Goal: Task Accomplishment & Management: Use online tool/utility

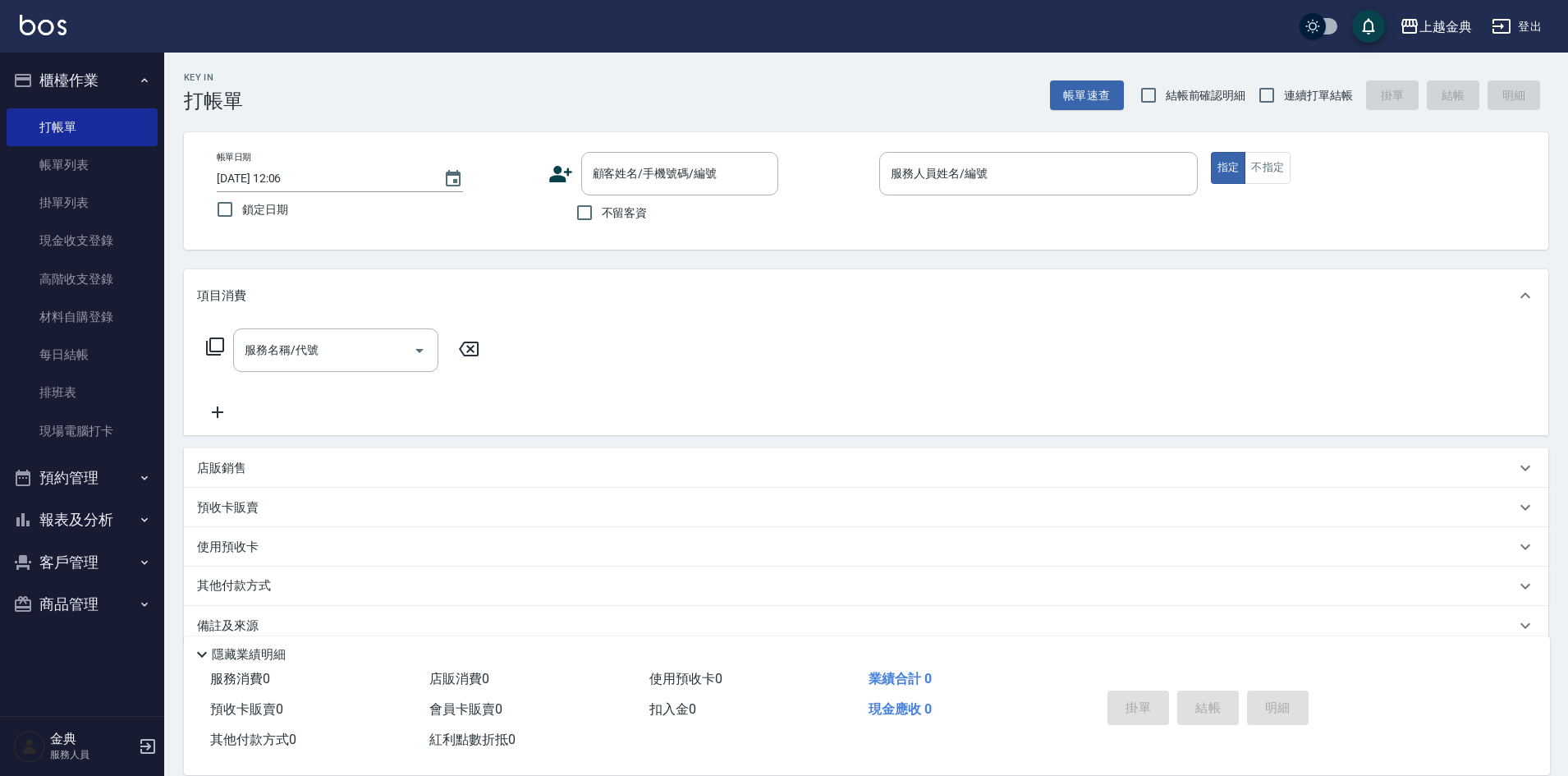
click at [1288, 103] on span "連續打單結帳" at bounding box center [1318, 96] width 69 height 17
click at [1284, 103] on input "連續打單結帳" at bounding box center [1267, 96] width 34 height 34
checkbox input "true"
click at [607, 205] on span "不留客資" at bounding box center [625, 213] width 46 height 17
click at [602, 204] on input "不留客資" at bounding box center [585, 212] width 34 height 34
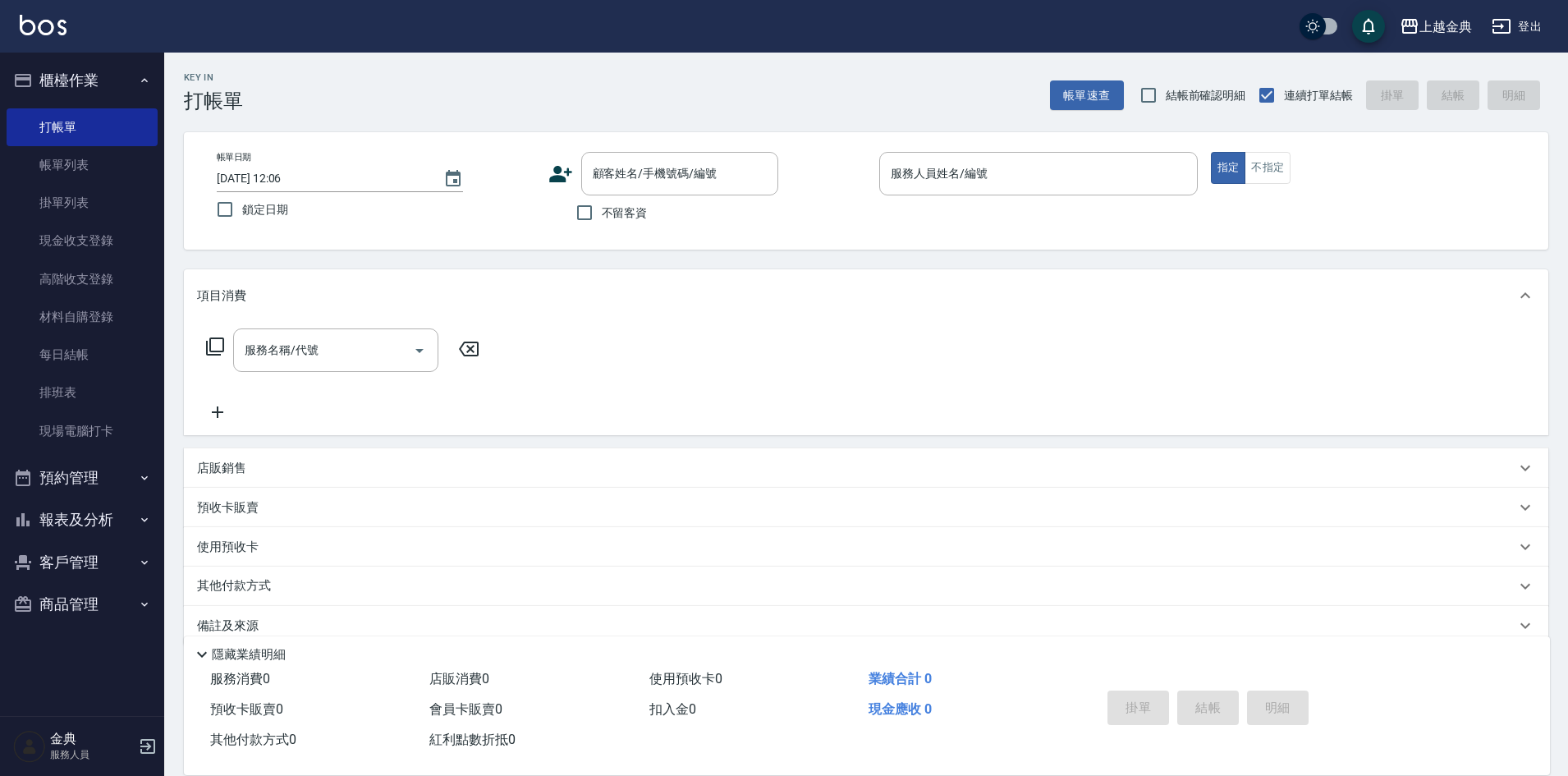
checkbox input "true"
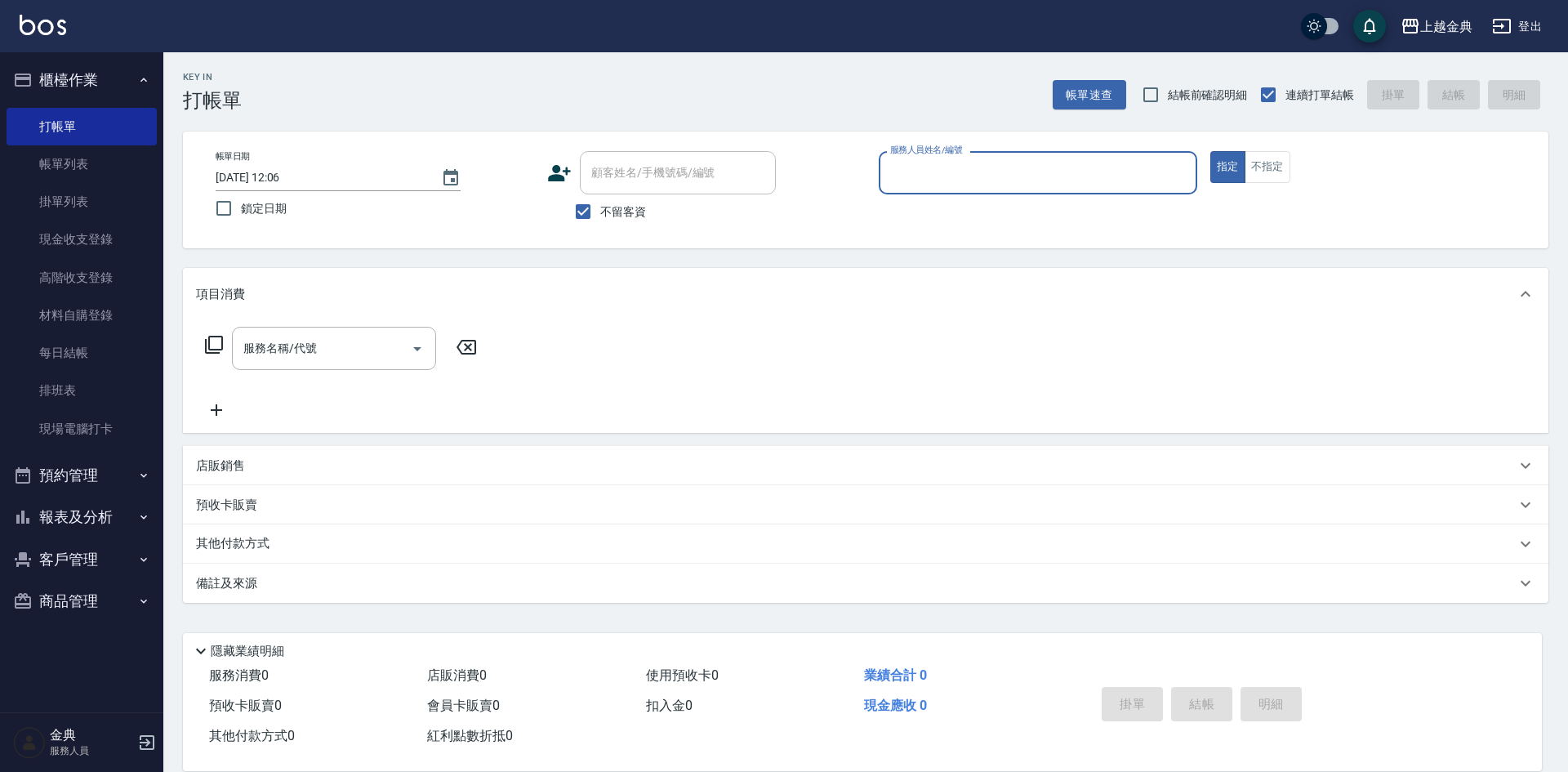
click at [1004, 147] on div "帳單日期 [DATE] 12:06 鎖定日期 顧客姓名/手機號碼/編號 顧客姓名/手機號碼/編號 不留客資 服務人員姓名/編號 服務人員姓名/編號 指定 不指定" at bounding box center [865, 189] width 1365 height 117
click at [993, 176] on input "服務人員姓名/編號" at bounding box center [1037, 173] width 304 height 29
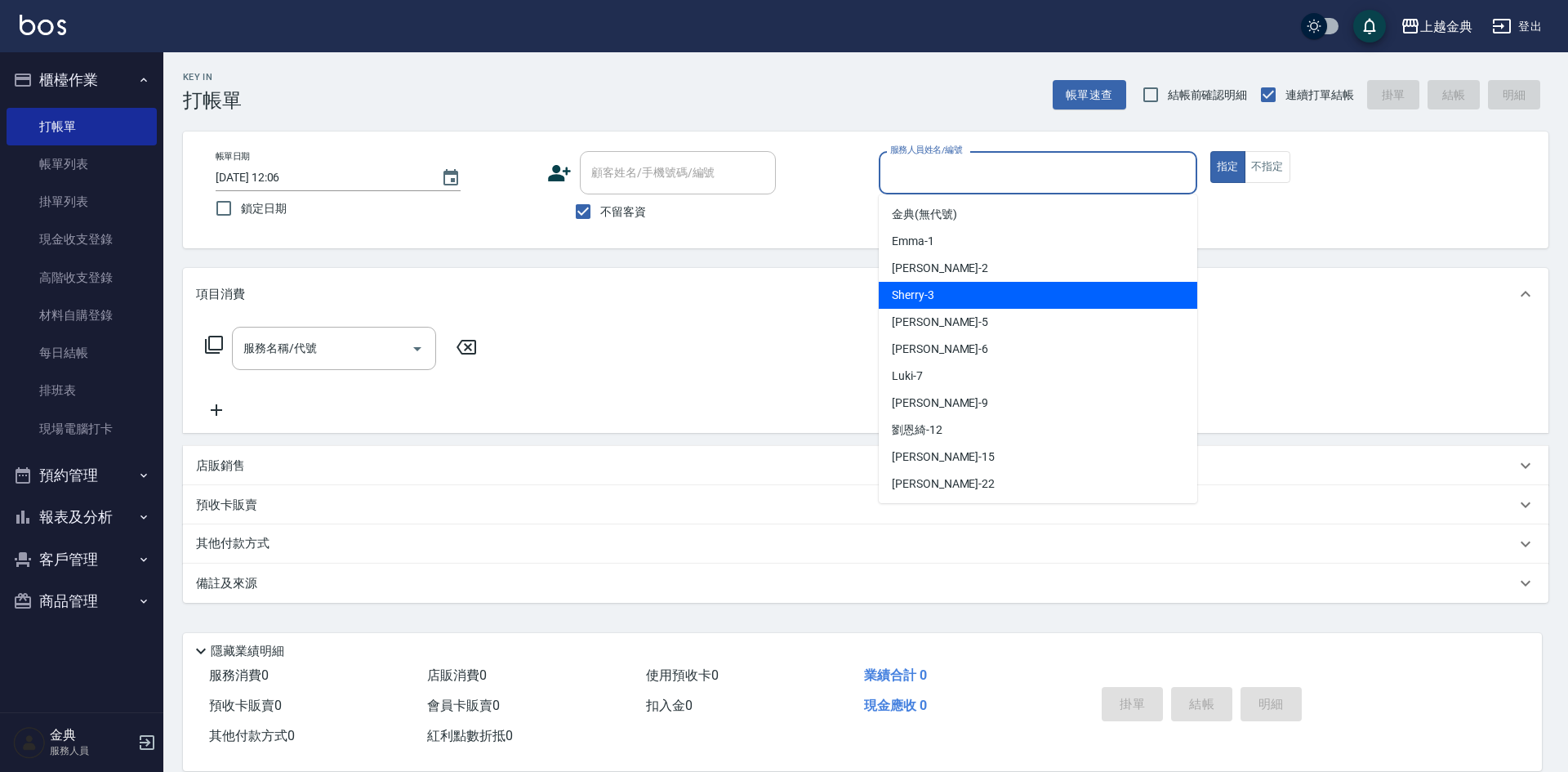
click at [971, 291] on div "Sherry -3" at bounding box center [1037, 295] width 319 height 27
type input "Sherry-3"
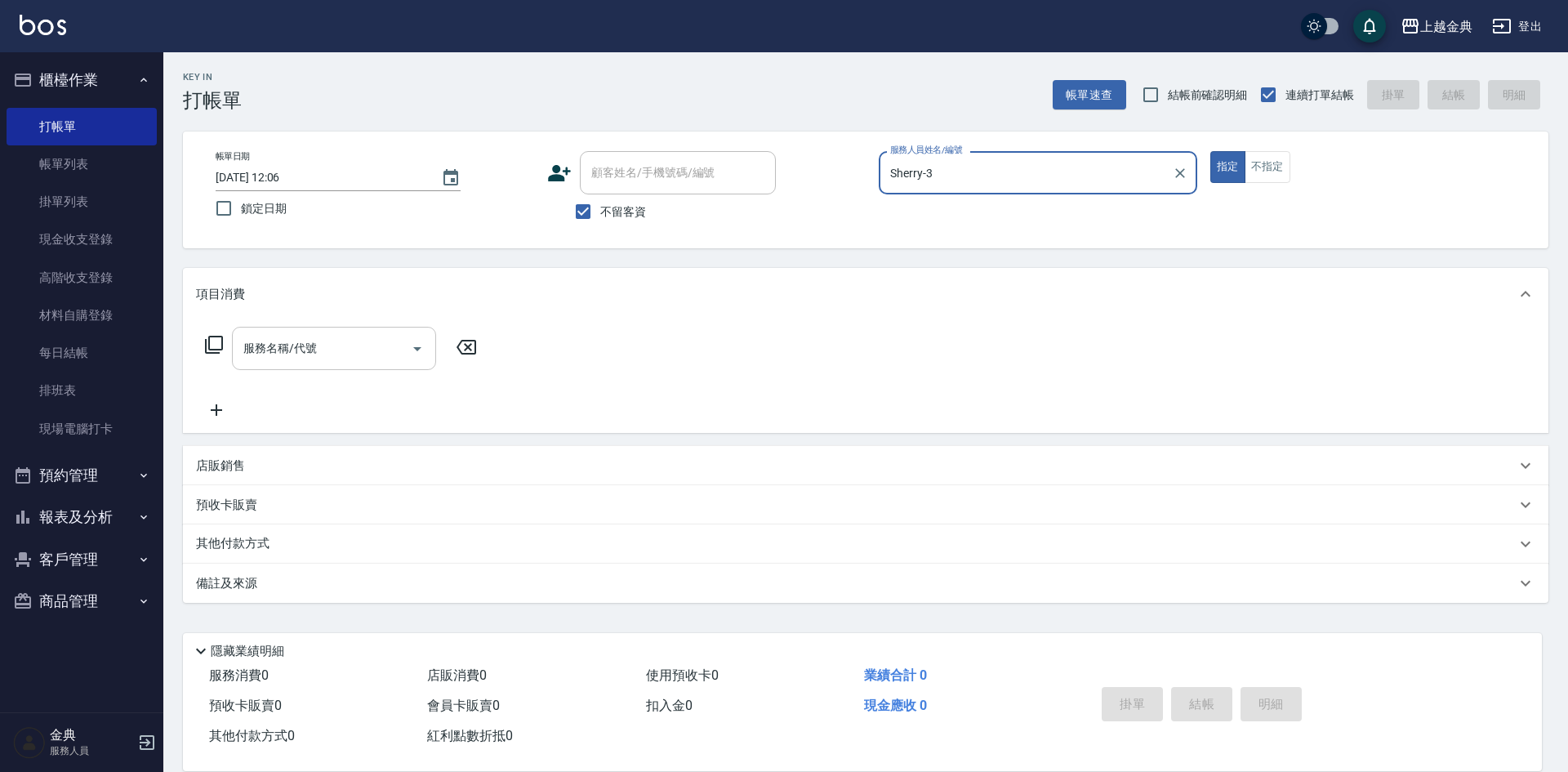
click at [341, 343] on input "服務名稱/代號" at bounding box center [321, 348] width 165 height 29
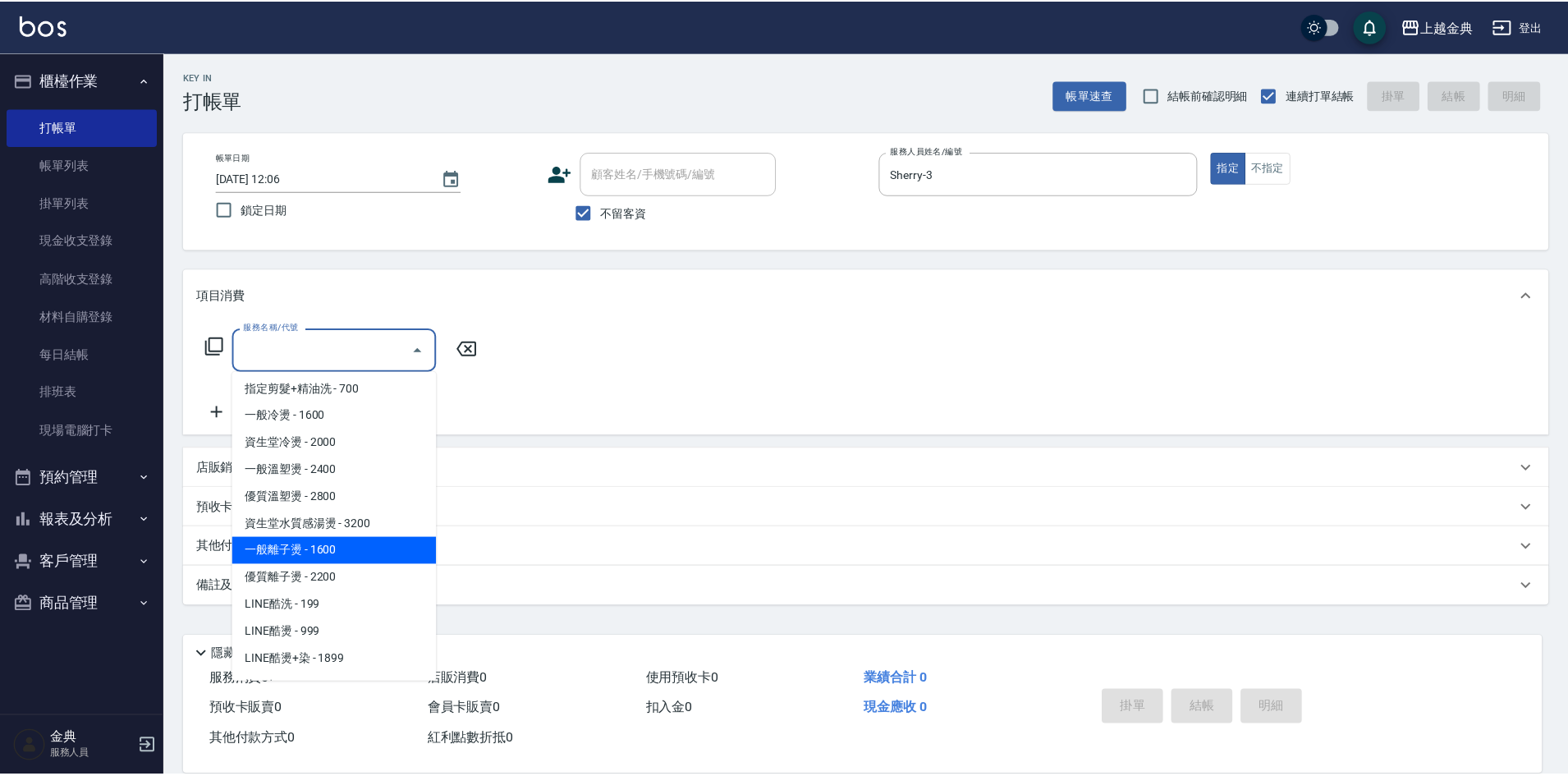
scroll to position [410, 0]
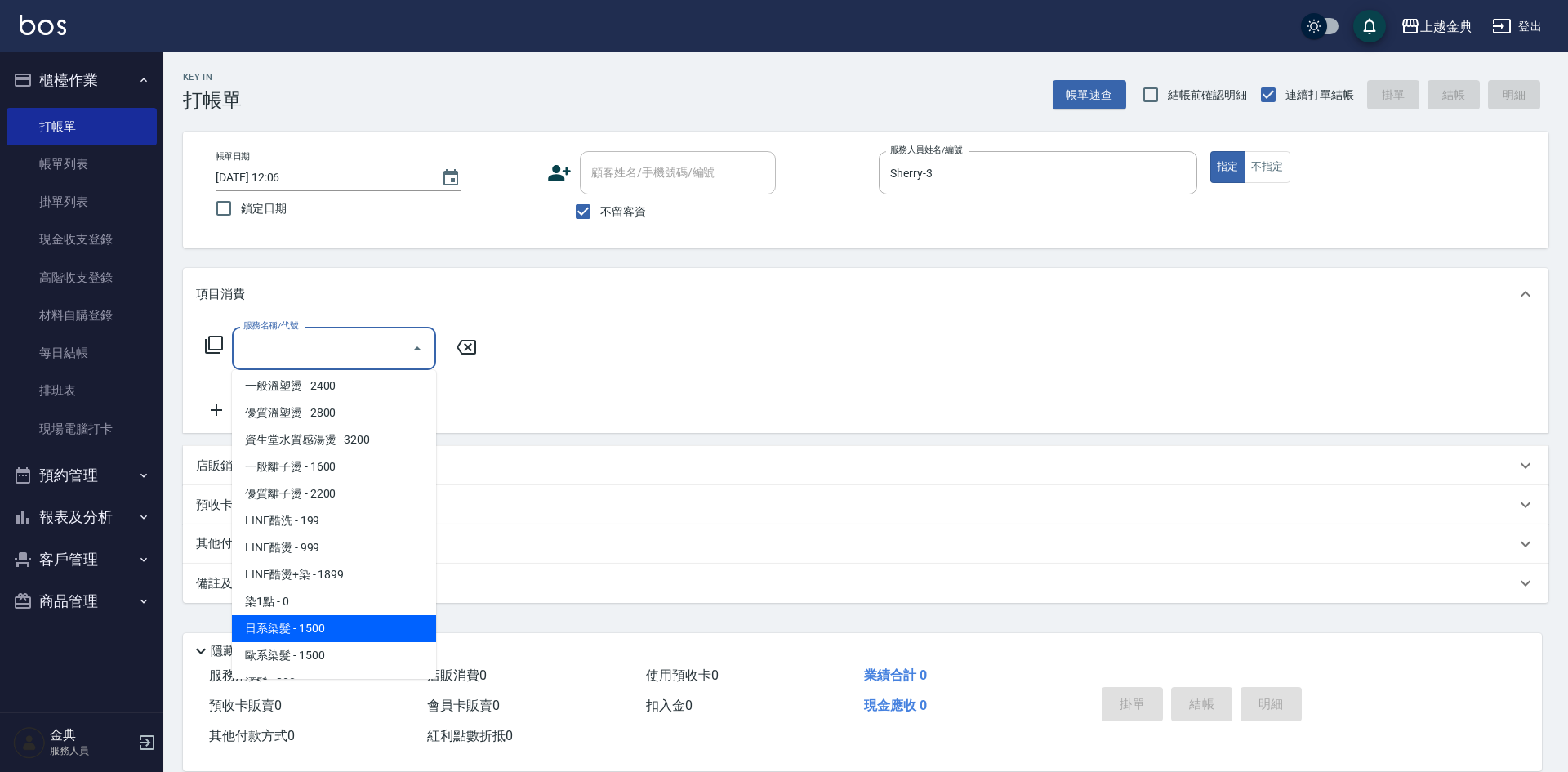
click at [342, 622] on span "日系染髮 - 1500" at bounding box center [334, 628] width 205 height 27
type input "日系染髮(401)"
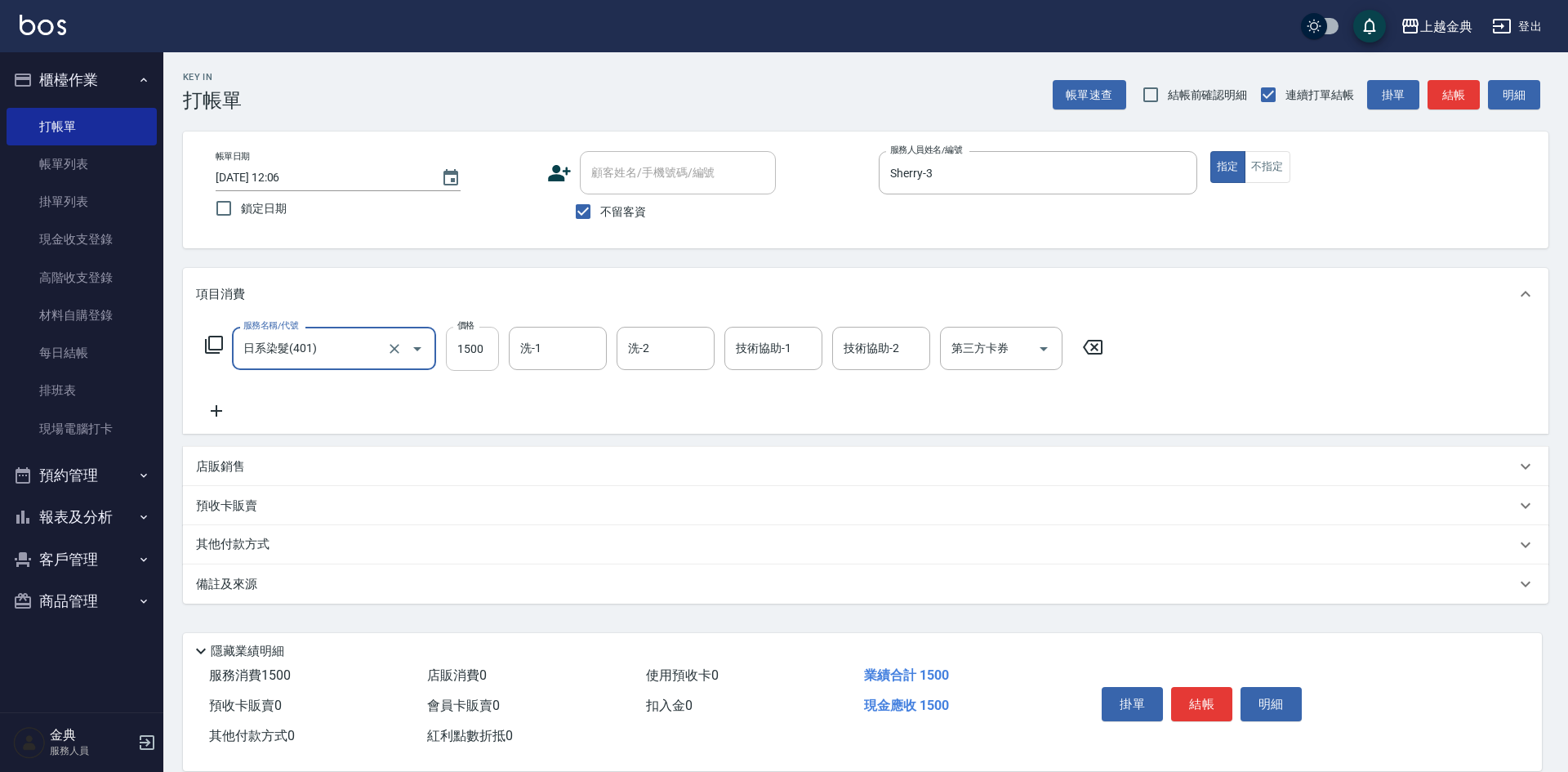
click at [463, 344] on input "1500" at bounding box center [473, 348] width 53 height 44
type input "1790"
click at [294, 526] on div "其他付款方式" at bounding box center [865, 544] width 1365 height 39
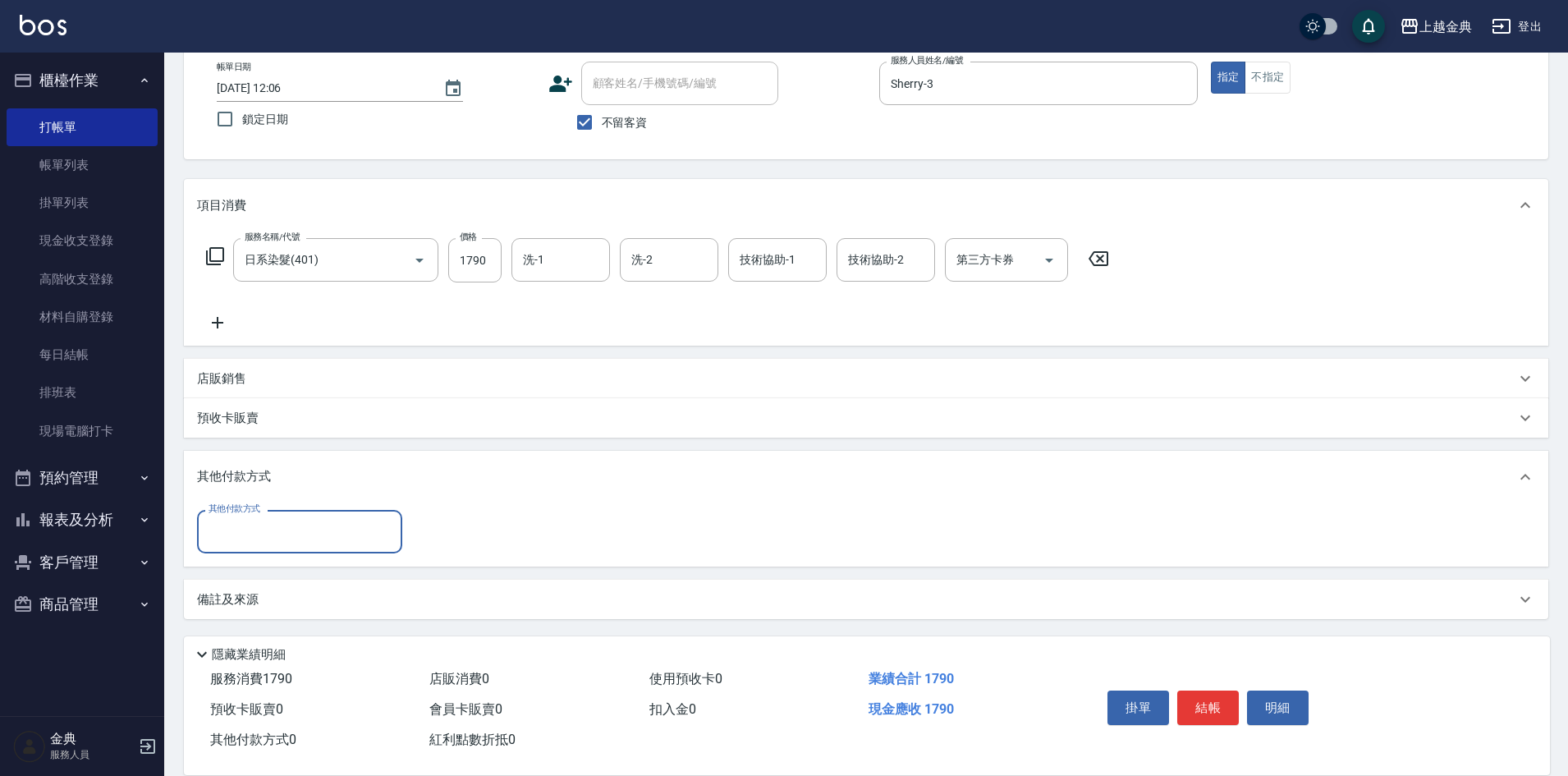
scroll to position [91, 0]
click at [293, 520] on input "其他付款方式" at bounding box center [299, 531] width 190 height 29
click at [280, 606] on span "信用卡" at bounding box center [299, 600] width 206 height 27
type input "信用卡"
type input "1790"
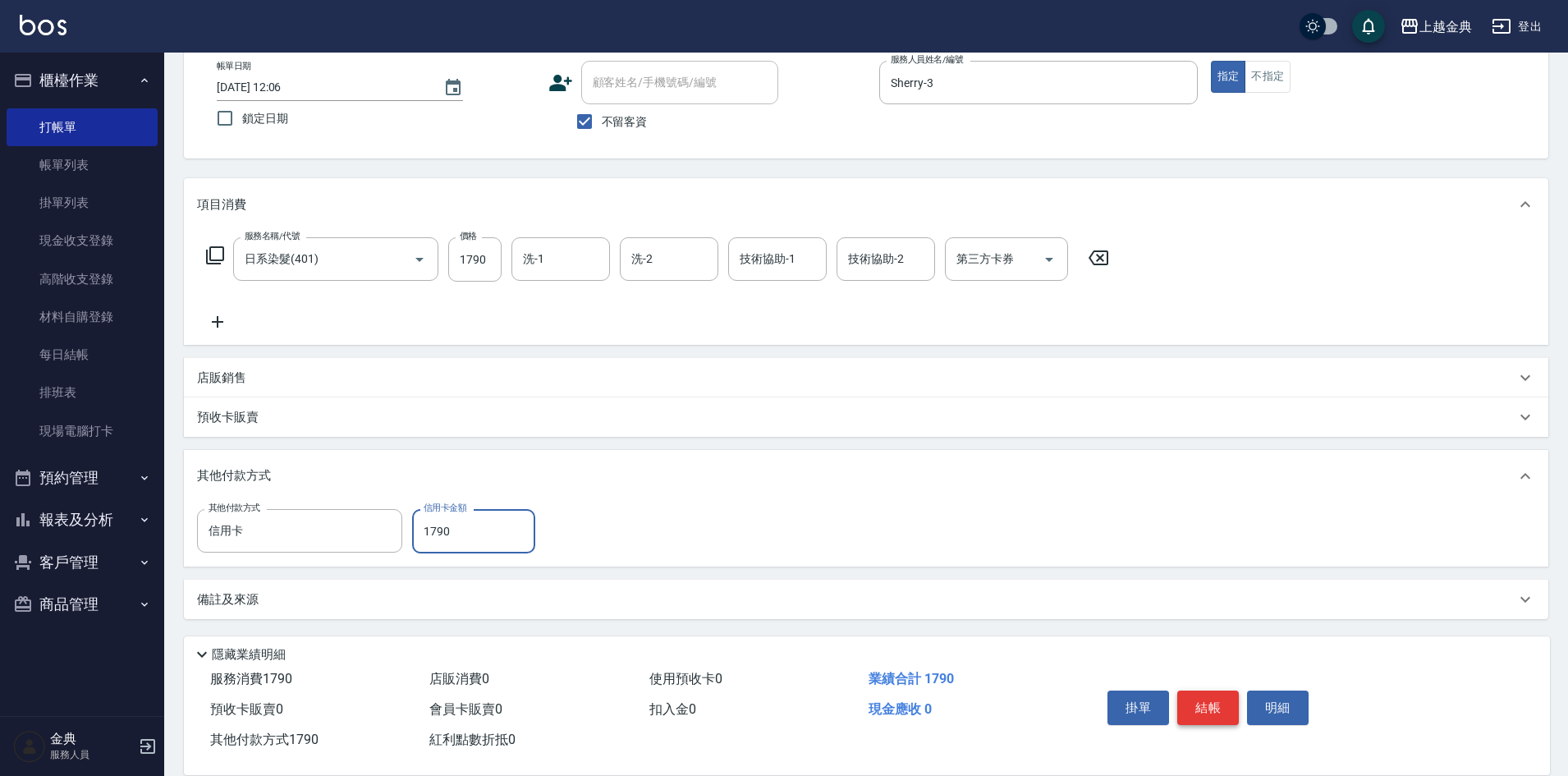
click at [1225, 703] on button "結帳" at bounding box center [1208, 708] width 61 height 34
type input "[DATE] 18:16"
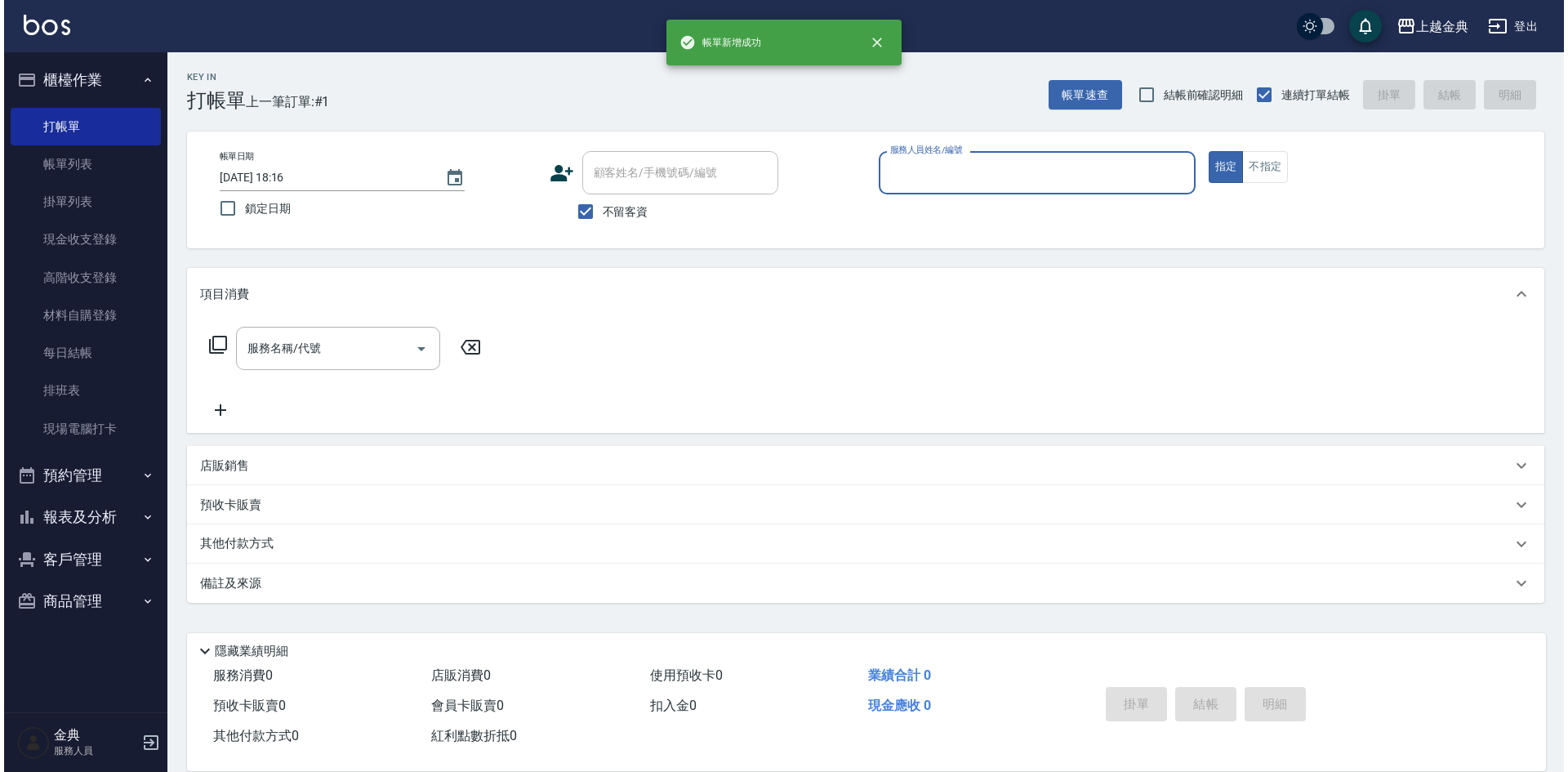
scroll to position [0, 0]
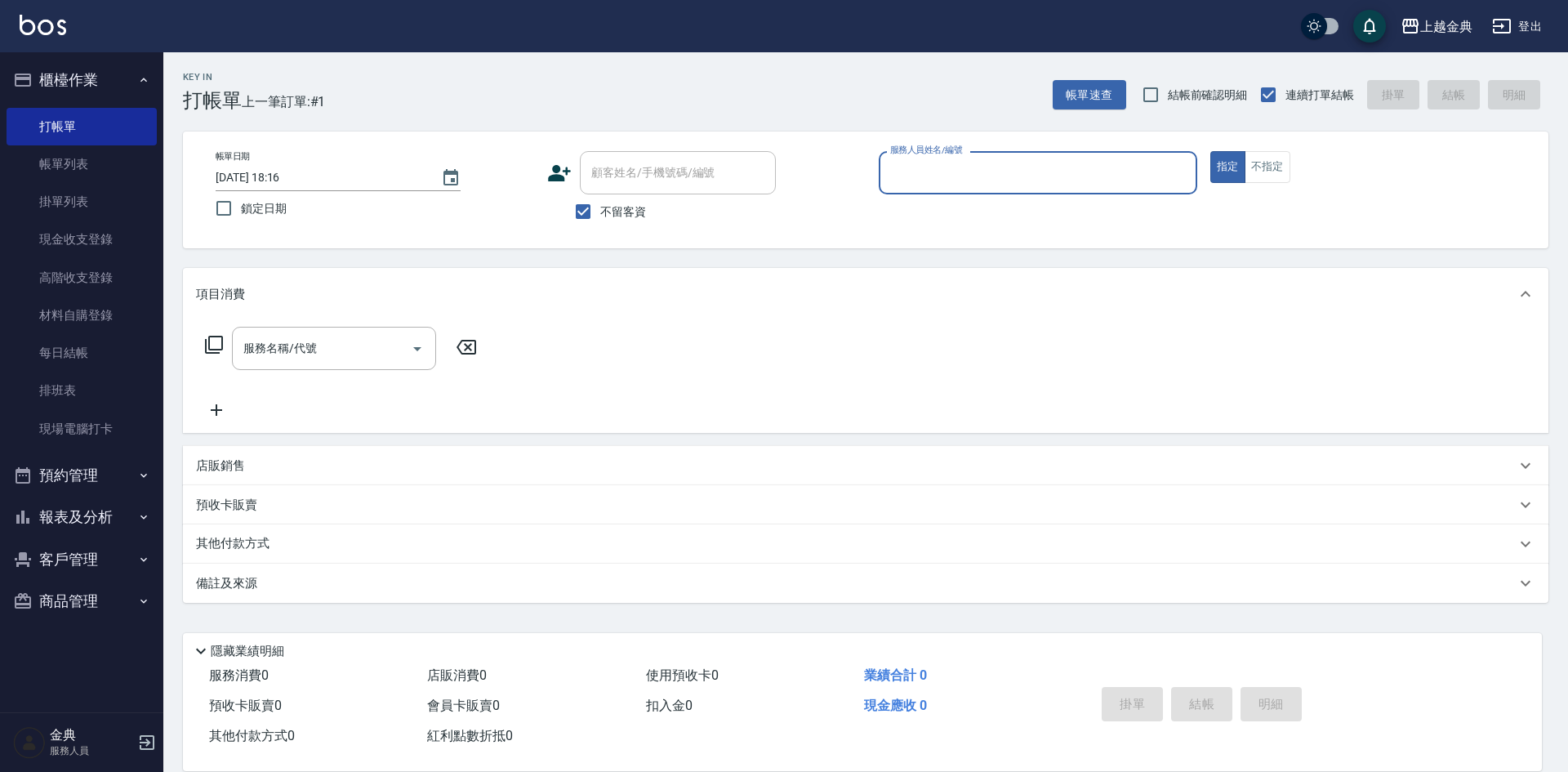
click at [1081, 160] on input "服務人員姓名/編號" at bounding box center [1037, 173] width 304 height 29
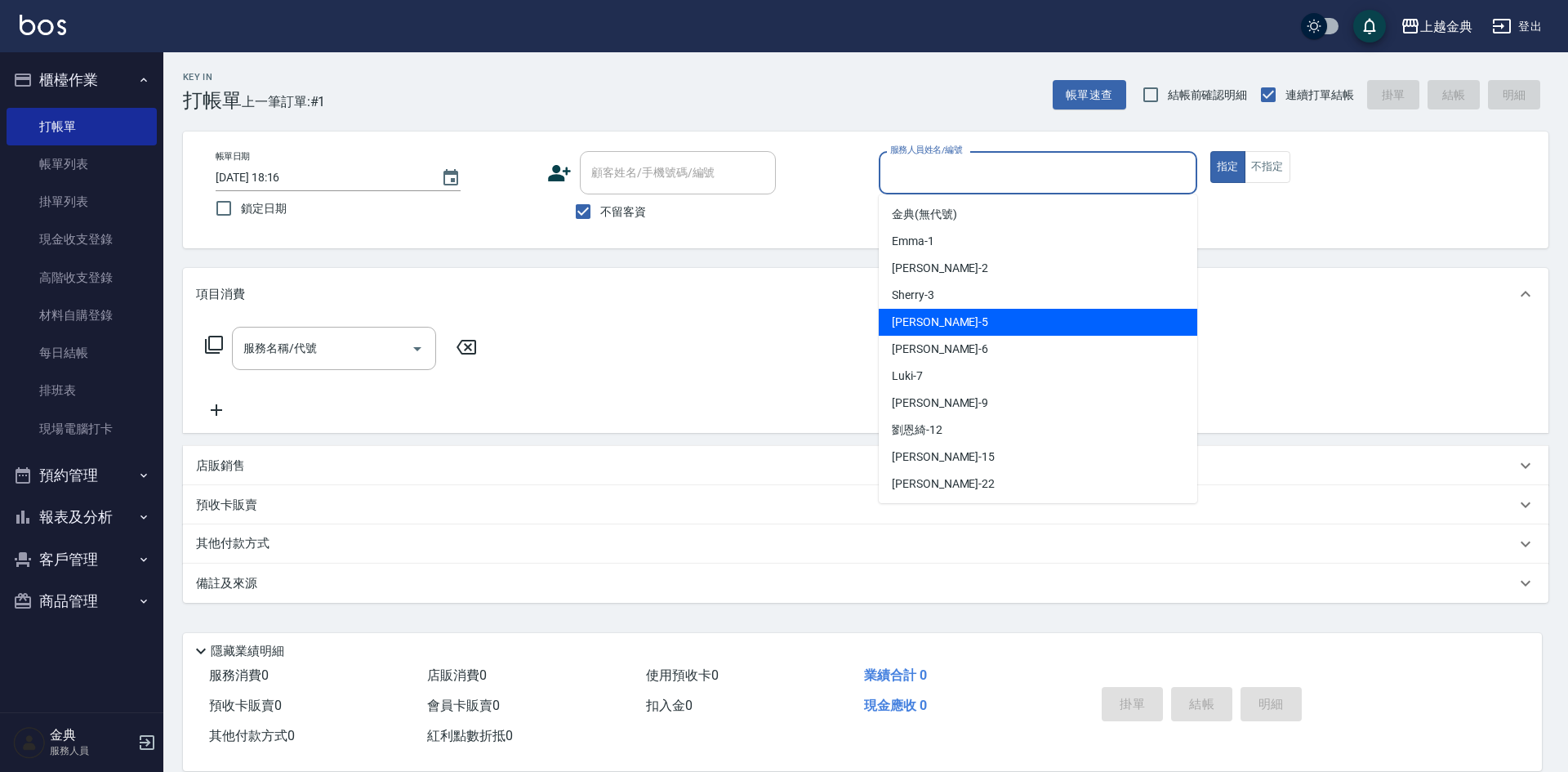
click at [993, 320] on div "[PERSON_NAME] -5" at bounding box center [1037, 322] width 319 height 27
type input "[PERSON_NAME]-5"
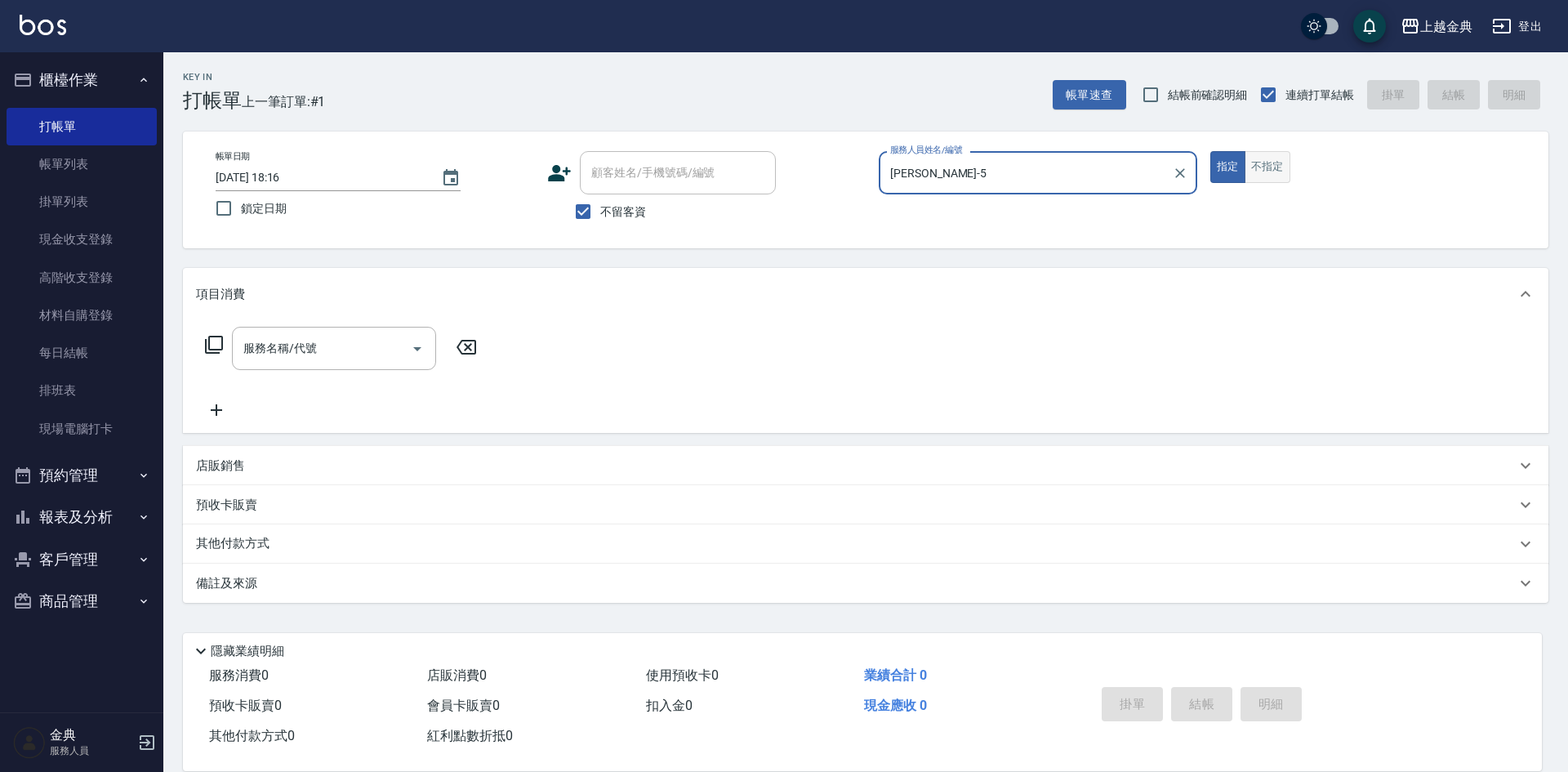
click at [1267, 168] on button "不指定" at bounding box center [1267, 167] width 46 height 31
click at [351, 356] on input "服務名稱/代號" at bounding box center [321, 348] width 165 height 29
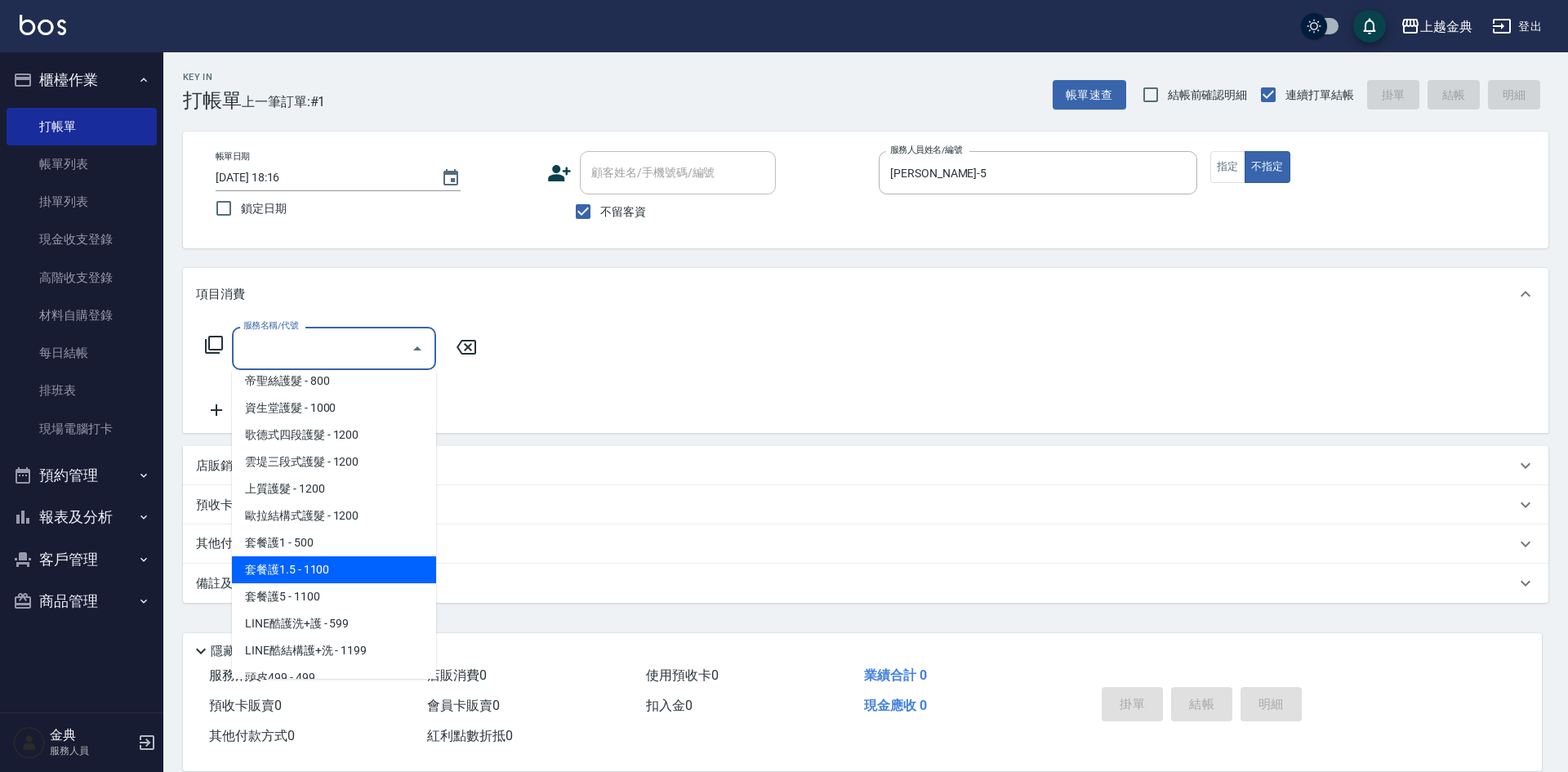
scroll to position [1144, 0]
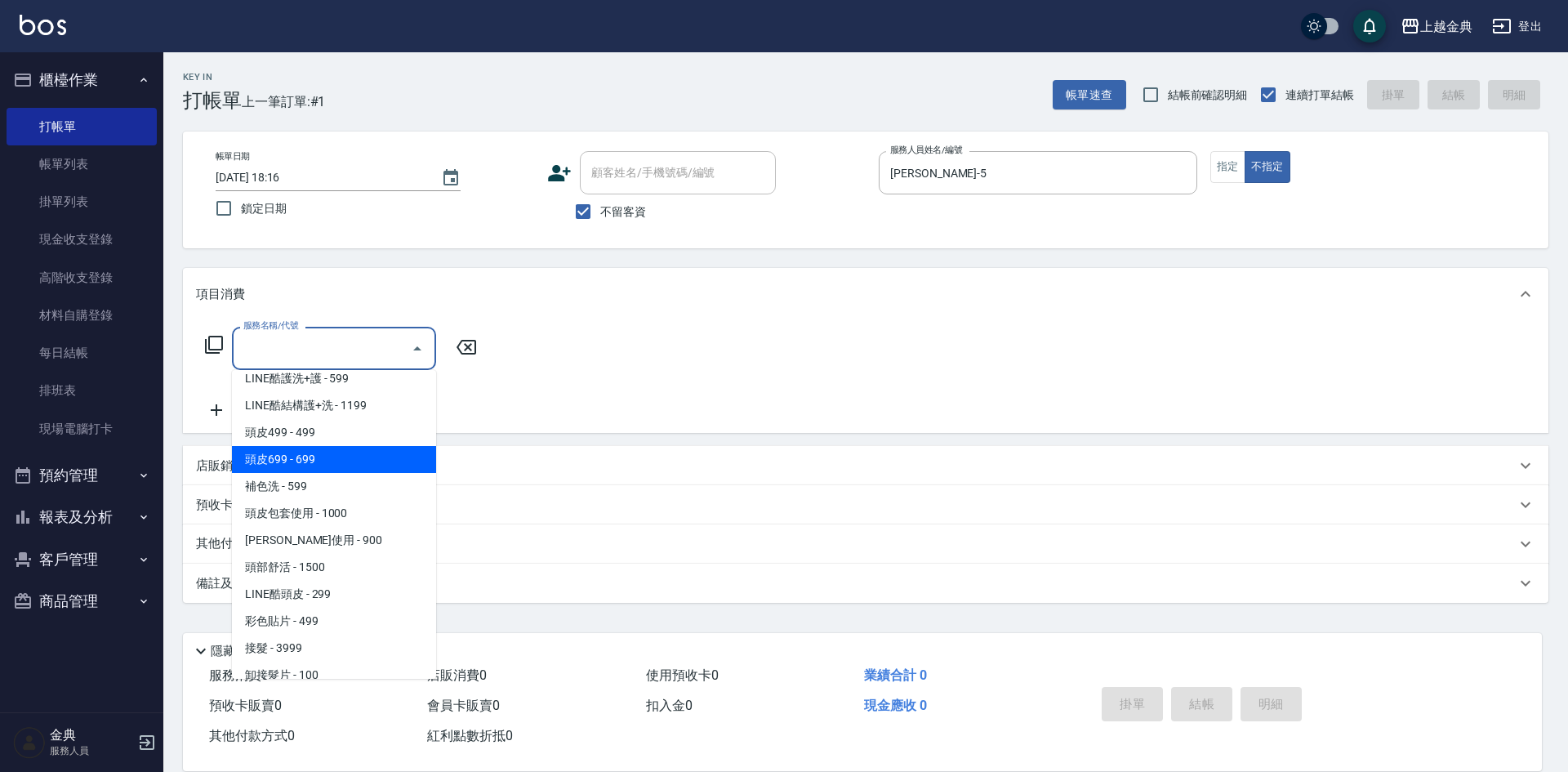
click at [311, 447] on span "頭皮699 - 699" at bounding box center [334, 460] width 205 height 27
type input "頭皮699(602)"
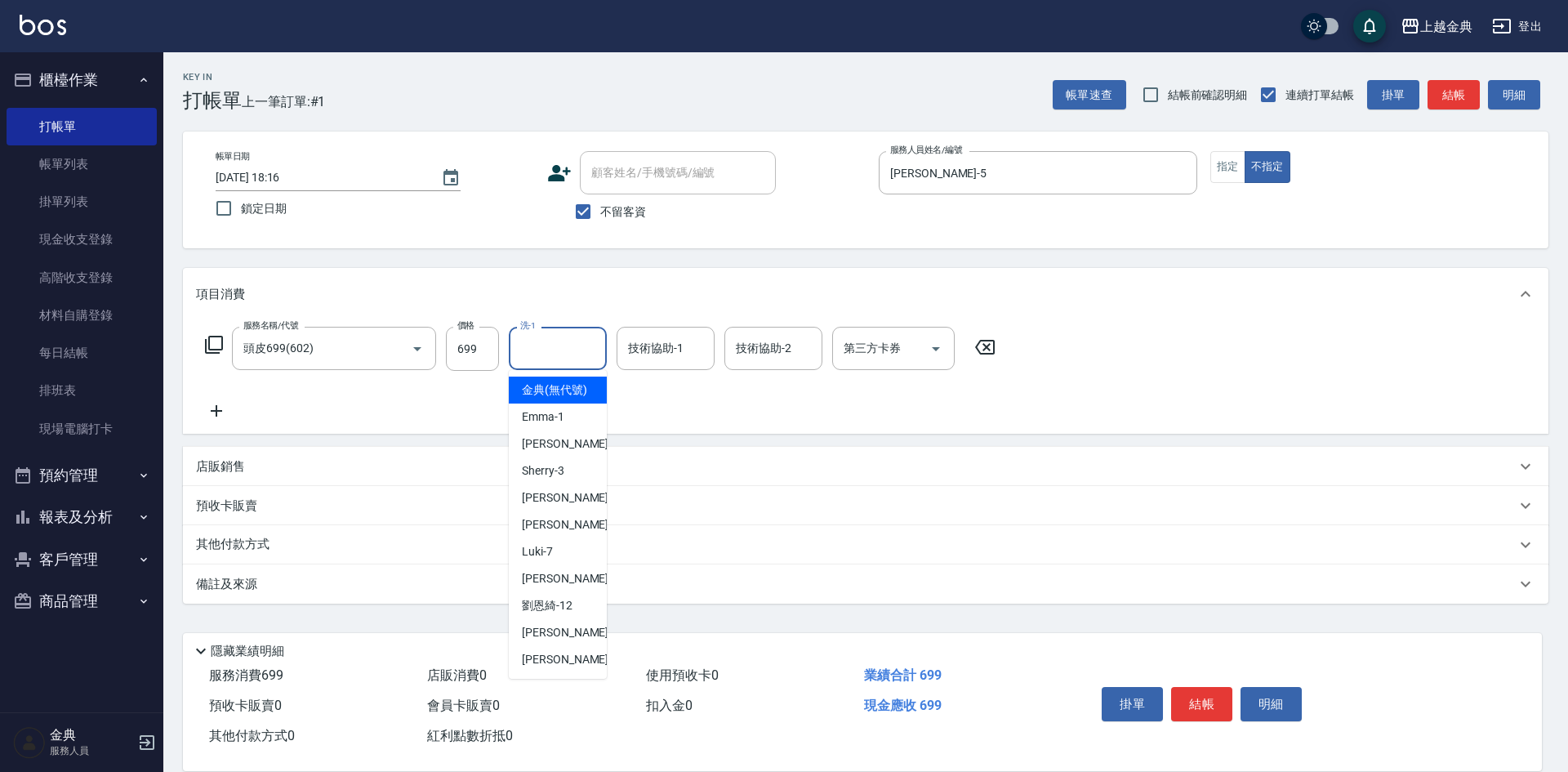
click at [567, 346] on input "洗-1" at bounding box center [558, 348] width 84 height 29
click at [559, 587] on span "[PERSON_NAME] -9" at bounding box center [569, 579] width 96 height 17
type input "[PERSON_NAME]-9"
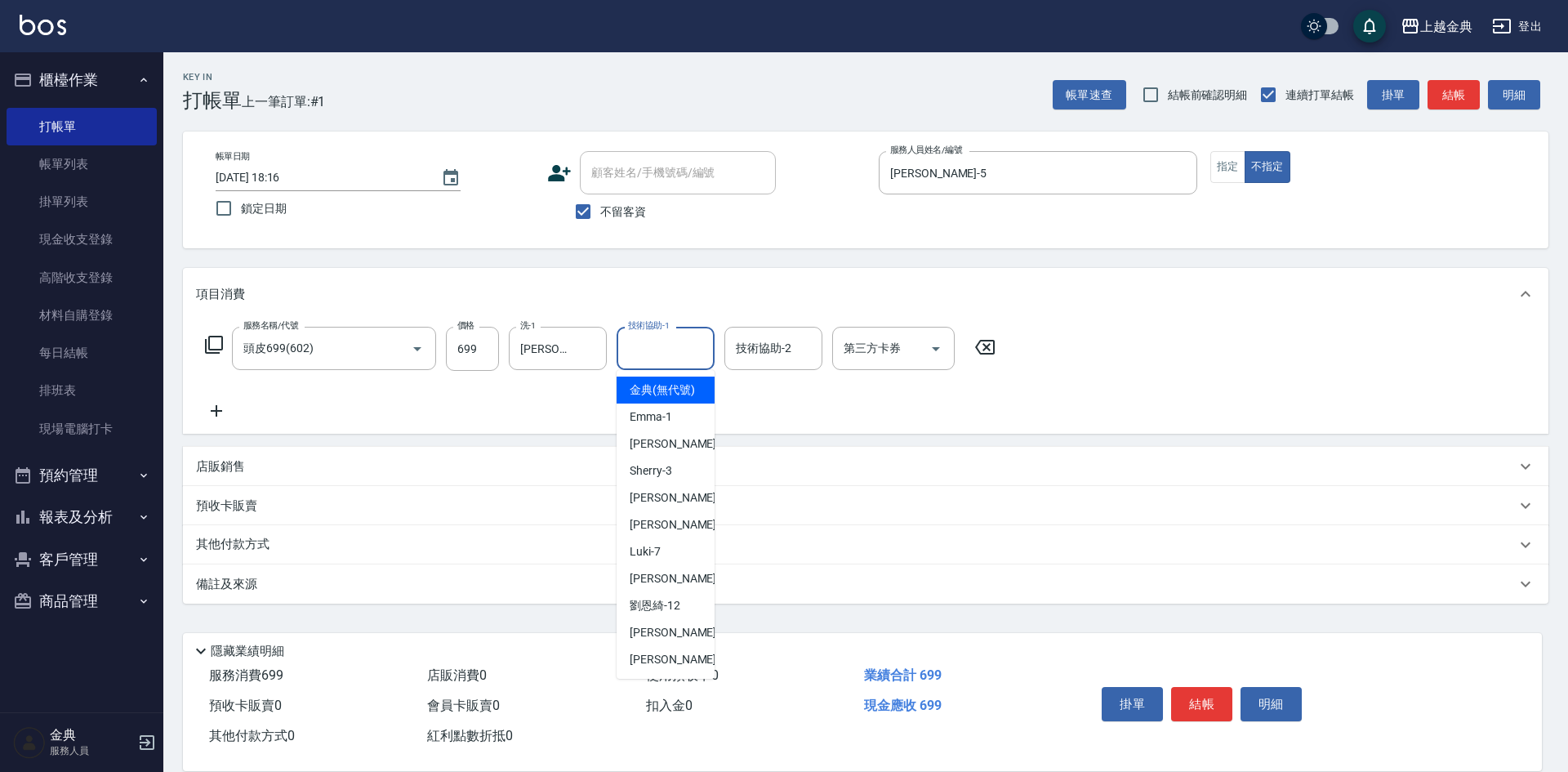
click at [669, 360] on input "技術協助-1" at bounding box center [666, 348] width 84 height 29
click at [667, 511] on div "[PERSON_NAME] -5" at bounding box center [665, 498] width 98 height 27
type input "[PERSON_NAME]-5"
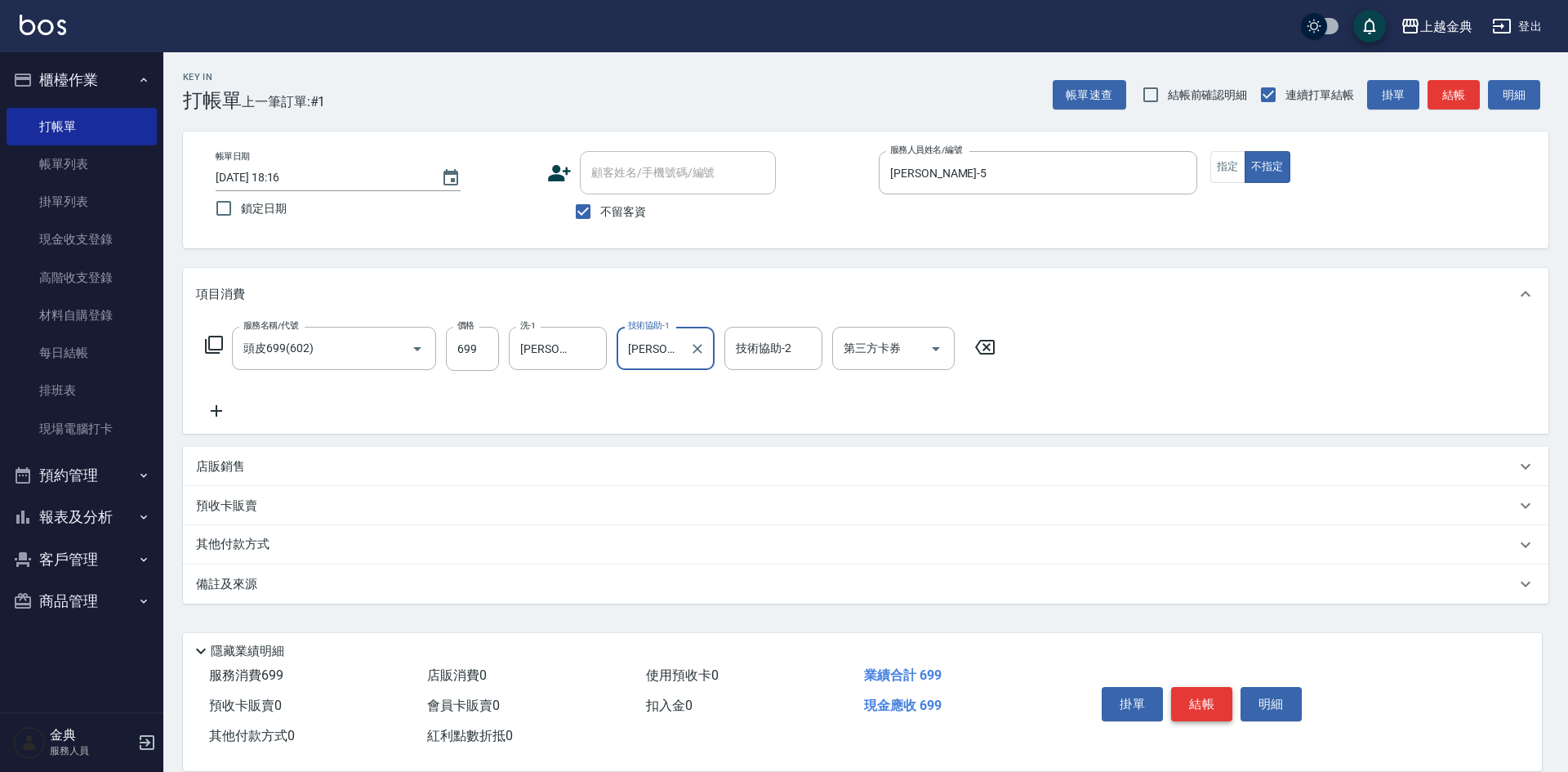
click at [1179, 693] on button "結帳" at bounding box center [1202, 704] width 61 height 34
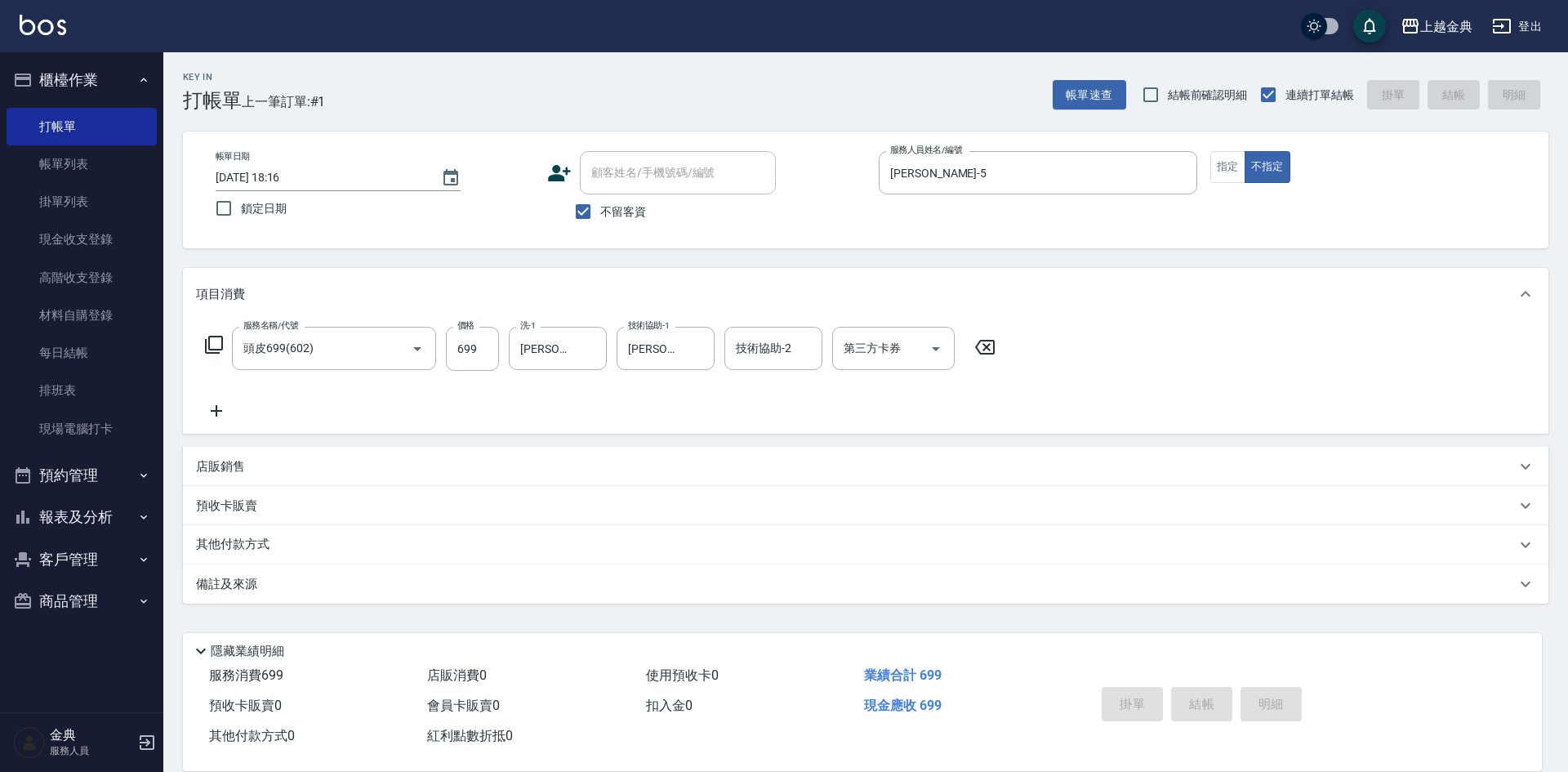
type input "[DATE] 18:17"
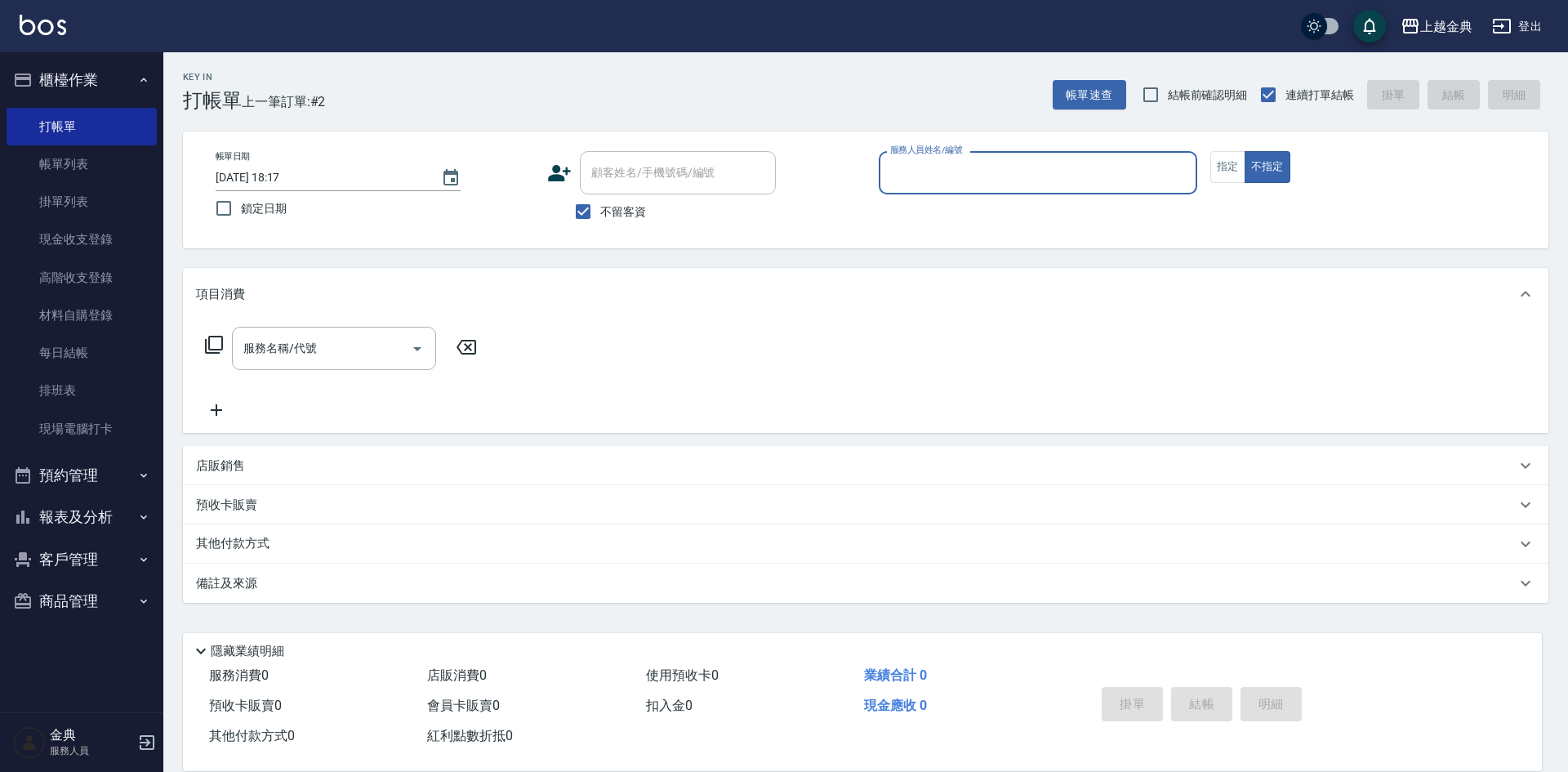
click at [936, 184] on input "服務人員姓名/編號" at bounding box center [1037, 173] width 304 height 29
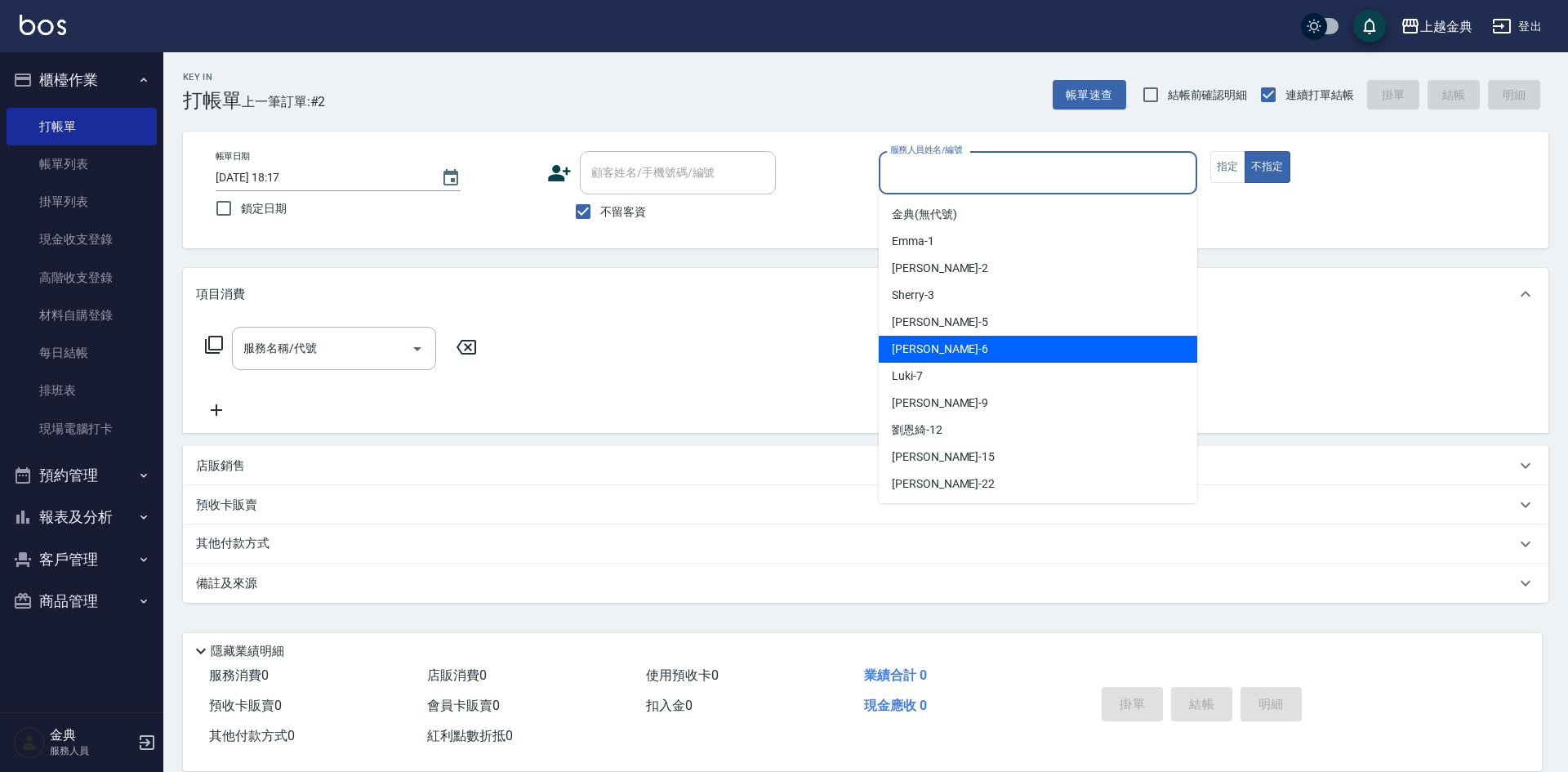
click at [980, 346] on div "[PERSON_NAME] -6" at bounding box center [1037, 349] width 319 height 27
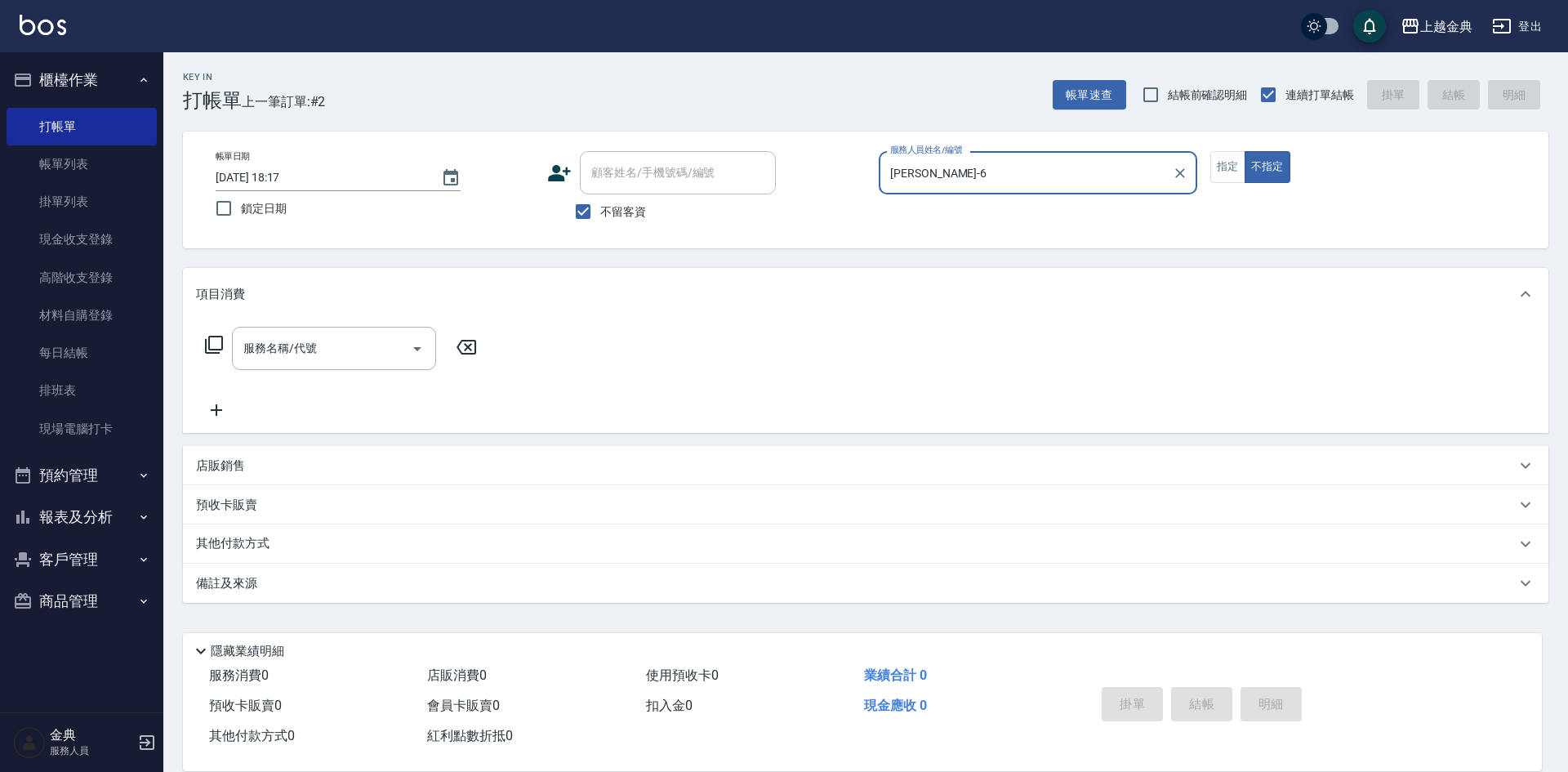
click at [962, 165] on input "[PERSON_NAME]-6" at bounding box center [1026, 173] width 280 height 29
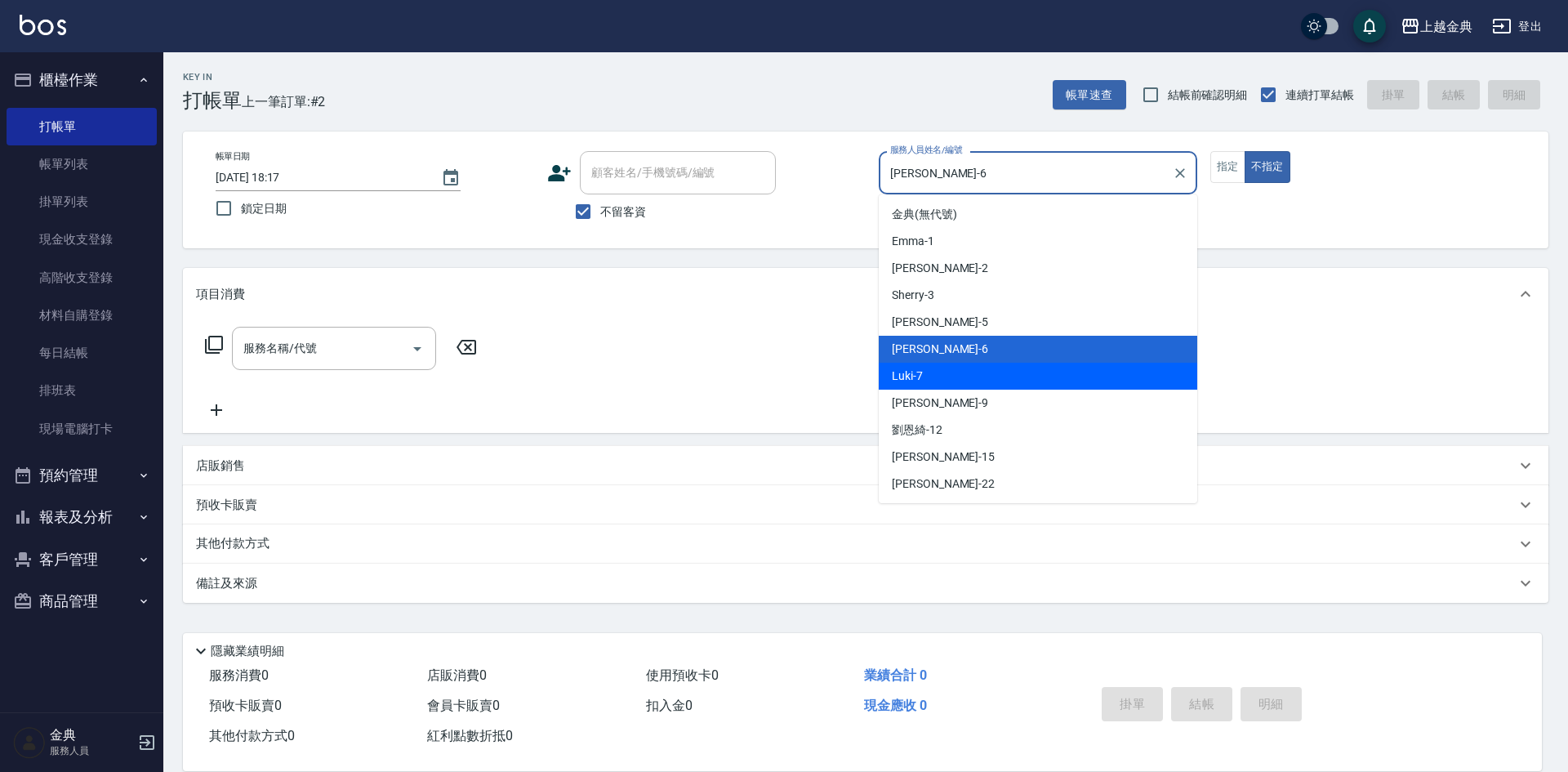
click at [979, 395] on div "[PERSON_NAME] -9" at bounding box center [1037, 403] width 319 height 27
type input "[PERSON_NAME]-9"
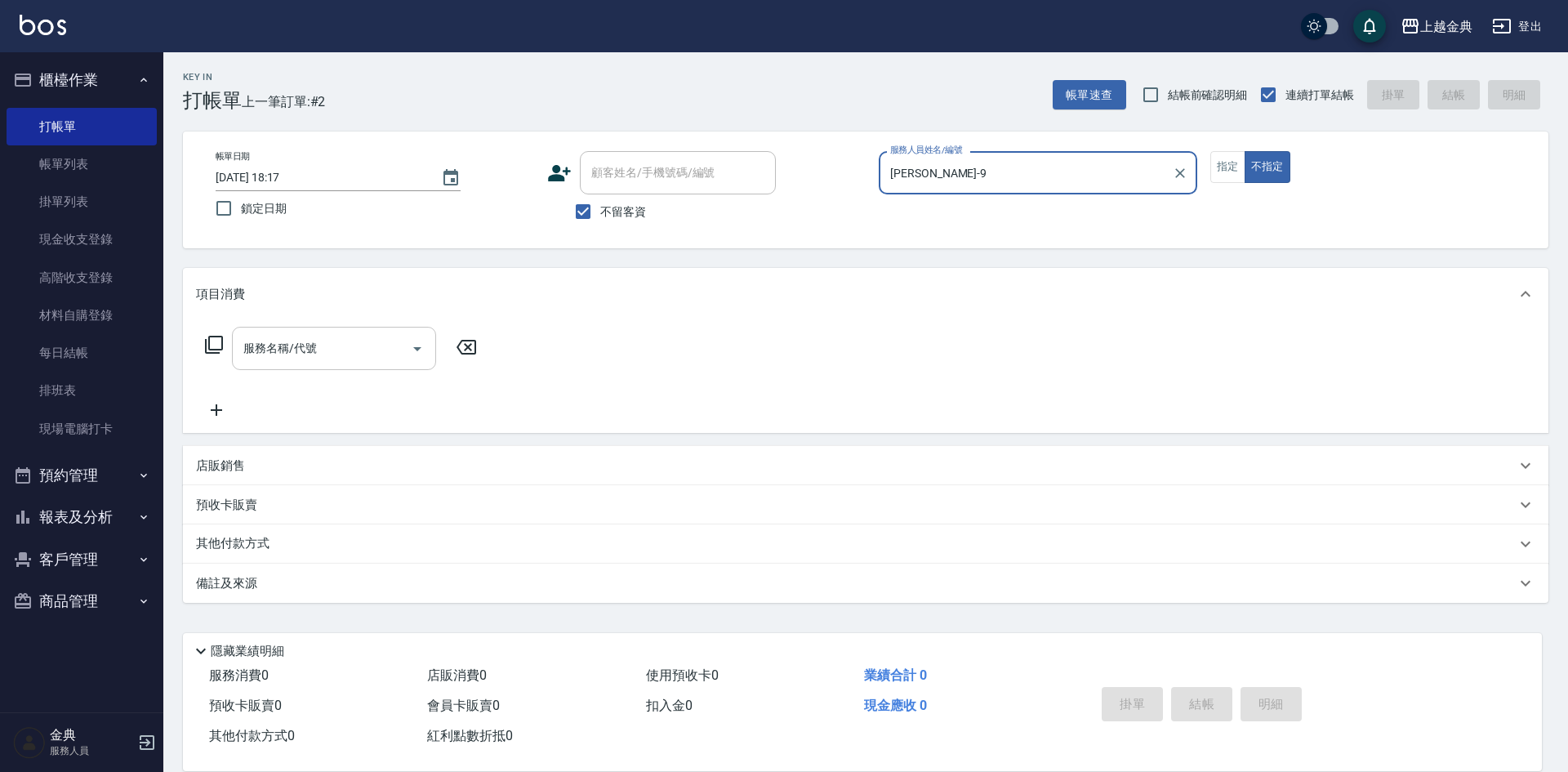
click at [330, 368] on div "服務名稱/代號" at bounding box center [334, 347] width 205 height 43
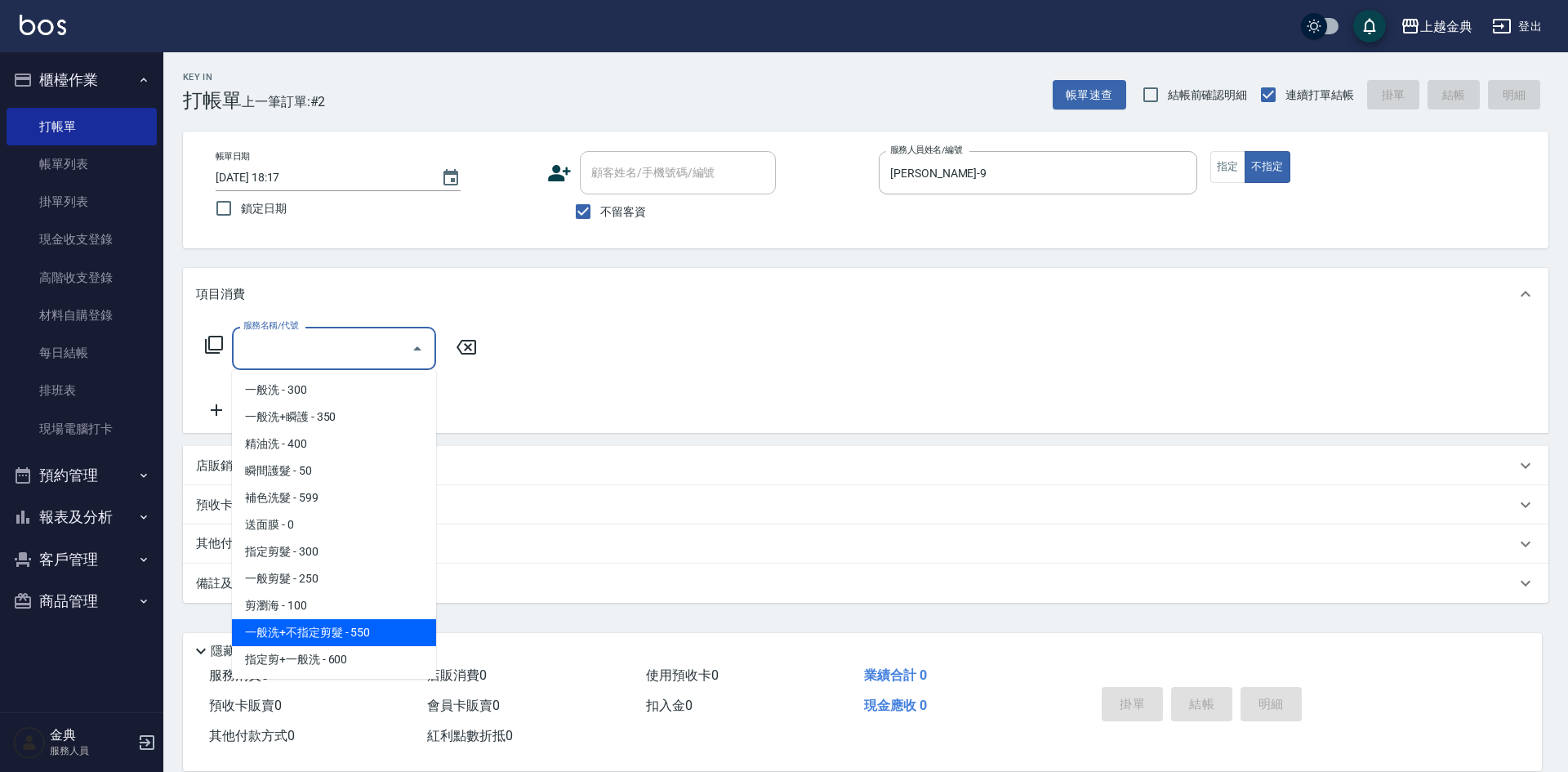
click at [363, 631] on span "一般洗+不指定剪髮 - 550" at bounding box center [334, 633] width 205 height 27
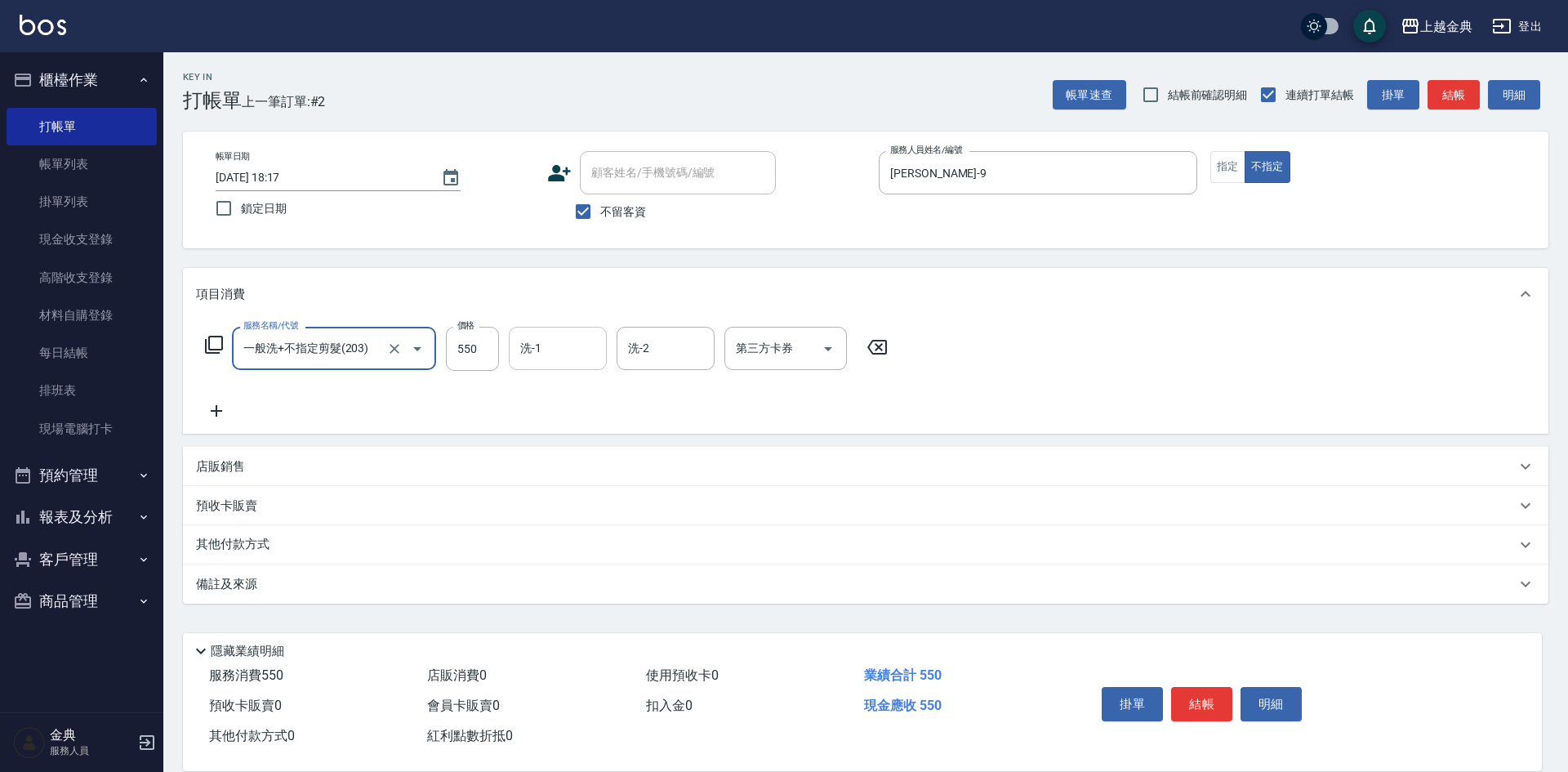
click at [546, 354] on input "洗-1" at bounding box center [558, 348] width 84 height 29
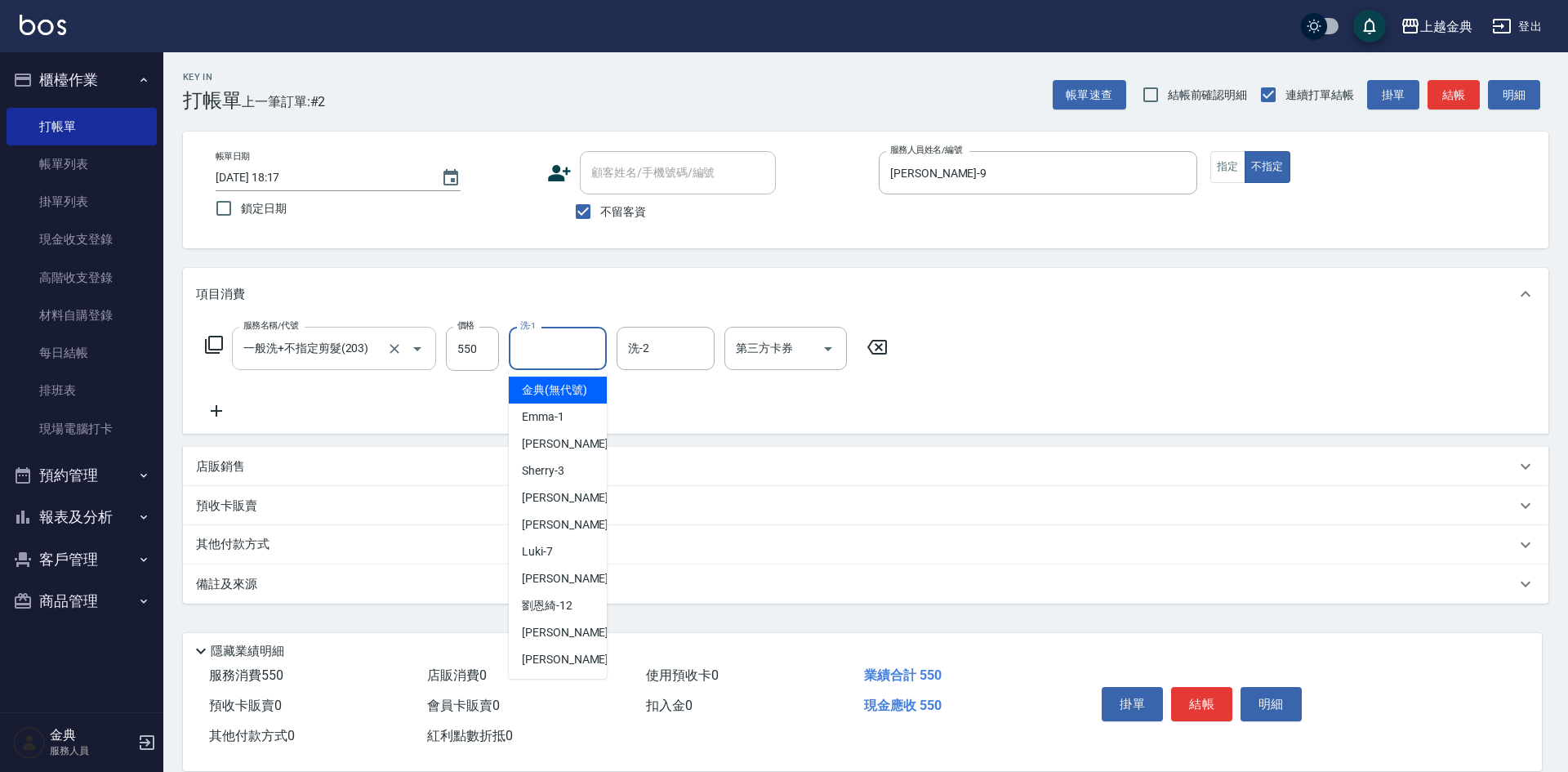
click at [383, 355] on div at bounding box center [406, 347] width 46 height 43
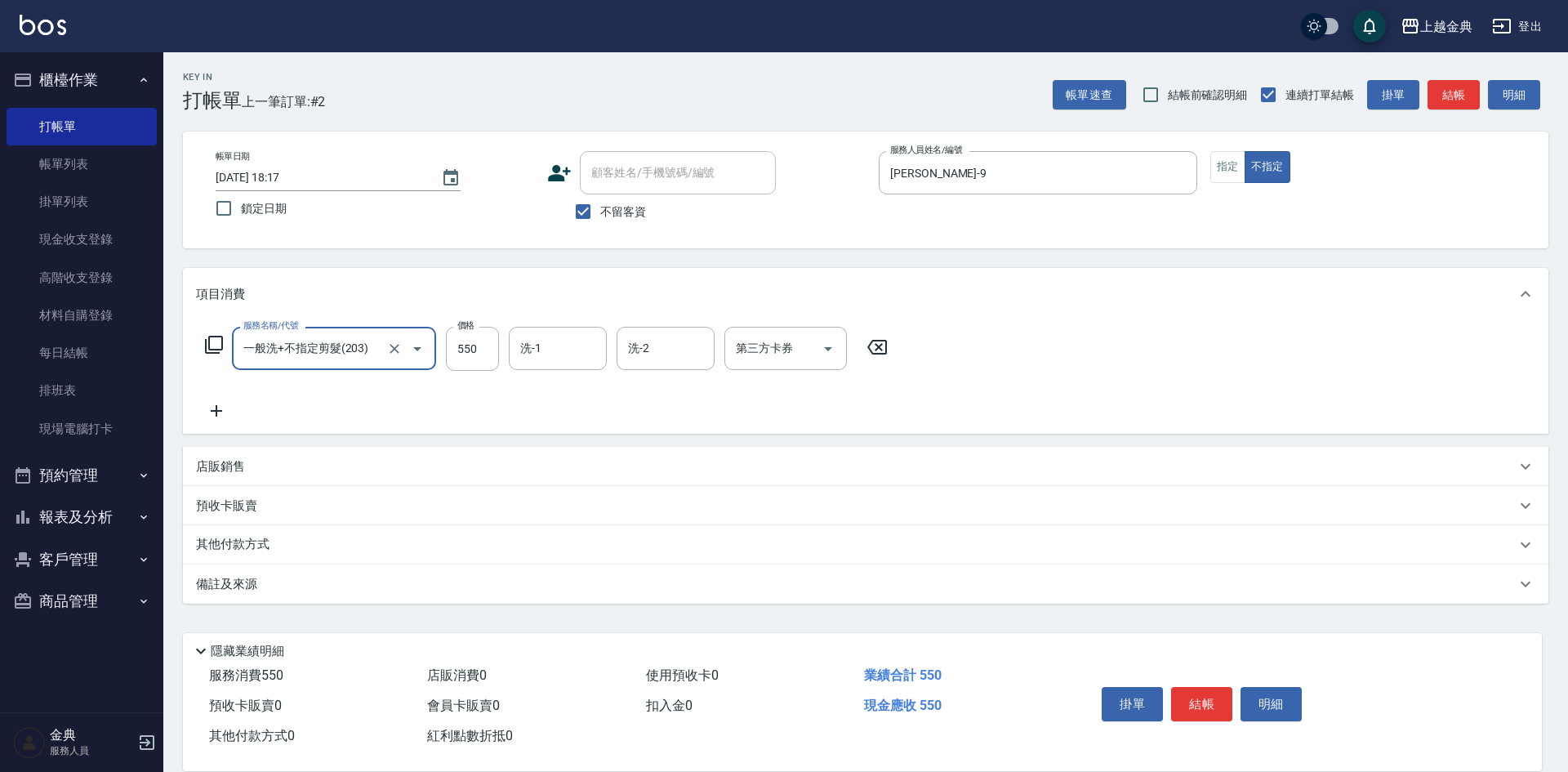
click at [360, 343] on input "一般洗+不指定剪髮(203)" at bounding box center [310, 348] width 144 height 29
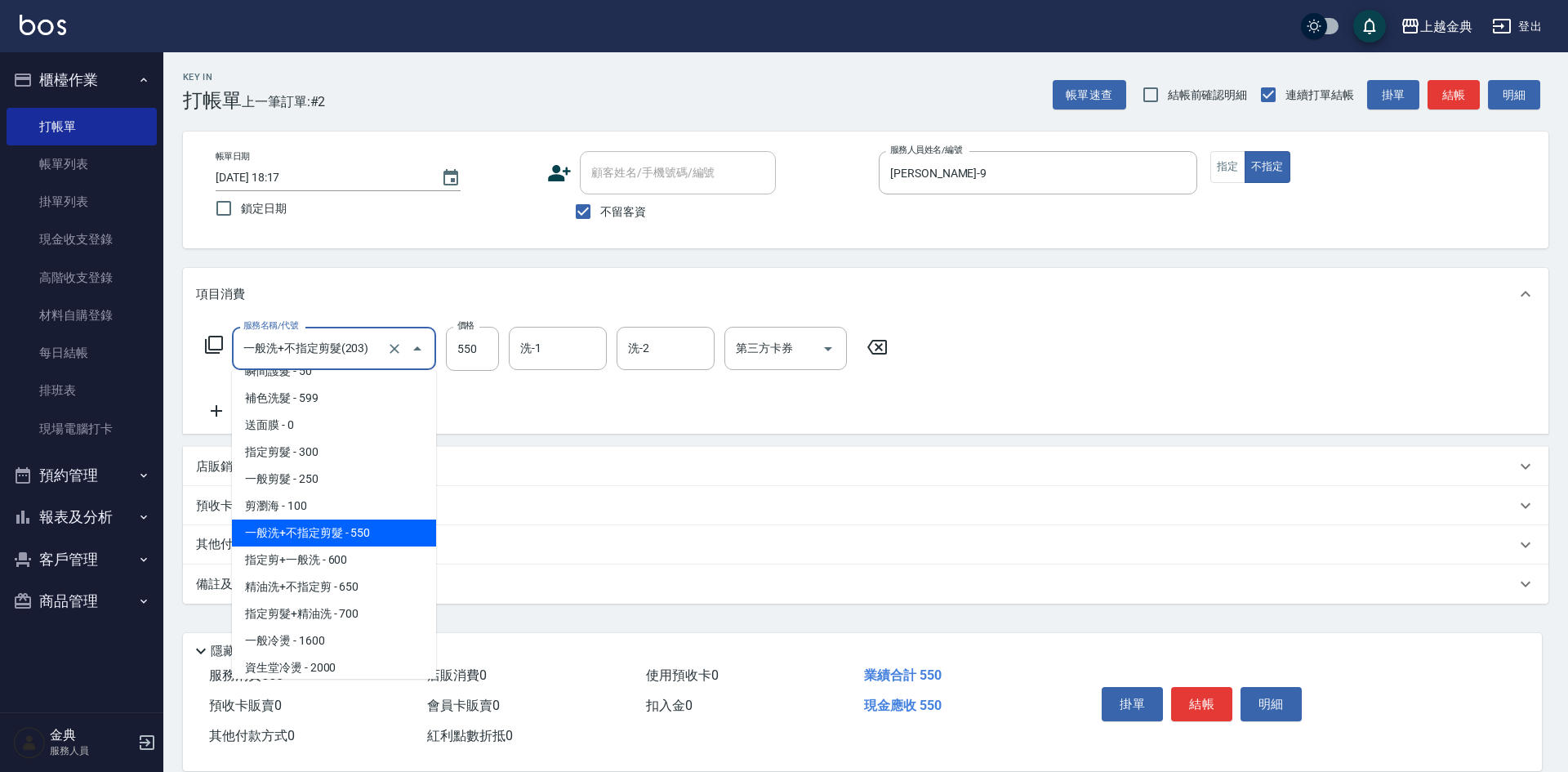
scroll to position [164, 0]
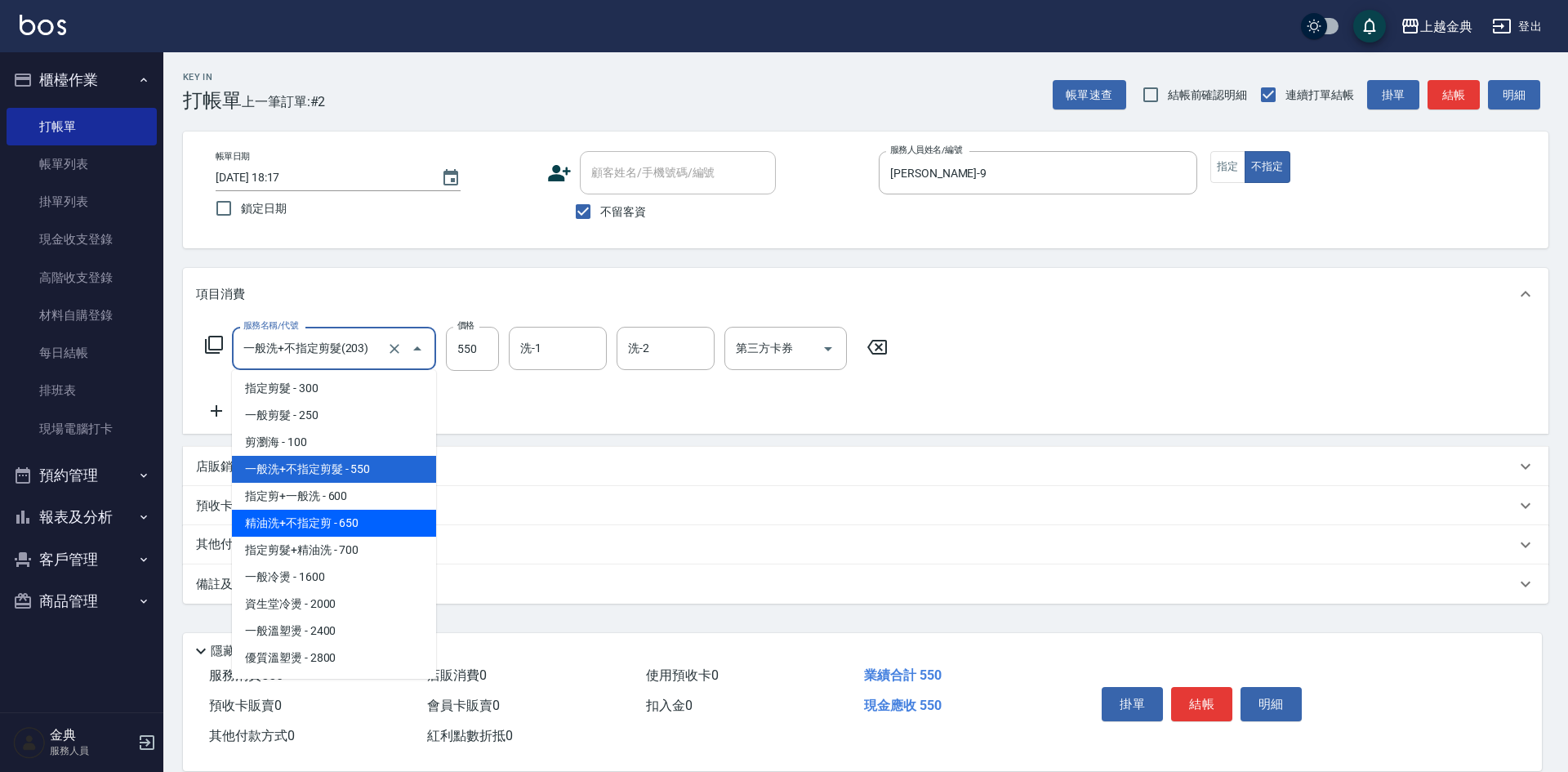
click at [378, 527] on span "精油洗+不指定剪 - 650" at bounding box center [334, 524] width 205 height 27
type input "精油洗+不指定剪(205)"
type input "650"
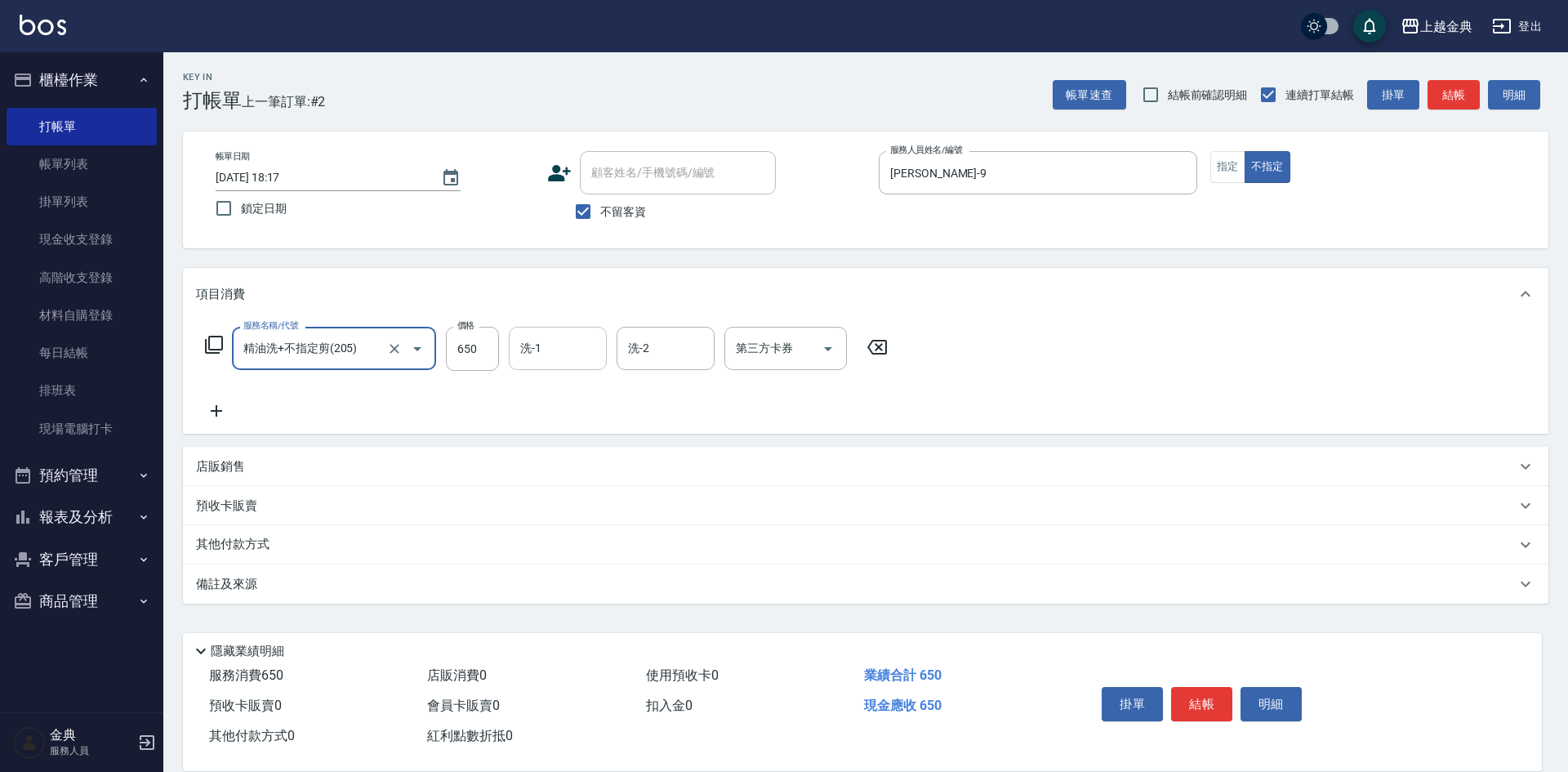
click at [546, 352] on input "洗-1" at bounding box center [558, 348] width 84 height 29
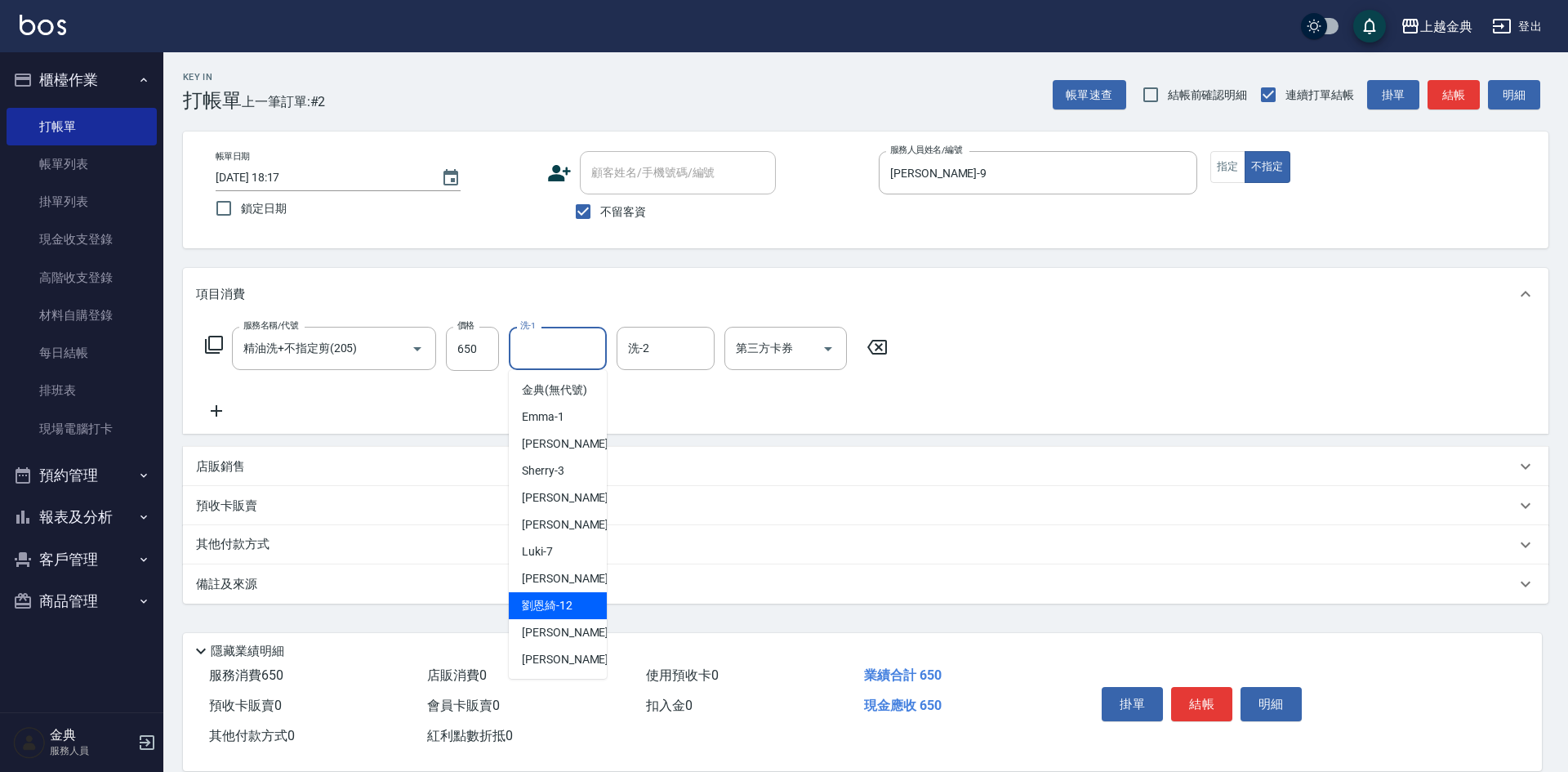
click at [559, 614] on span "[PERSON_NAME]-12" at bounding box center [546, 605] width 50 height 17
type input "[PERSON_NAME]-12"
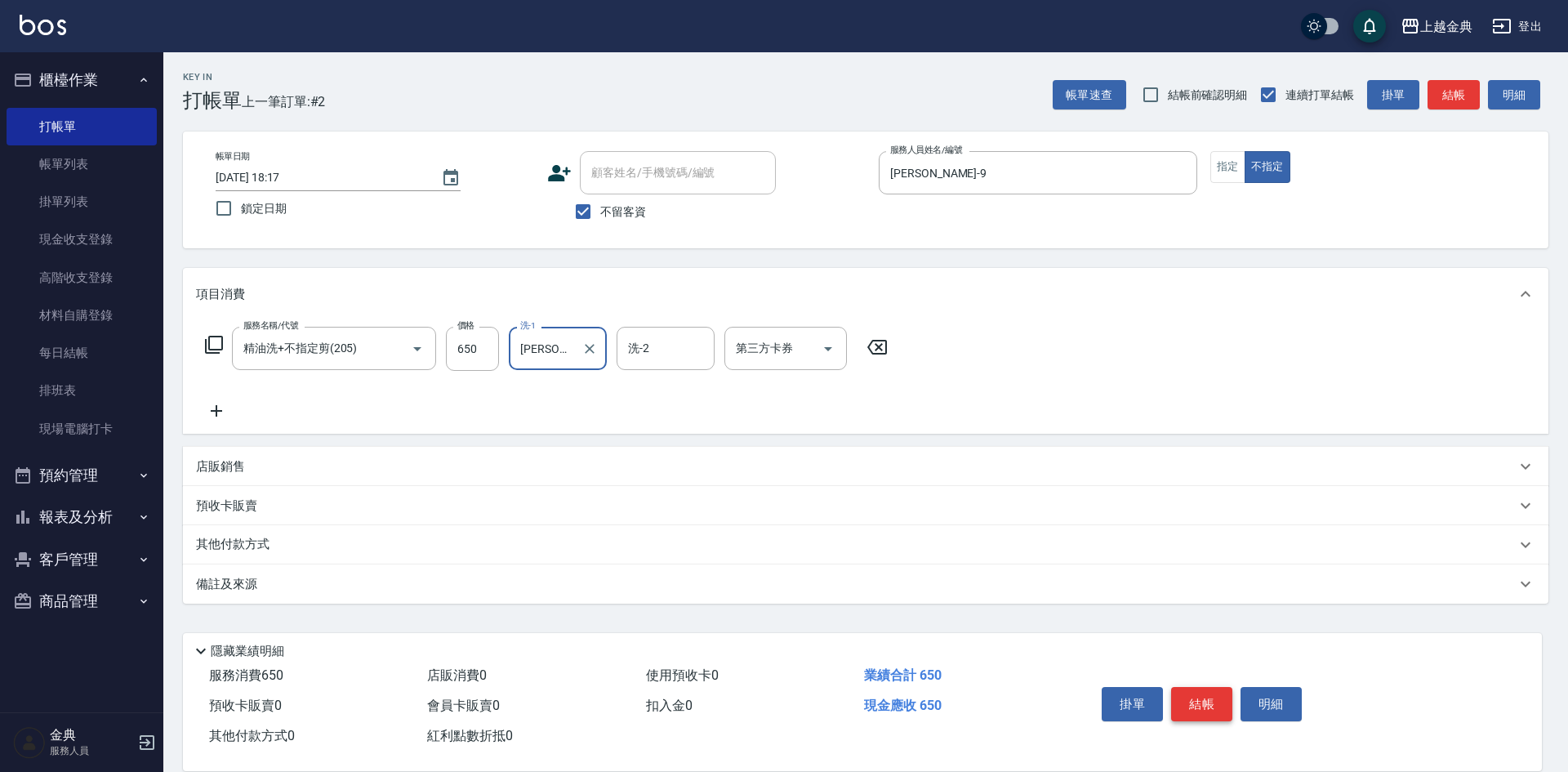
click at [1183, 693] on button "結帳" at bounding box center [1202, 704] width 61 height 34
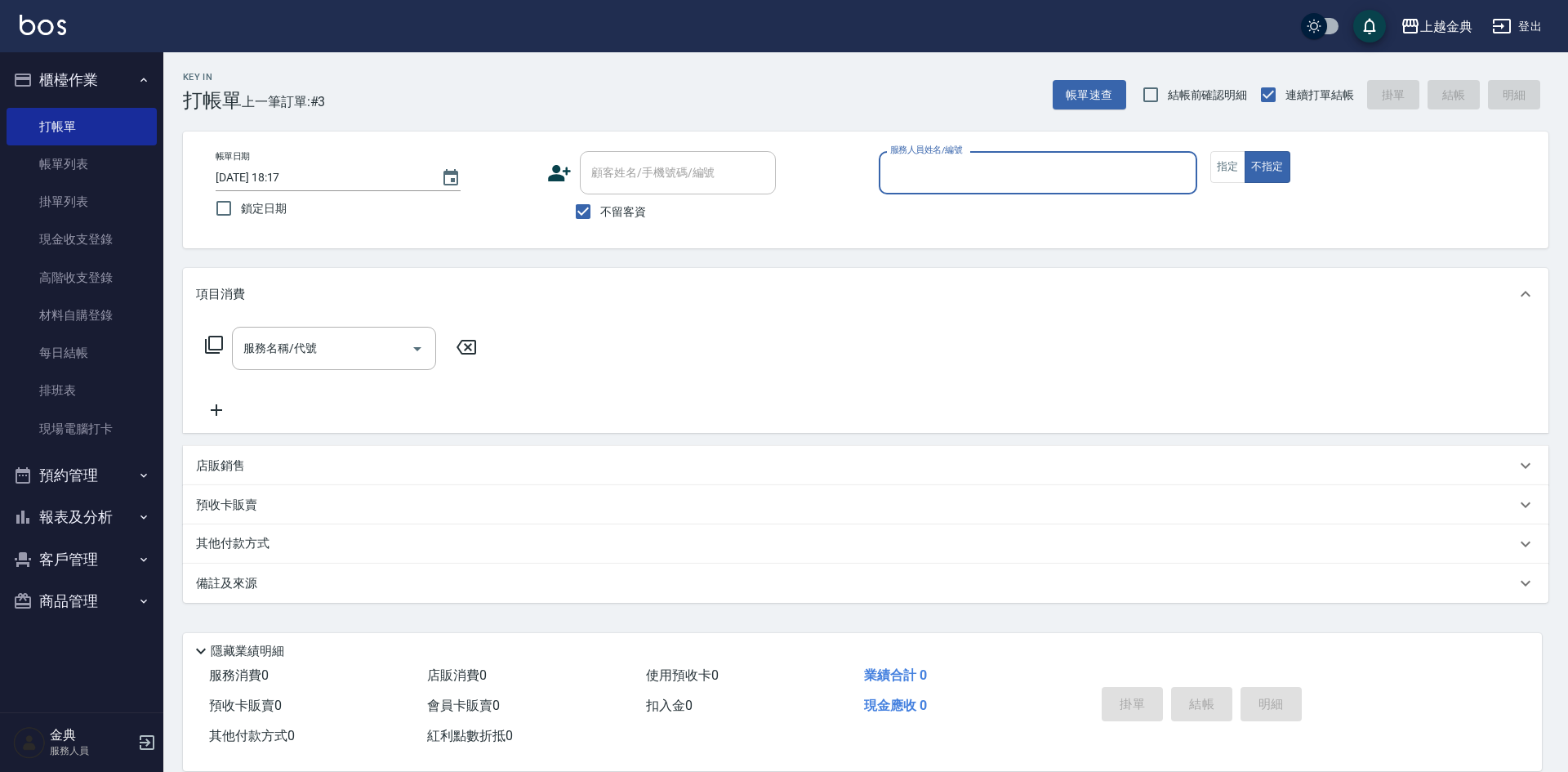
click at [979, 174] on input "服務人員姓名/編號" at bounding box center [1037, 173] width 304 height 29
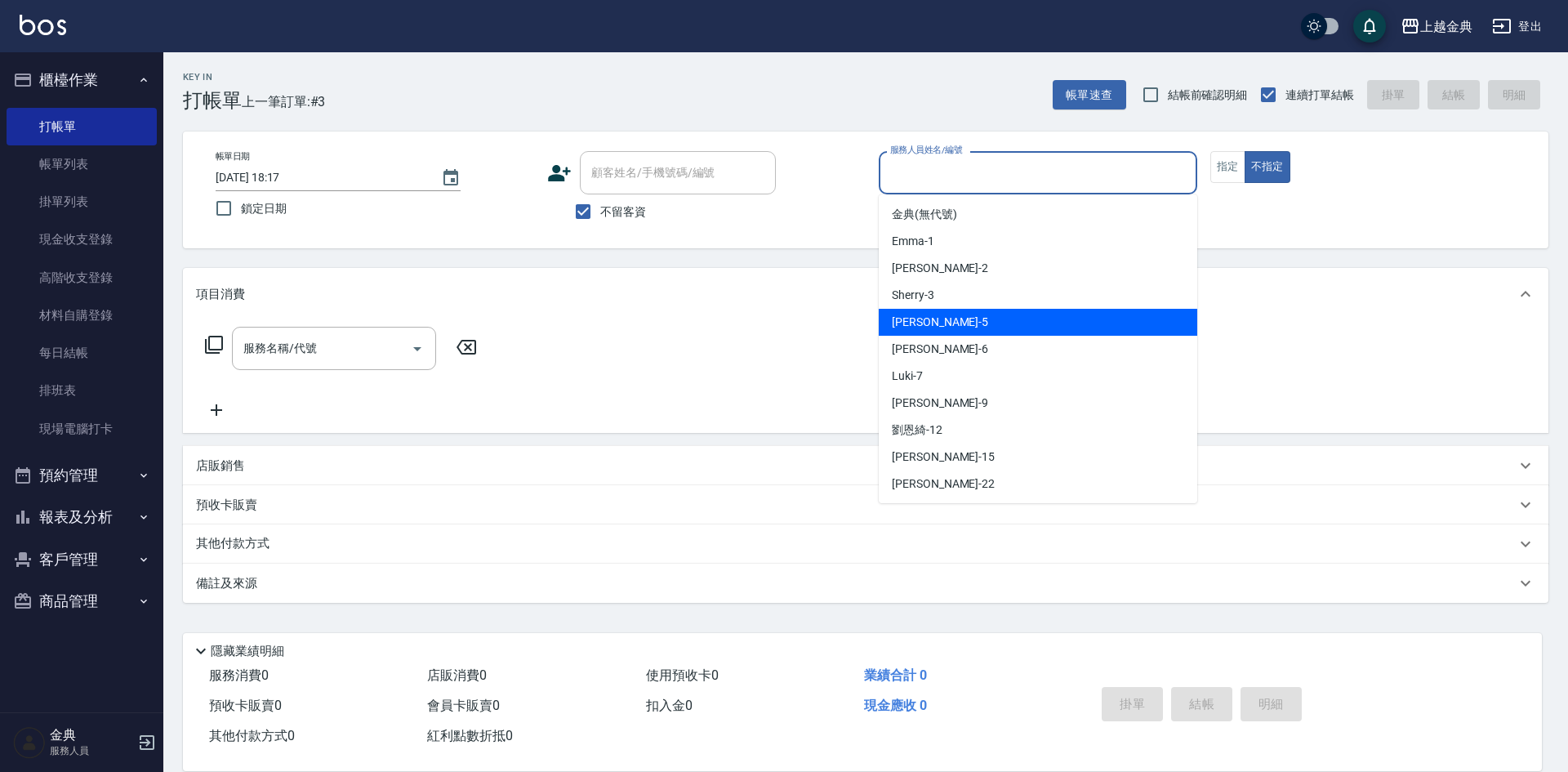
click at [970, 345] on div "[PERSON_NAME] -6" at bounding box center [1037, 349] width 319 height 27
type input "[PERSON_NAME]-6"
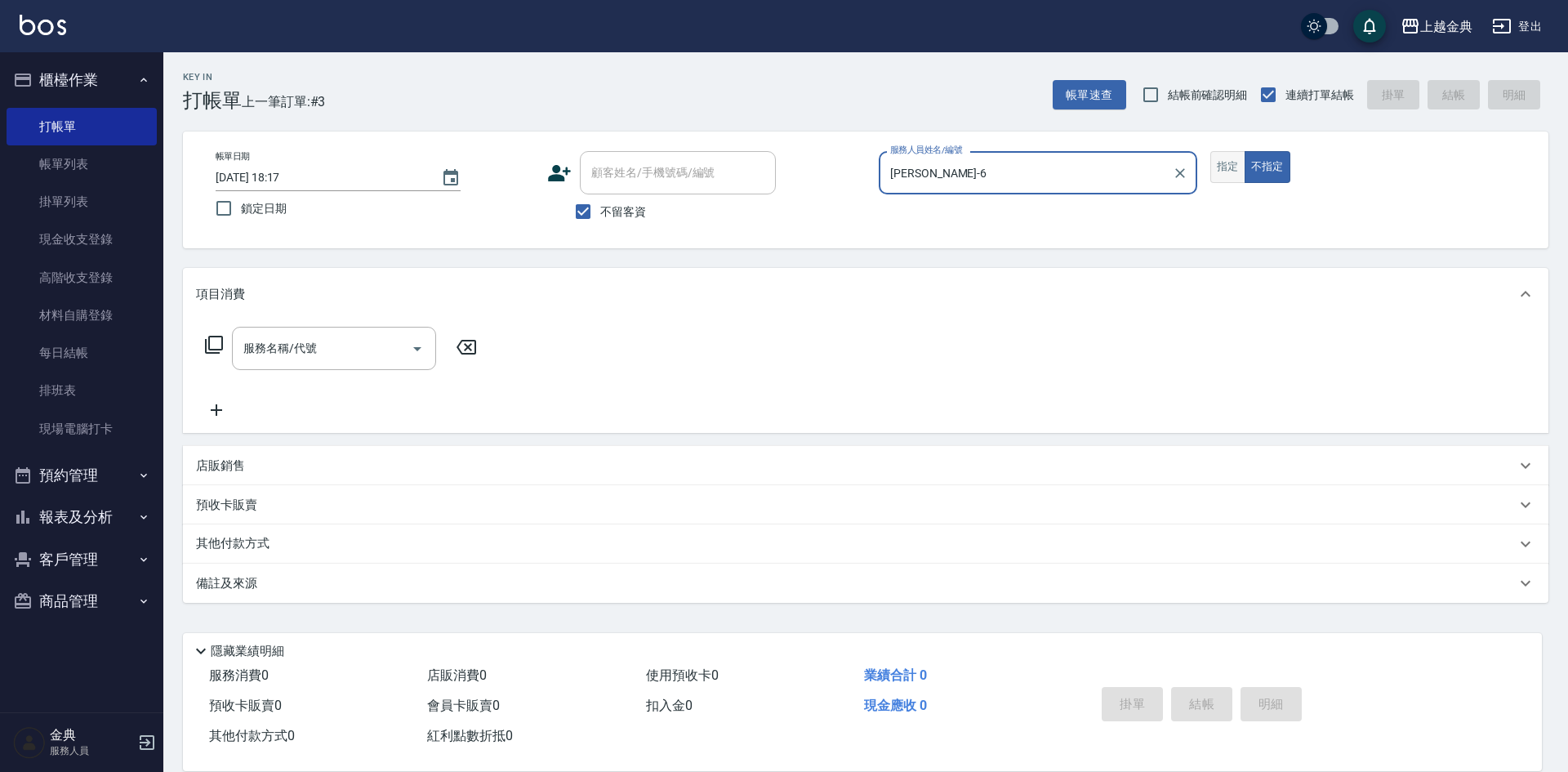
click at [1219, 174] on button "指定" at bounding box center [1227, 167] width 35 height 31
click at [308, 342] on input "服務名稱/代號" at bounding box center [321, 348] width 165 height 29
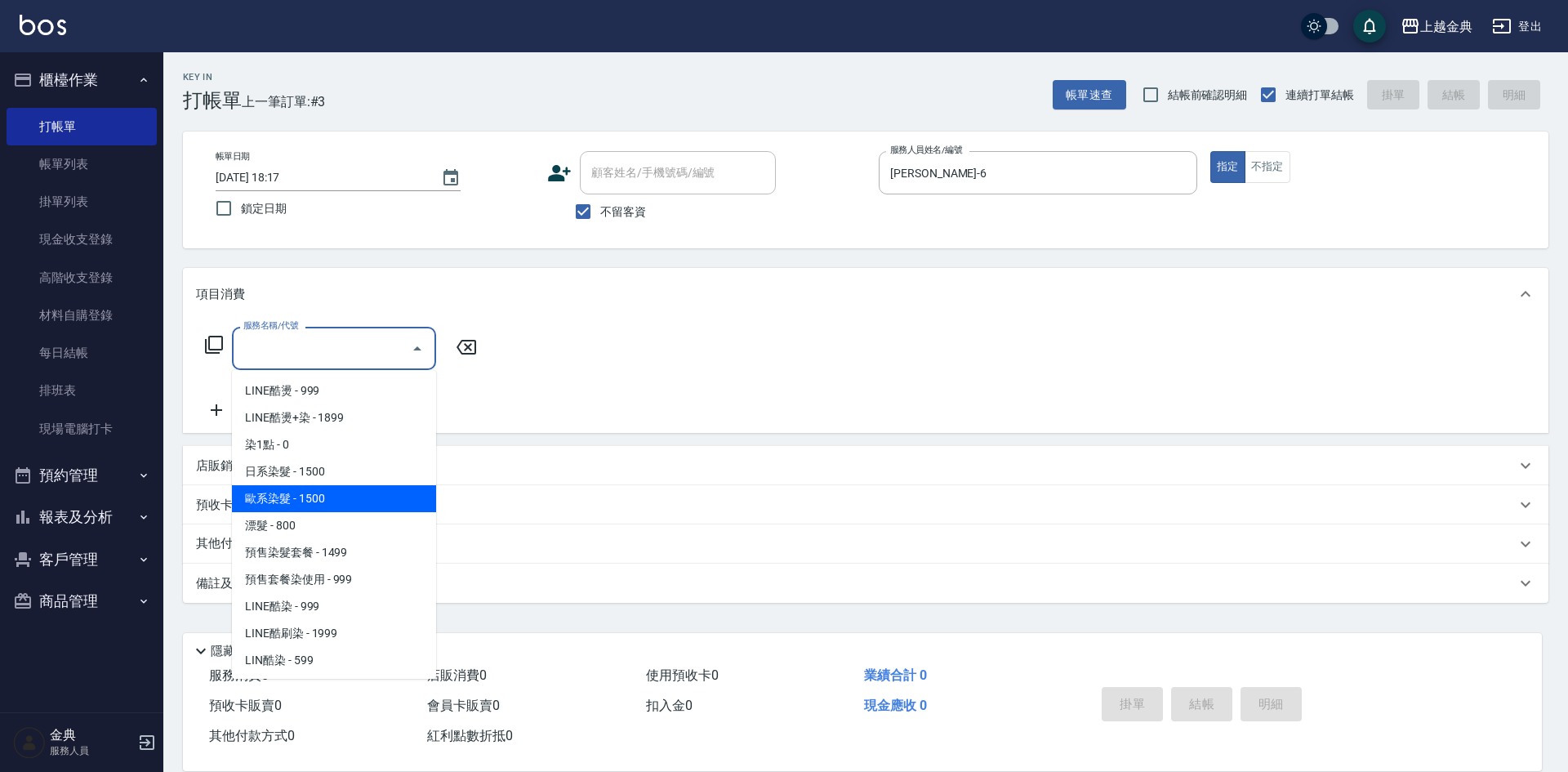
scroll to position [572, 0]
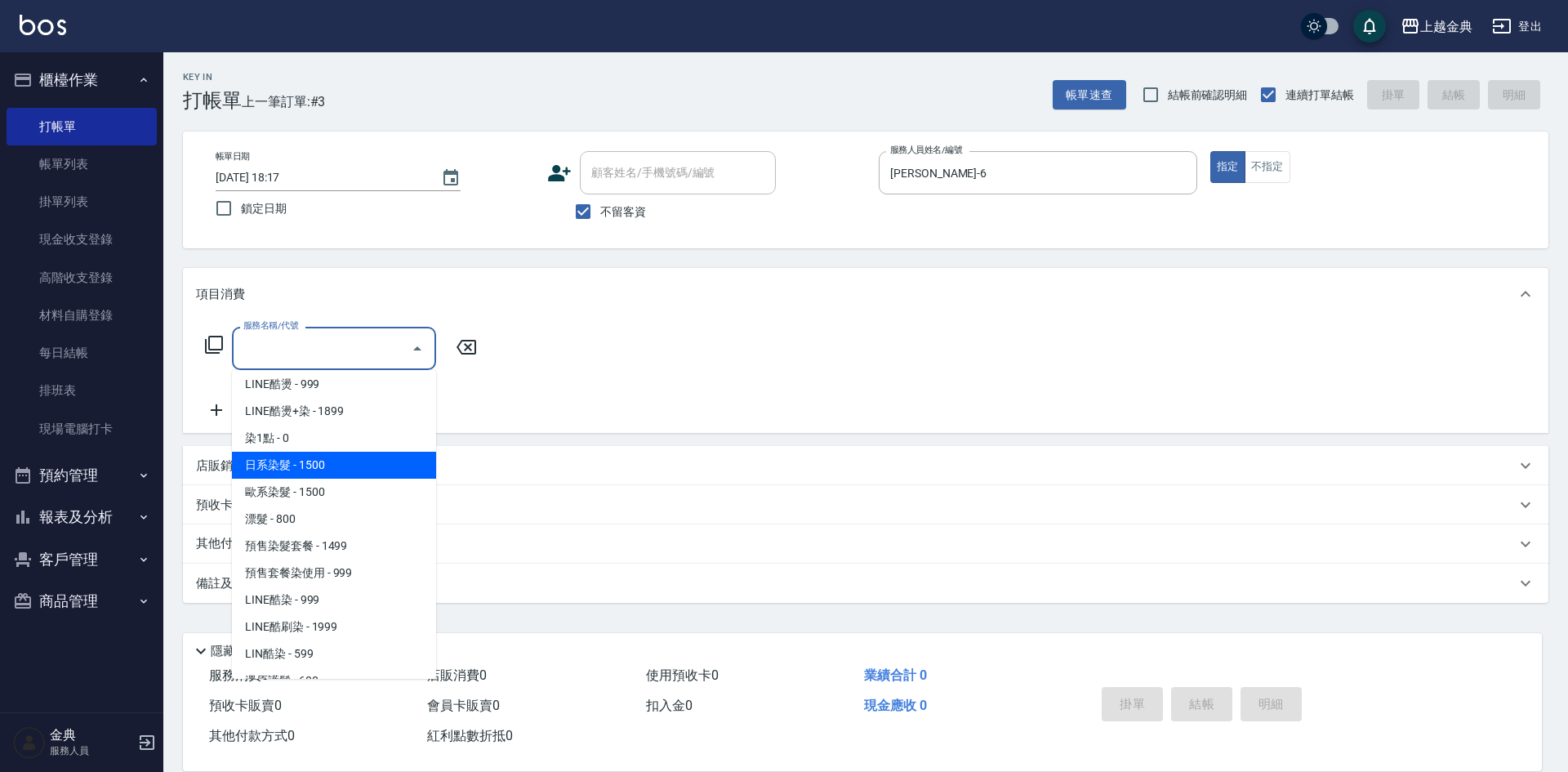
click at [321, 474] on span "日系染髮 - 1500" at bounding box center [334, 465] width 205 height 27
type input "日系染髮(401)"
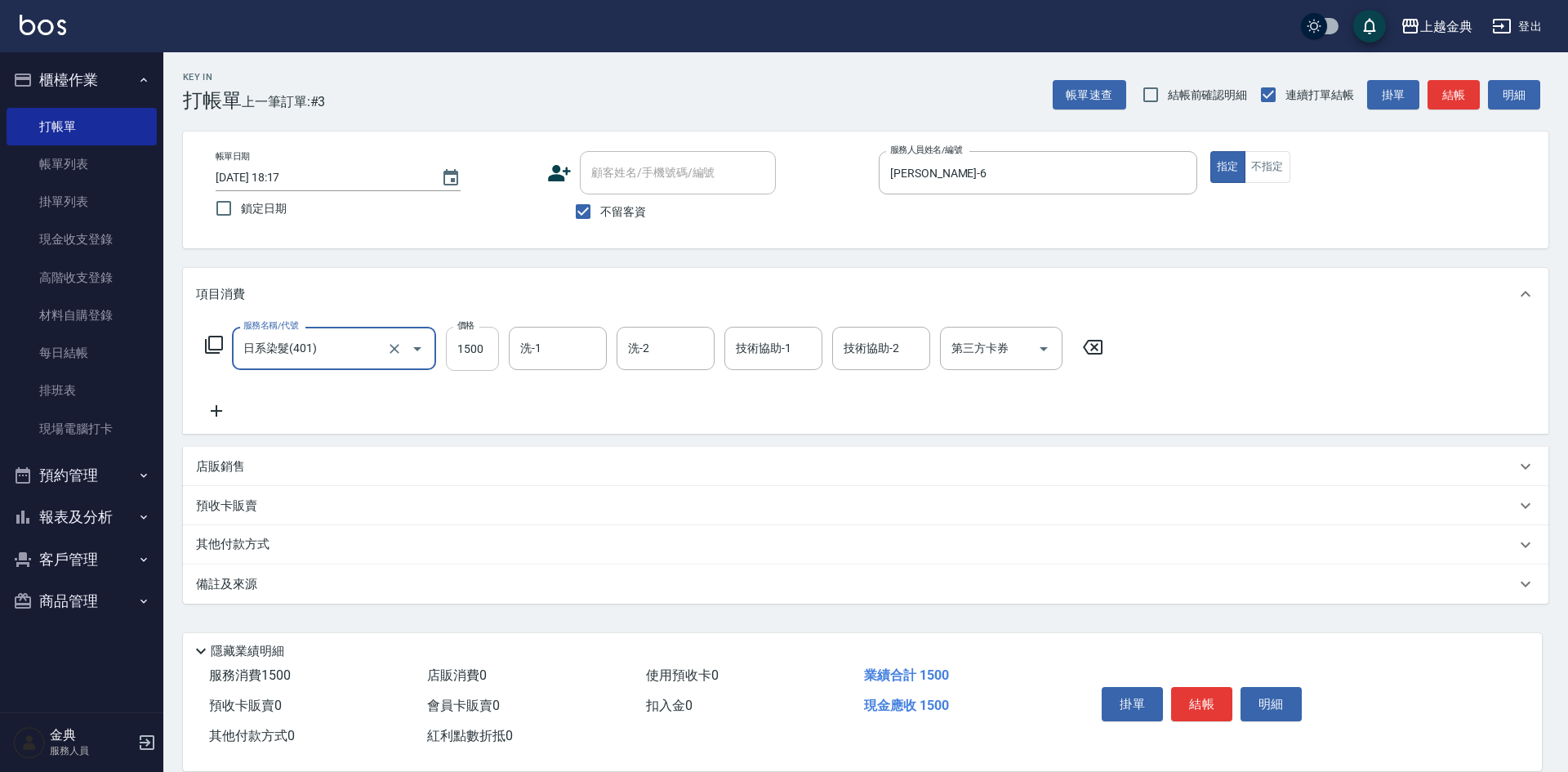
click at [494, 345] on input "1500" at bounding box center [473, 348] width 53 height 44
click at [480, 327] on input "1500" at bounding box center [473, 348] width 53 height 44
click at [477, 342] on input "1500" at bounding box center [473, 348] width 53 height 44
click at [492, 348] on input "1500" at bounding box center [473, 348] width 53 height 44
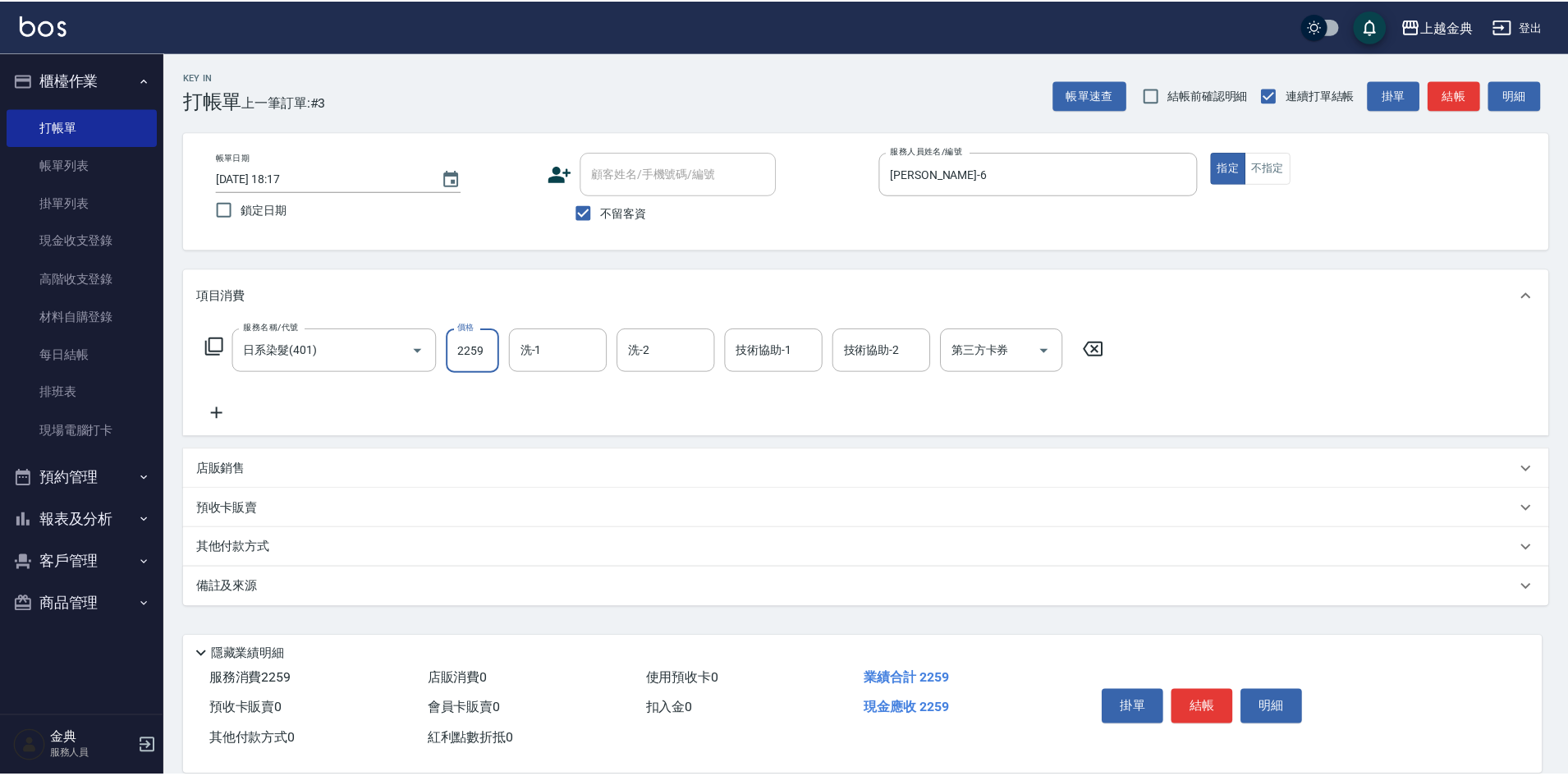
scroll to position [0, 0]
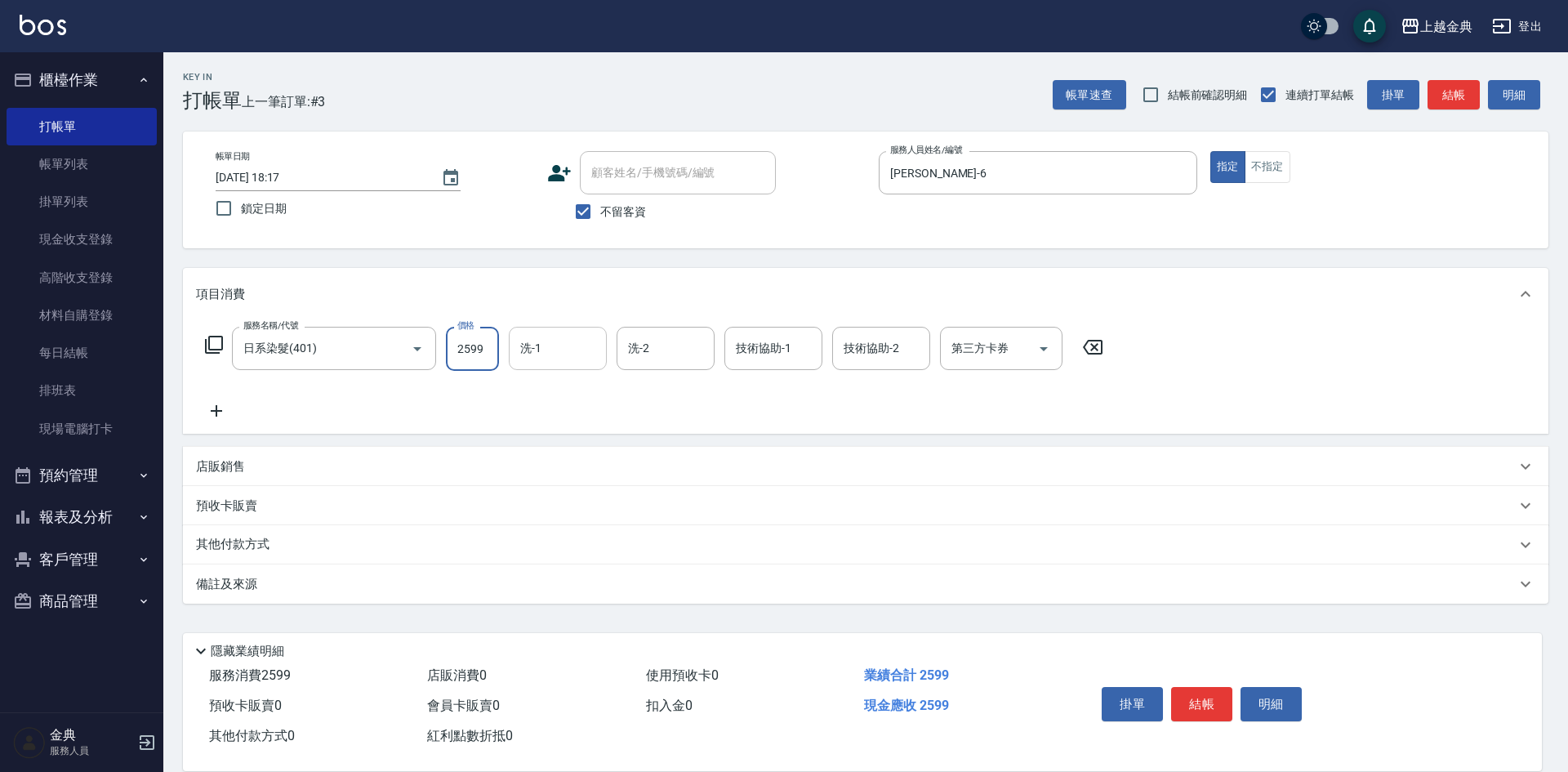
type input "2599"
click at [575, 352] on input "洗-1" at bounding box center [558, 348] width 84 height 29
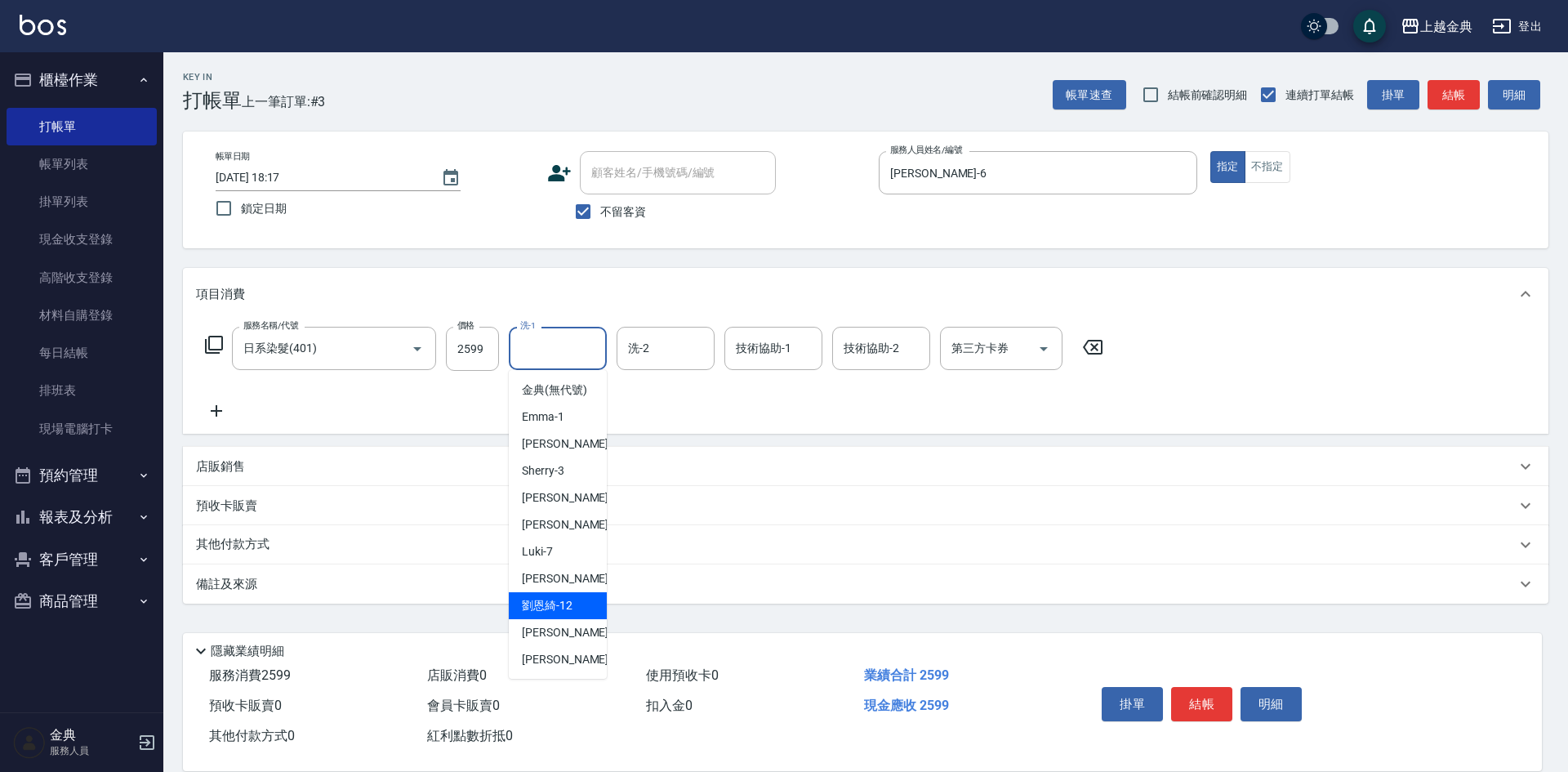
click at [539, 614] on span "[PERSON_NAME]-12" at bounding box center [546, 605] width 50 height 17
type input "[PERSON_NAME]-12"
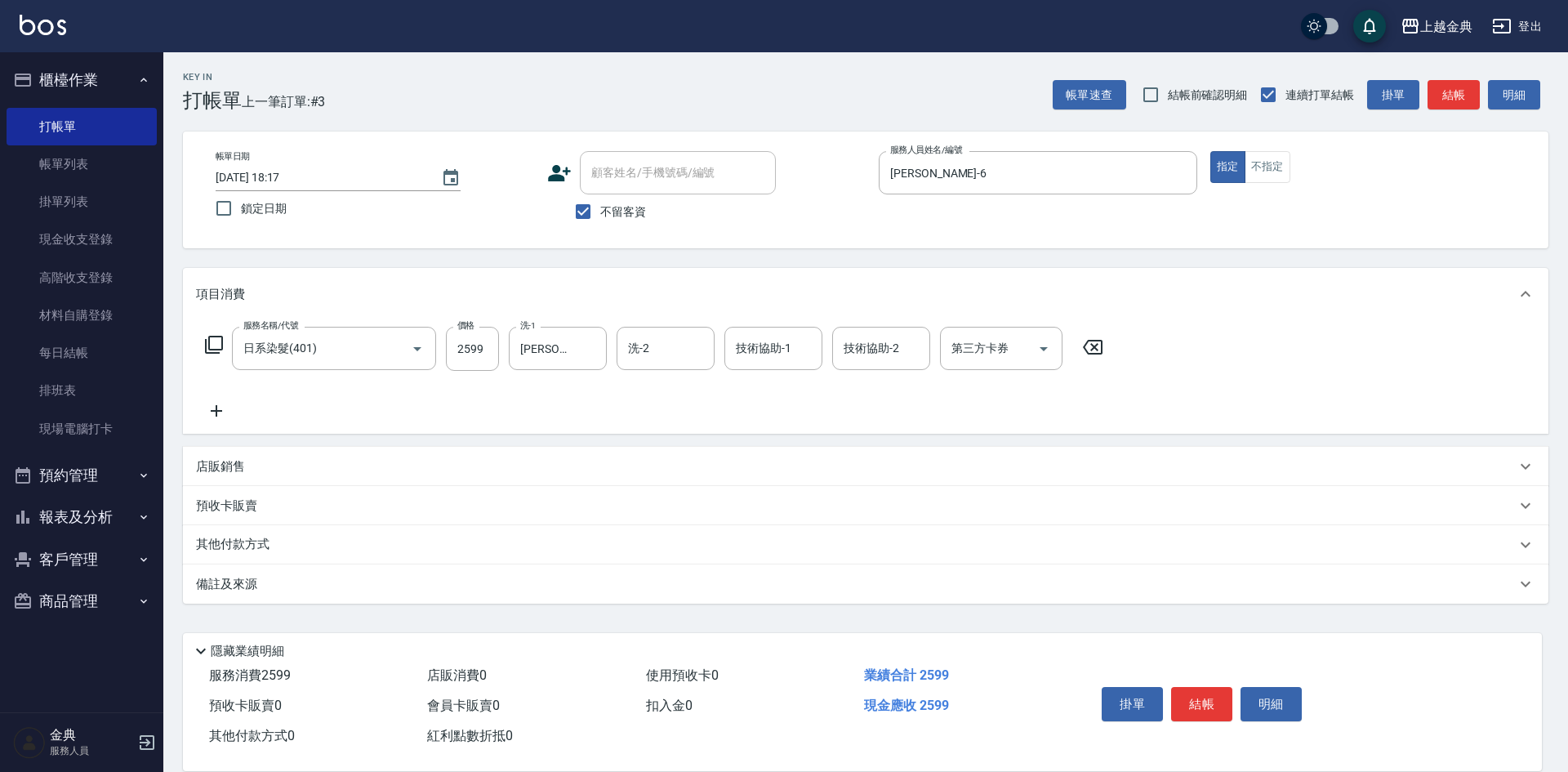
click at [215, 421] on icon at bounding box center [216, 410] width 41 height 20
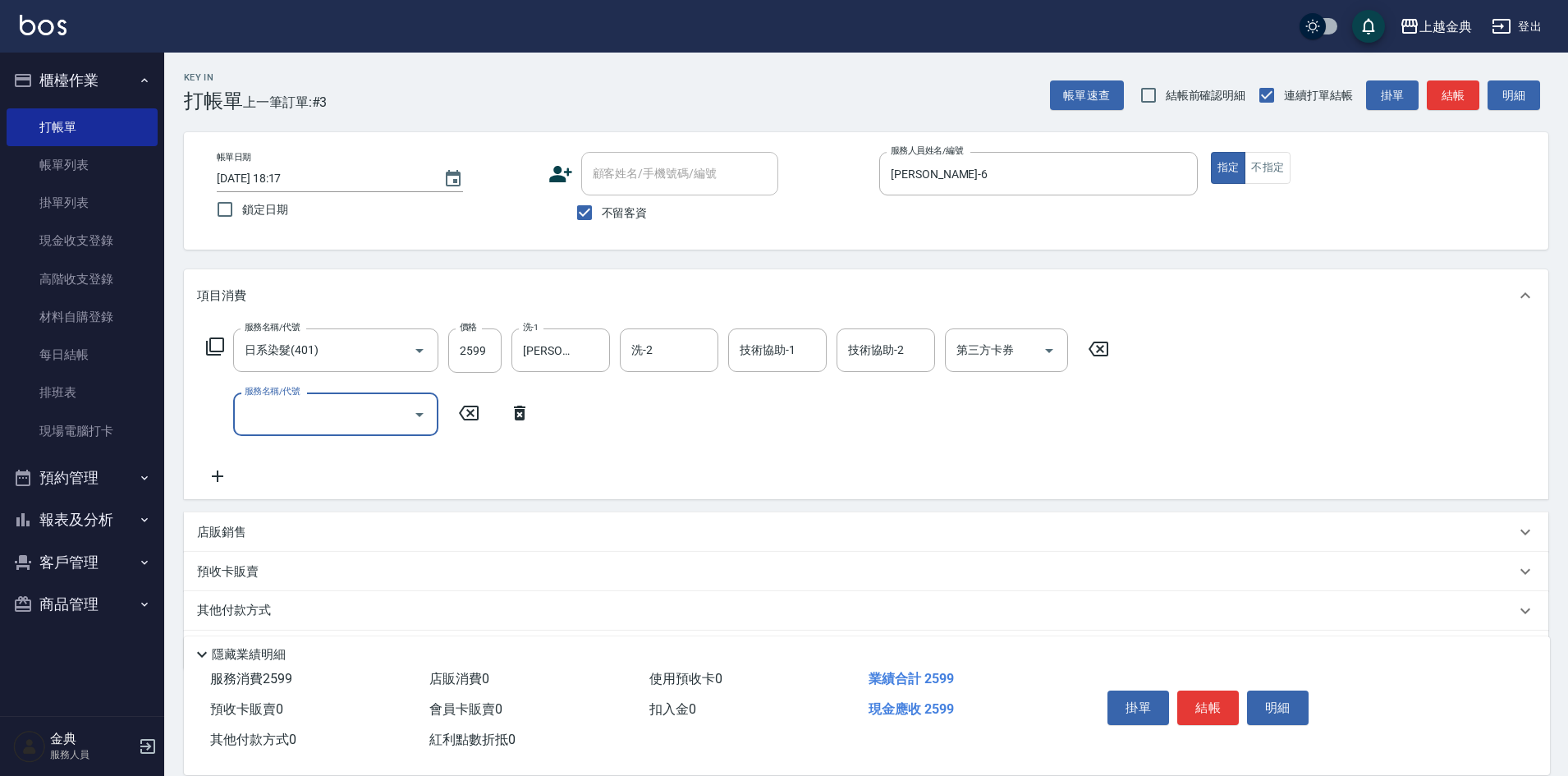
click at [264, 420] on input "服務名稱/代號" at bounding box center [322, 414] width 166 height 29
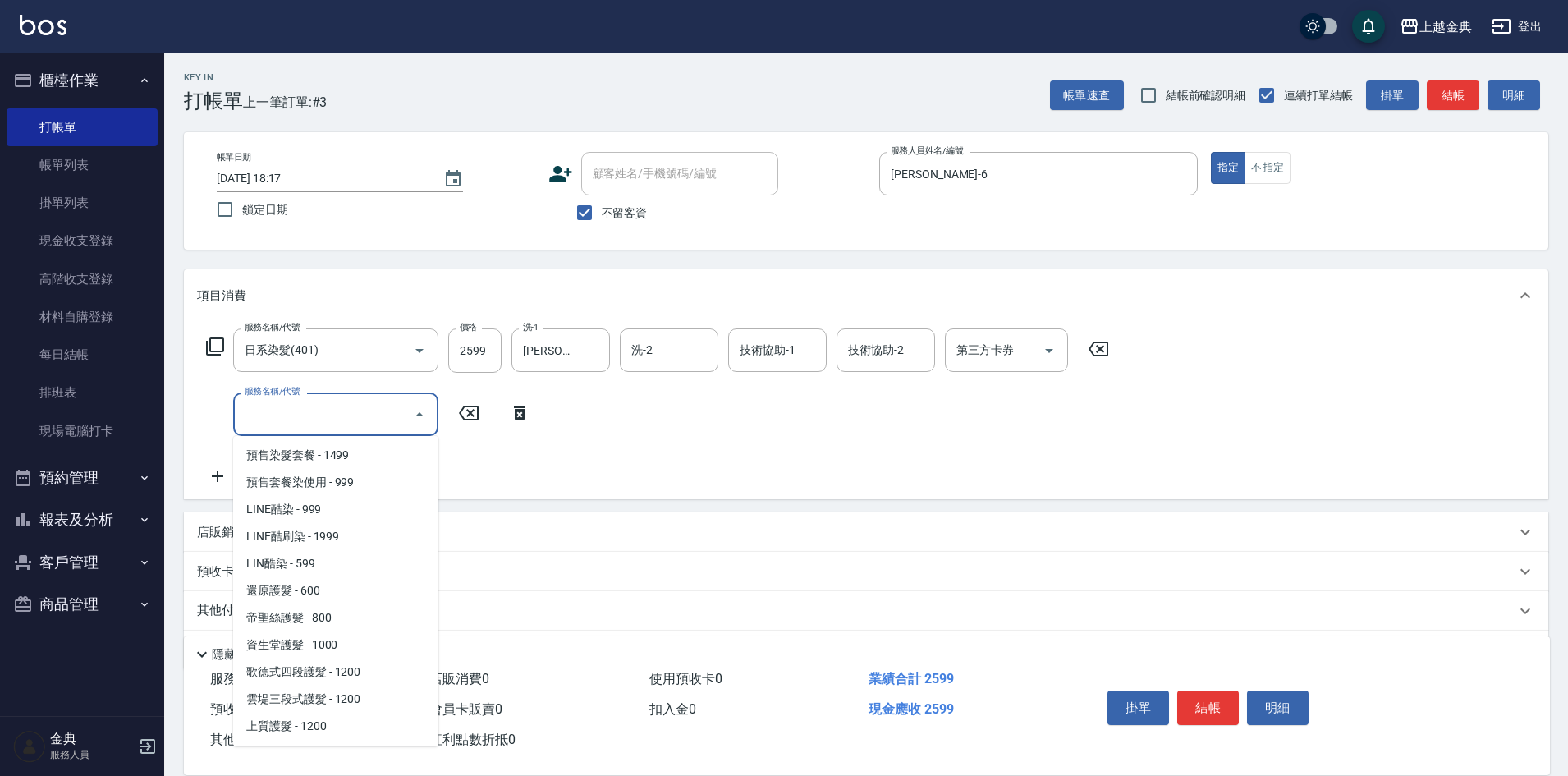
scroll to position [821, 0]
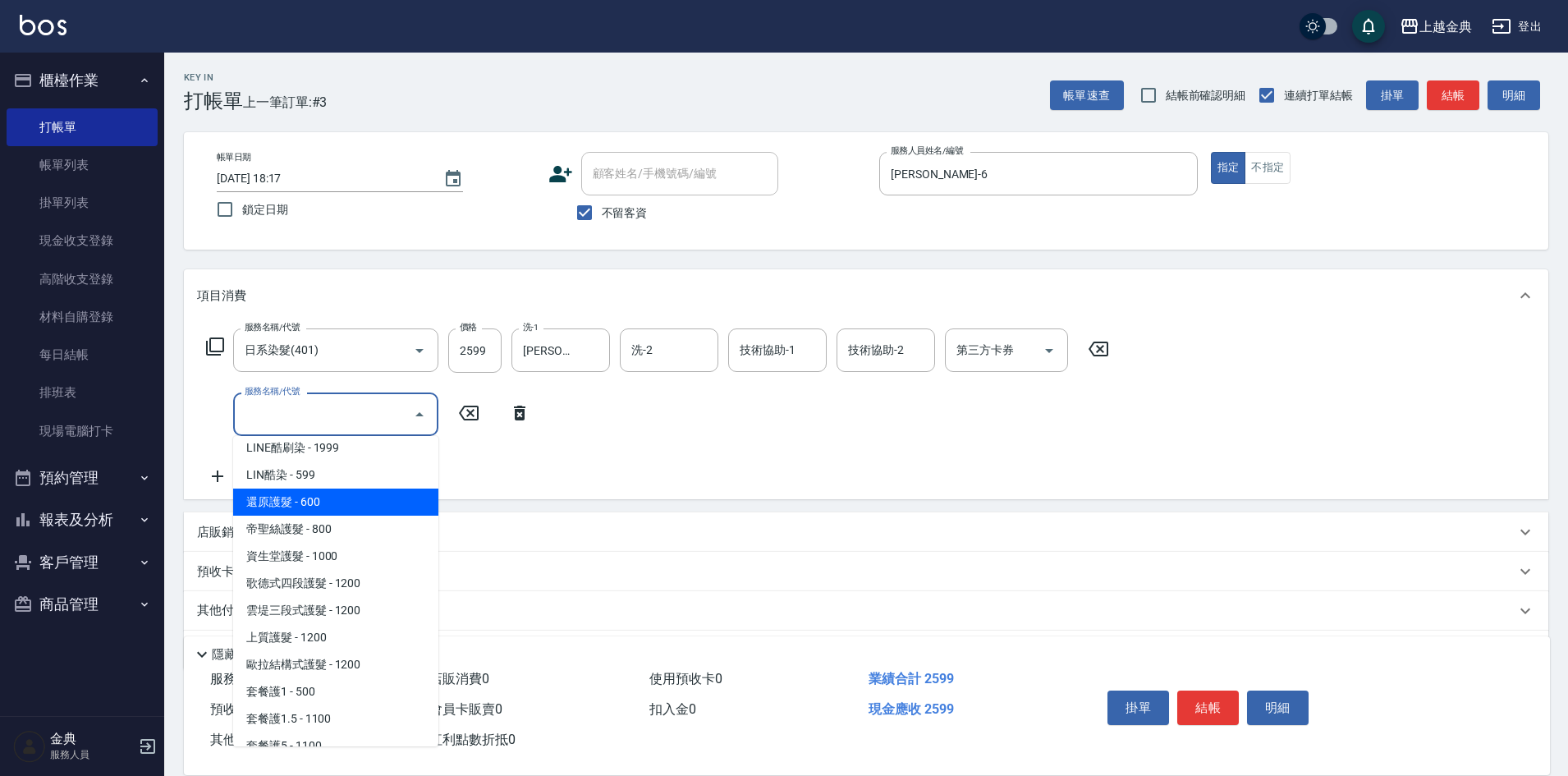
click at [348, 504] on span "還原護髮 - 600" at bounding box center [336, 502] width 206 height 27
type input "還原護髮(501)"
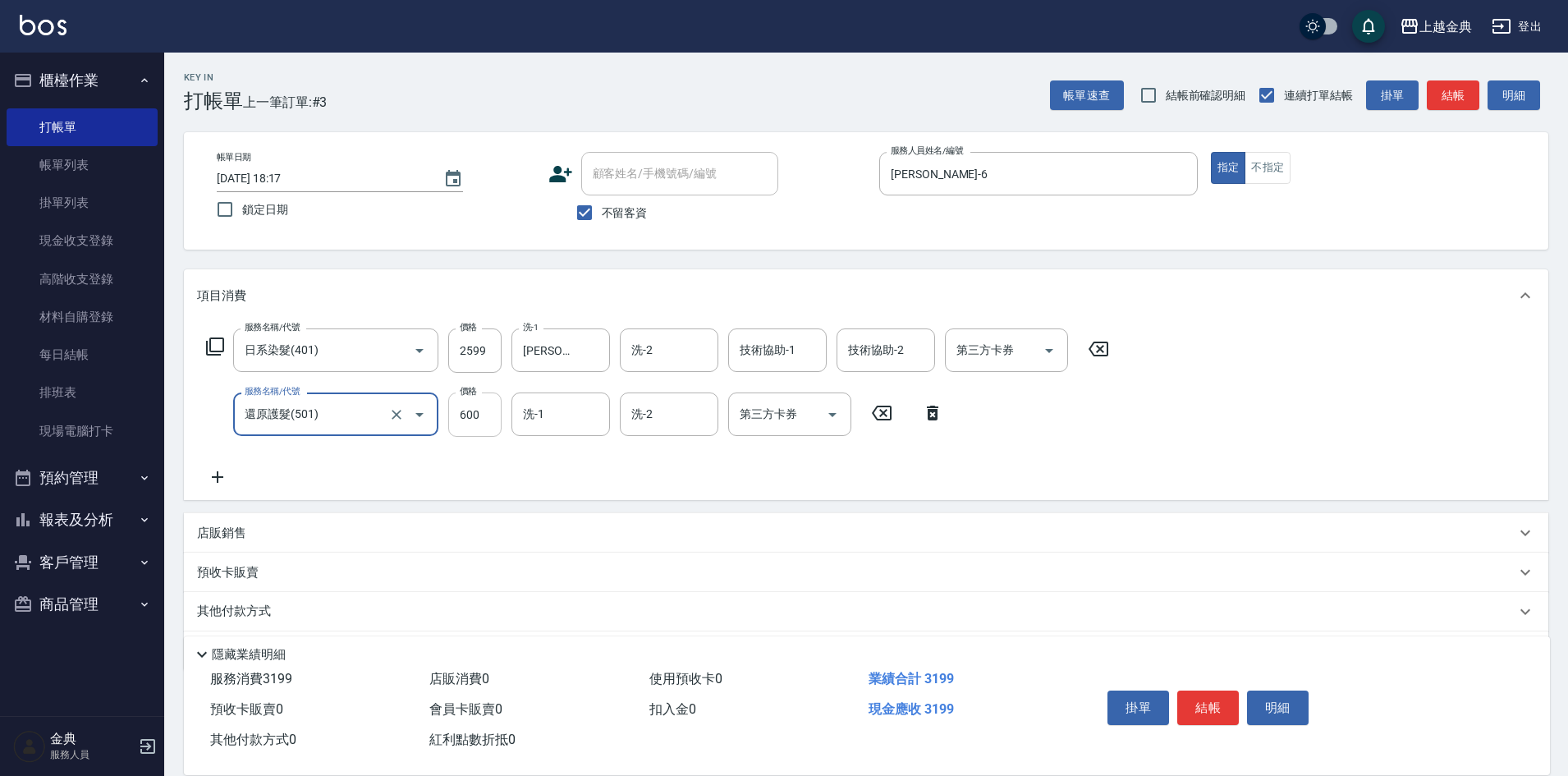
drag, startPoint x: 484, startPoint y: 386, endPoint x: 489, endPoint y: 410, distance: 24.5
click at [484, 387] on div "服務名稱/代號 日系染髮(401) 服務名稱/代號 價格 2599 價格 洗-1 [PERSON_NAME]-12 洗-1 洗-2 洗-2 技術協助-1 技術…" at bounding box center [658, 408] width 922 height 159
click at [489, 410] on input "600" at bounding box center [475, 414] width 54 height 44
type input "0"
click at [581, 419] on input "洗-1" at bounding box center [561, 414] width 84 height 29
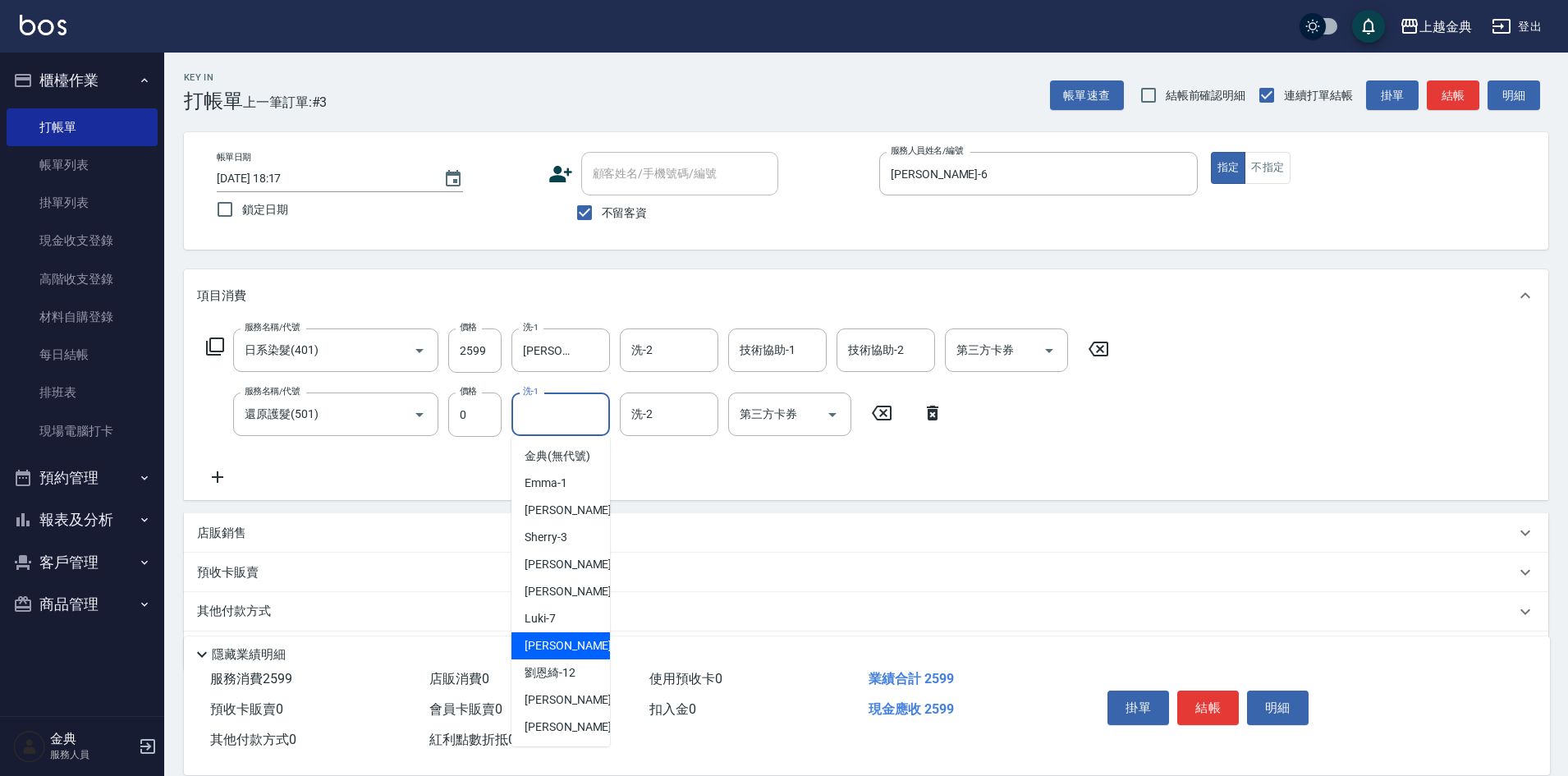
click at [560, 654] on span "[PERSON_NAME] -9" at bounding box center [572, 646] width 97 height 17
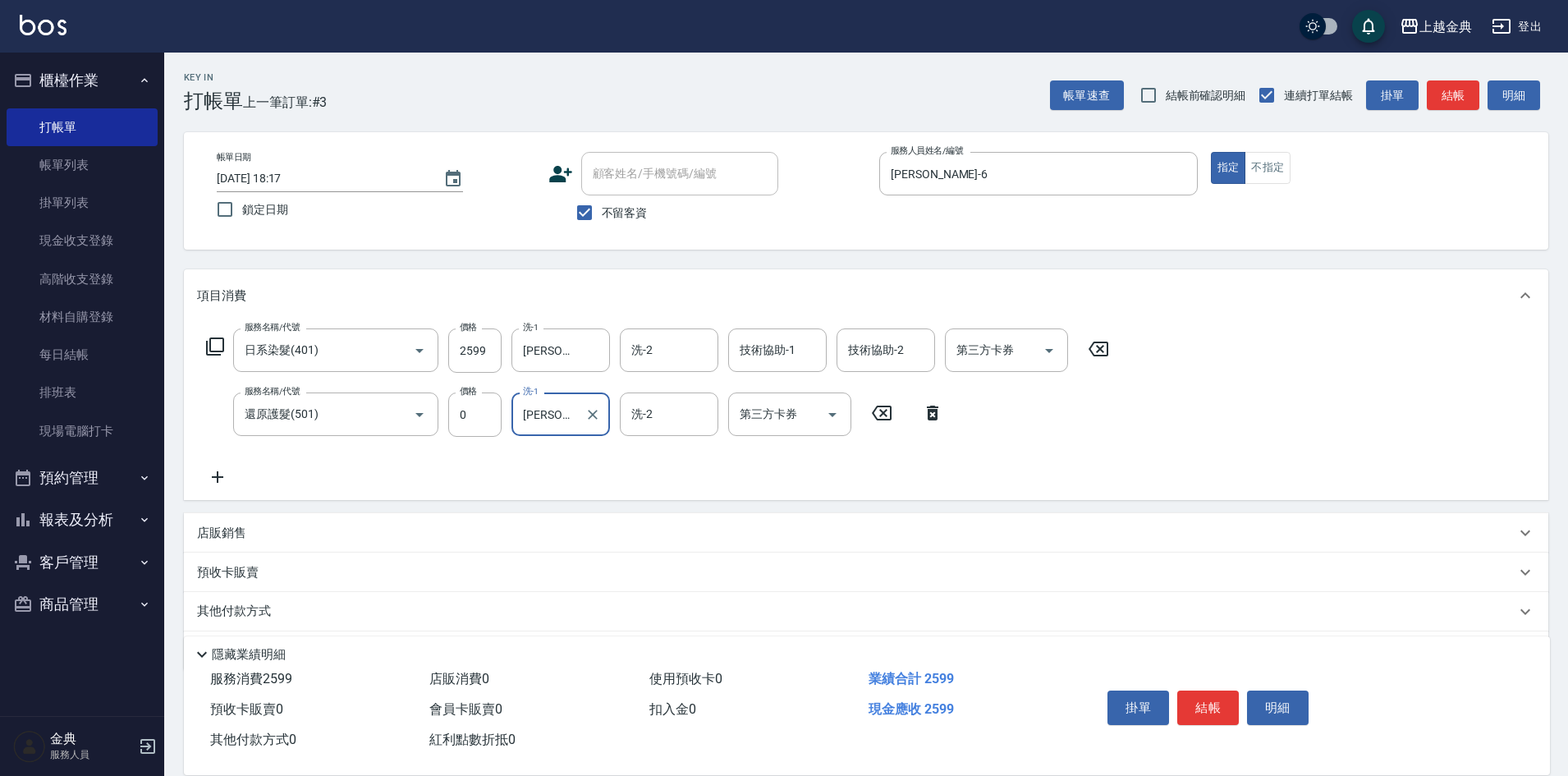
click at [576, 418] on input "[PERSON_NAME]-9" at bounding box center [548, 414] width 59 height 29
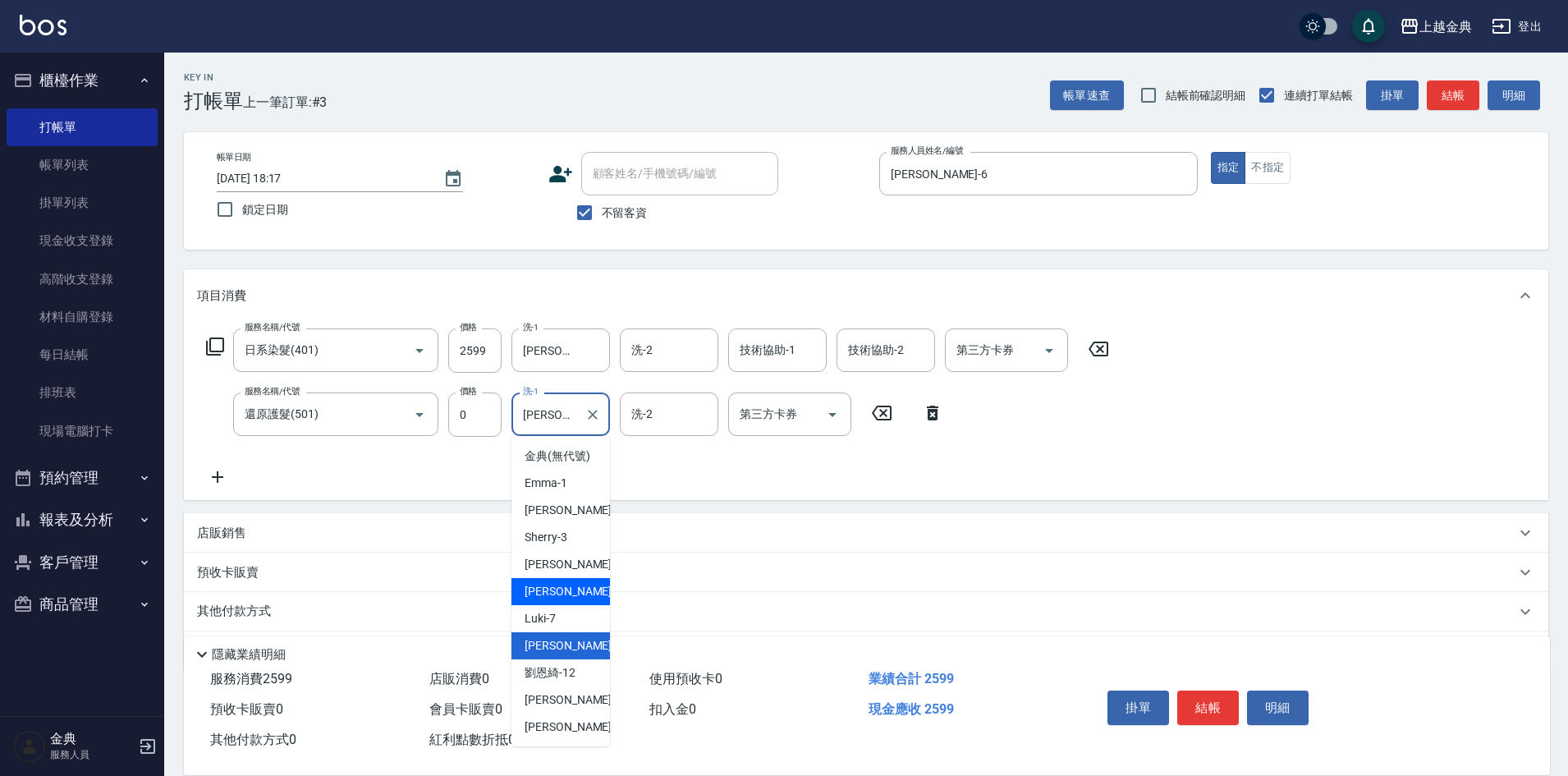
click at [585, 600] on div "[PERSON_NAME] -6" at bounding box center [561, 591] width 99 height 27
type input "[PERSON_NAME]-6"
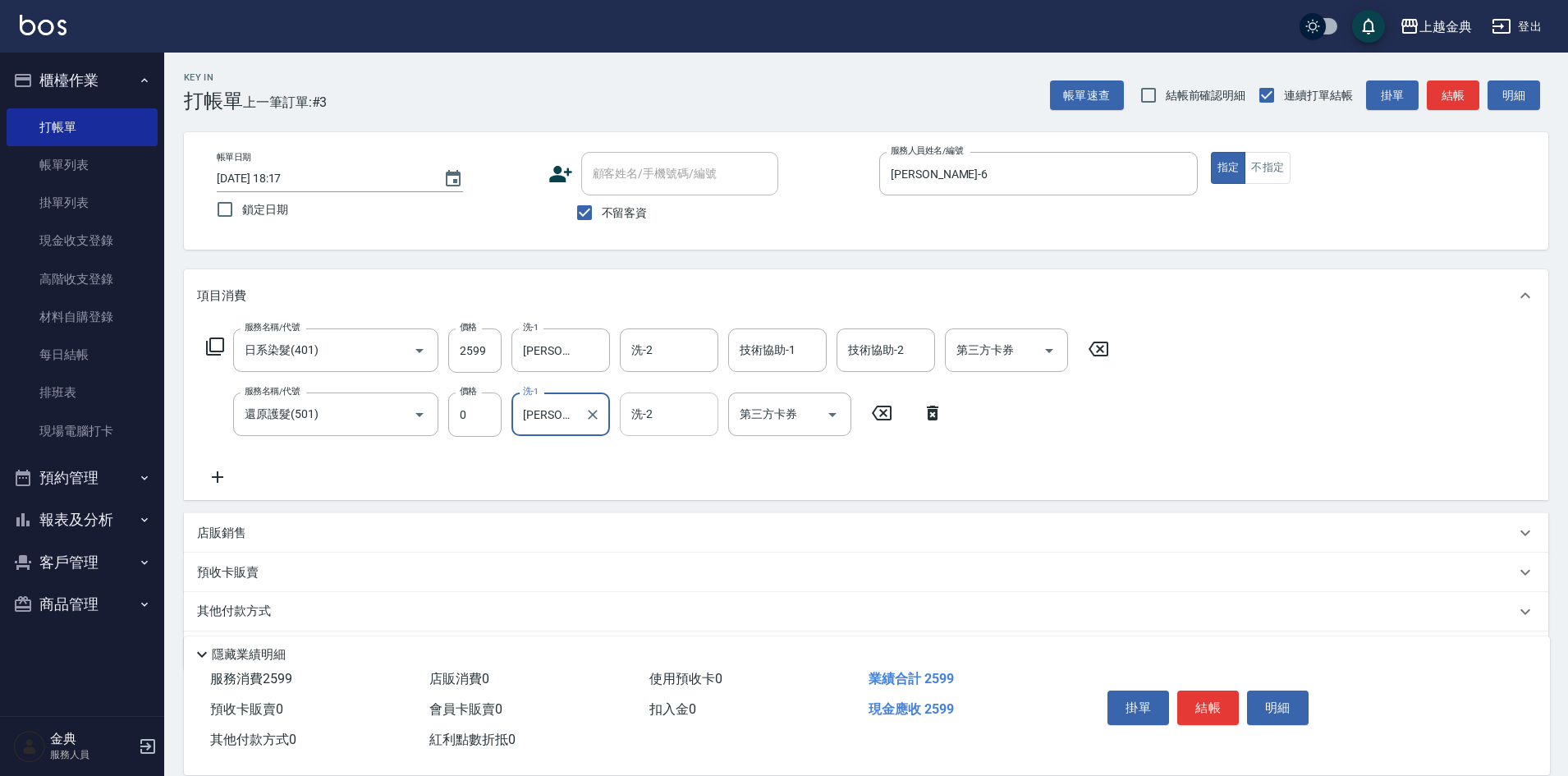
click at [694, 406] on input "洗-2" at bounding box center [670, 414] width 84 height 29
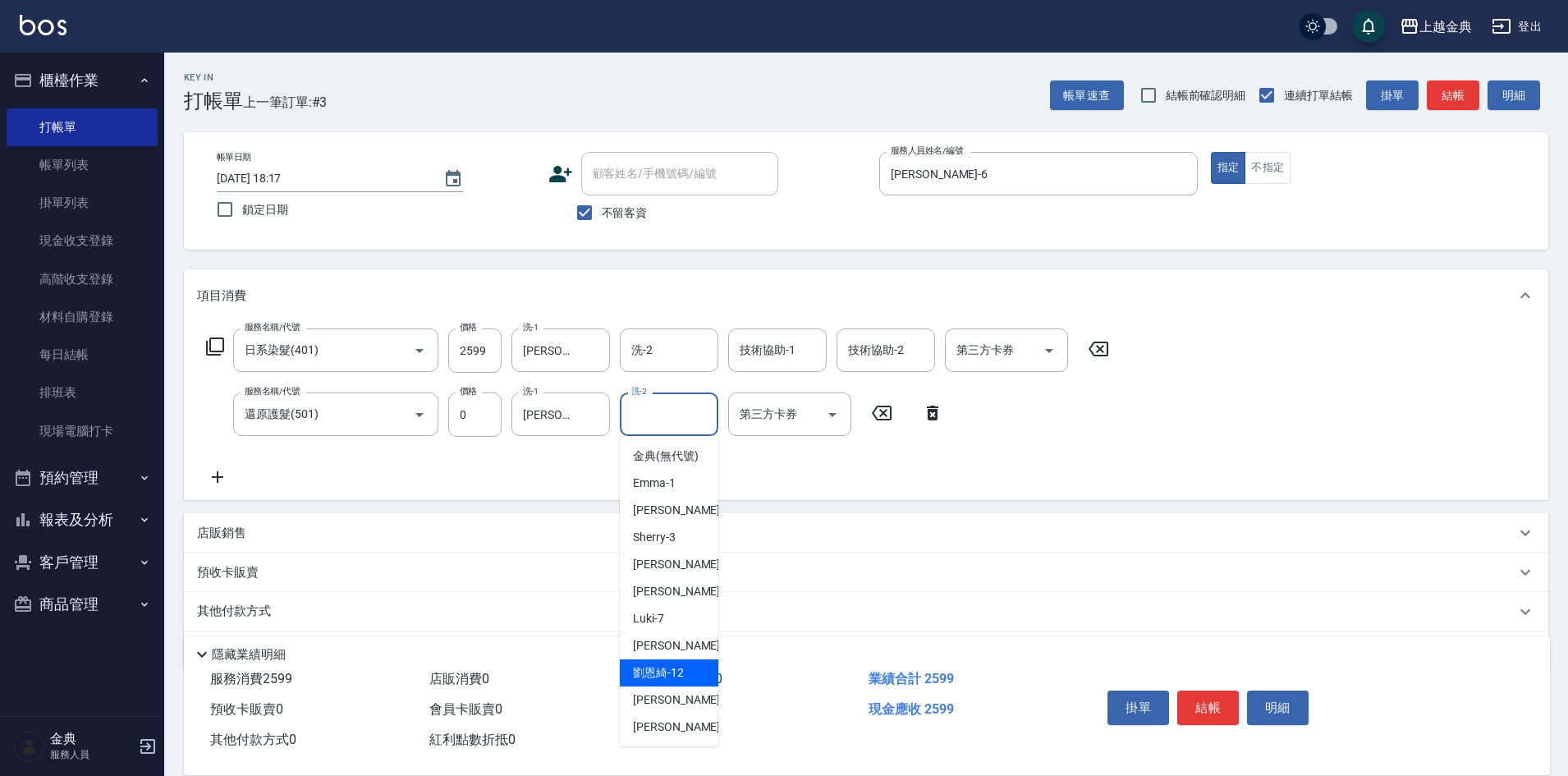
click at [687, 687] on div "[PERSON_NAME]-12" at bounding box center [669, 673] width 99 height 27
type input "[PERSON_NAME]-12"
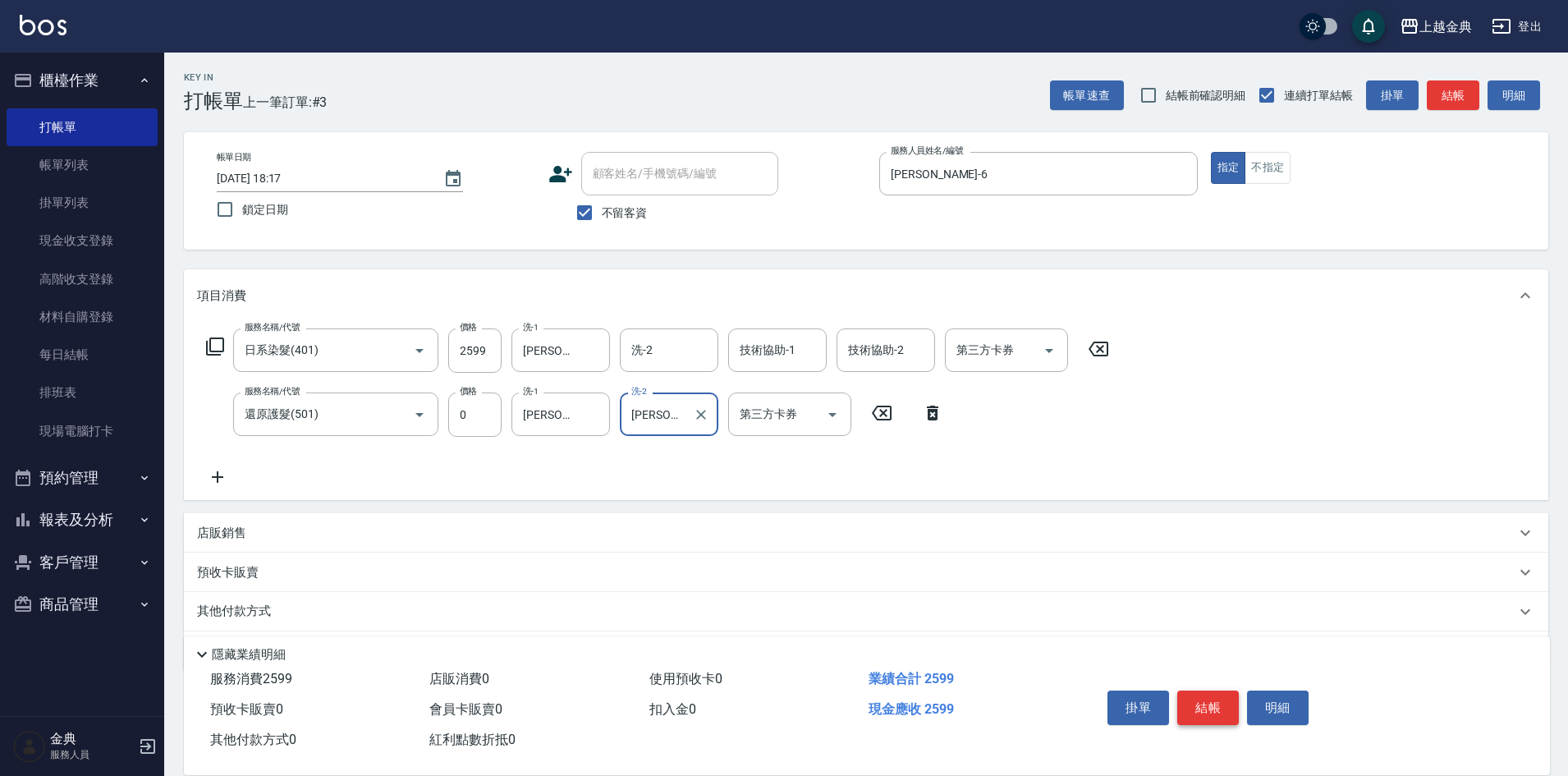
click at [1202, 708] on button "結帳" at bounding box center [1208, 708] width 61 height 34
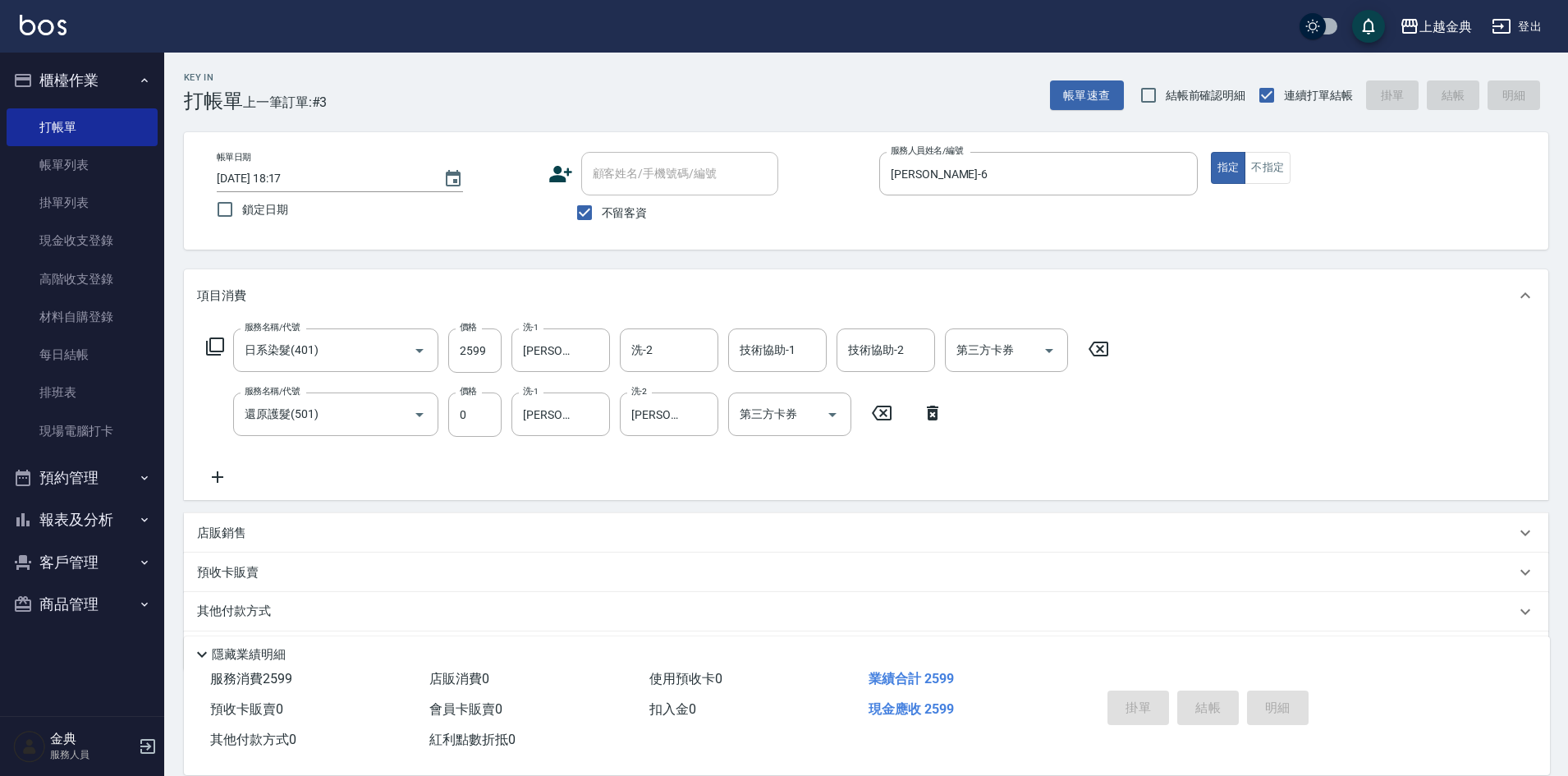
type input "[DATE] 18:18"
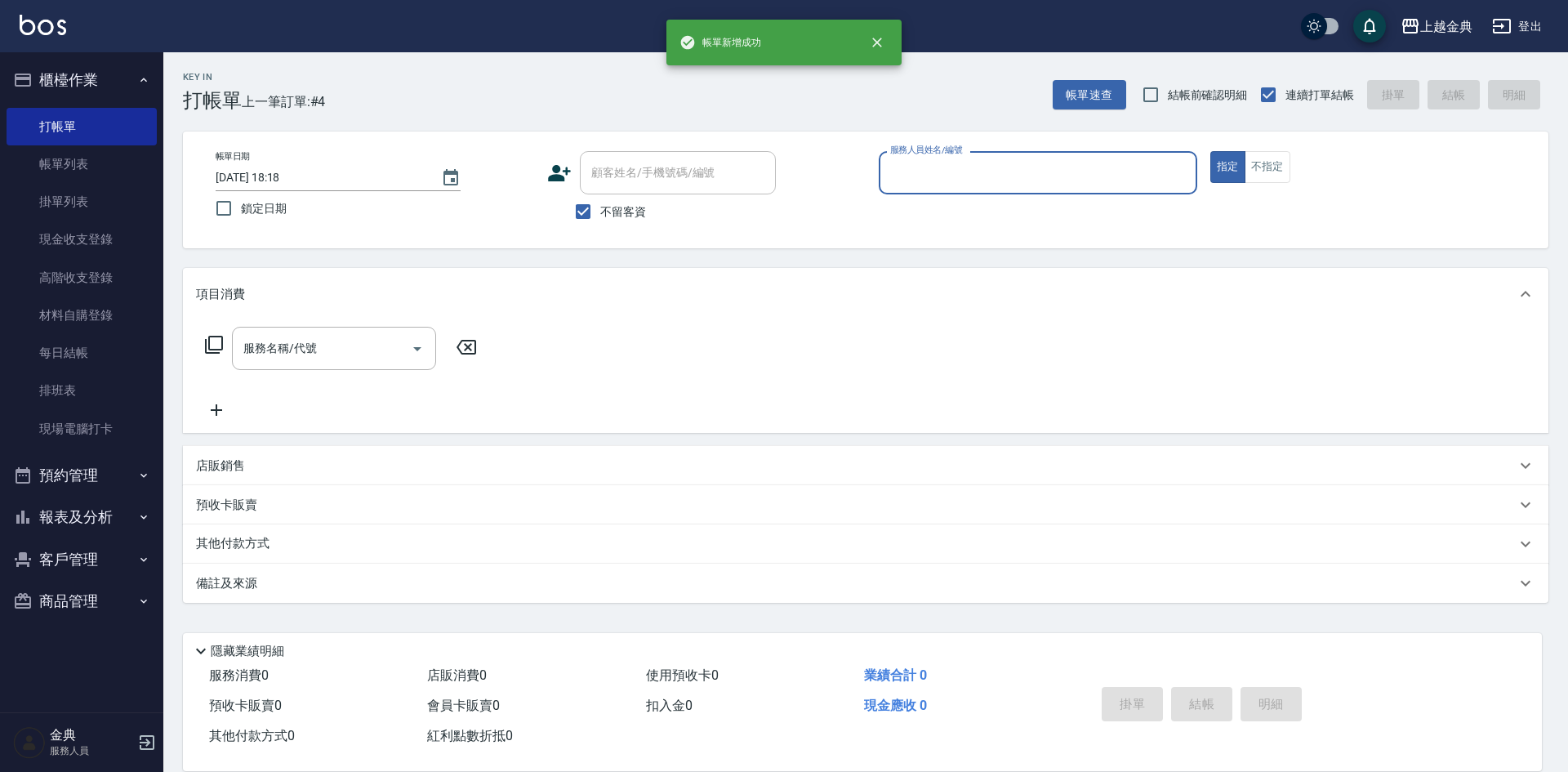
click at [952, 174] on input "服務人員姓名/編號" at bounding box center [1037, 173] width 304 height 29
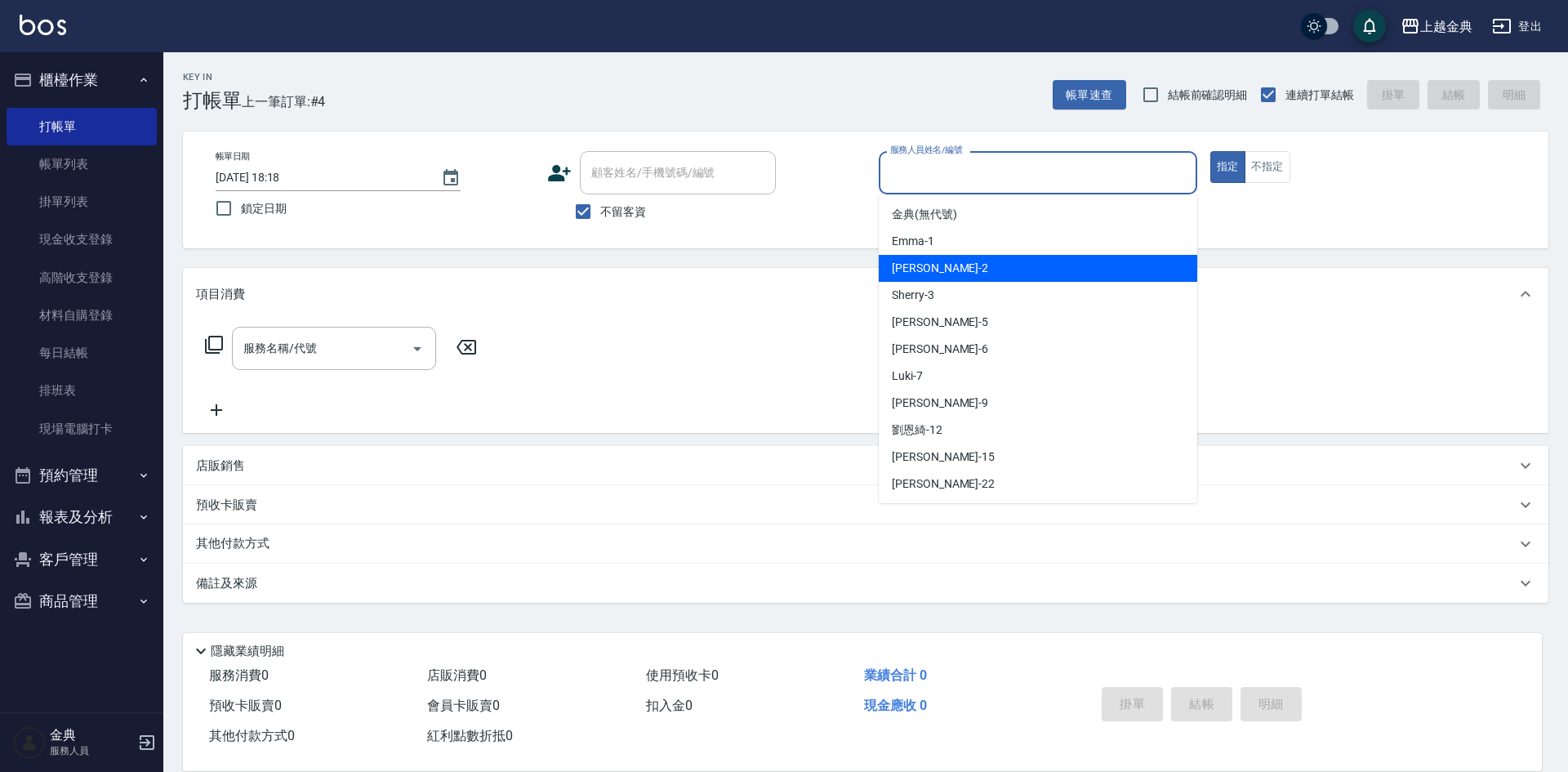
click at [967, 277] on div "Cindy -2" at bounding box center [1037, 268] width 319 height 27
type input "Cindy-2"
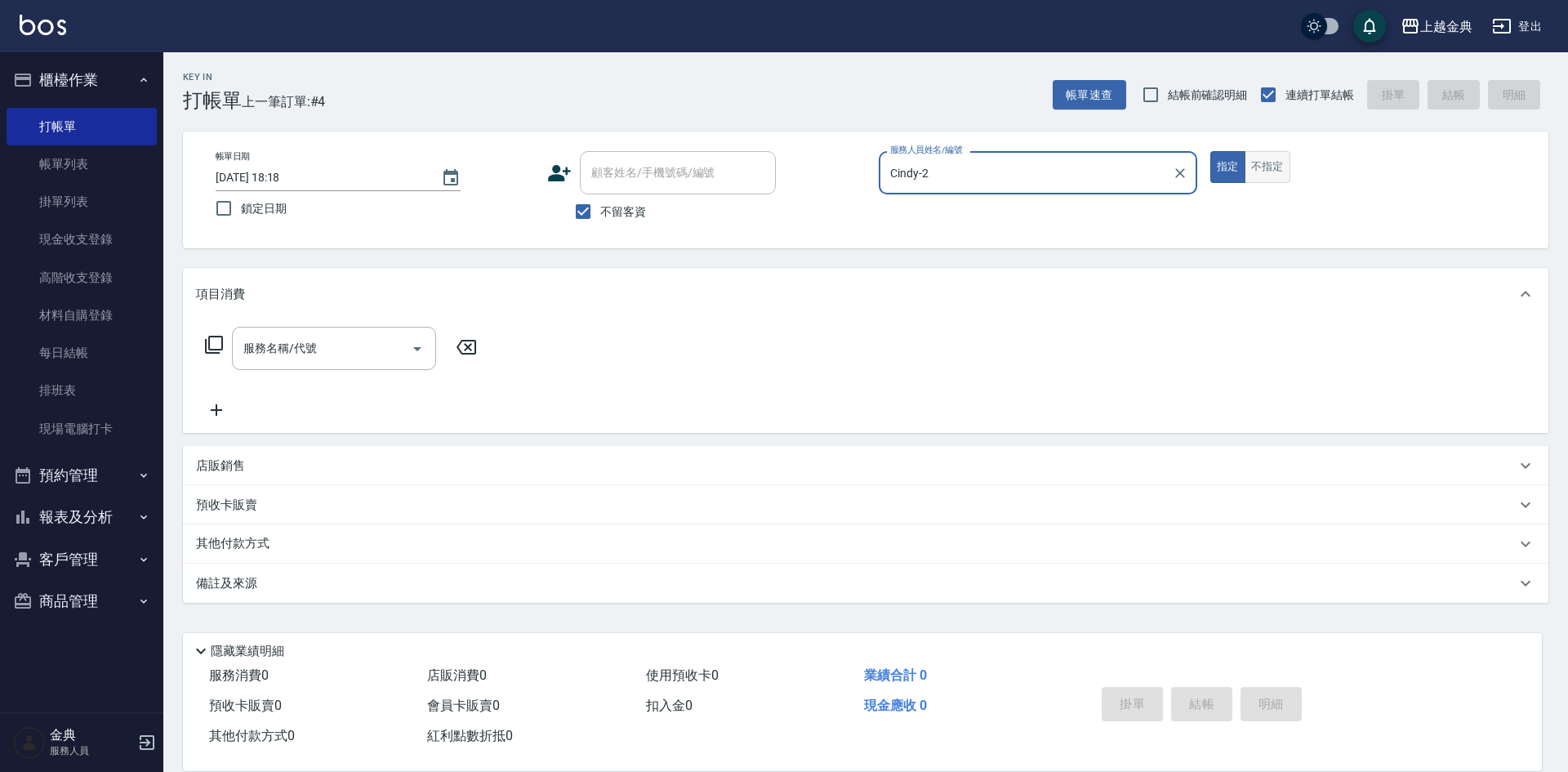
click at [1288, 167] on button "不指定" at bounding box center [1267, 167] width 46 height 31
click at [314, 382] on div "服務名稱/代號 服務名稱/代號" at bounding box center [342, 373] width 291 height 93
click at [325, 362] on input "服務名稱/代號" at bounding box center [321, 348] width 165 height 29
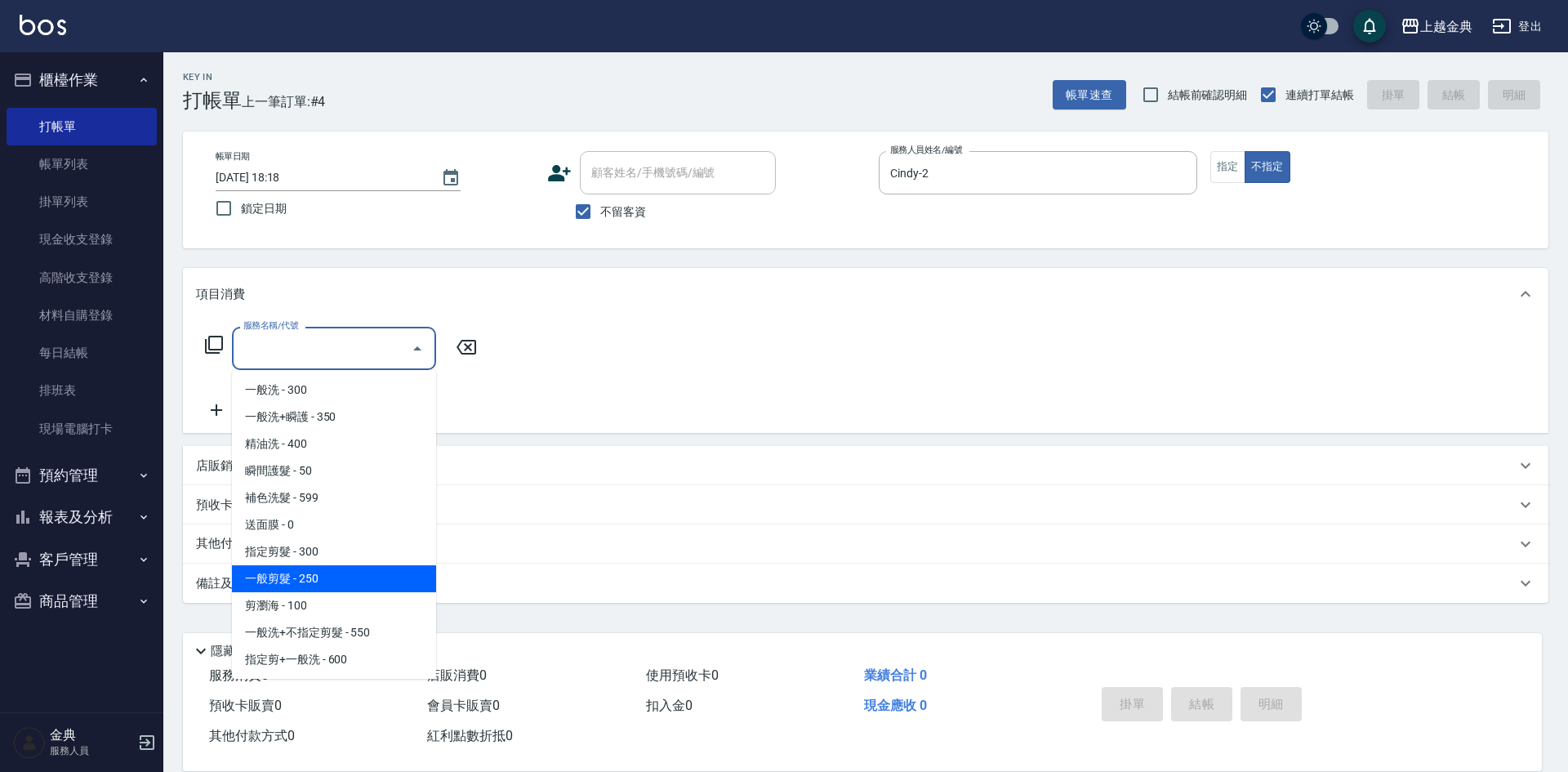
click at [347, 571] on span "一般剪髮 - 250" at bounding box center [334, 579] width 205 height 27
type input "一般剪髮(200)"
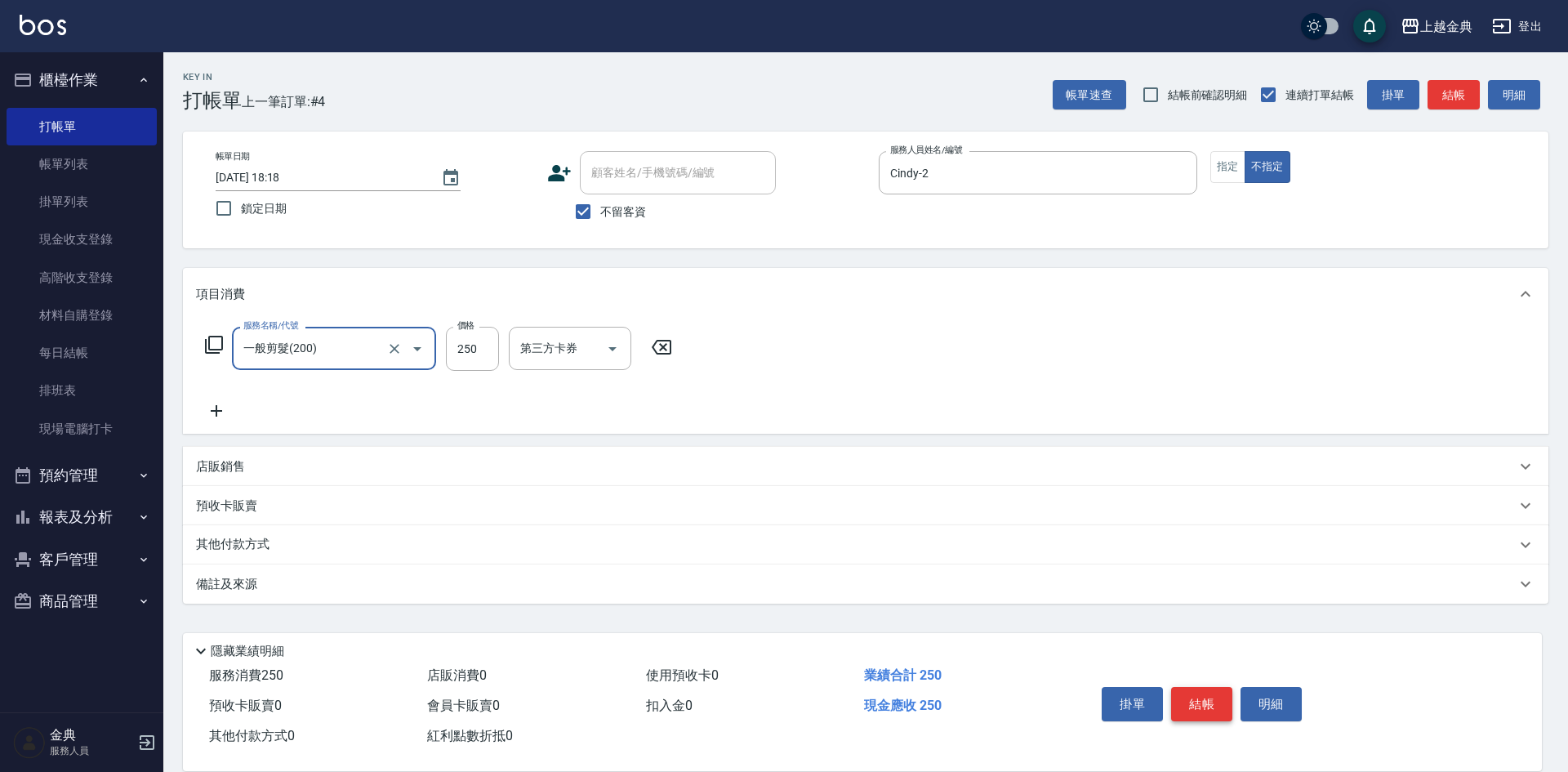
click at [1215, 712] on button "結帳" at bounding box center [1202, 704] width 61 height 34
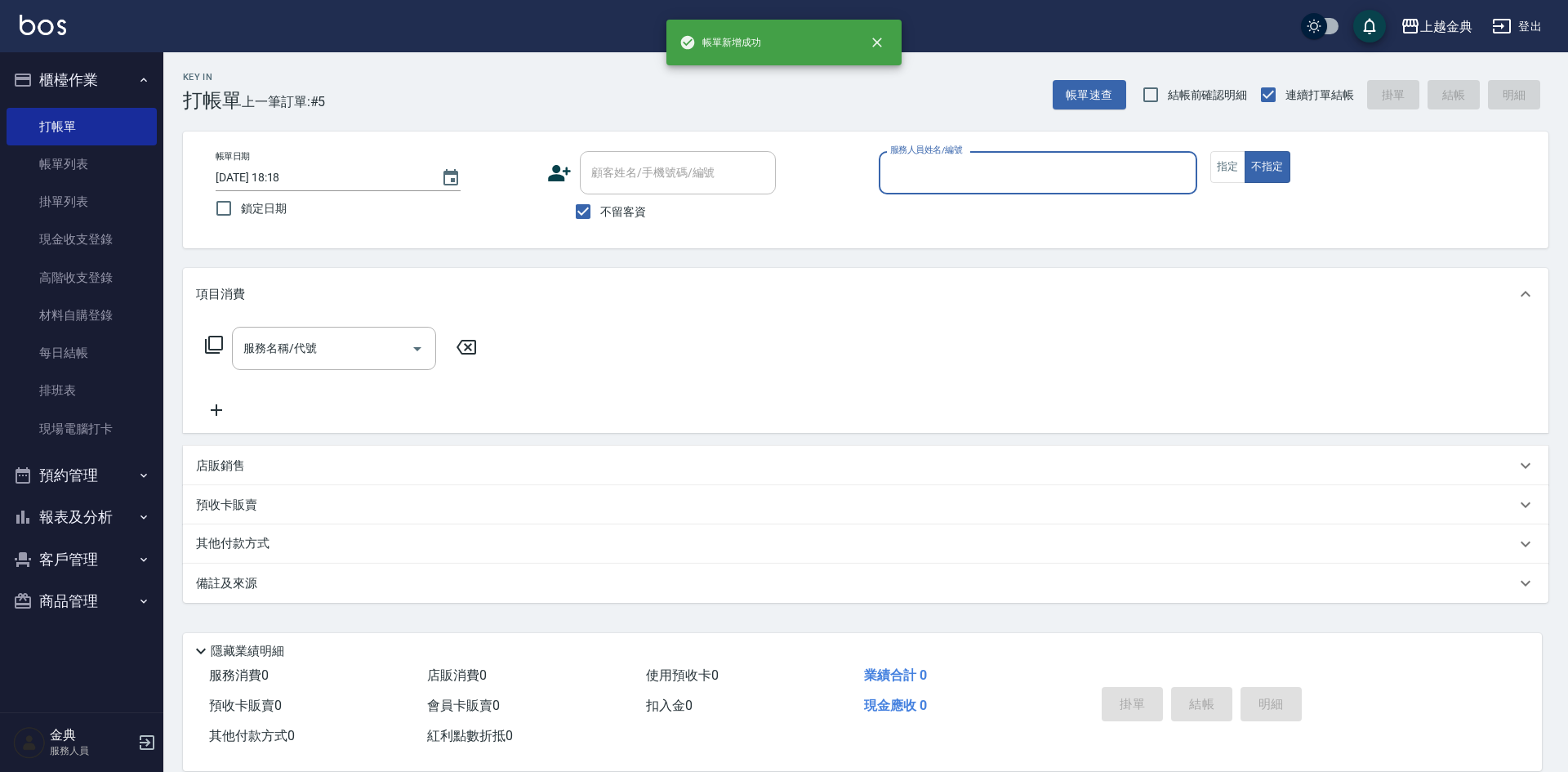
click at [1041, 193] on div "服務人員姓名/編號" at bounding box center [1037, 172] width 319 height 43
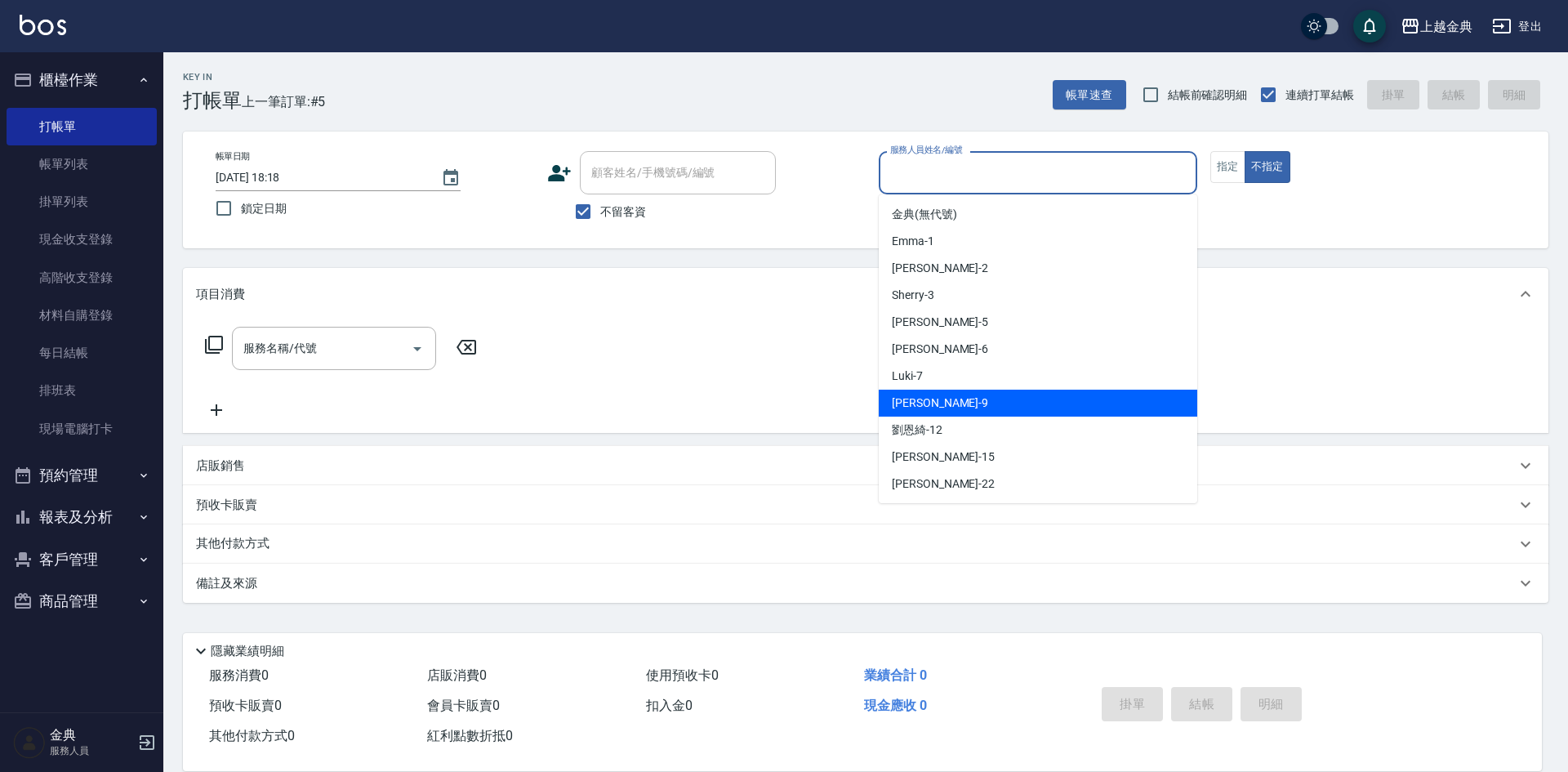
click at [975, 396] on div "[PERSON_NAME] -9" at bounding box center [1037, 403] width 319 height 27
type input "[PERSON_NAME]-9"
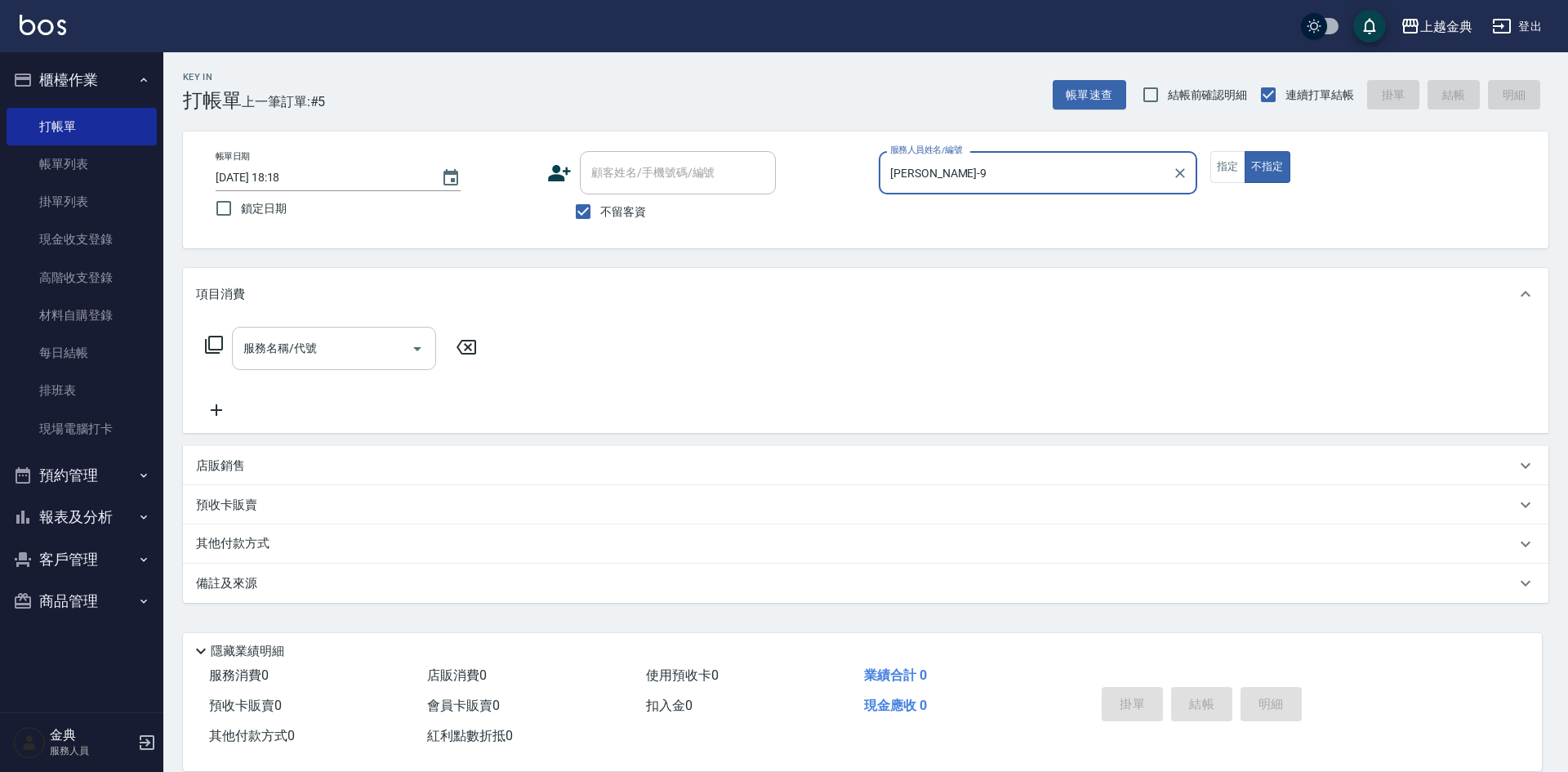
click at [318, 355] on input "服務名稱/代號" at bounding box center [321, 348] width 165 height 29
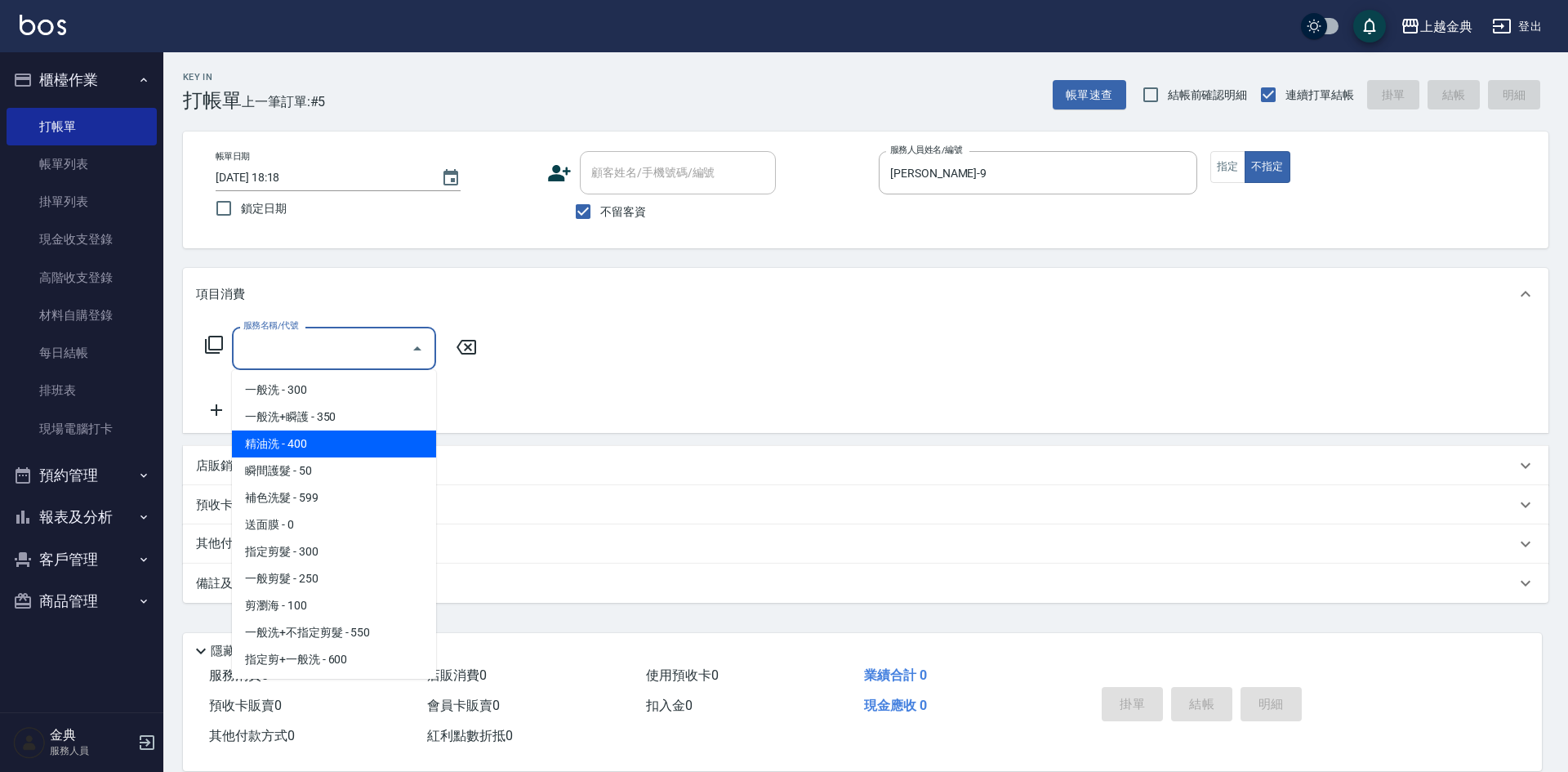
click at [318, 443] on span "精油洗 - 400" at bounding box center [334, 444] width 205 height 27
type input "精油洗(102)"
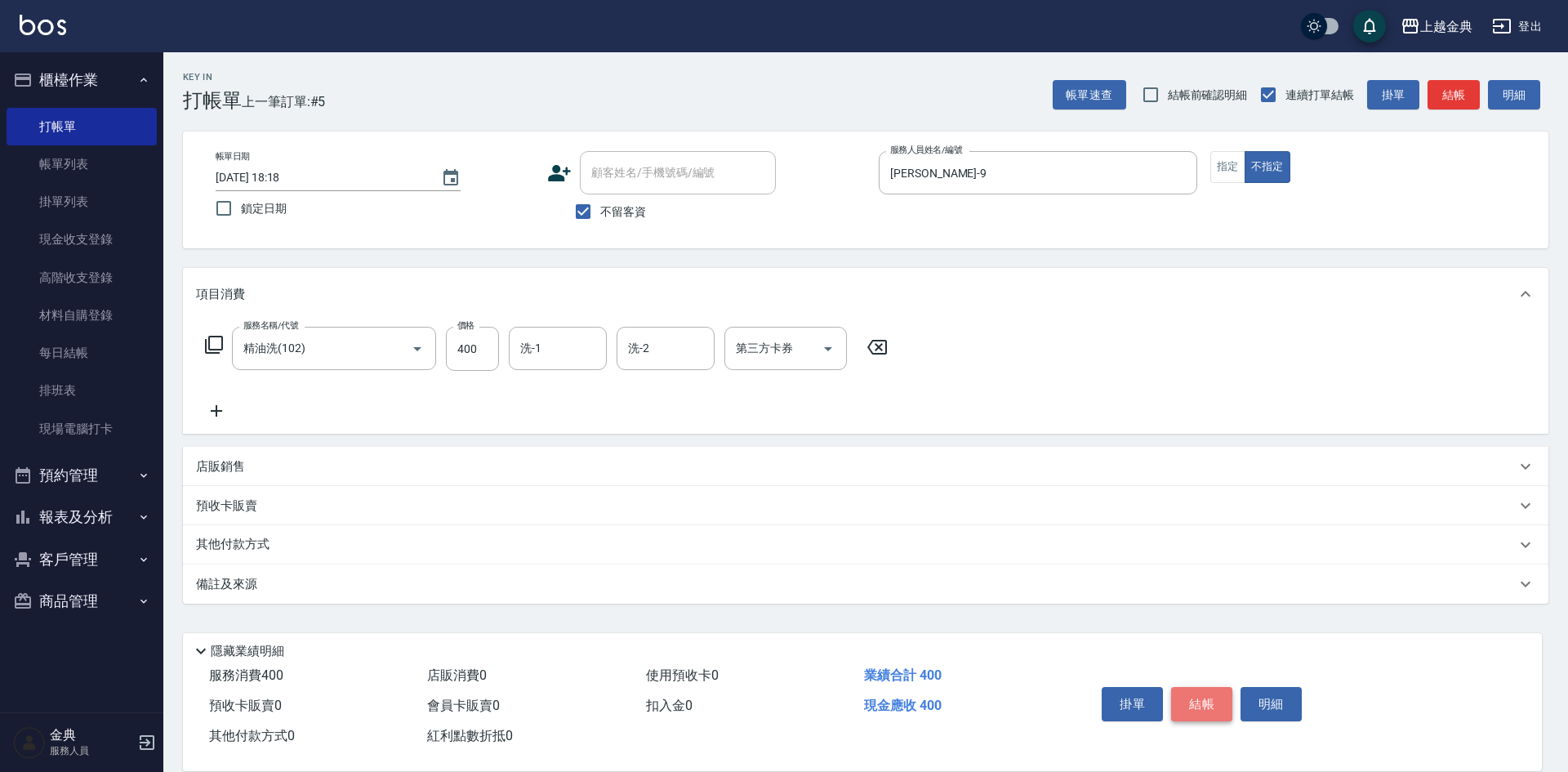
click at [1189, 688] on button "結帳" at bounding box center [1202, 704] width 61 height 34
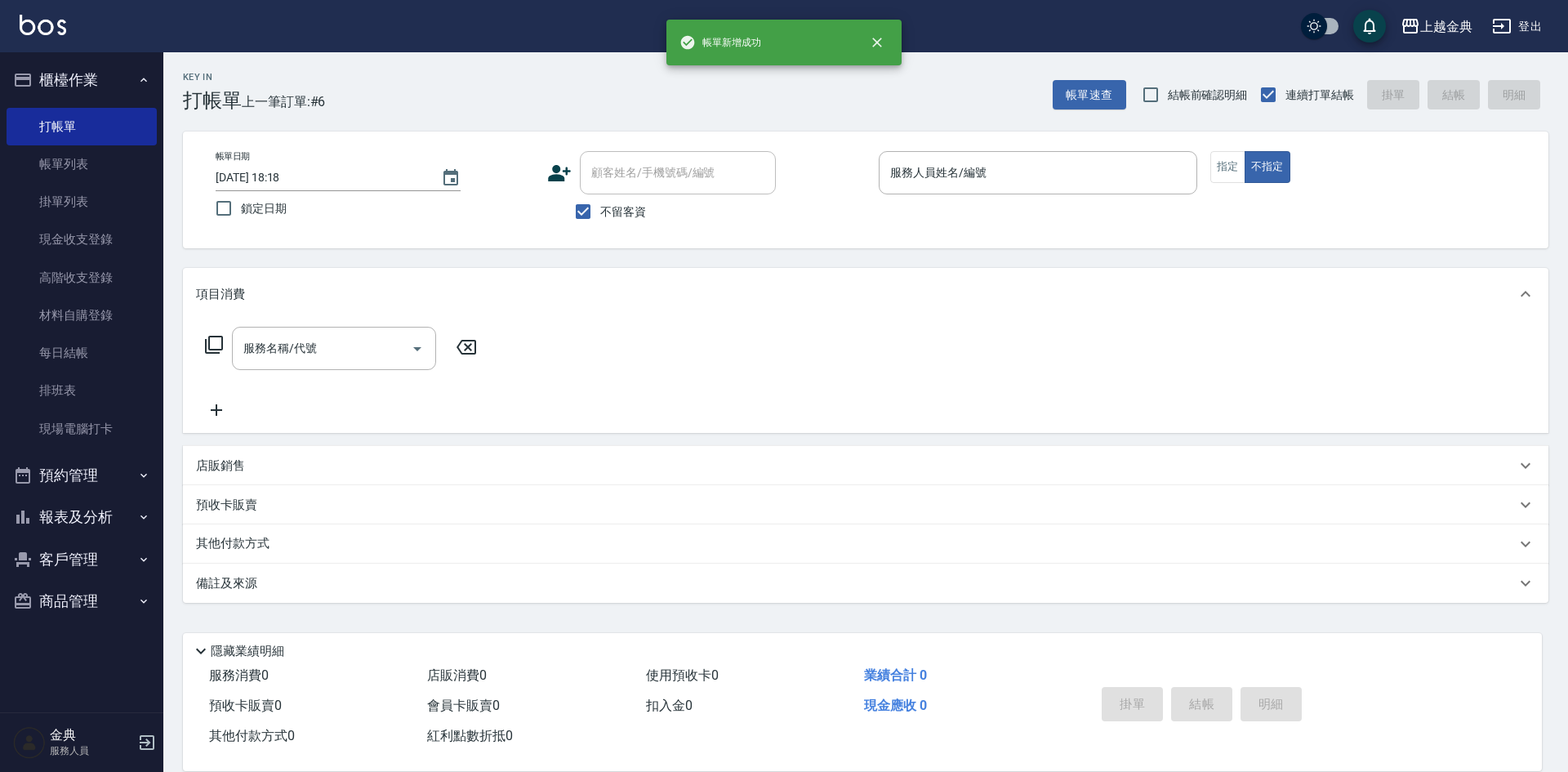
click at [614, 226] on label "不留客資" at bounding box center [606, 211] width 80 height 34
click at [600, 226] on input "不留客資" at bounding box center [583, 211] width 34 height 34
checkbox input "false"
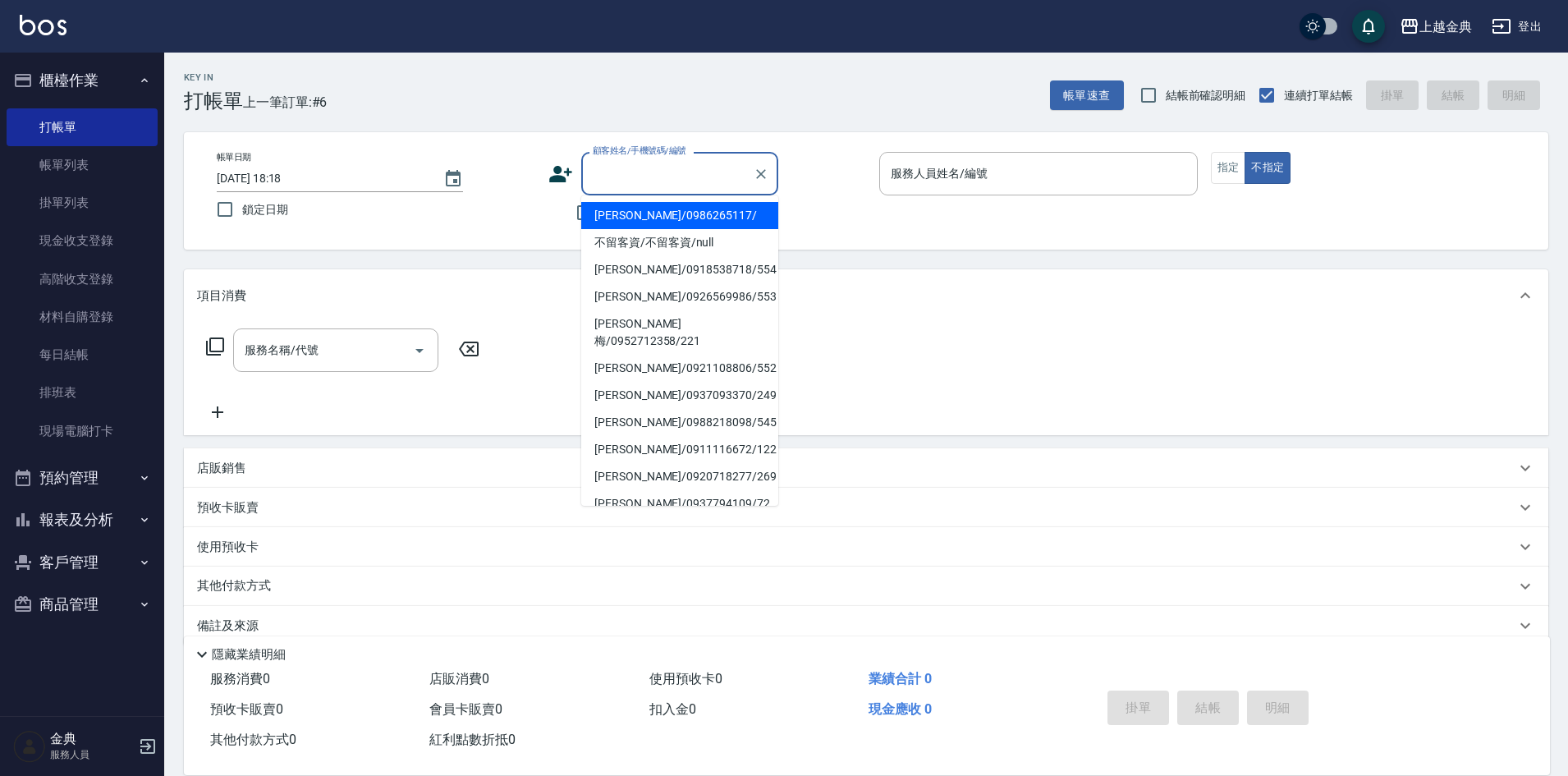
click at [640, 183] on input "顧客姓名/手機號碼/編號" at bounding box center [667, 174] width 158 height 29
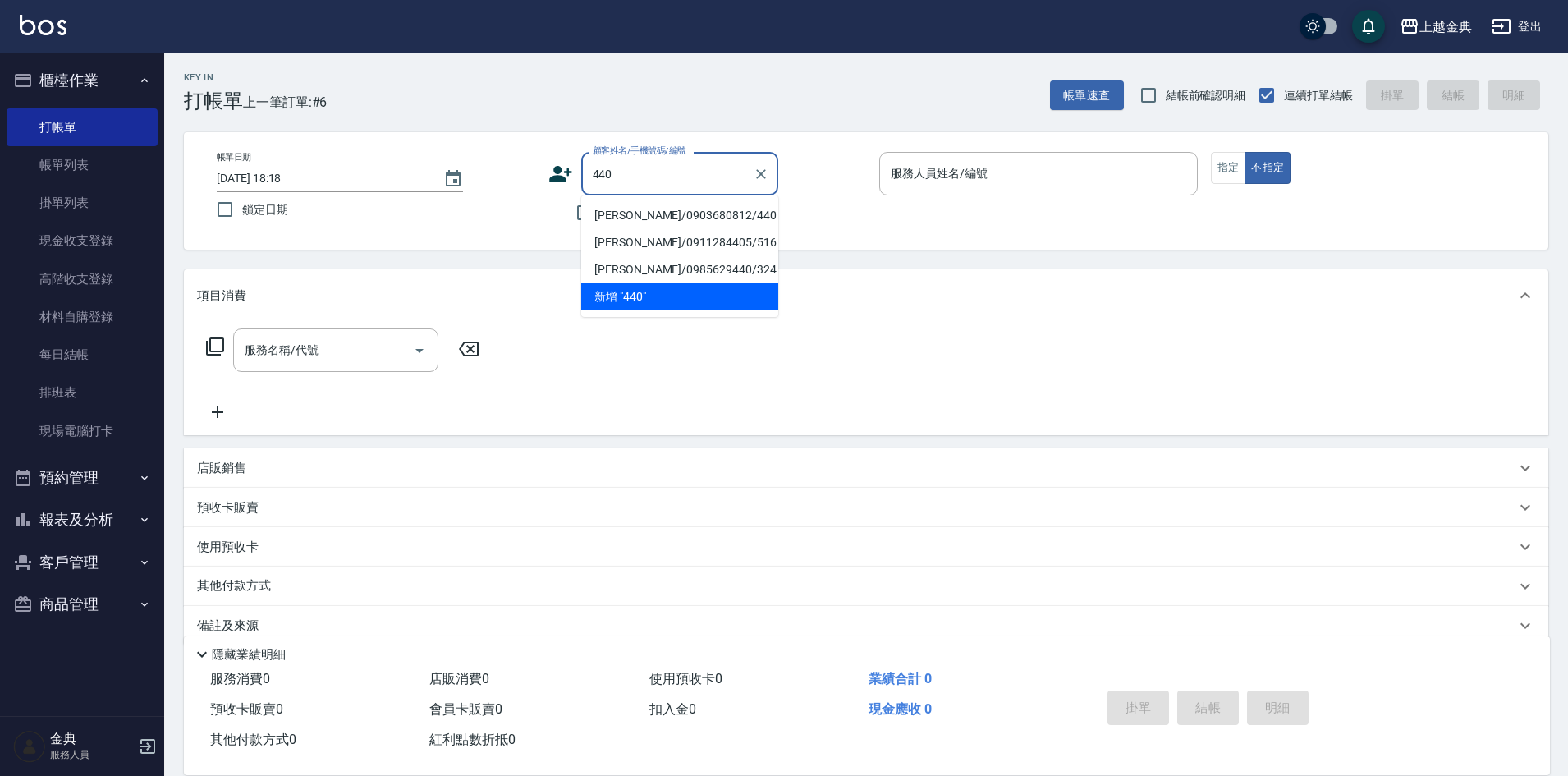
click at [704, 219] on li "[PERSON_NAME]/0903680812/440" at bounding box center [680, 215] width 197 height 27
type input "[PERSON_NAME]/0903680812/440"
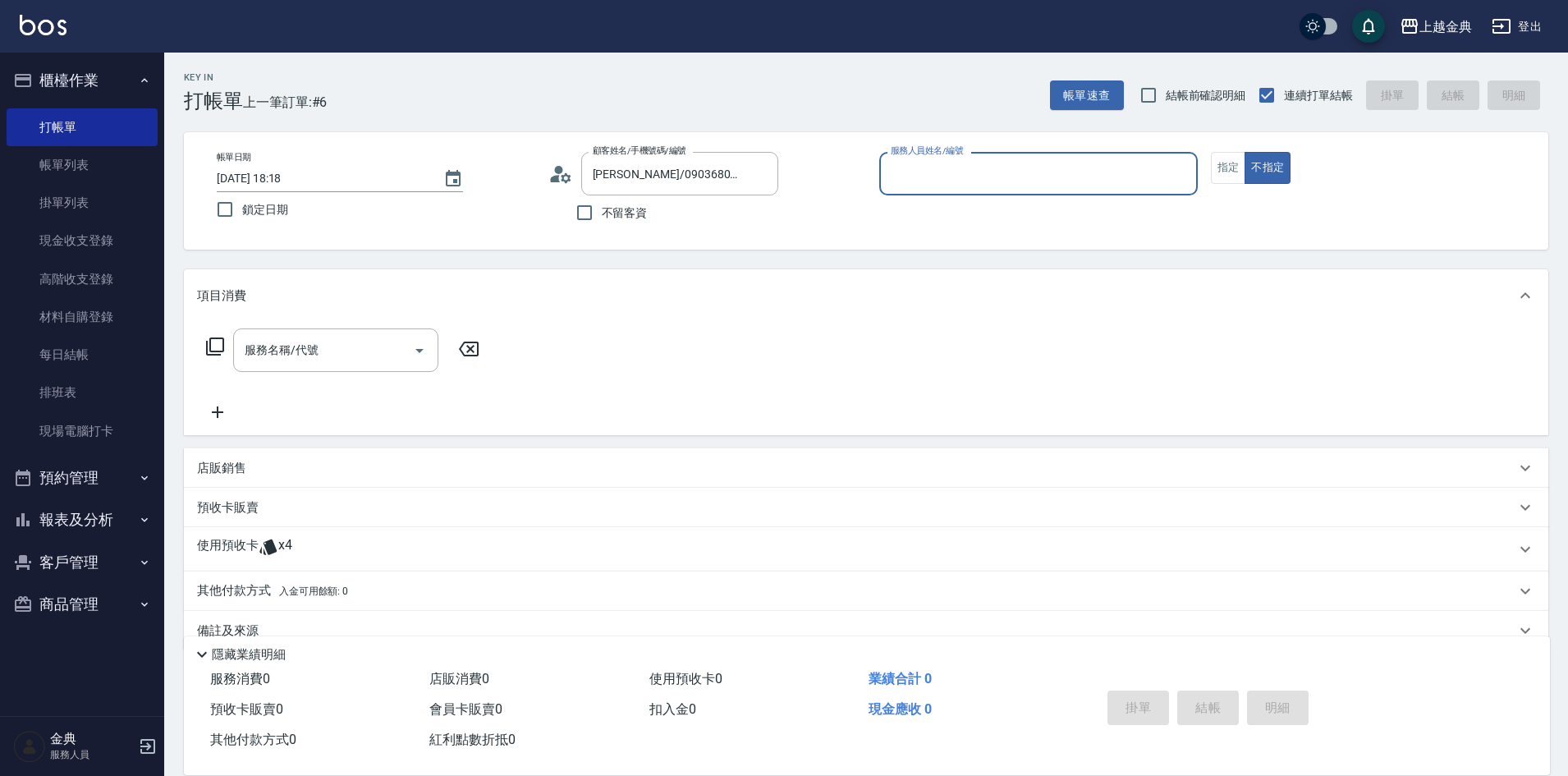
click at [973, 170] on input "服務人員姓名/編號" at bounding box center [1039, 174] width 304 height 29
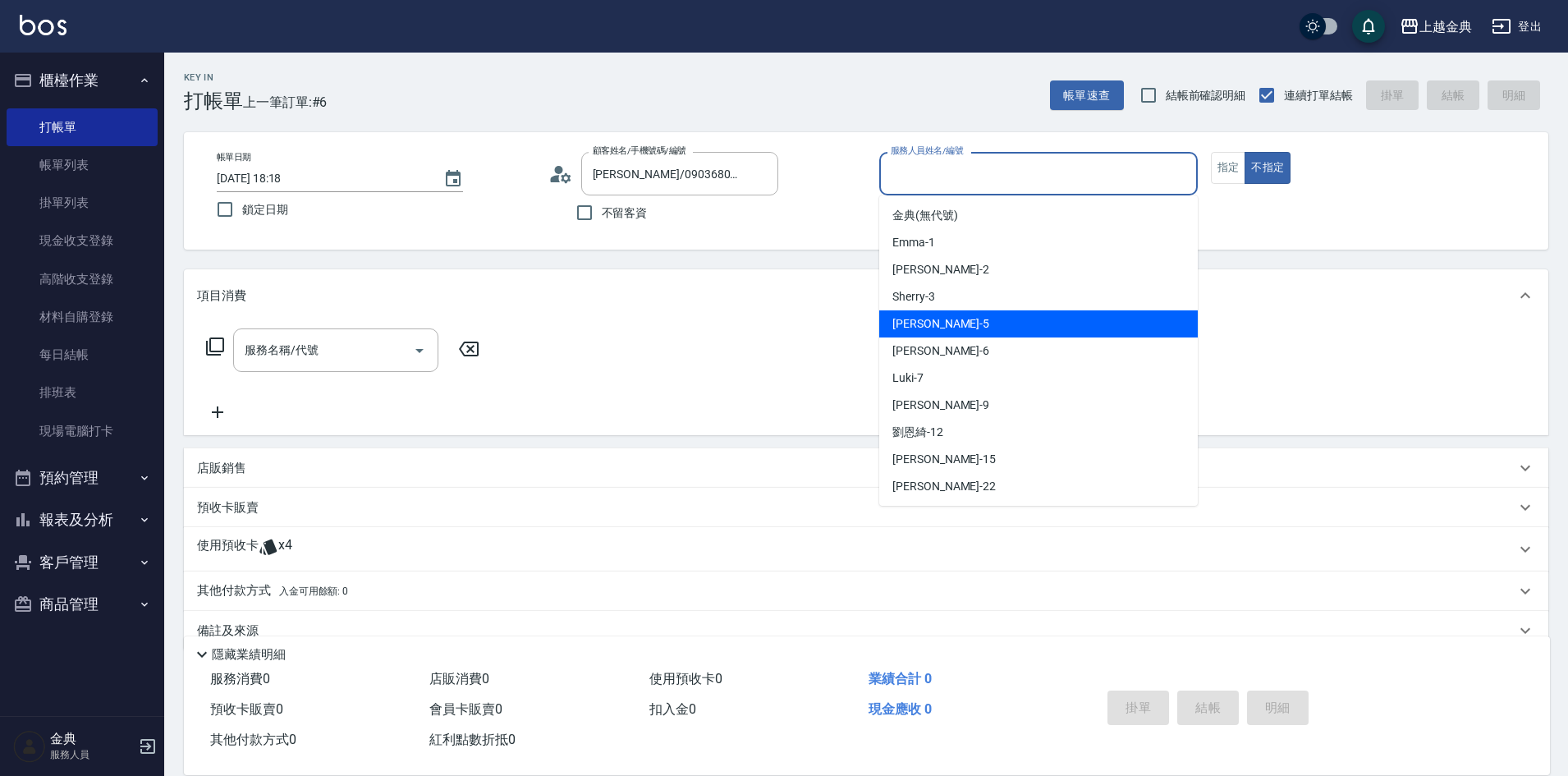
click at [1032, 320] on div "[PERSON_NAME] -5" at bounding box center [1038, 323] width 319 height 27
type input "[PERSON_NAME]-5"
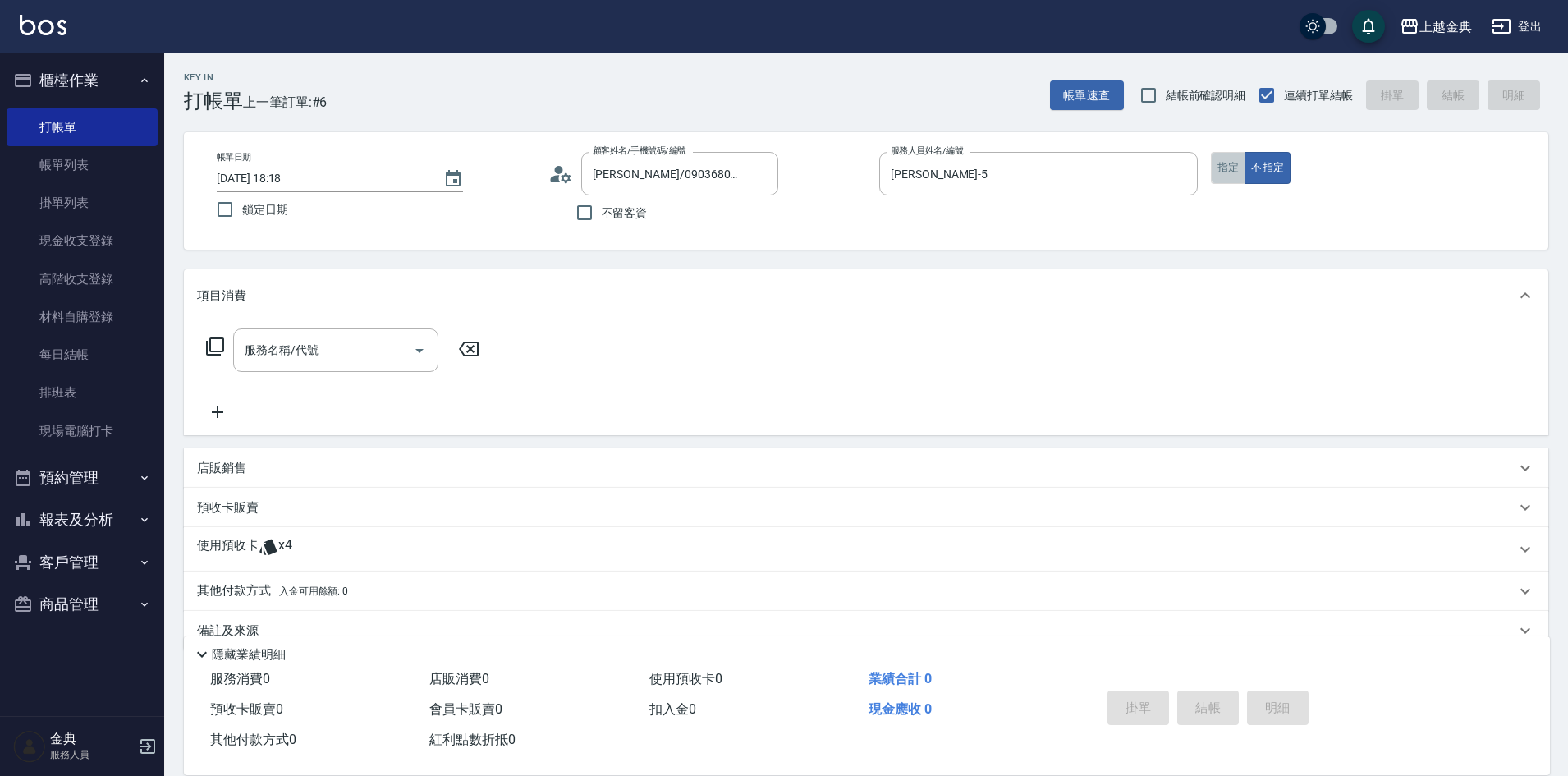
click at [1231, 174] on button "指定" at bounding box center [1228, 167] width 35 height 32
click at [258, 537] on icon at bounding box center [268, 546] width 20 height 20
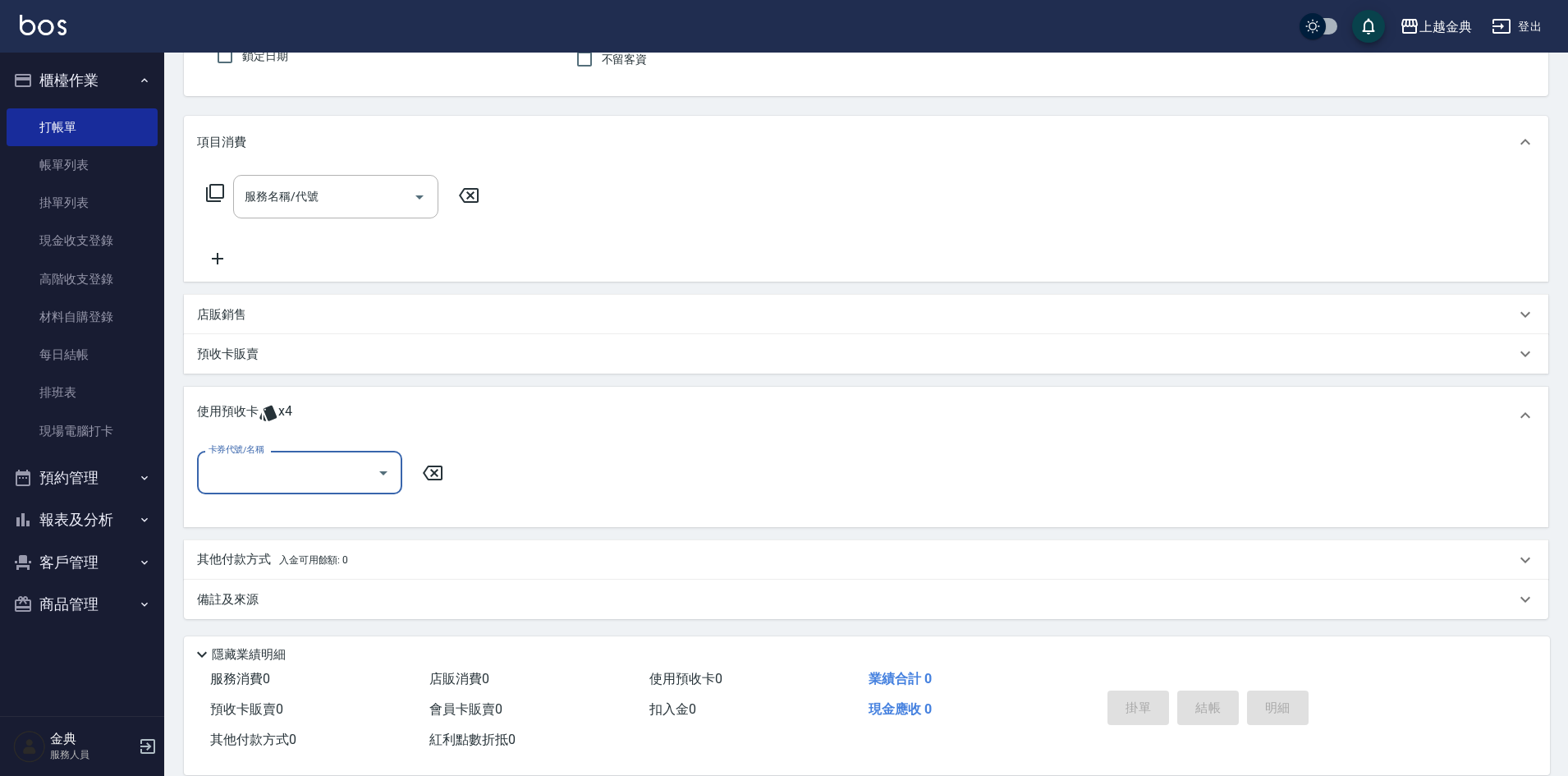
scroll to position [154, 0]
click at [309, 474] on input "卡券代號/名稱" at bounding box center [287, 472] width 166 height 29
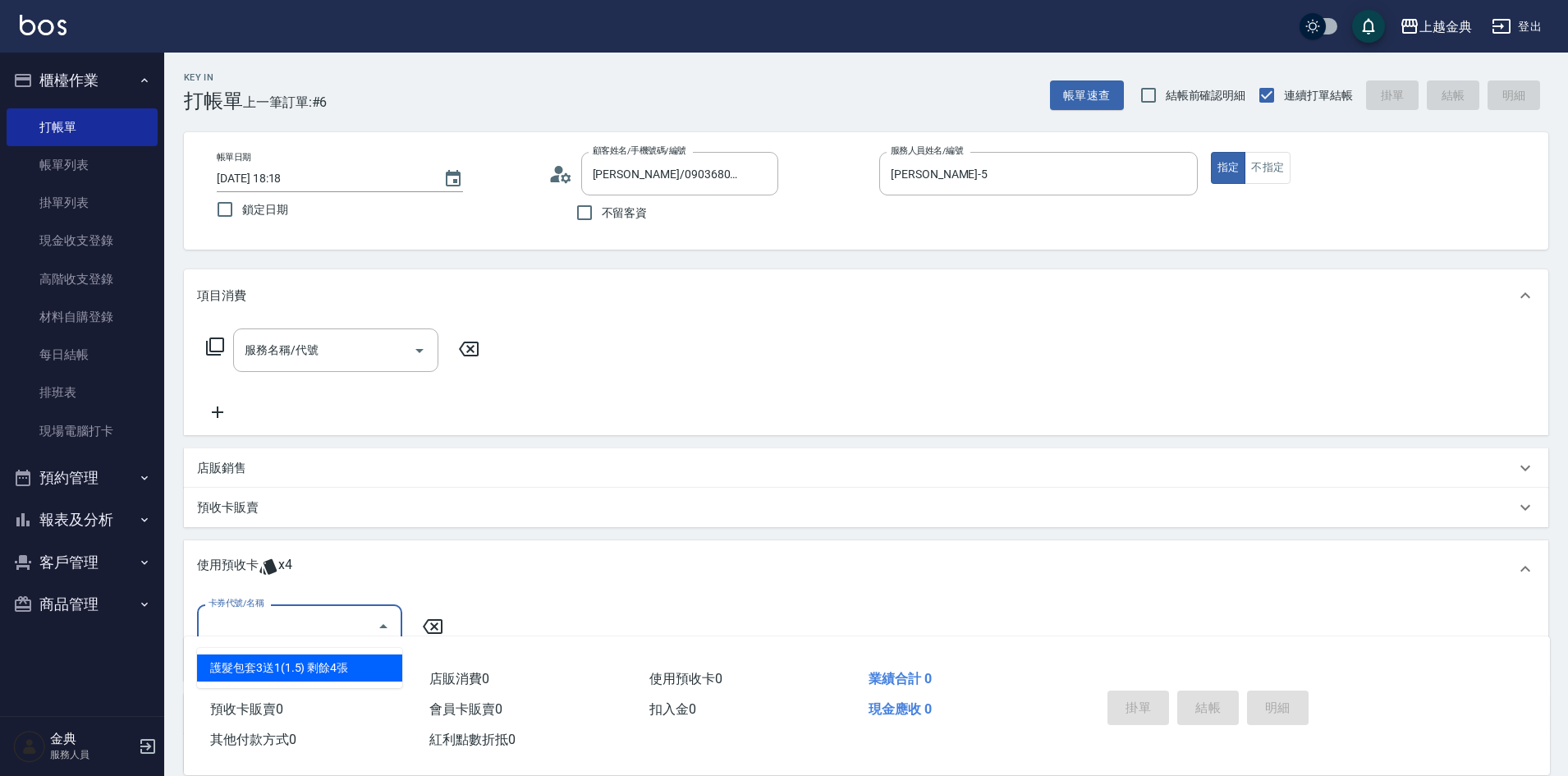
click at [715, 214] on div "不留客資" at bounding box center [663, 212] width 230 height 34
click at [722, 174] on input "[PERSON_NAME]/0903680812/440" at bounding box center [667, 174] width 158 height 29
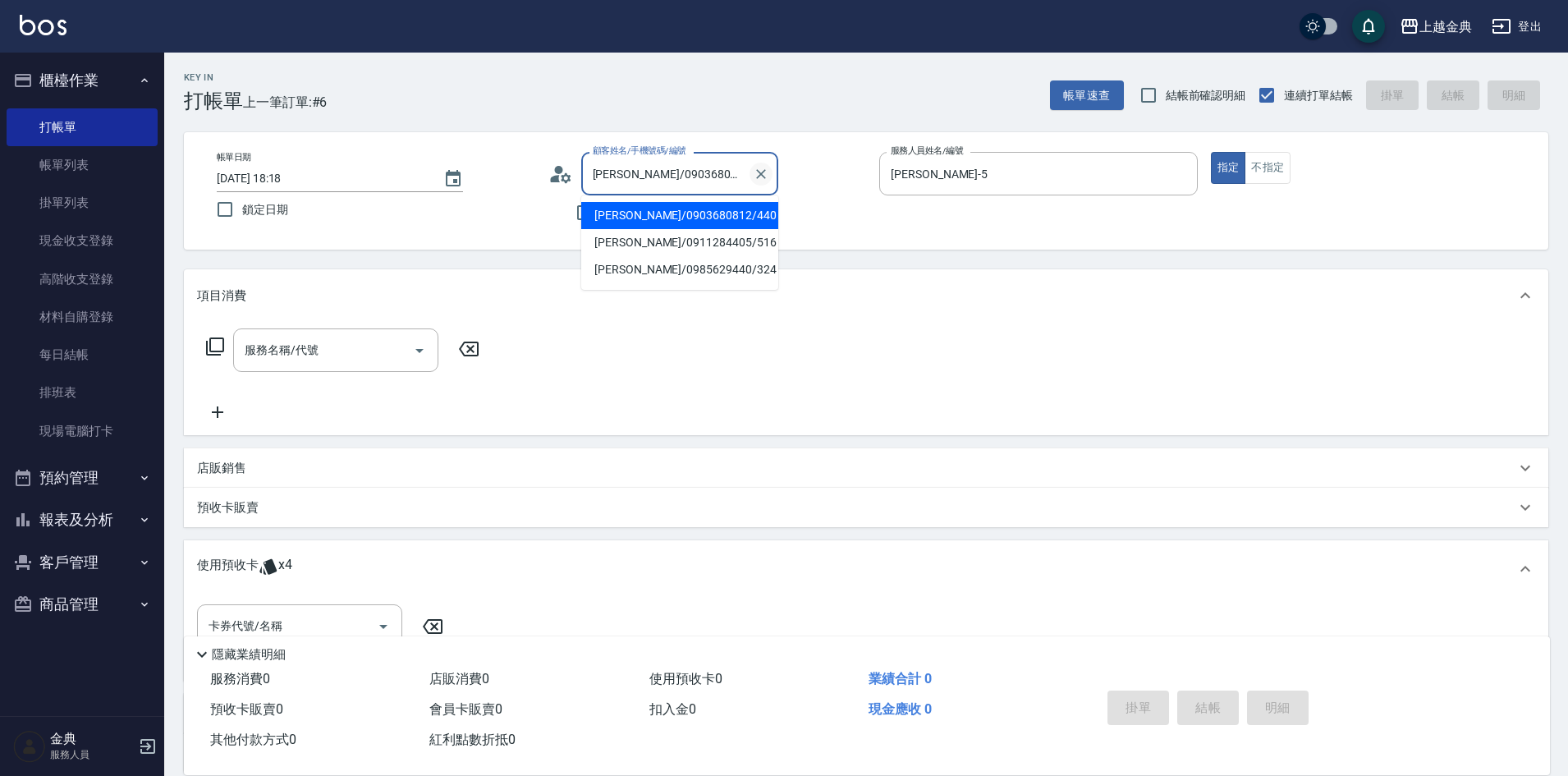
click at [764, 167] on icon "Clear" at bounding box center [761, 173] width 16 height 16
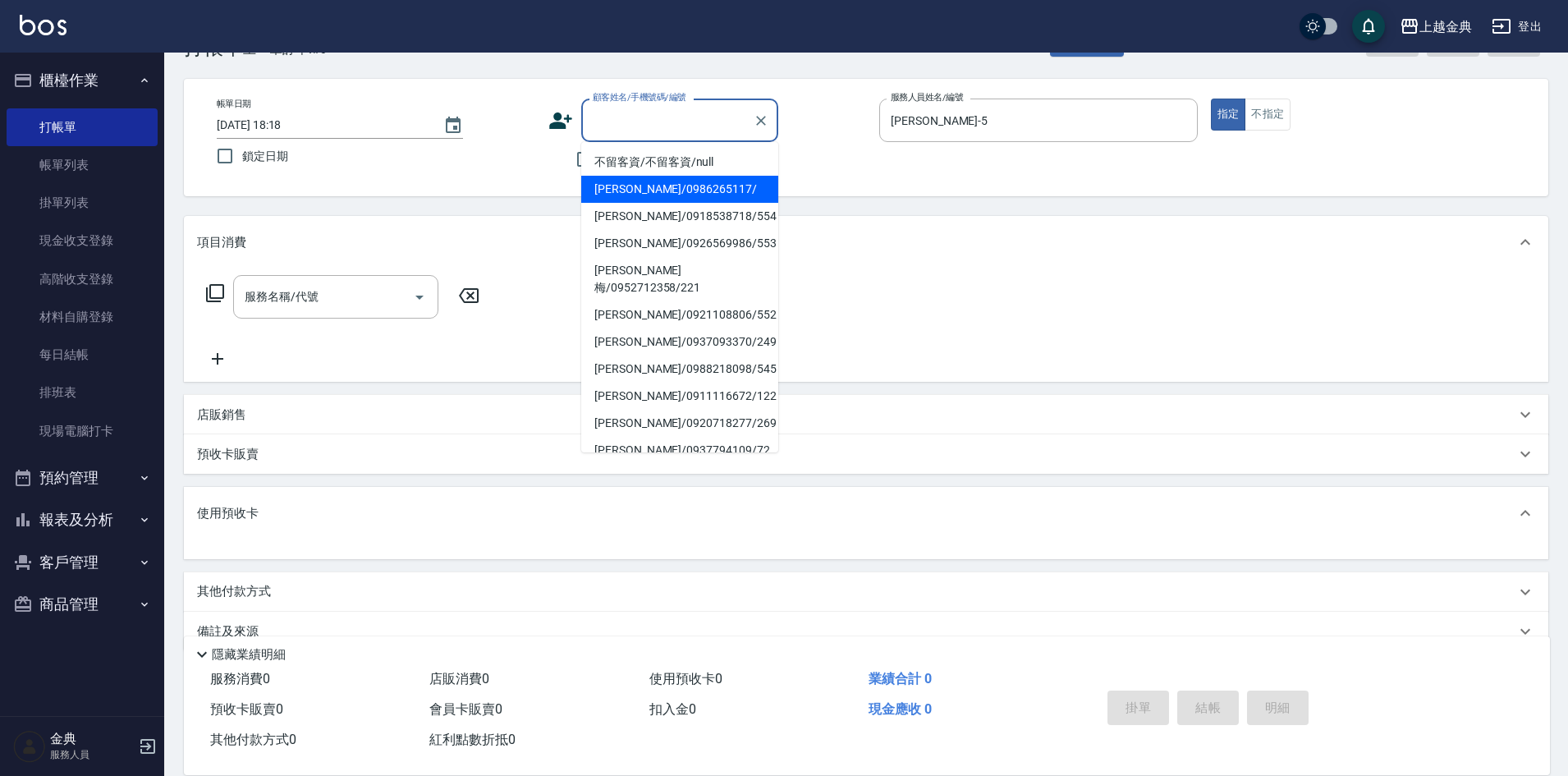
scroll to position [82, 0]
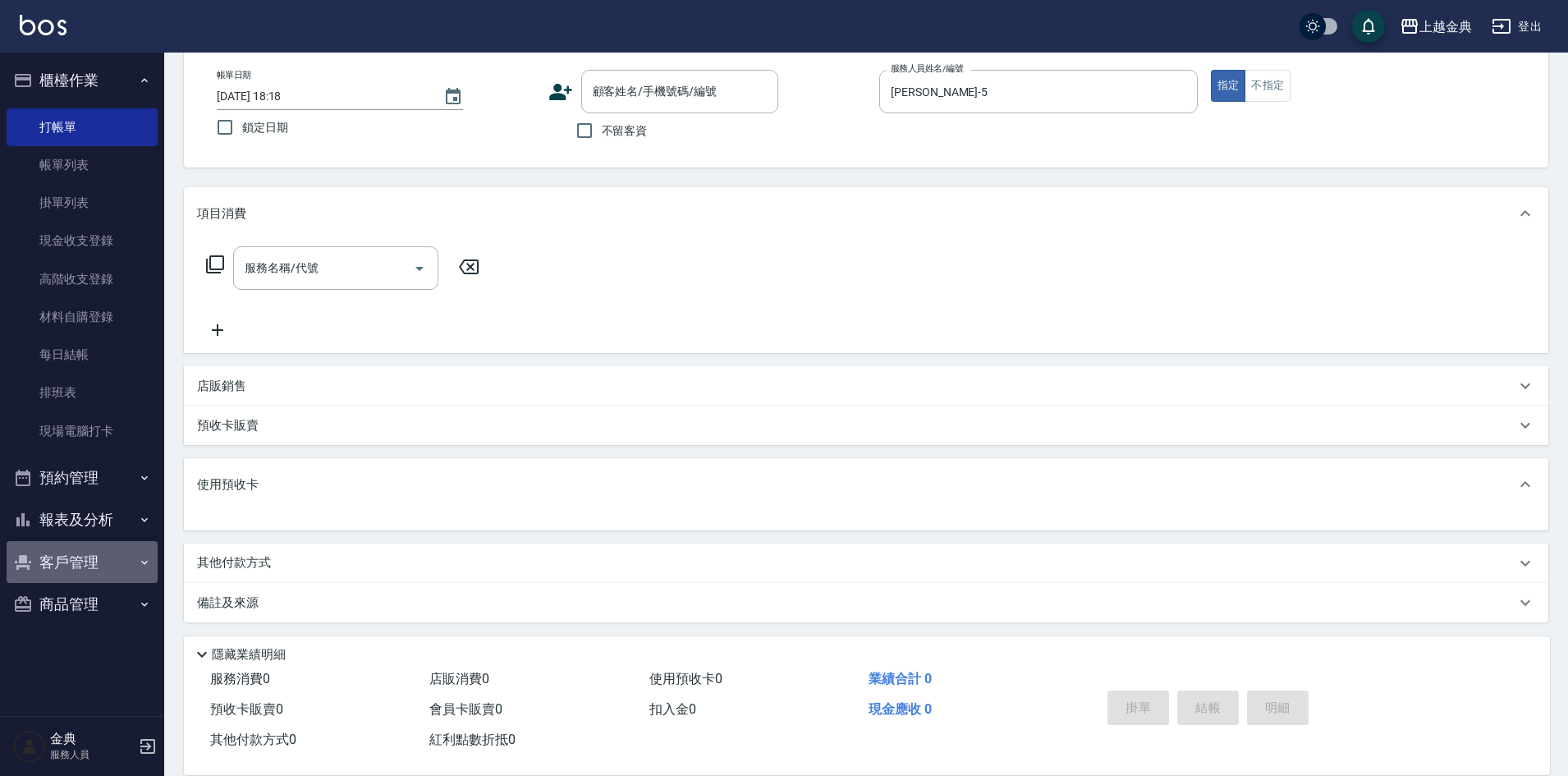
click at [99, 563] on button "客戶管理" at bounding box center [82, 563] width 151 height 43
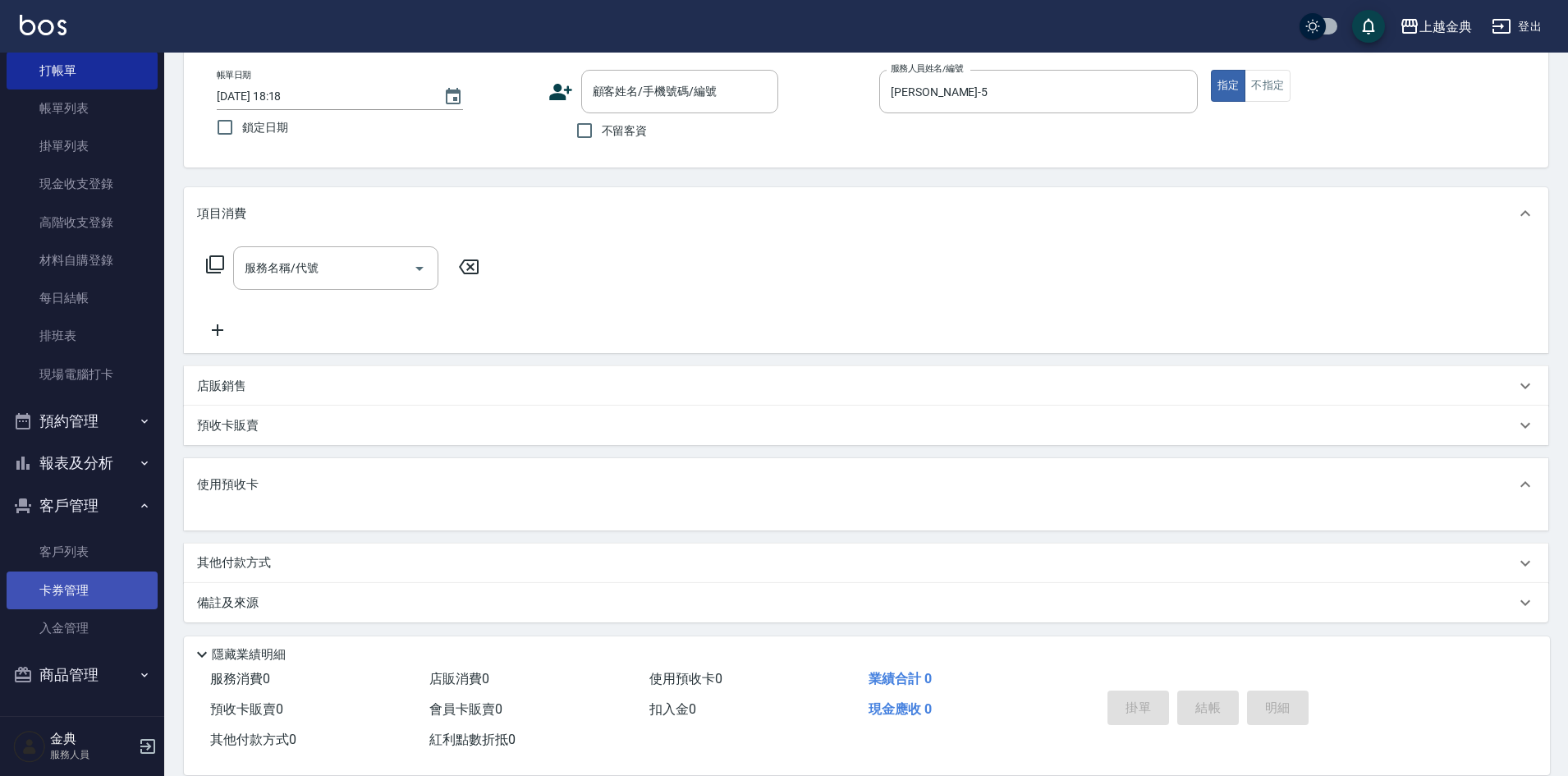
click at [94, 581] on link "卡券管理" at bounding box center [82, 589] width 151 height 37
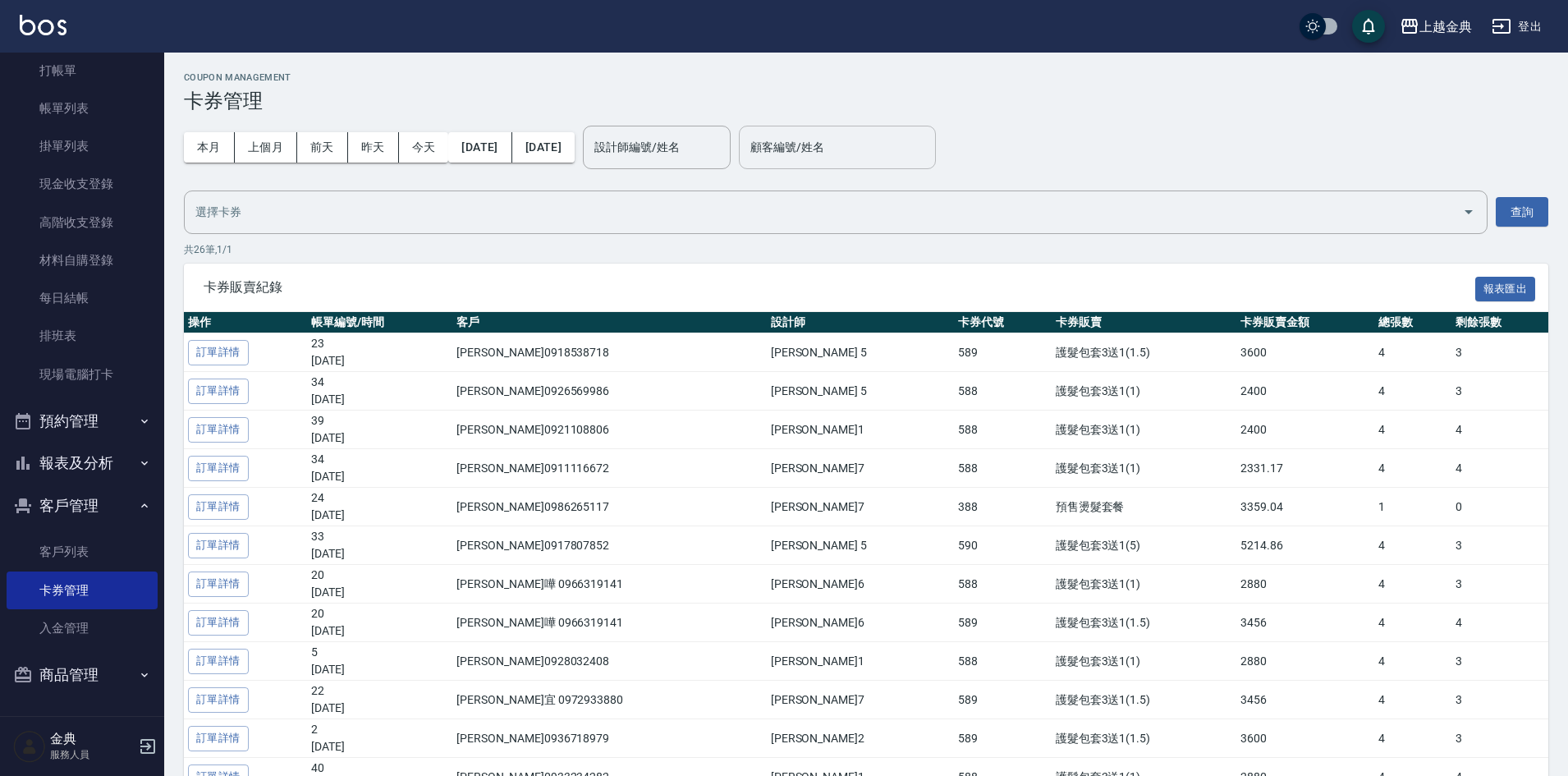
click at [867, 155] on input "顧客編號/姓名" at bounding box center [837, 147] width 183 height 29
type input "[PERSON_NAME]/0903680812/440"
click at [904, 153] on input "[PERSON_NAME]/0903680812/440" at bounding box center [825, 147] width 158 height 29
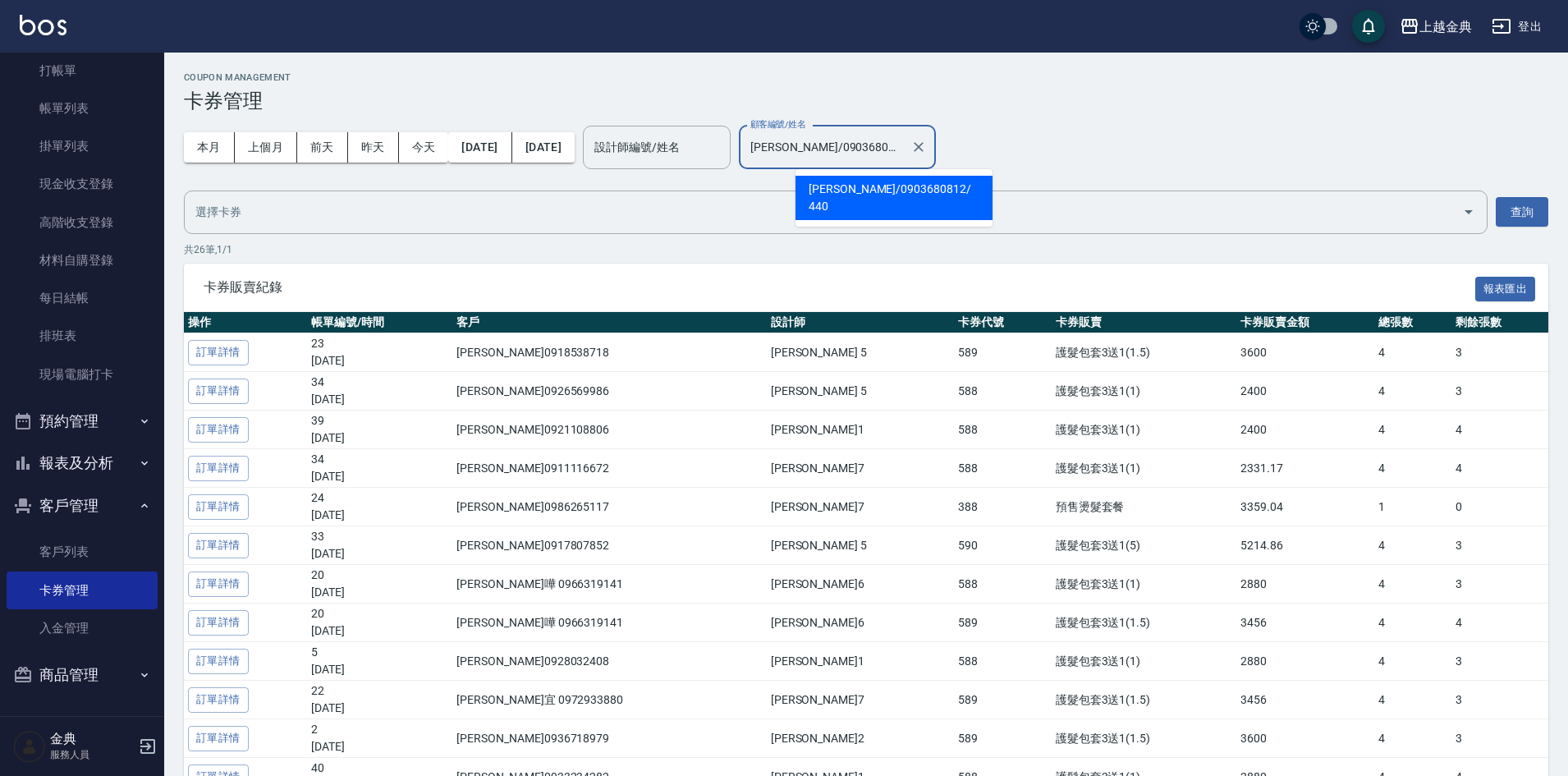
click at [941, 178] on span "[PERSON_NAME]/ 0903680812 / 440" at bounding box center [894, 198] width 197 height 44
click at [1524, 215] on button "查詢" at bounding box center [1522, 212] width 53 height 31
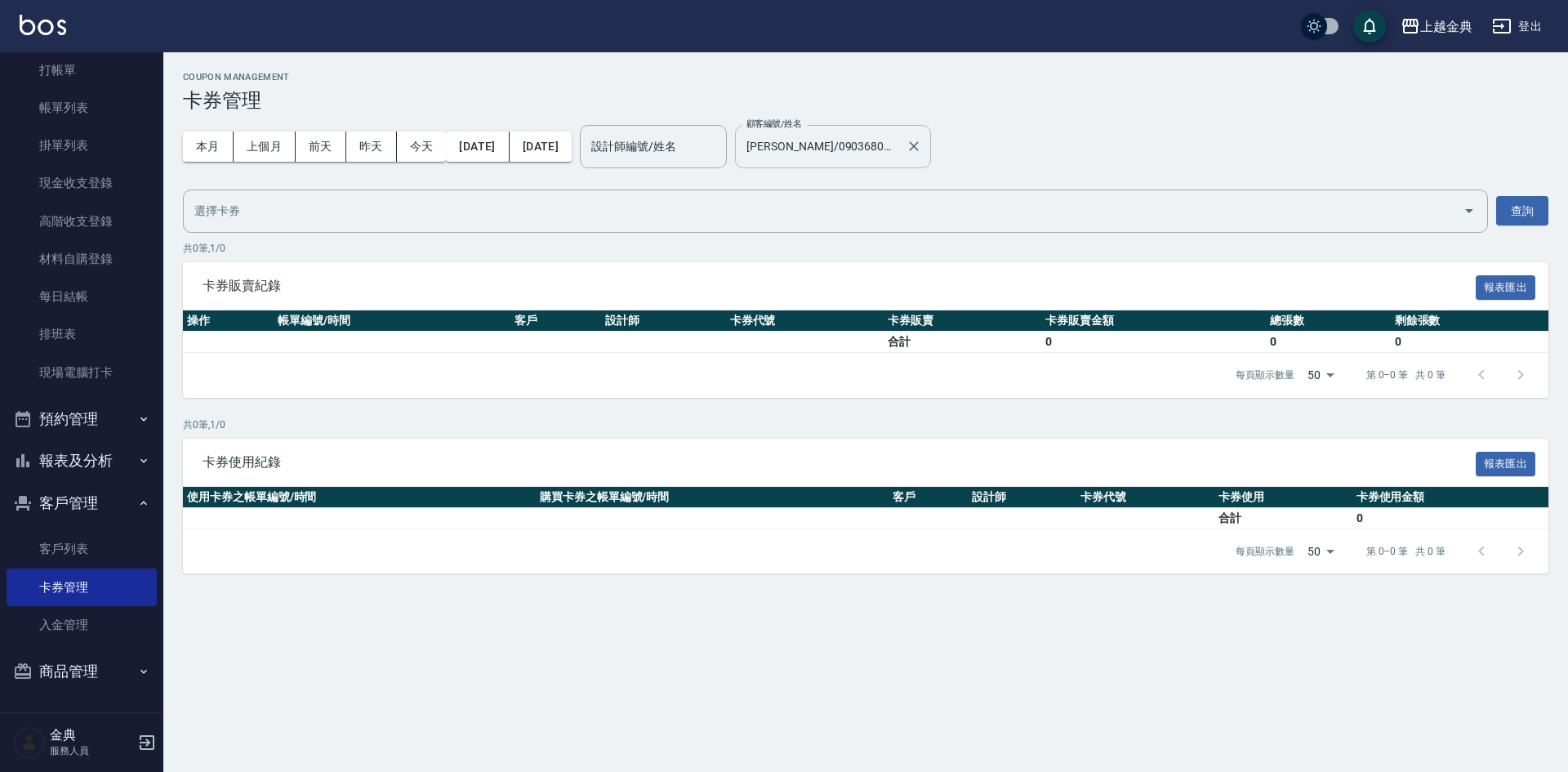
click at [899, 144] on input "[PERSON_NAME]/0903680812/440" at bounding box center [820, 147] width 157 height 29
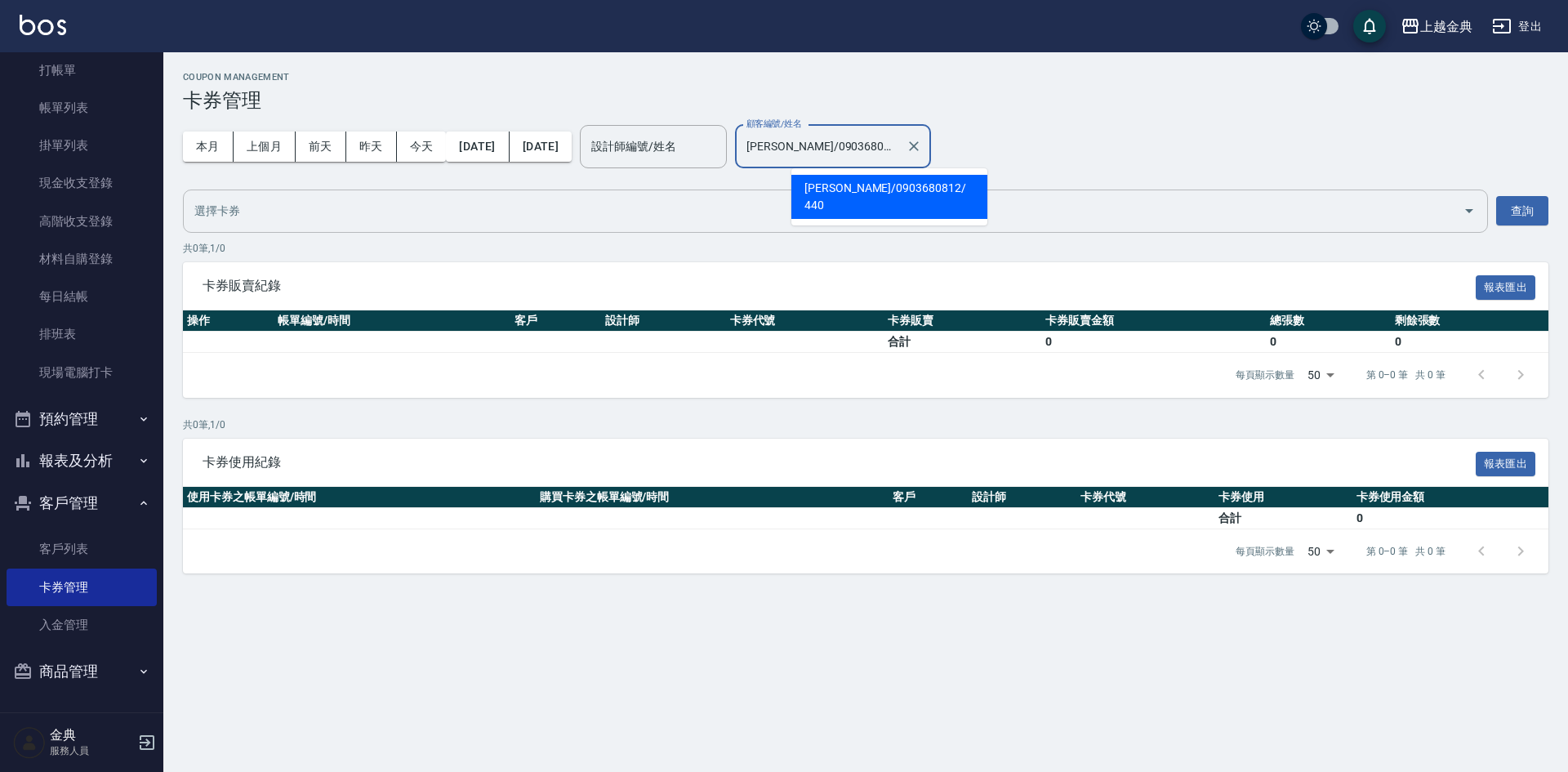
click at [658, 205] on input "text" at bounding box center [823, 211] width 1265 height 29
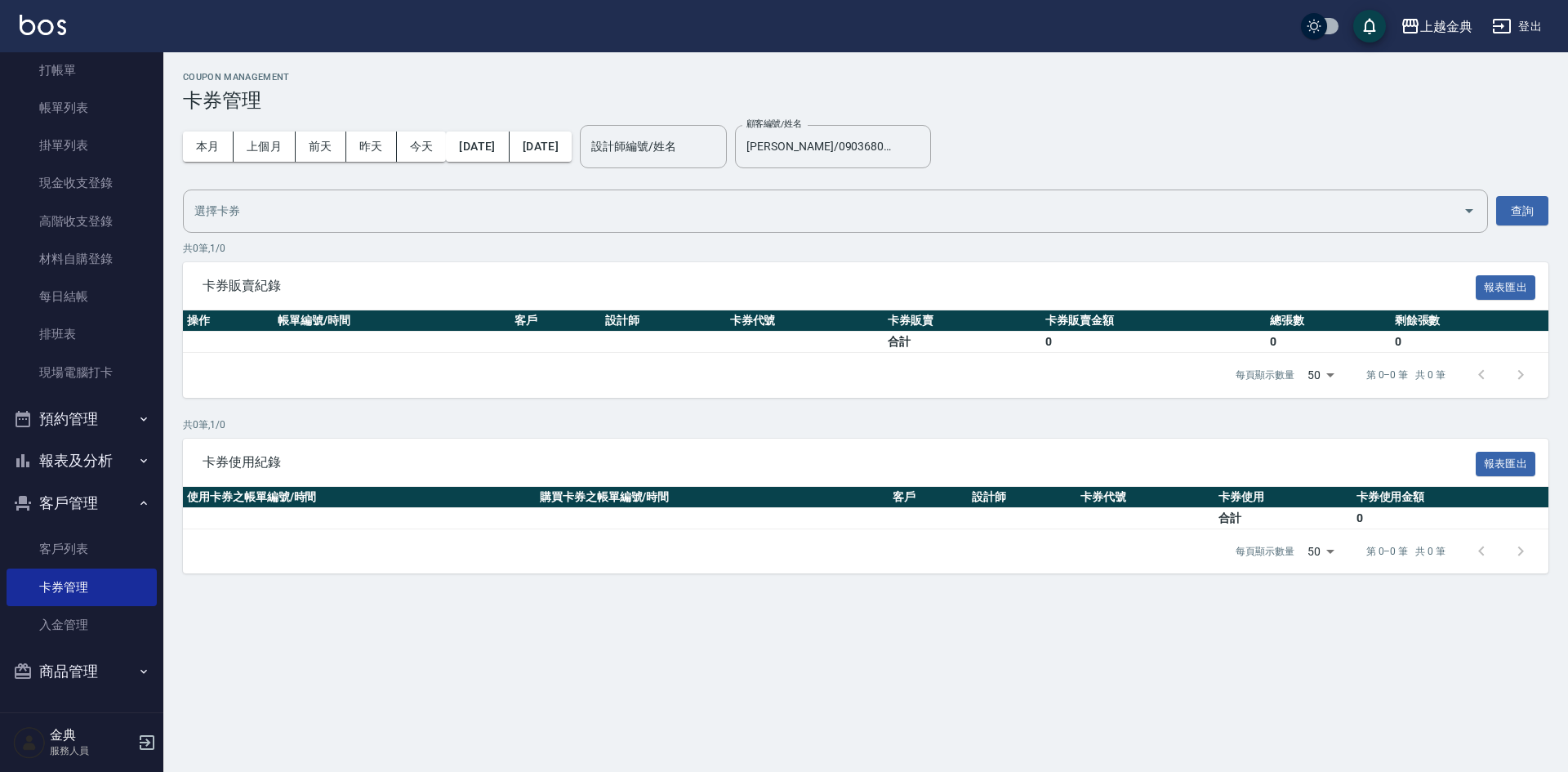
click at [1044, 129] on div "本月 上個月 [DATE] [DATE] [DATE] [DATE] [DATE] 設計師編號/姓名 設計師編號/姓名 顧客編號/姓名 [PERSON_NAM…" at bounding box center [865, 147] width 1365 height 69
drag, startPoint x: 104, startPoint y: 552, endPoint x: 112, endPoint y: 548, distance: 8.9
click at [104, 552] on link "客戶列表" at bounding box center [82, 548] width 150 height 37
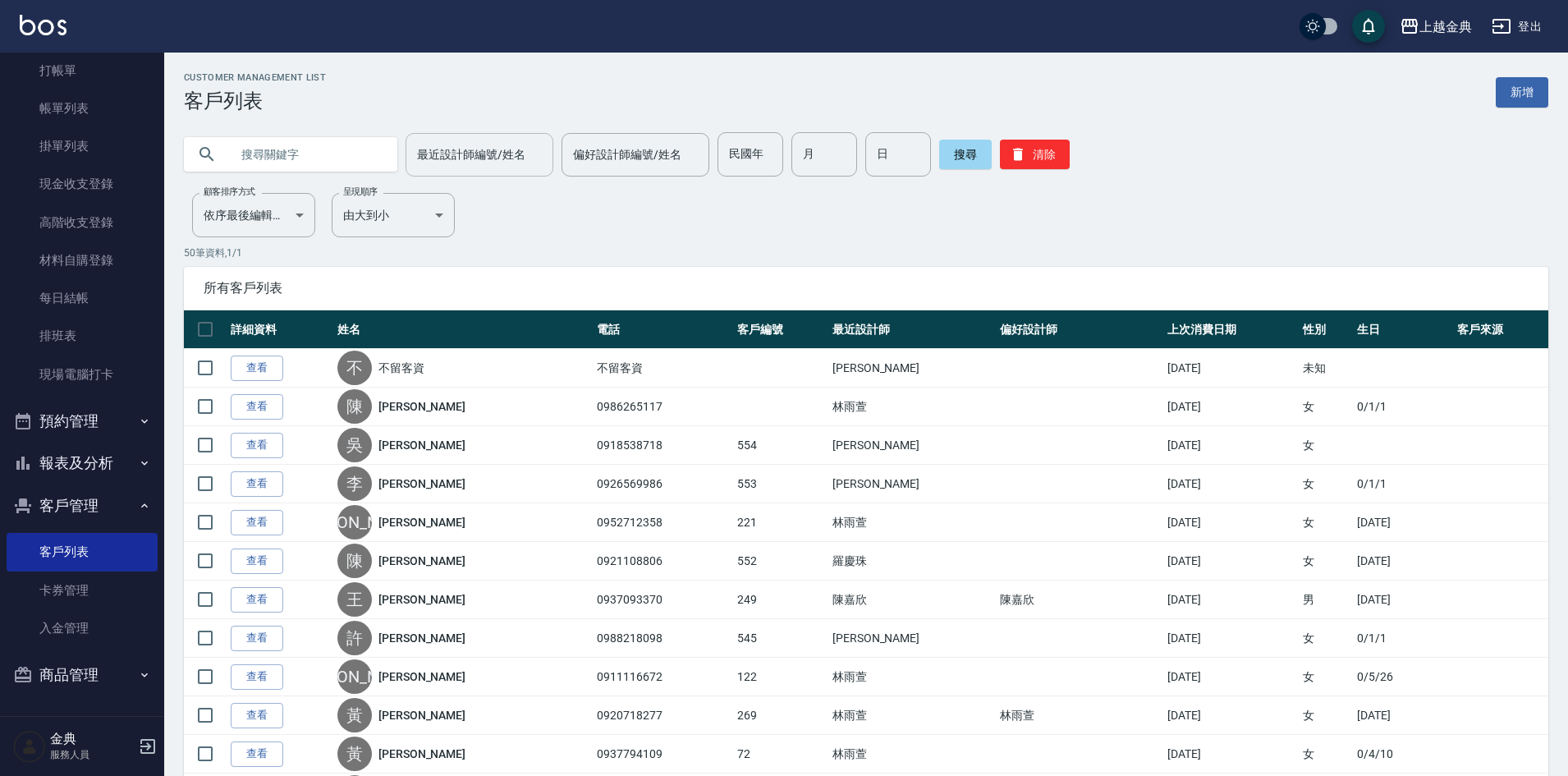
click at [422, 166] on input "最近設計師編號/姓名" at bounding box center [479, 155] width 133 height 29
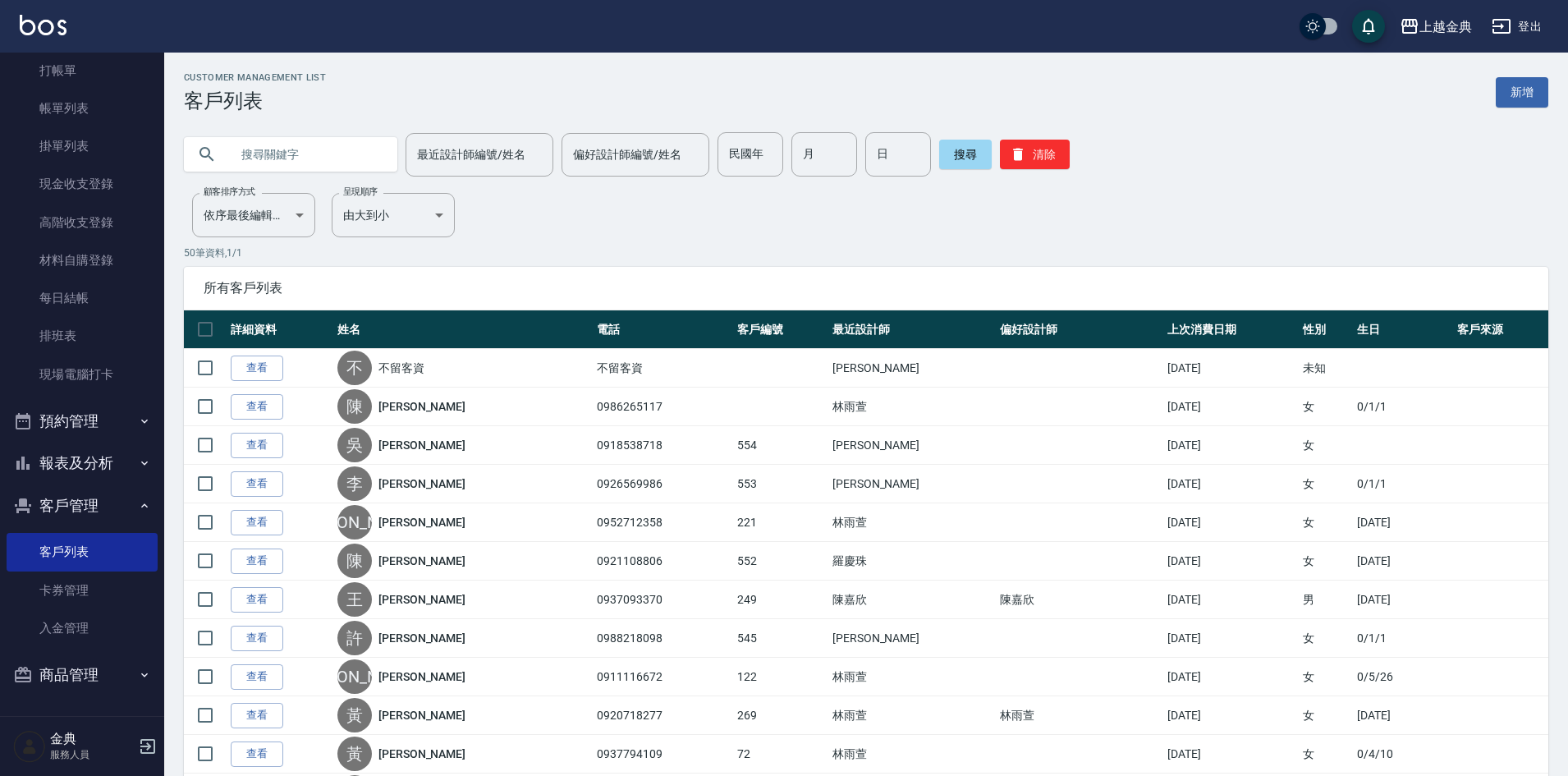
click at [269, 151] on input "text" at bounding box center [306, 154] width 154 height 44
type input "440"
click at [956, 154] on button "搜尋" at bounding box center [965, 154] width 53 height 30
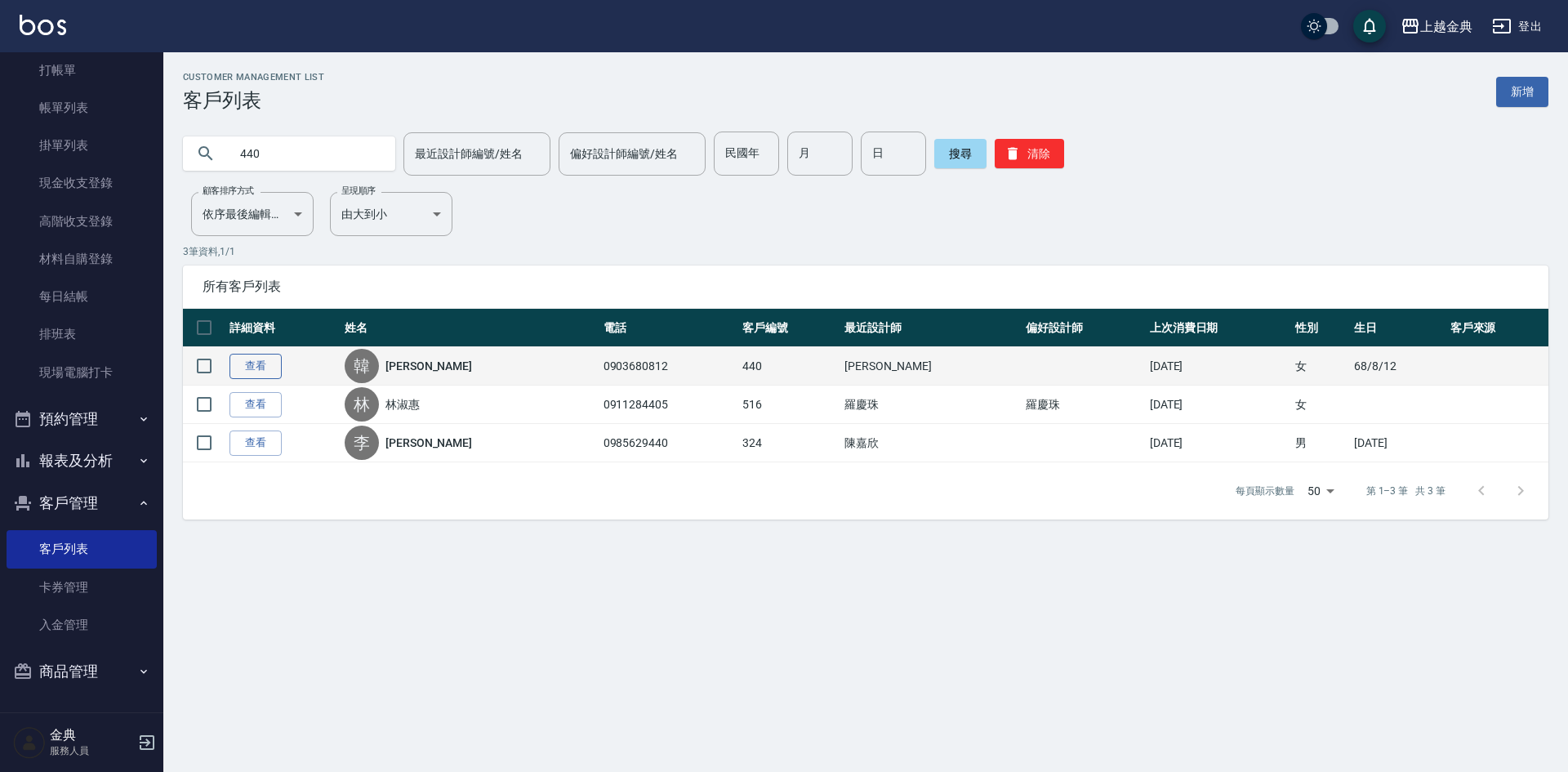
click at [274, 375] on link "查看" at bounding box center [255, 366] width 52 height 26
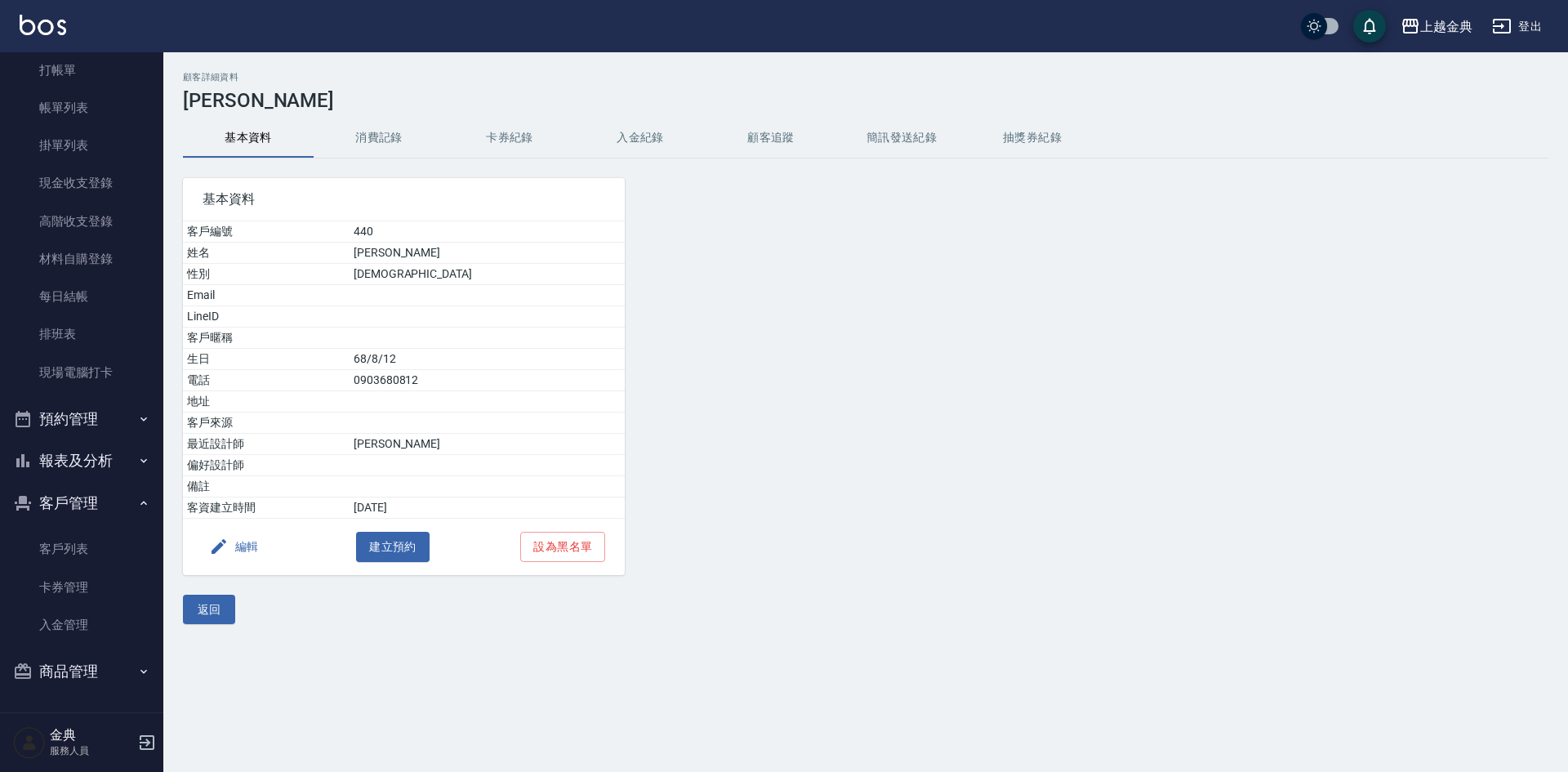
click at [519, 139] on button "卡券紀錄" at bounding box center [509, 137] width 130 height 39
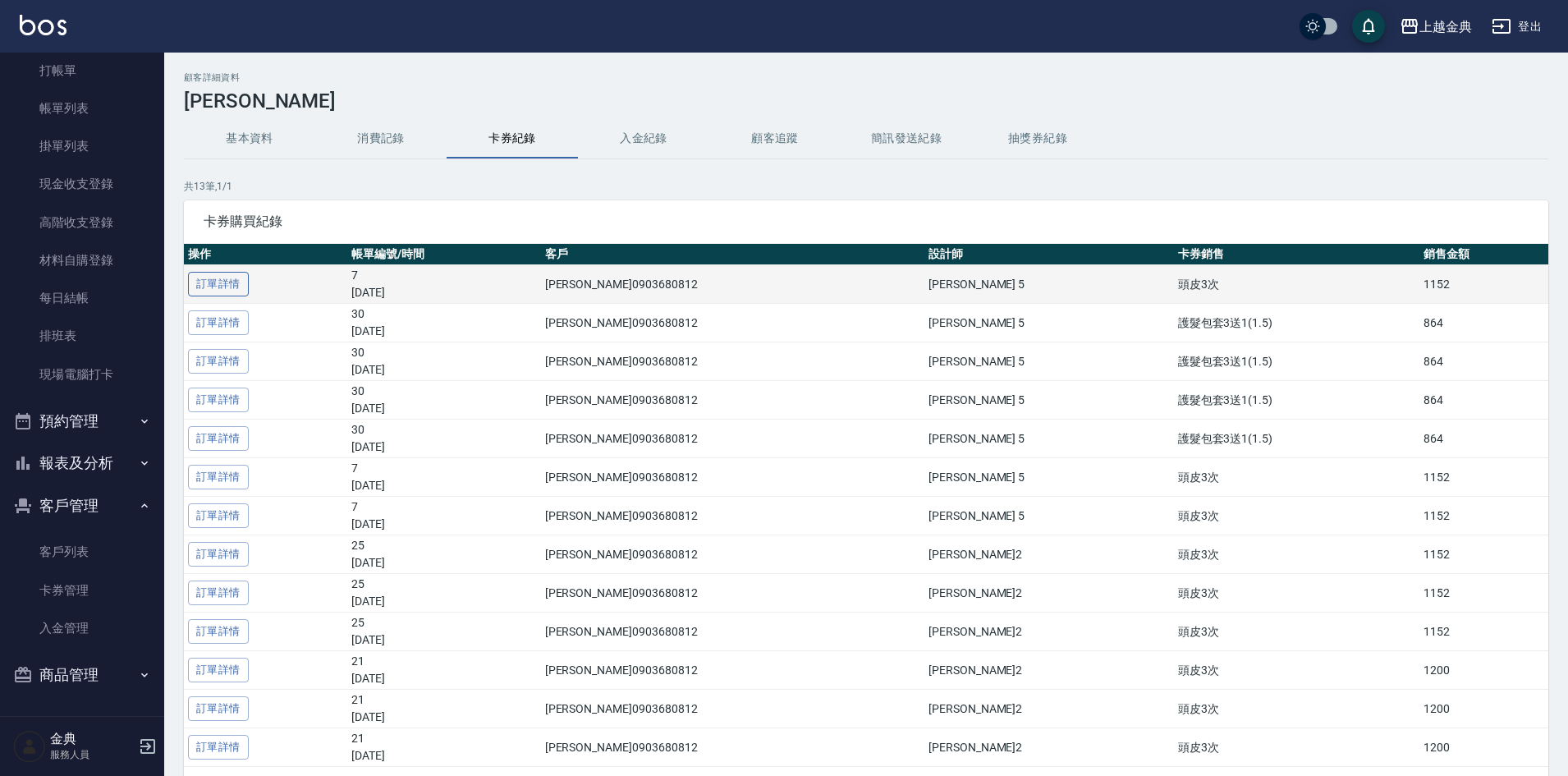
click at [232, 280] on link "訂單詳情" at bounding box center [219, 284] width 61 height 26
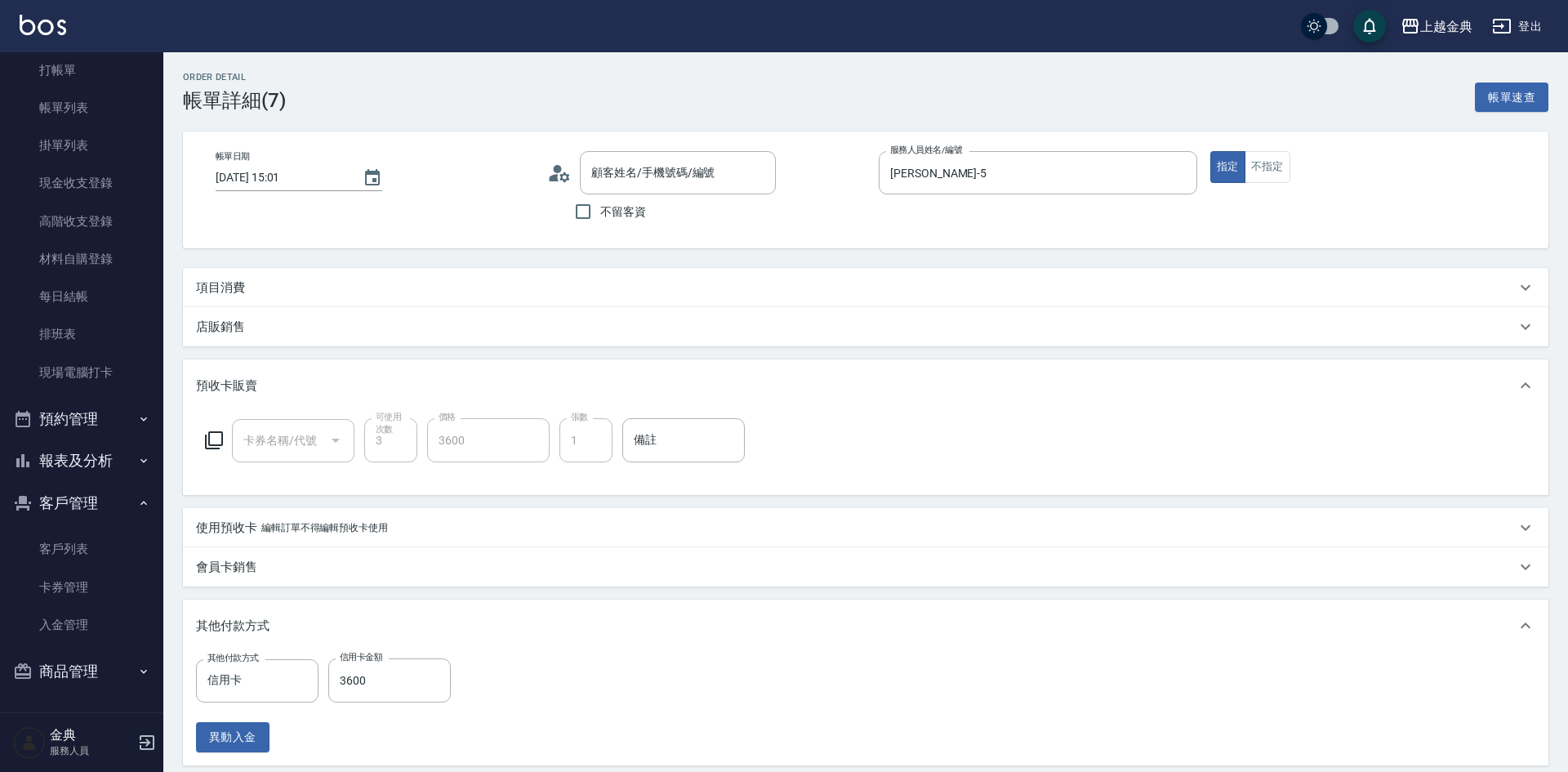
type input "[DATE] 15:01"
type input "[PERSON_NAME]-5"
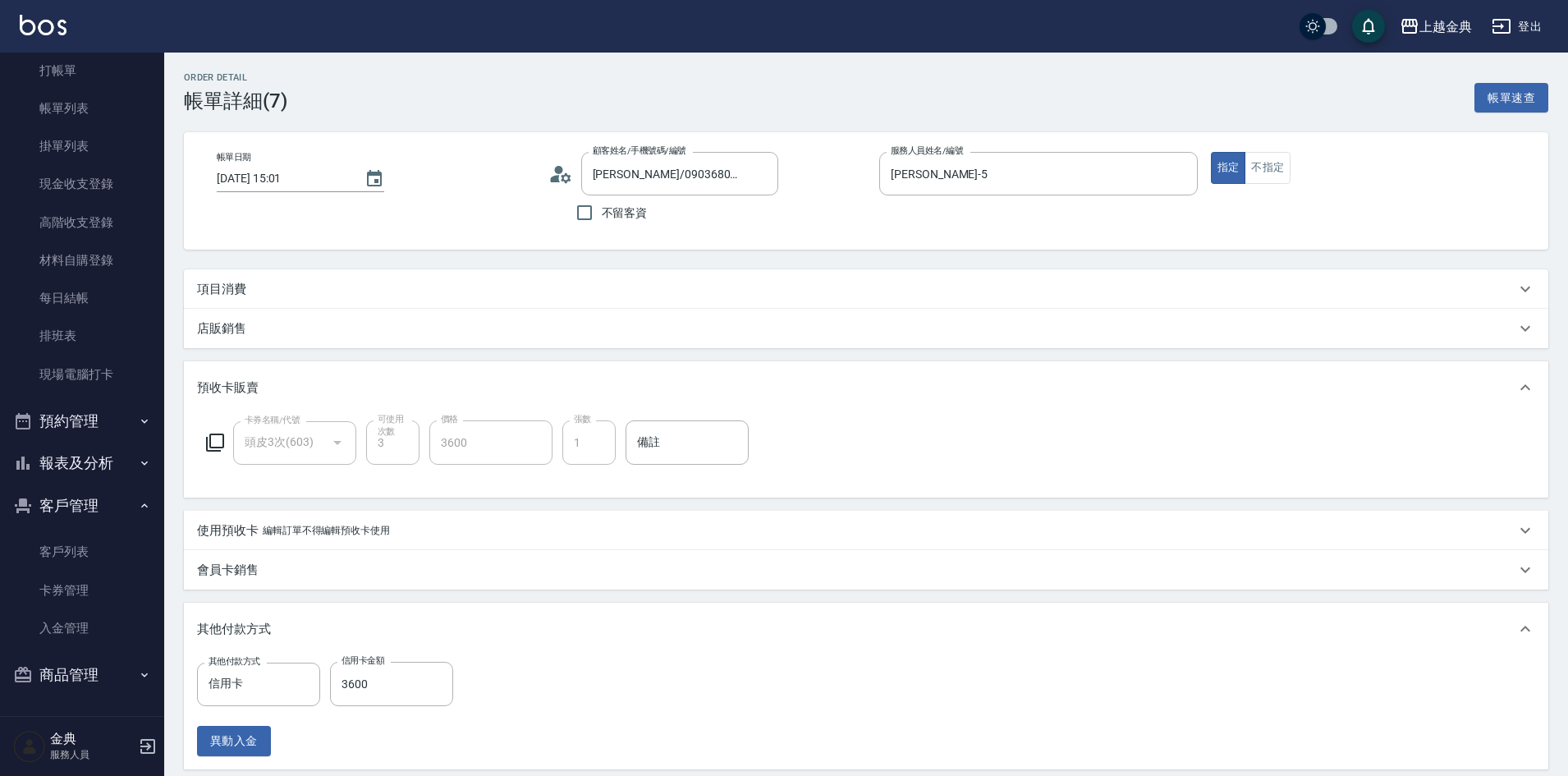
type input "[PERSON_NAME]/0903680812/440"
type input "頭皮3次(603)"
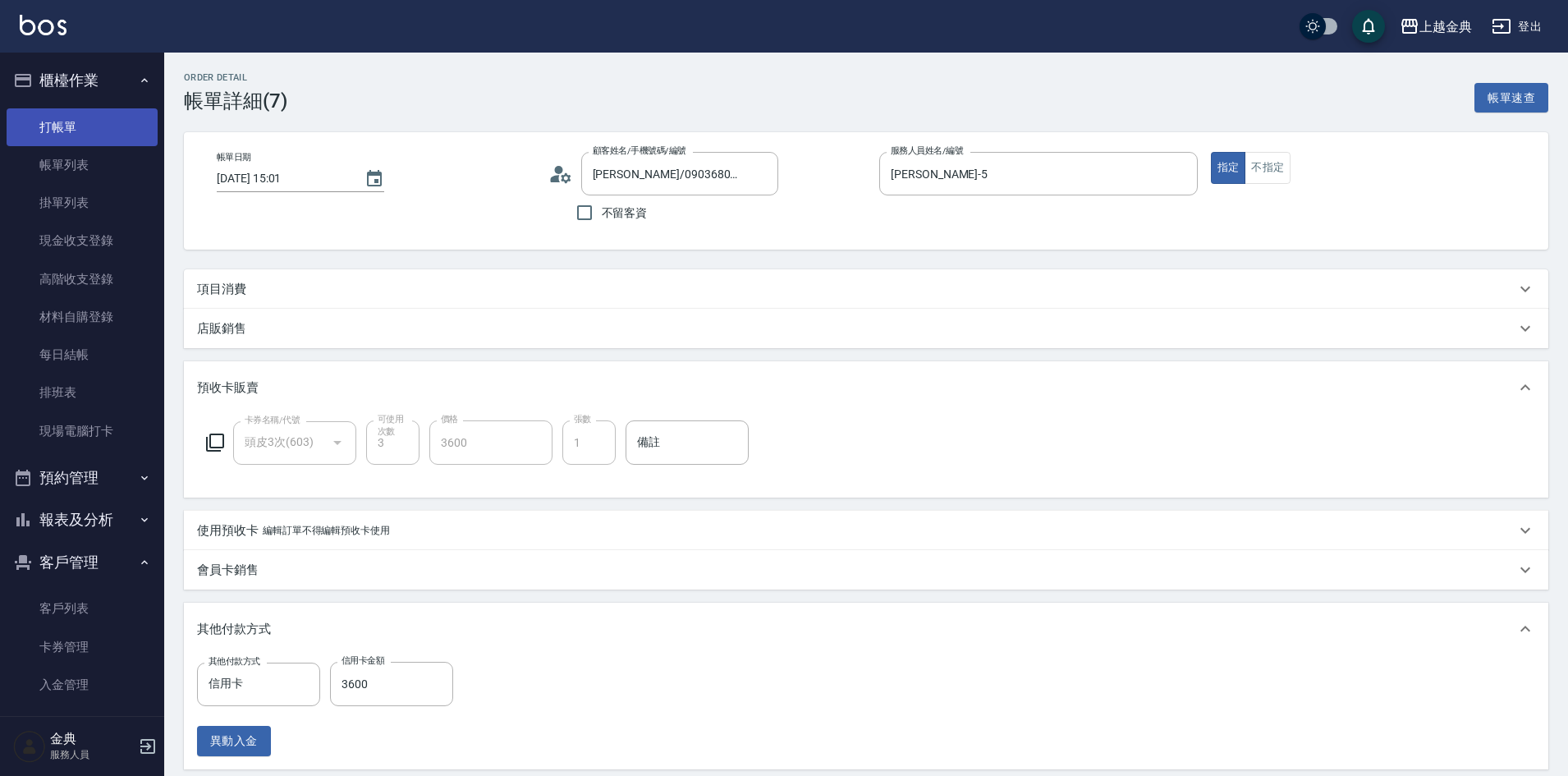
click at [96, 125] on link "打帳單" at bounding box center [82, 126] width 151 height 37
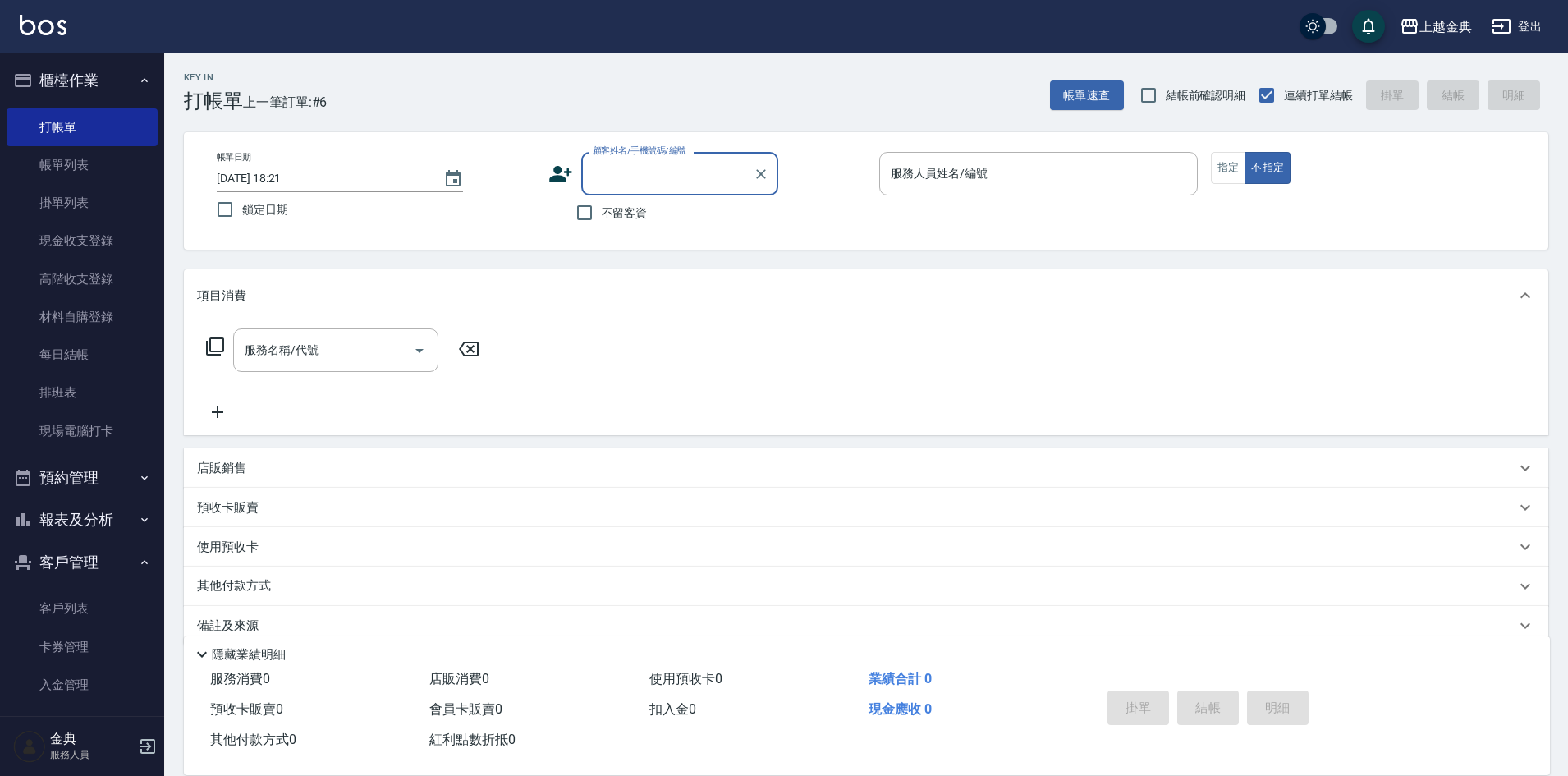
click at [644, 176] on input "顧客姓名/手機號碼/編號" at bounding box center [667, 174] width 158 height 29
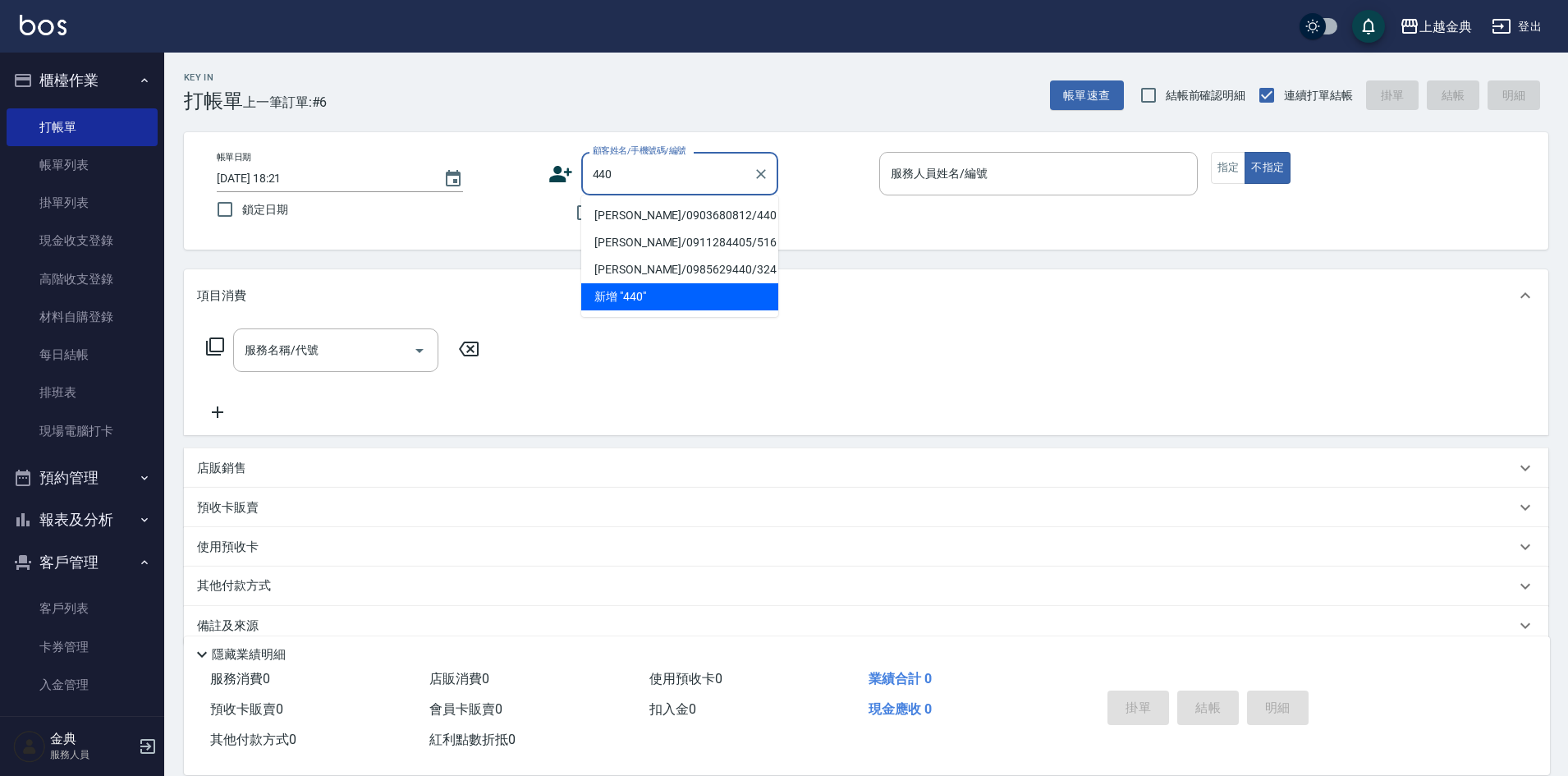
click at [711, 212] on li "[PERSON_NAME]/0903680812/440" at bounding box center [680, 215] width 197 height 27
type input "[PERSON_NAME]/0903680812/440"
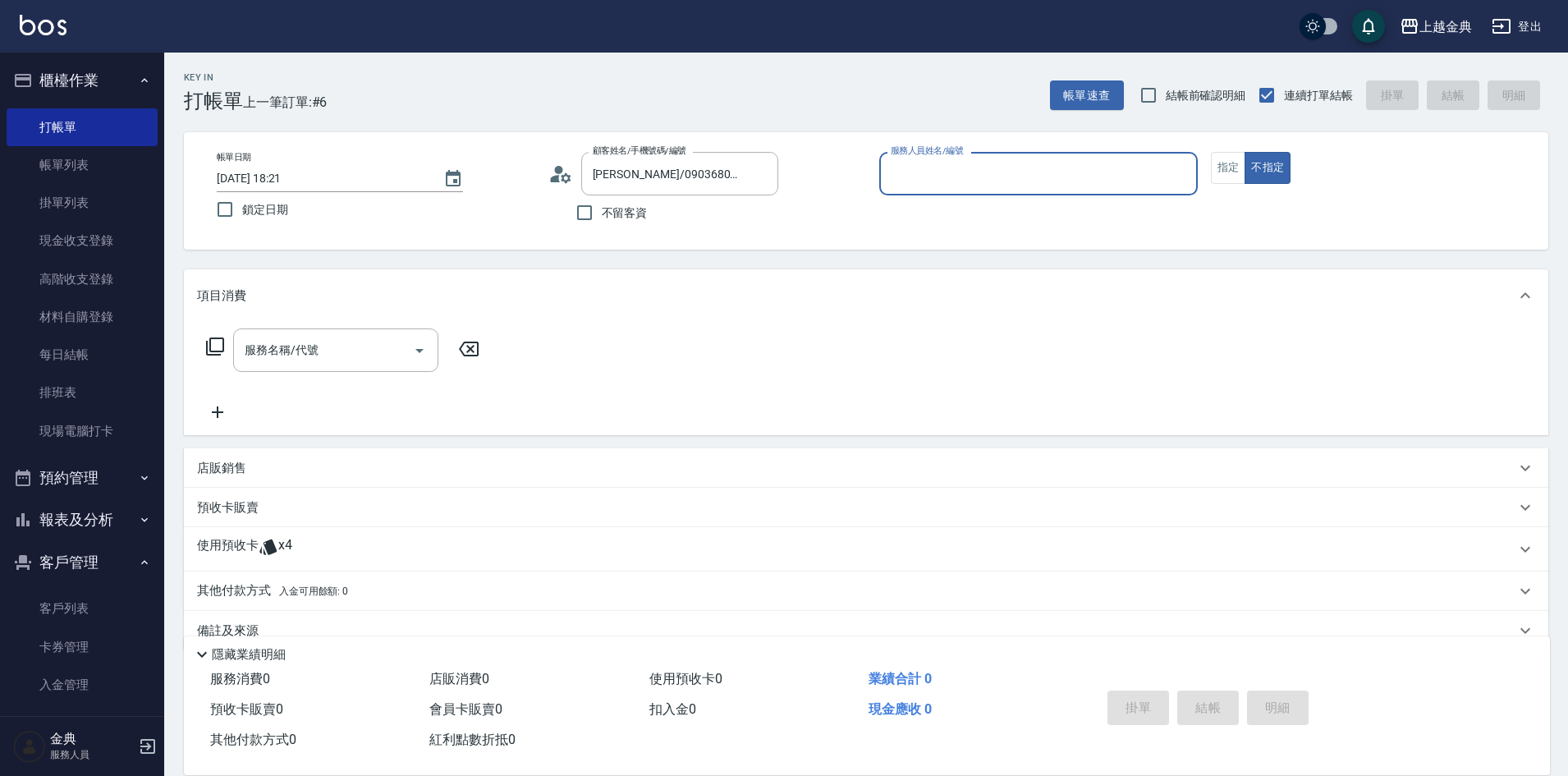
click at [310, 561] on div "使用預收卡 x4" at bounding box center [856, 549] width 1318 height 25
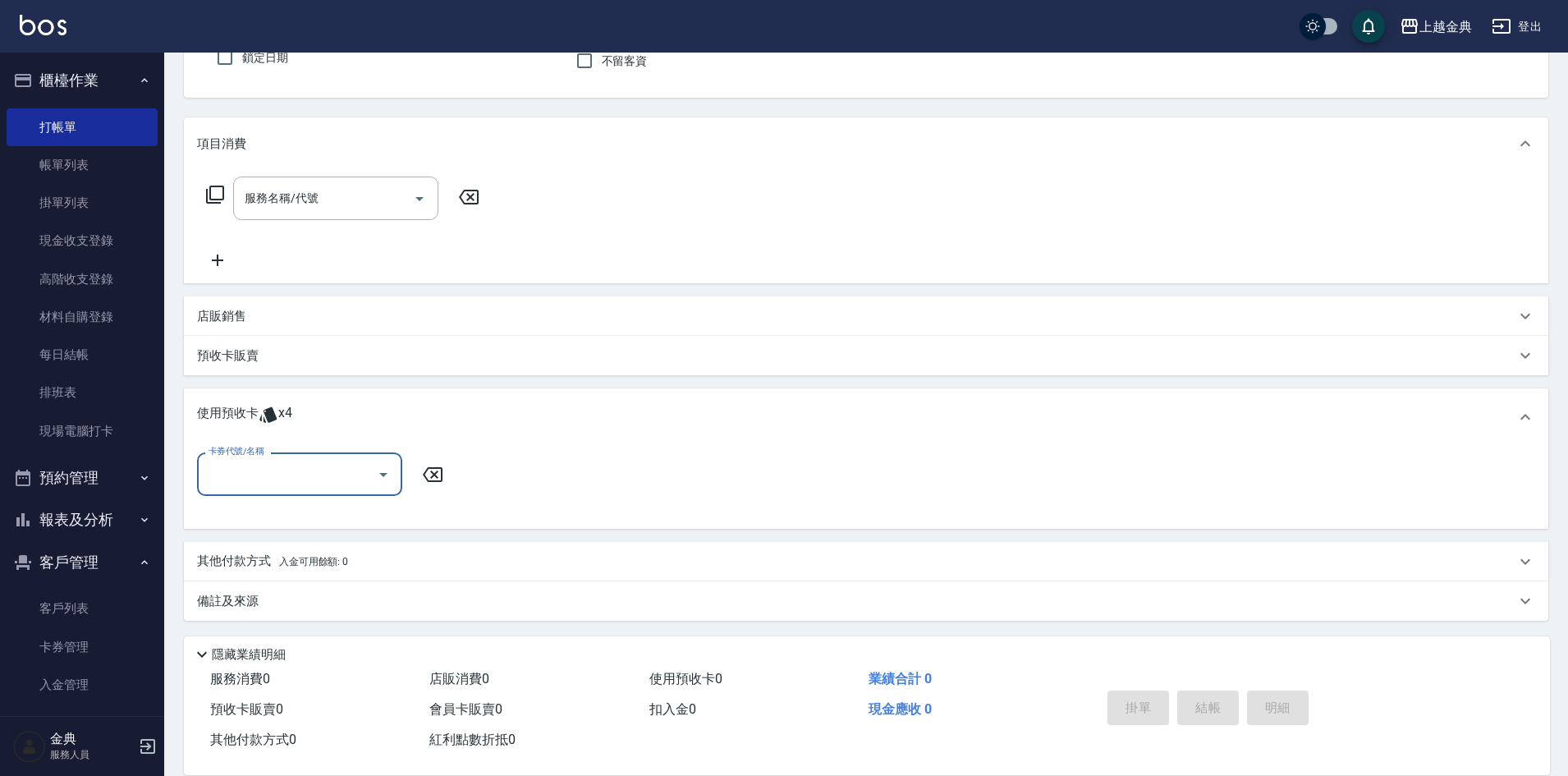
scroll to position [154, 0]
click at [272, 472] on input "卡券代號/名稱" at bounding box center [287, 472] width 166 height 29
click at [321, 519] on div "護髮包套3送1(1.5) 剩餘4張" at bounding box center [299, 514] width 206 height 27
type input "護髮包套3送1(1.5)"
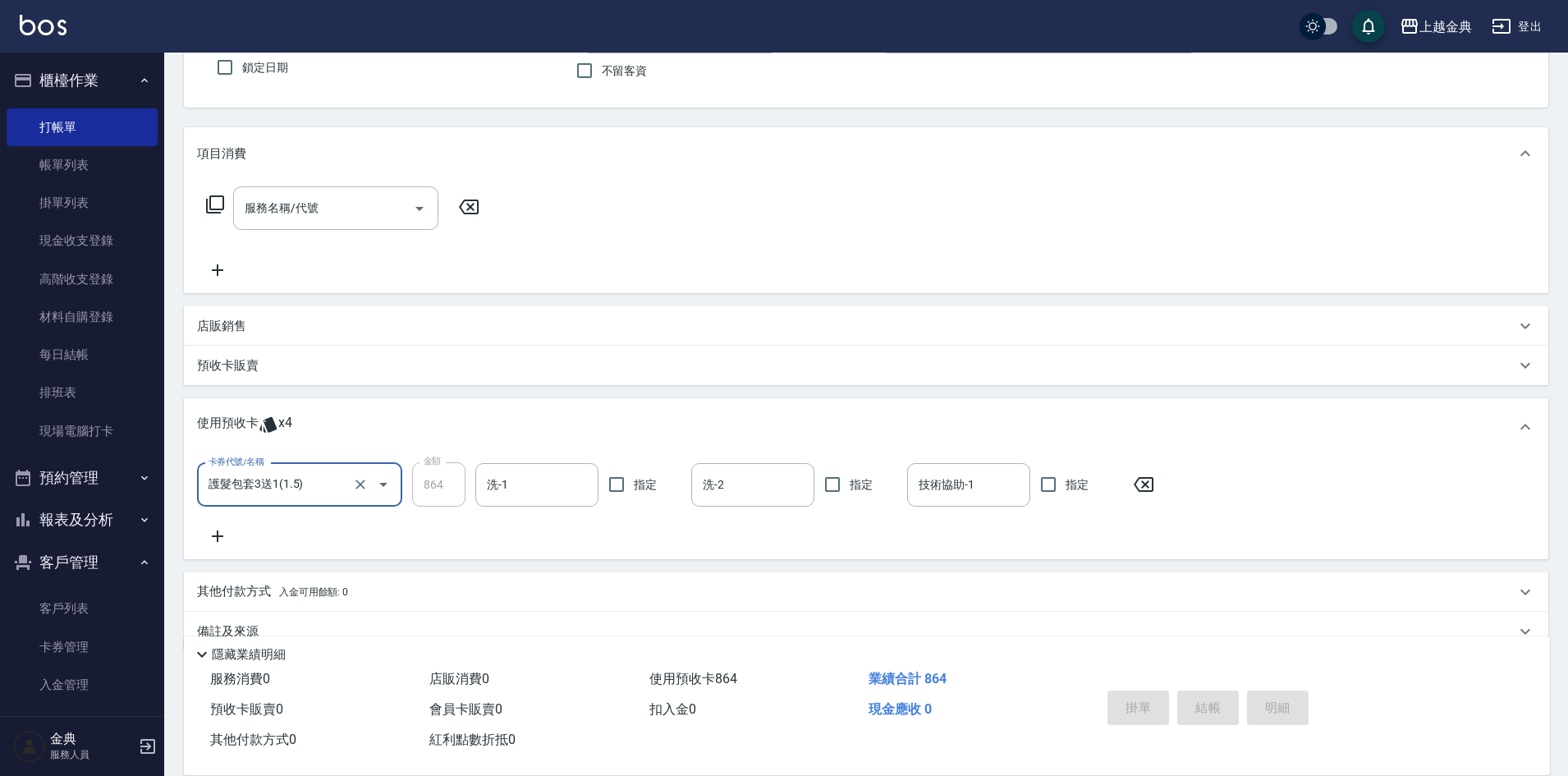
scroll to position [0, 0]
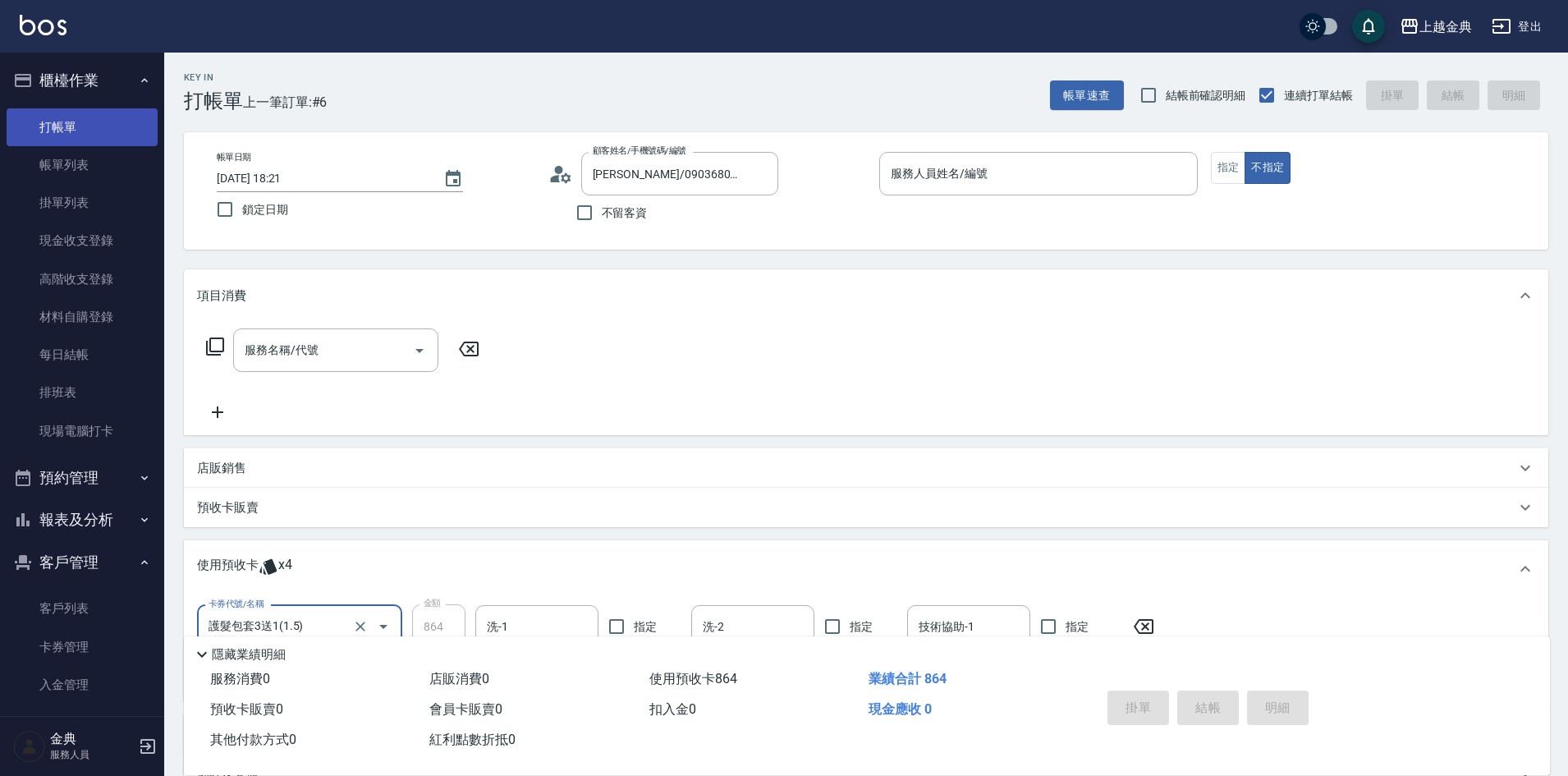
click at [56, 129] on link "打帳單" at bounding box center [82, 126] width 151 height 37
click at [791, 206] on div "顧客姓名/手機號碼/編號 [PERSON_NAME]/0903680812/440 顧客姓名/手機號碼/編號 不留客資" at bounding box center [707, 191] width 319 height 78
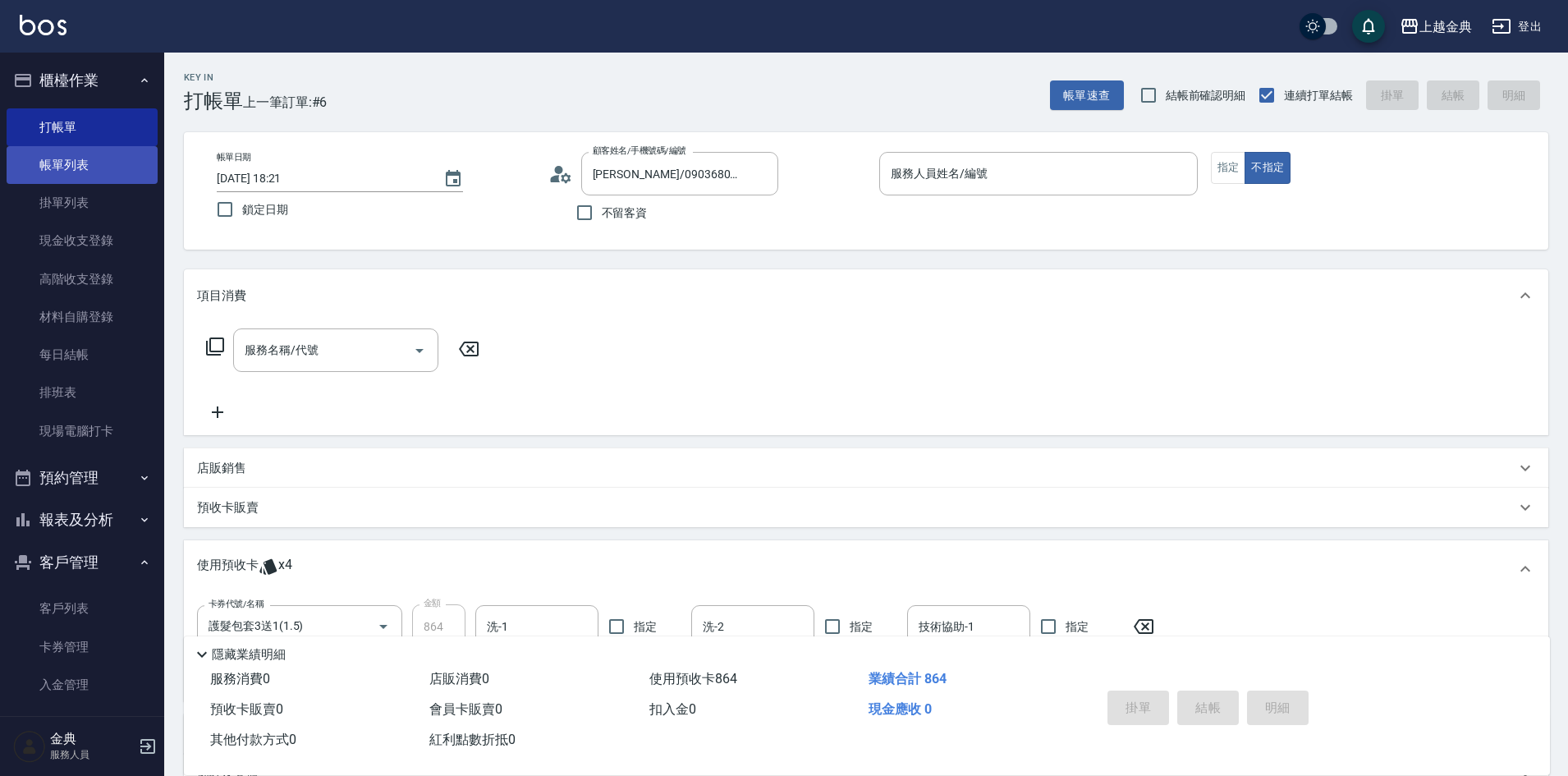
click at [78, 161] on link "帳單列表" at bounding box center [82, 165] width 151 height 37
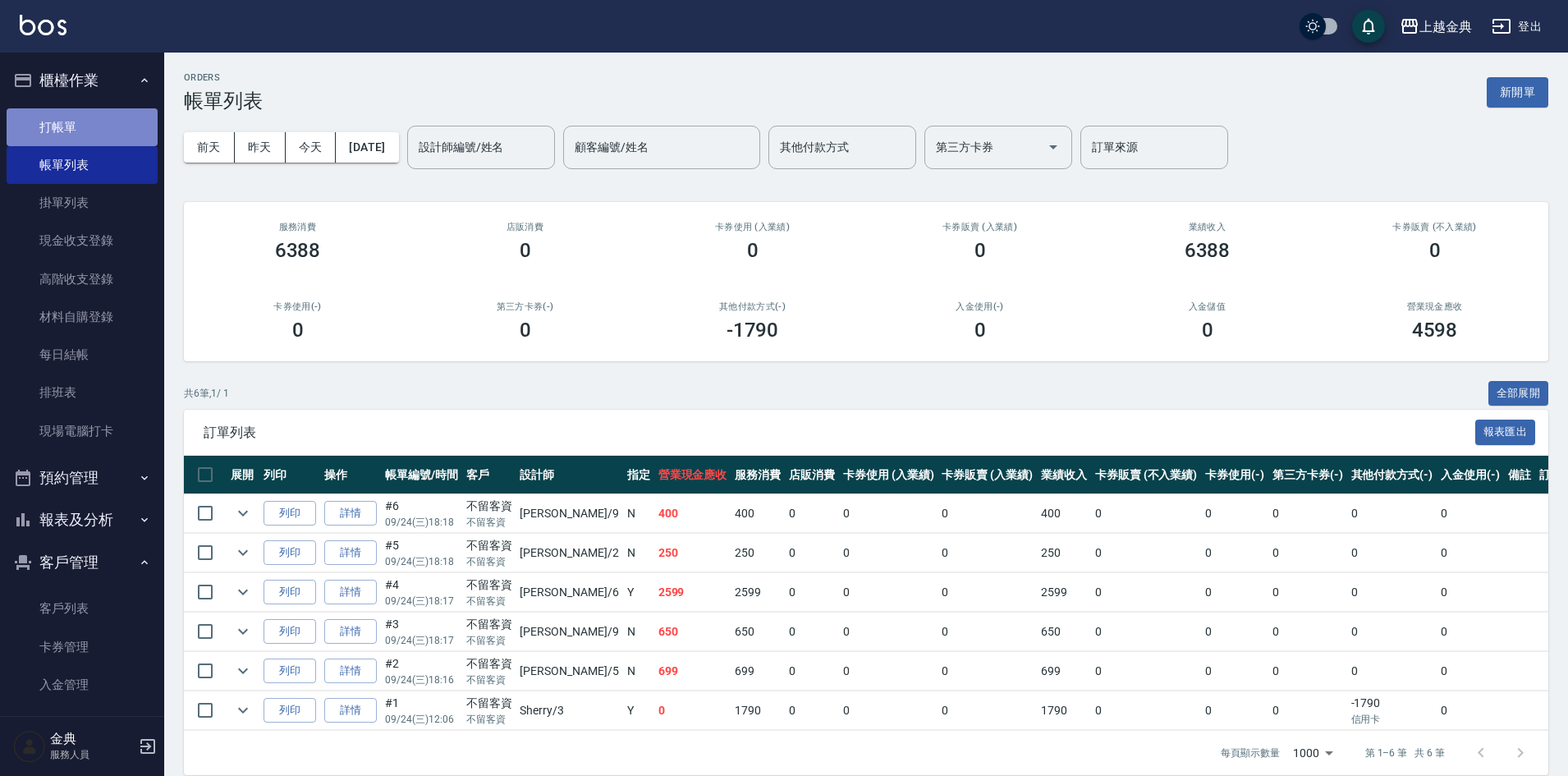
click at [96, 119] on link "打帳單" at bounding box center [82, 126] width 151 height 37
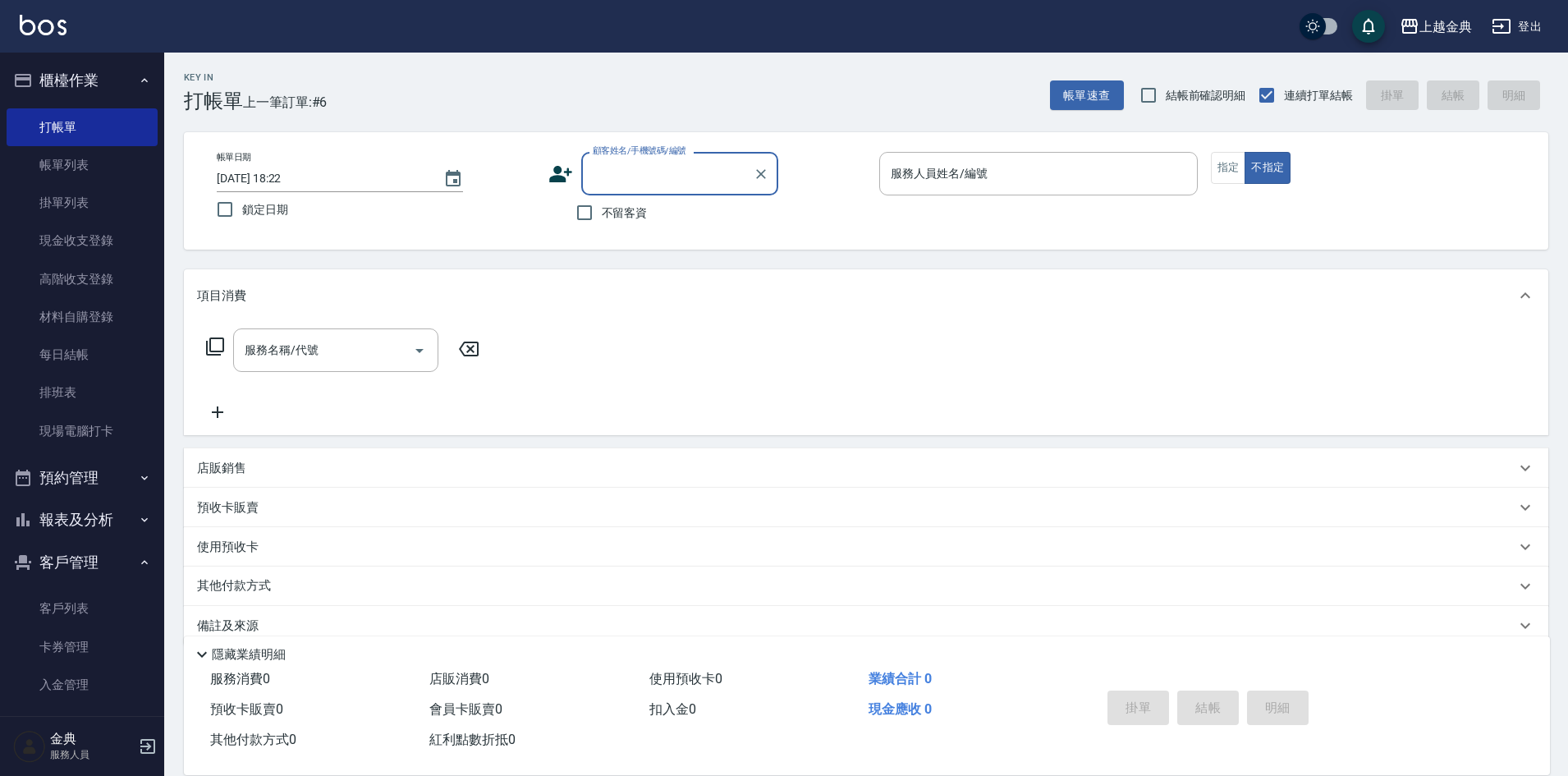
click at [727, 350] on div "服務名稱/代號 服務名稱/代號" at bounding box center [866, 378] width 1364 height 113
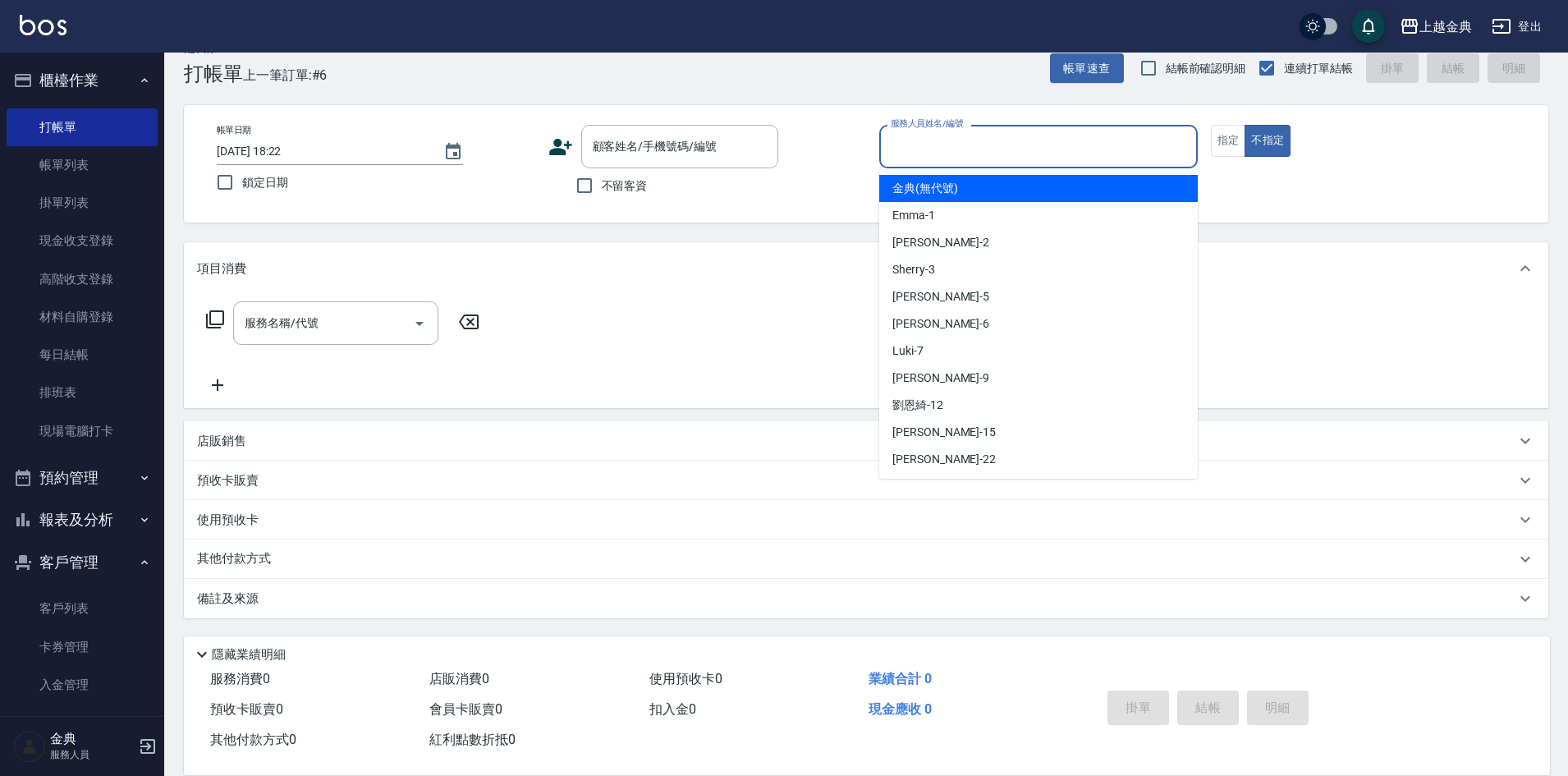
click at [959, 148] on input "服務人員姓名/編號" at bounding box center [1039, 146] width 304 height 29
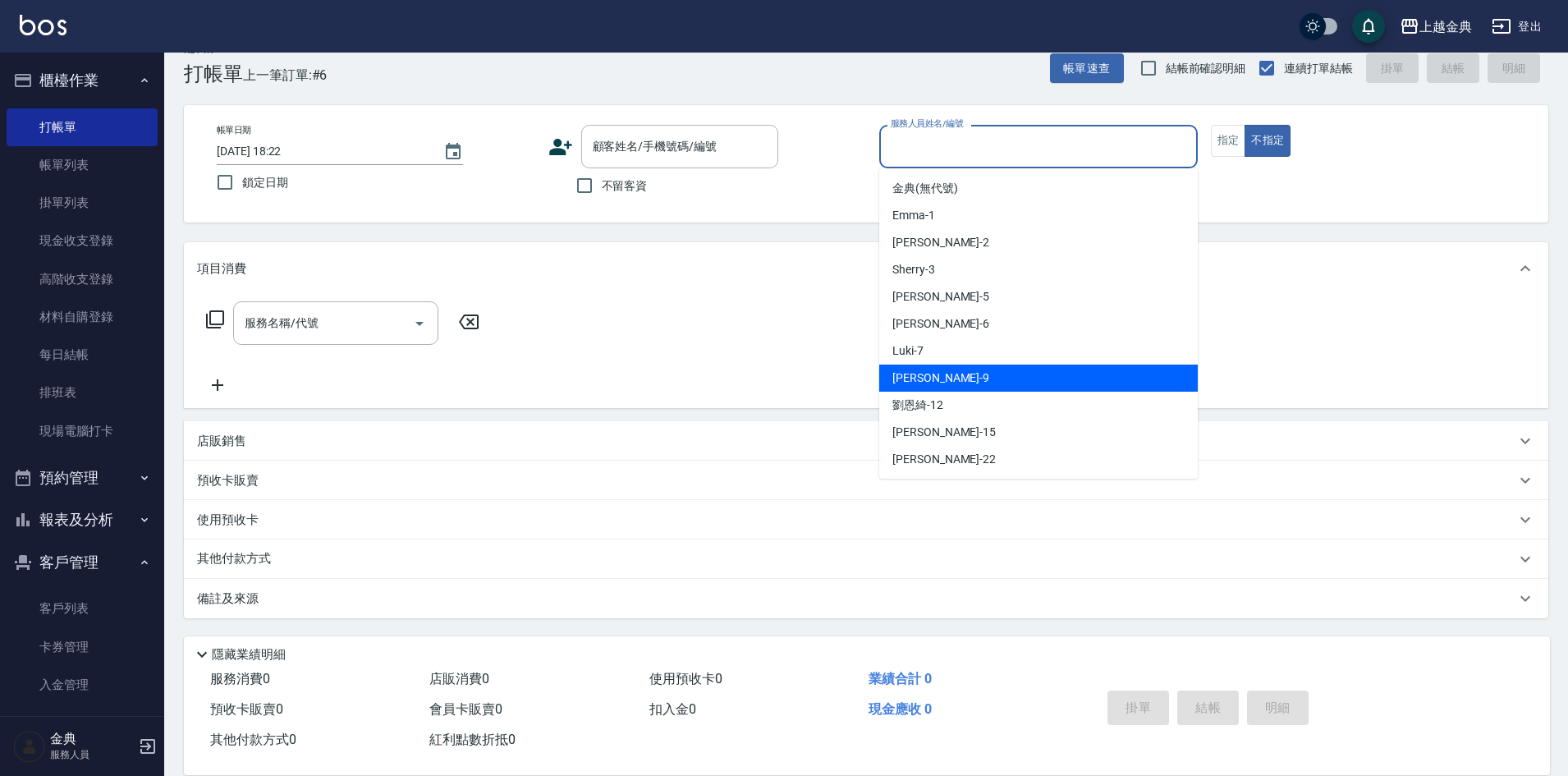
click at [984, 372] on div "[PERSON_NAME] -9" at bounding box center [1038, 378] width 319 height 27
type input "[PERSON_NAME]-9"
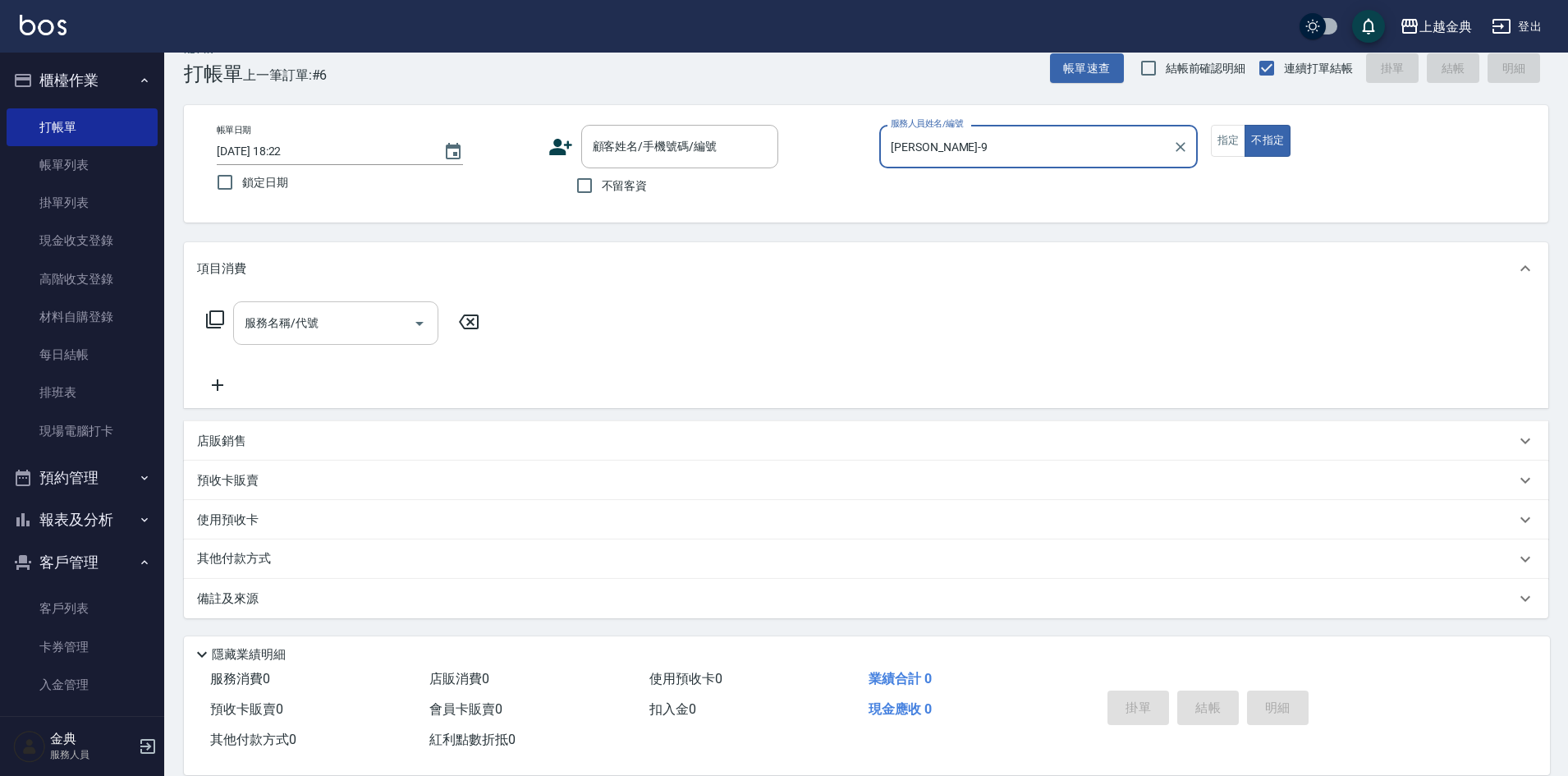
click at [354, 321] on input "服務名稱/代號" at bounding box center [322, 323] width 166 height 29
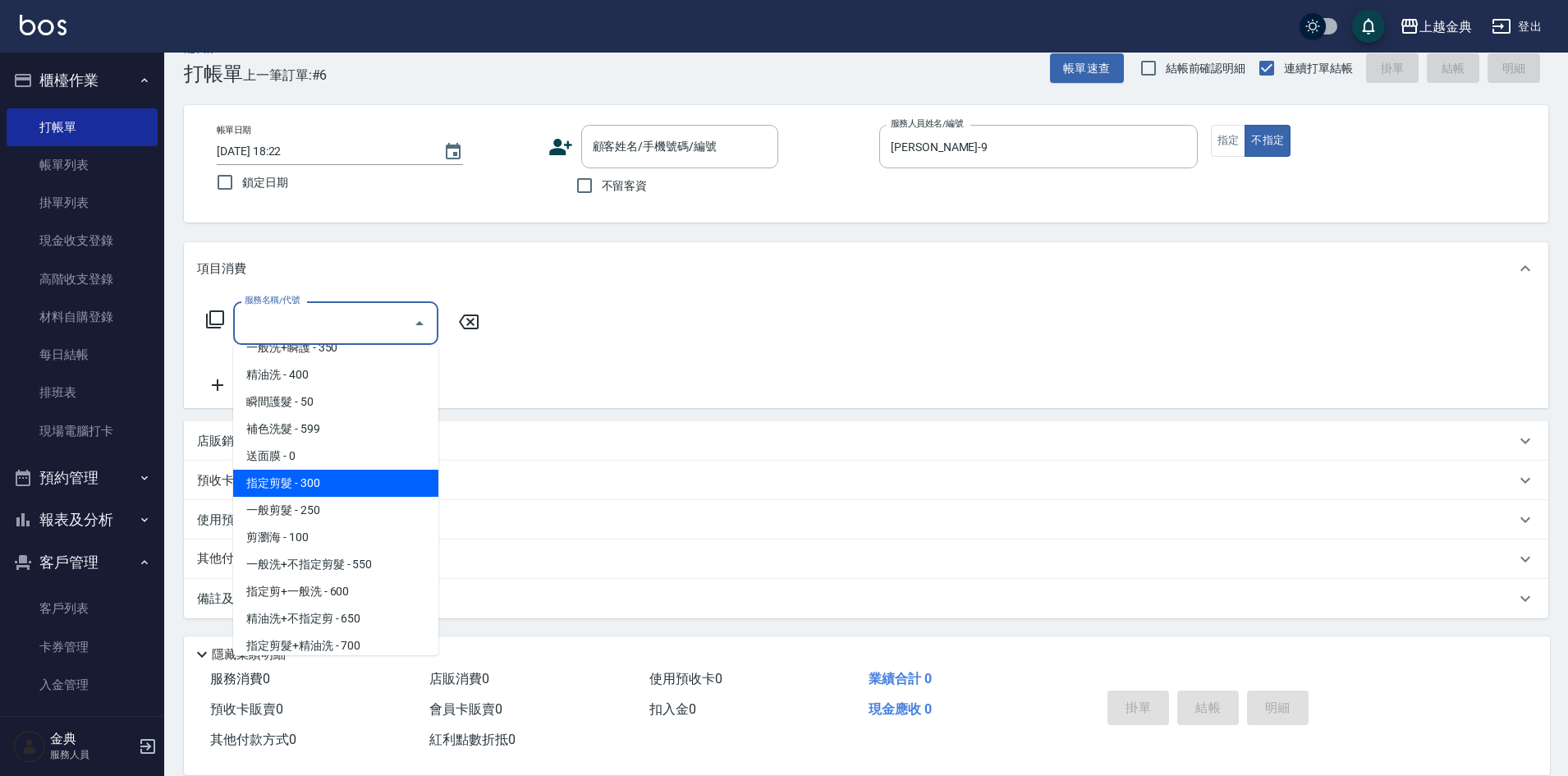
scroll to position [82, 0]
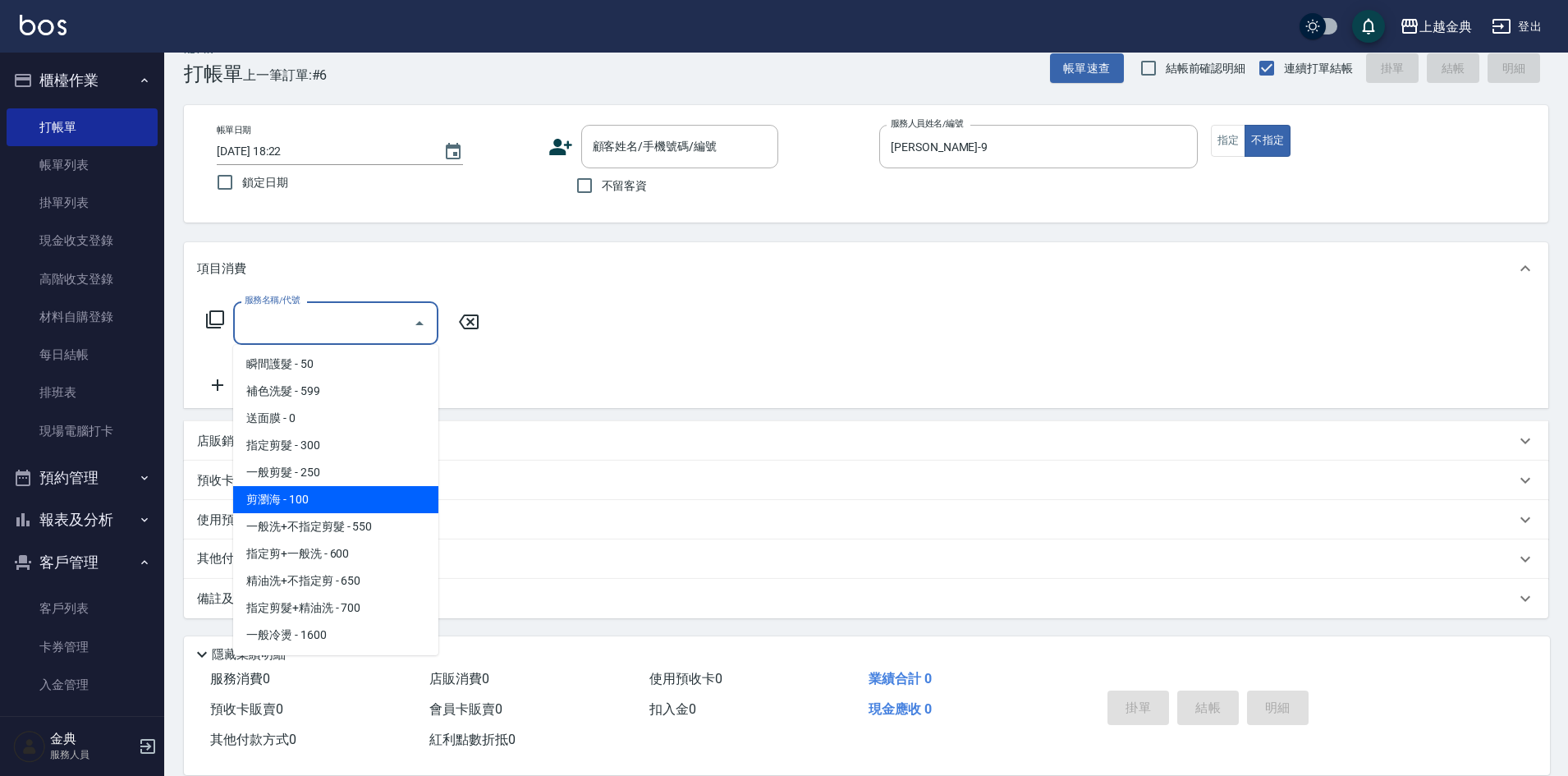
click at [345, 502] on span "剪瀏海 - 100" at bounding box center [336, 499] width 206 height 27
type input "剪瀏海(202)"
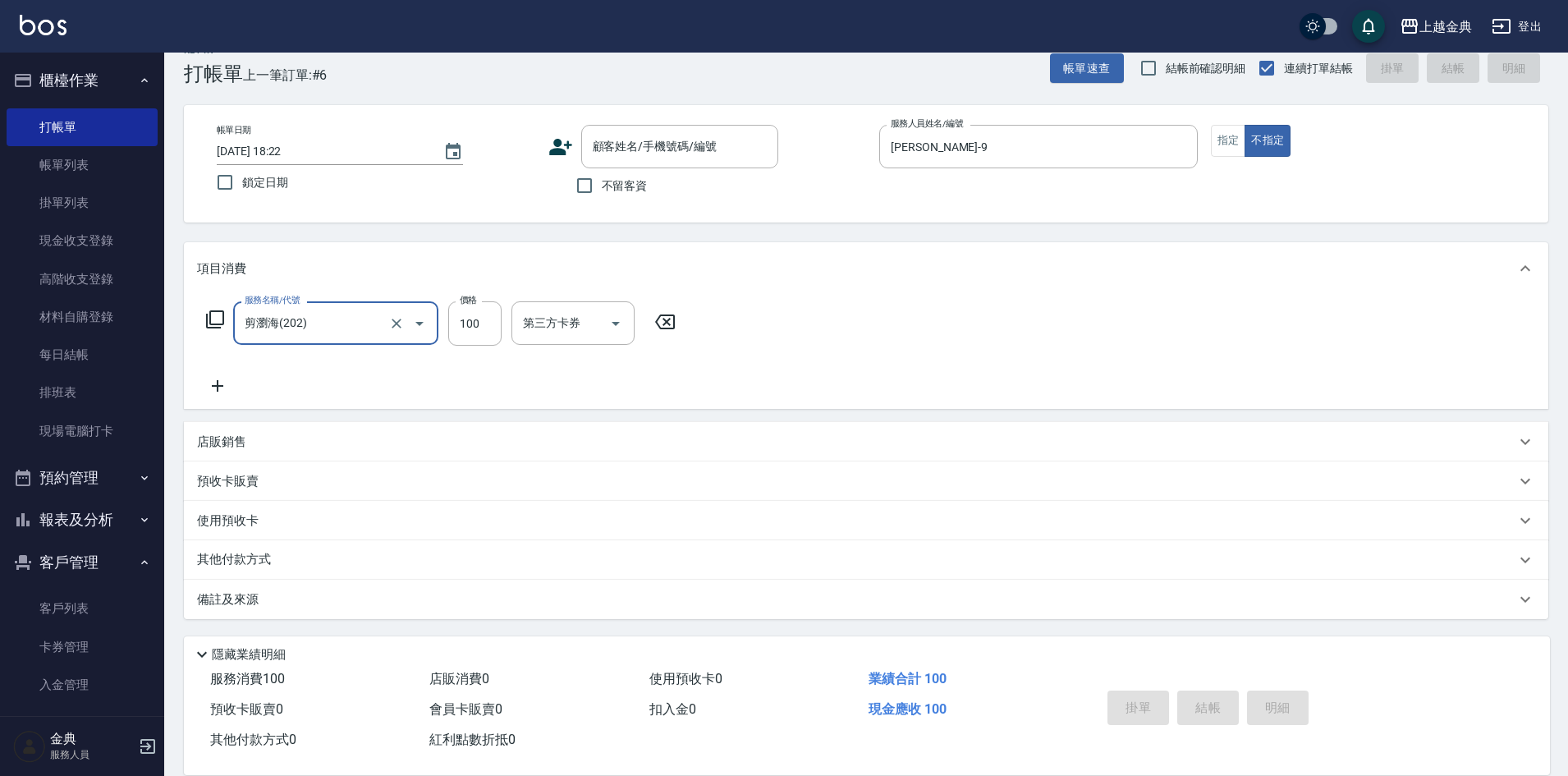
click at [605, 183] on span "不留客資" at bounding box center [625, 186] width 46 height 17
click at [602, 183] on input "不留客資" at bounding box center [585, 186] width 34 height 34
checkbox input "true"
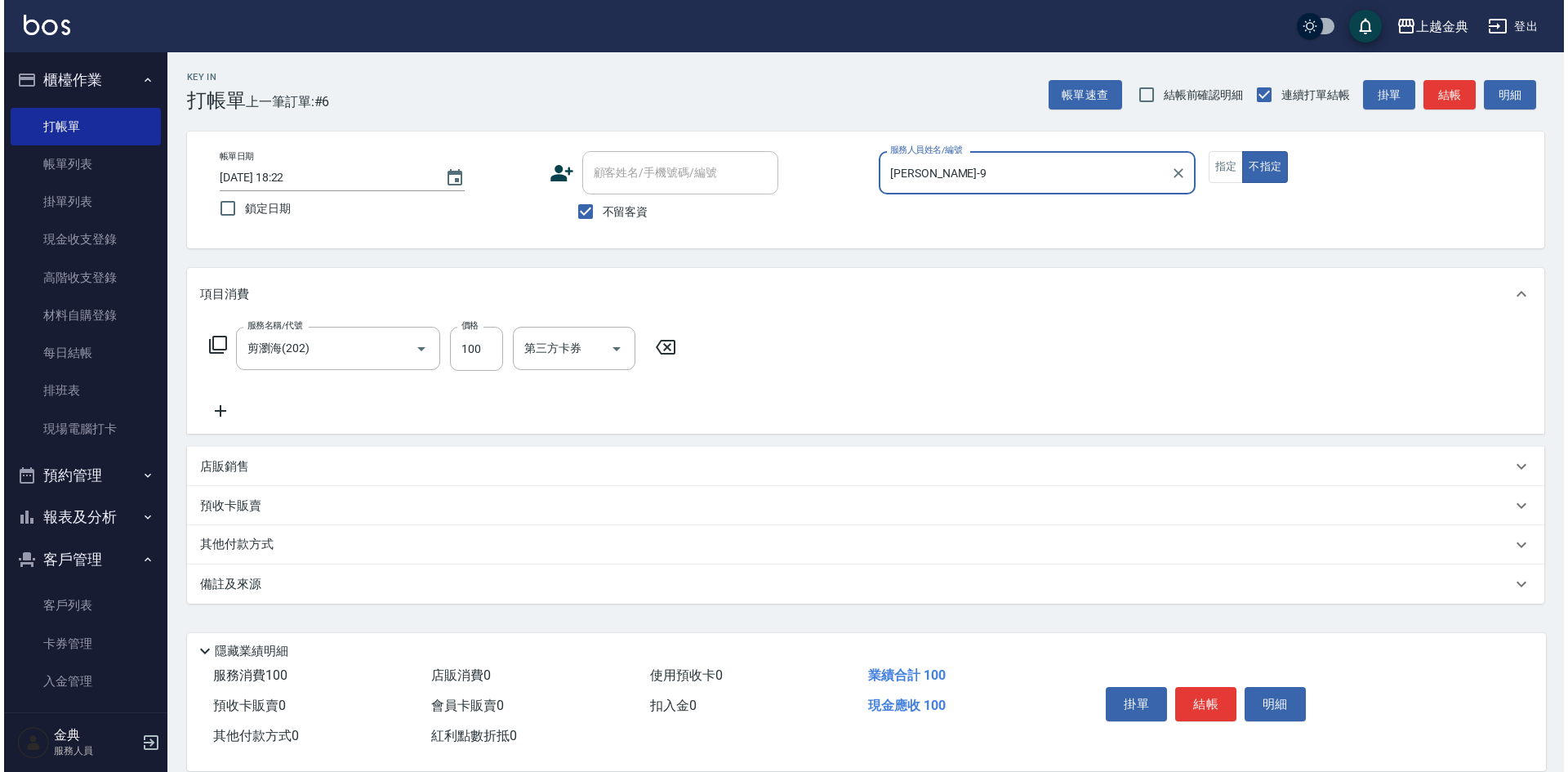
scroll to position [0, 0]
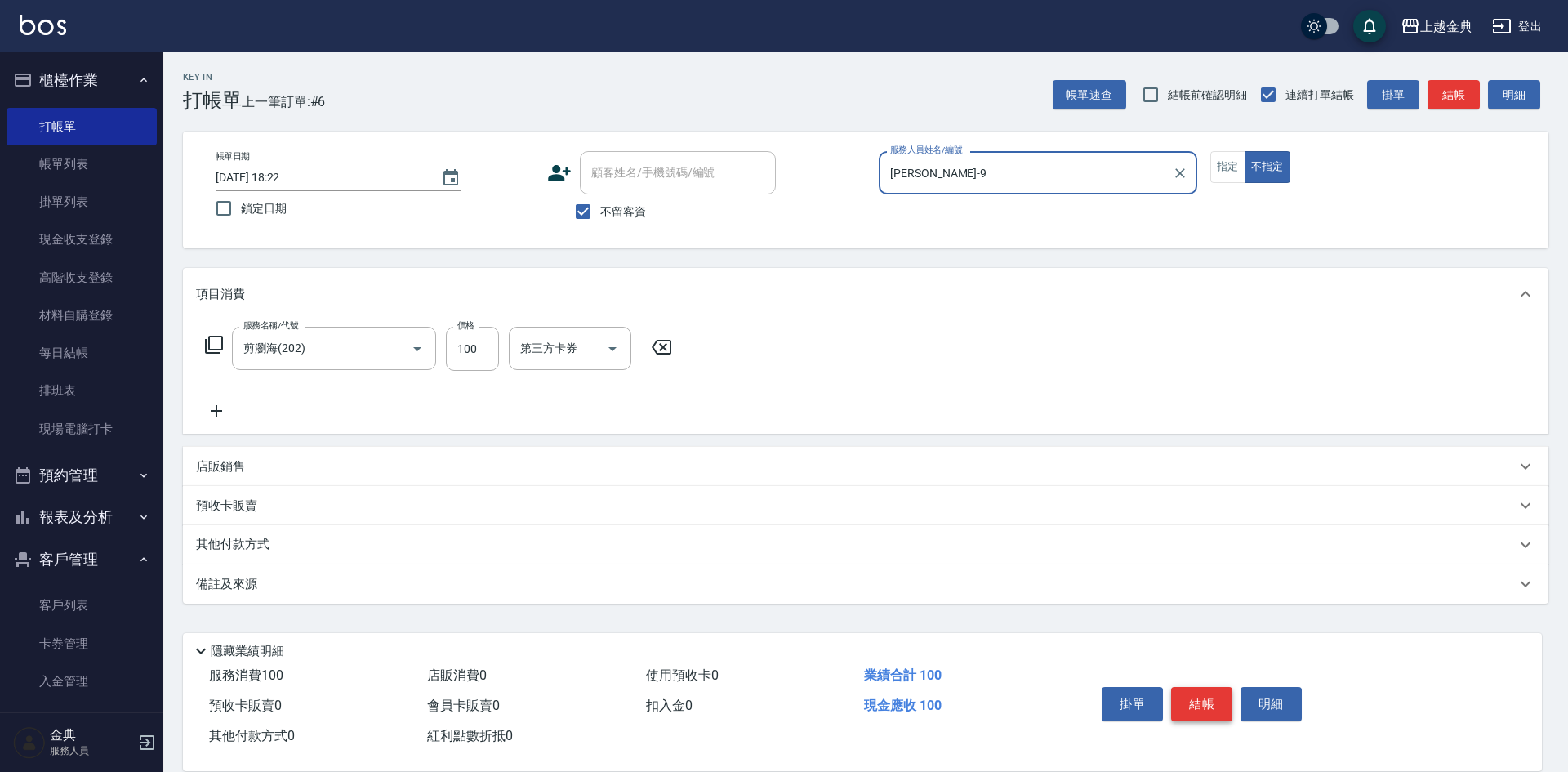
click at [1219, 696] on button "結帳" at bounding box center [1202, 704] width 61 height 34
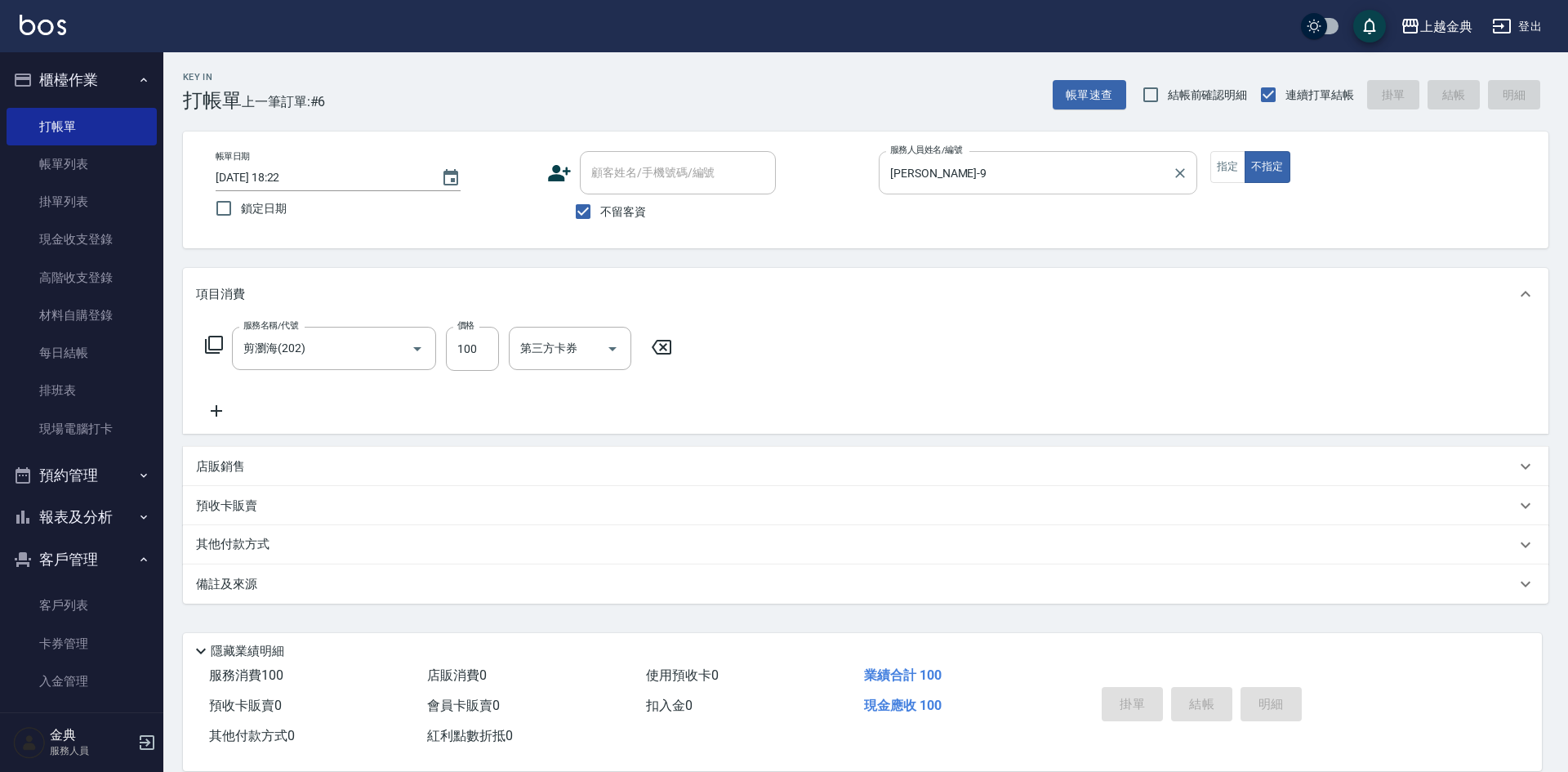
type input "[DATE] 18:24"
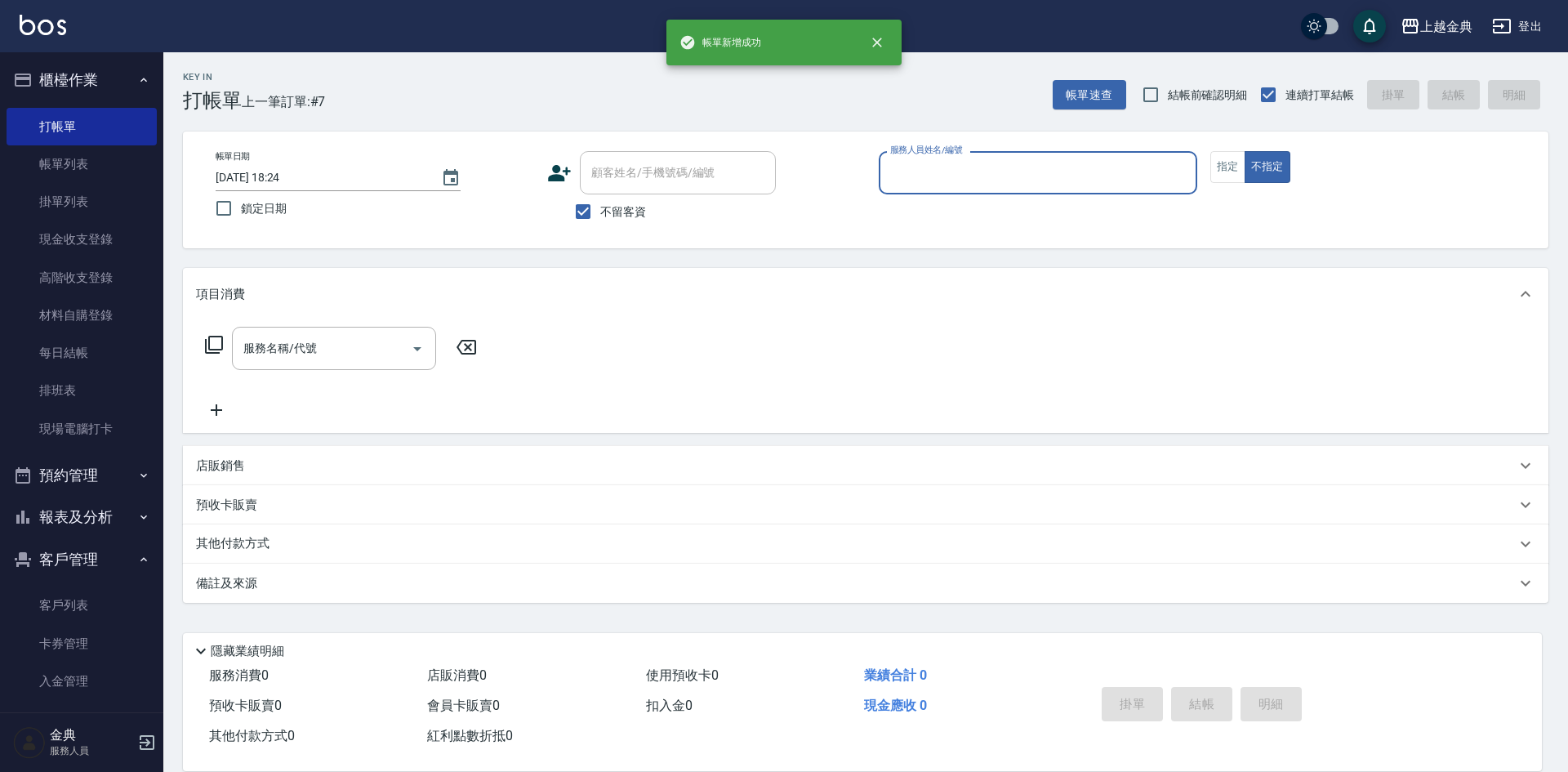
click at [1009, 186] on input "服務人員姓名/編號" at bounding box center [1037, 173] width 304 height 29
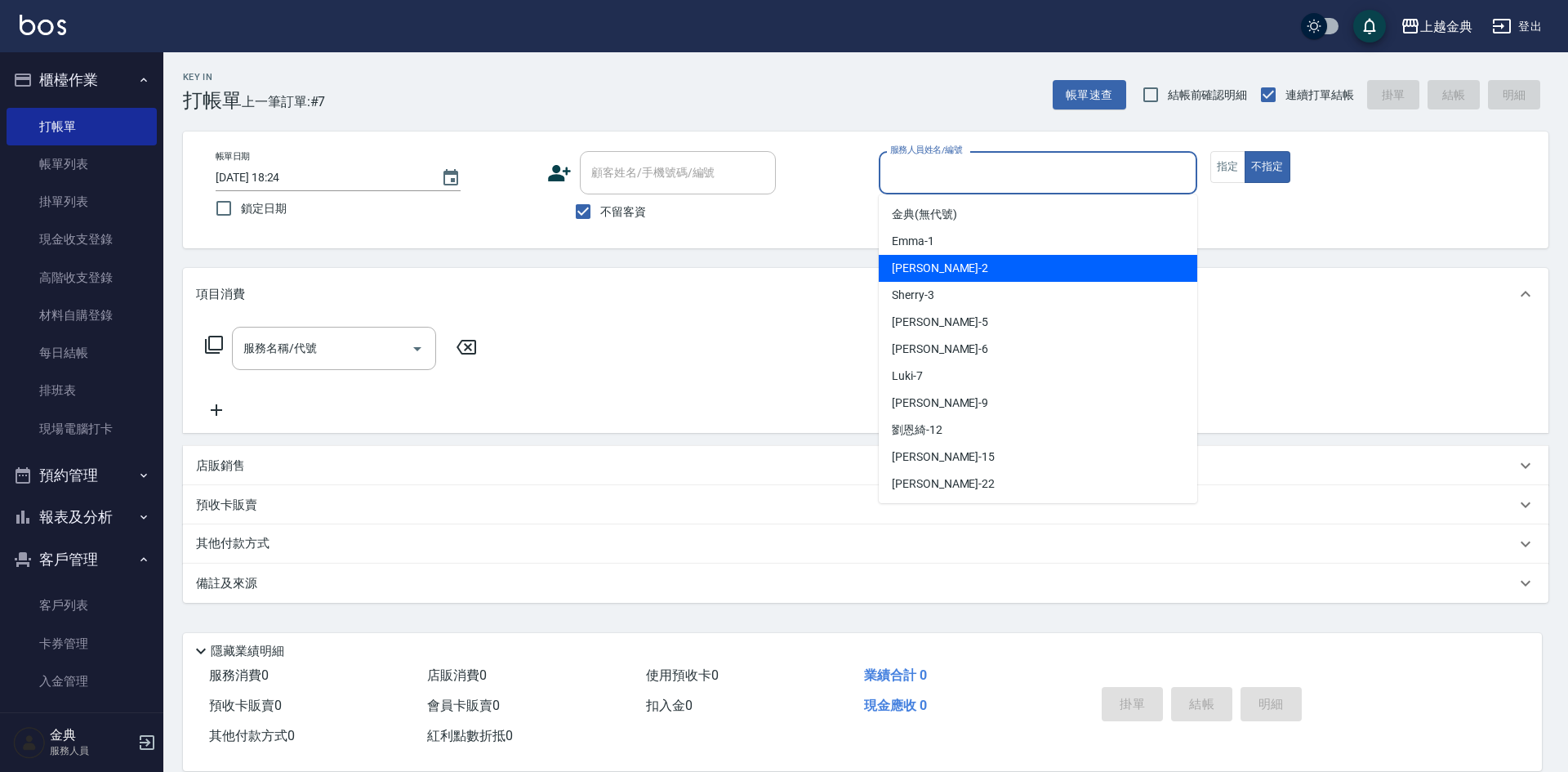
click at [986, 263] on div "Cindy -2" at bounding box center [1037, 268] width 319 height 27
type input "Cindy-2"
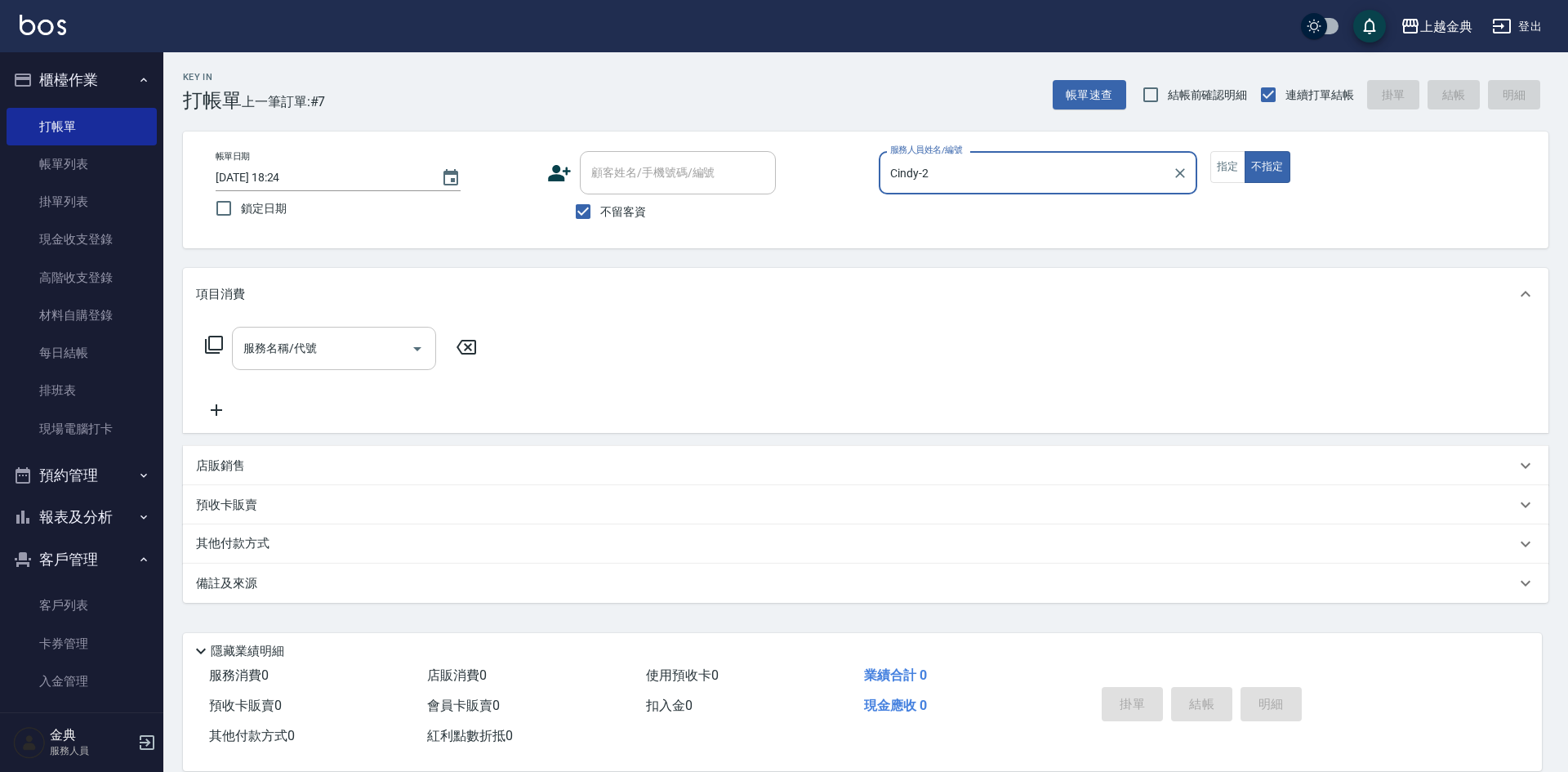
click at [331, 346] on input "服務名稱/代號" at bounding box center [321, 348] width 165 height 29
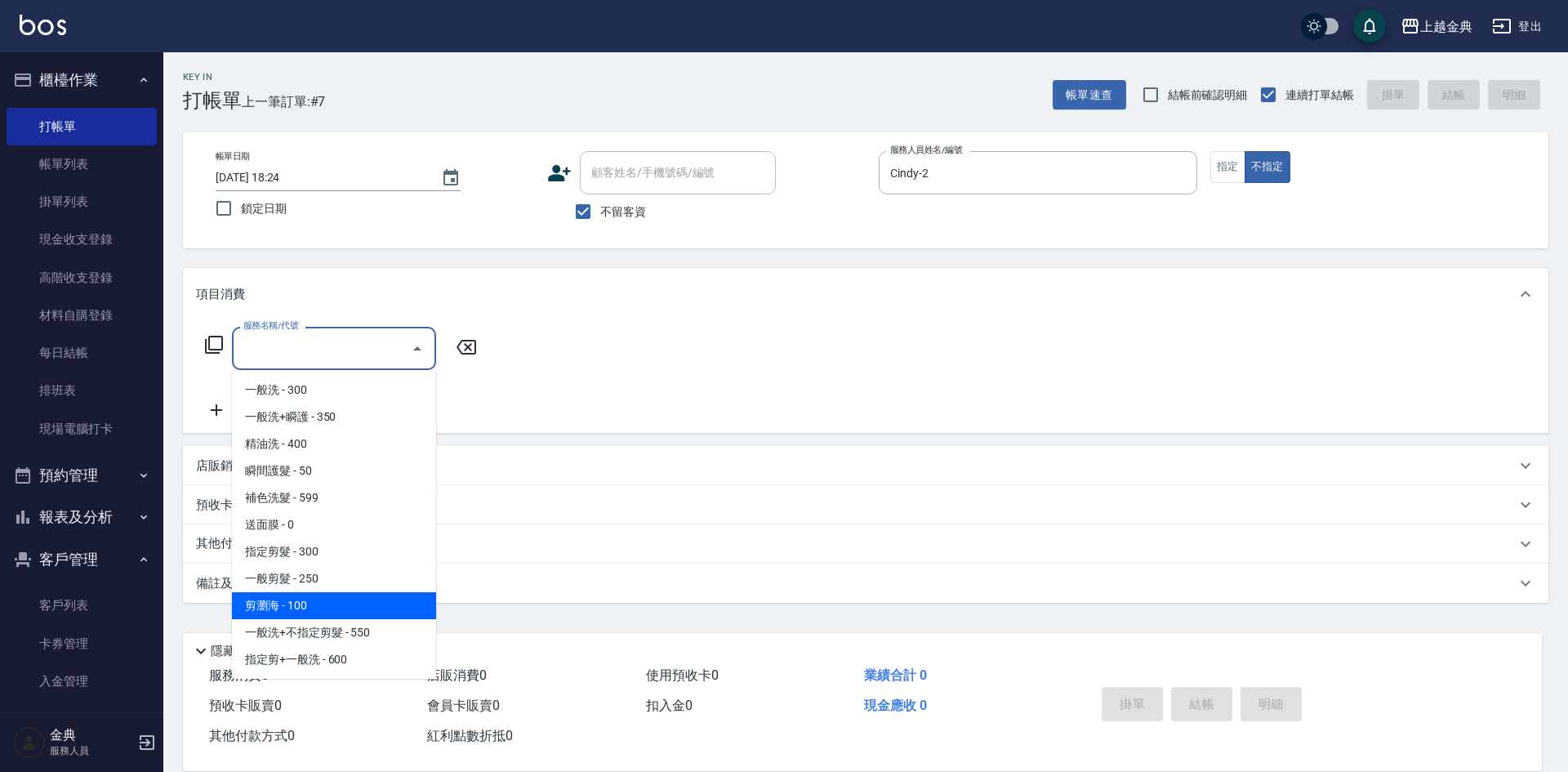
click at [325, 603] on span "剪瀏海 - 100" at bounding box center [334, 605] width 205 height 27
type input "剪瀏海(202)"
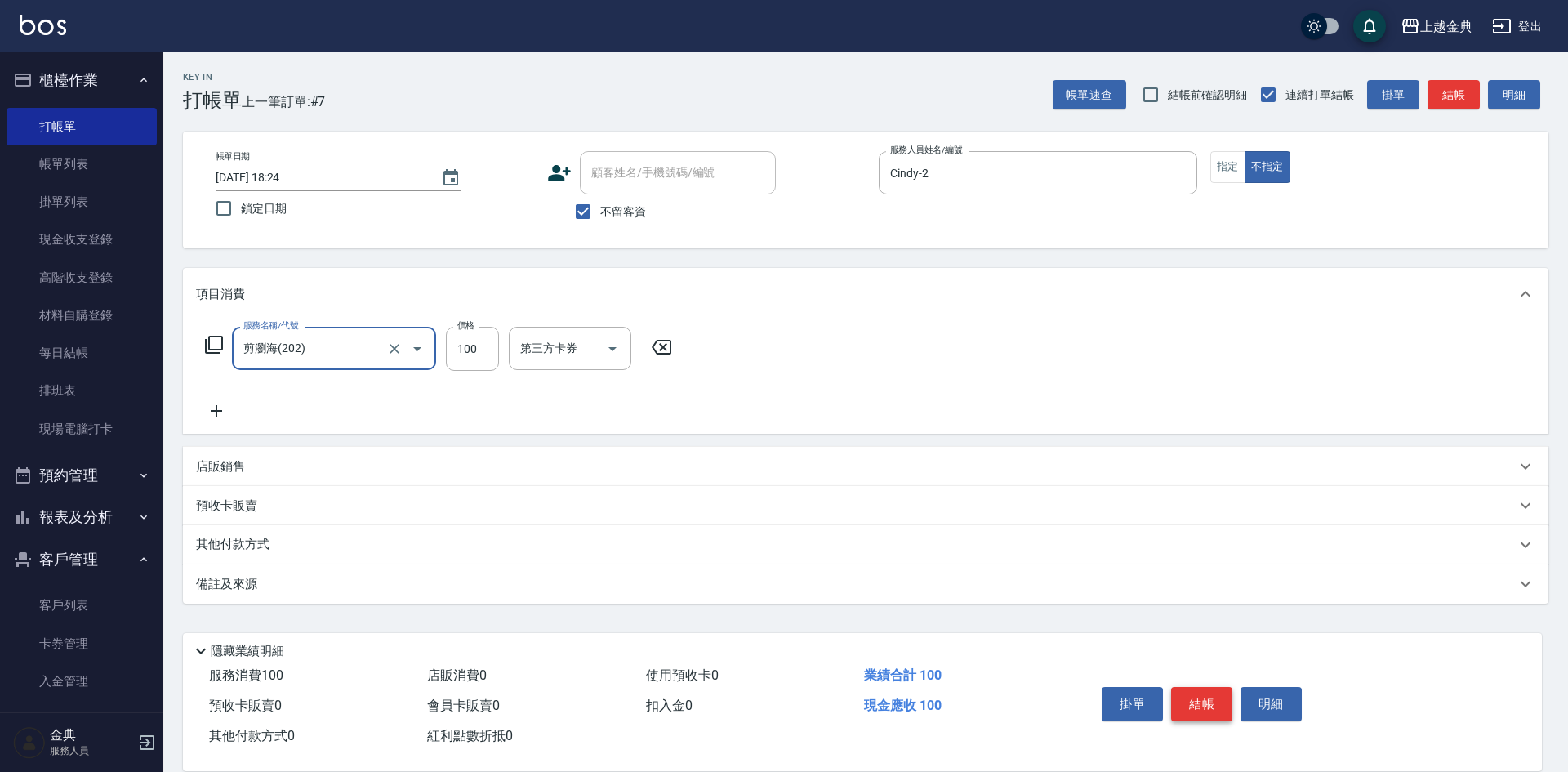
click at [1192, 703] on button "結帳" at bounding box center [1202, 704] width 61 height 34
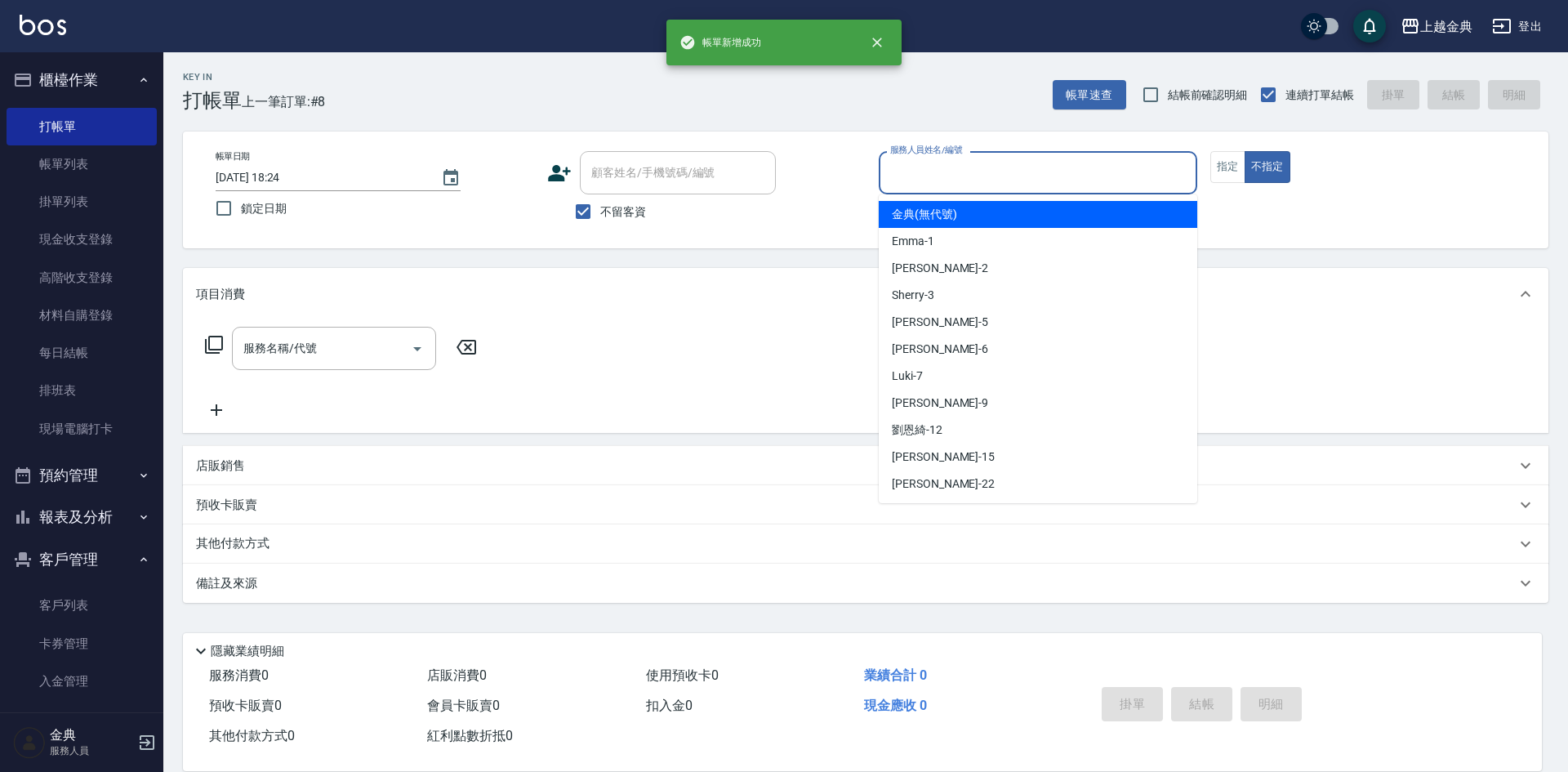
click at [1029, 184] on input "服務人員姓名/編號" at bounding box center [1037, 173] width 304 height 29
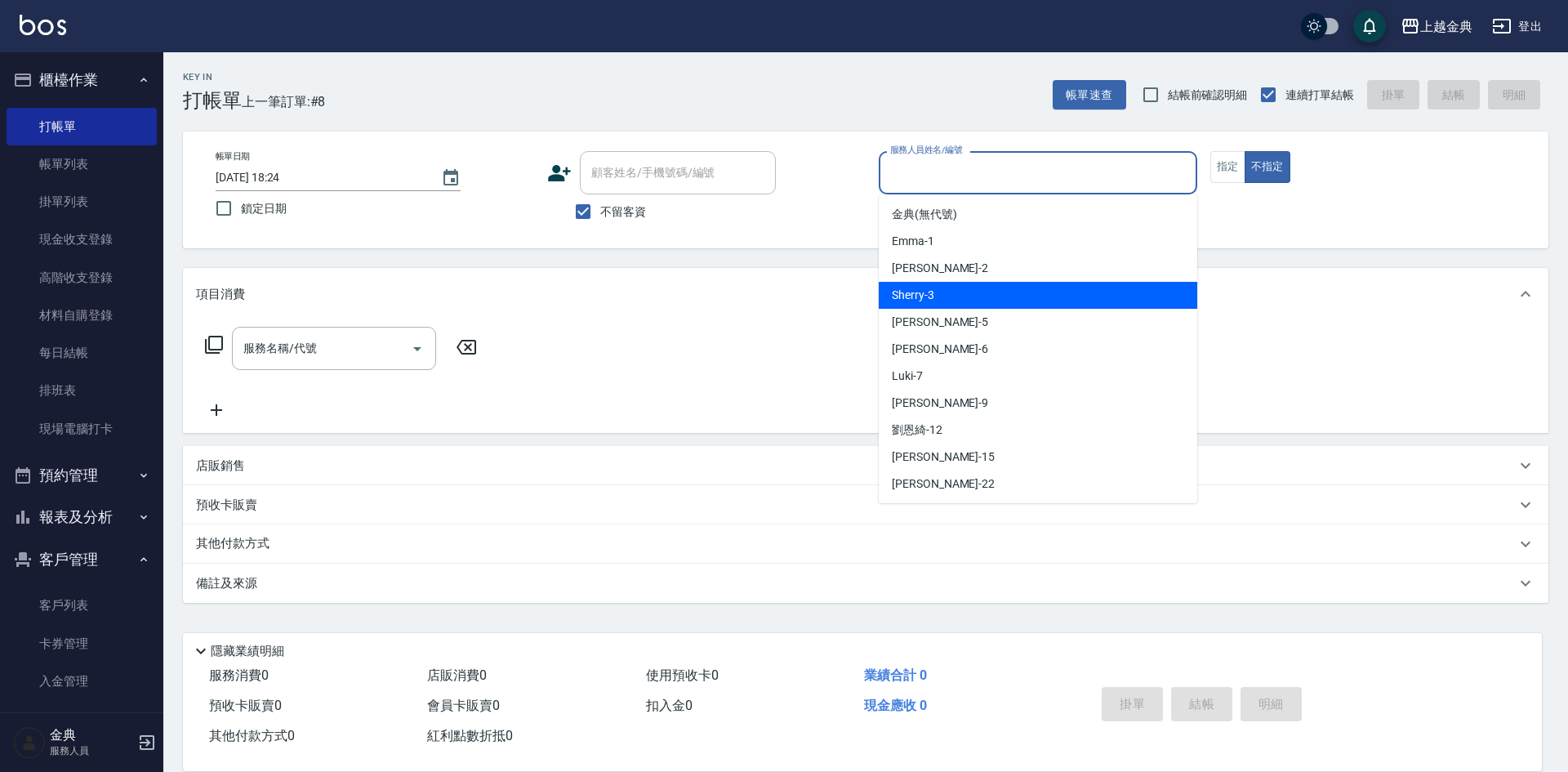
click at [1011, 292] on div "Sherry -3" at bounding box center [1037, 295] width 319 height 27
type input "Sherry-3"
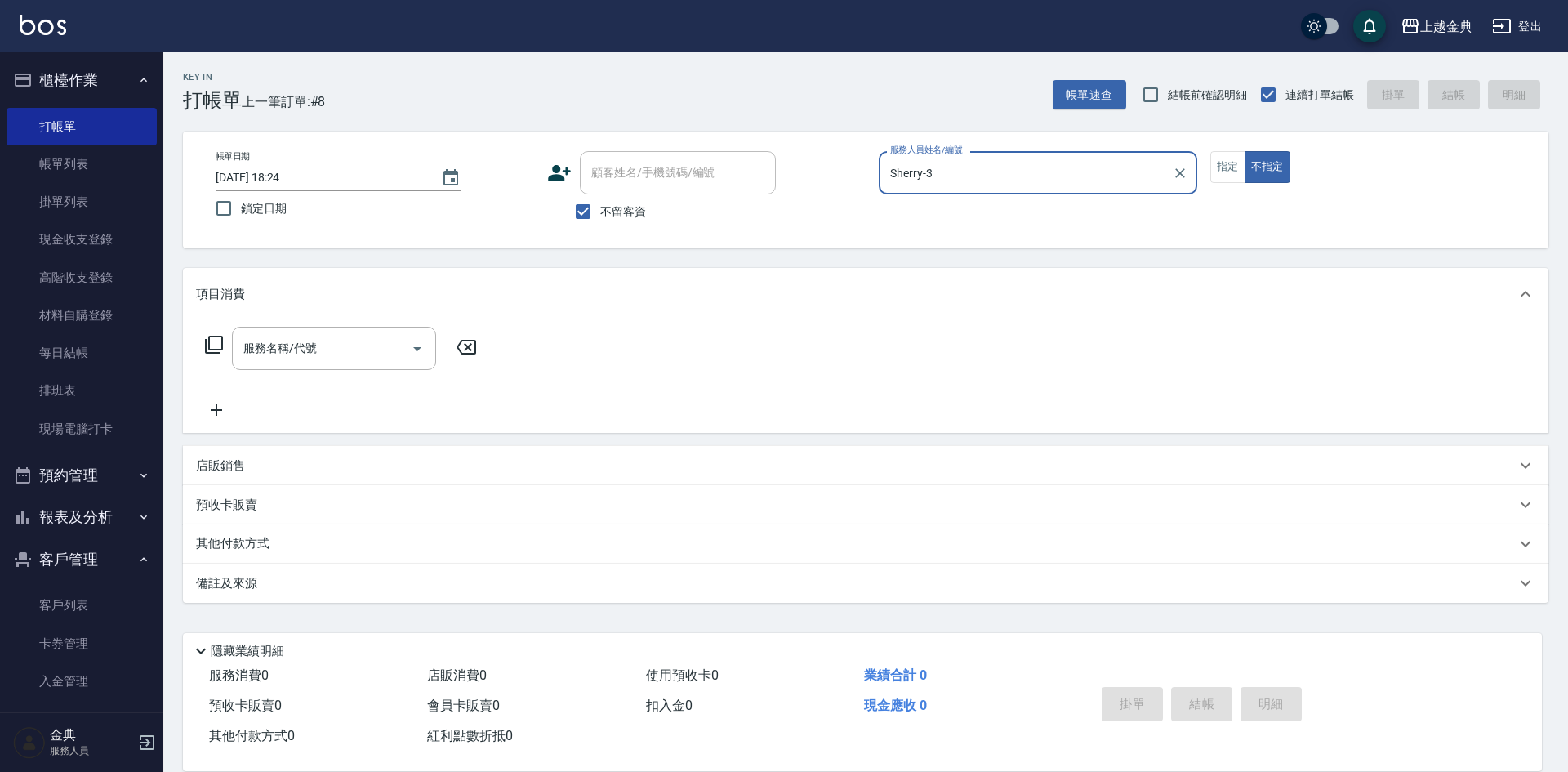
click at [297, 334] on div "服務名稱/代號 服務名稱/代號" at bounding box center [334, 347] width 205 height 43
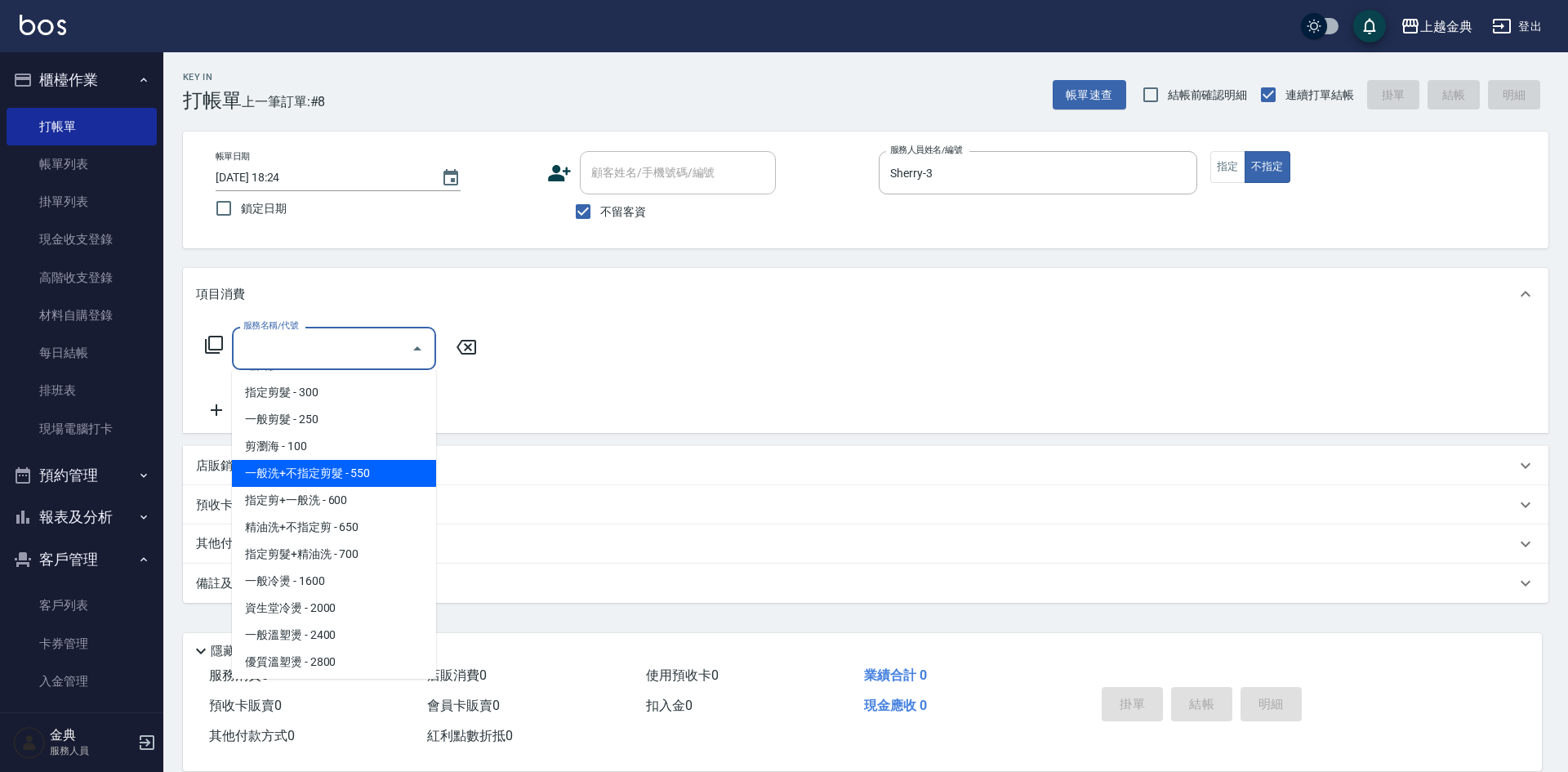
scroll to position [164, 0]
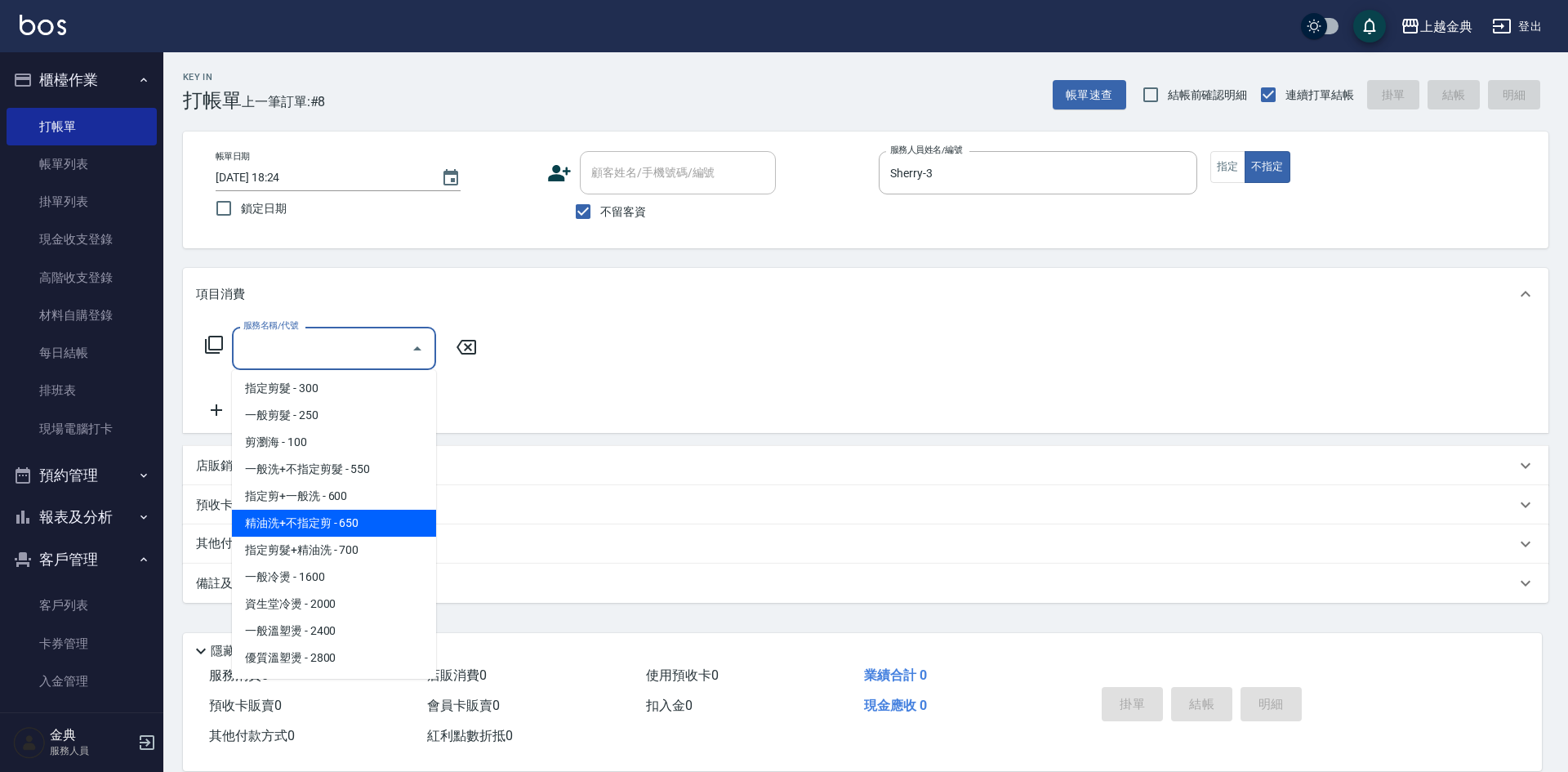
click at [360, 522] on span "精油洗+不指定剪 - 650" at bounding box center [334, 524] width 205 height 27
type input "精油洗+不指定剪(205)"
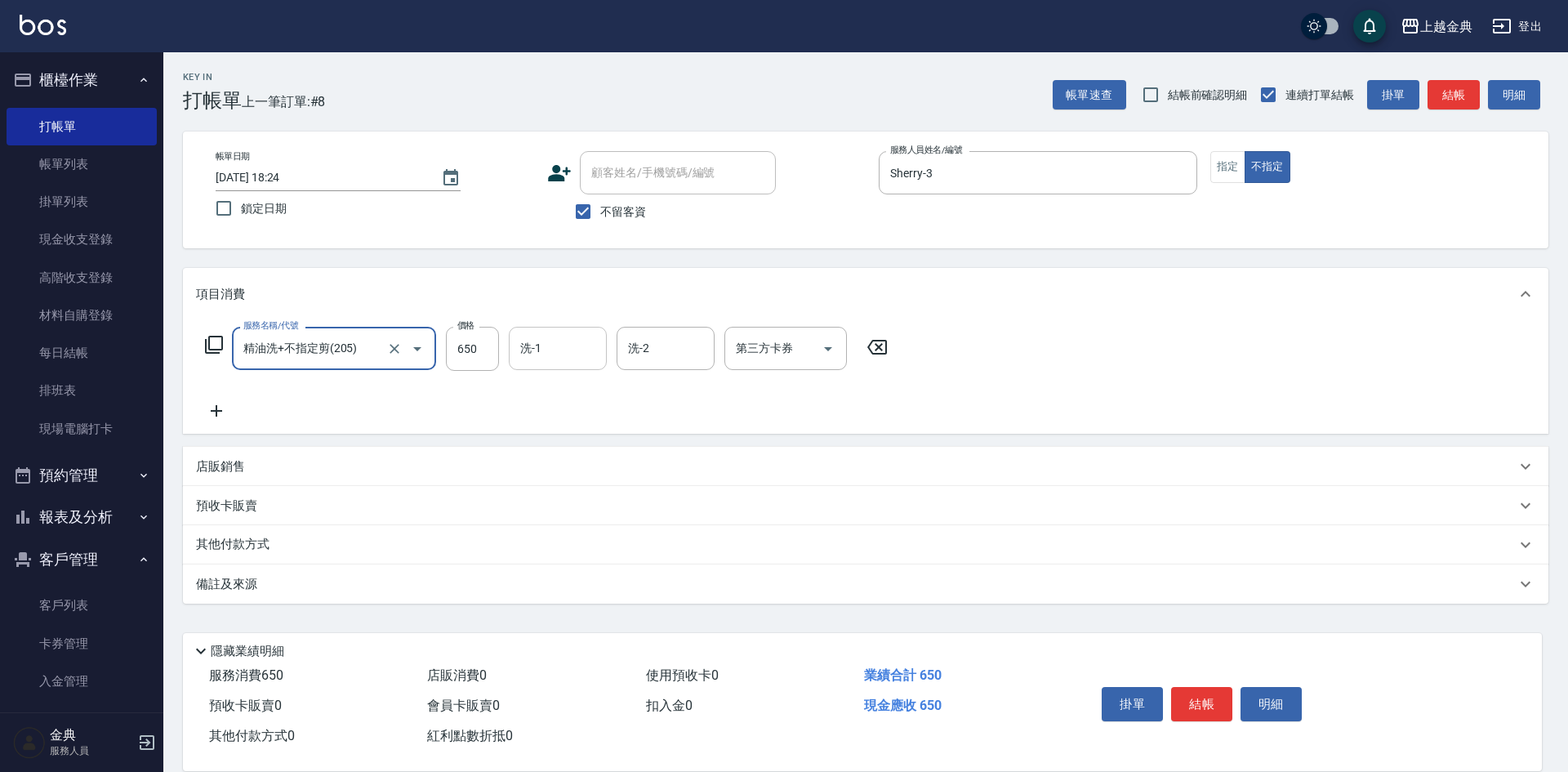
click at [529, 356] on div "洗-1 洗-1" at bounding box center [558, 347] width 98 height 43
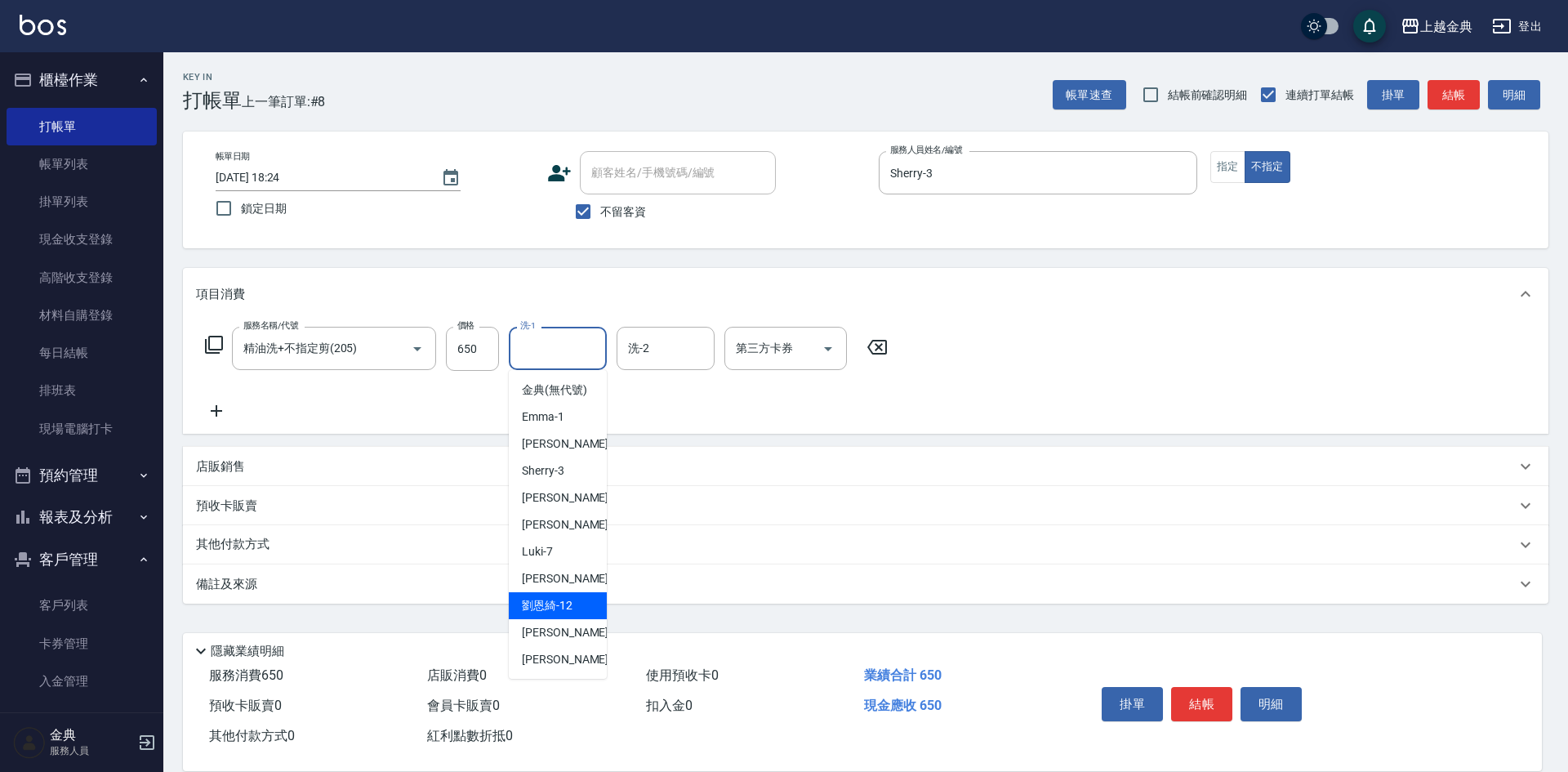
click at [574, 620] on div "[PERSON_NAME]-12" at bounding box center [558, 605] width 98 height 27
type input "[PERSON_NAME]-12"
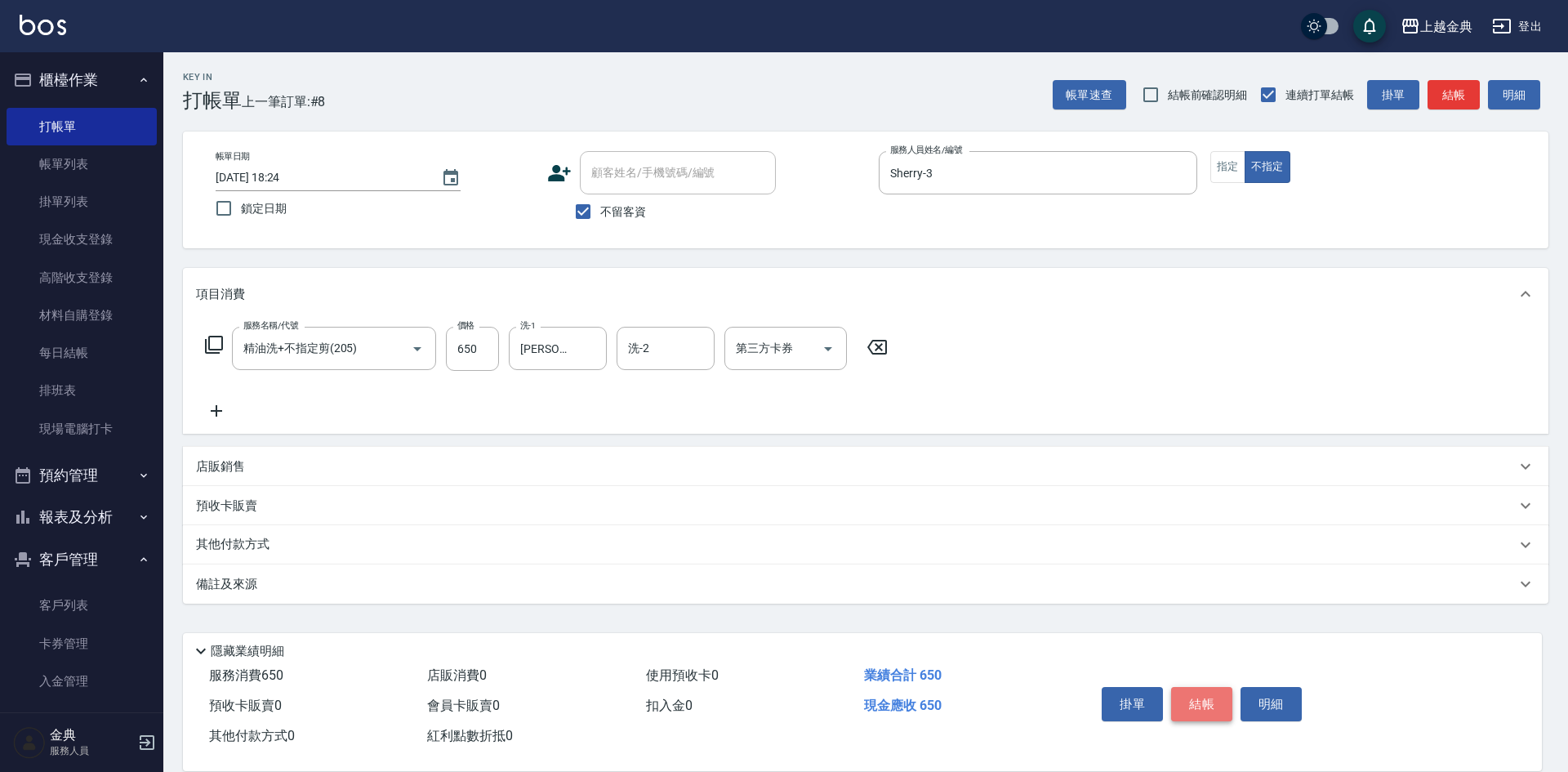
click at [1207, 703] on button "結帳" at bounding box center [1202, 704] width 61 height 34
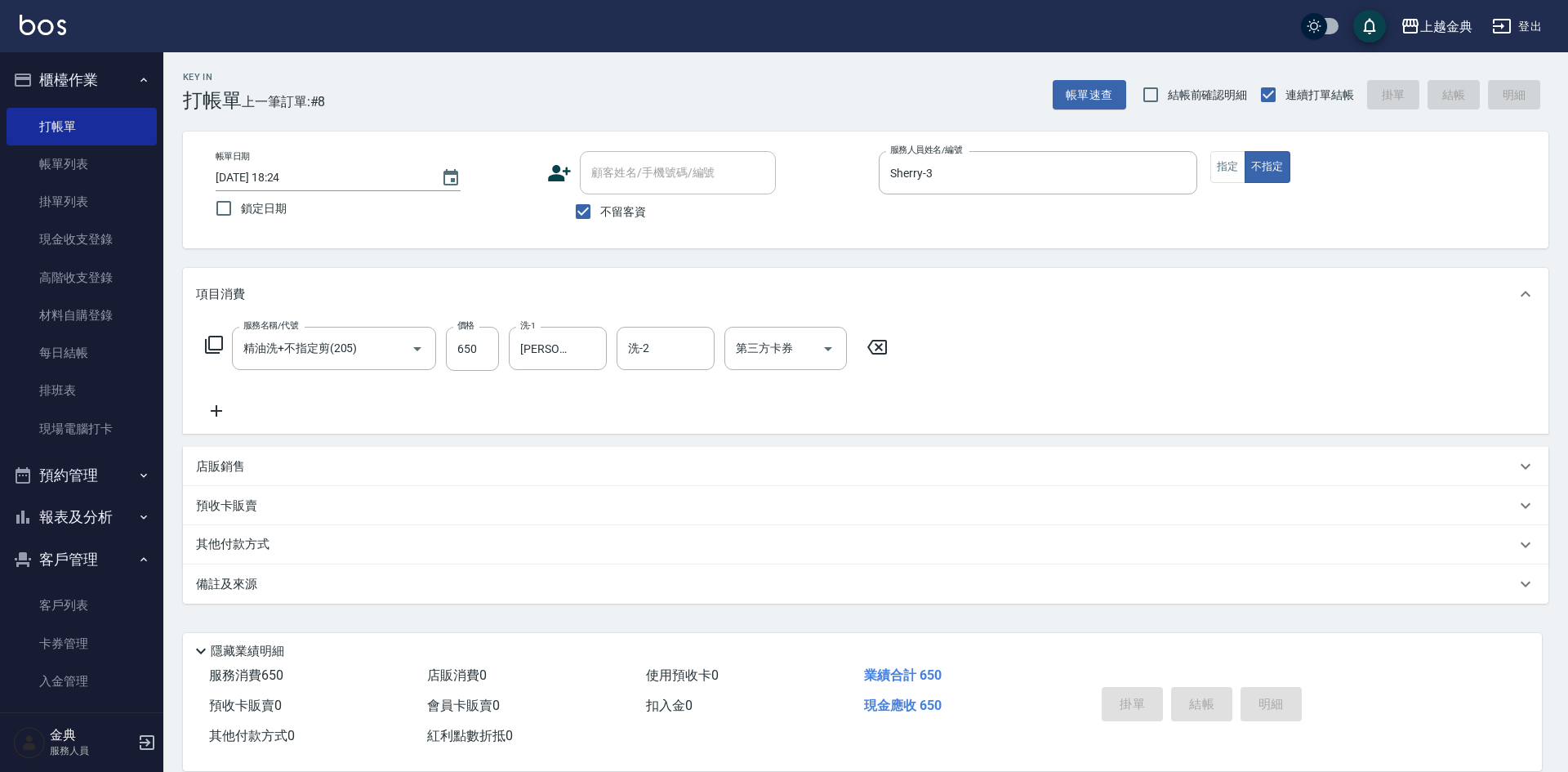
type input "[DATE] 18:25"
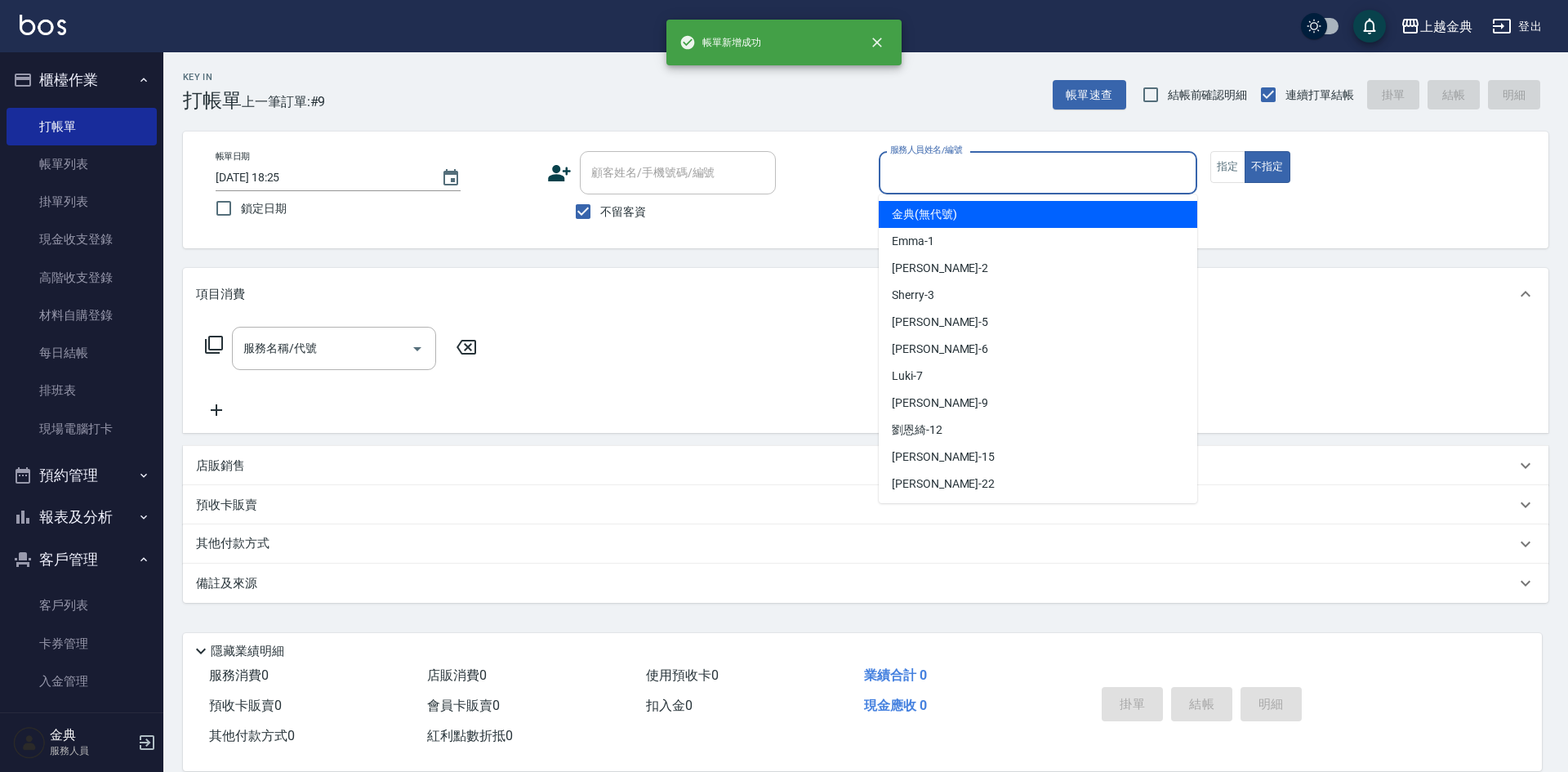
click at [954, 167] on input "服務人員姓名/編號" at bounding box center [1037, 173] width 304 height 29
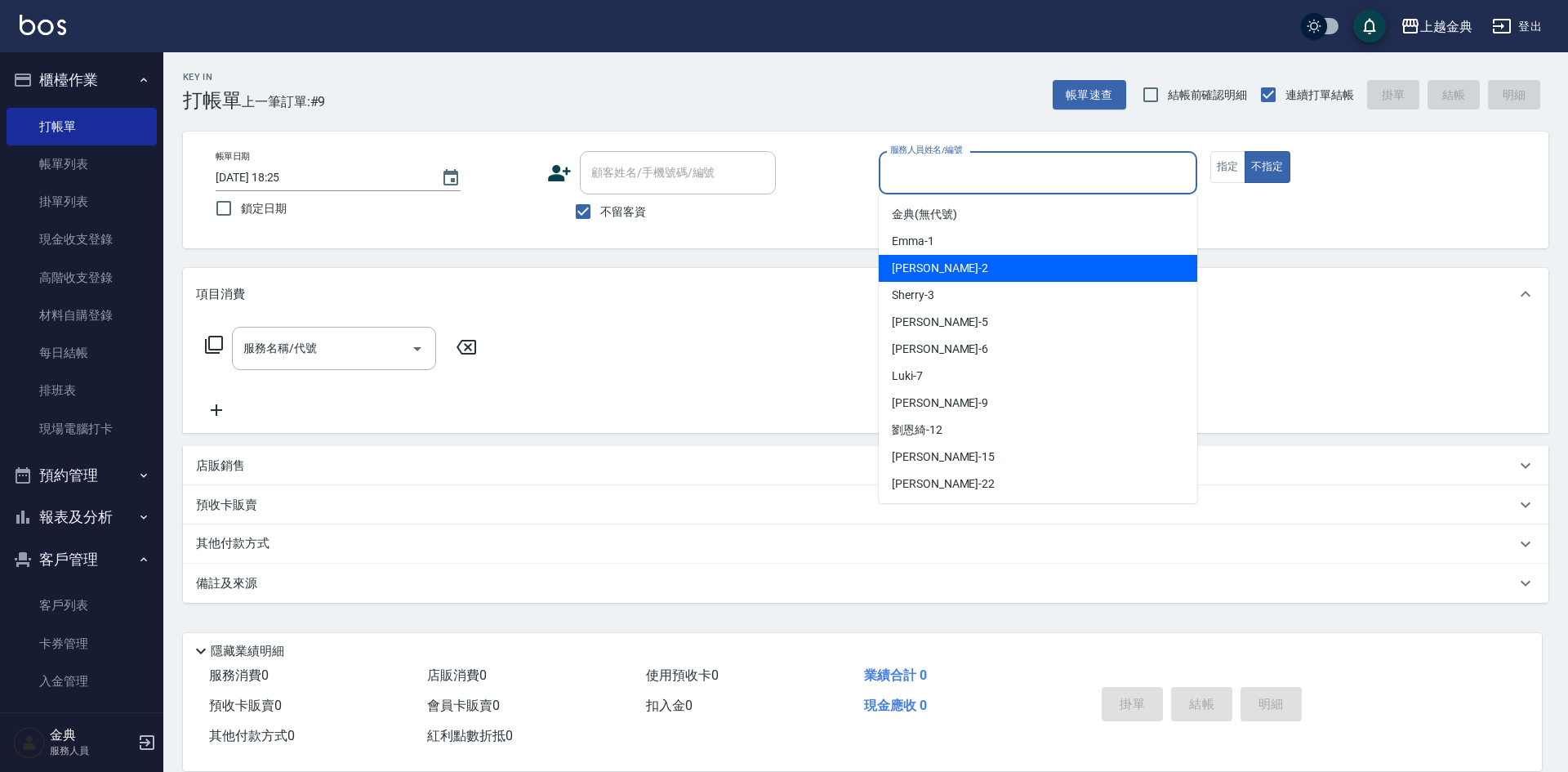
click at [938, 262] on div "Cindy -2" at bounding box center [1037, 268] width 319 height 27
type input "Cindy-2"
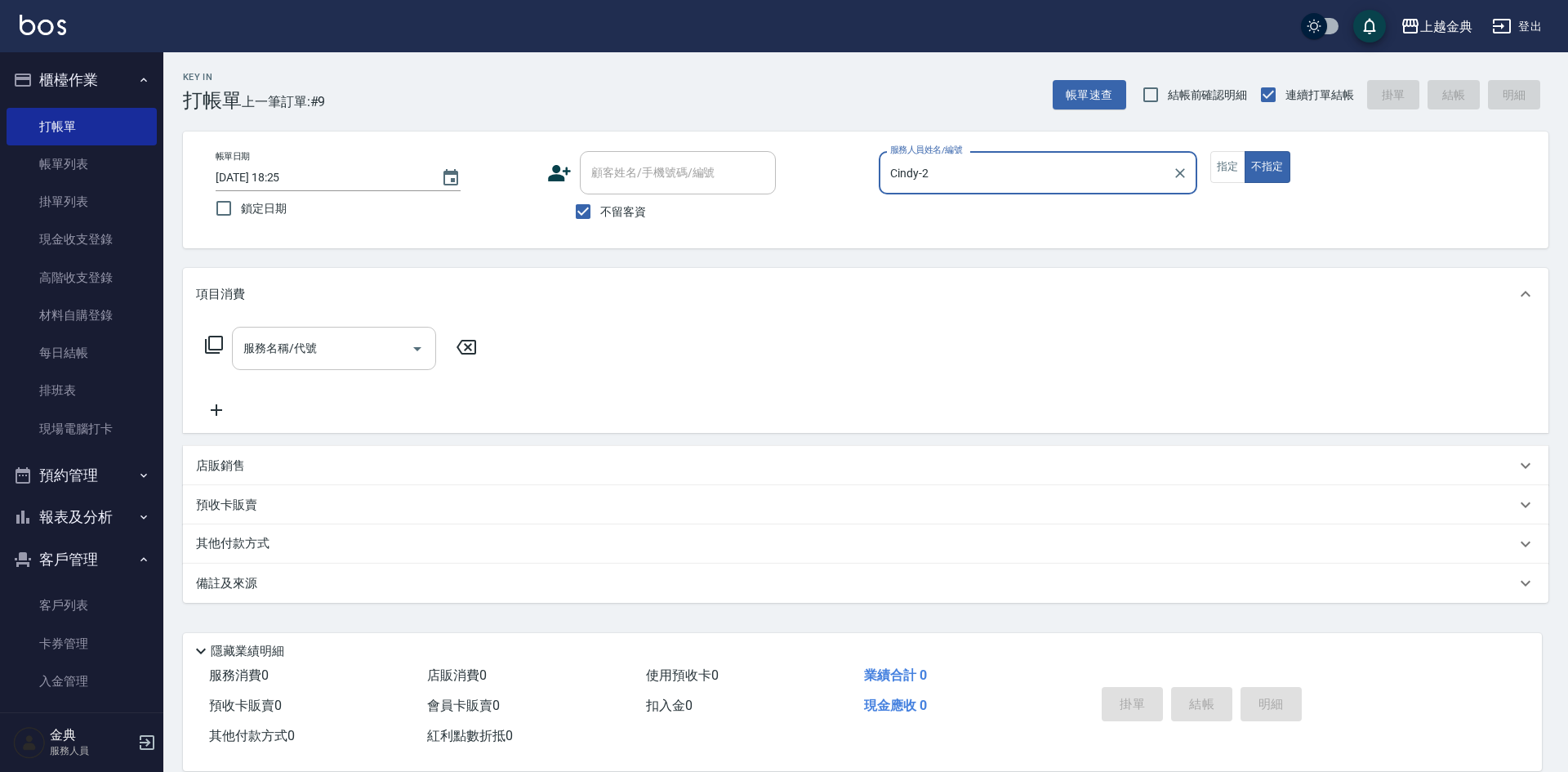
click at [304, 352] on input "服務名稱/代號" at bounding box center [321, 348] width 165 height 29
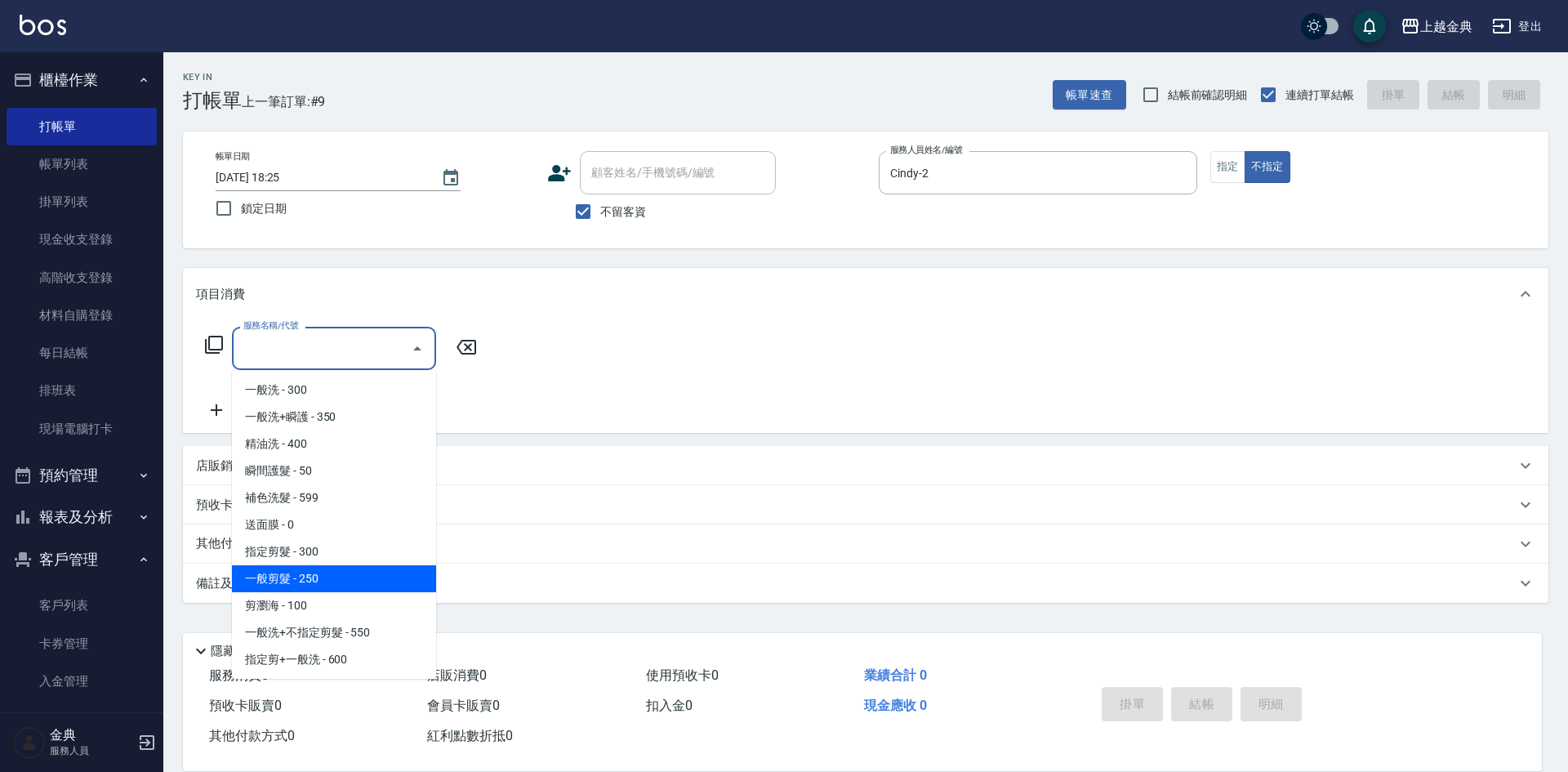
click at [305, 584] on span "一般剪髮 - 250" at bounding box center [334, 579] width 205 height 27
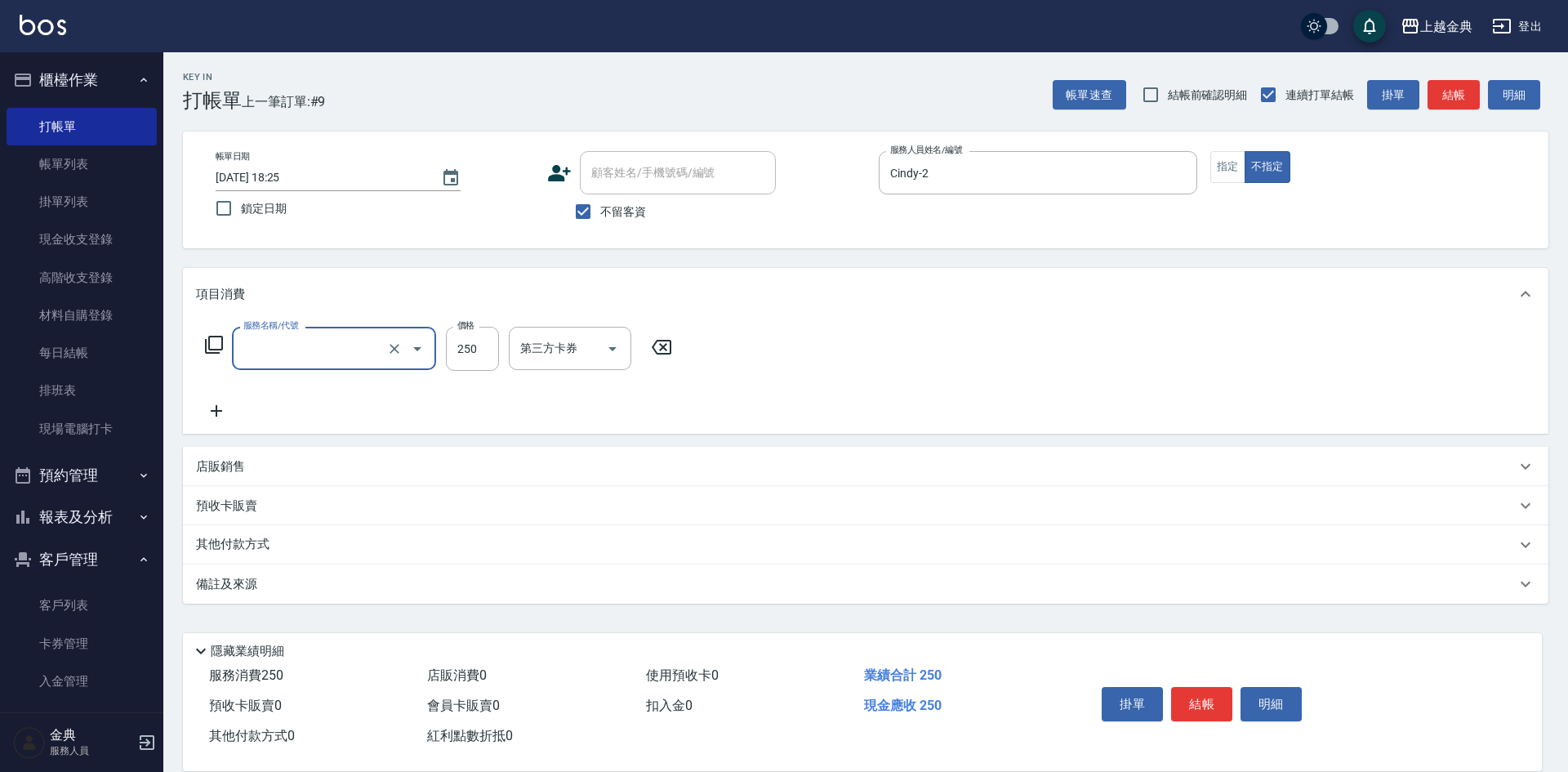
type input "一般剪髮(200)"
click at [1196, 697] on button "結帳" at bounding box center [1202, 704] width 61 height 34
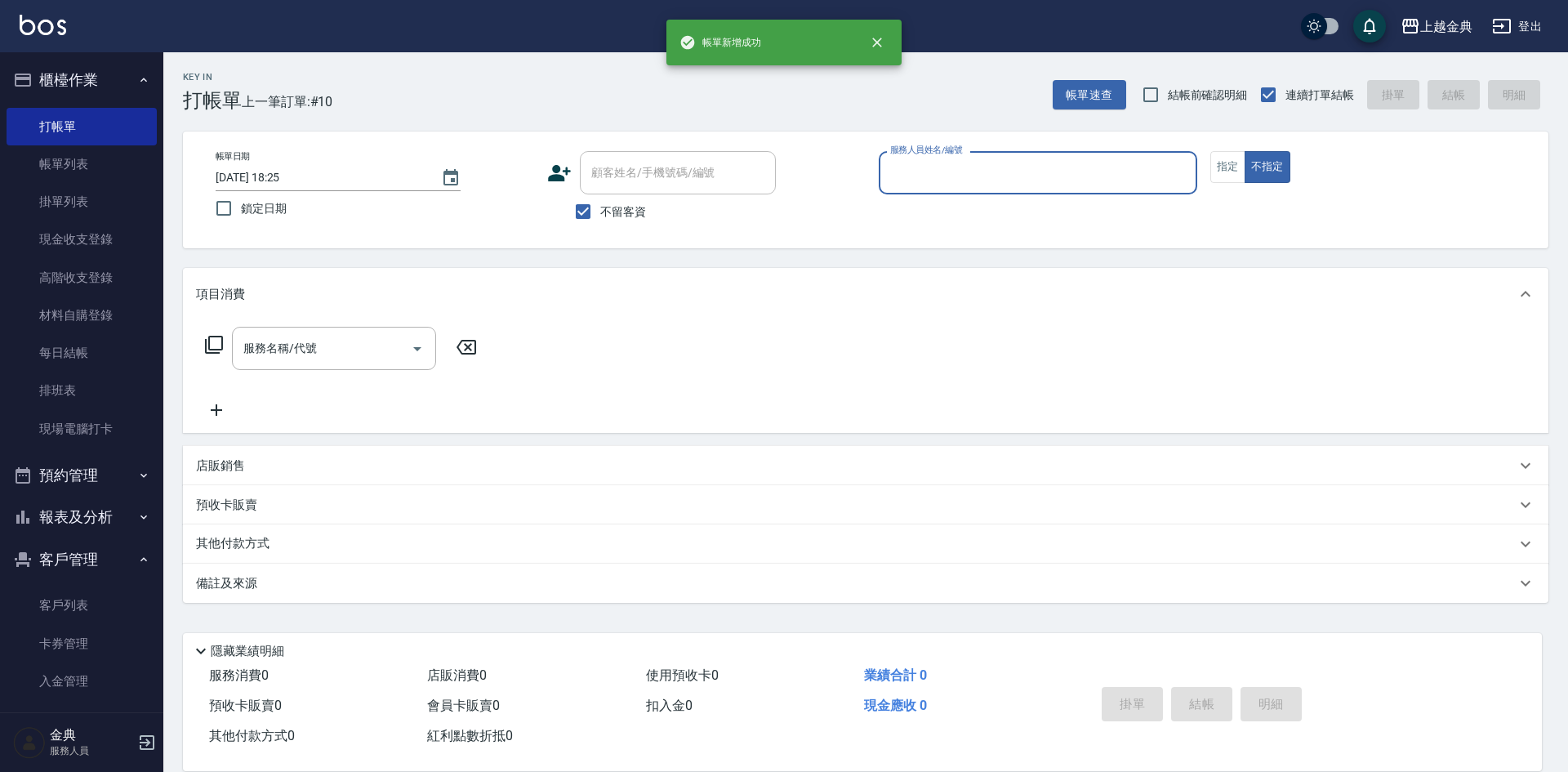
click at [989, 172] on input "服務人員姓名/編號" at bounding box center [1037, 173] width 304 height 29
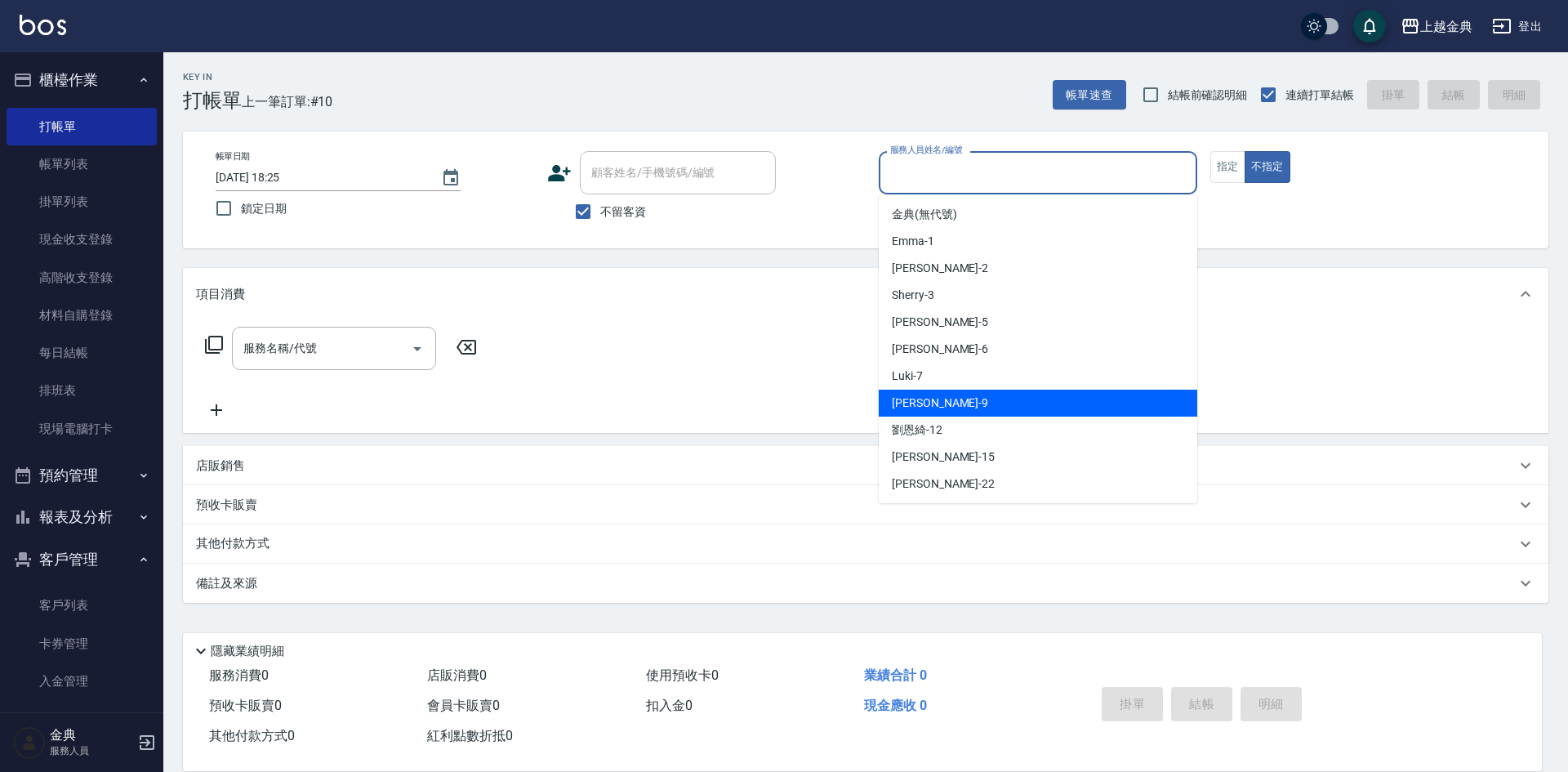
click at [1013, 397] on div "[PERSON_NAME] -9" at bounding box center [1037, 403] width 319 height 27
type input "[PERSON_NAME]-9"
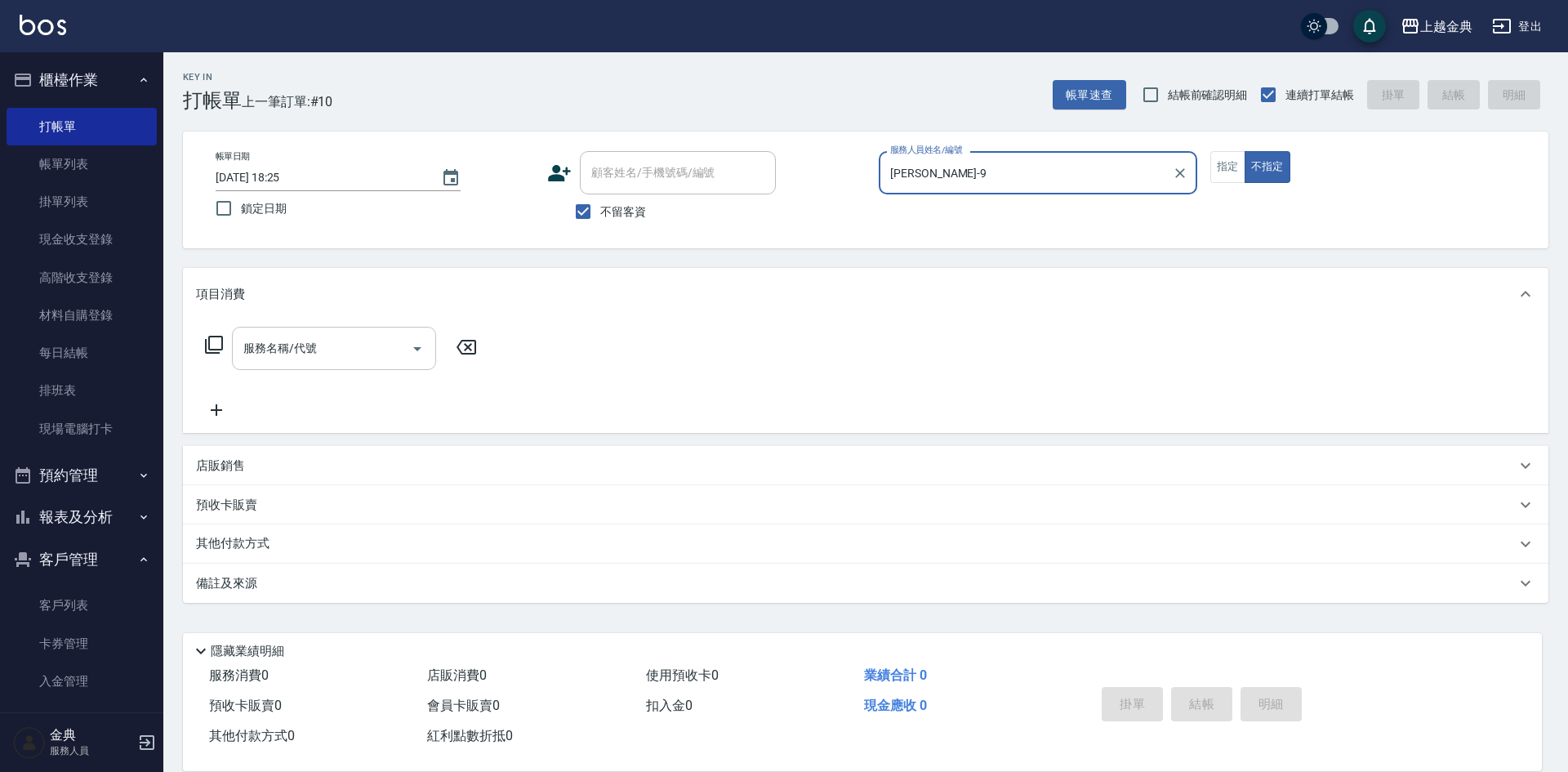
click at [311, 357] on input "服務名稱/代號" at bounding box center [321, 348] width 165 height 29
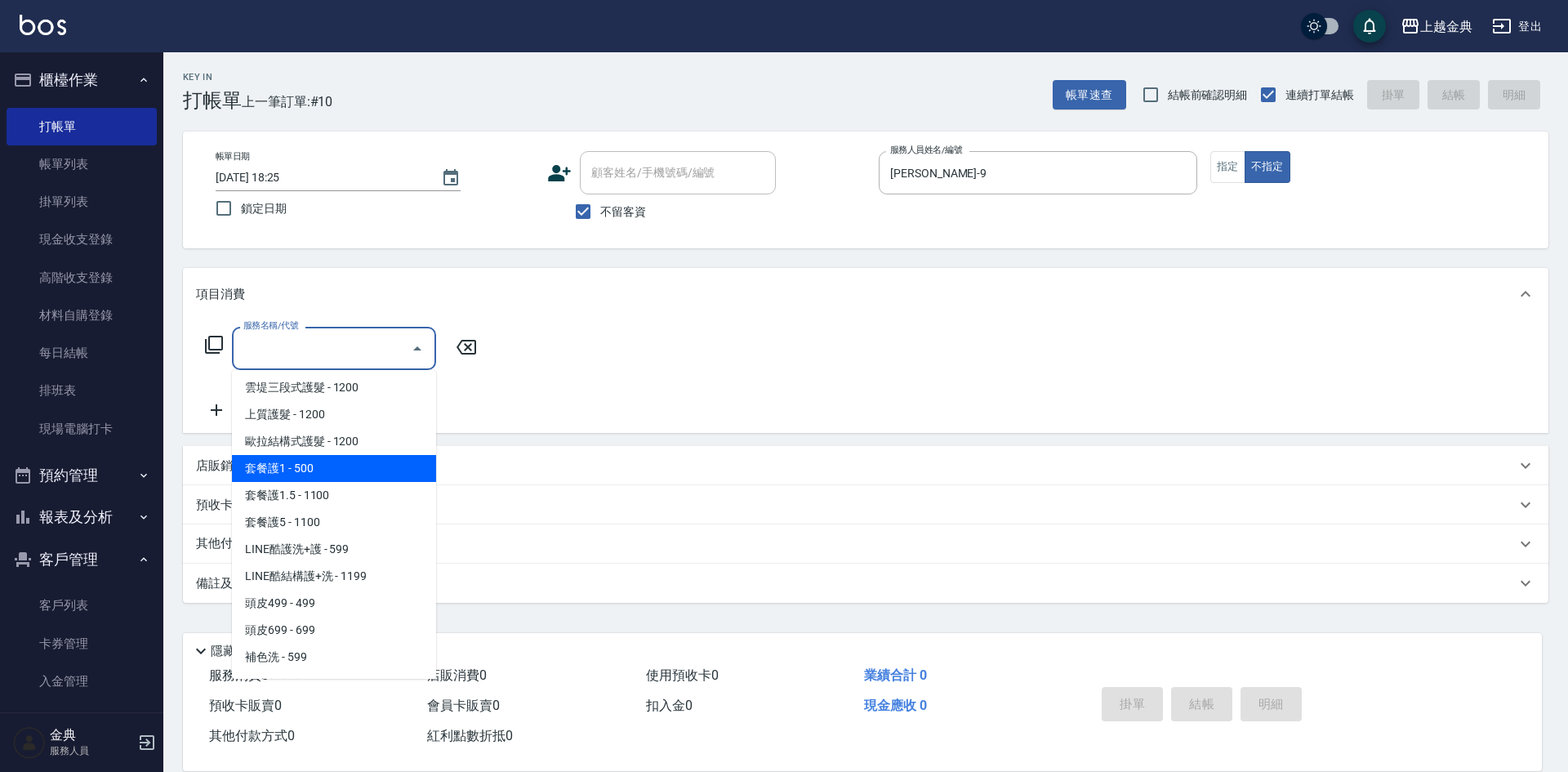
scroll to position [1062, 0]
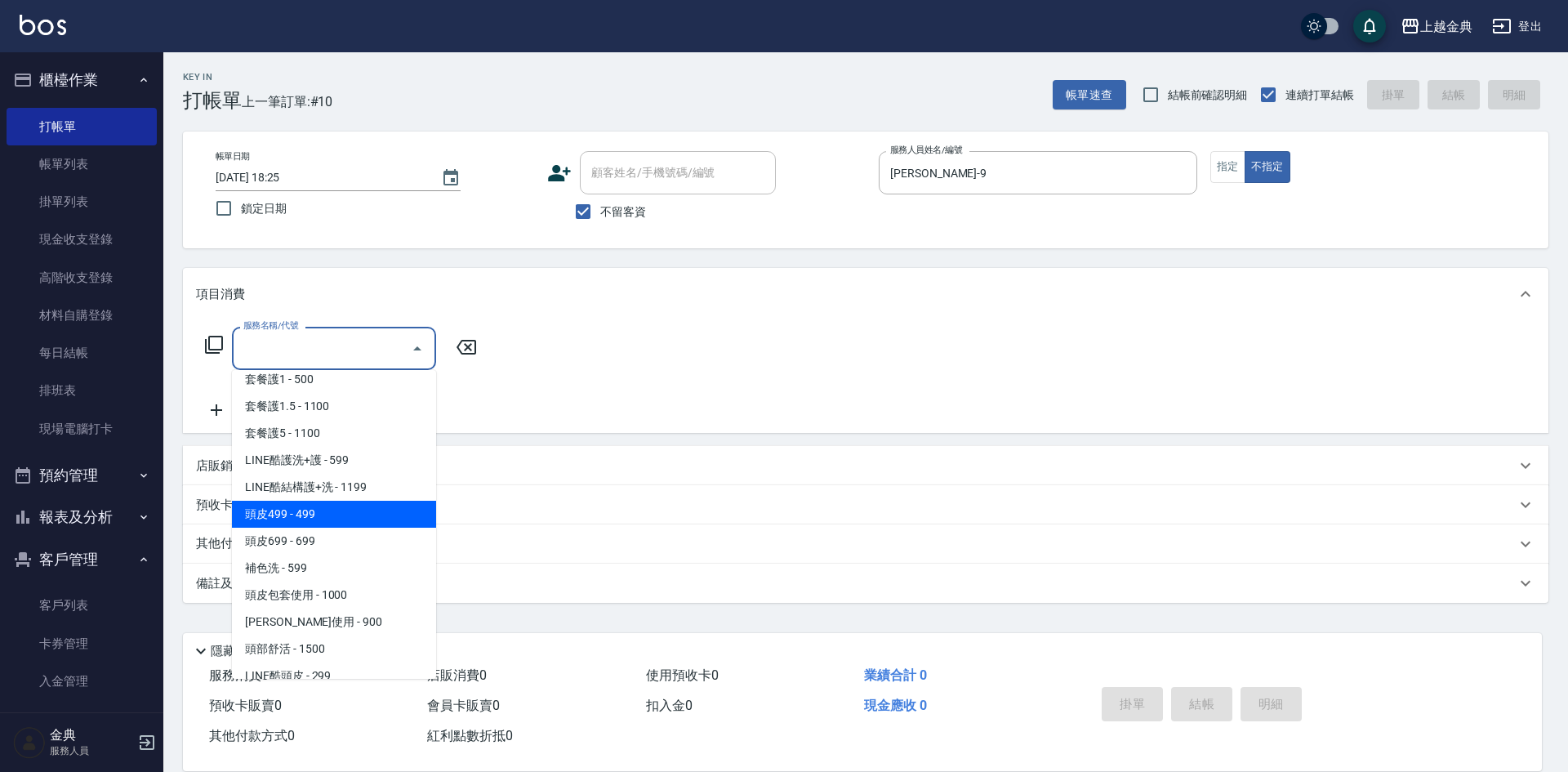
click at [362, 525] on span "頭皮499 - 499" at bounding box center [334, 514] width 205 height 27
type input "頭皮499(601)"
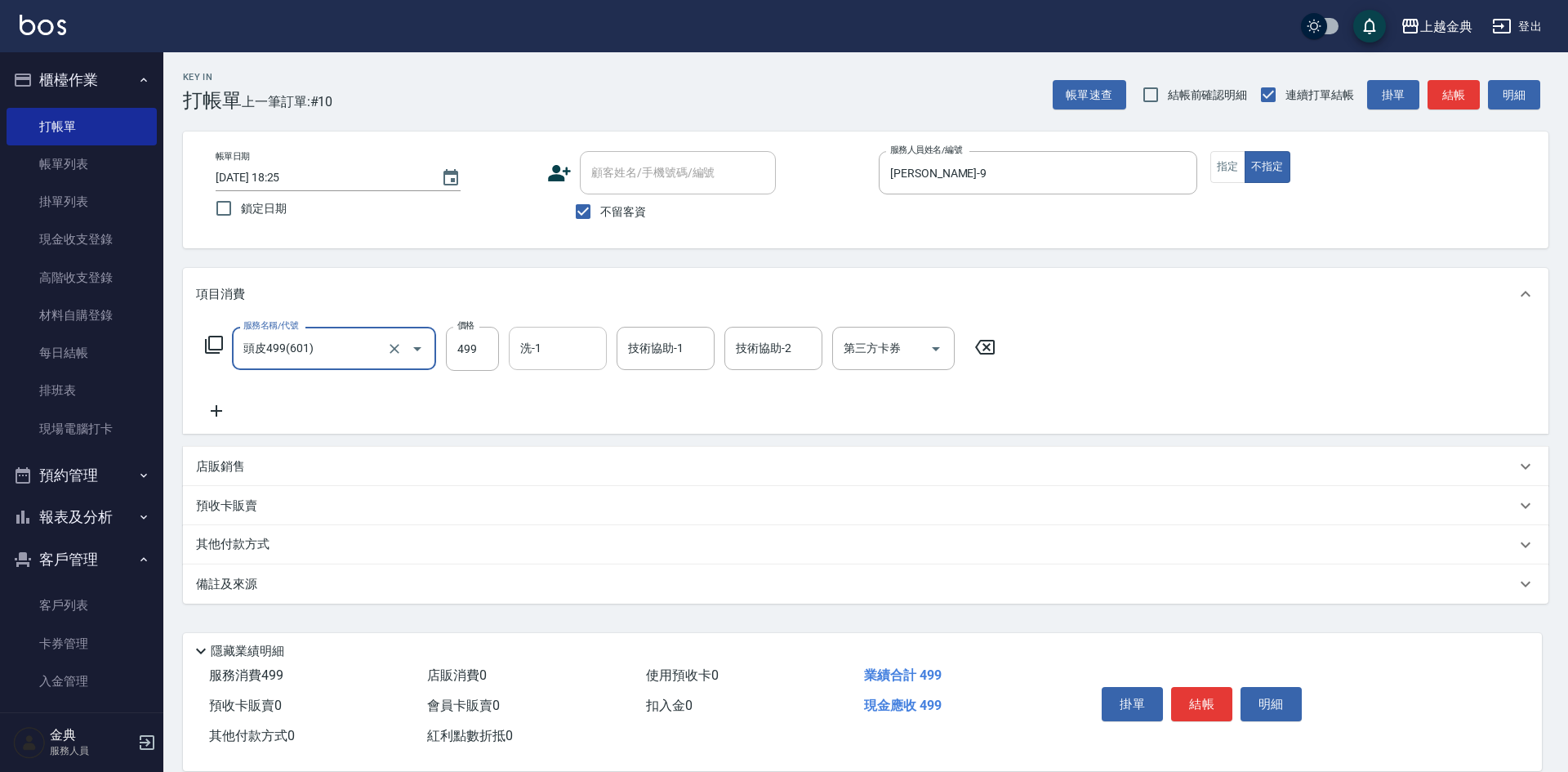
click at [552, 354] on input "洗-1" at bounding box center [558, 348] width 84 height 29
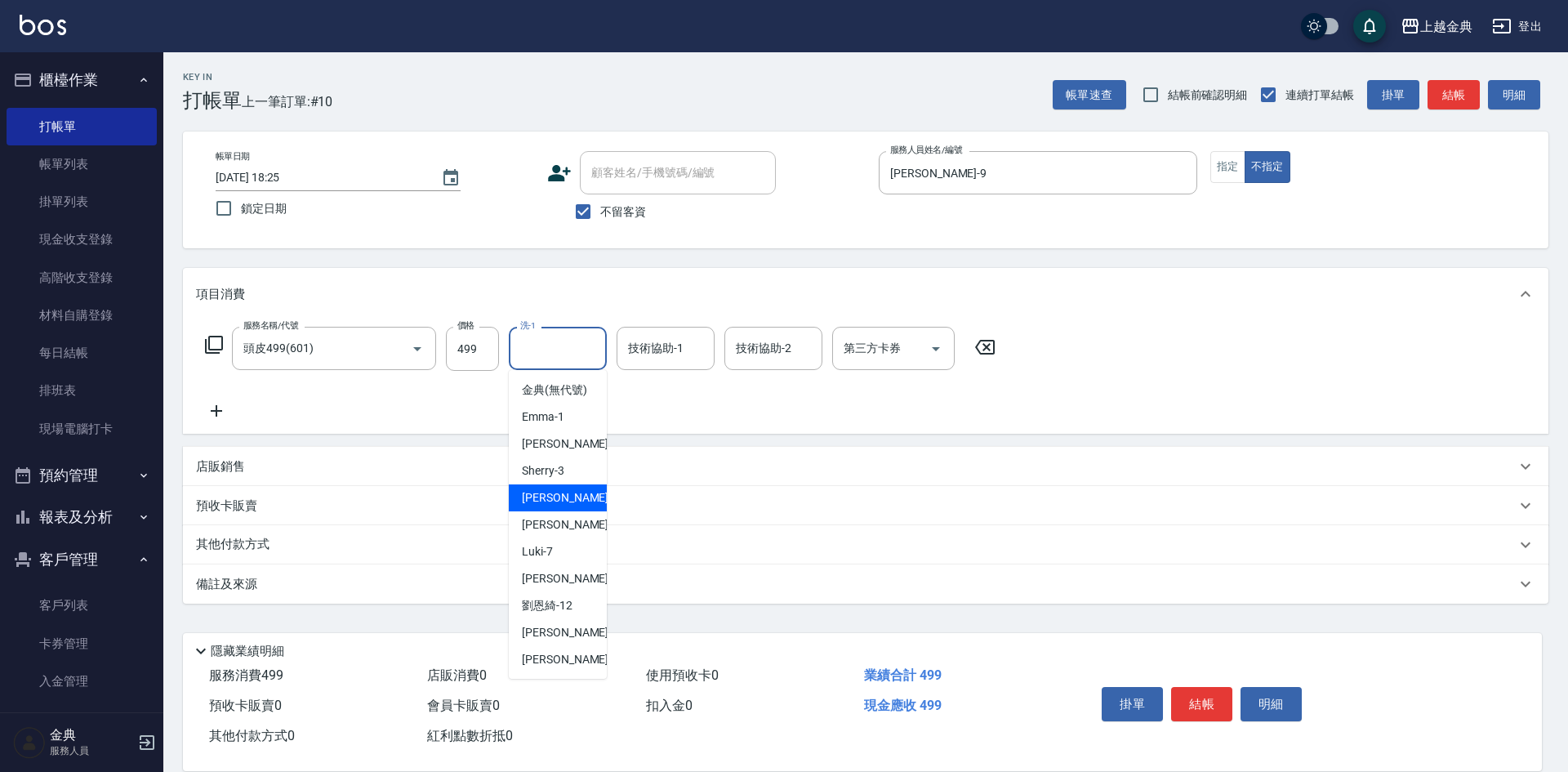
click at [573, 511] on div "[PERSON_NAME] -5" at bounding box center [558, 498] width 98 height 27
type input "[PERSON_NAME]-5"
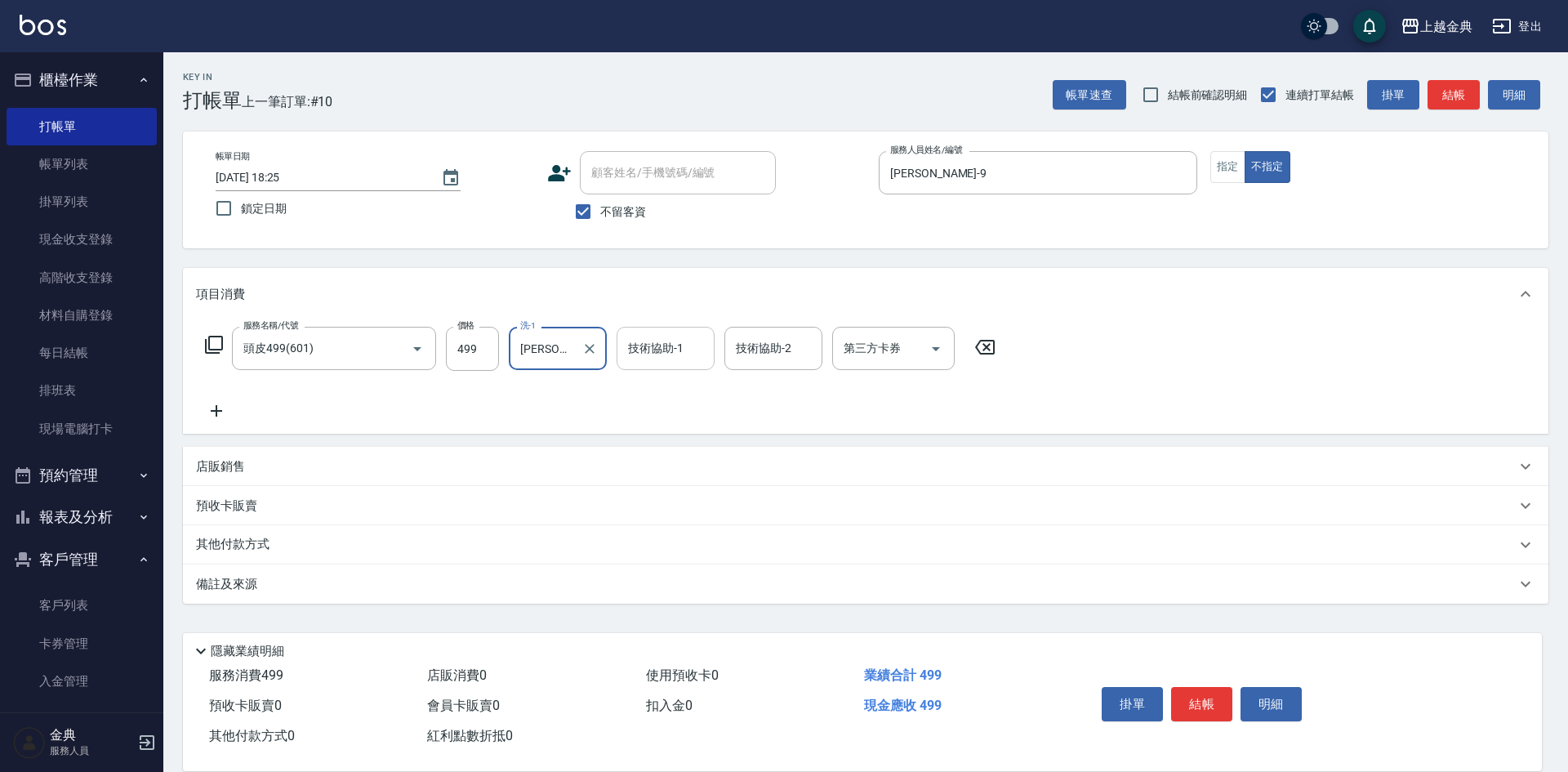
click at [661, 360] on input "技術協助-1" at bounding box center [666, 348] width 84 height 29
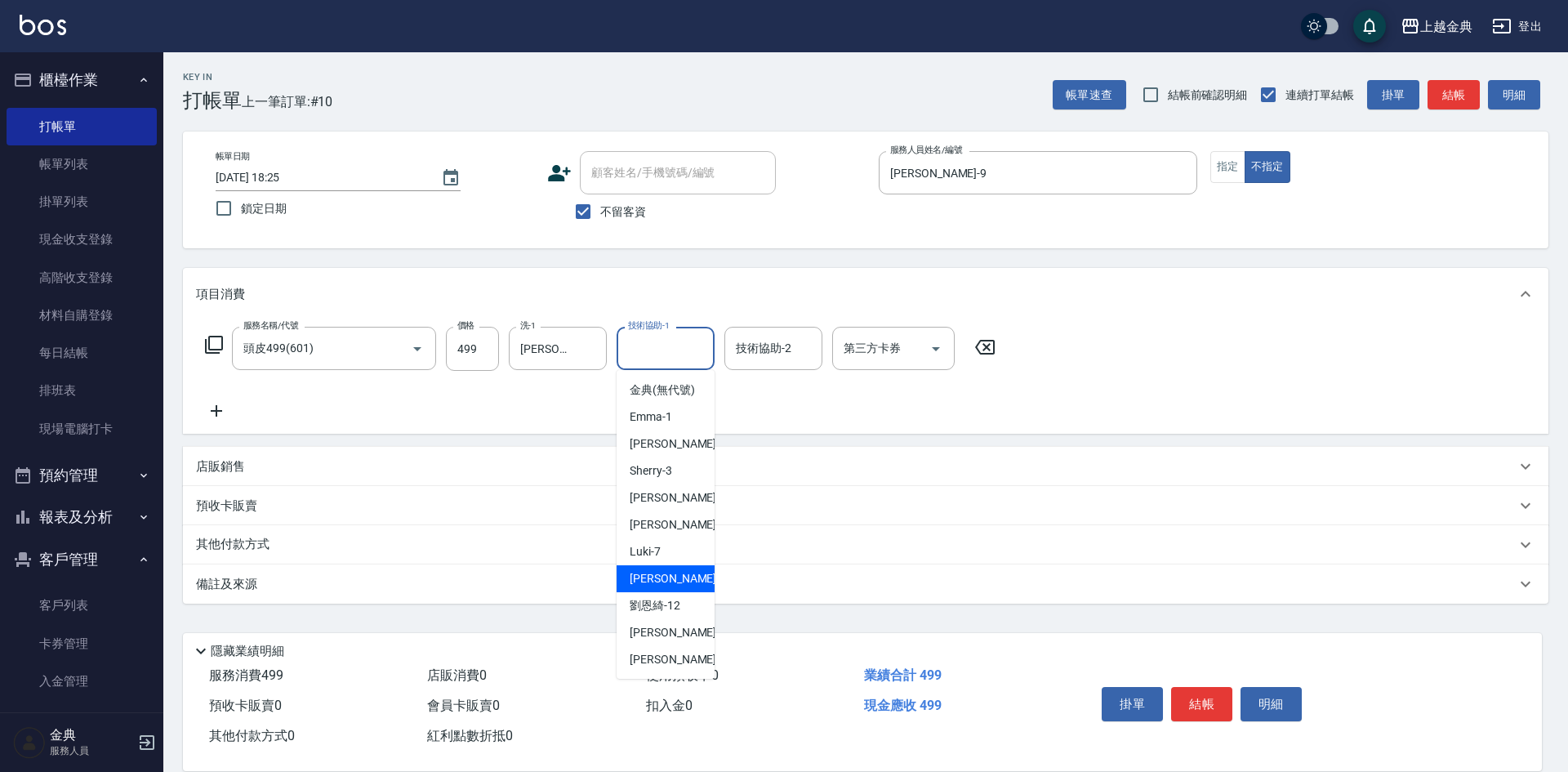
click at [667, 587] on span "[PERSON_NAME] -9" at bounding box center [677, 579] width 96 height 17
type input "[PERSON_NAME]-9"
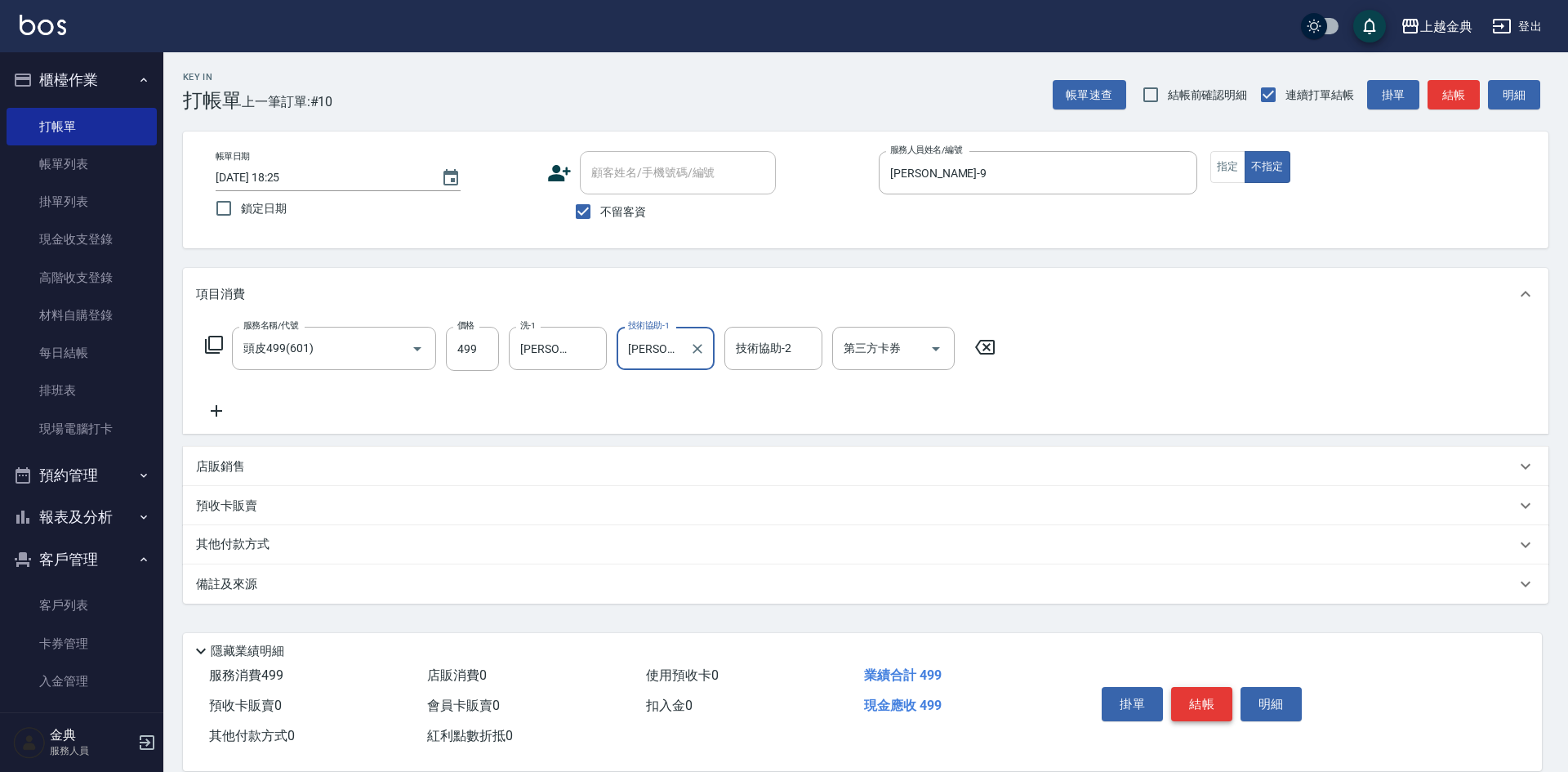
click at [1209, 702] on button "結帳" at bounding box center [1202, 704] width 61 height 34
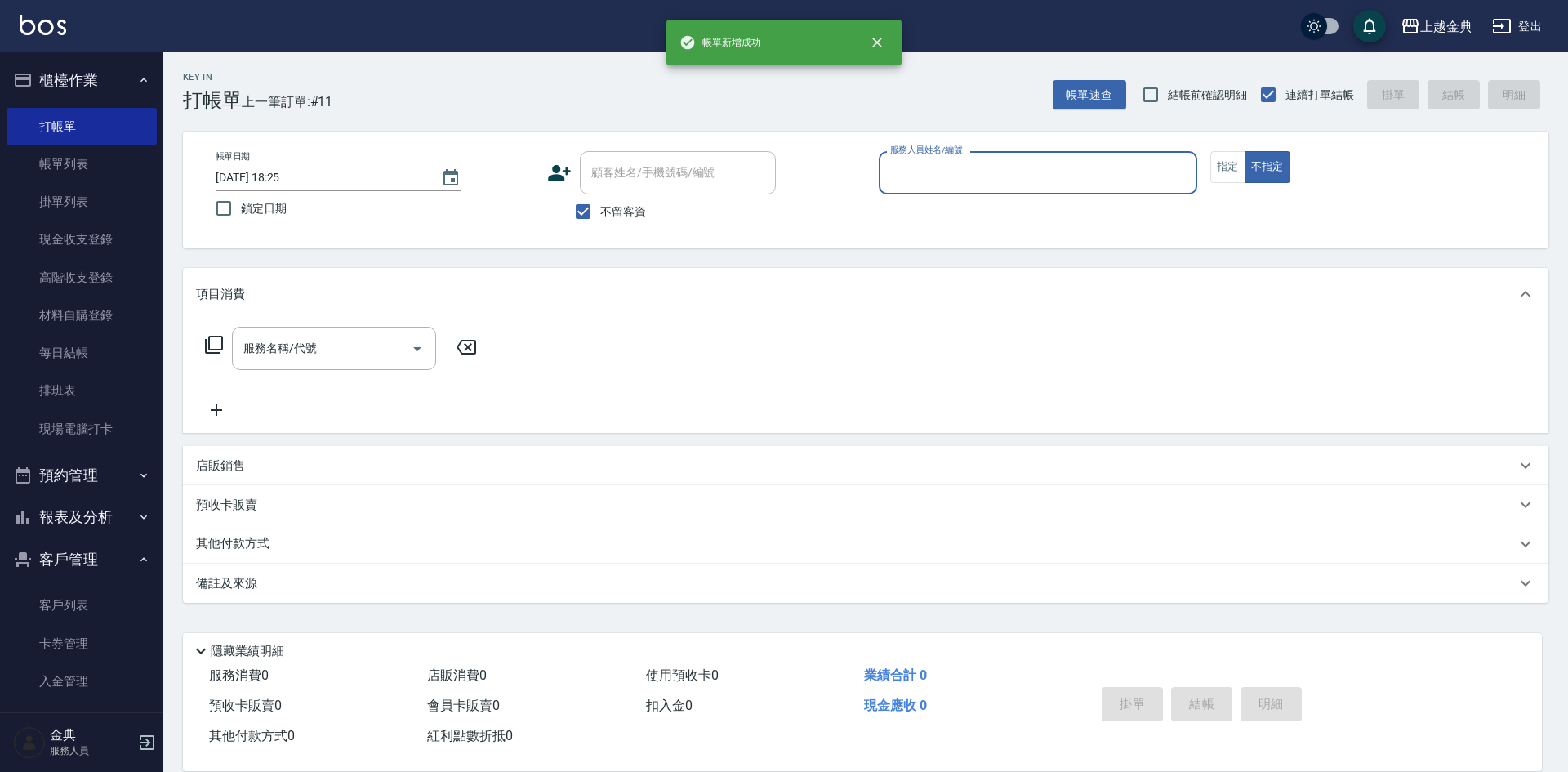
click at [970, 157] on div "服務人員姓名/編號" at bounding box center [1037, 172] width 319 height 43
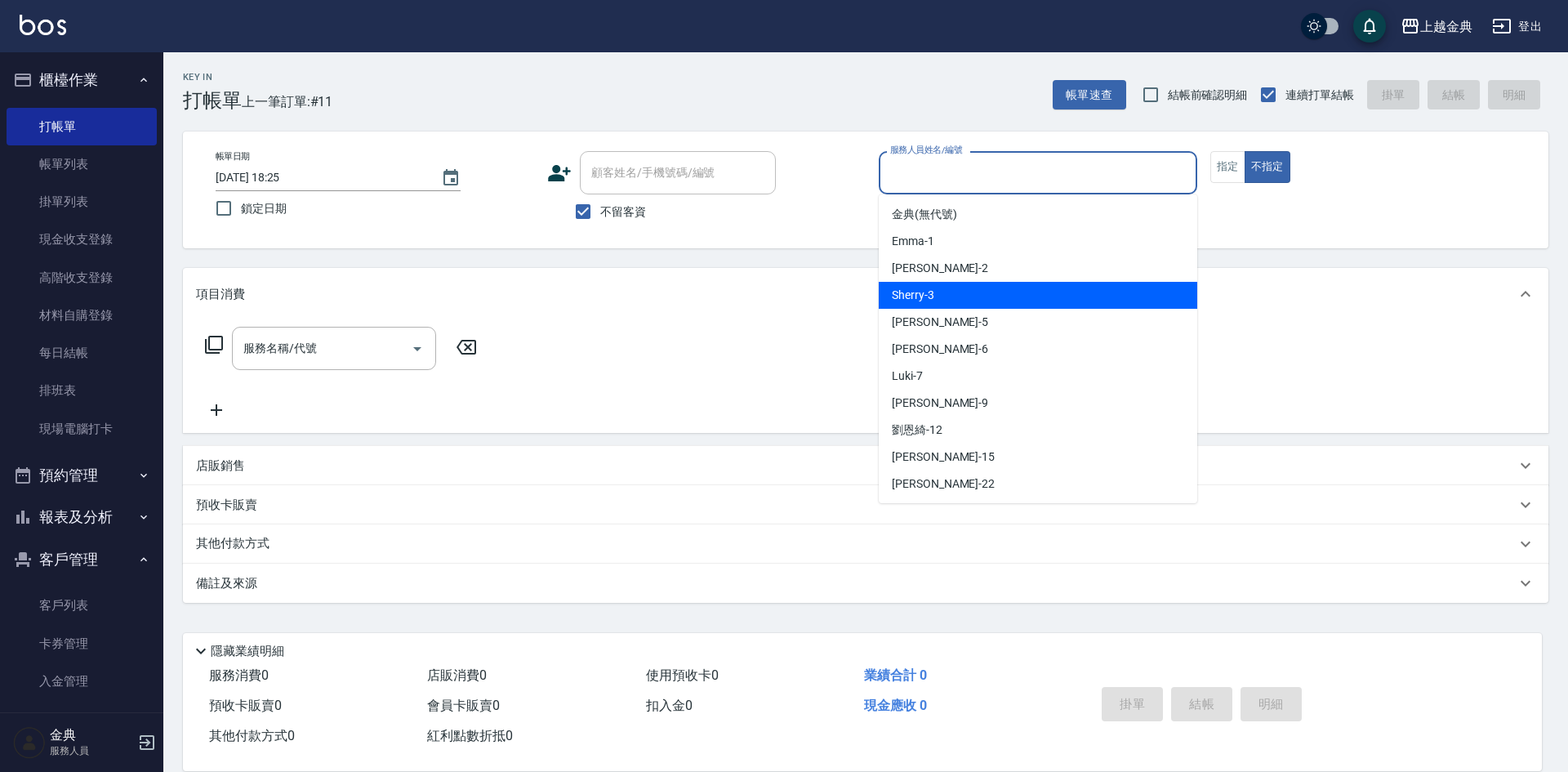
click at [951, 293] on div "Sherry -3" at bounding box center [1037, 295] width 319 height 27
type input "Sherry-3"
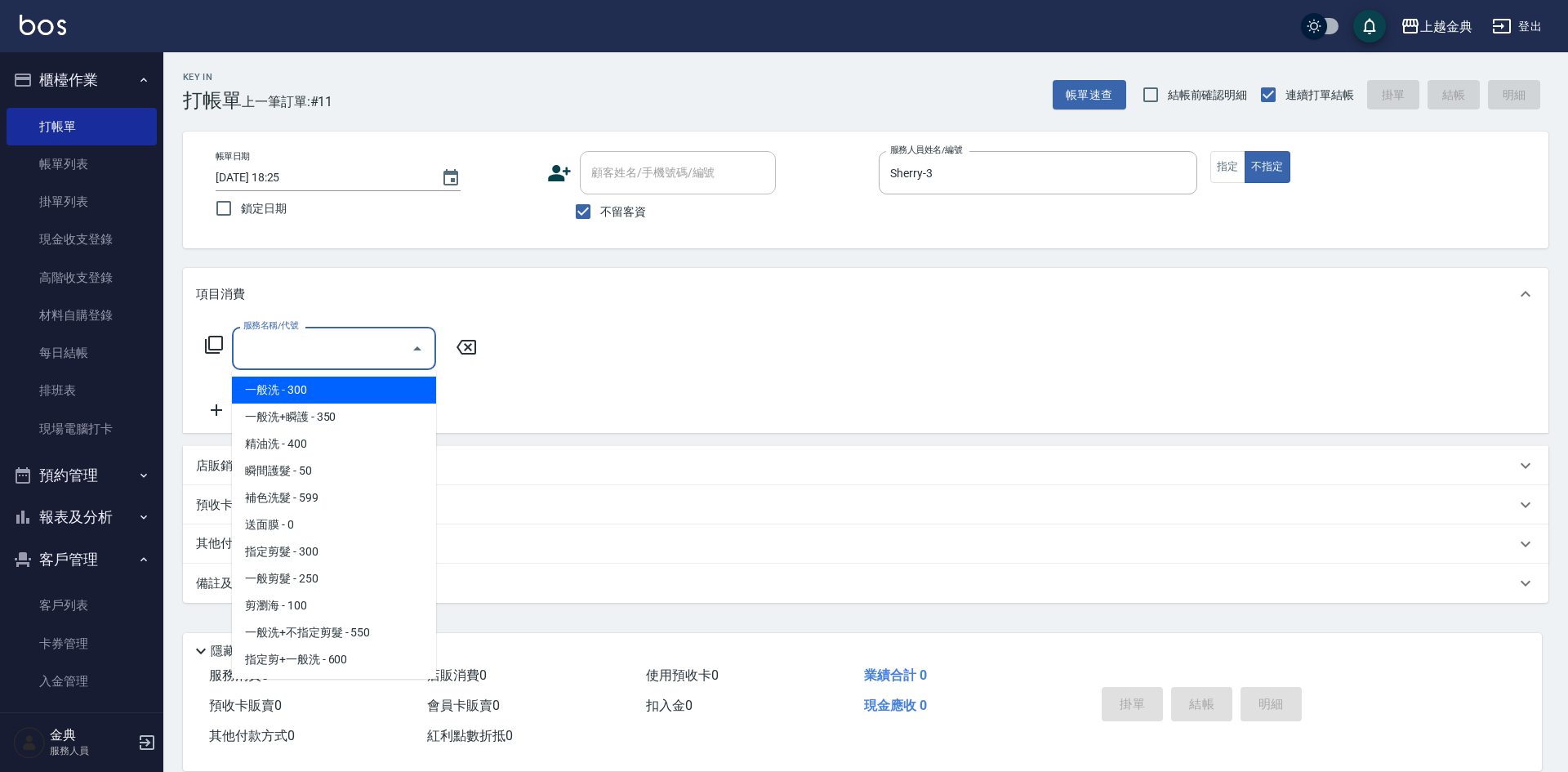
drag, startPoint x: 294, startPoint y: 349, endPoint x: 303, endPoint y: 392, distance: 43.9
click at [293, 349] on div "服務名稱/代號 服務名稱/代號" at bounding box center [334, 347] width 205 height 43
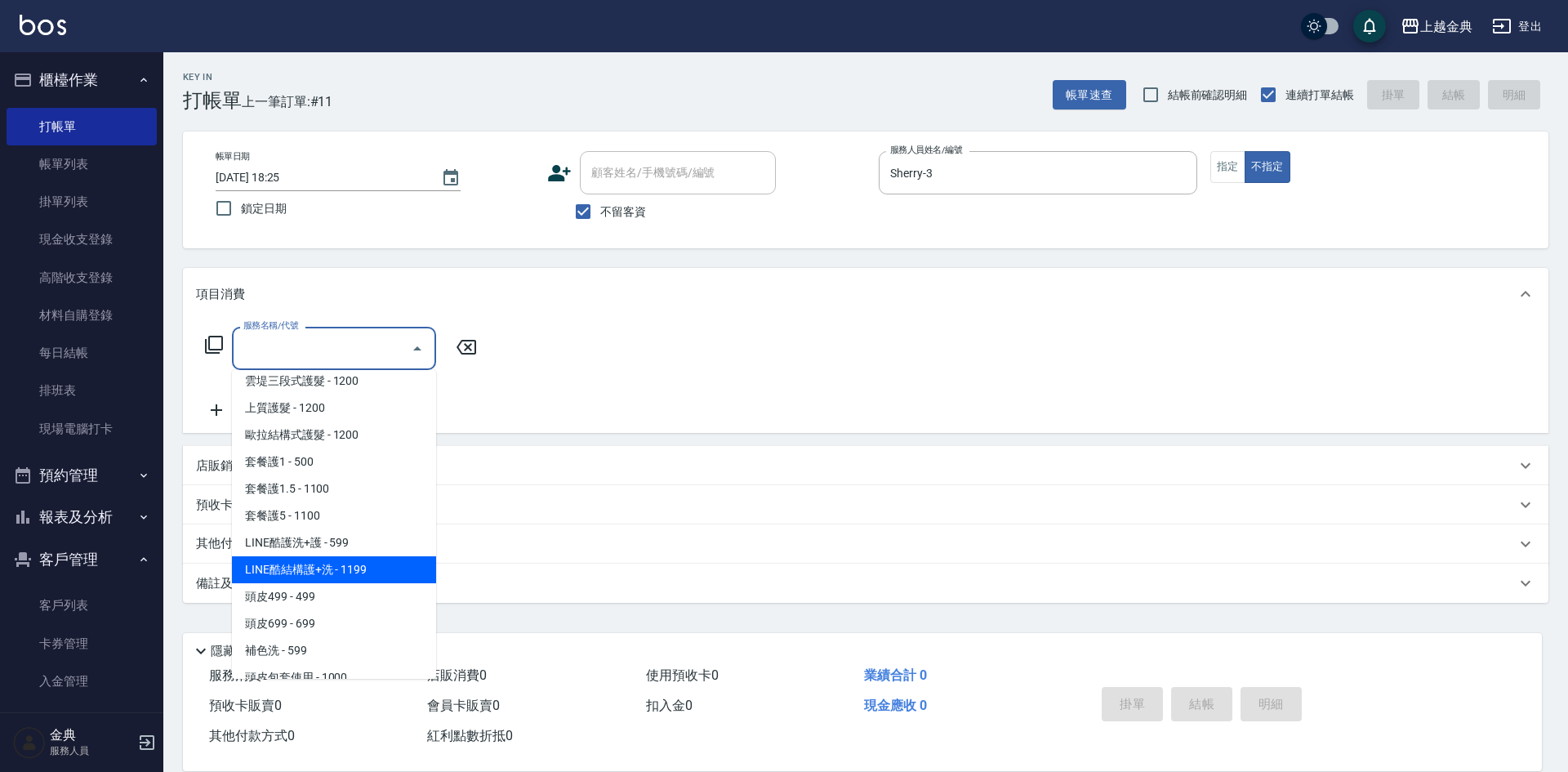
scroll to position [980, 0]
click at [324, 600] on span "頭皮499 - 499" at bounding box center [334, 596] width 205 height 27
type input "頭皮499(601)"
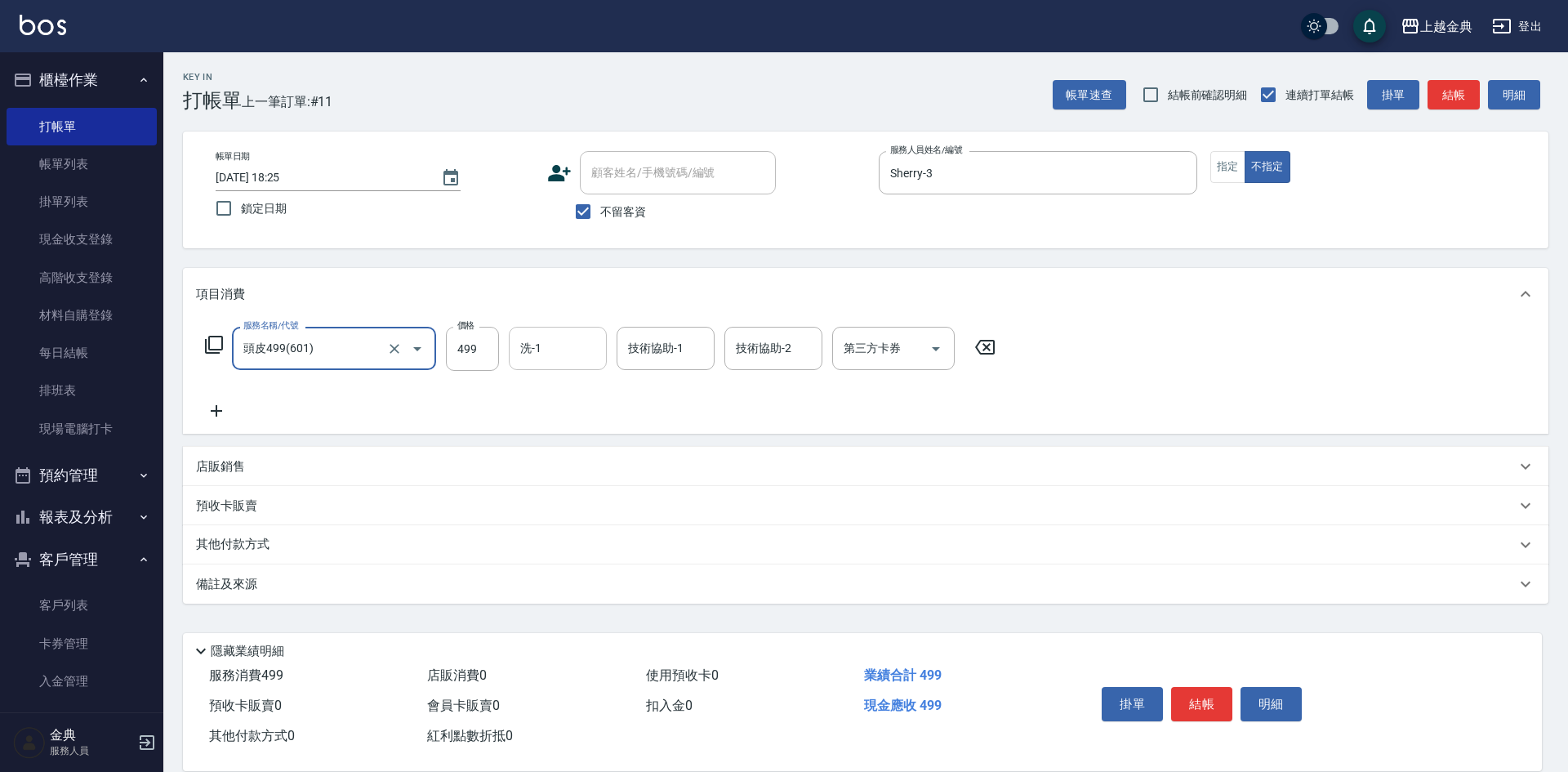
click at [533, 358] on input "洗-1" at bounding box center [558, 348] width 84 height 29
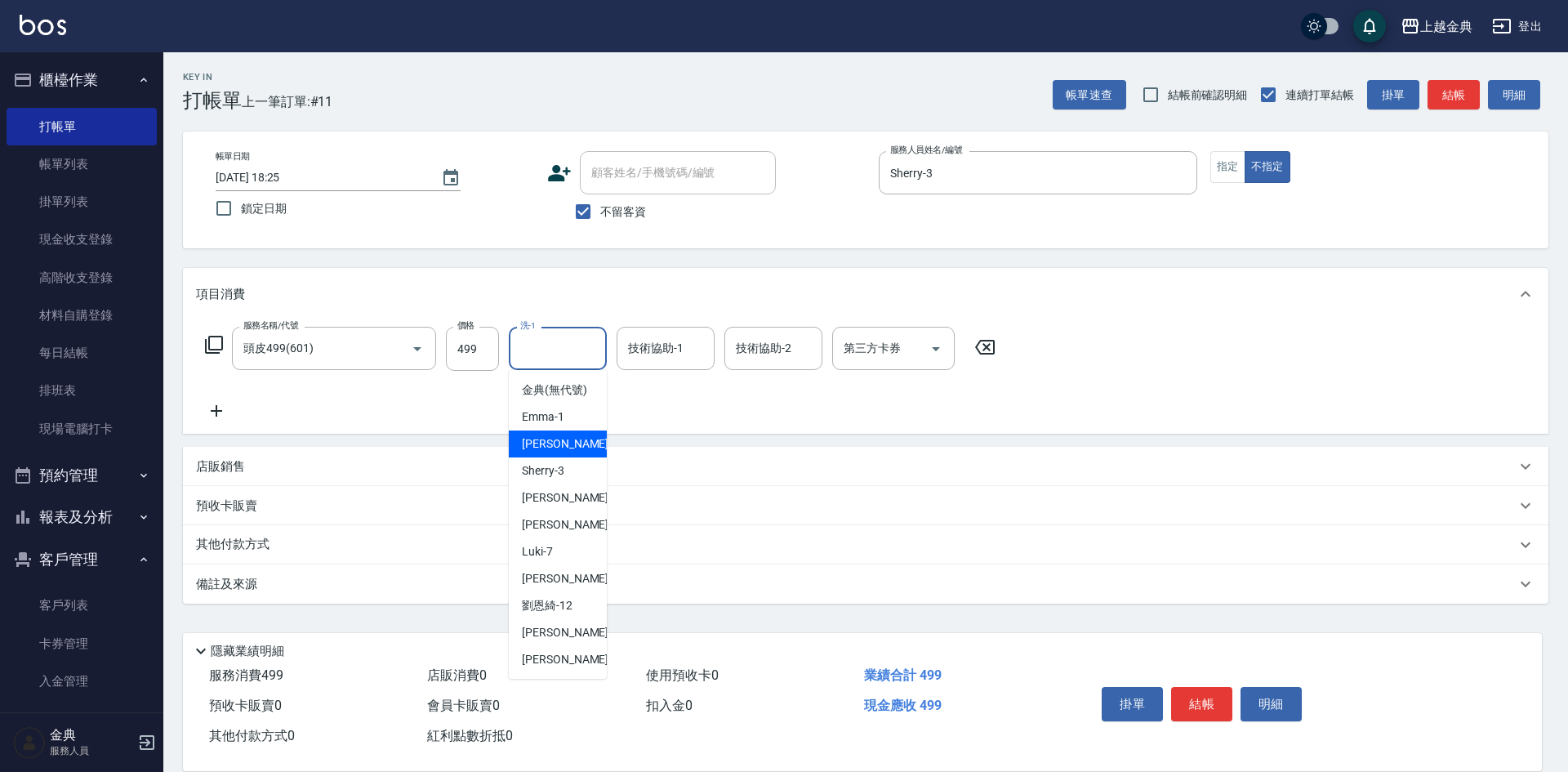
click at [567, 458] on div "Cindy -2" at bounding box center [558, 444] width 98 height 27
type input "Cindy-2"
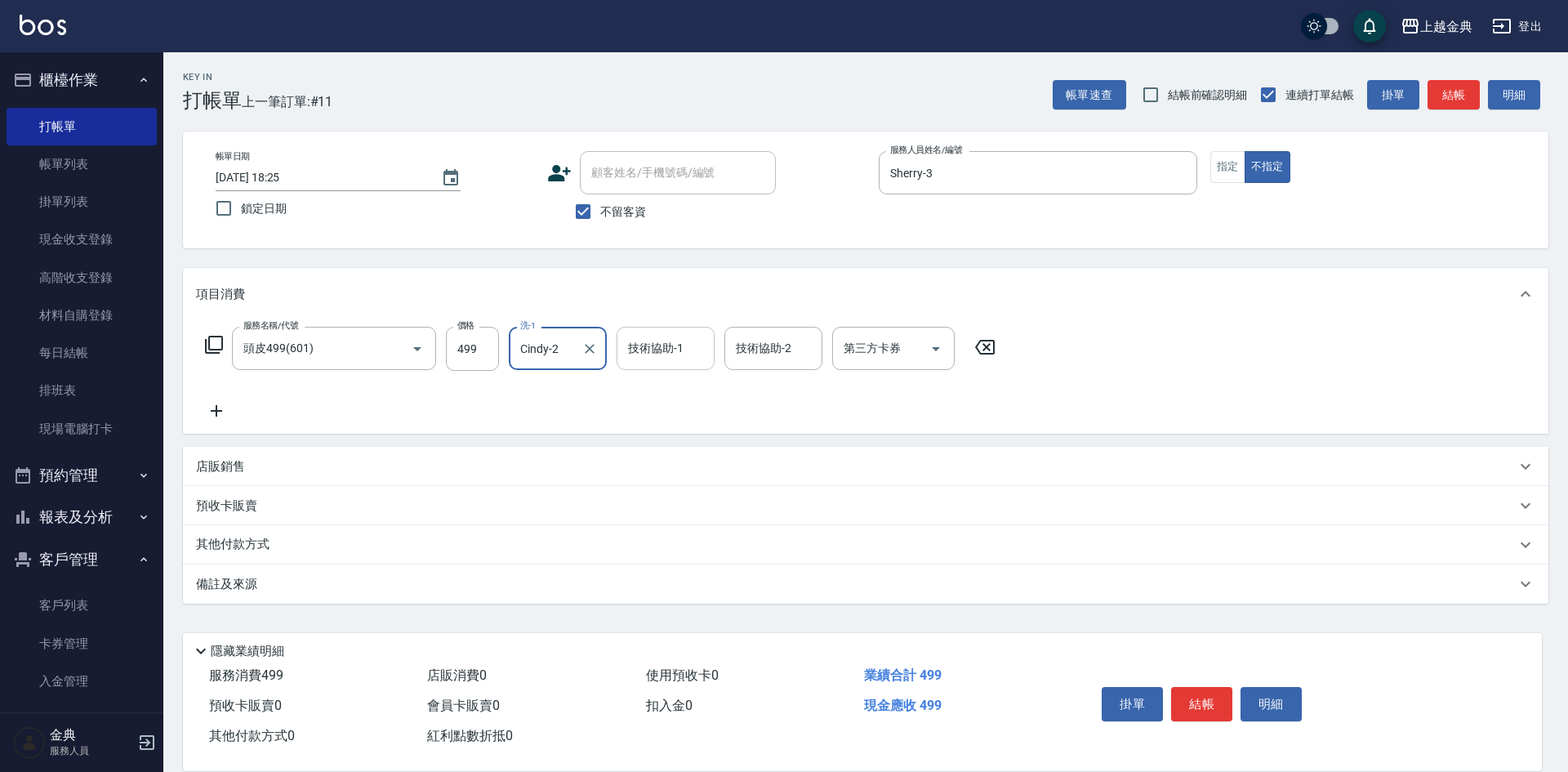
click at [654, 354] on input "技術協助-1" at bounding box center [666, 348] width 84 height 29
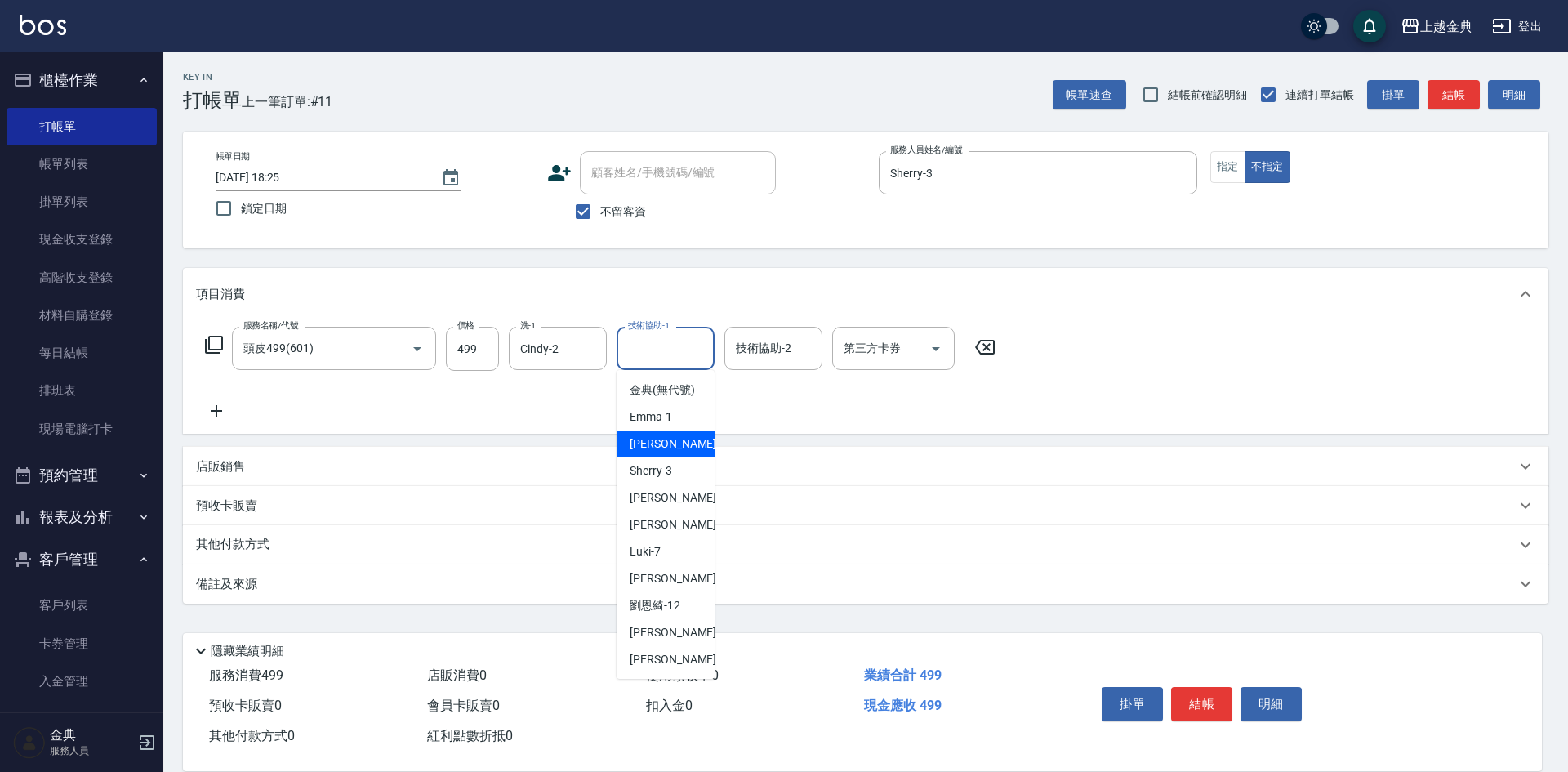
click at [667, 480] on span "Sherry -3" at bounding box center [651, 471] width 43 height 17
type input "Sherry-3"
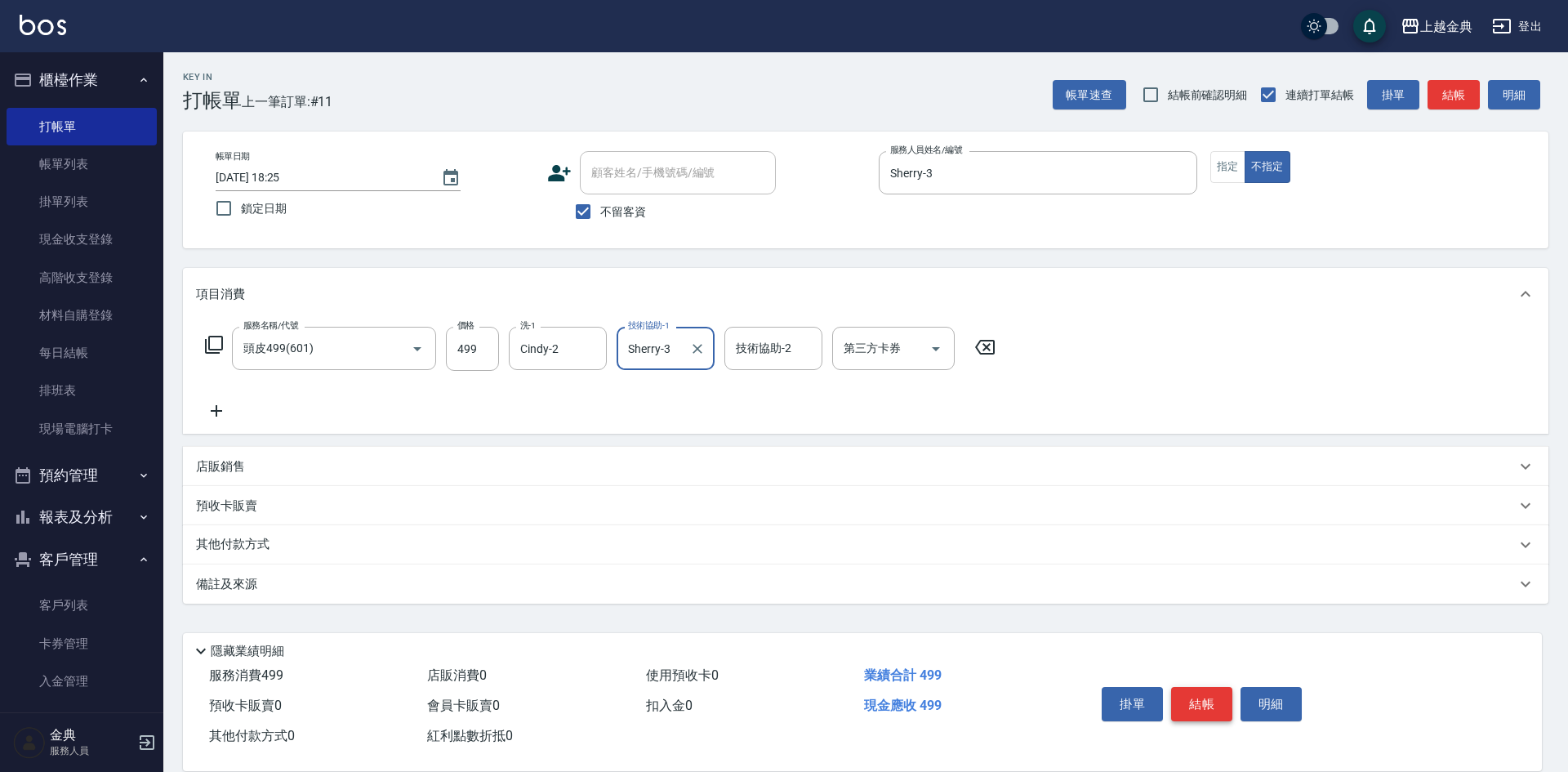
click at [1196, 703] on button "結帳" at bounding box center [1202, 704] width 61 height 34
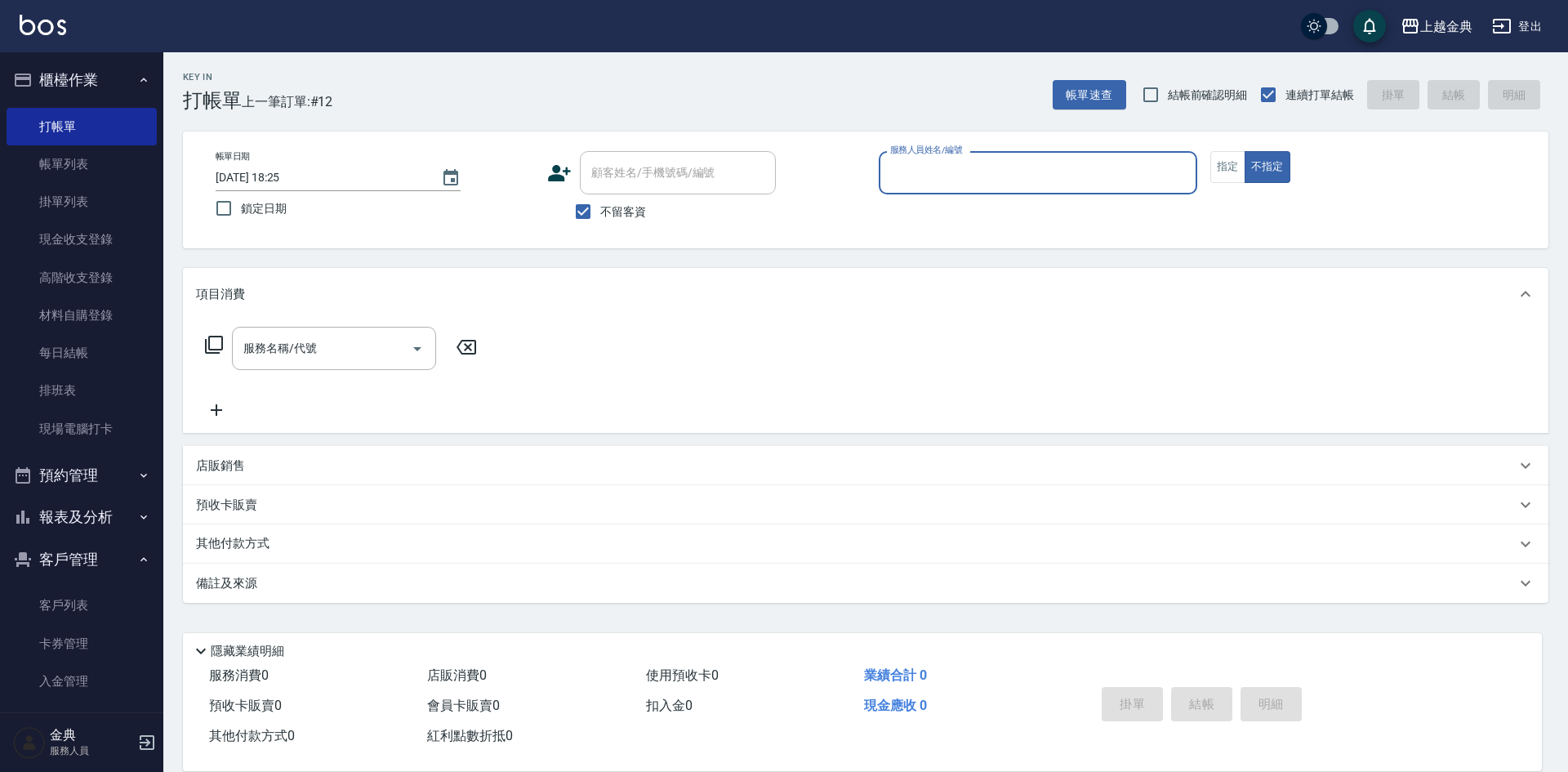
click at [1064, 162] on input "服務人員姓名/編號" at bounding box center [1037, 173] width 304 height 29
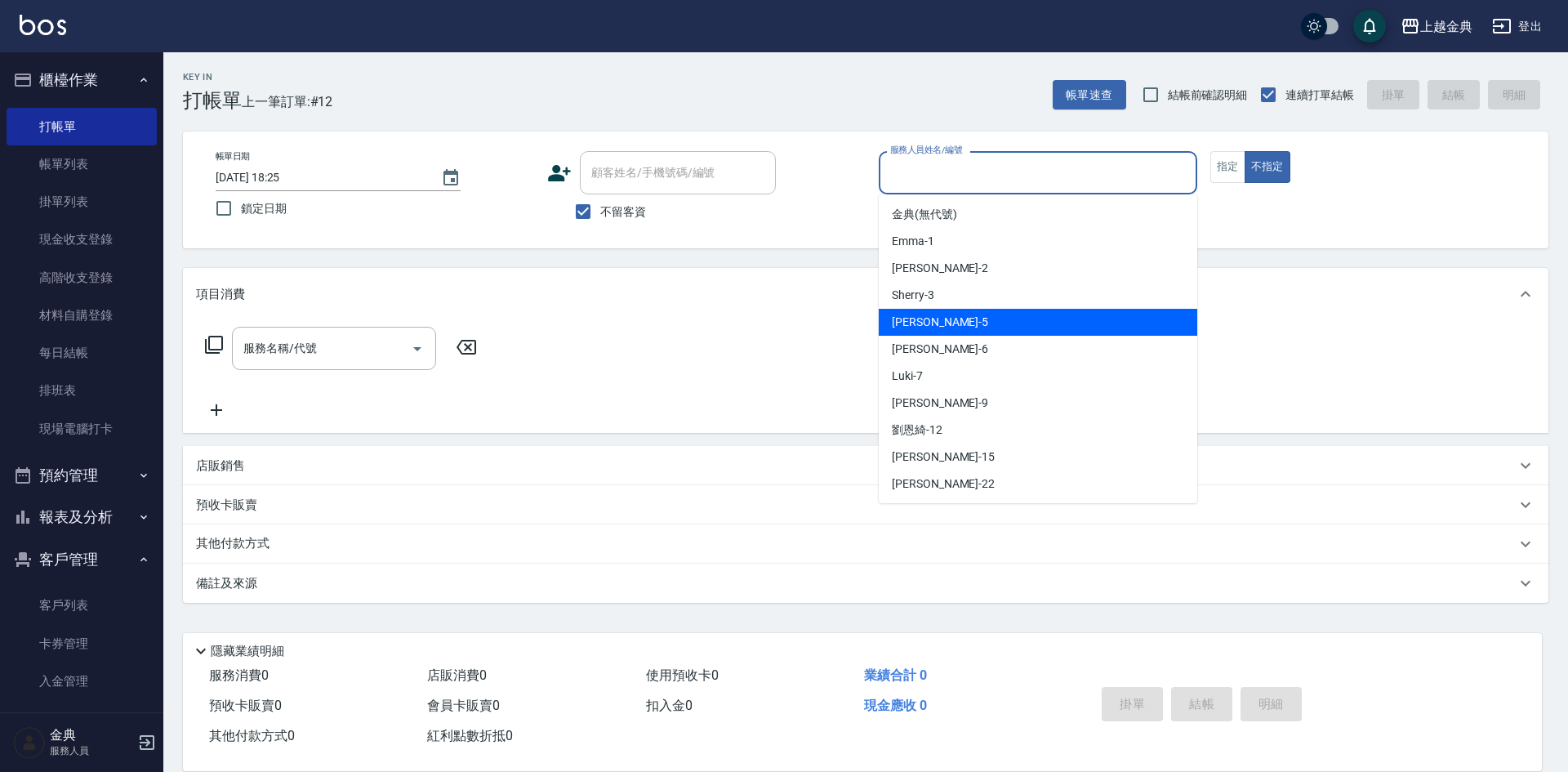
click at [1016, 348] on div "[PERSON_NAME] -6" at bounding box center [1037, 349] width 319 height 27
type input "[PERSON_NAME]-6"
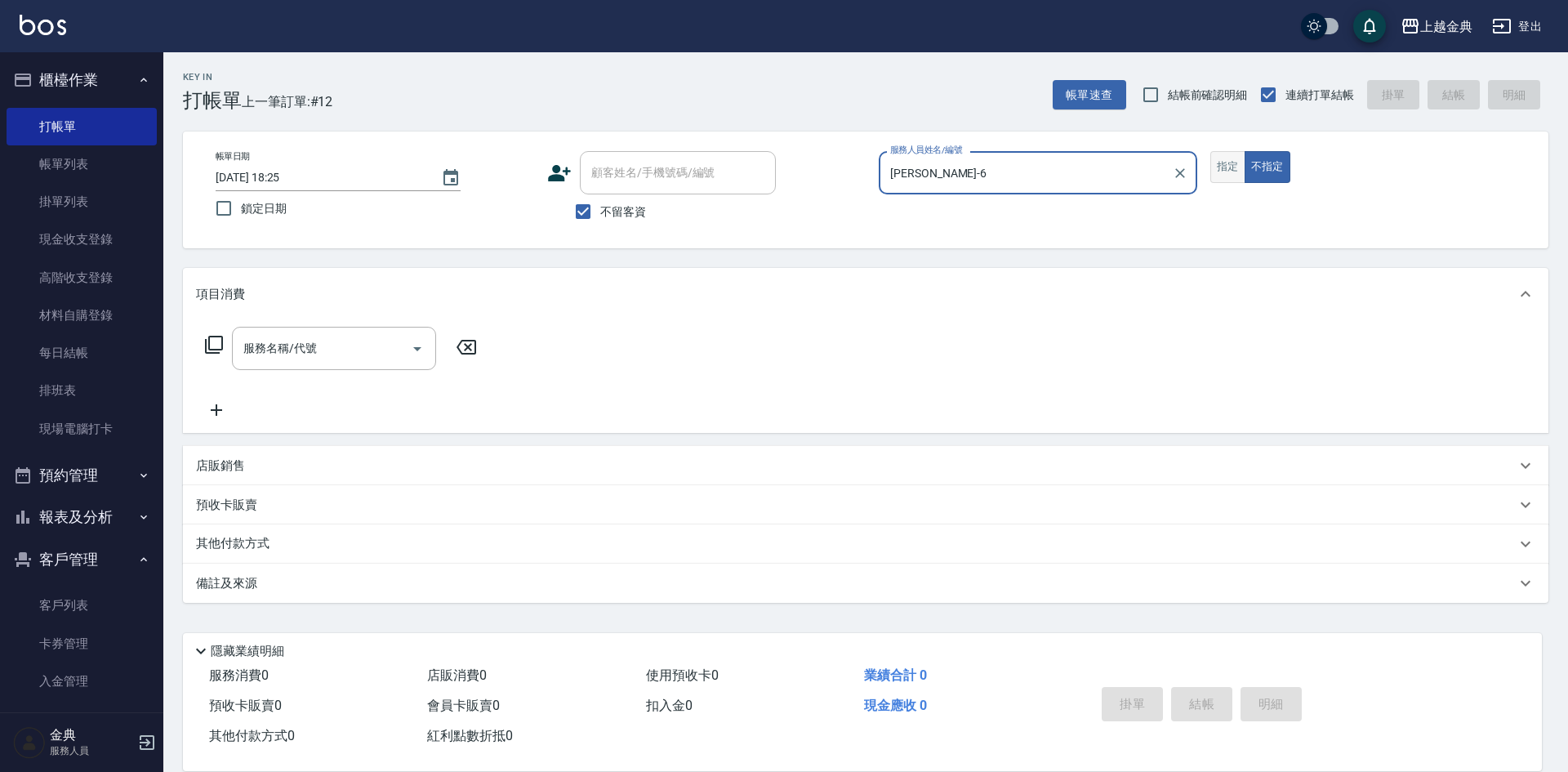
click at [1233, 175] on button "指定" at bounding box center [1227, 167] width 35 height 31
click at [331, 347] on input "服務名稱/代號" at bounding box center [321, 348] width 165 height 29
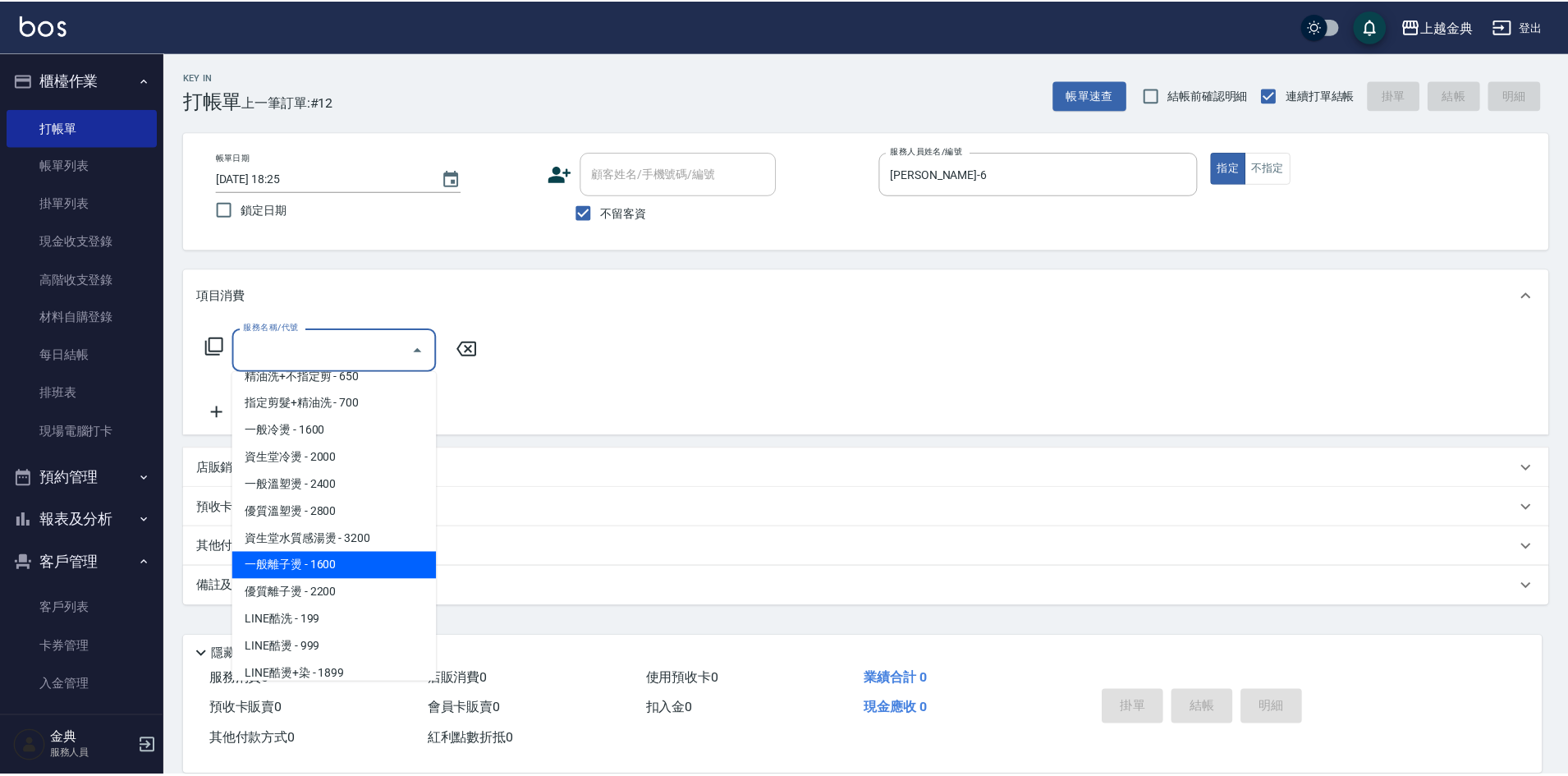
scroll to position [410, 0]
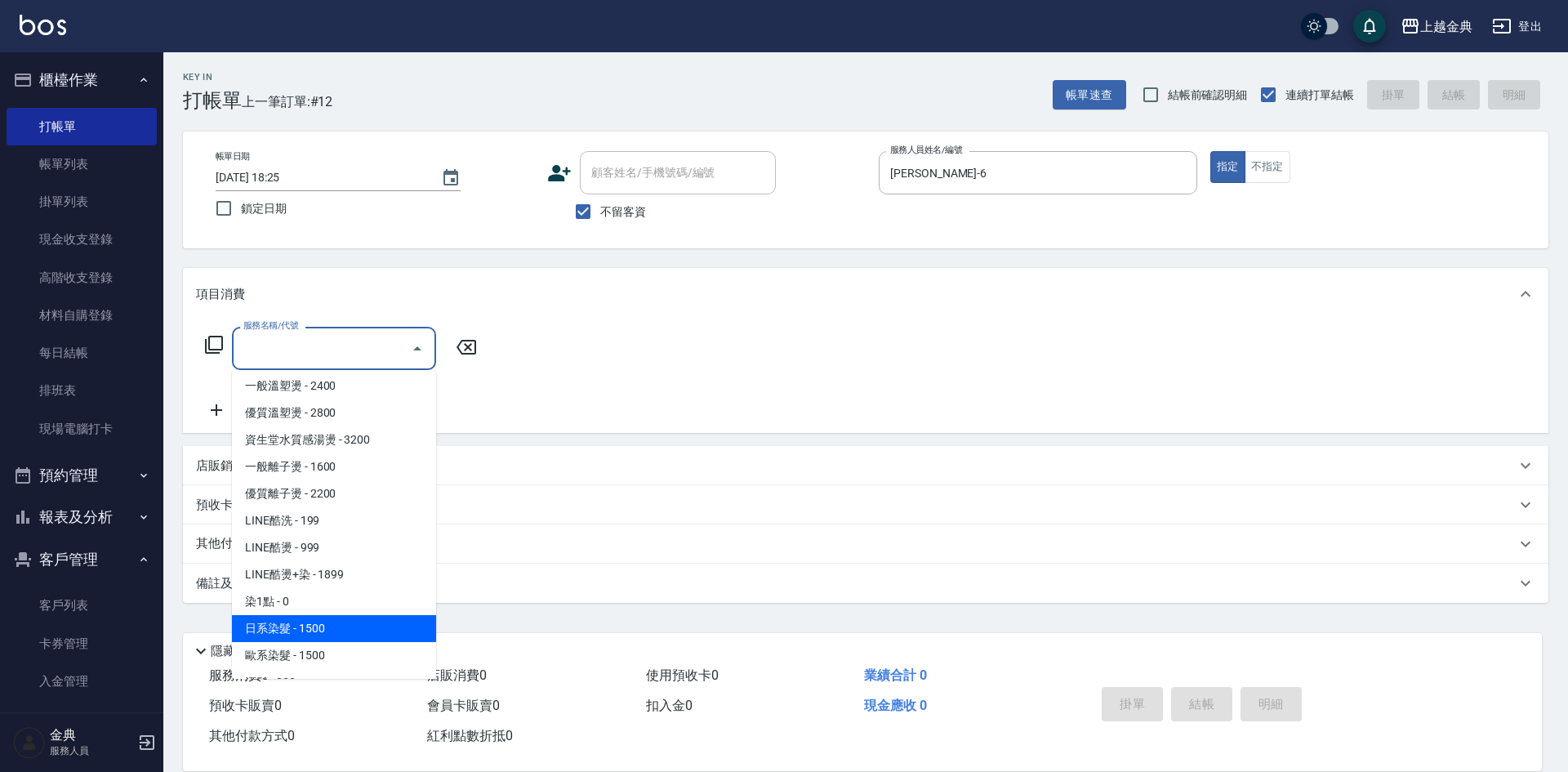
drag, startPoint x: 353, startPoint y: 623, endPoint x: 376, endPoint y: 612, distance: 25.5
click at [353, 623] on span "日系染髮 - 1500" at bounding box center [334, 628] width 205 height 27
type input "日系染髮(401)"
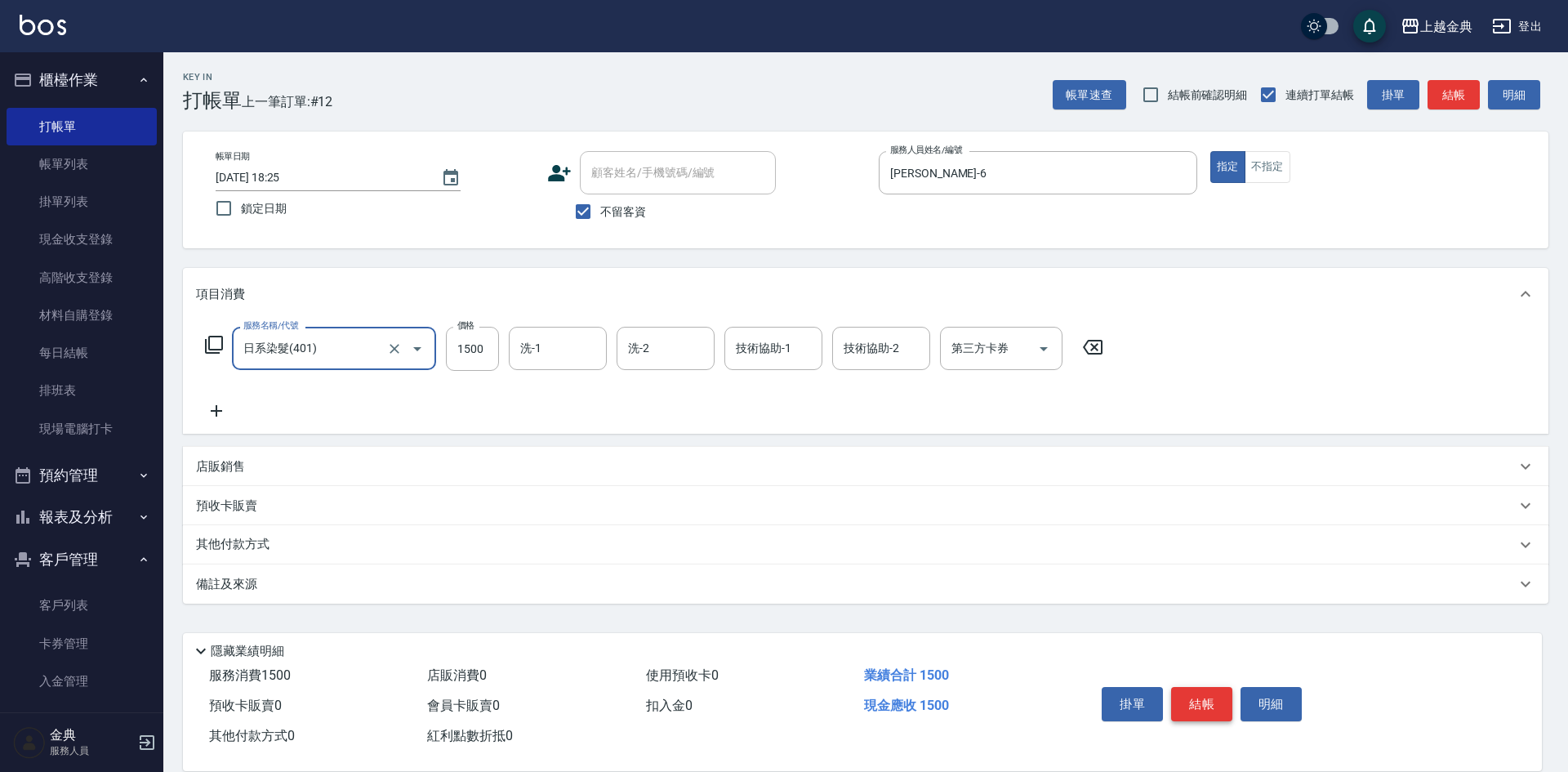
click at [1200, 701] on button "結帳" at bounding box center [1202, 704] width 61 height 34
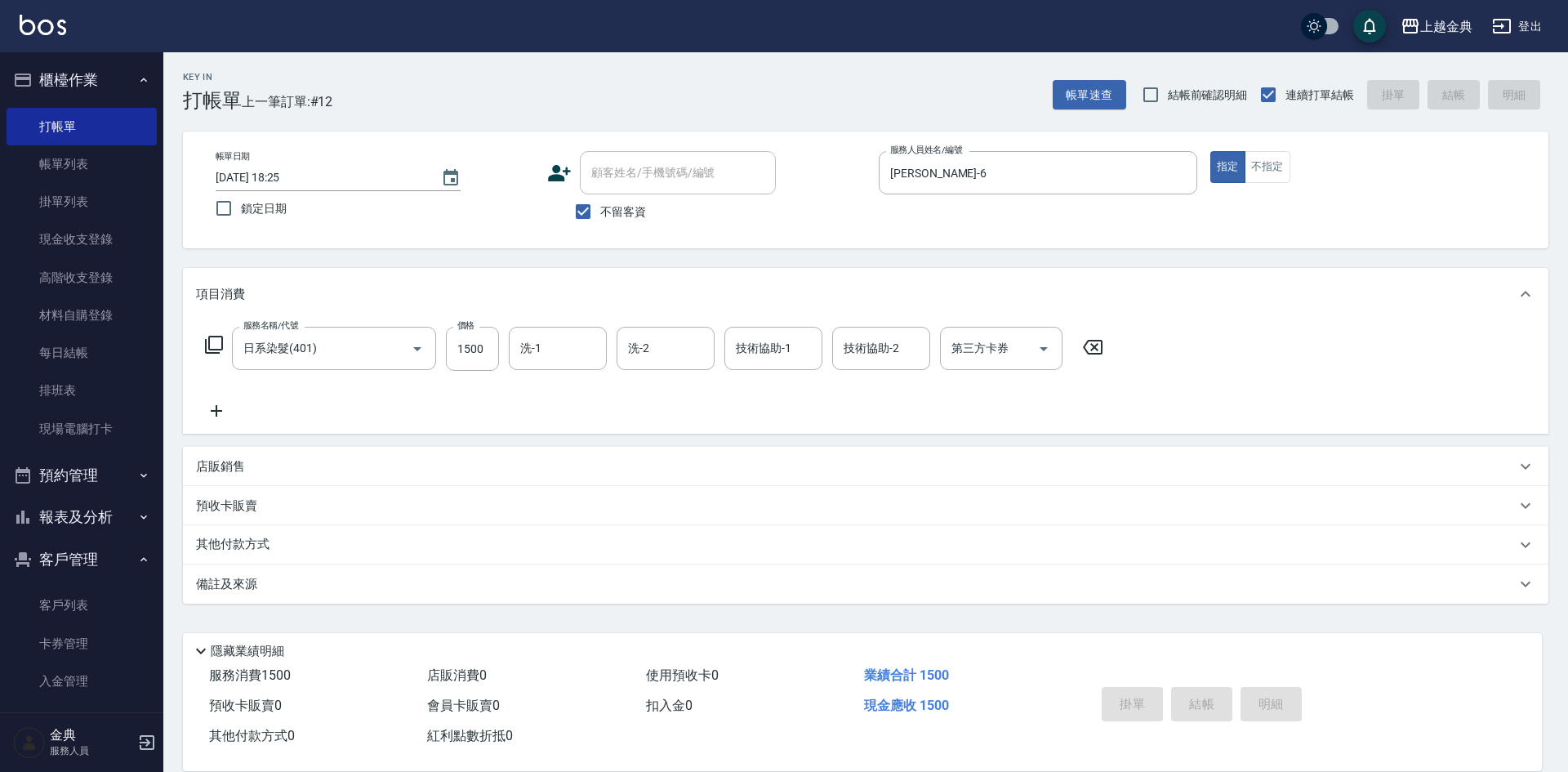
type input "[DATE] 18:26"
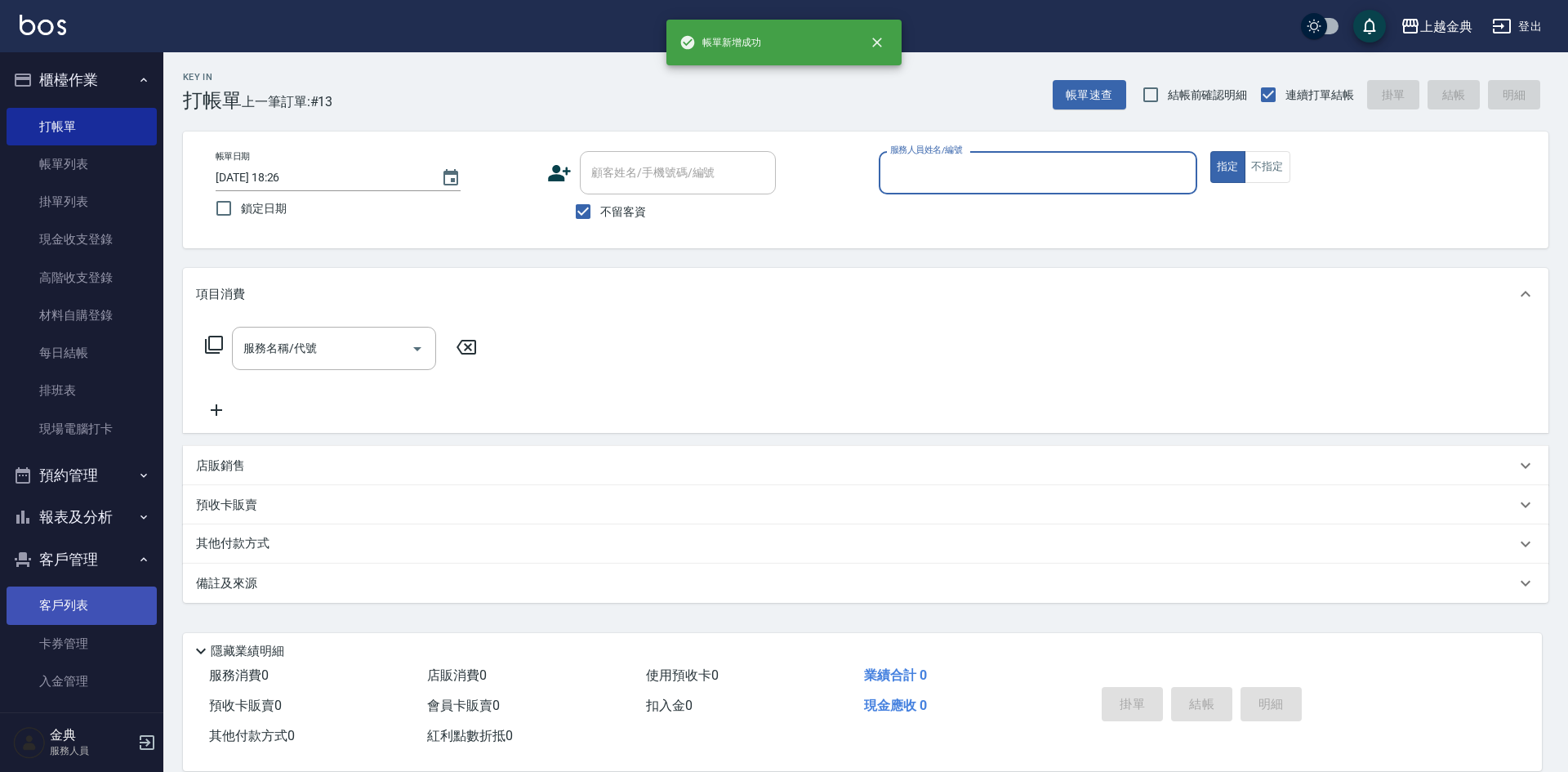
click at [112, 604] on link "客戶列表" at bounding box center [82, 604] width 150 height 37
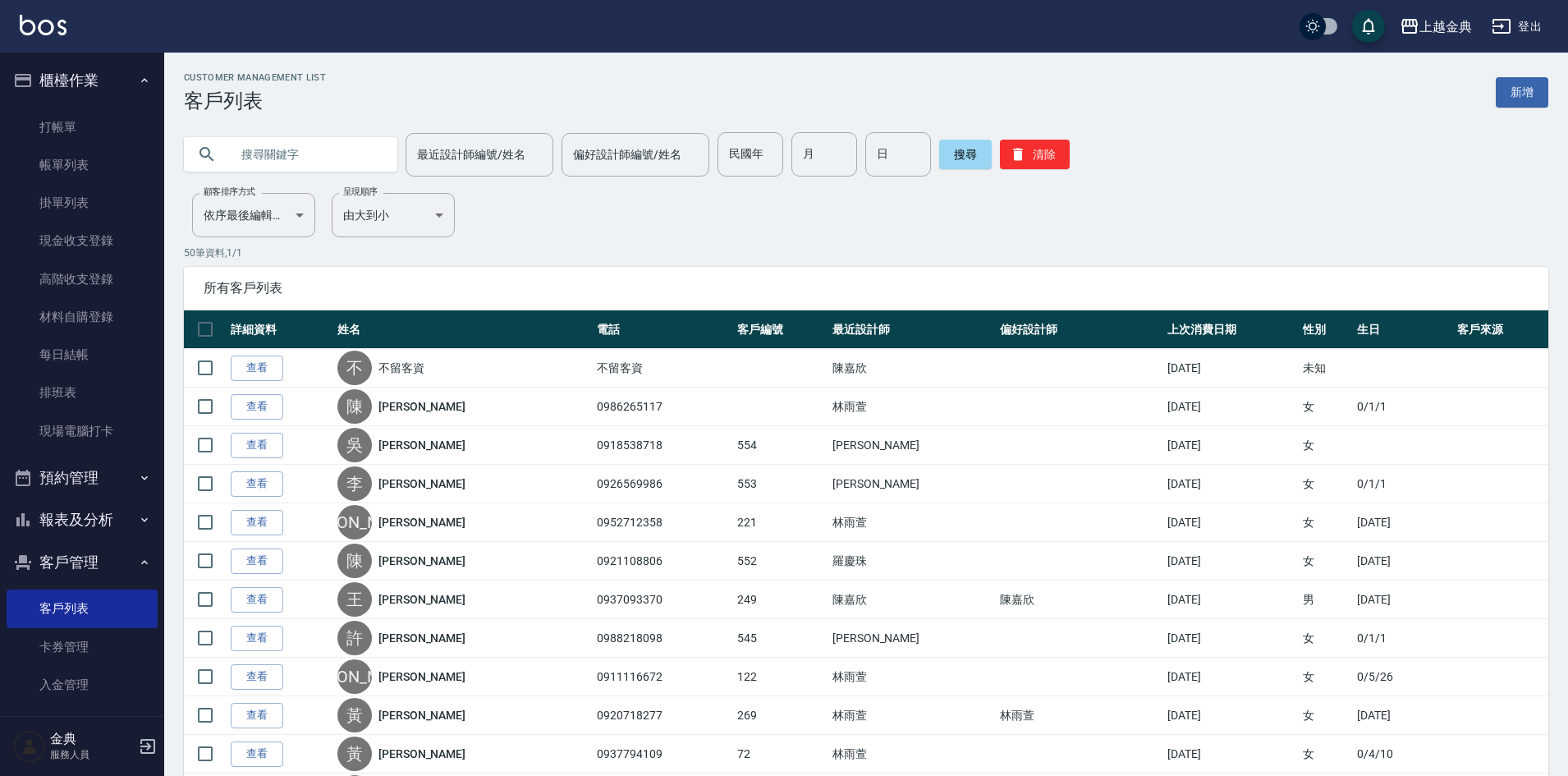
click at [316, 150] on input "text" at bounding box center [306, 154] width 154 height 44
type input "440"
click at [969, 153] on button "搜尋" at bounding box center [965, 154] width 53 height 30
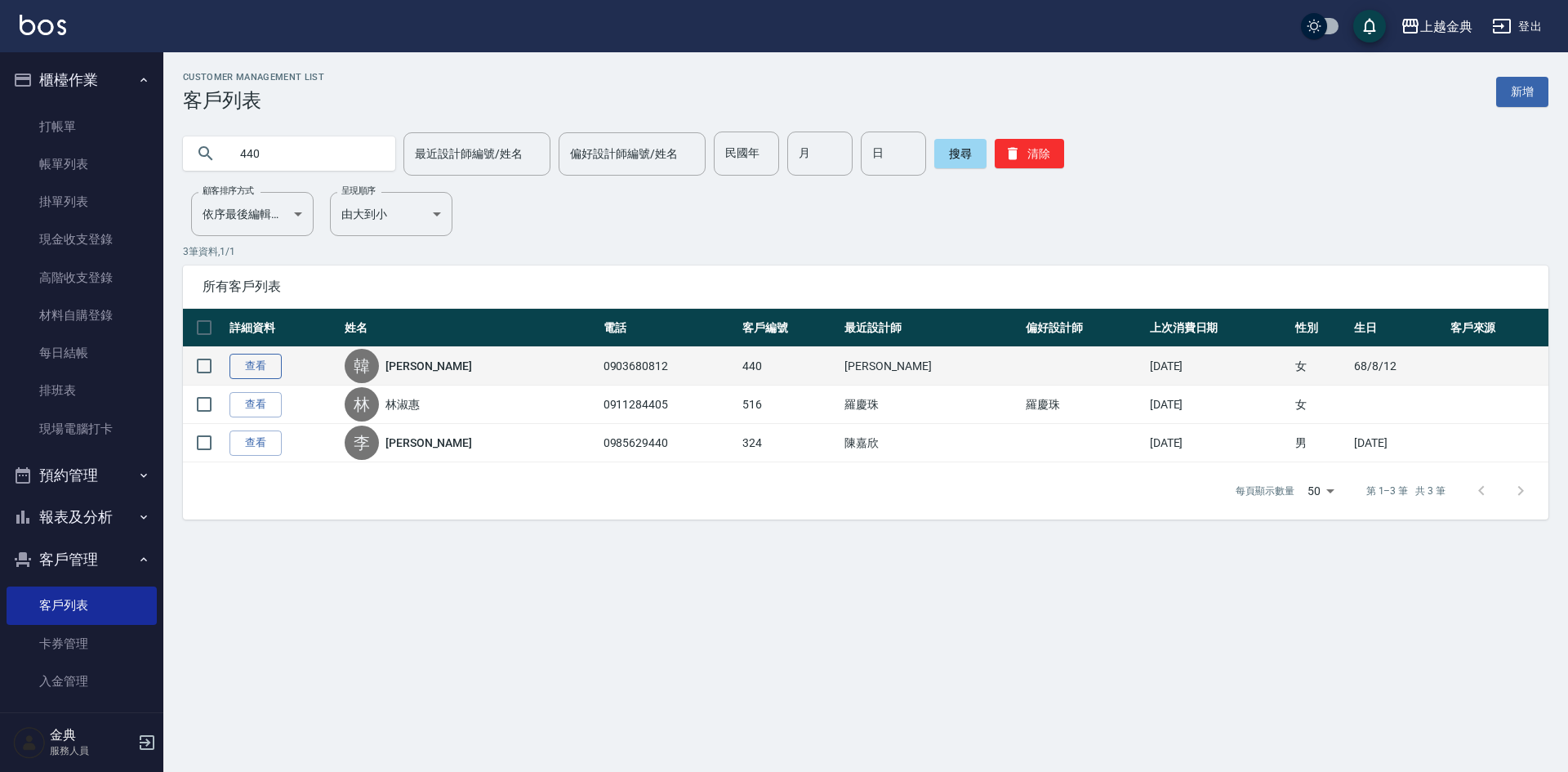
click at [264, 371] on link "查看" at bounding box center [255, 366] width 52 height 26
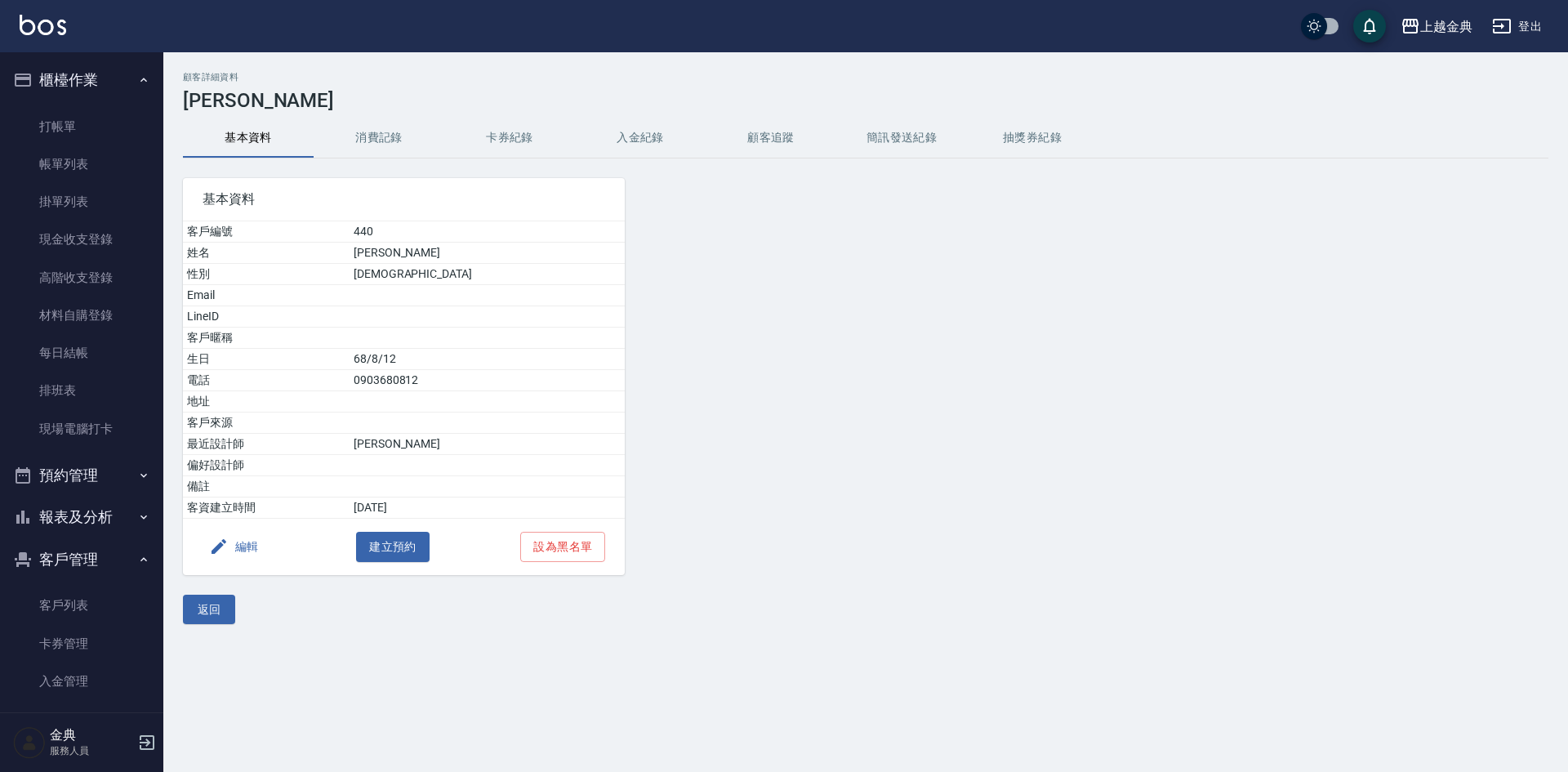
click at [391, 154] on button "消費記錄" at bounding box center [379, 137] width 130 height 39
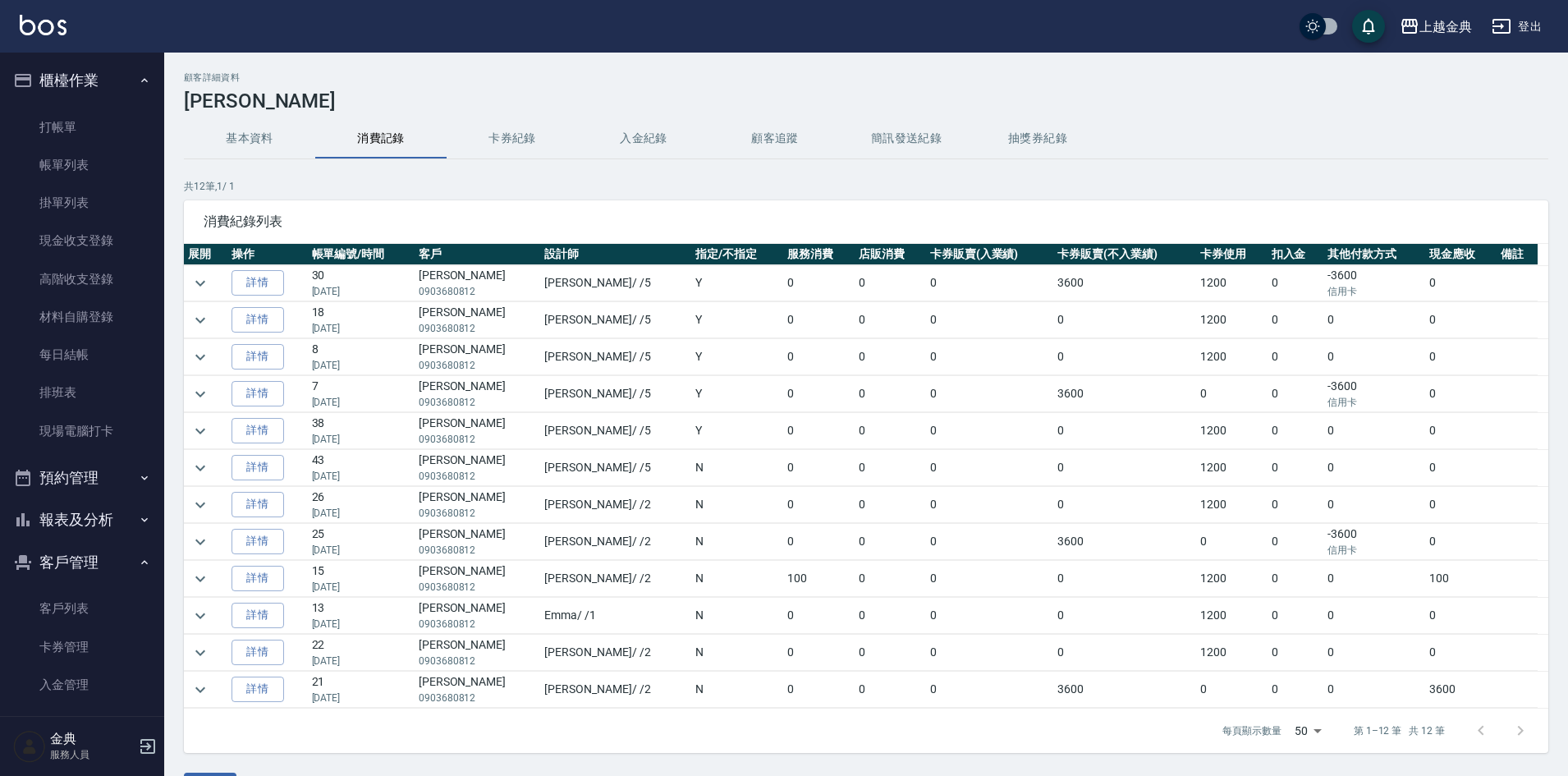
click at [517, 142] on button "卡券紀錄" at bounding box center [512, 138] width 131 height 39
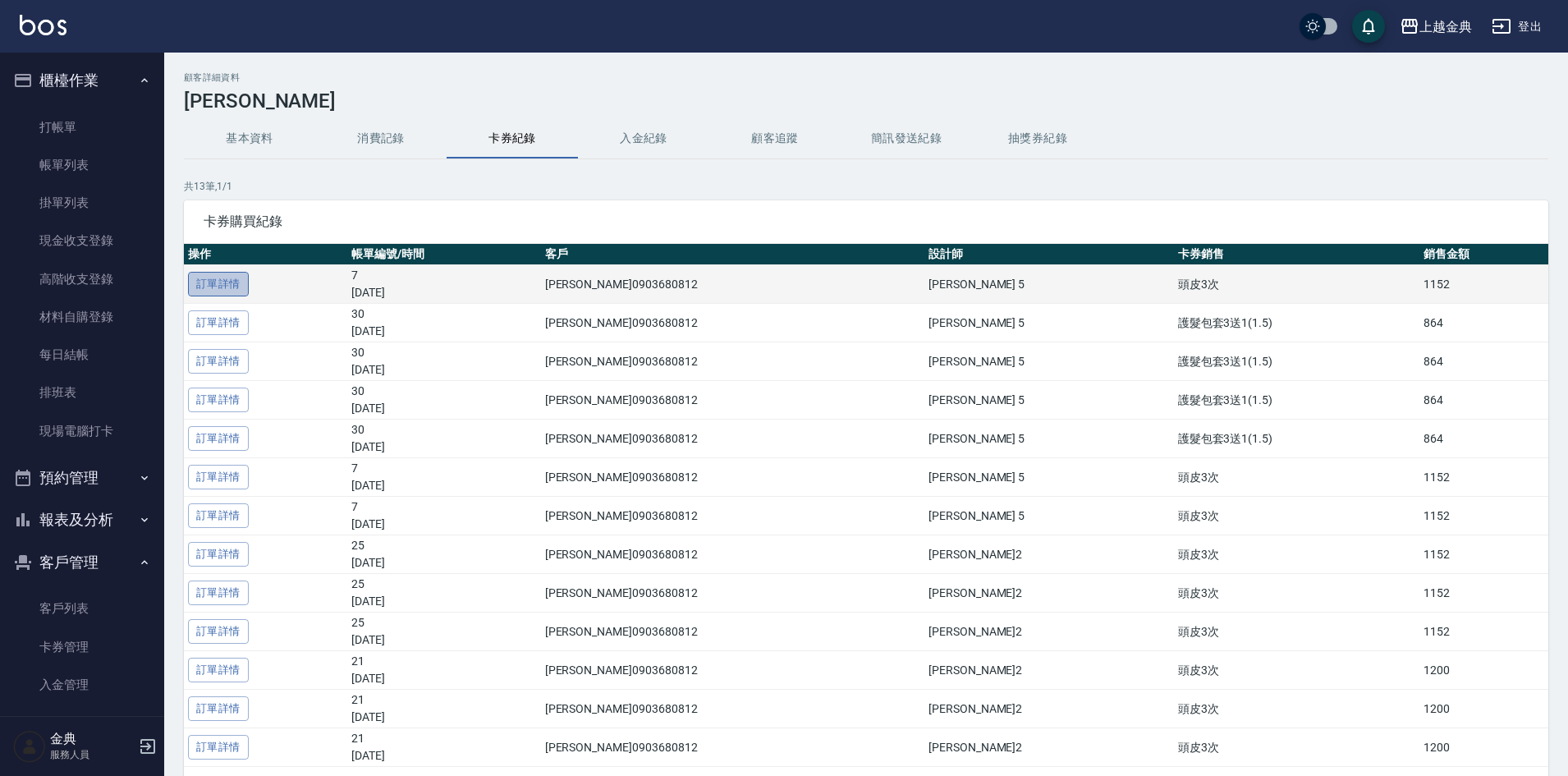
click at [228, 288] on link "訂單詳情" at bounding box center [219, 284] width 61 height 26
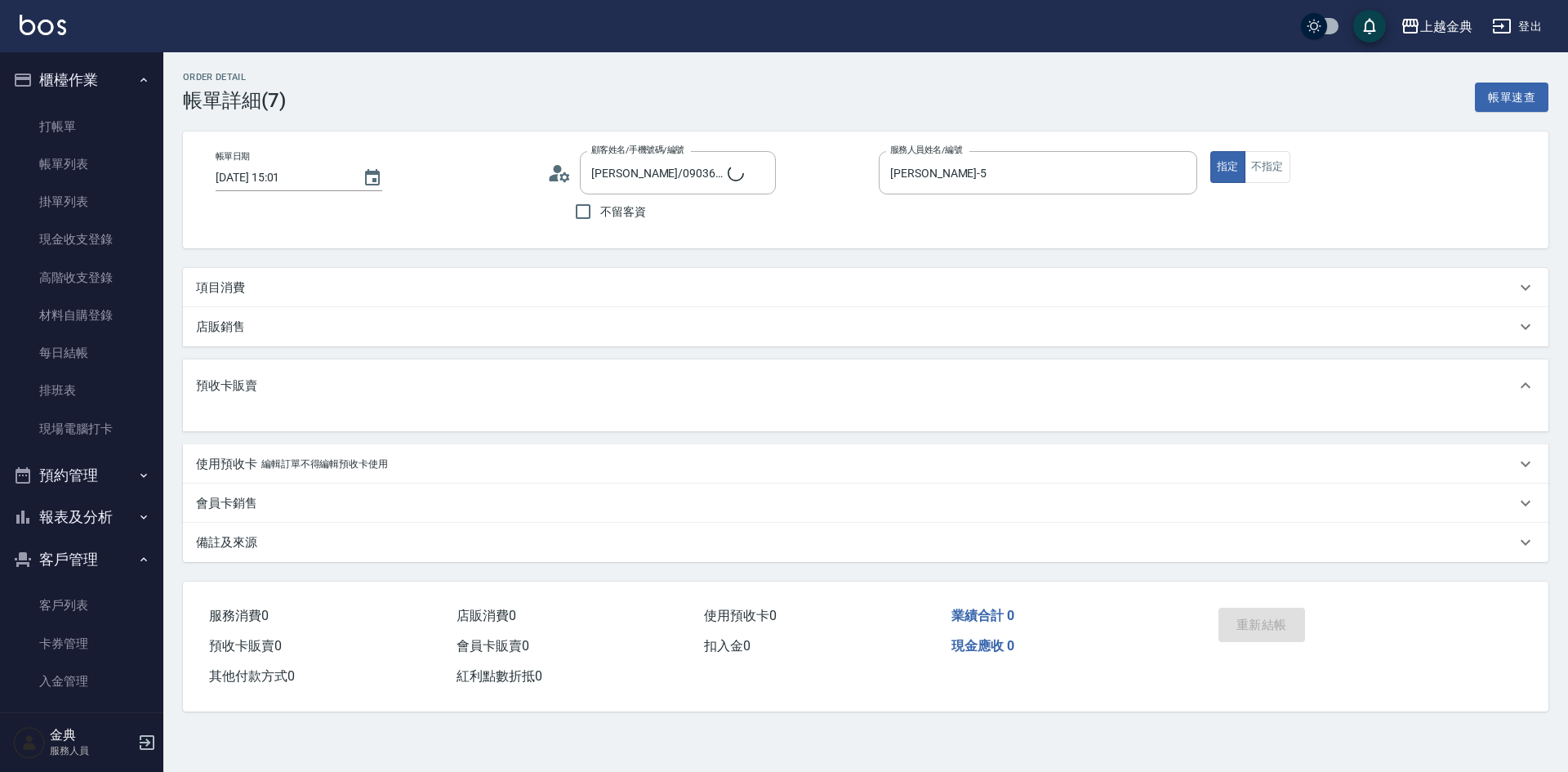
type input "[PERSON_NAME]/0903680812/440"
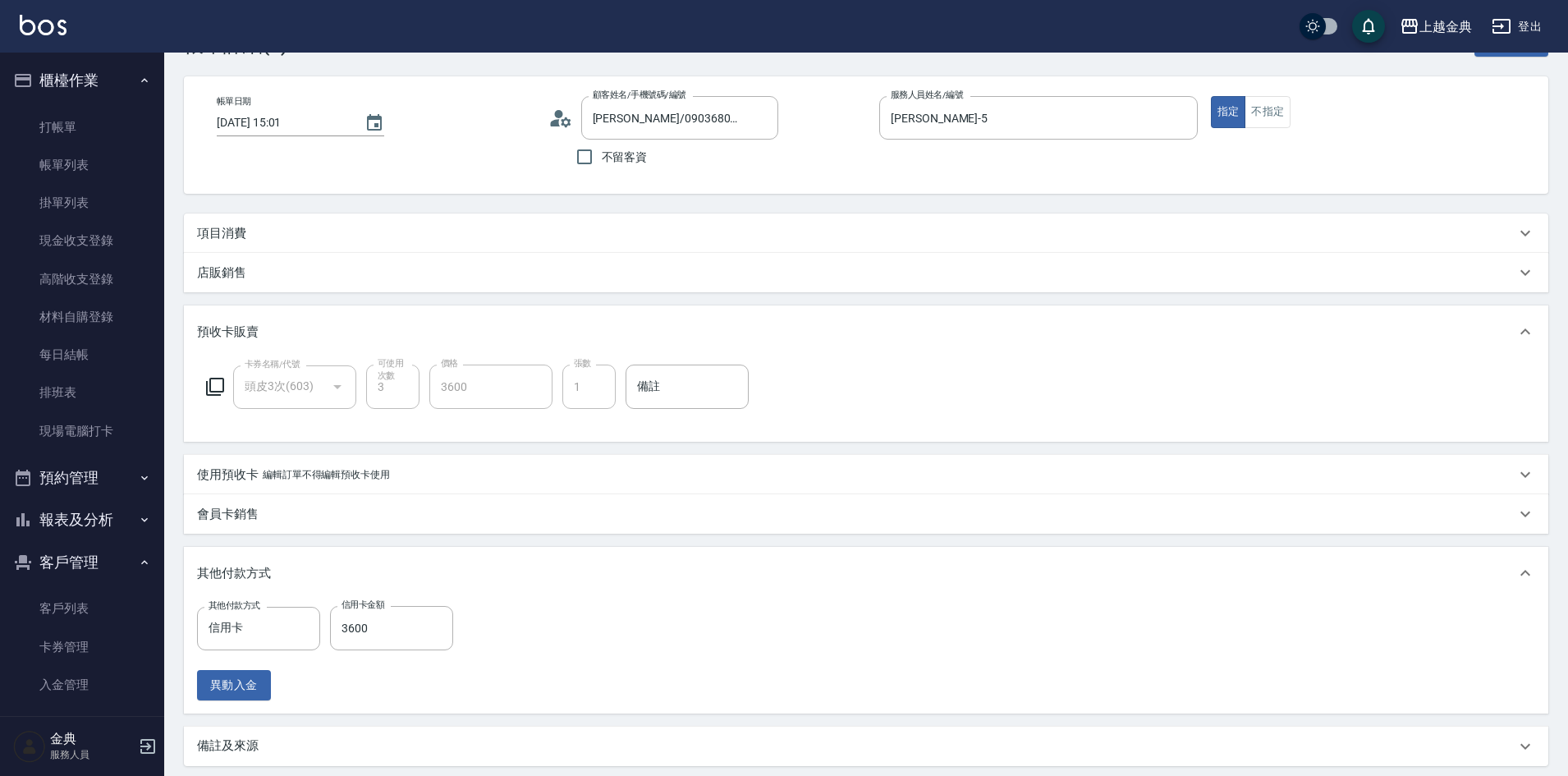
scroll to position [82, 0]
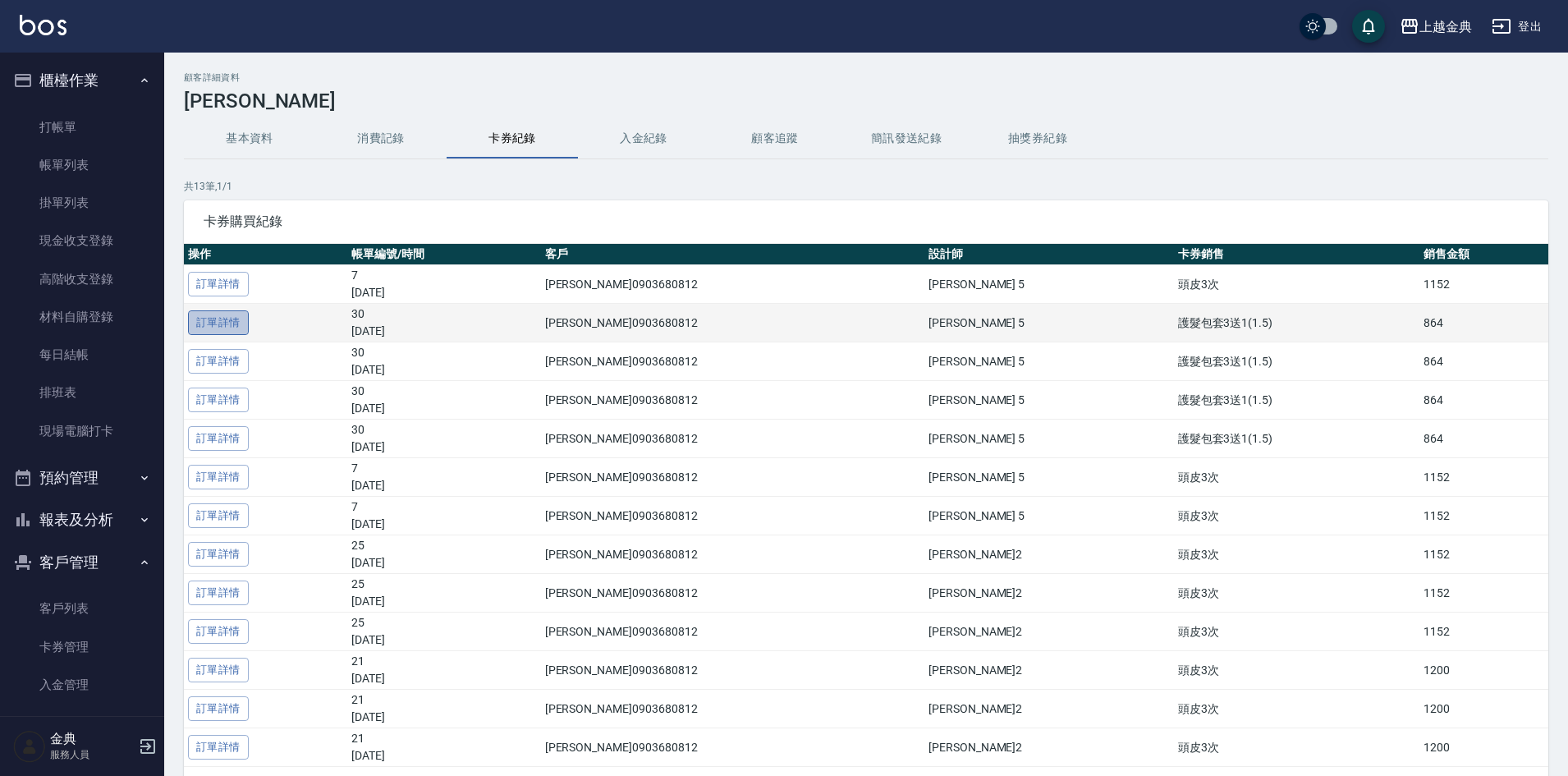
click at [231, 319] on link "訂單詳情" at bounding box center [219, 322] width 61 height 26
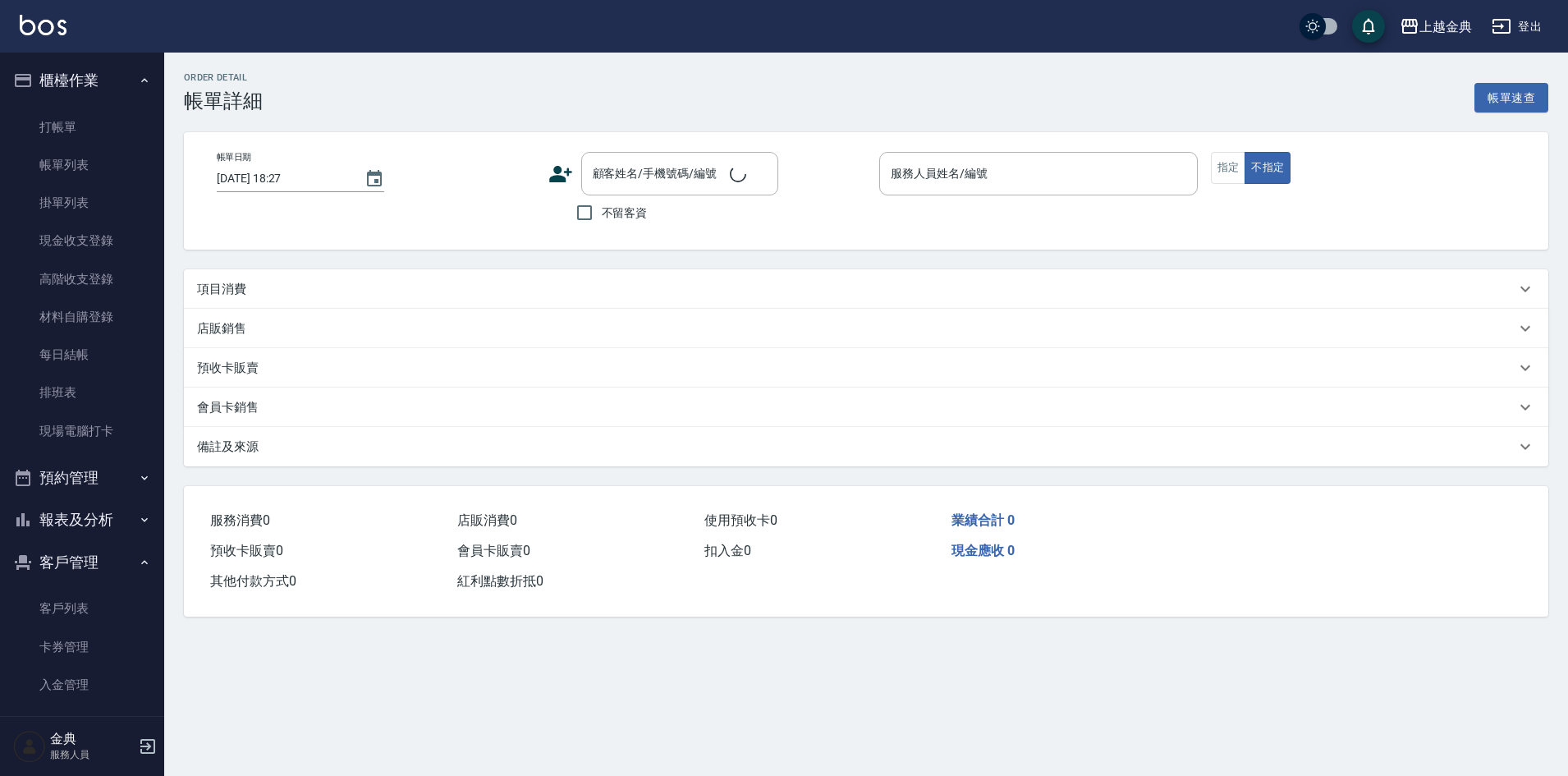
type input "[DATE] 19:05"
type input "[PERSON_NAME]-5"
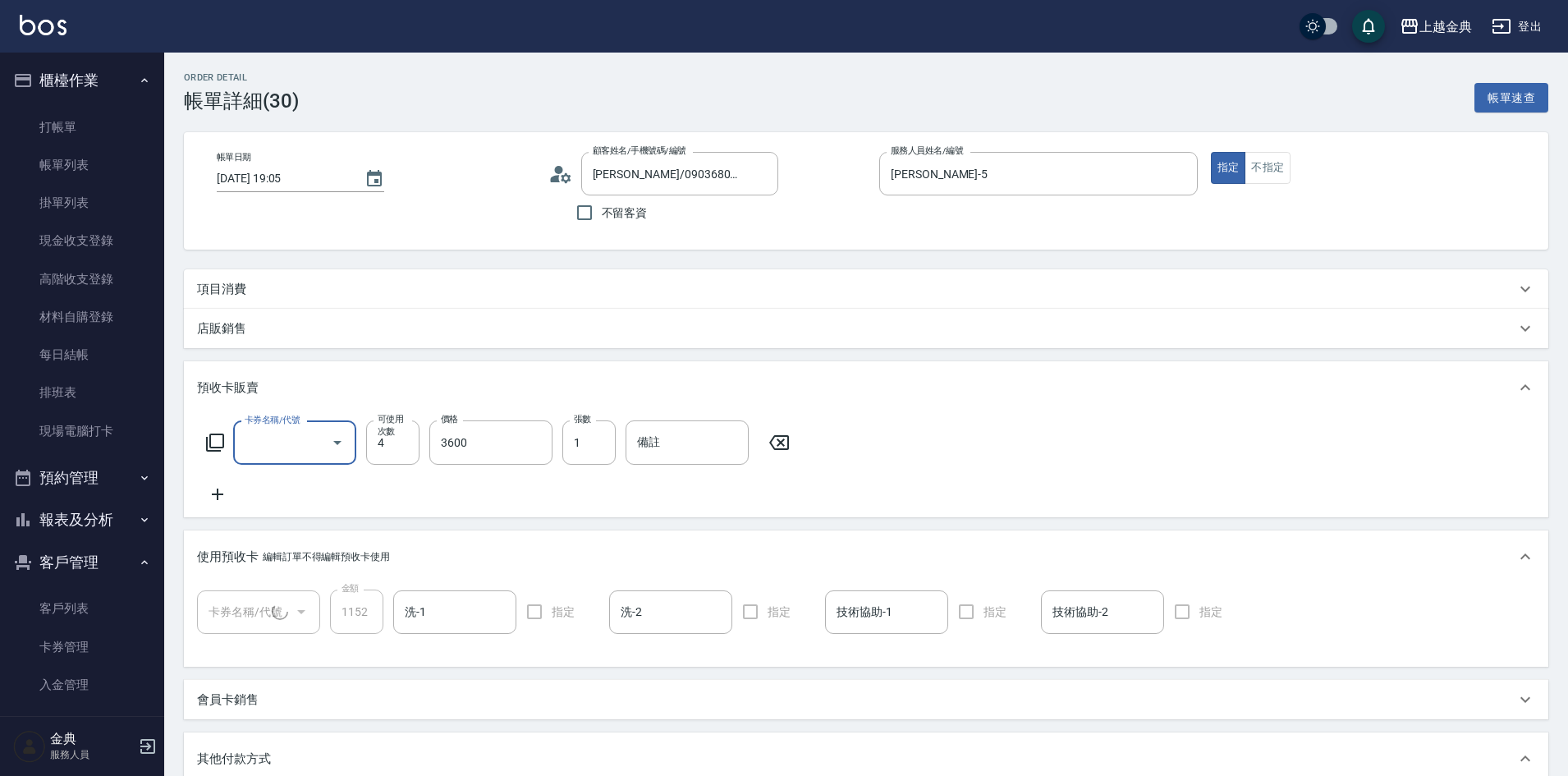
type input "[PERSON_NAME]/0903680812/440"
type input "頭皮3次(1/1)"
click at [333, 440] on icon "Open" at bounding box center [337, 442] width 20 height 20
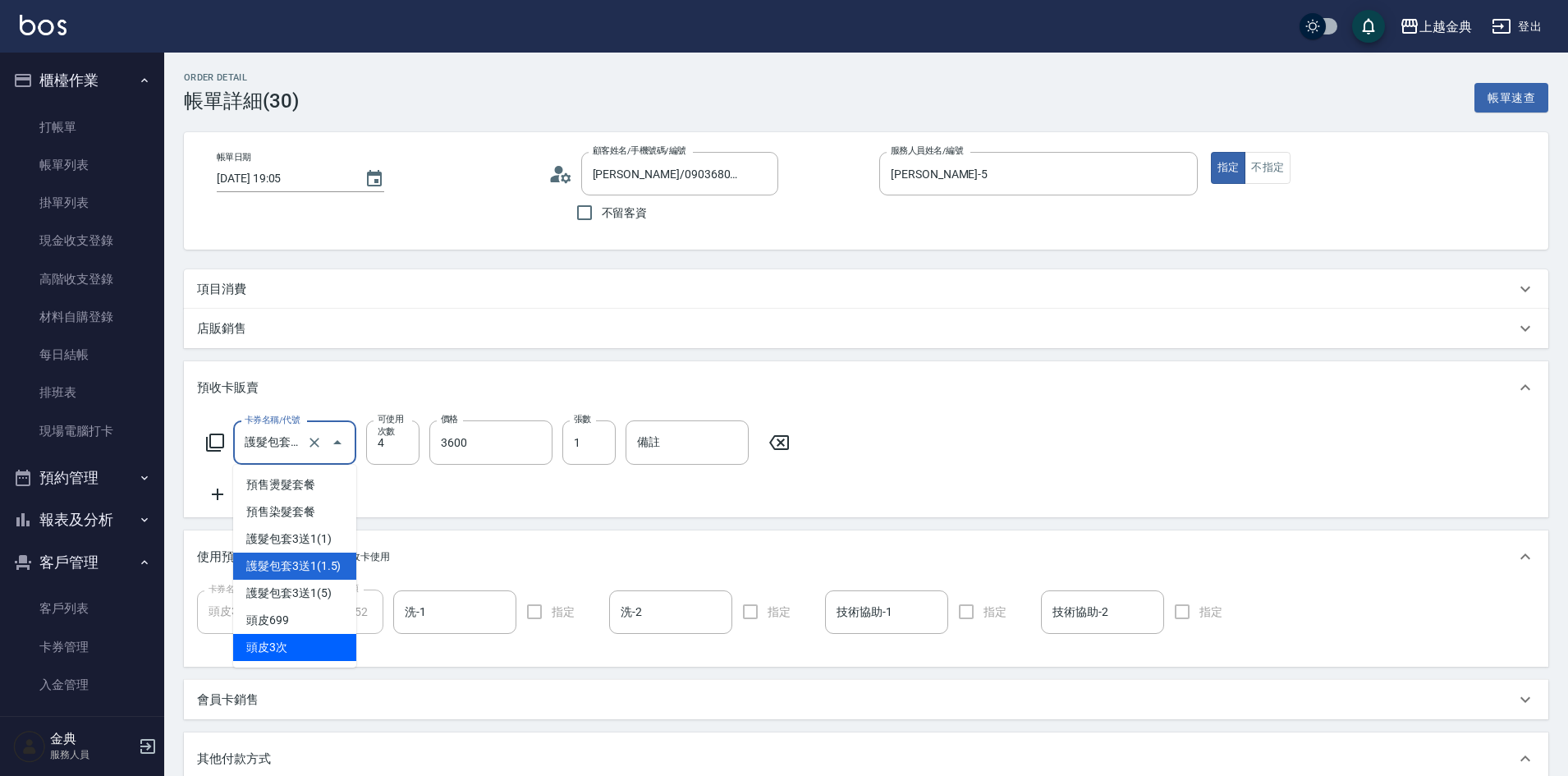
click at [298, 639] on span "頭皮3次" at bounding box center [295, 648] width 123 height 27
type input "頭皮3次(603)"
type input "3"
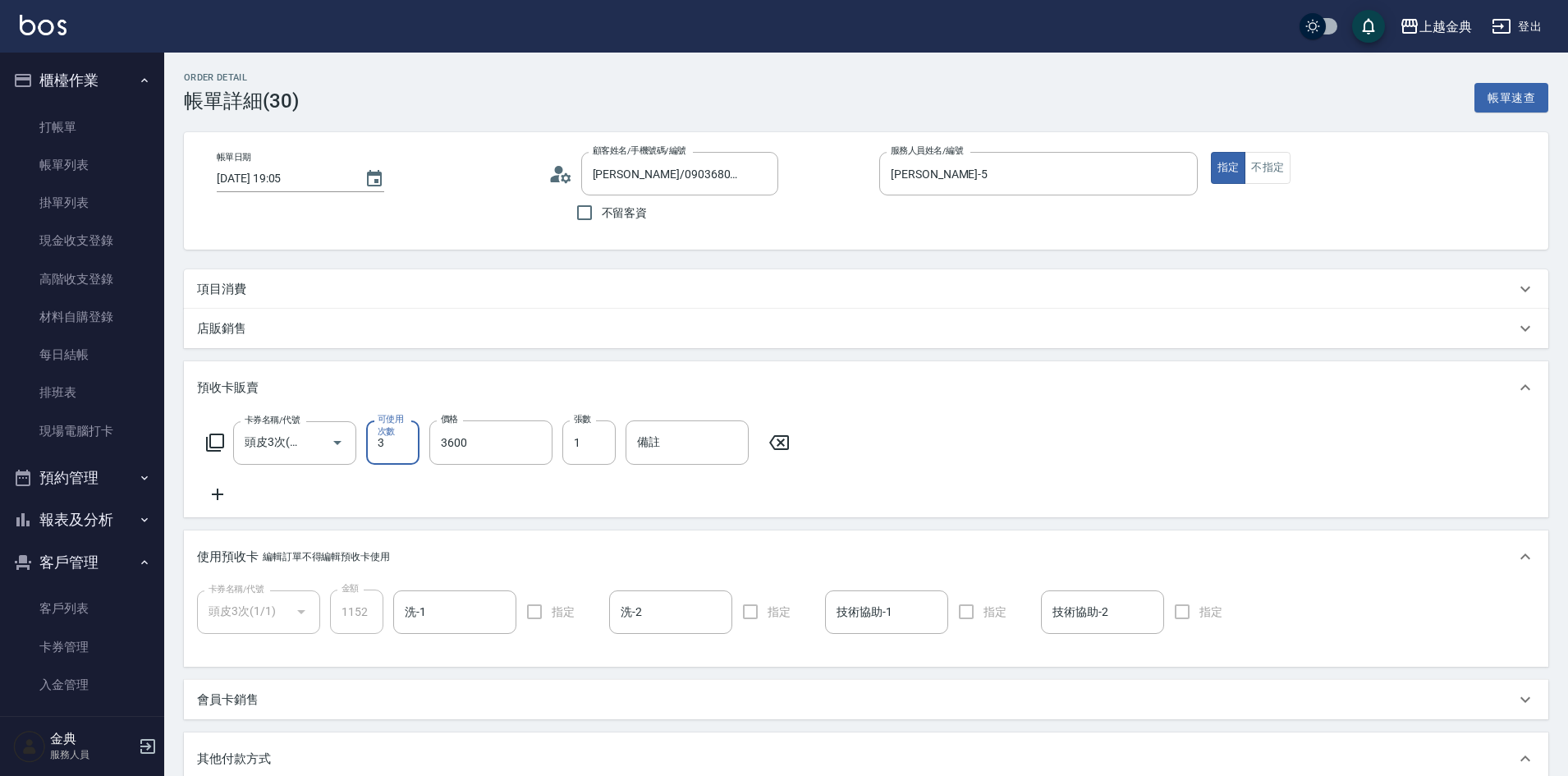
click at [478, 490] on div "卡券名稱/代號 頭皮3次(603) 卡券名稱/代號 可使用次數 3 可使用次數 價格 3600 價格 張數 1 張數 備註 備註" at bounding box center [866, 462] width 1338 height 84
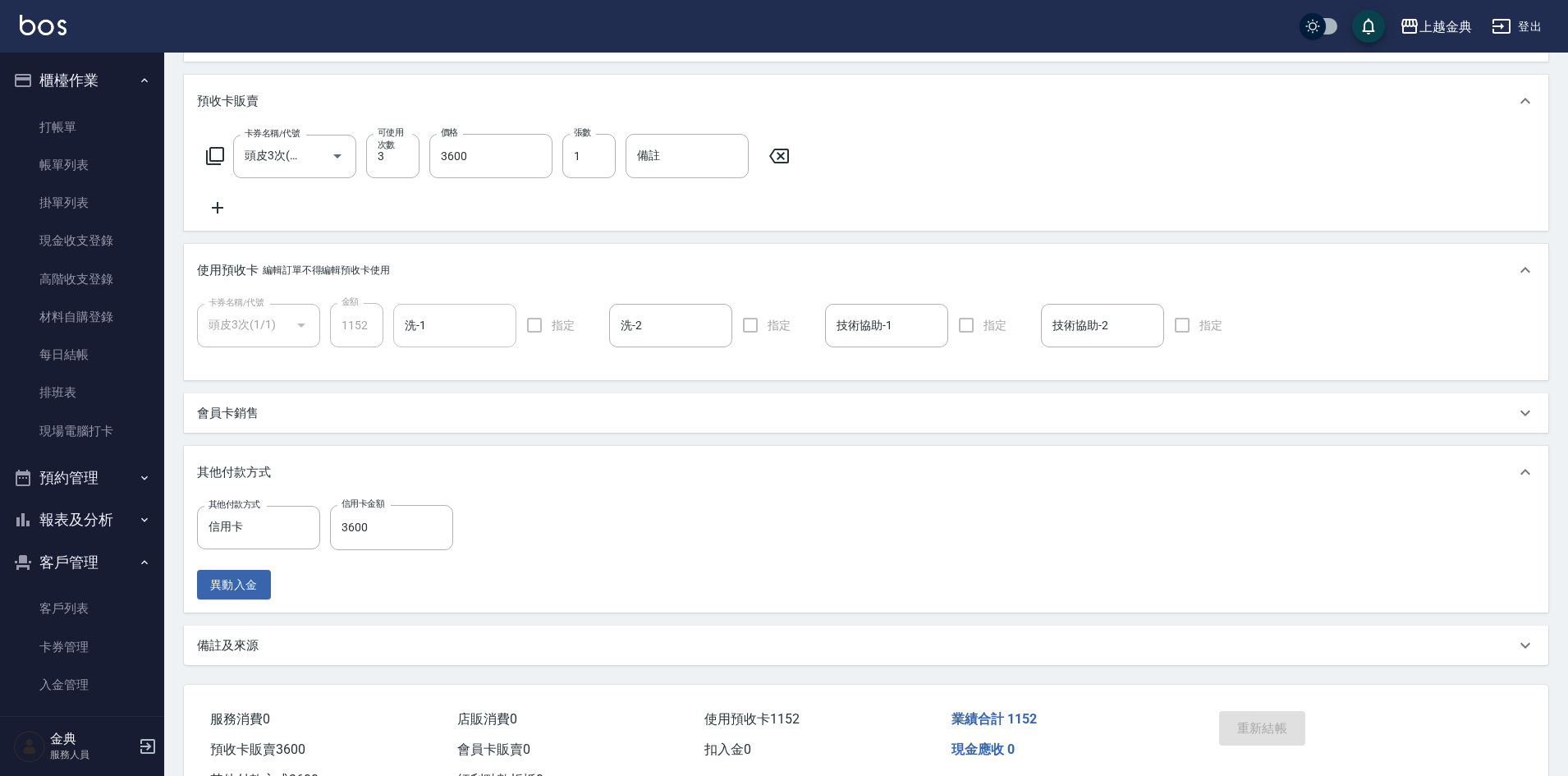
scroll to position [246, 0]
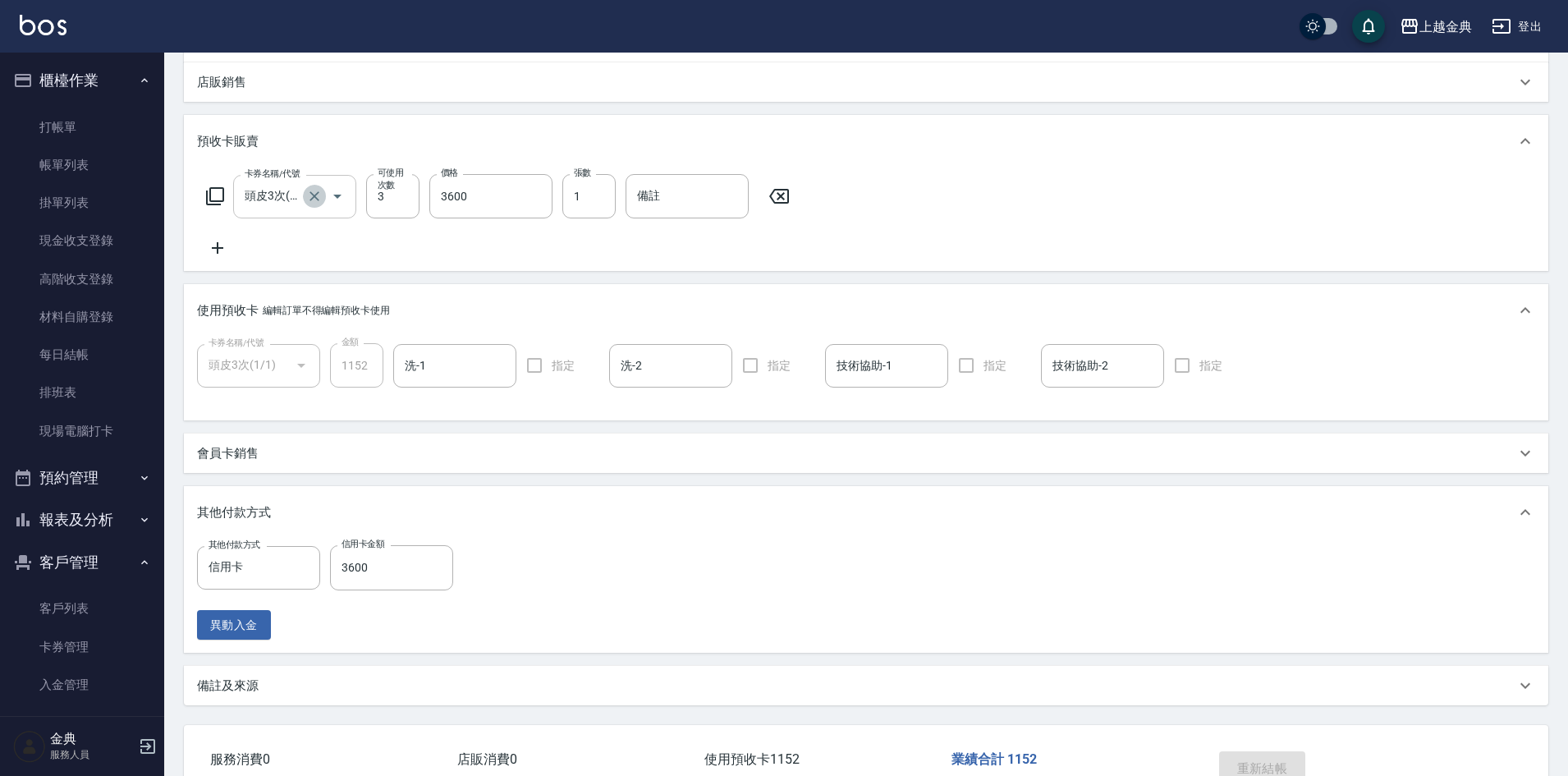
click at [324, 201] on button "Clear" at bounding box center [315, 196] width 23 height 23
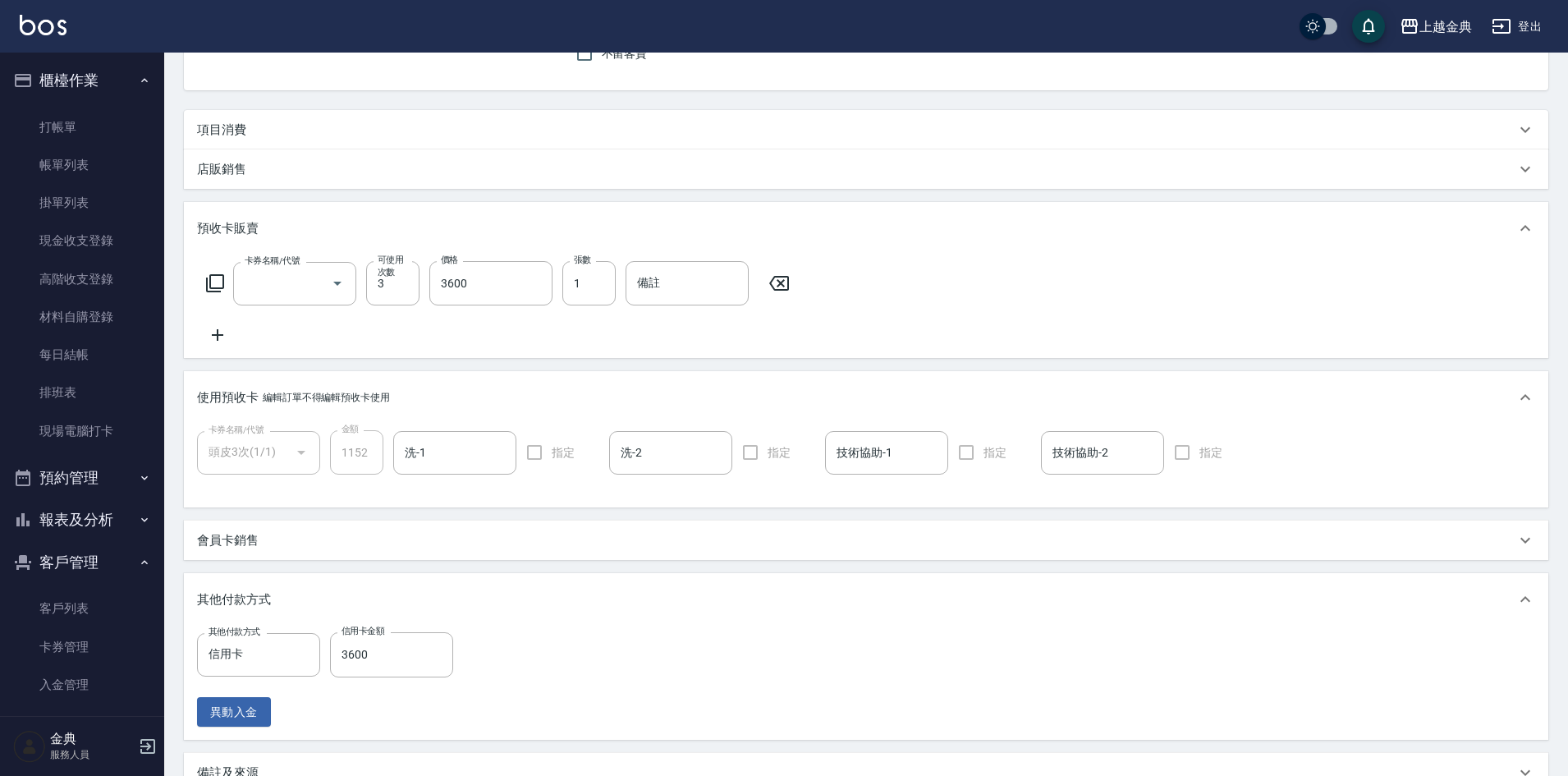
scroll to position [0, 0]
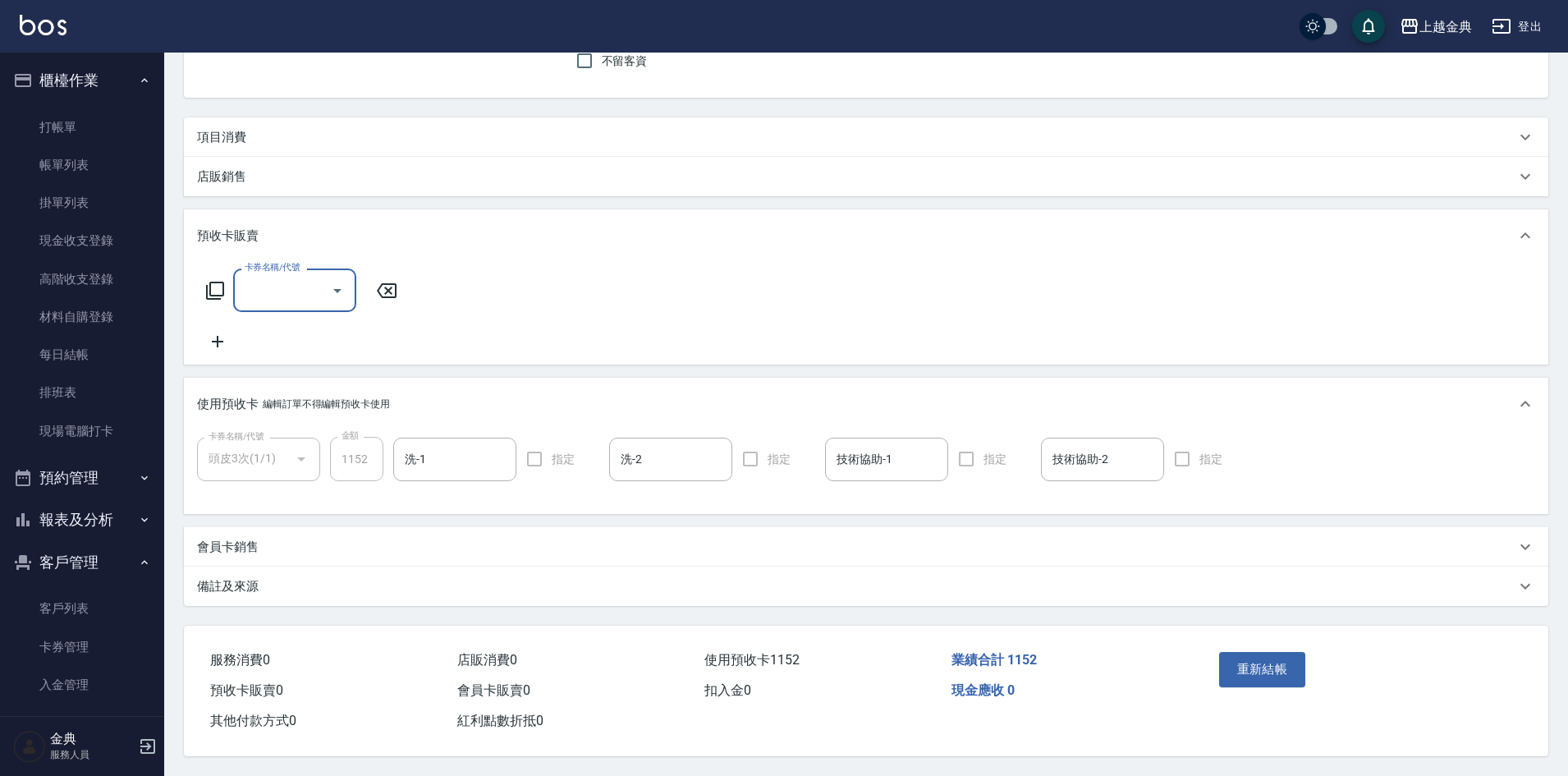
click at [291, 285] on input "卡券名稱/代號" at bounding box center [282, 290] width 84 height 29
click at [305, 481] on span "頭皮3次" at bounding box center [295, 495] width 123 height 27
type input "頭皮3次(603)"
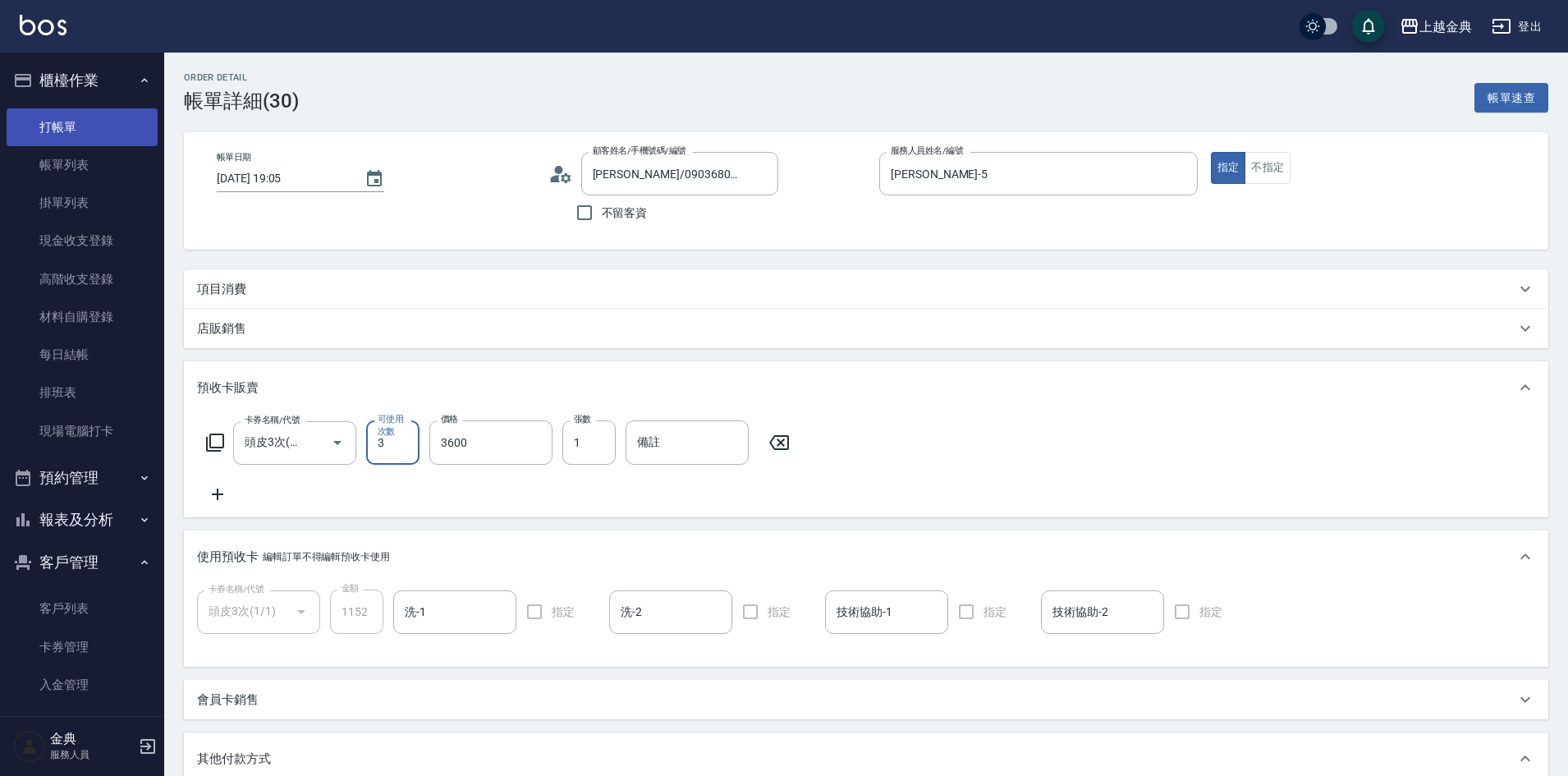
click at [73, 111] on link "打帳單" at bounding box center [82, 126] width 151 height 37
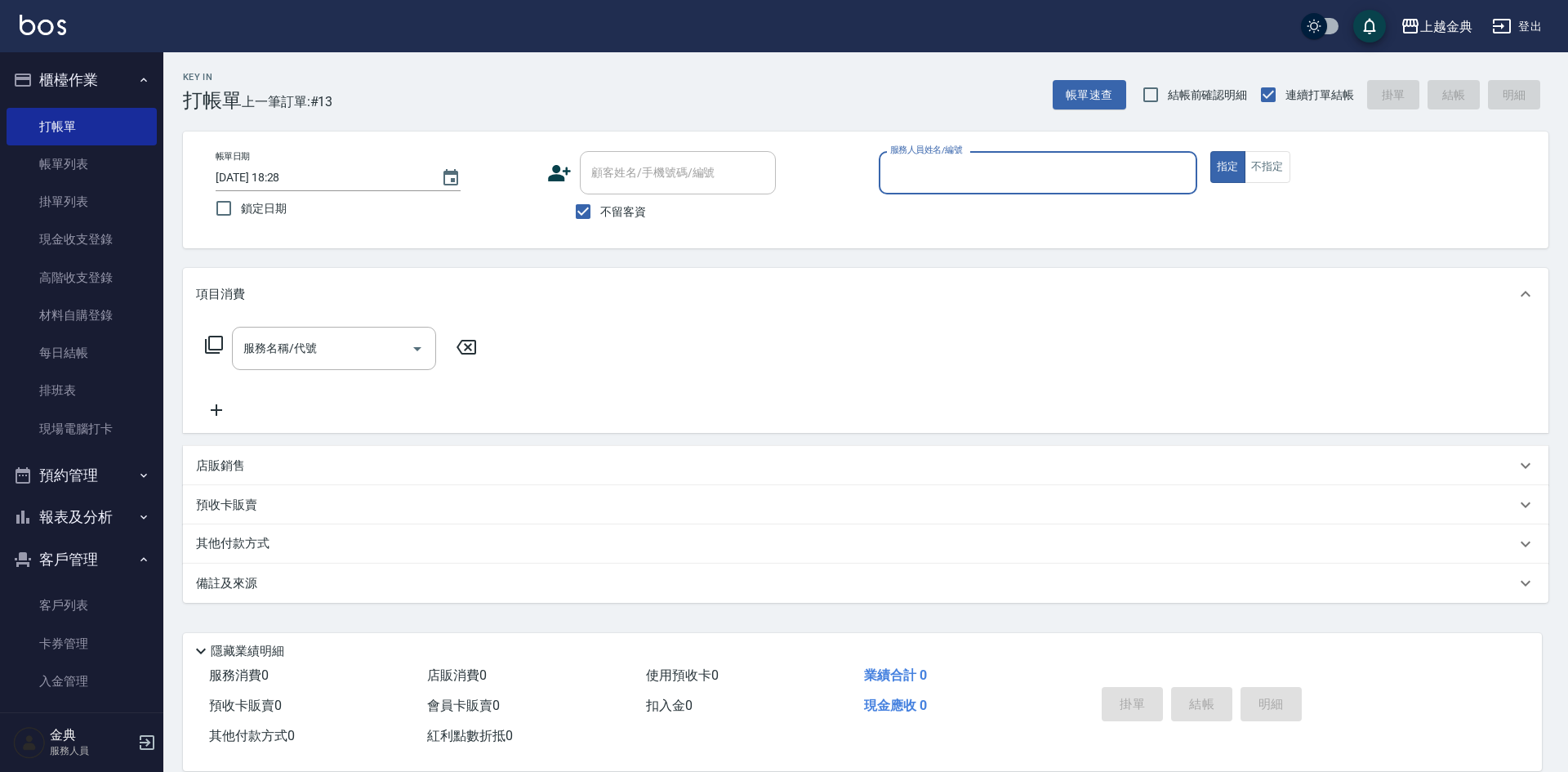
click at [935, 159] on input "服務人員姓名/編號" at bounding box center [1037, 173] width 304 height 29
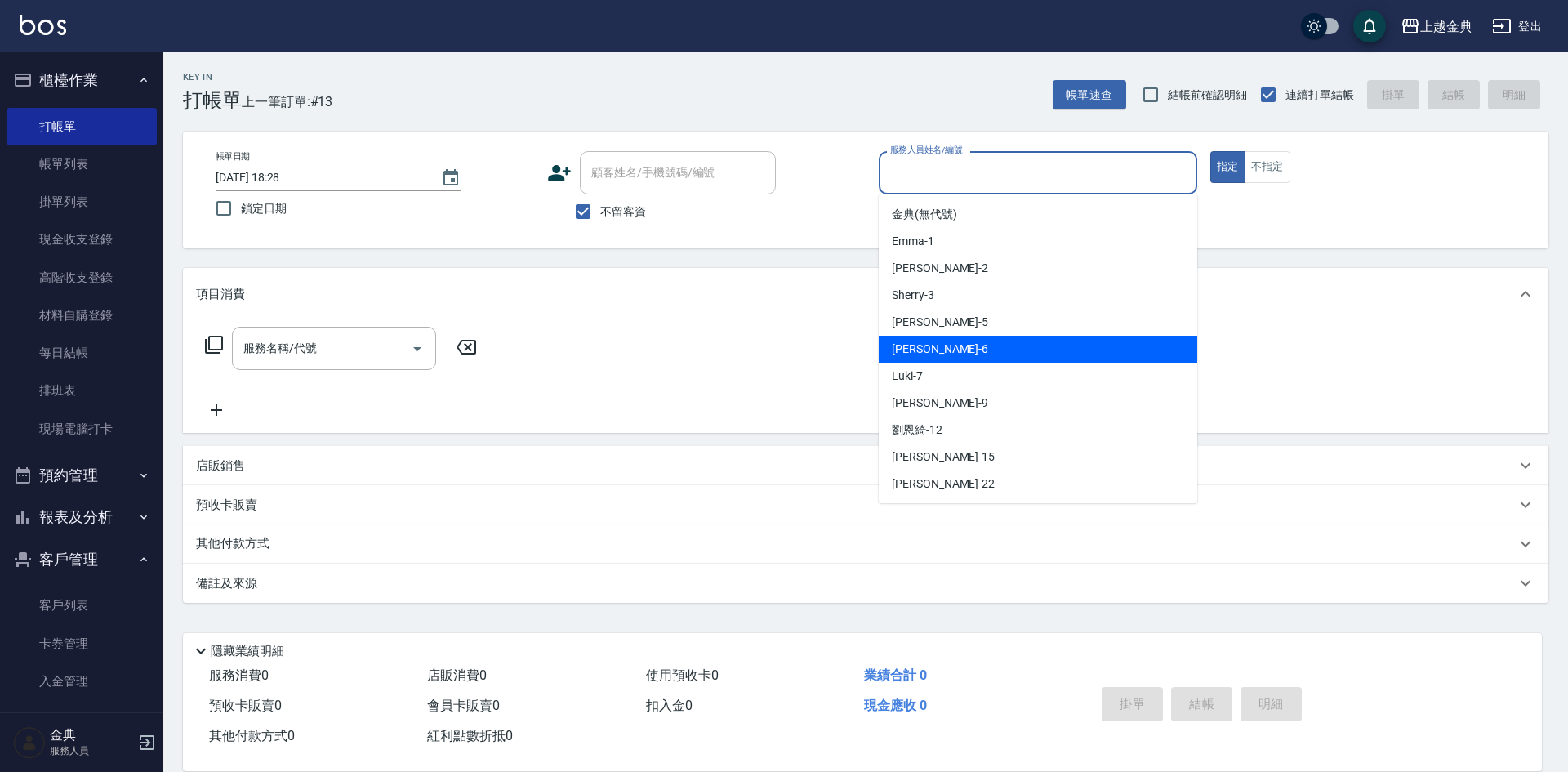
click at [937, 342] on div "[PERSON_NAME] -6" at bounding box center [1037, 349] width 319 height 27
type input "[PERSON_NAME]-6"
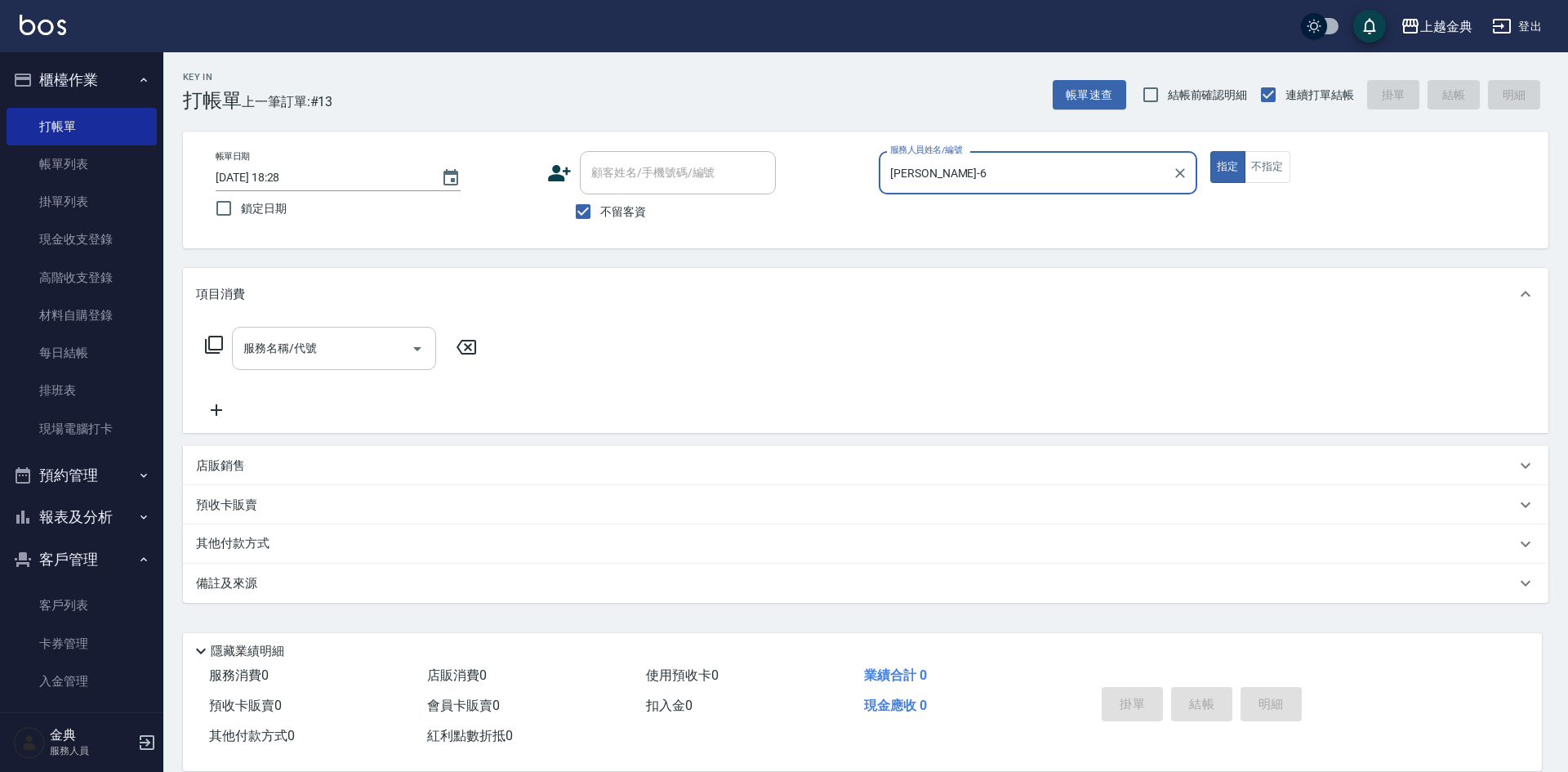
click at [294, 353] on input "服務名稱/代號" at bounding box center [321, 348] width 165 height 29
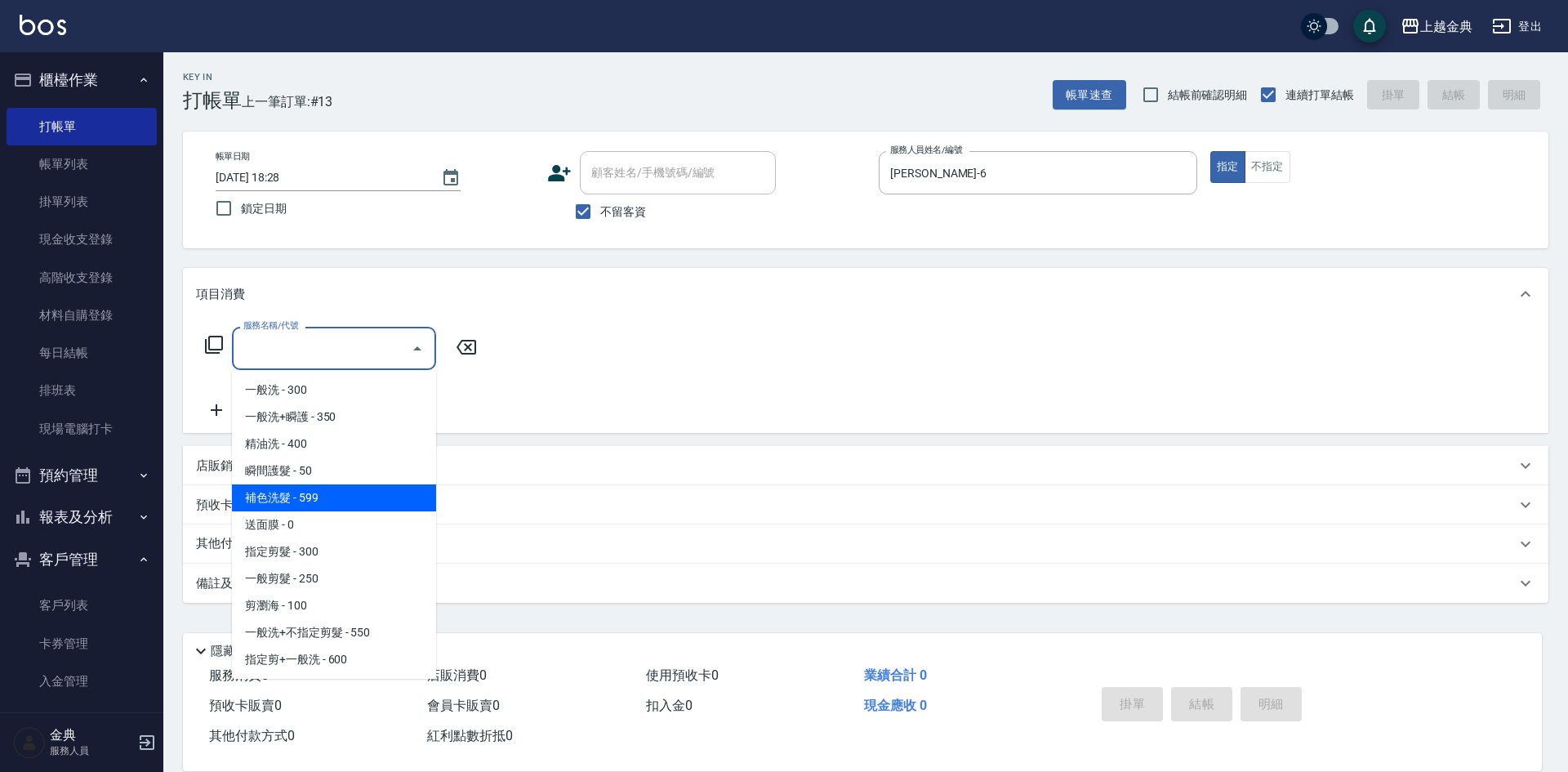
scroll to position [82, 0]
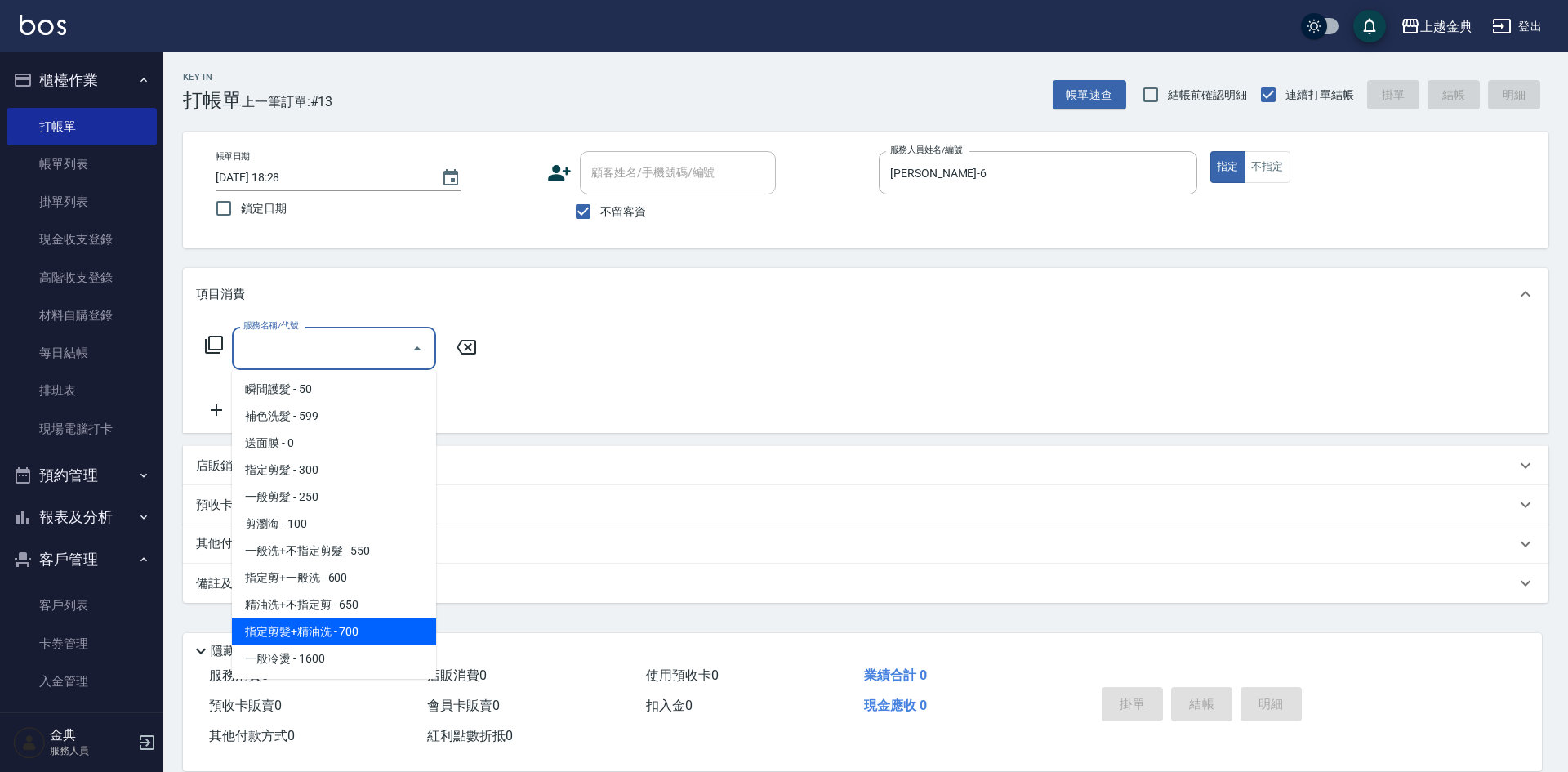
click at [383, 633] on span "指定剪髮+精油洗 - 700" at bounding box center [334, 632] width 205 height 27
type input "指定剪髮+精油洗(207)"
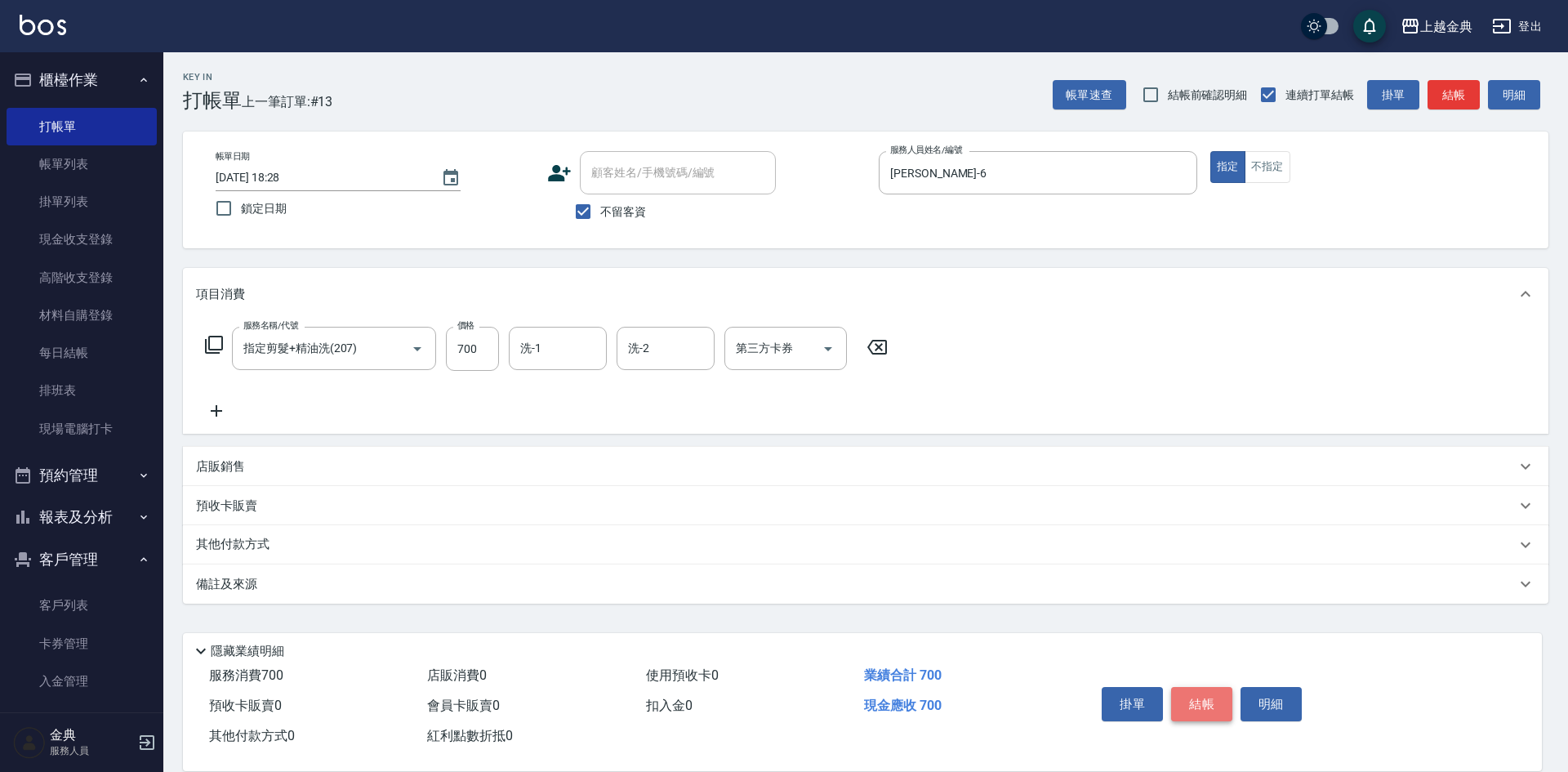
click at [1208, 697] on button "結帳" at bounding box center [1202, 704] width 61 height 34
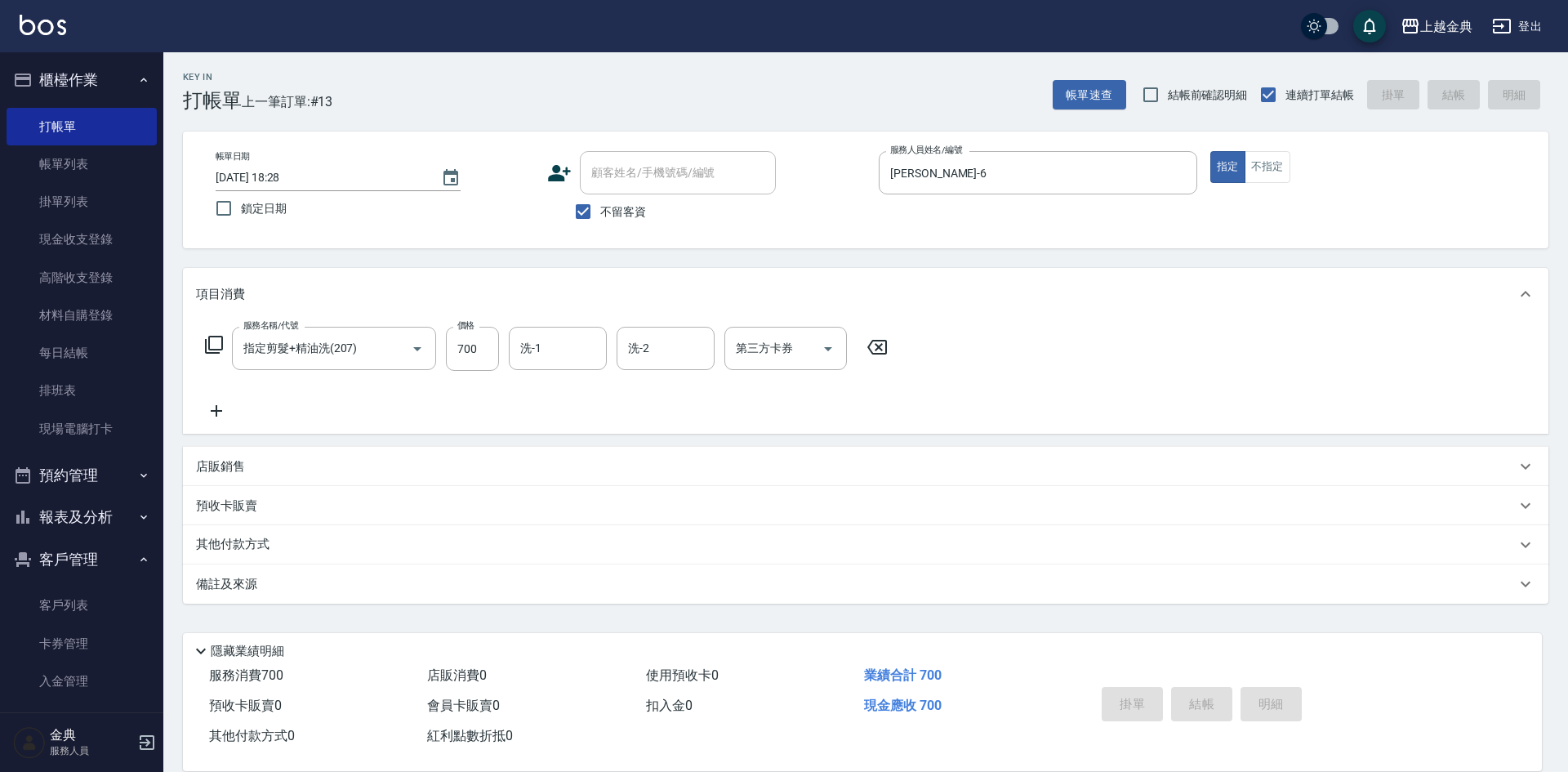
type input "[DATE] 18:30"
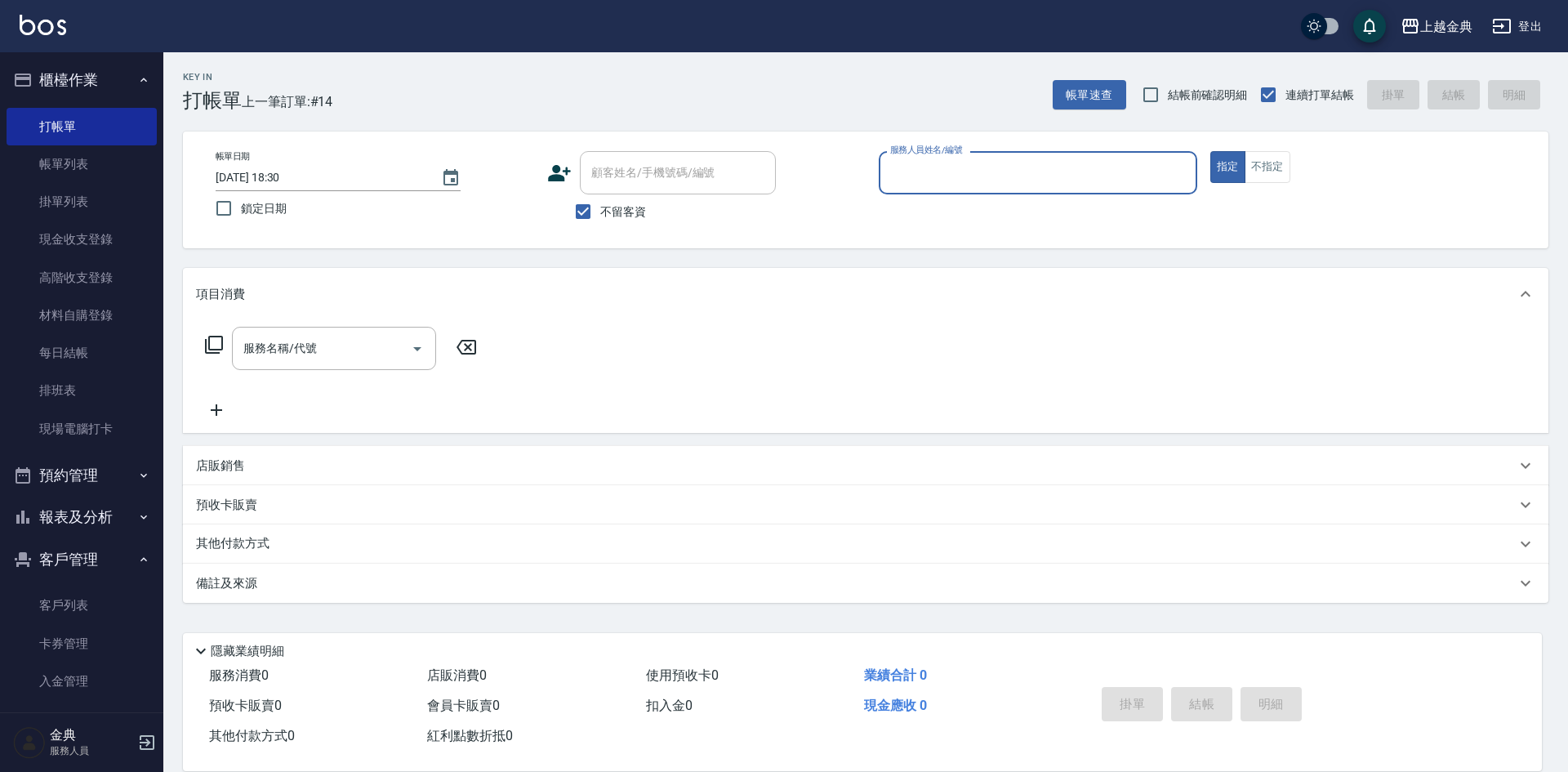
click at [1073, 175] on input "服務人員姓名/編號" at bounding box center [1037, 173] width 304 height 29
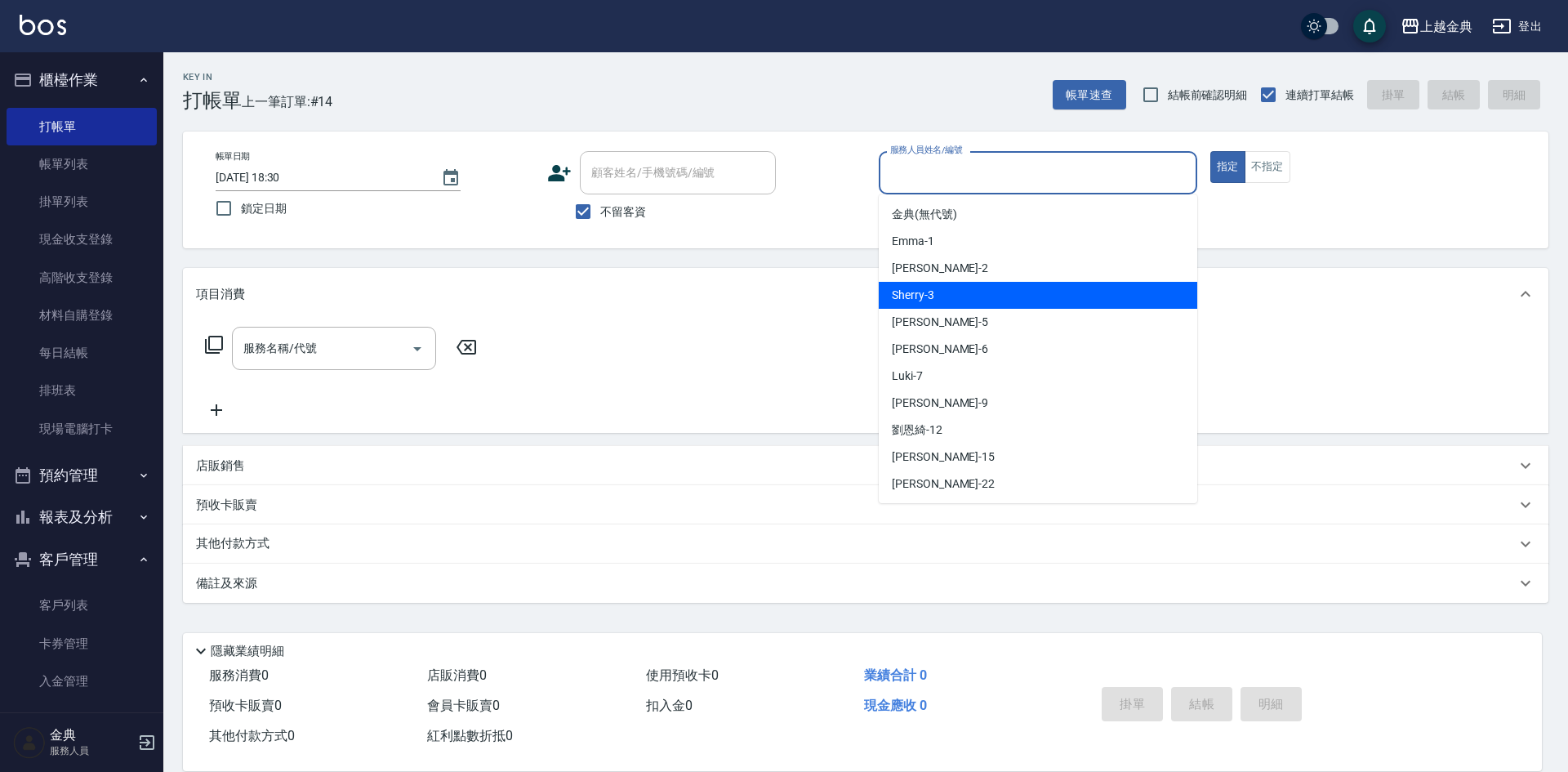
click at [1019, 307] on div "Sherry -3" at bounding box center [1037, 295] width 319 height 27
type input "Sherry-3"
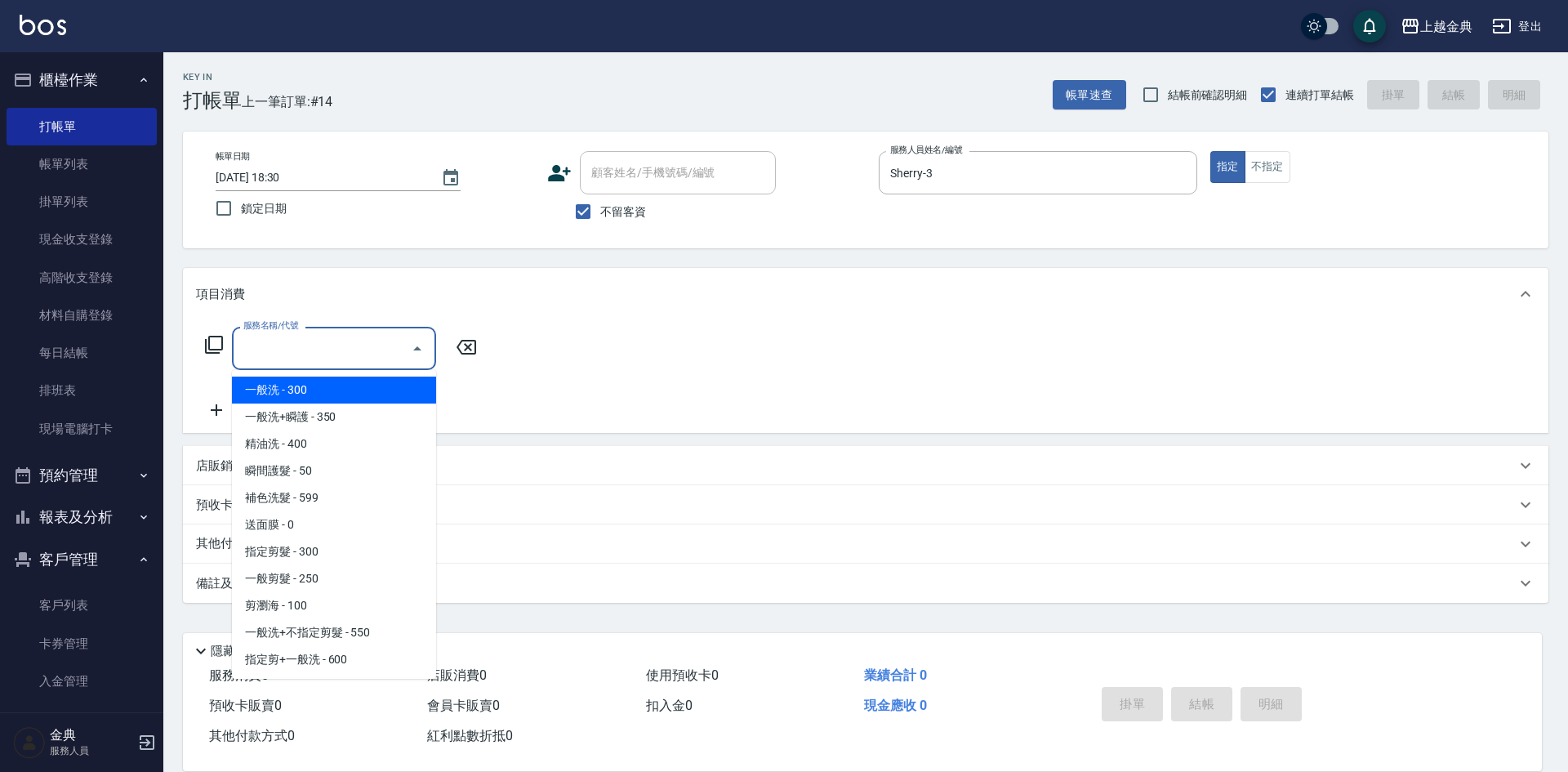
click at [356, 350] on input "服務名稱/代號" at bounding box center [321, 348] width 165 height 29
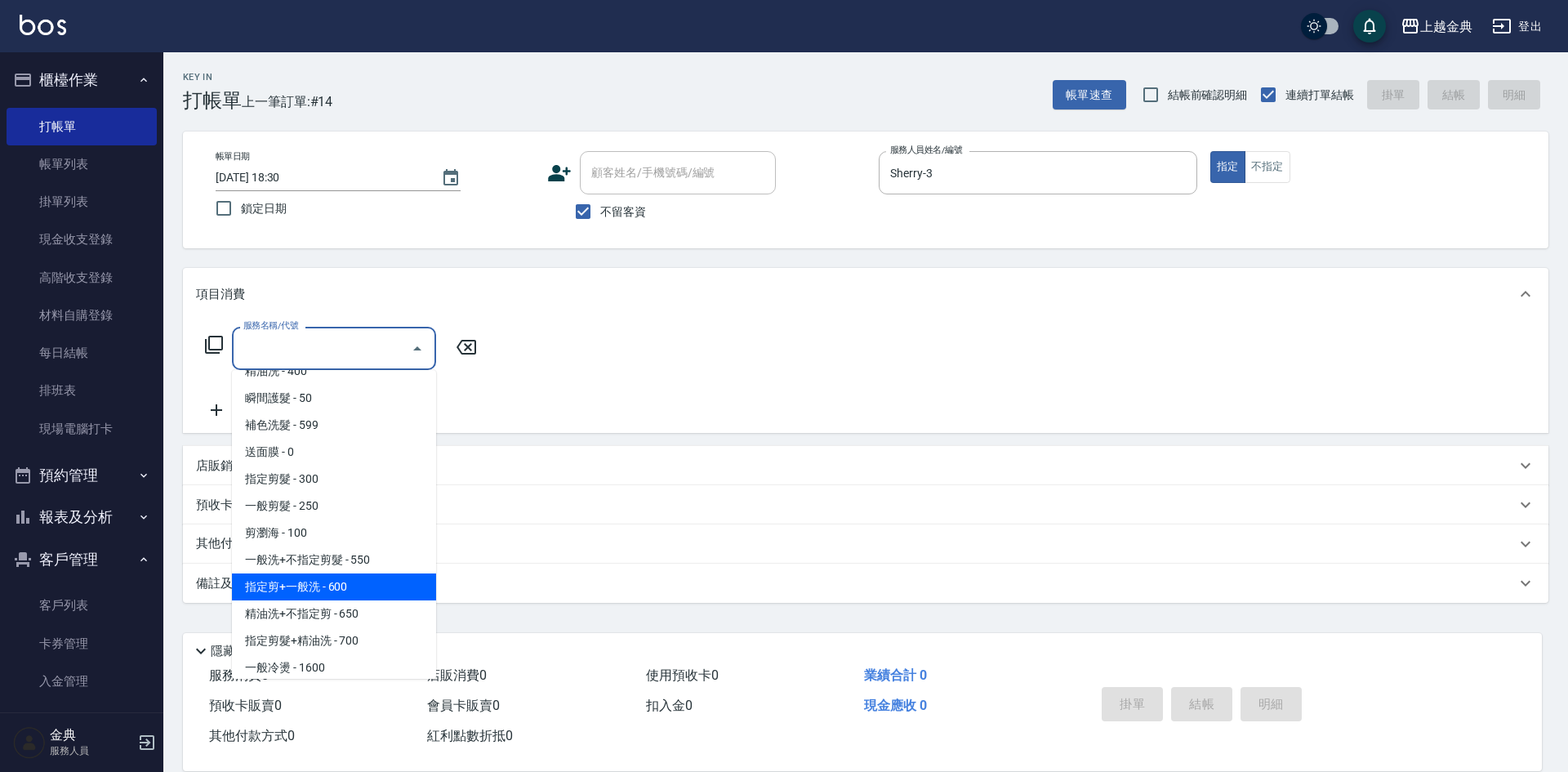
scroll to position [164, 0]
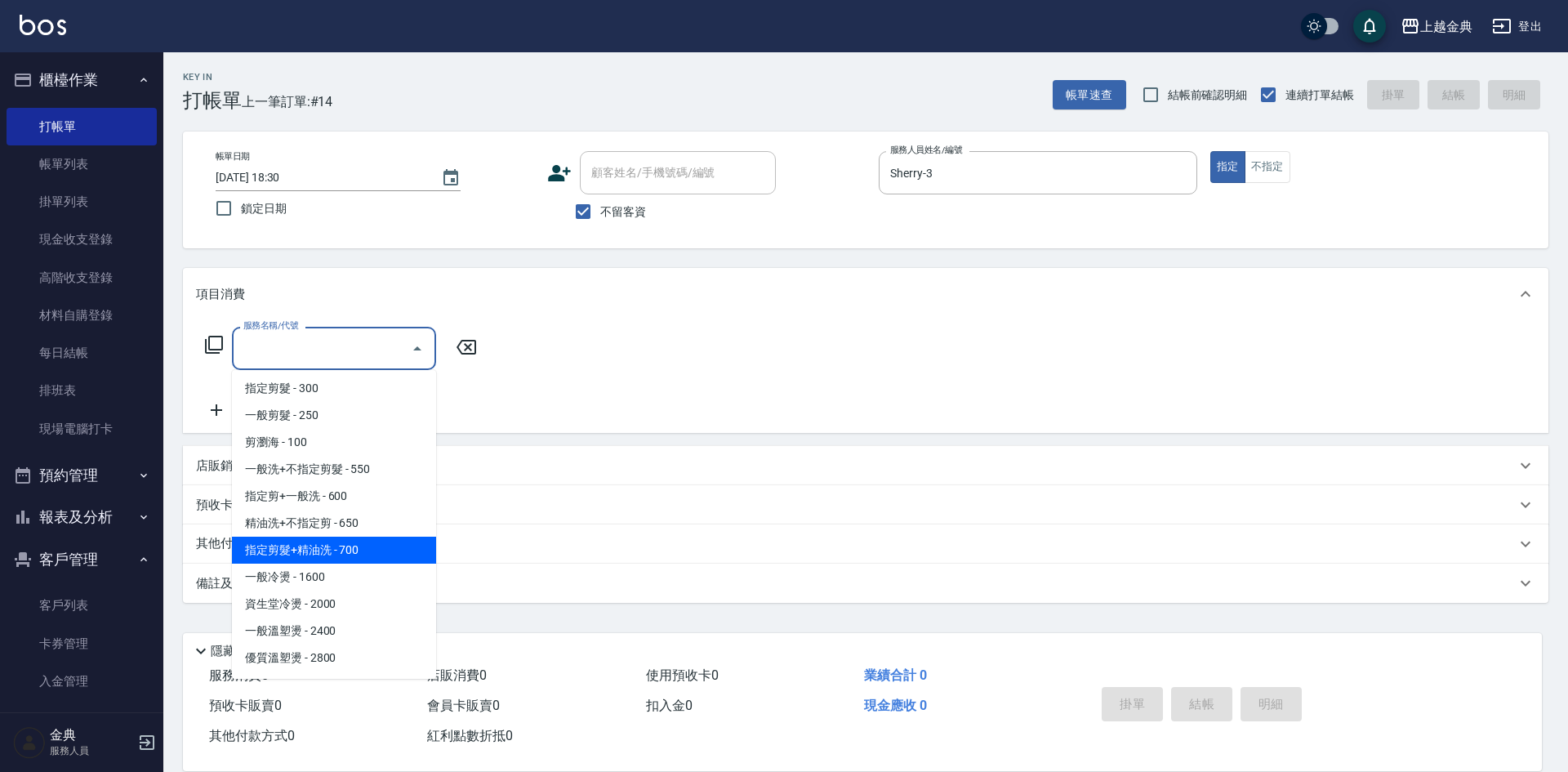
click at [371, 551] on span "指定剪髮+精油洗 - 700" at bounding box center [334, 550] width 205 height 27
type input "指定剪髮+精油洗(207)"
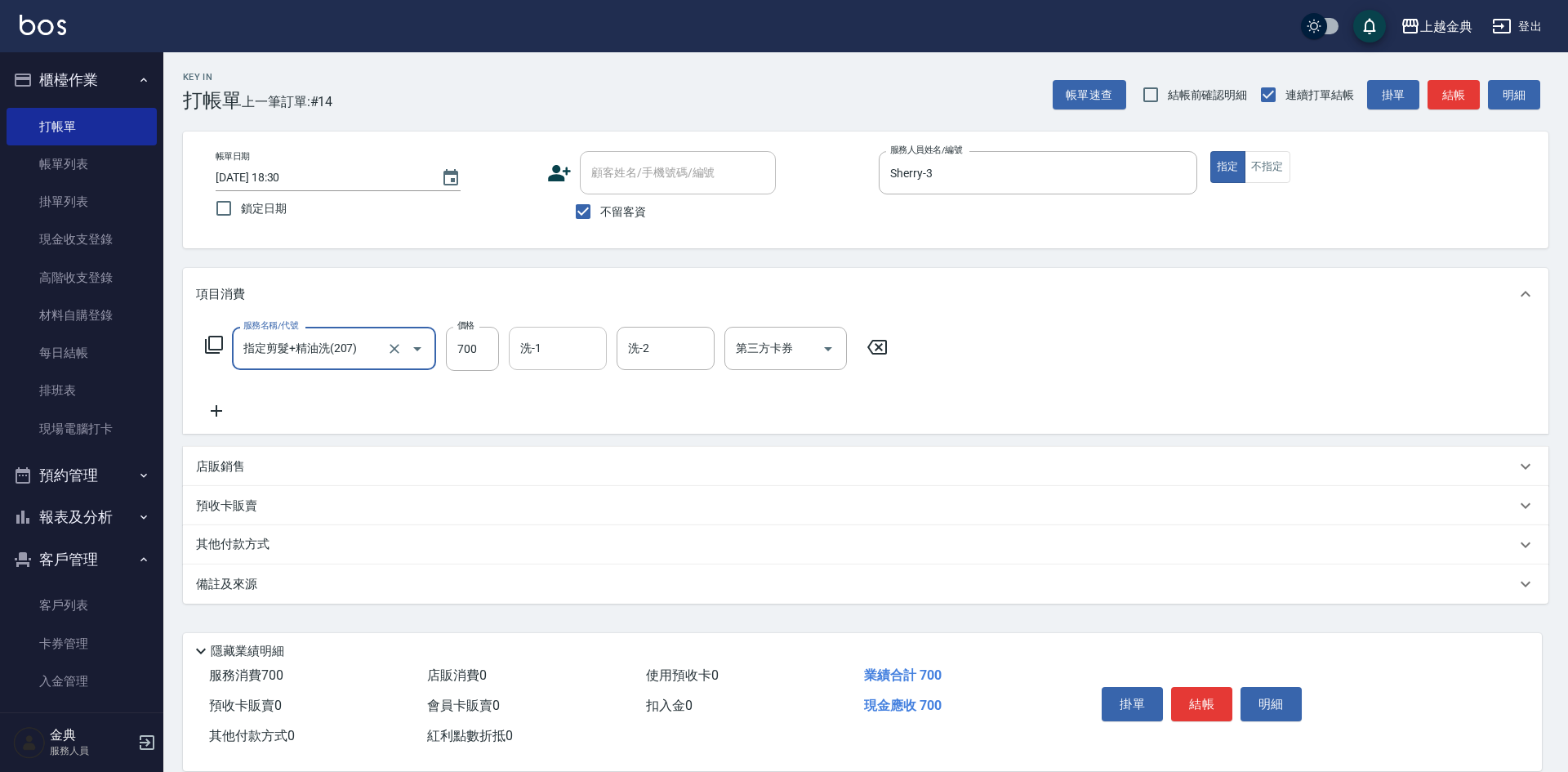
click at [544, 344] on input "洗-1" at bounding box center [558, 348] width 84 height 29
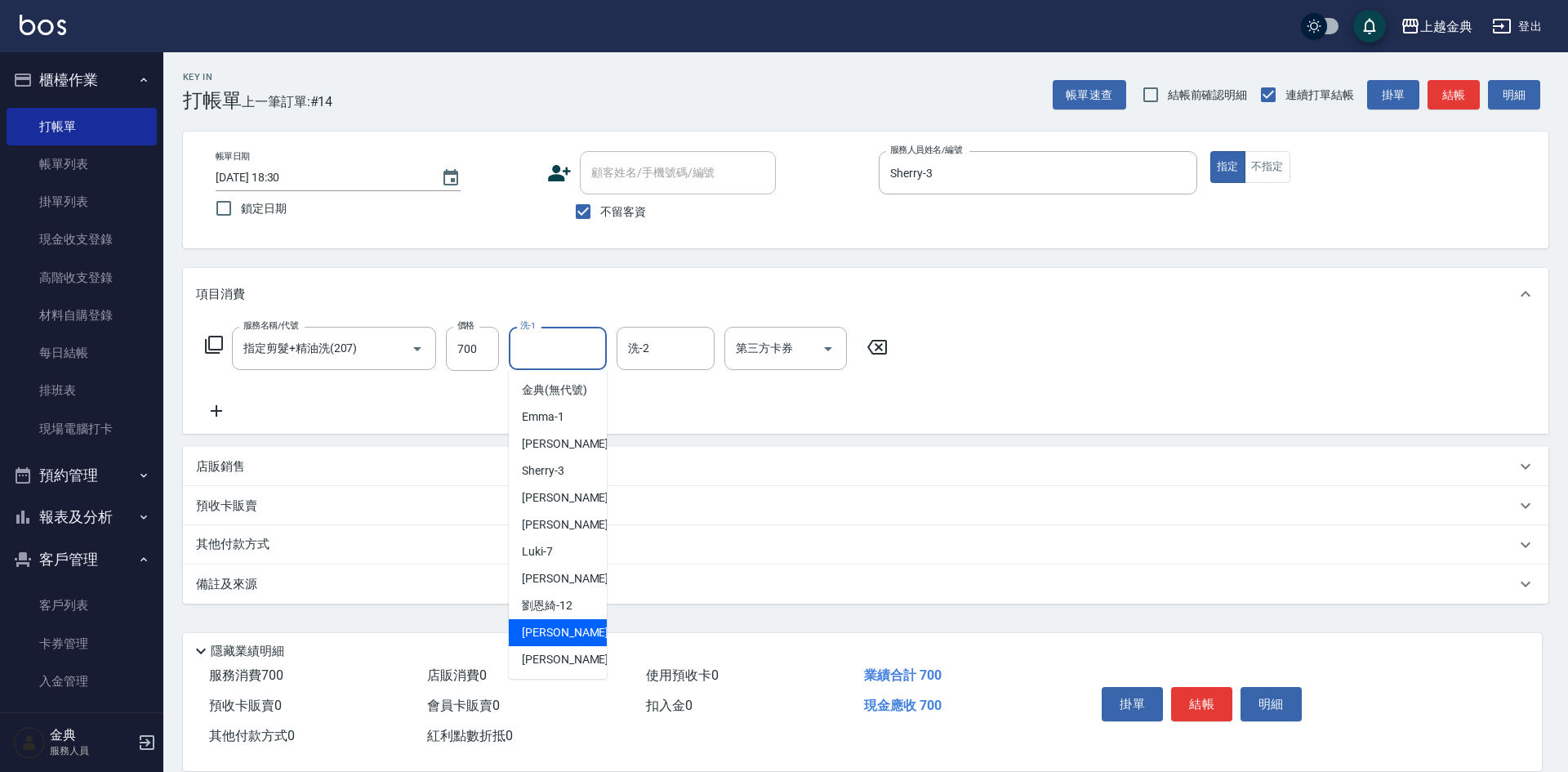
click at [574, 620] on div "[PERSON_NAME]-12" at bounding box center [558, 605] width 98 height 27
type input "[PERSON_NAME]-12"
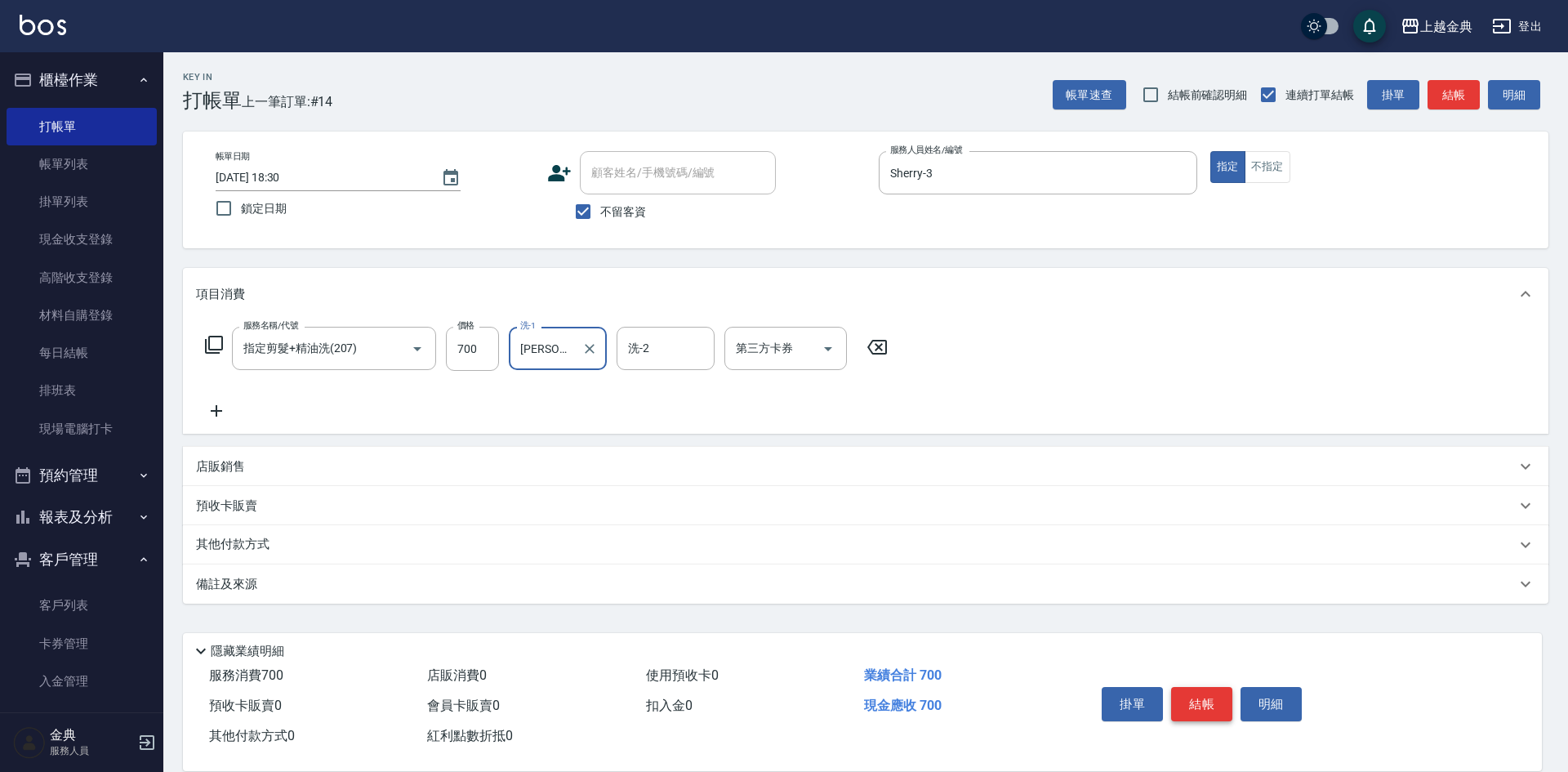
click at [1200, 699] on button "結帳" at bounding box center [1202, 704] width 61 height 34
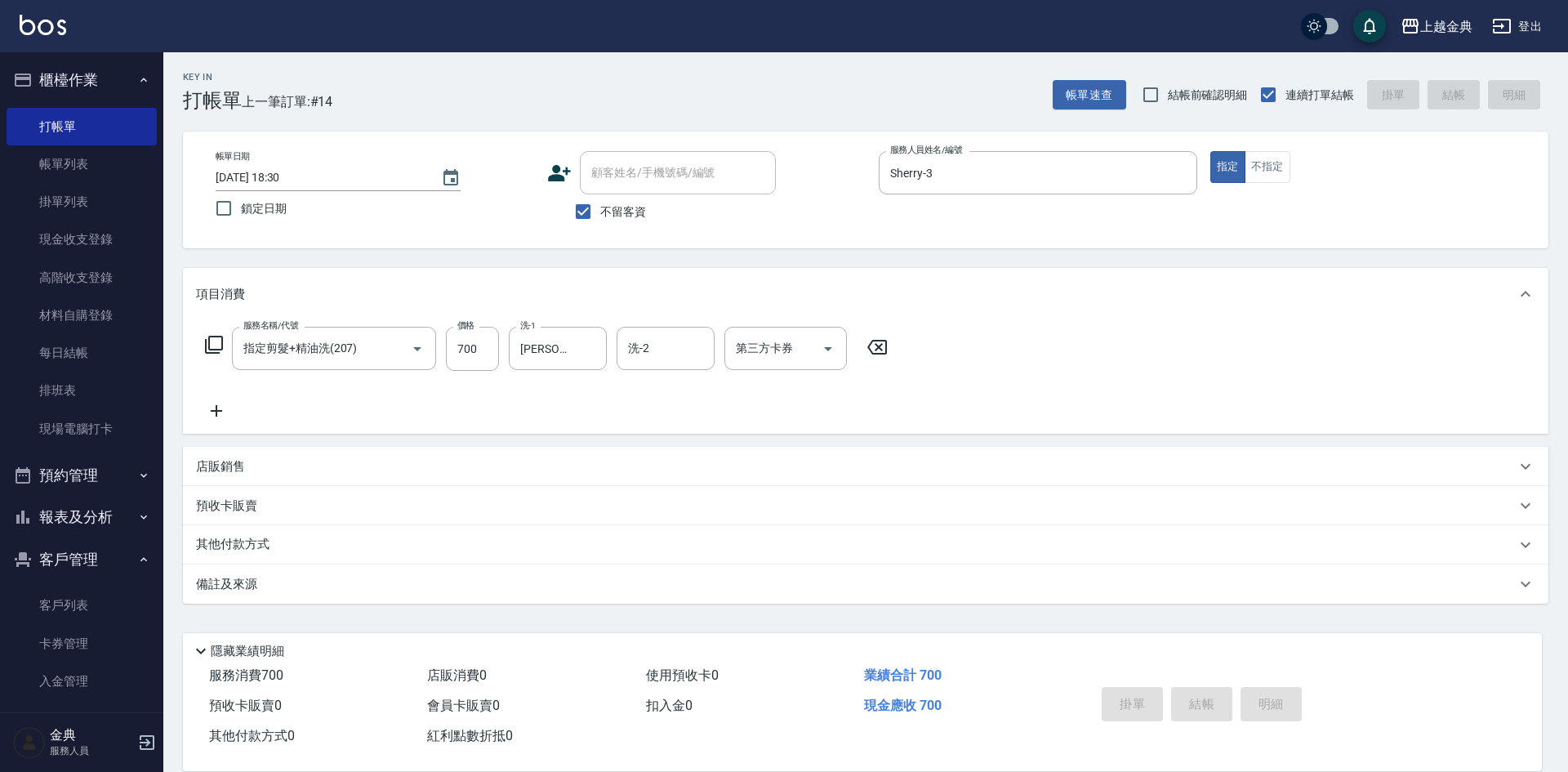
type input "[DATE] 18:31"
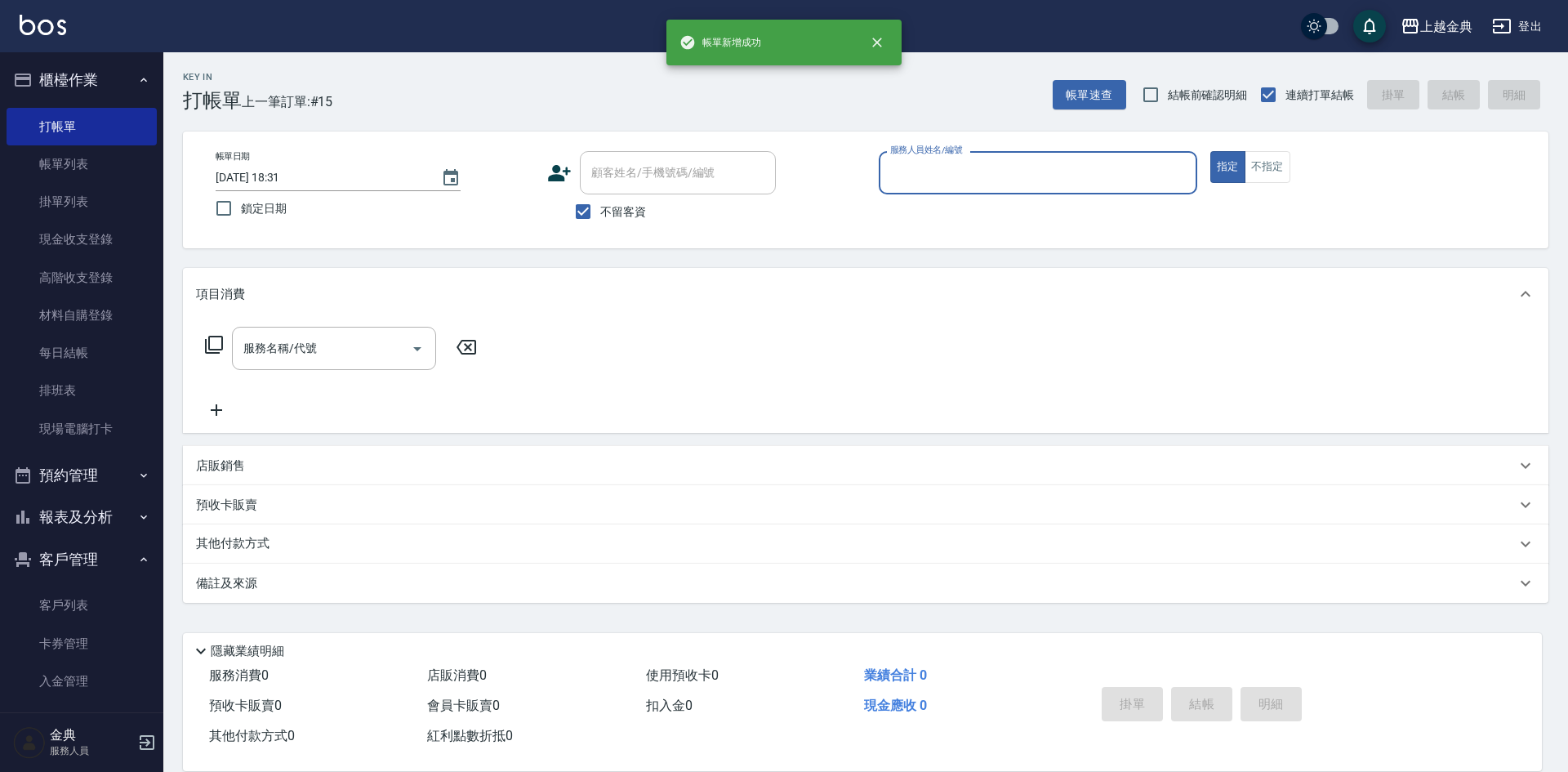
click at [1037, 173] on input "服務人員姓名/編號" at bounding box center [1037, 173] width 304 height 29
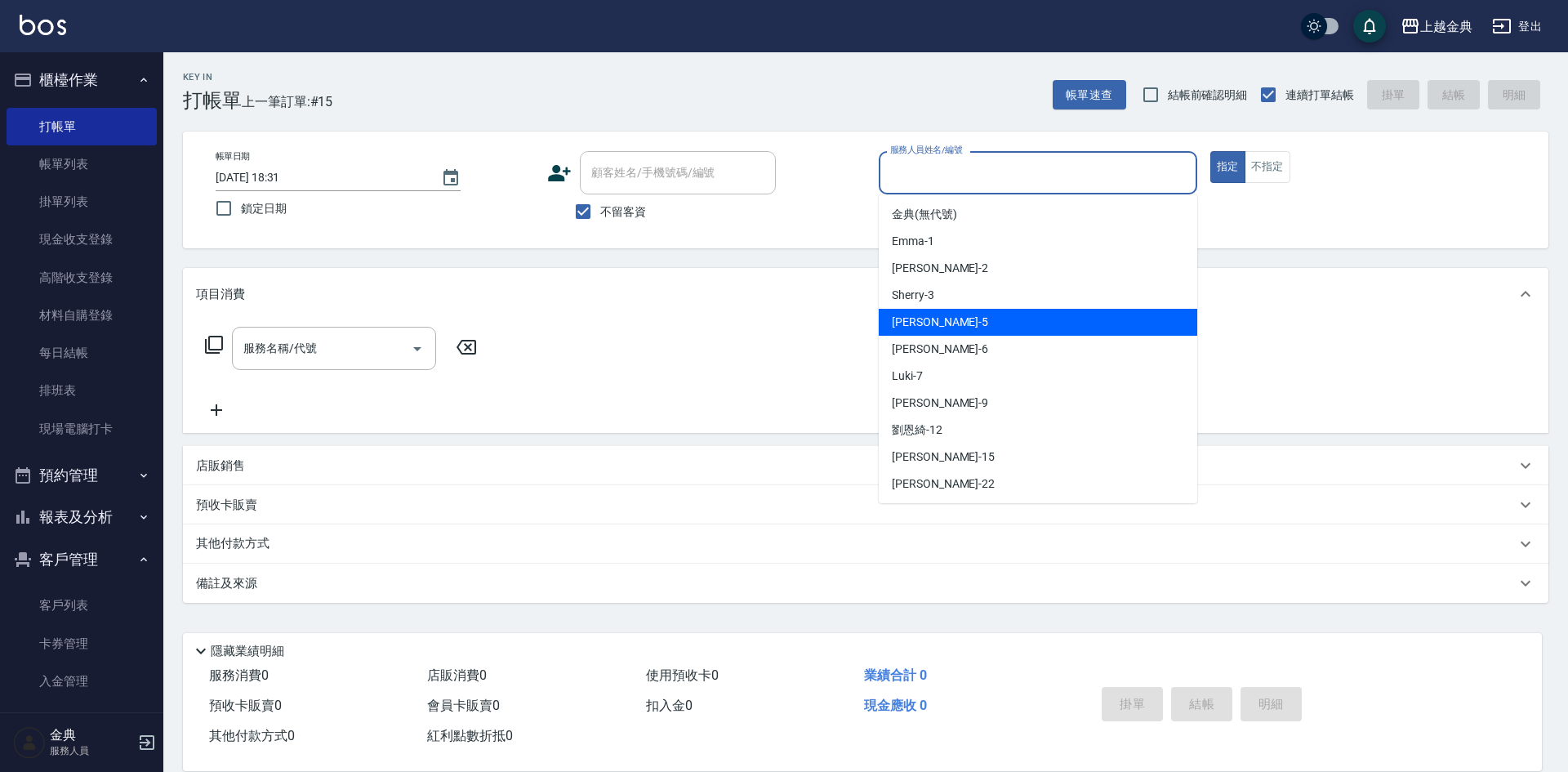
click at [1046, 321] on div "[PERSON_NAME] -5" at bounding box center [1037, 322] width 319 height 27
type input "[PERSON_NAME]-5"
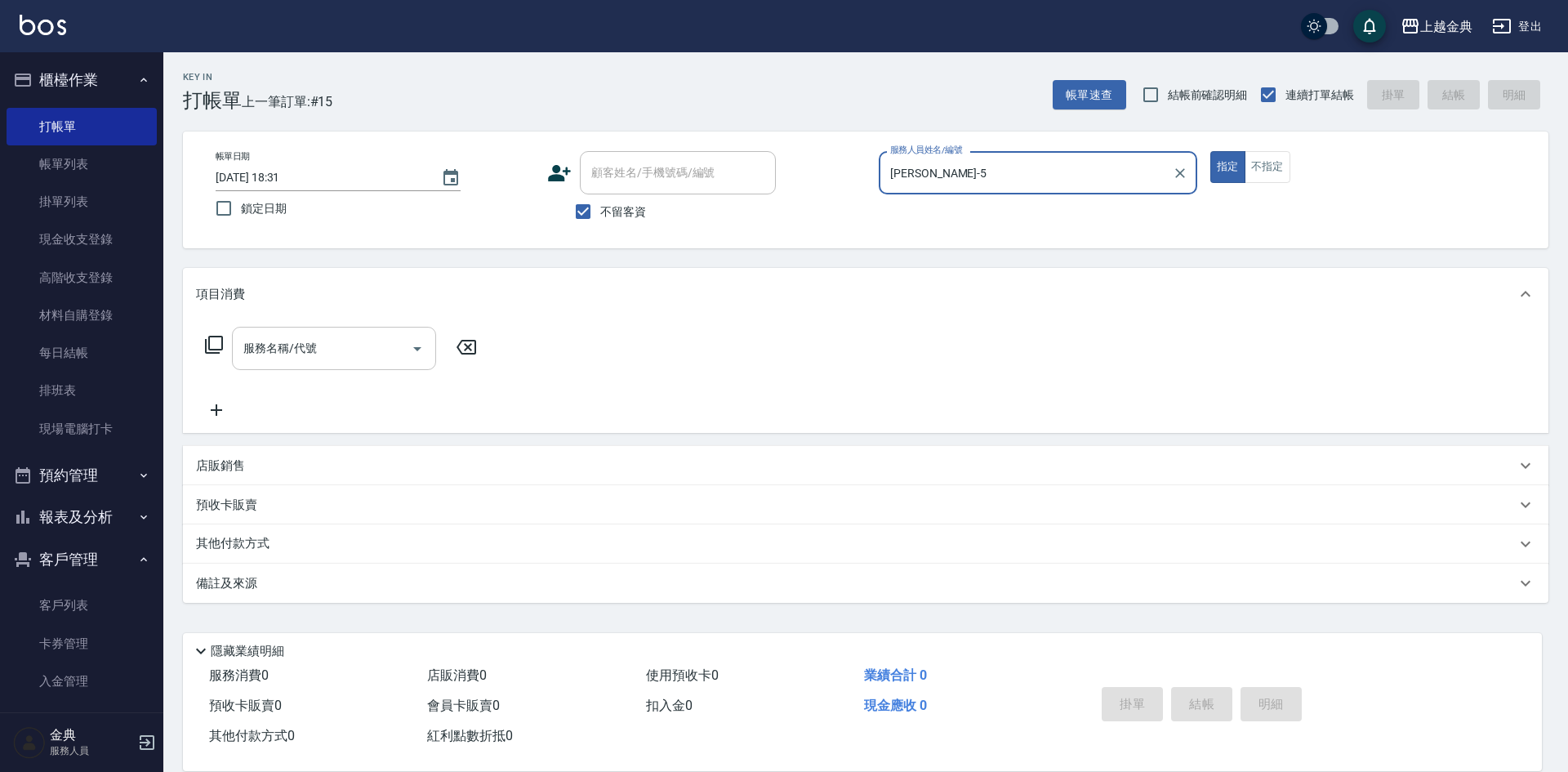
drag, startPoint x: 293, startPoint y: 347, endPoint x: 296, endPoint y: 358, distance: 11.4
click at [294, 346] on input "服務名稱/代號" at bounding box center [321, 348] width 165 height 29
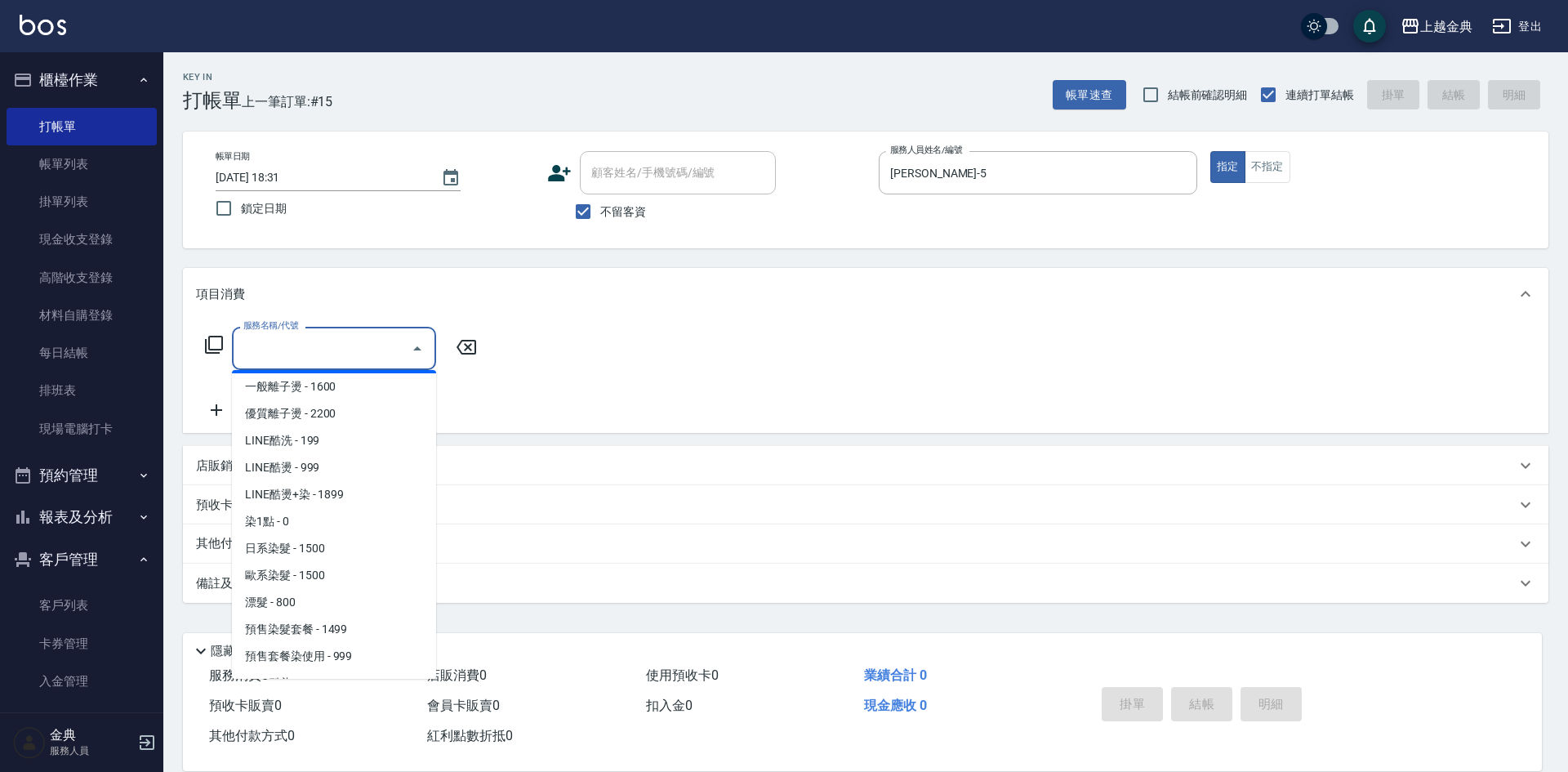
scroll to position [490, 0]
click at [328, 552] on span "日系染髮 - 1500" at bounding box center [334, 546] width 205 height 27
type input "日系染髮(401)"
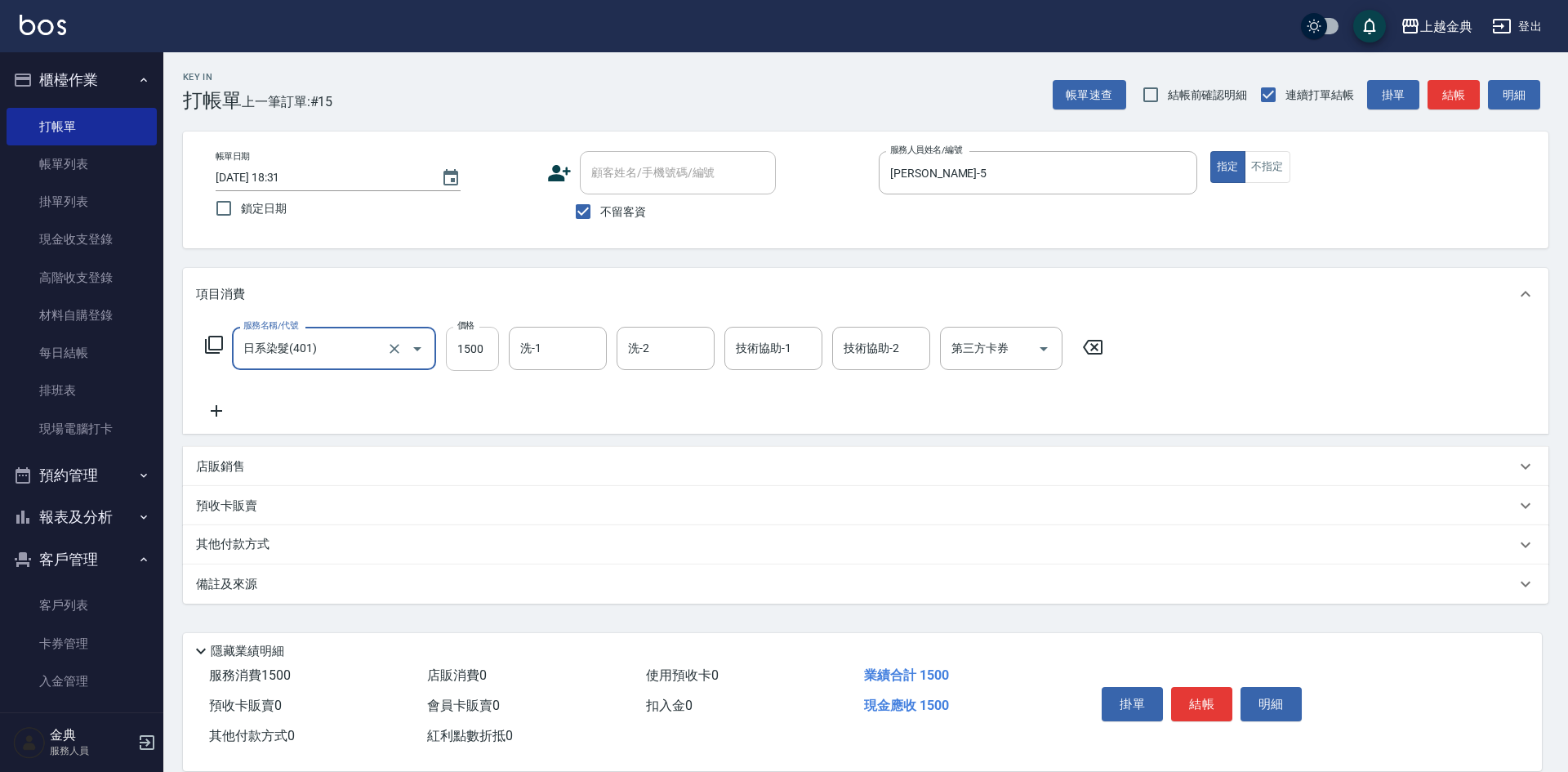
click at [471, 350] on input "1500" at bounding box center [473, 348] width 53 height 44
type input "1790"
click at [1201, 696] on button "結帳" at bounding box center [1202, 704] width 61 height 34
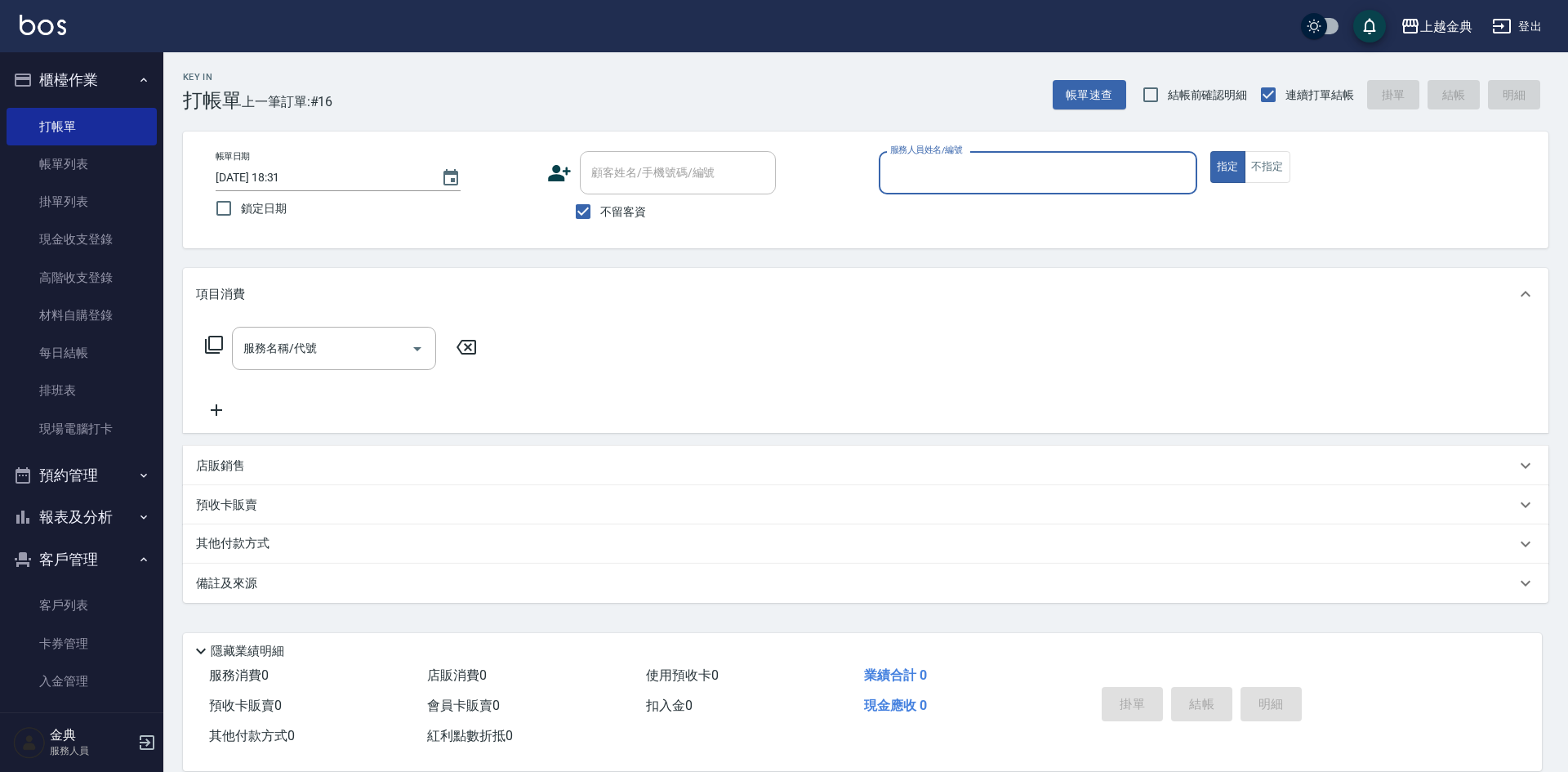
click at [950, 180] on input "服務人員姓名/編號" at bounding box center [1037, 173] width 304 height 29
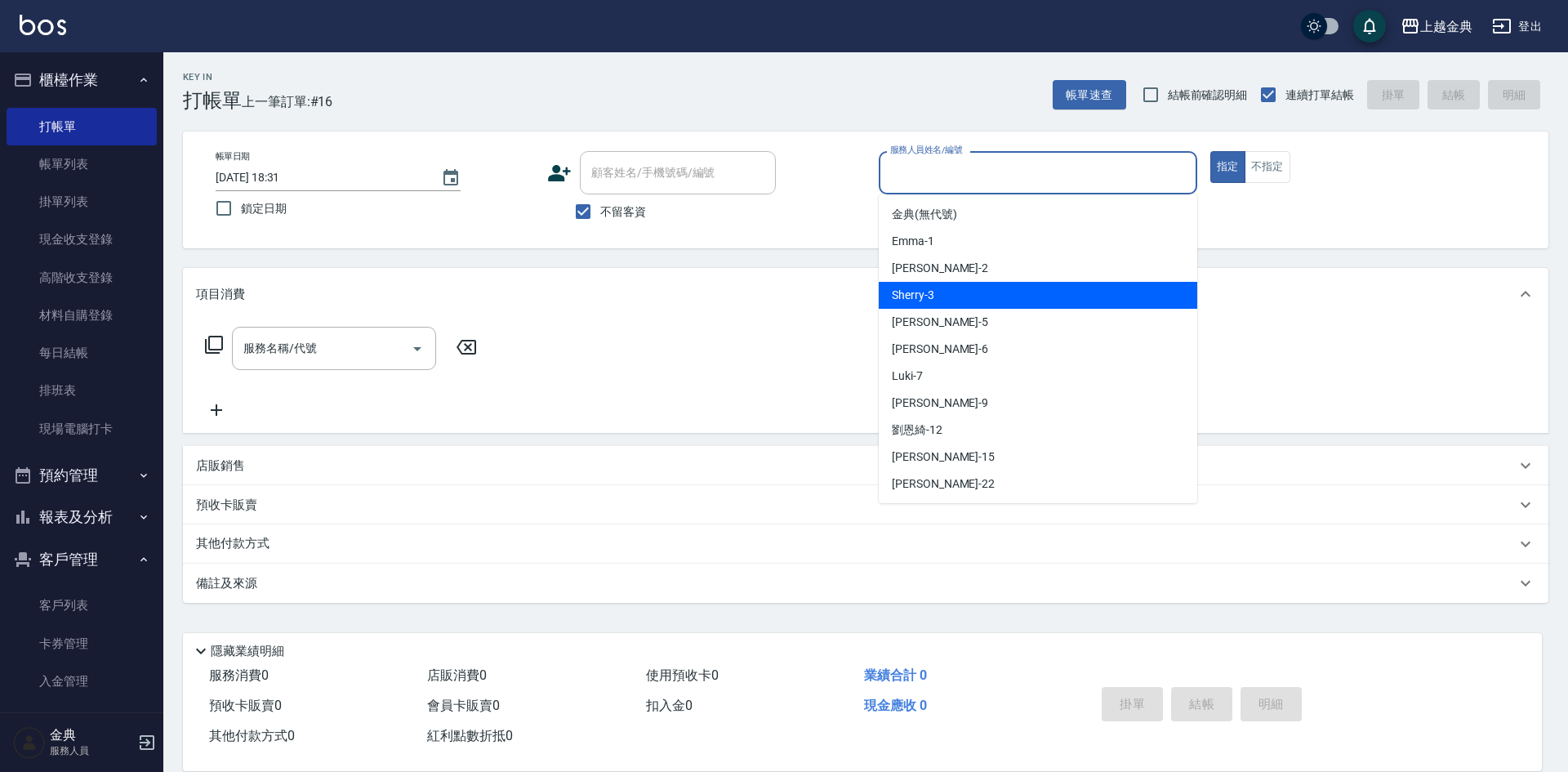
click at [944, 290] on div "Sherry -3" at bounding box center [1037, 295] width 319 height 27
type input "Sherry-3"
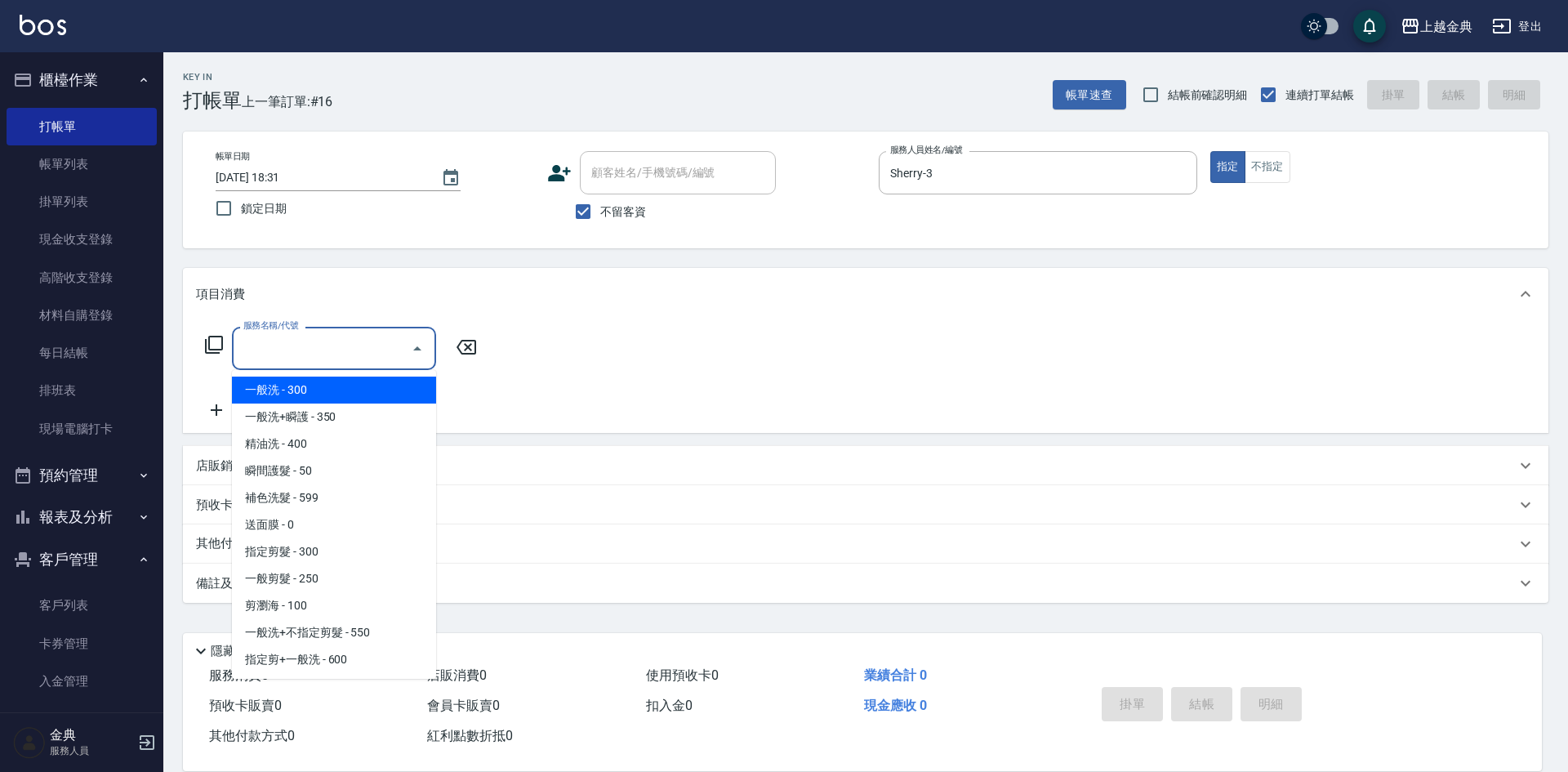
click at [348, 346] on input "服務名稱/代號" at bounding box center [321, 348] width 165 height 29
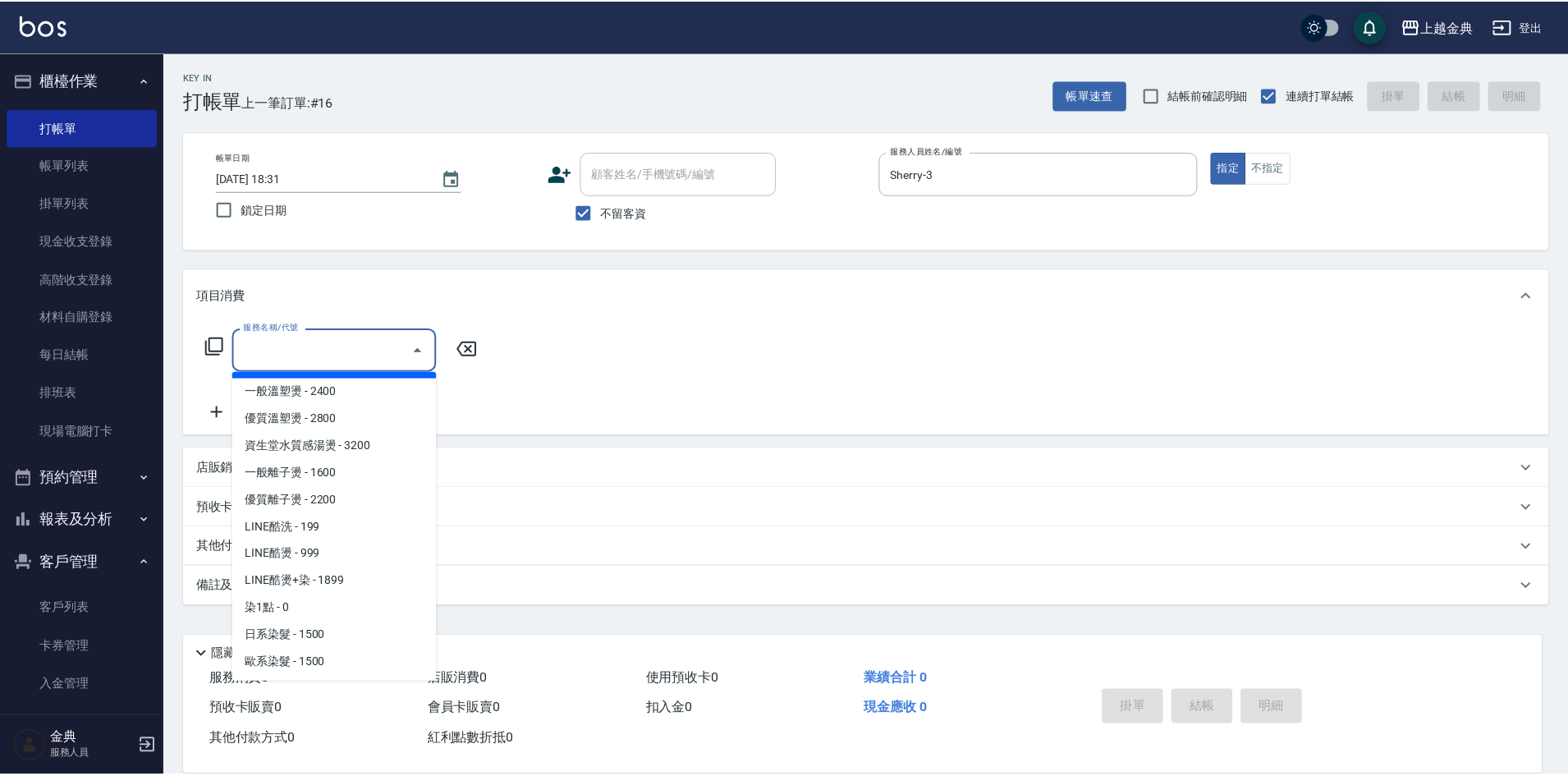
scroll to position [410, 0]
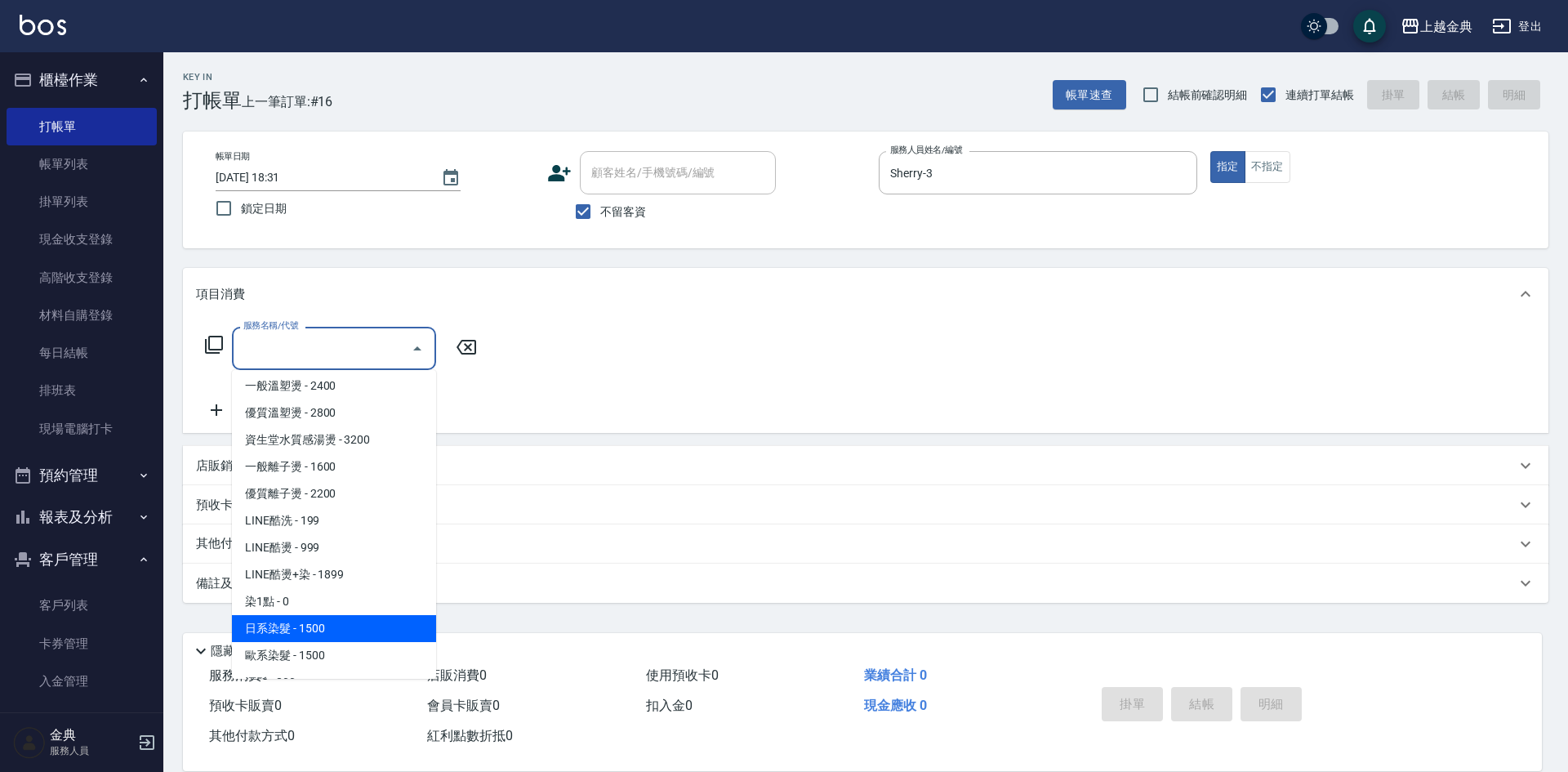
click at [330, 626] on span "日系染髮 - 1500" at bounding box center [334, 628] width 205 height 27
type input "日系染髮(401)"
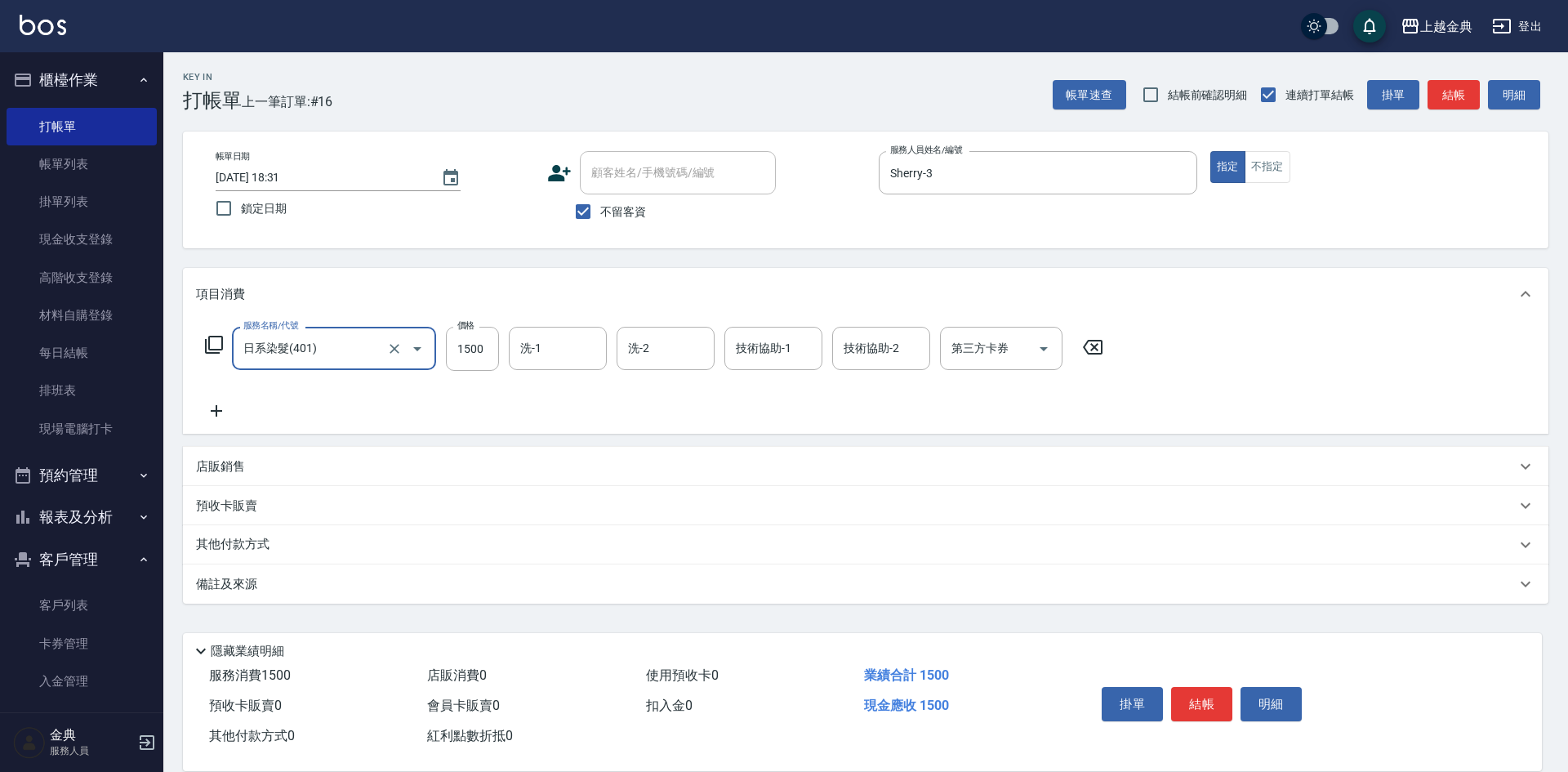
click at [227, 406] on icon at bounding box center [216, 410] width 41 height 20
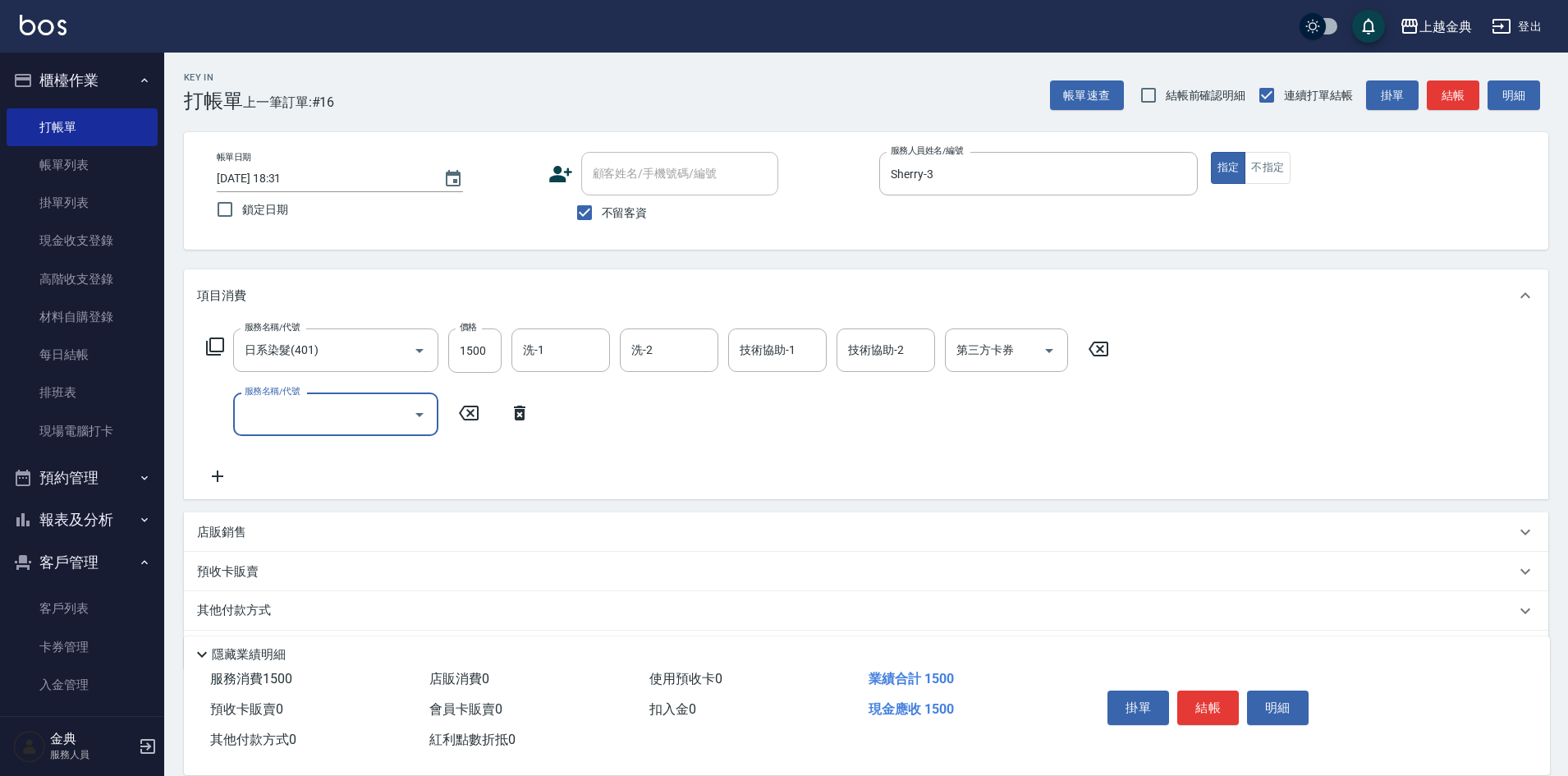
click at [320, 409] on input "服務名稱/代號" at bounding box center [322, 414] width 166 height 29
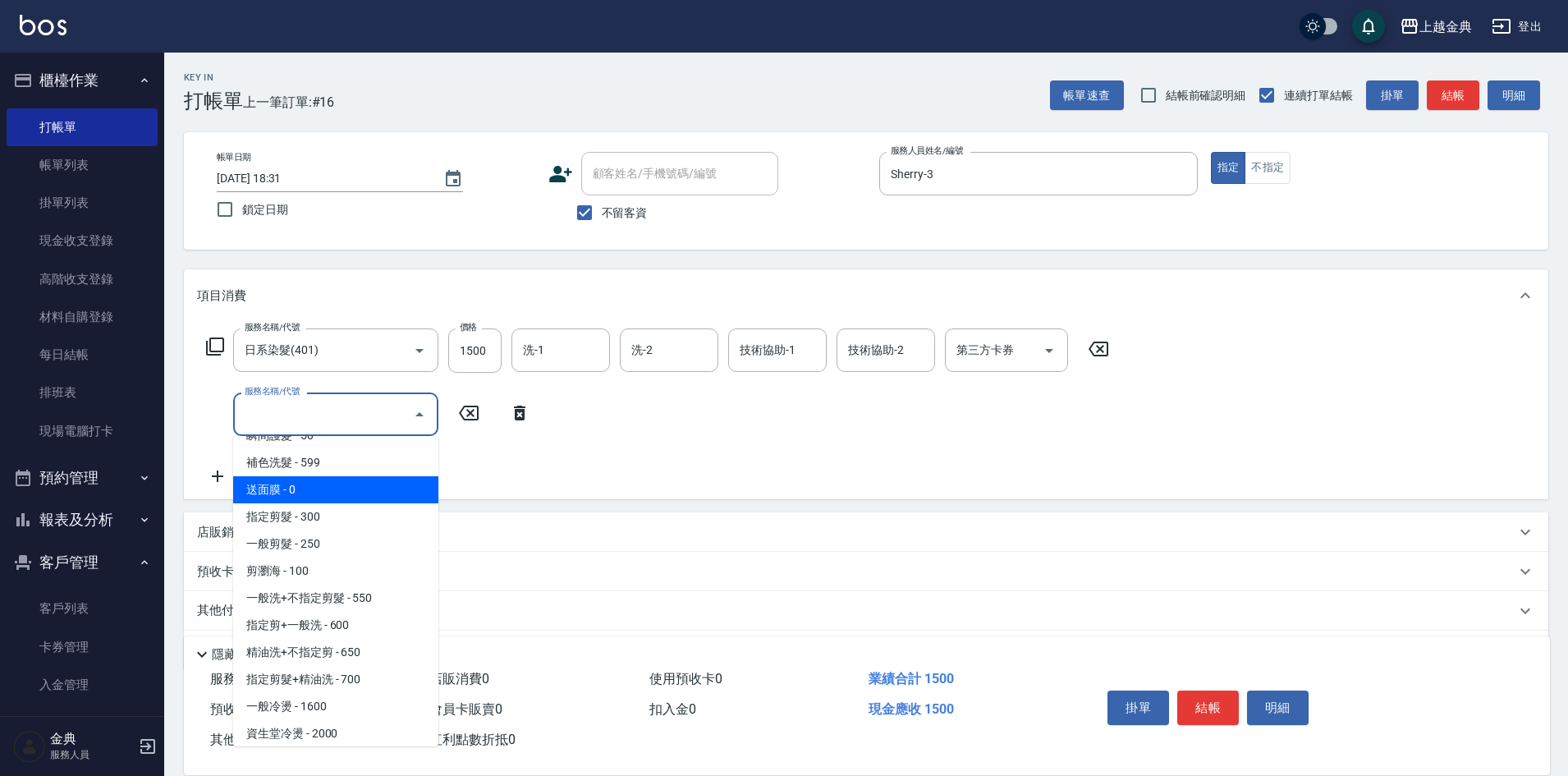
scroll to position [246, 0]
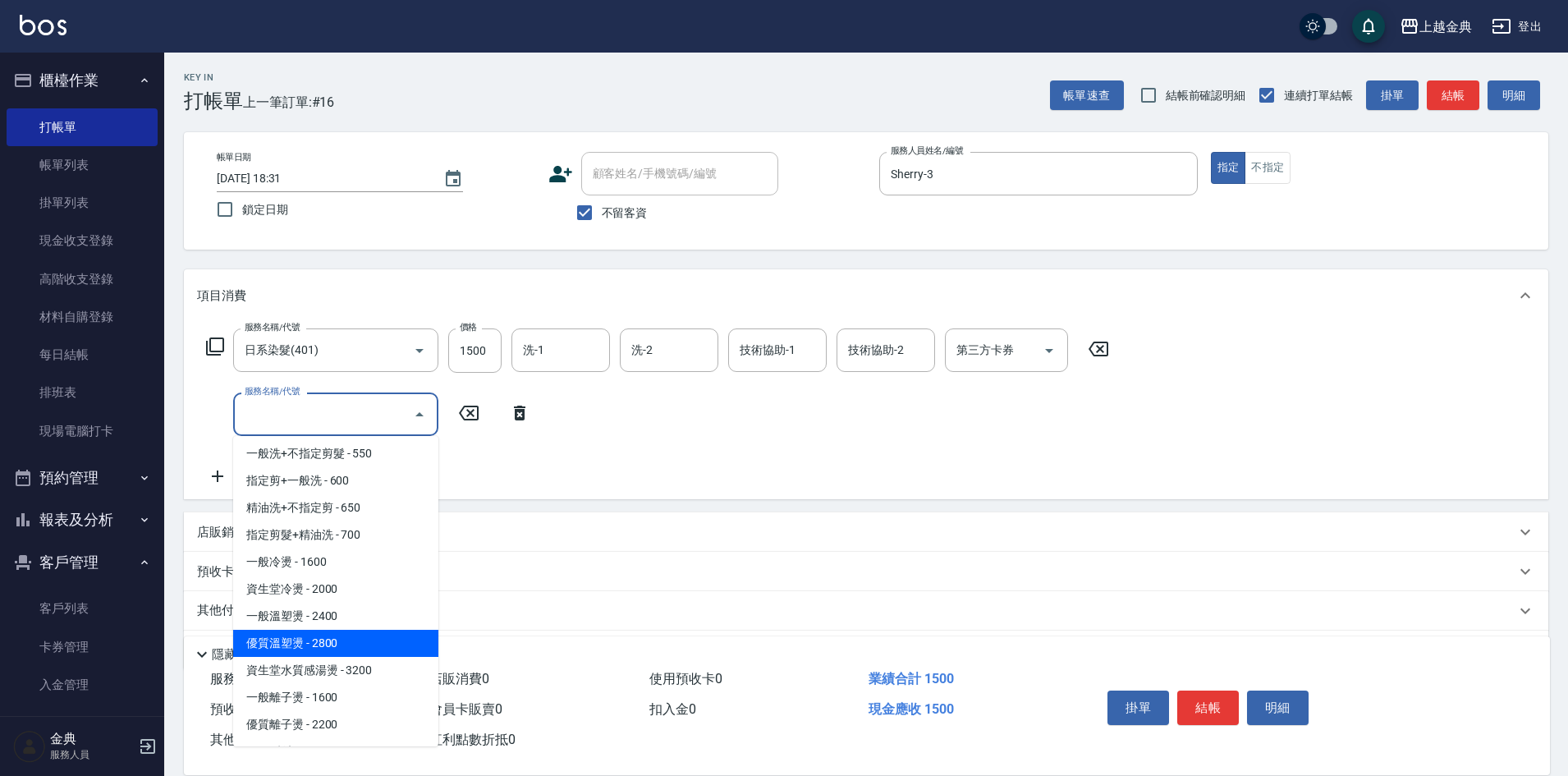
click at [331, 646] on span "優質溫塑燙 - 2800" at bounding box center [336, 643] width 206 height 27
type input "優質溫塑燙(304)"
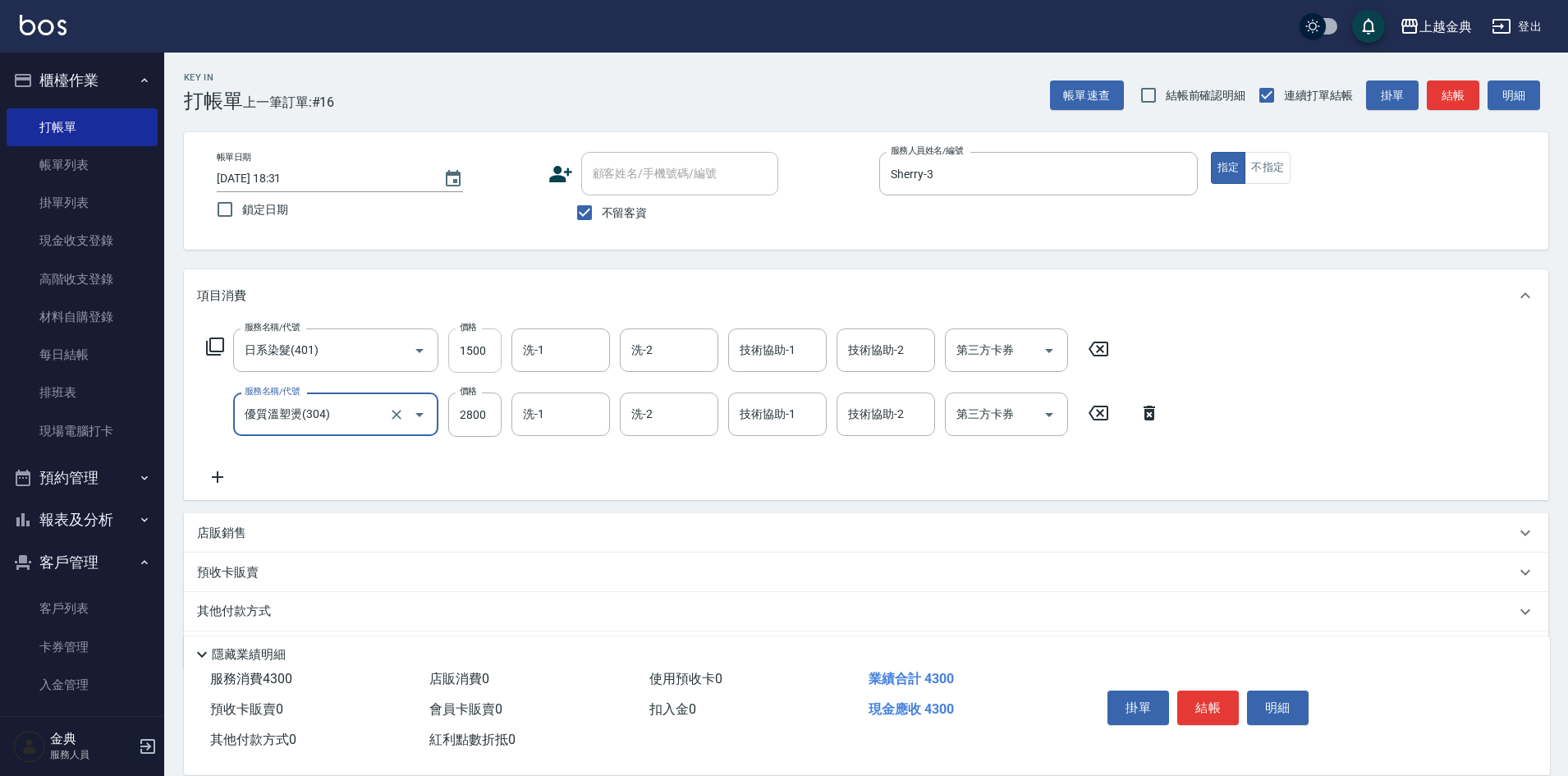
click at [484, 355] on input "1500" at bounding box center [475, 350] width 54 height 44
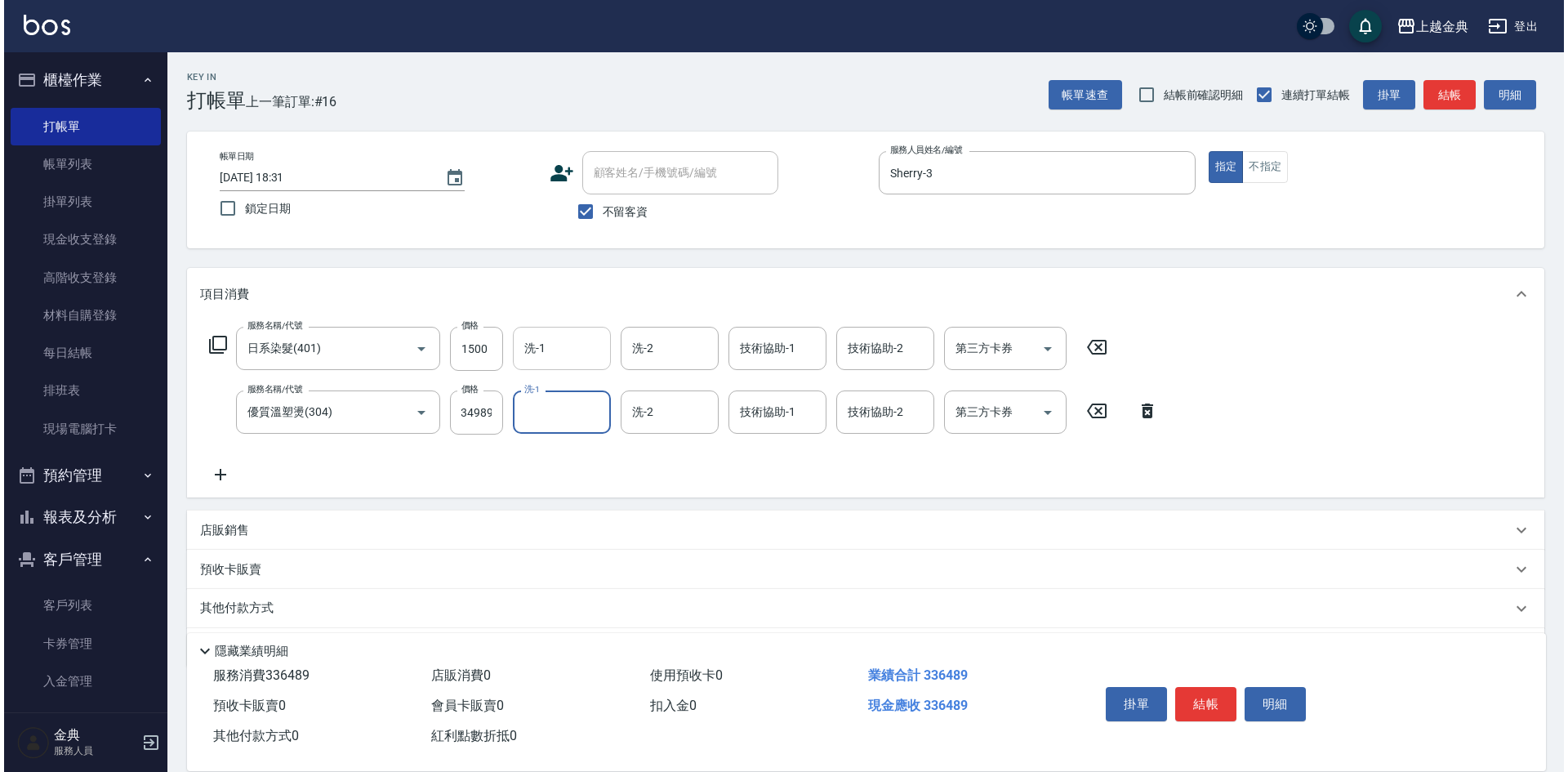
scroll to position [0, 0]
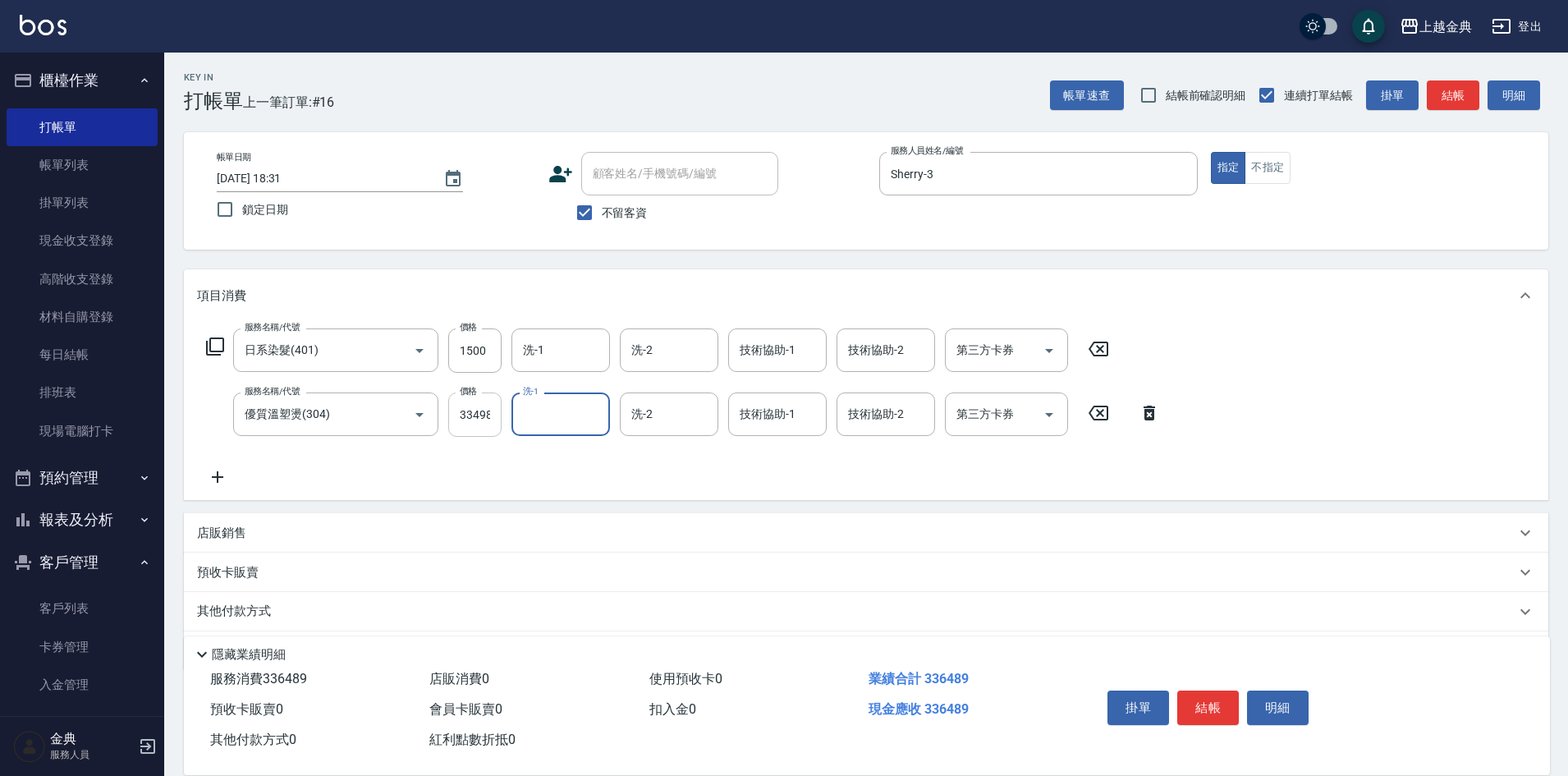
click at [476, 420] on input "334989" at bounding box center [475, 414] width 54 height 44
type input "3499"
click at [475, 329] on label "價格" at bounding box center [469, 327] width 17 height 12
click at [475, 329] on input "1500" at bounding box center [475, 350] width 54 height 44
type input "2390"
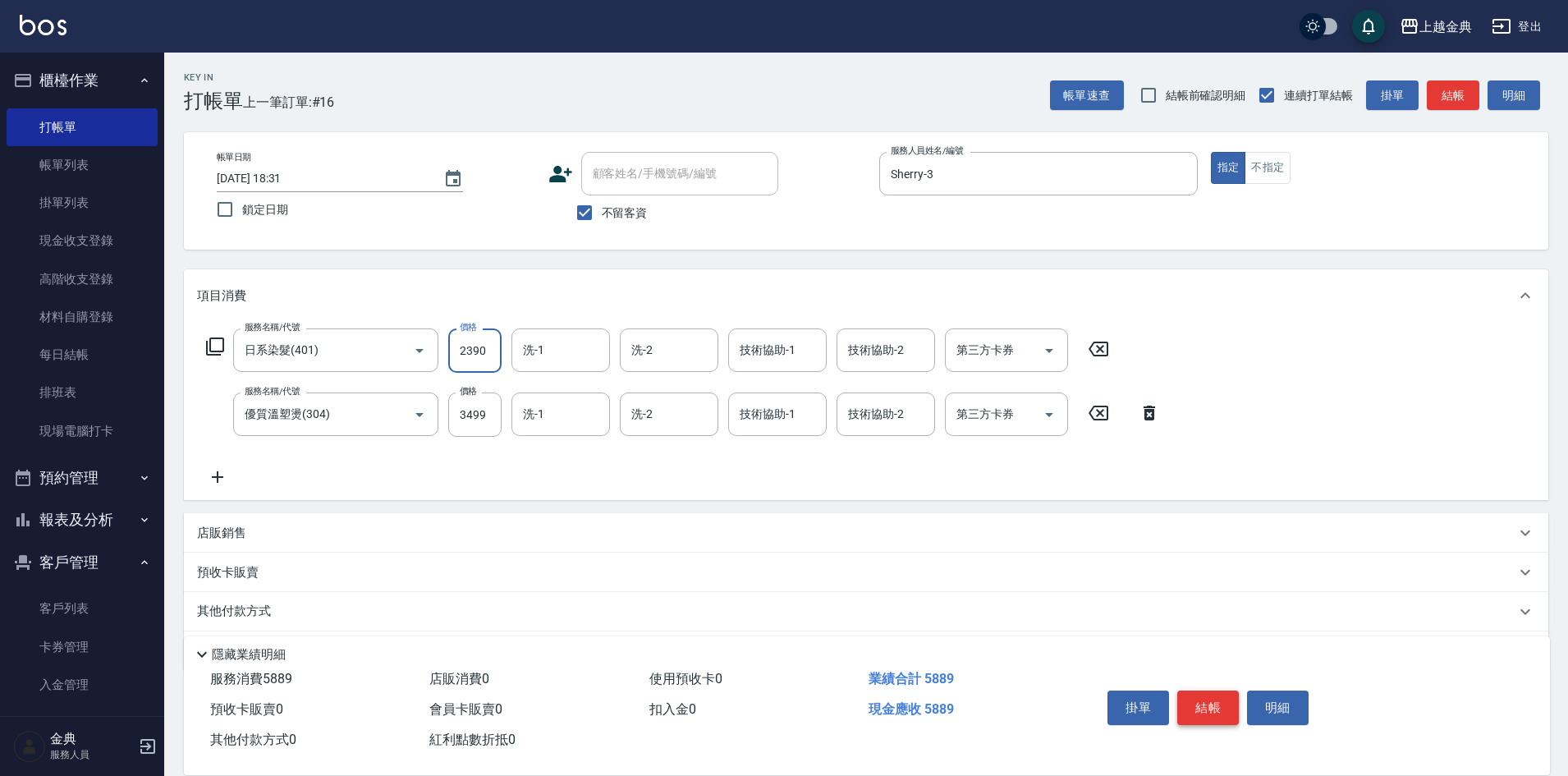
click at [1216, 695] on button "結帳" at bounding box center [1208, 708] width 61 height 34
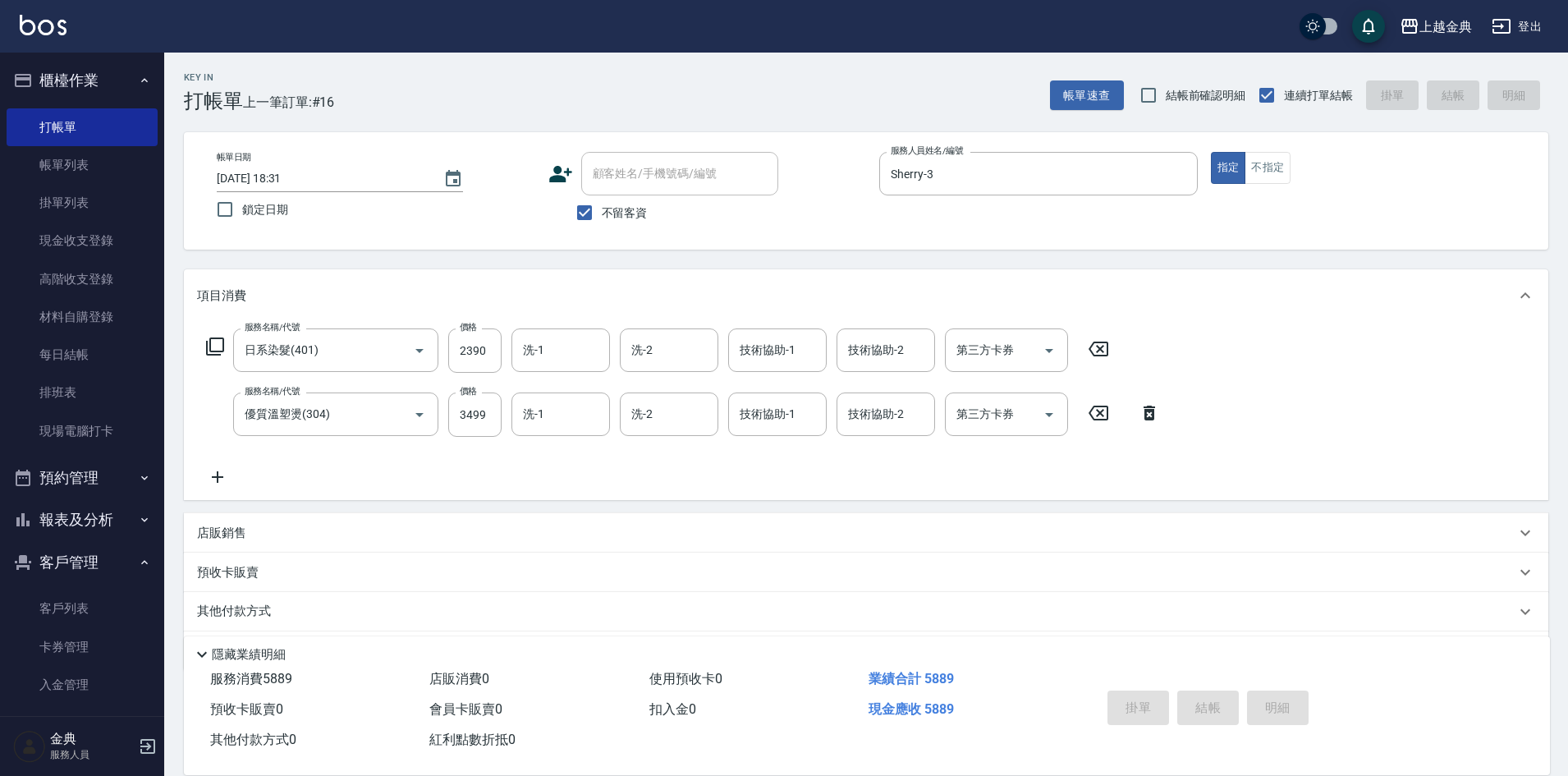
type input "[DATE] 18:33"
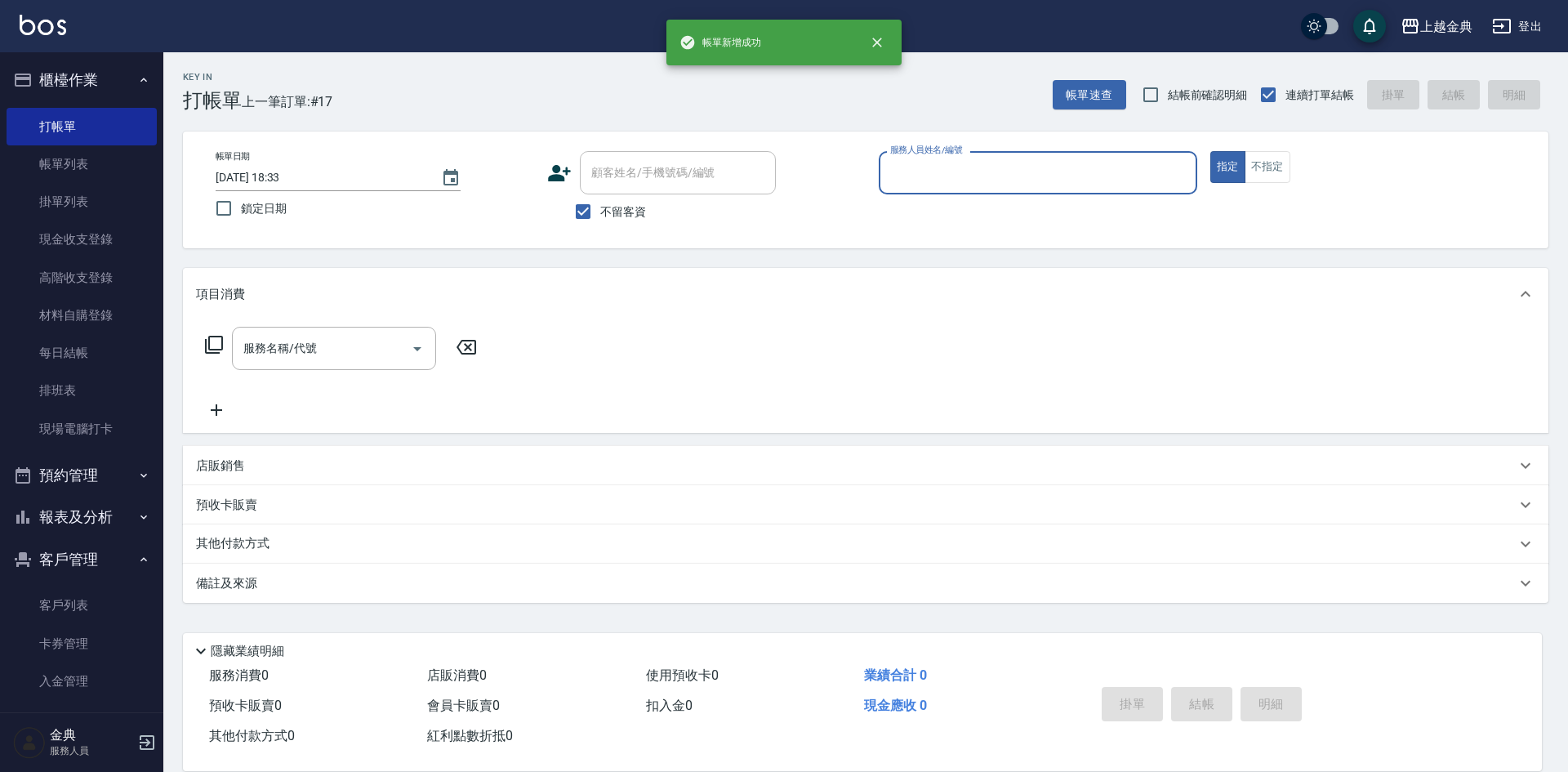
click at [1077, 182] on input "服務人員姓名/編號" at bounding box center [1037, 173] width 304 height 29
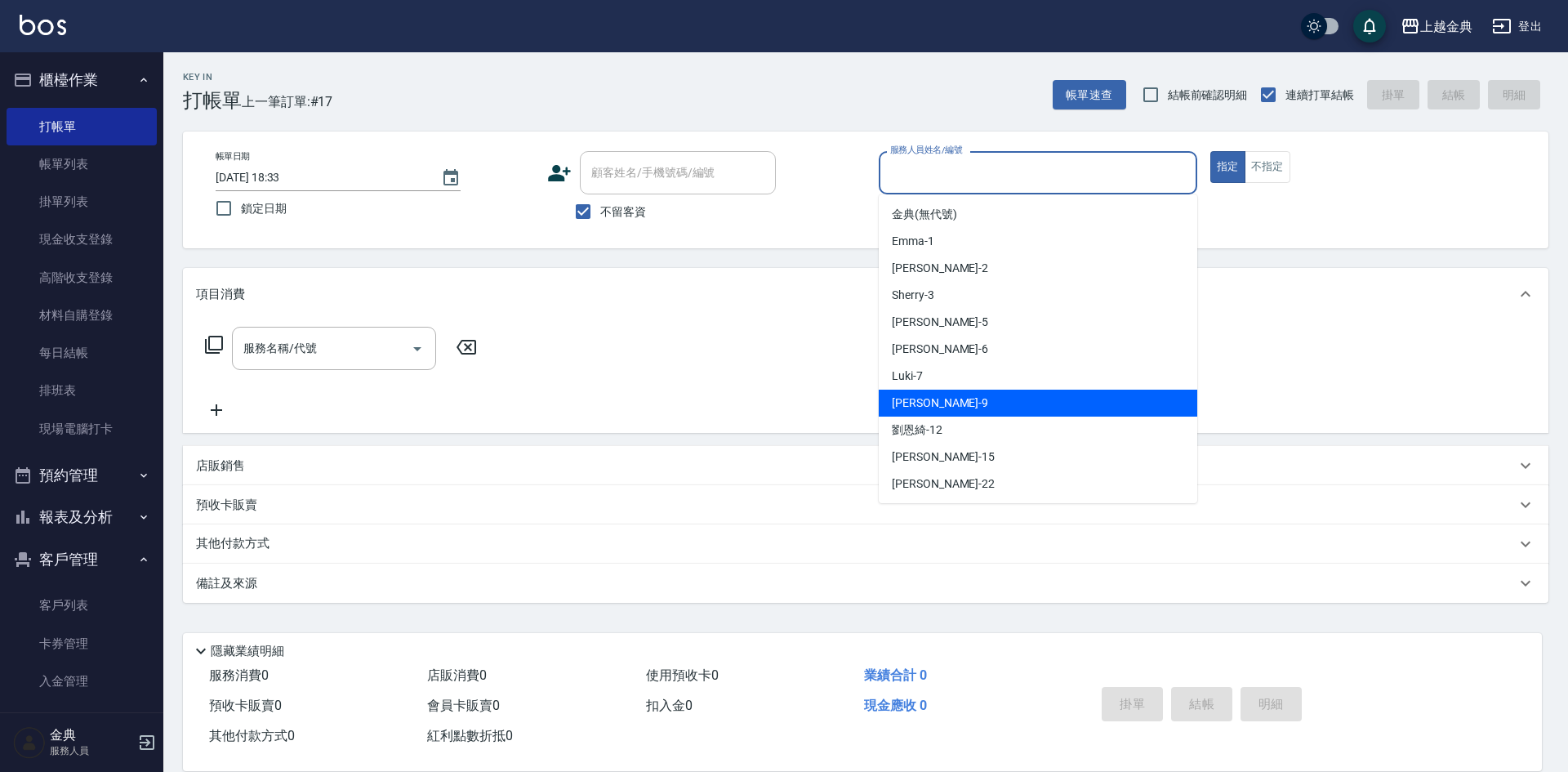
click at [951, 406] on div "[PERSON_NAME] -9" at bounding box center [1037, 403] width 319 height 27
type input "[PERSON_NAME]-9"
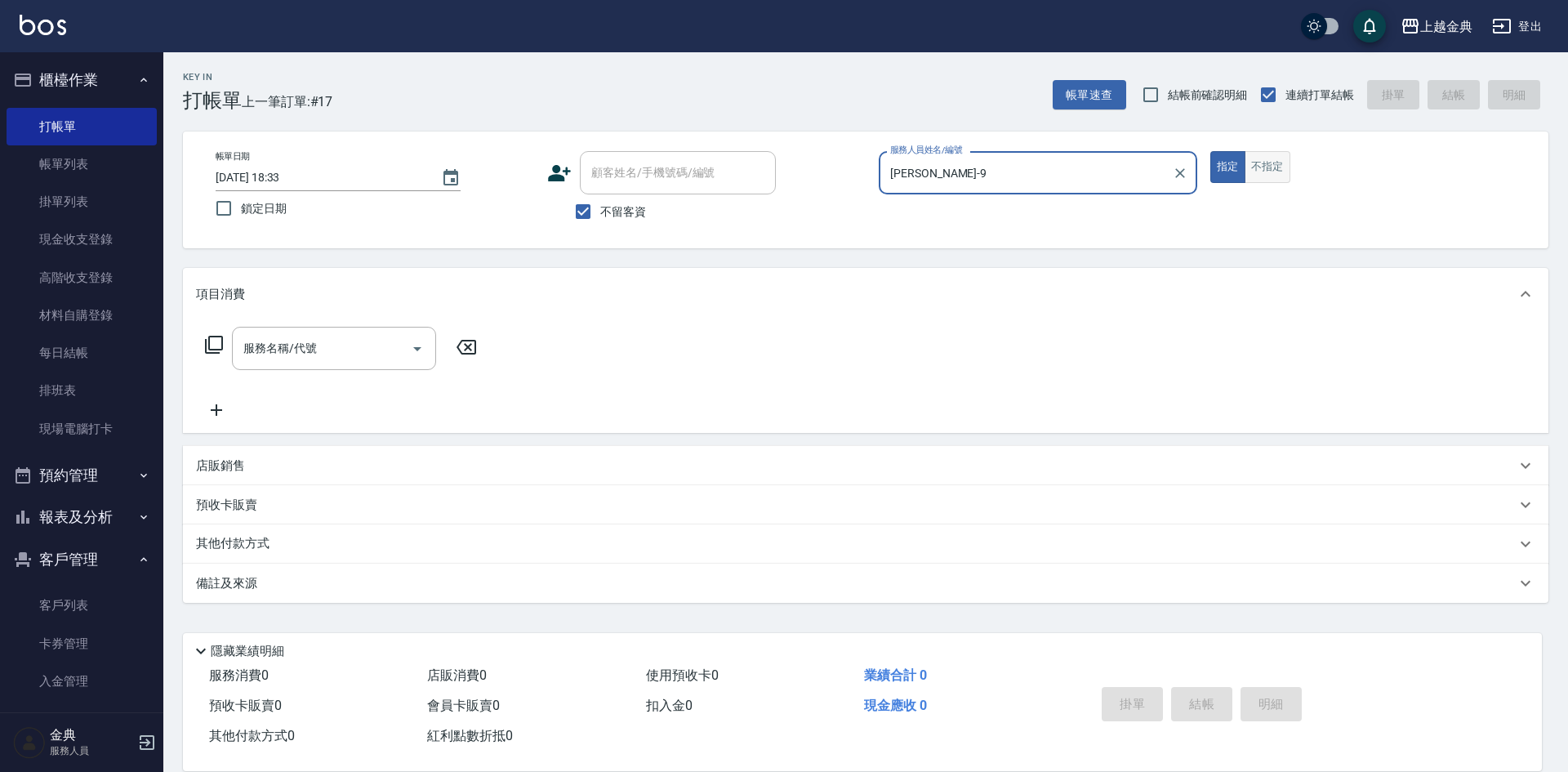
click at [1274, 176] on button "不指定" at bounding box center [1267, 167] width 46 height 31
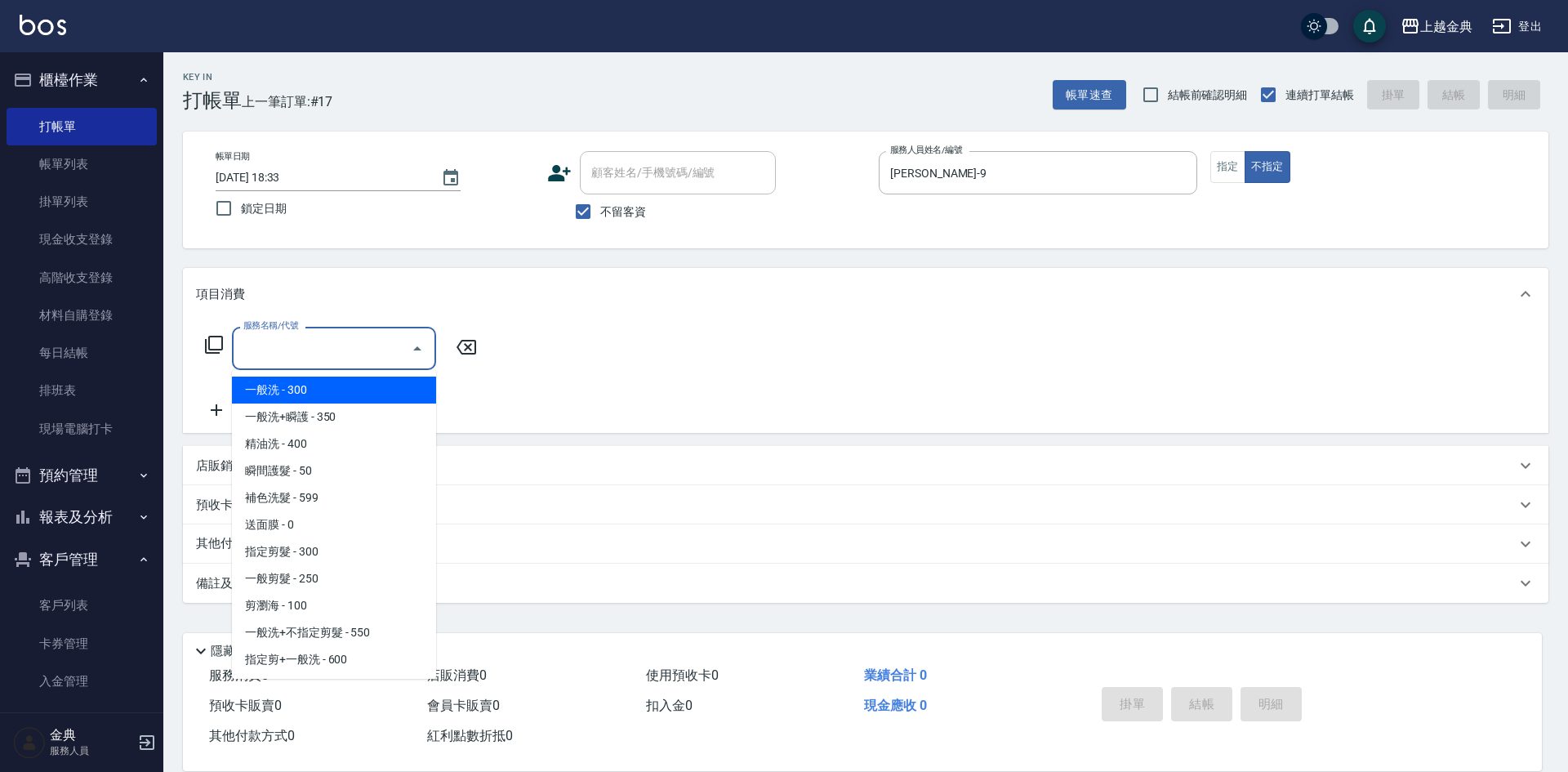
click at [334, 354] on input "服務名稱/代號" at bounding box center [321, 348] width 165 height 29
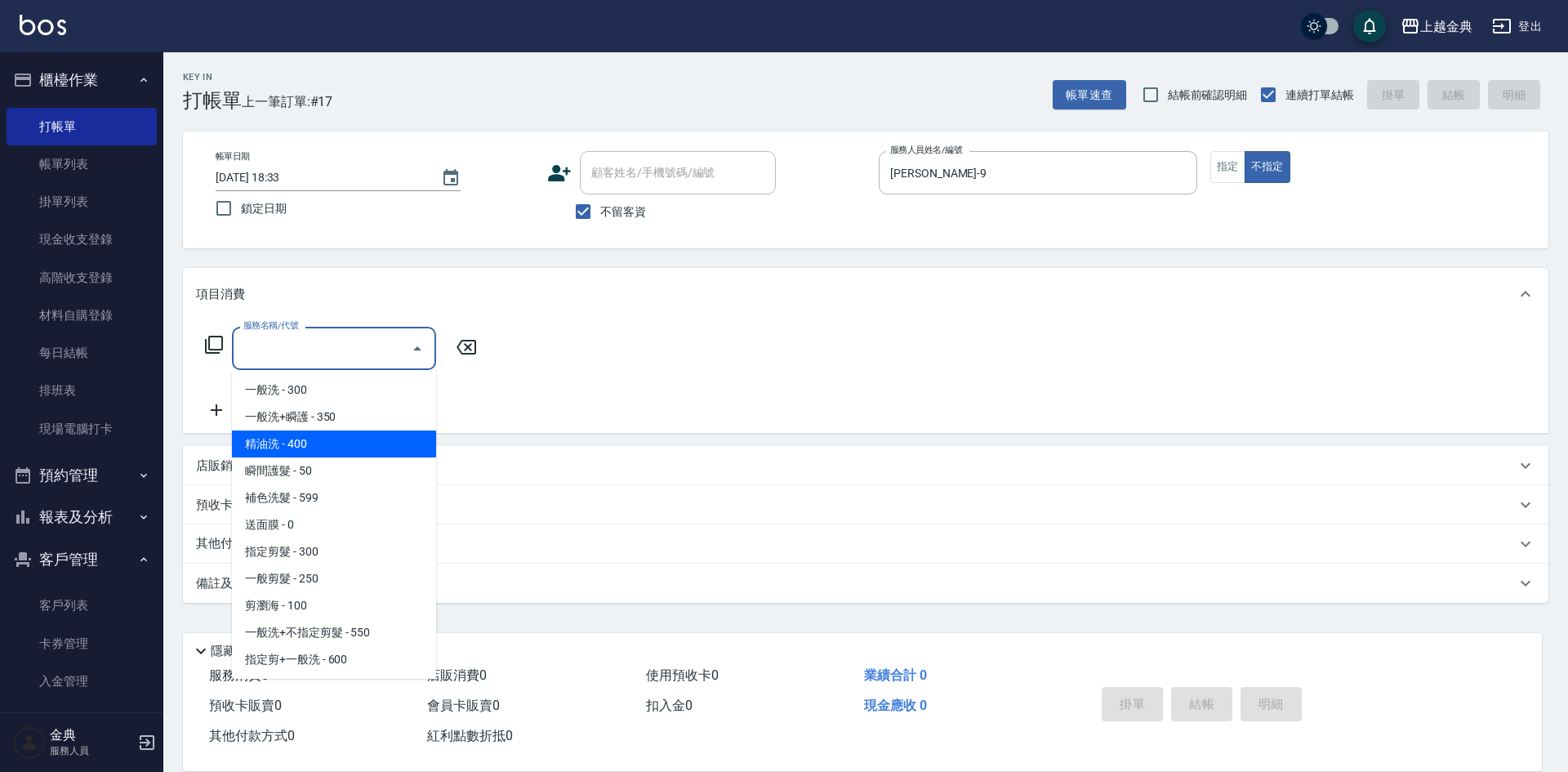
click at [344, 451] on span "精油洗 - 400" at bounding box center [334, 444] width 205 height 27
type input "精油洗(102)"
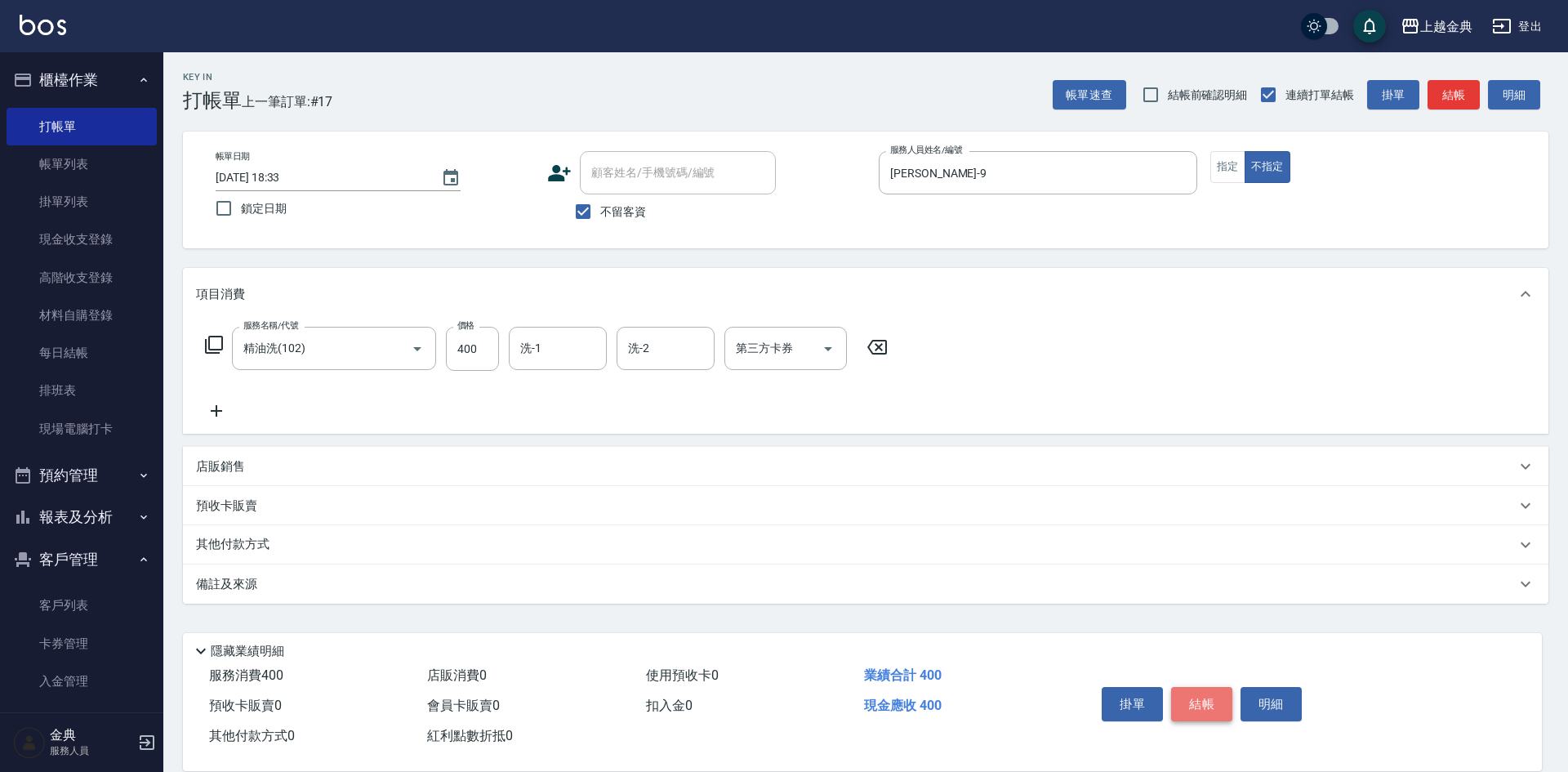
click at [1189, 692] on button "結帳" at bounding box center [1202, 704] width 61 height 34
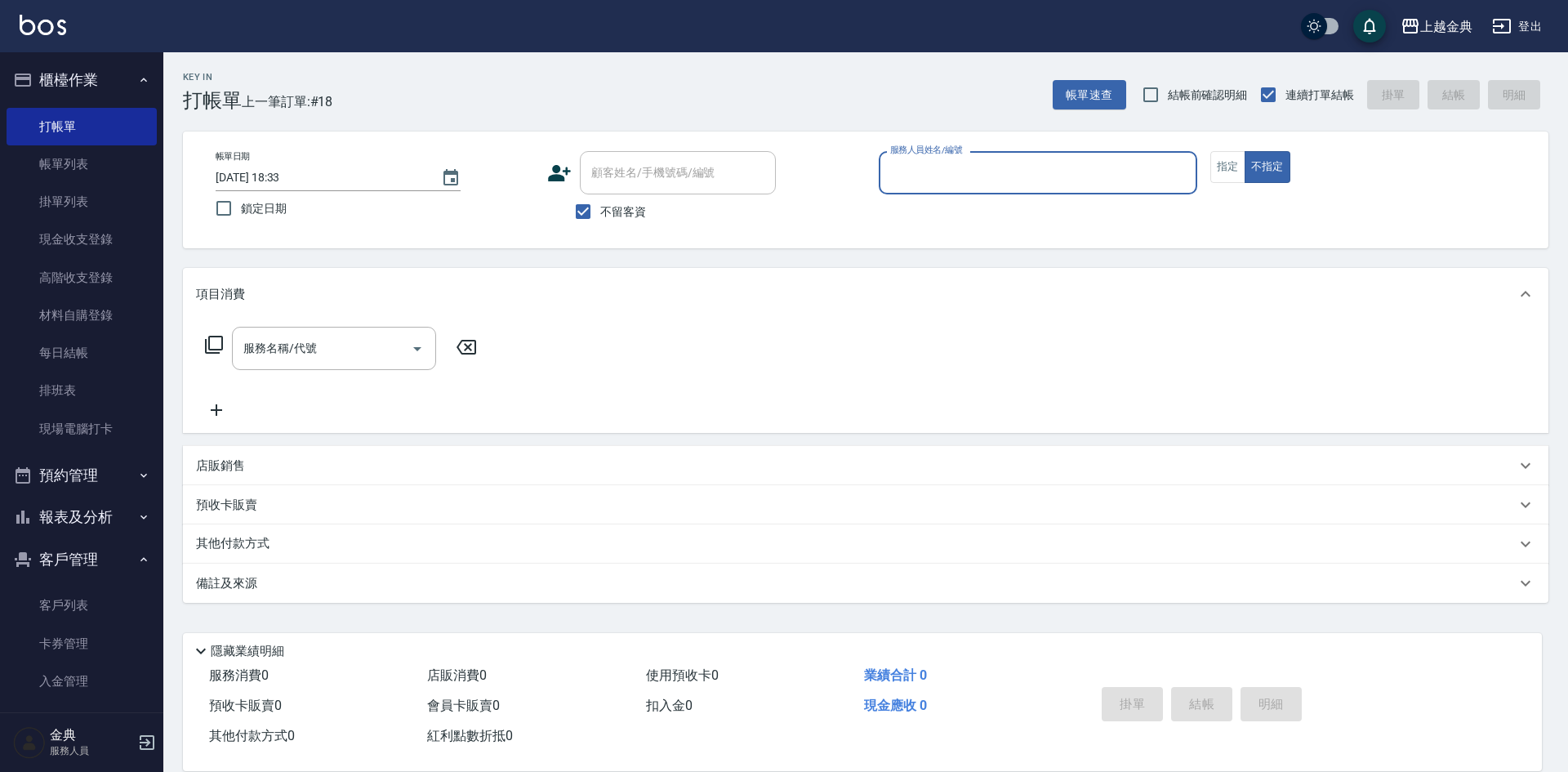
click at [1009, 181] on input "服務人員姓名/編號" at bounding box center [1037, 173] width 304 height 29
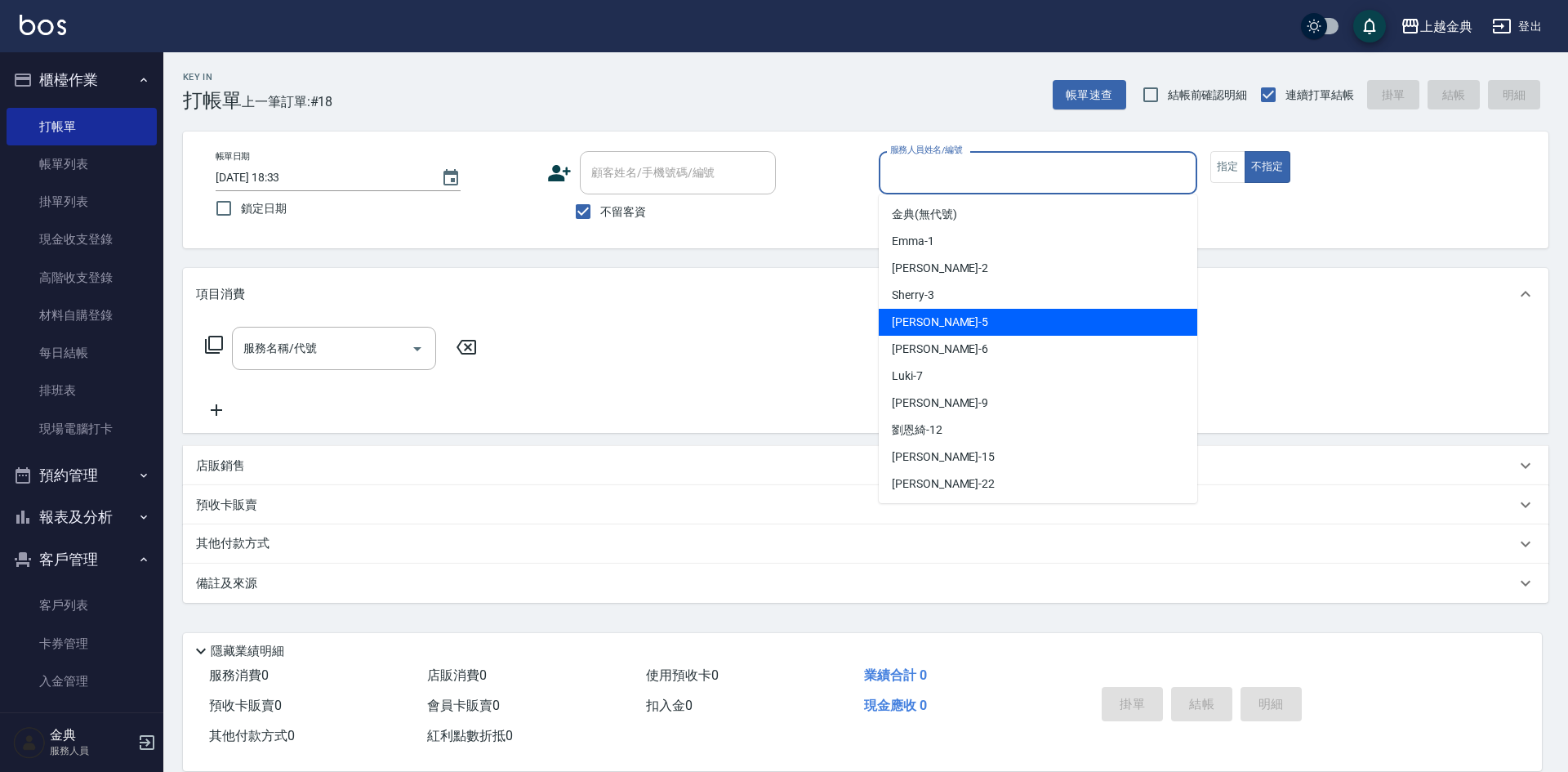
click at [978, 326] on div "[PERSON_NAME] -5" at bounding box center [1037, 322] width 319 height 27
type input "[PERSON_NAME]-5"
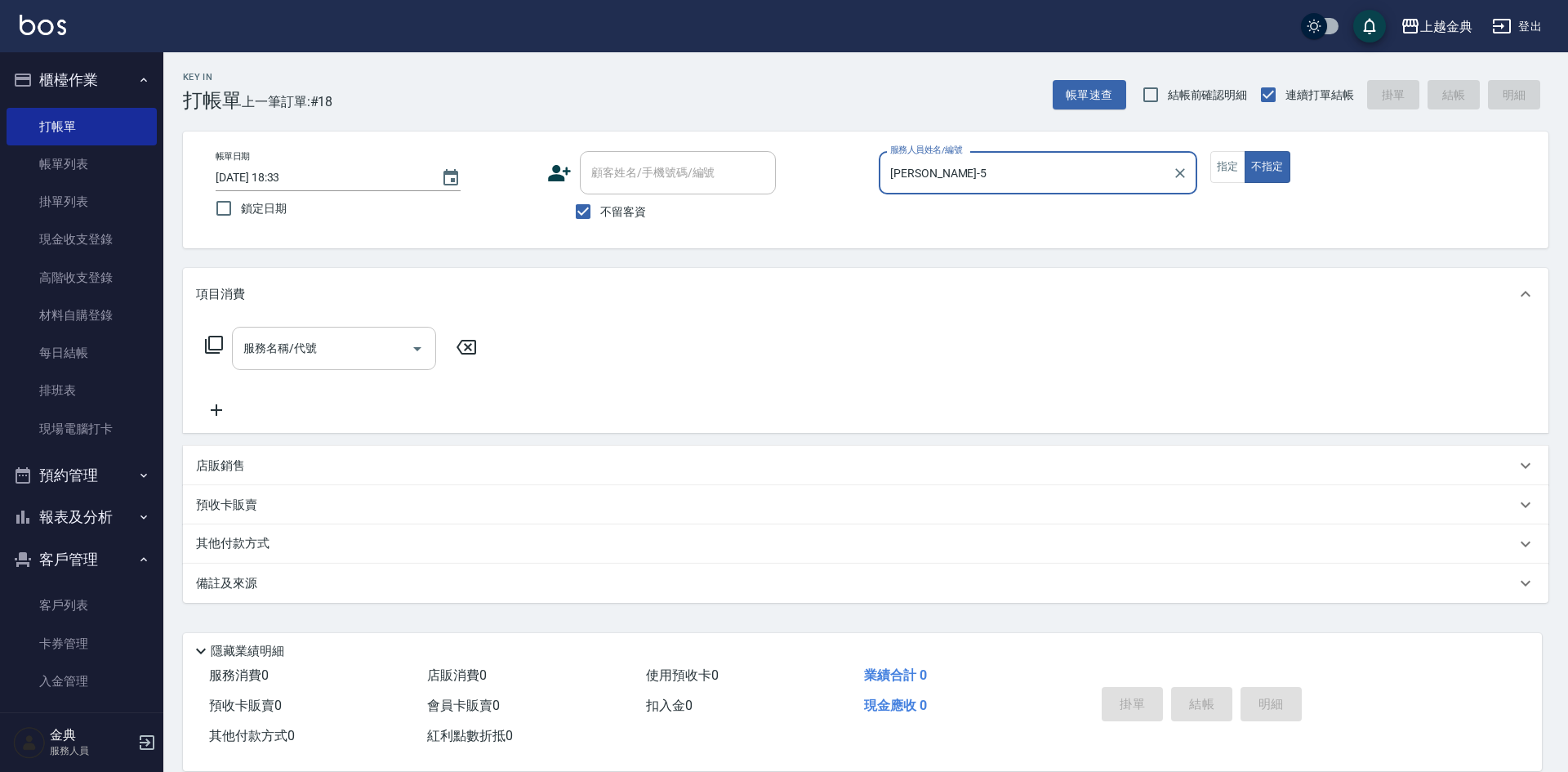
drag, startPoint x: 269, startPoint y: 346, endPoint x: 268, endPoint y: 363, distance: 17.0
click at [269, 346] on input "服務名稱/代號" at bounding box center [321, 348] width 165 height 29
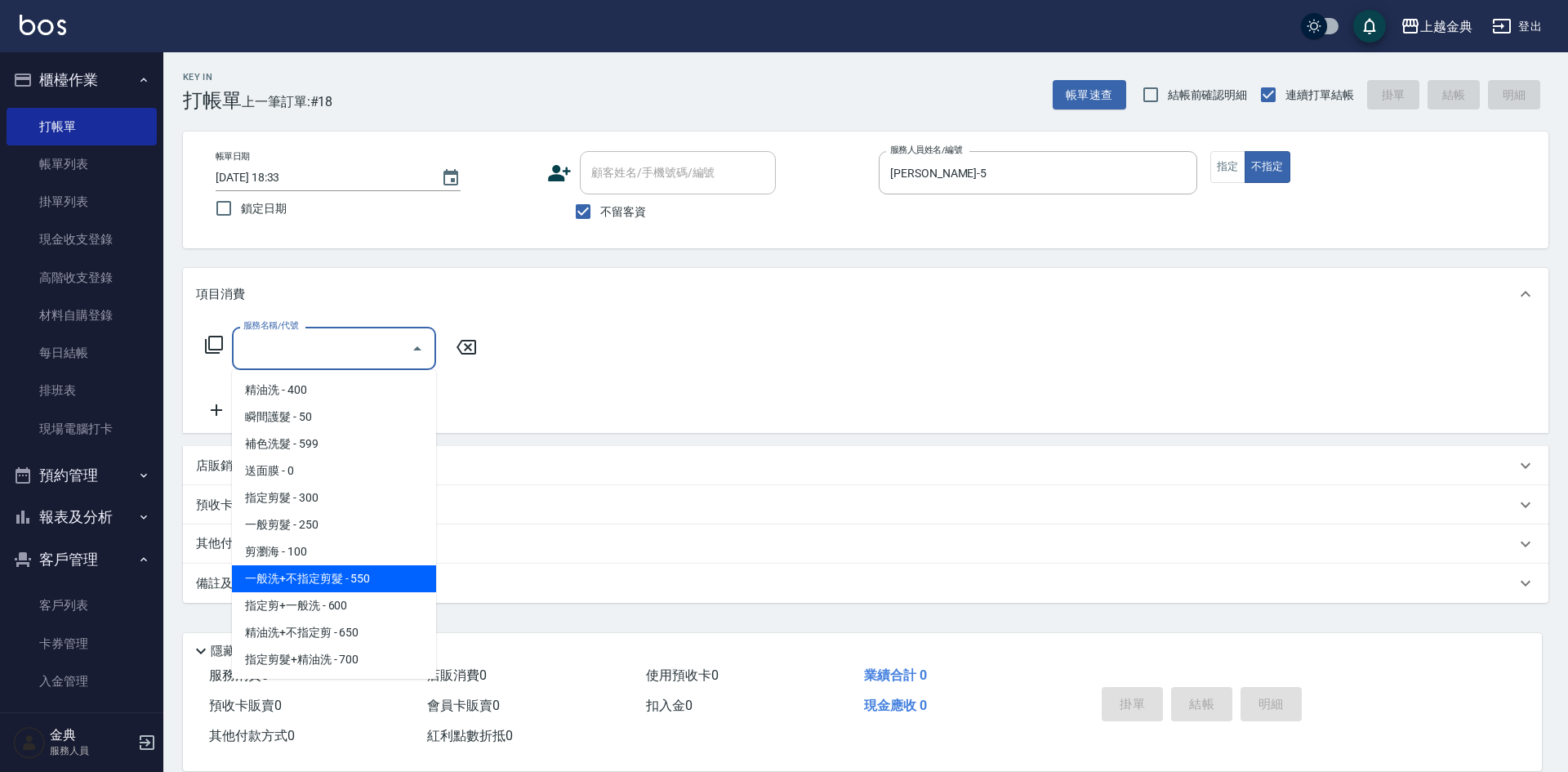
scroll to position [82, 0]
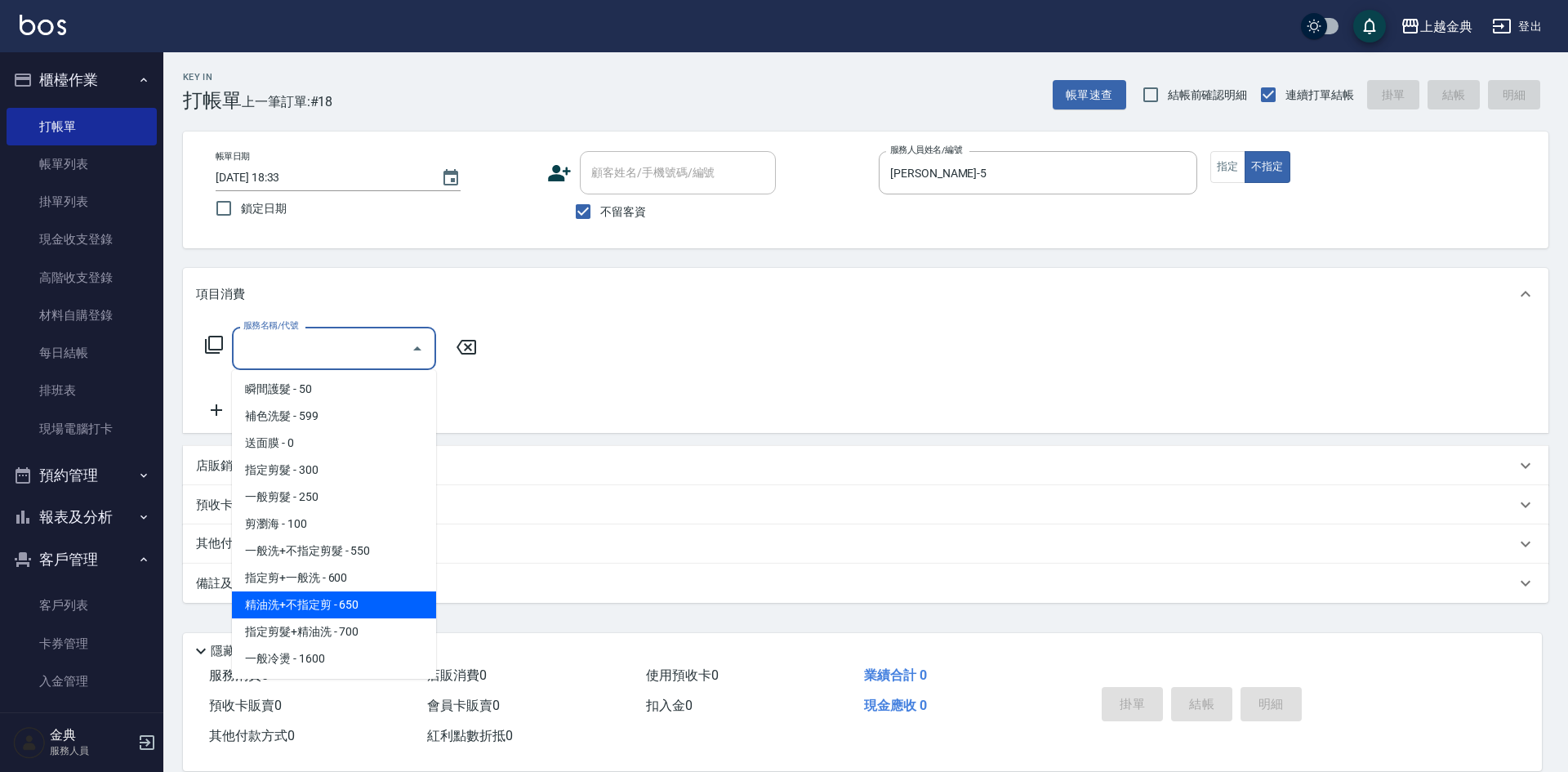
click at [375, 608] on span "精油洗+不指定剪 - 650" at bounding box center [334, 604] width 205 height 27
type input "精油洗+不指定剪(205)"
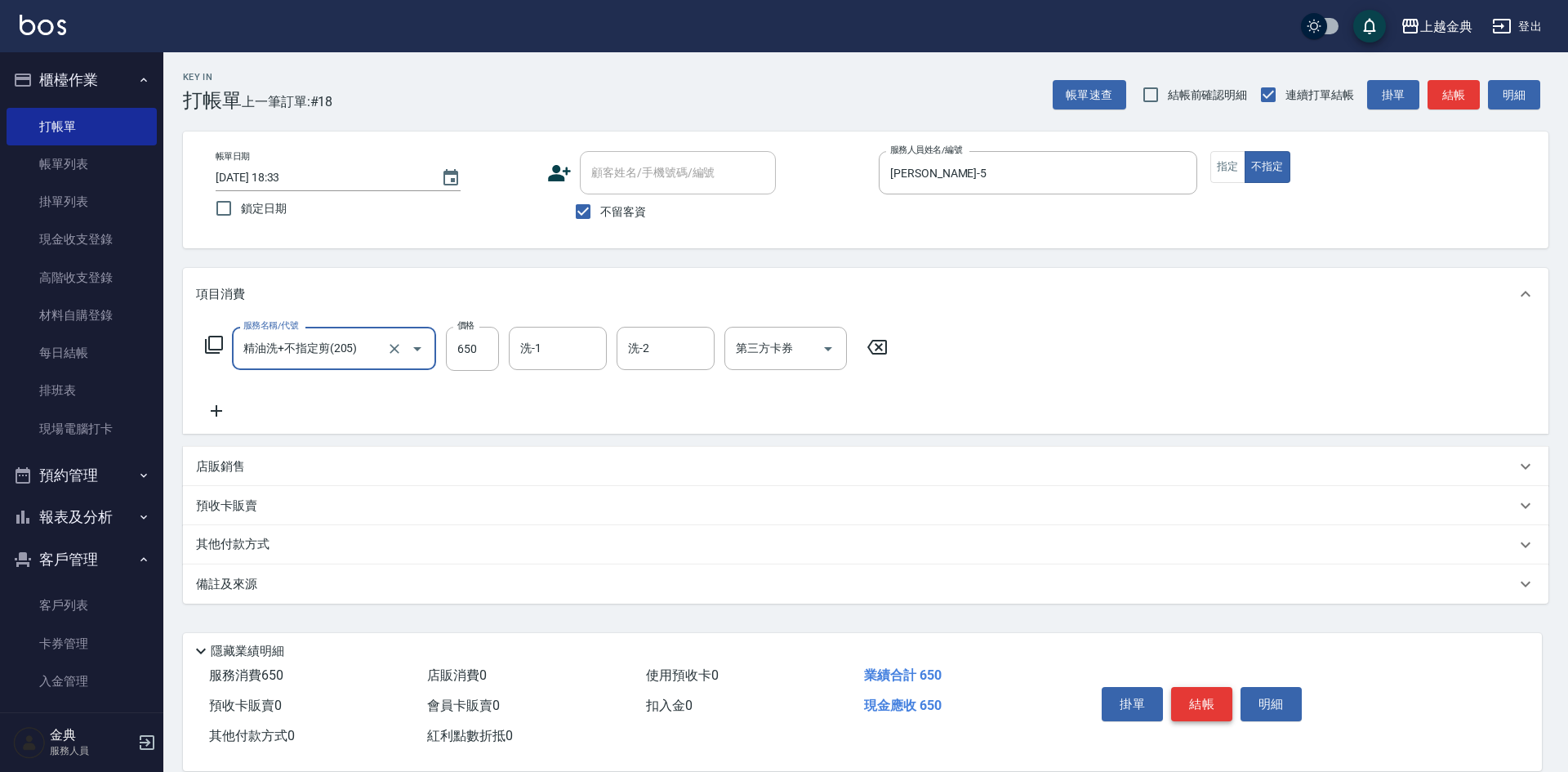
click at [1193, 692] on button "結帳" at bounding box center [1202, 704] width 61 height 34
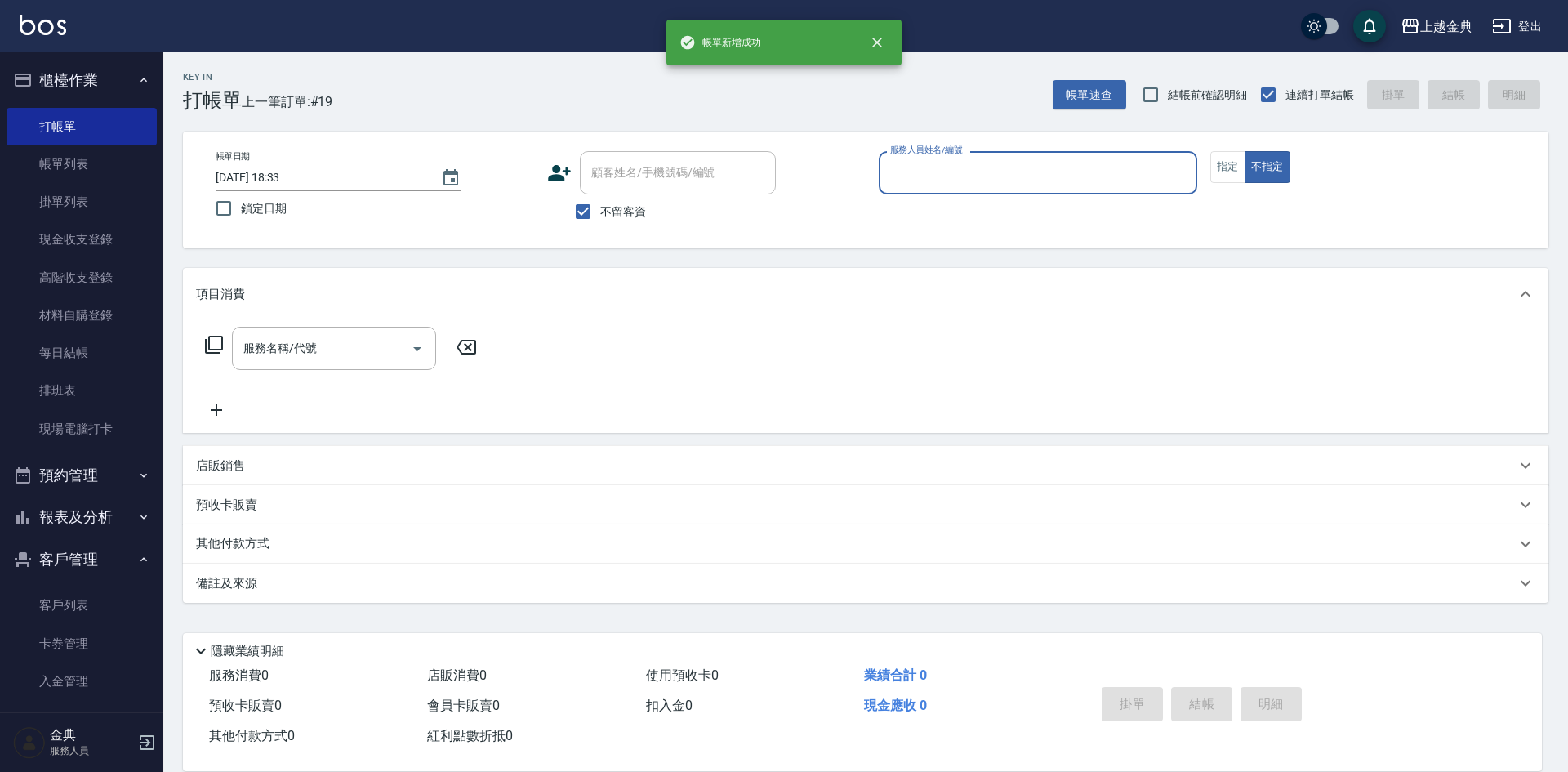
click at [1056, 187] on input "服務人員姓名/編號" at bounding box center [1037, 173] width 304 height 29
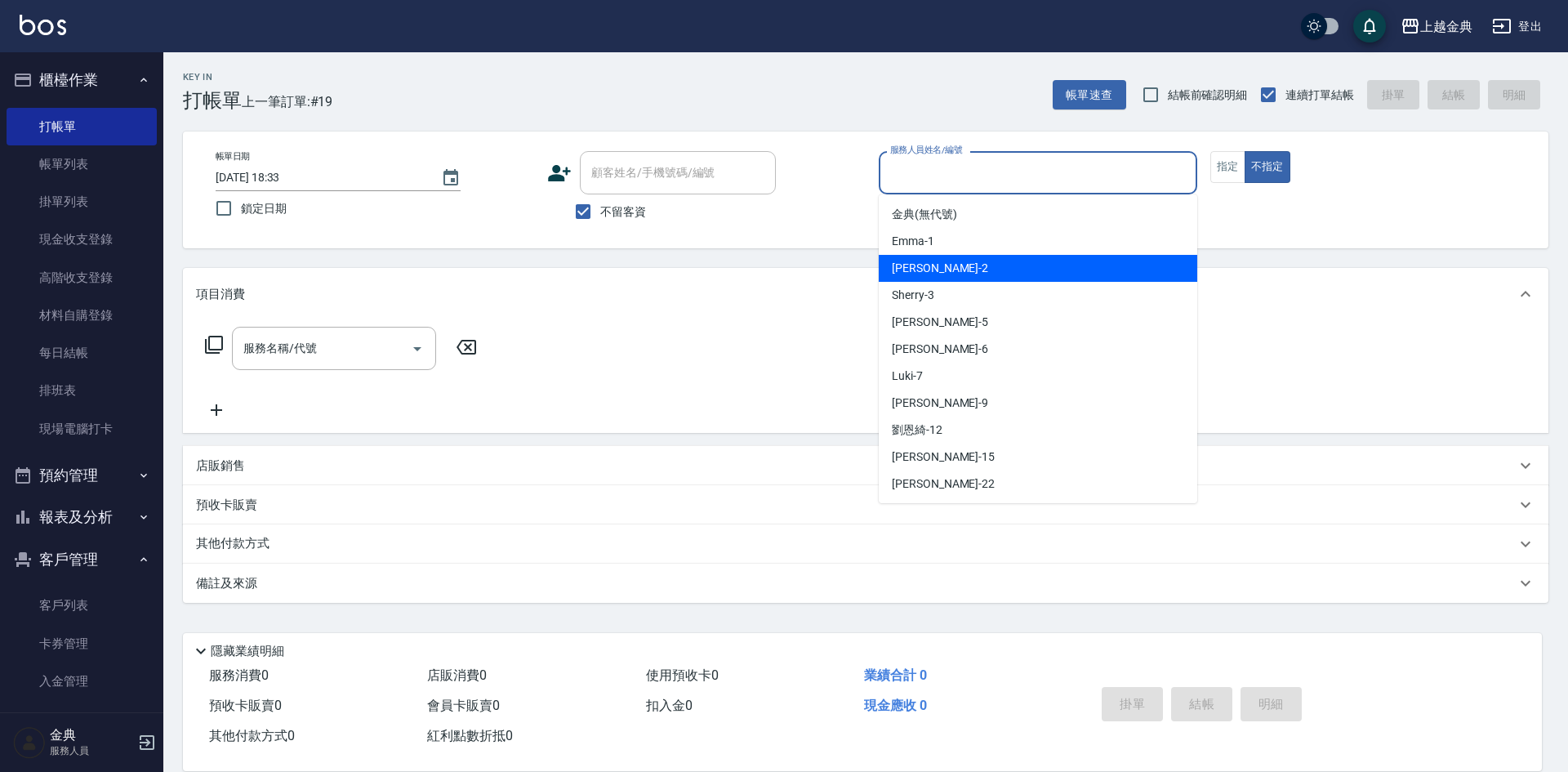
click at [995, 274] on div "Cindy -2" at bounding box center [1037, 268] width 319 height 27
type input "Cindy-2"
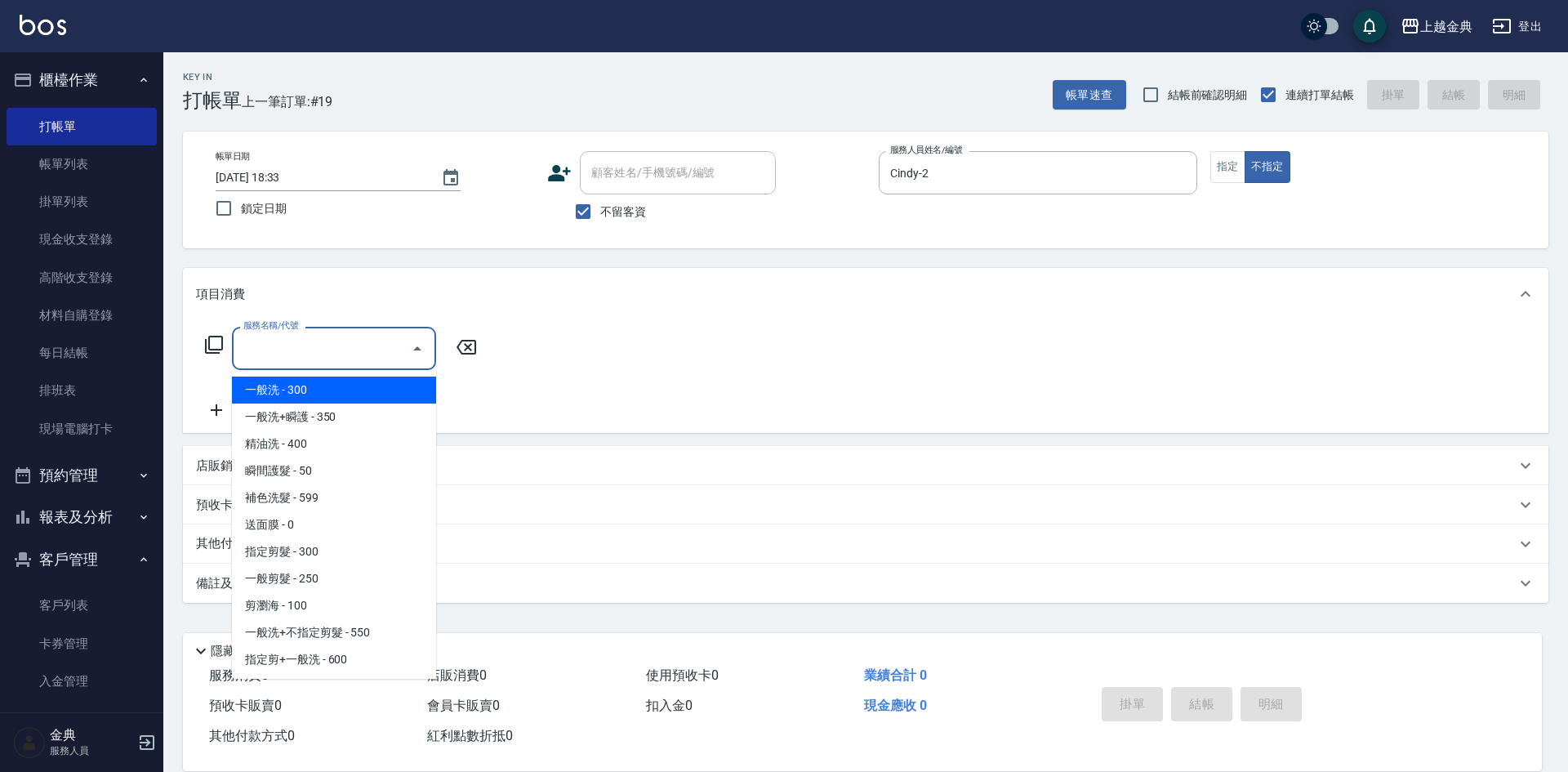
click at [320, 341] on input "服務名稱/代號" at bounding box center [321, 348] width 165 height 29
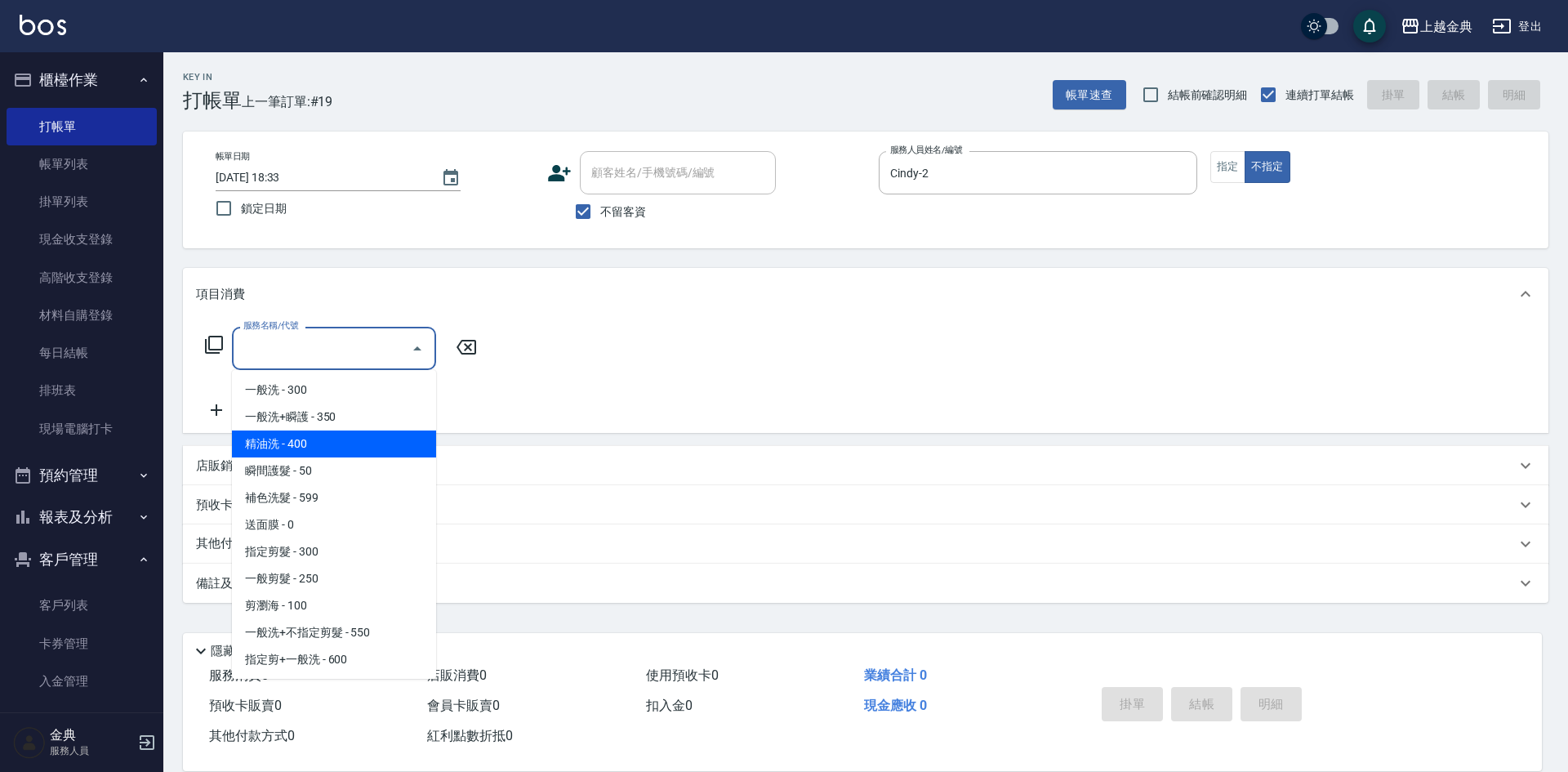
click at [342, 455] on span "精油洗 - 400" at bounding box center [334, 444] width 205 height 27
type input "精油洗(102)"
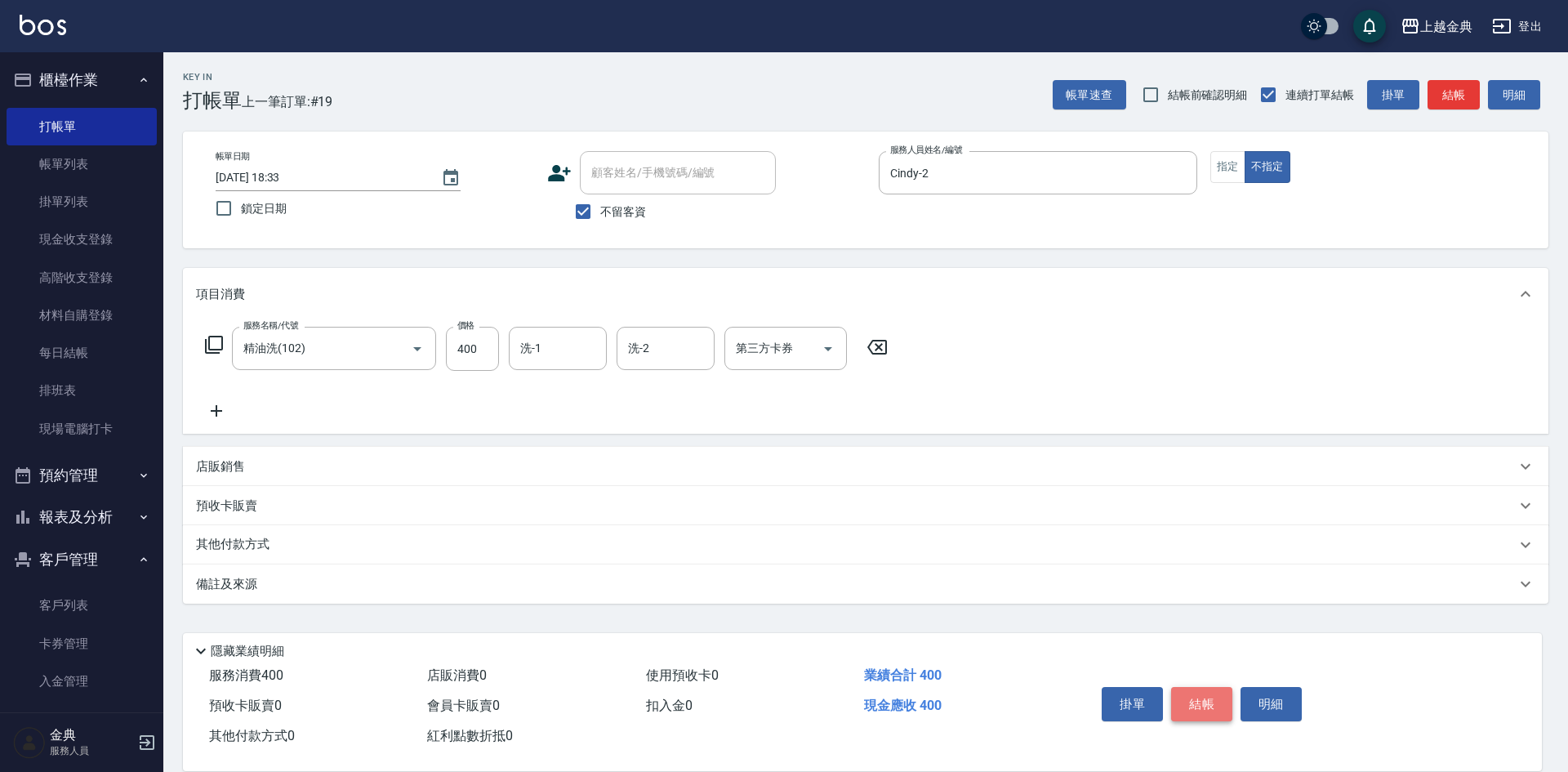
click at [1198, 692] on button "結帳" at bounding box center [1202, 704] width 61 height 34
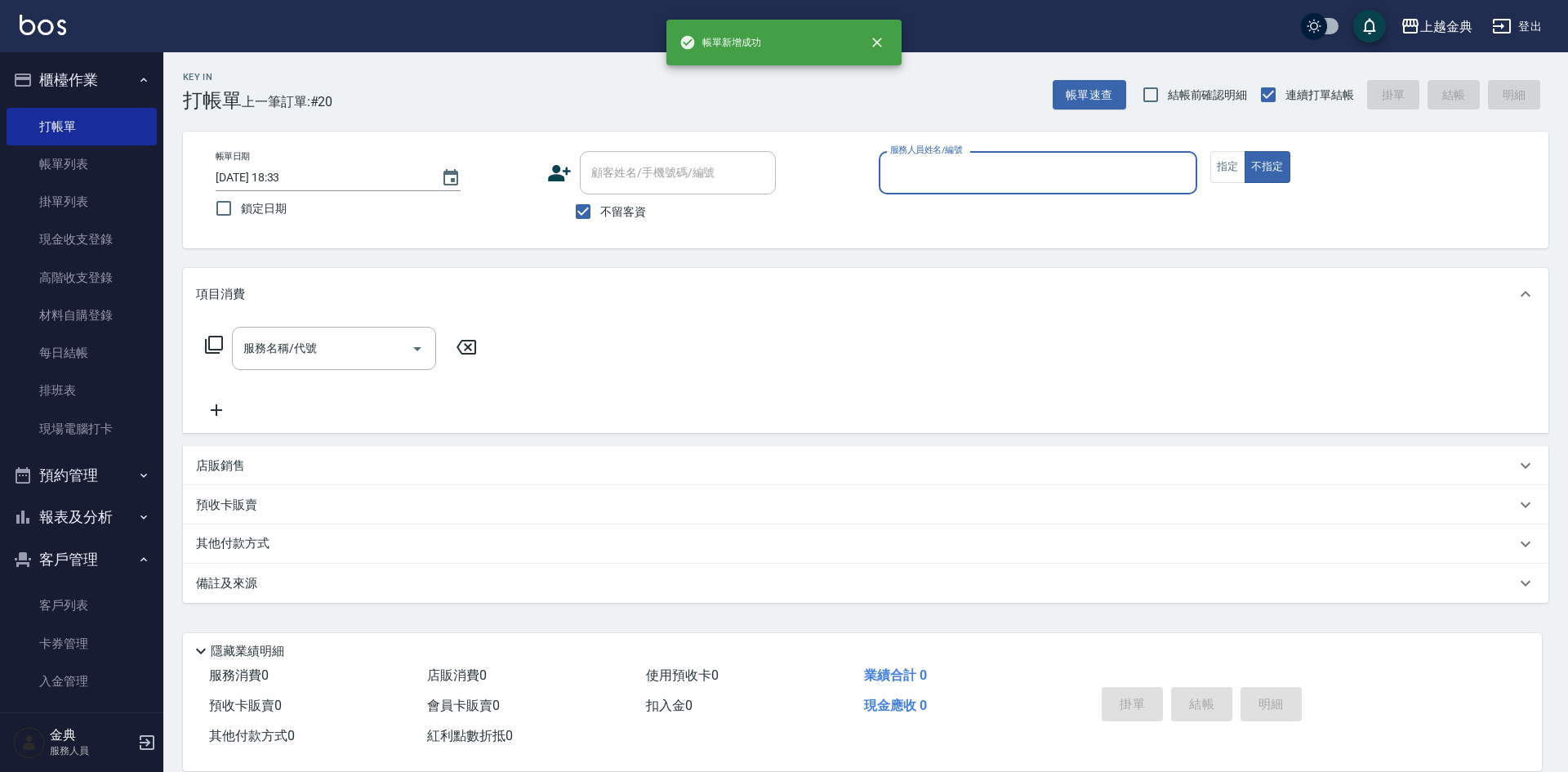
click at [982, 171] on input "服務人員姓名/編號" at bounding box center [1037, 173] width 304 height 29
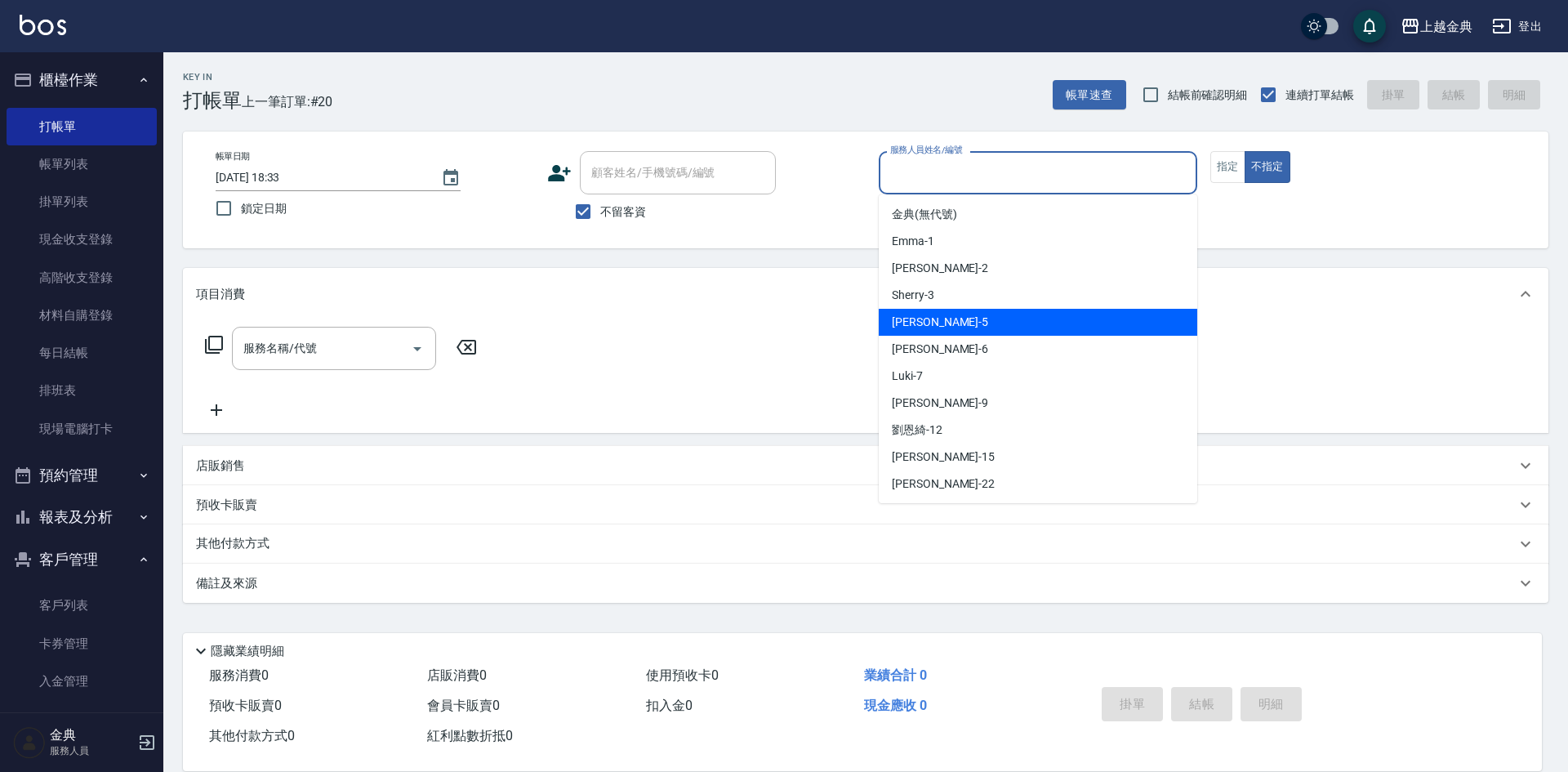
click at [973, 319] on div "[PERSON_NAME] -5" at bounding box center [1037, 322] width 319 height 27
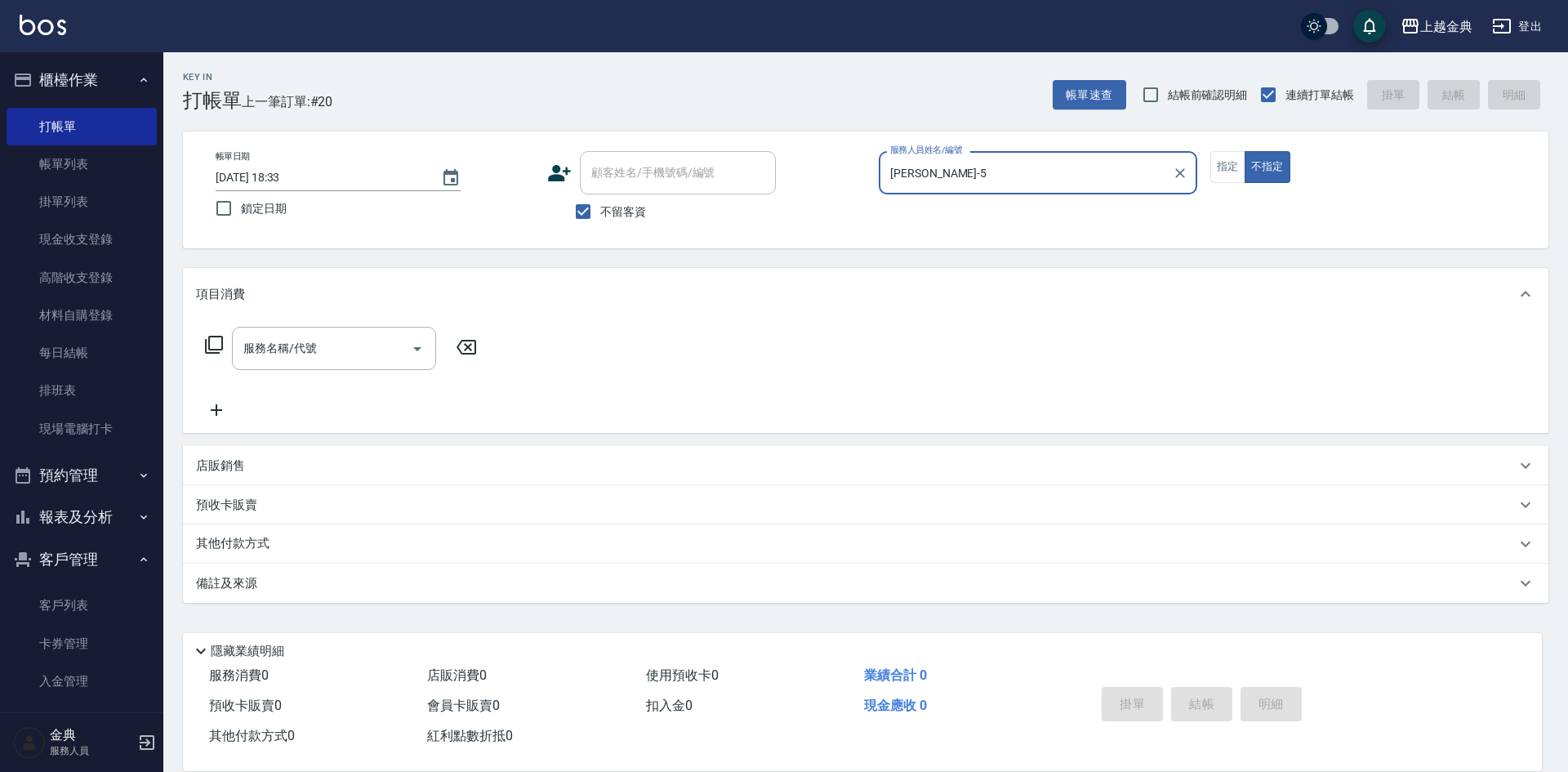
click at [990, 159] on input "[PERSON_NAME]-5" at bounding box center [1026, 173] width 280 height 29
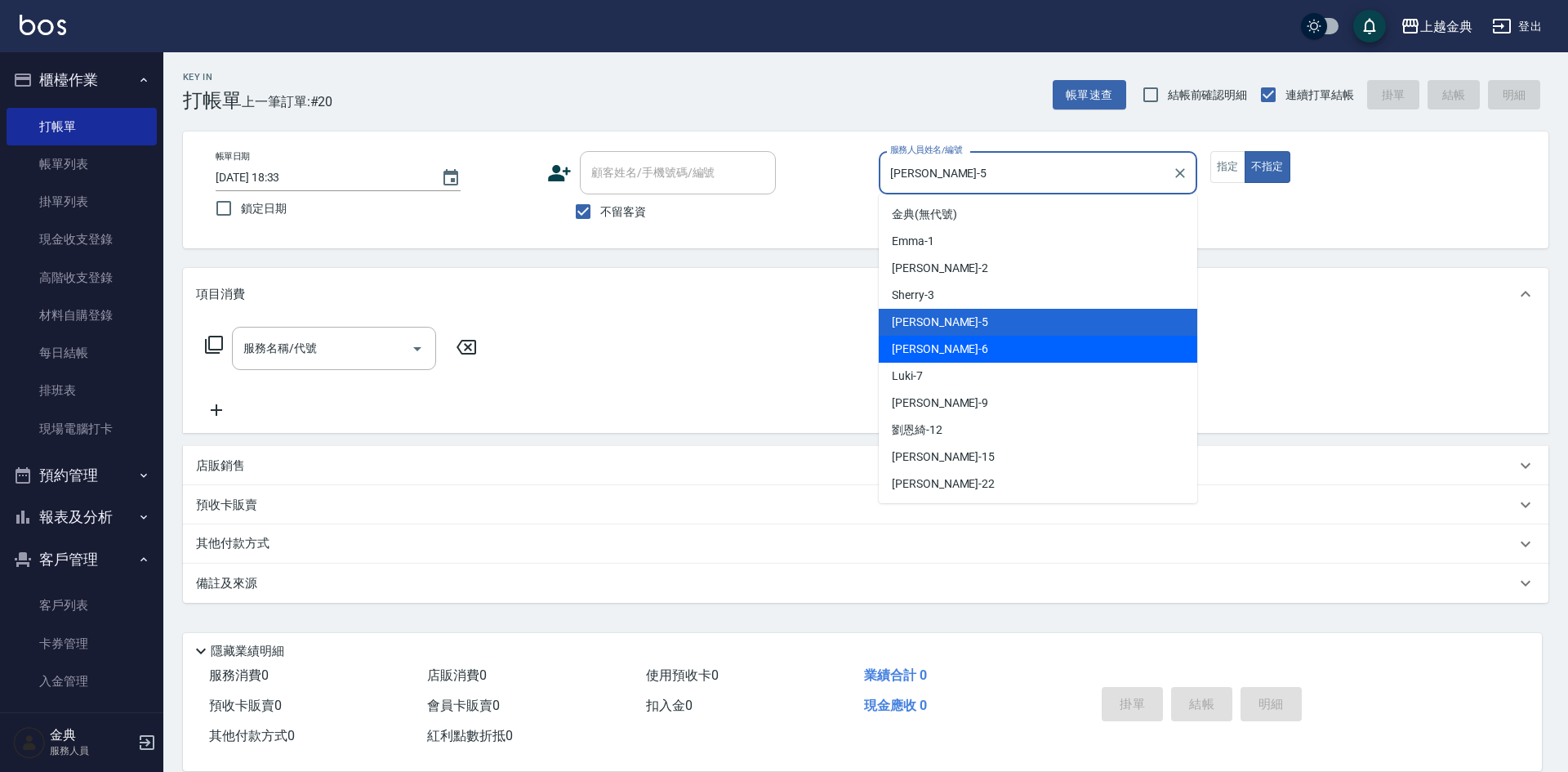
click at [961, 351] on div "[PERSON_NAME] -6" at bounding box center [1037, 349] width 319 height 27
type input "[PERSON_NAME]-6"
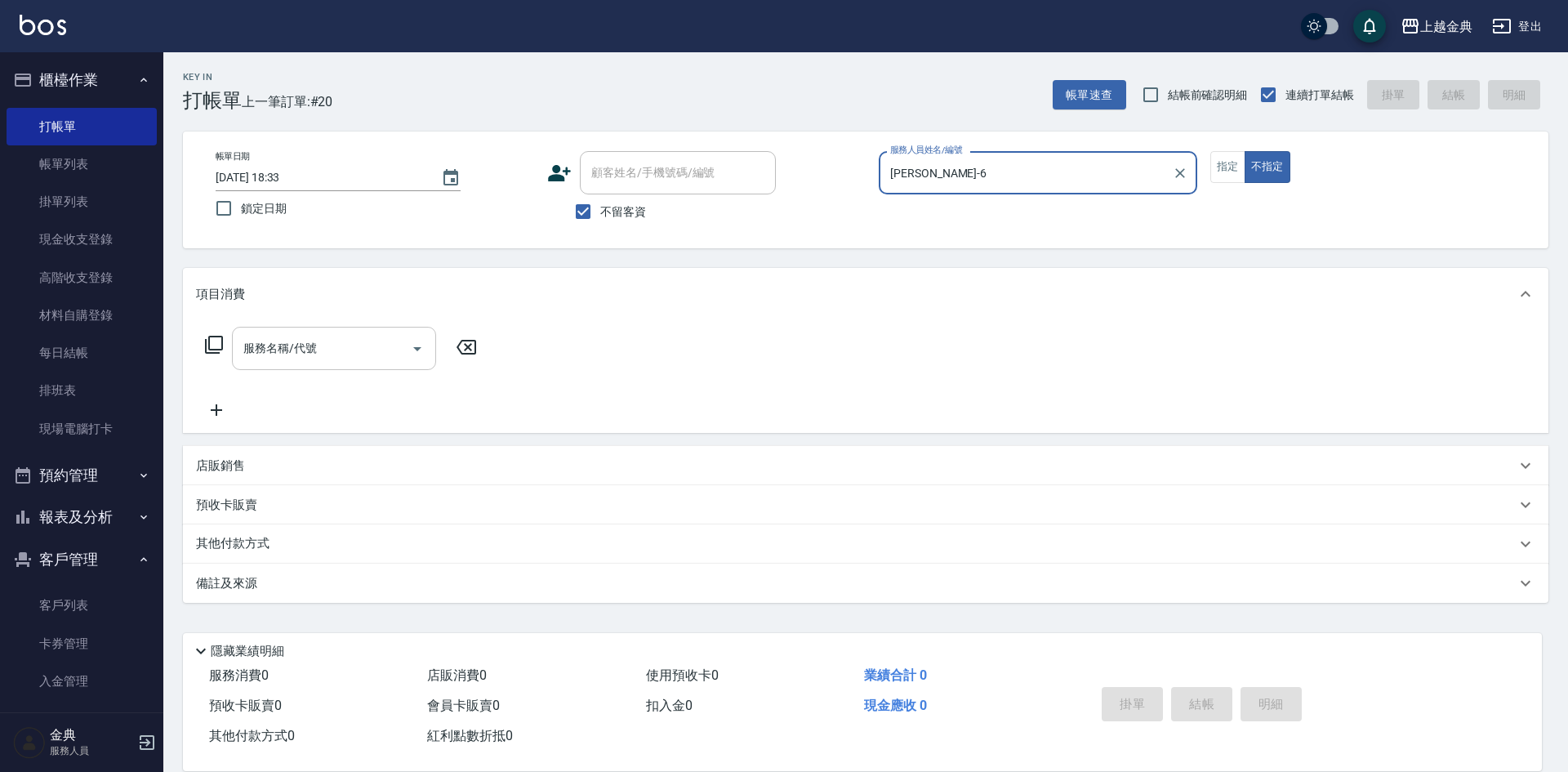
click at [321, 349] on input "服務名稱/代號" at bounding box center [321, 348] width 165 height 29
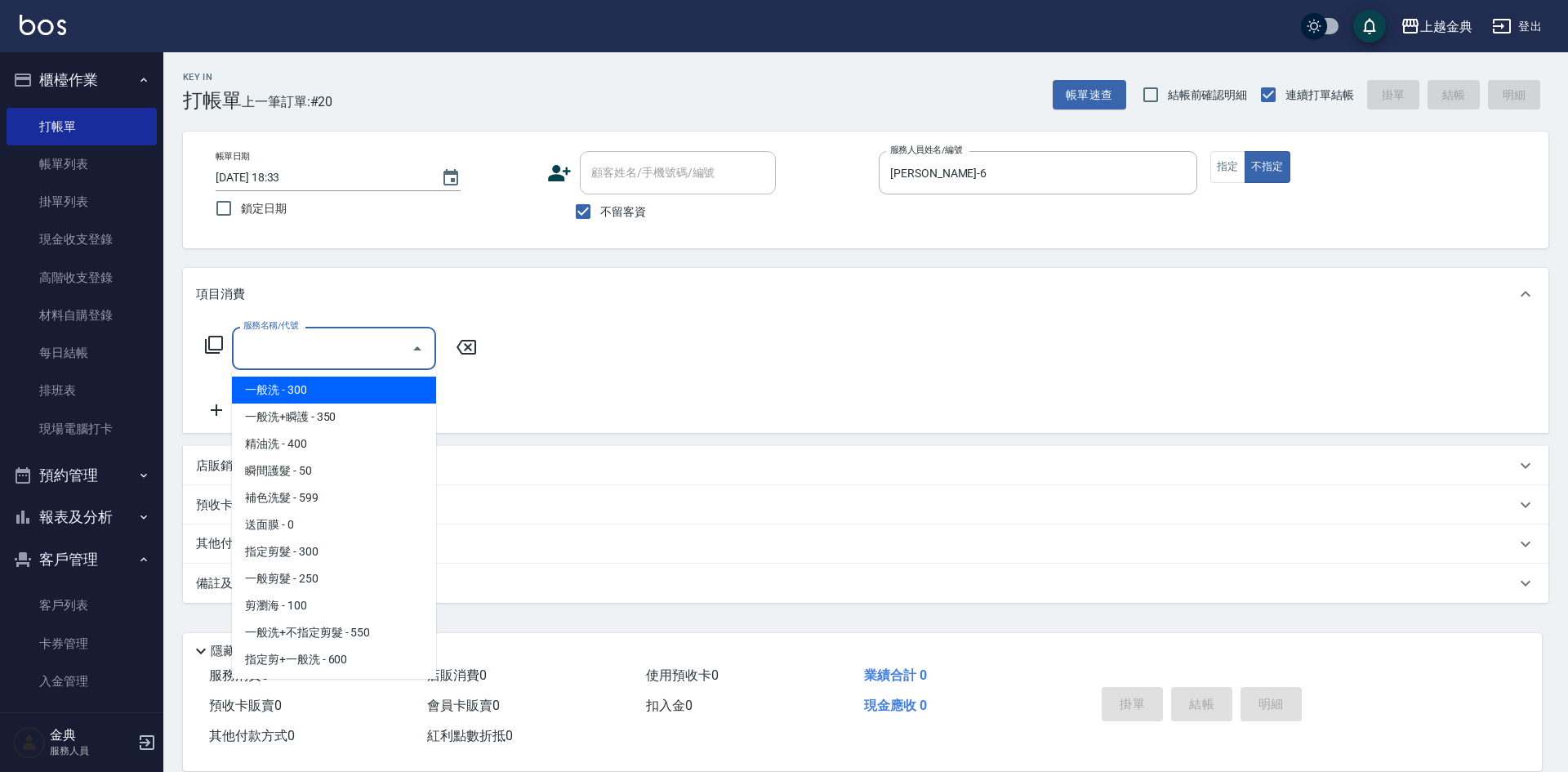
click at [324, 389] on span "一般洗 - 300" at bounding box center [334, 390] width 205 height 27
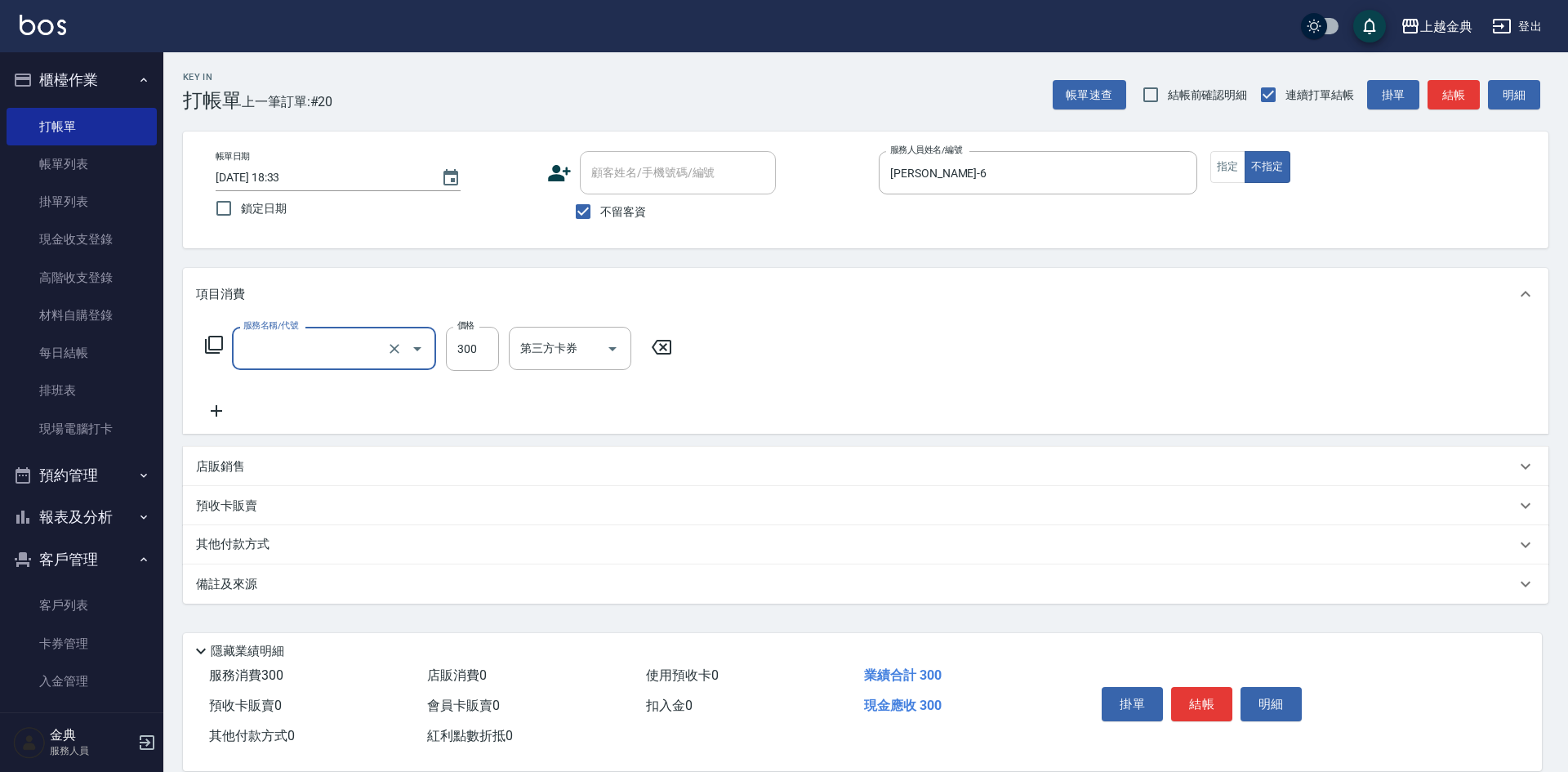
type input "一般洗(100)"
click at [533, 354] on input "洗-1" at bounding box center [558, 348] width 84 height 29
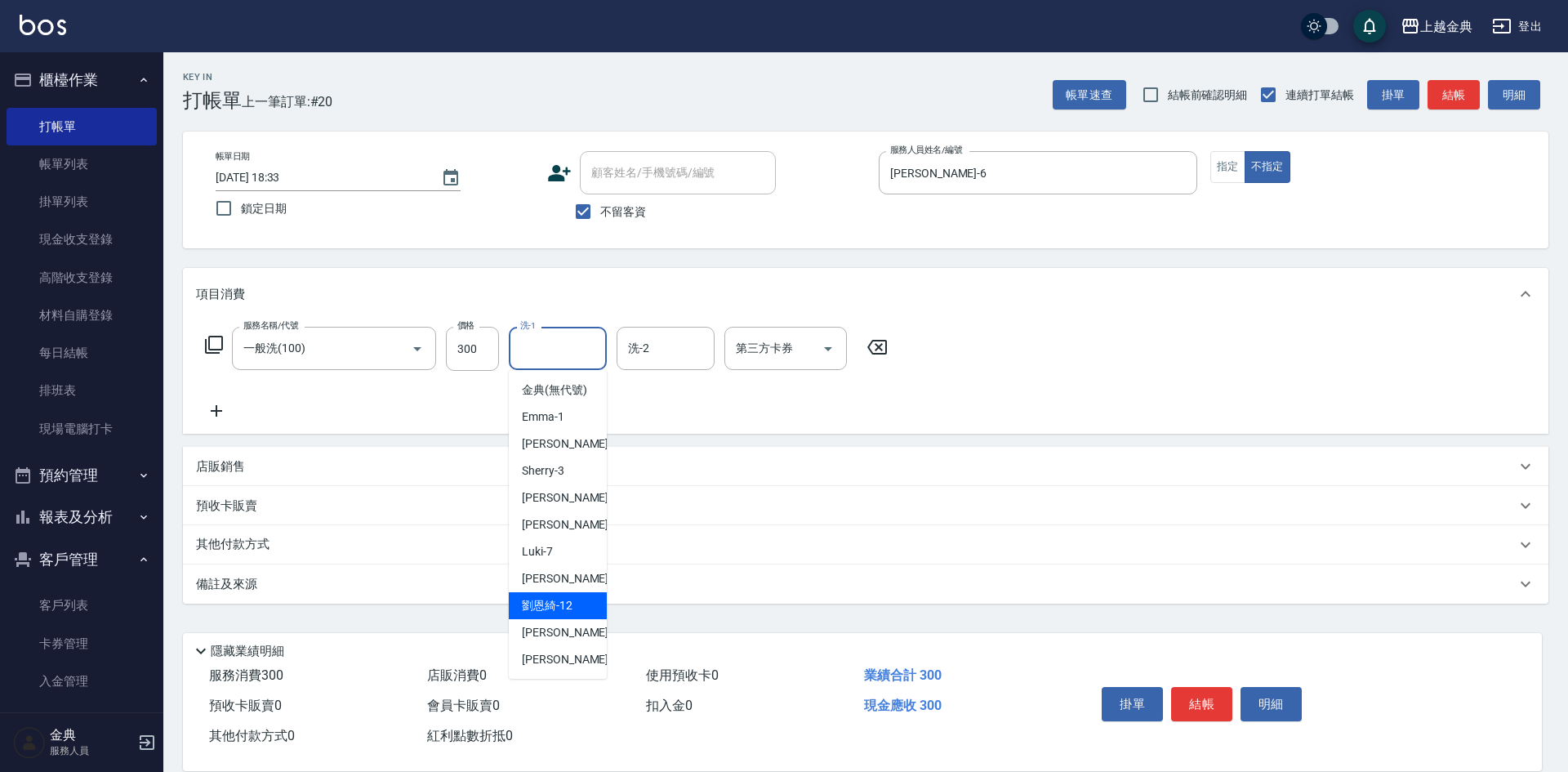
click at [572, 614] on span "[PERSON_NAME]-12" at bounding box center [546, 605] width 50 height 17
type input "[PERSON_NAME]-12"
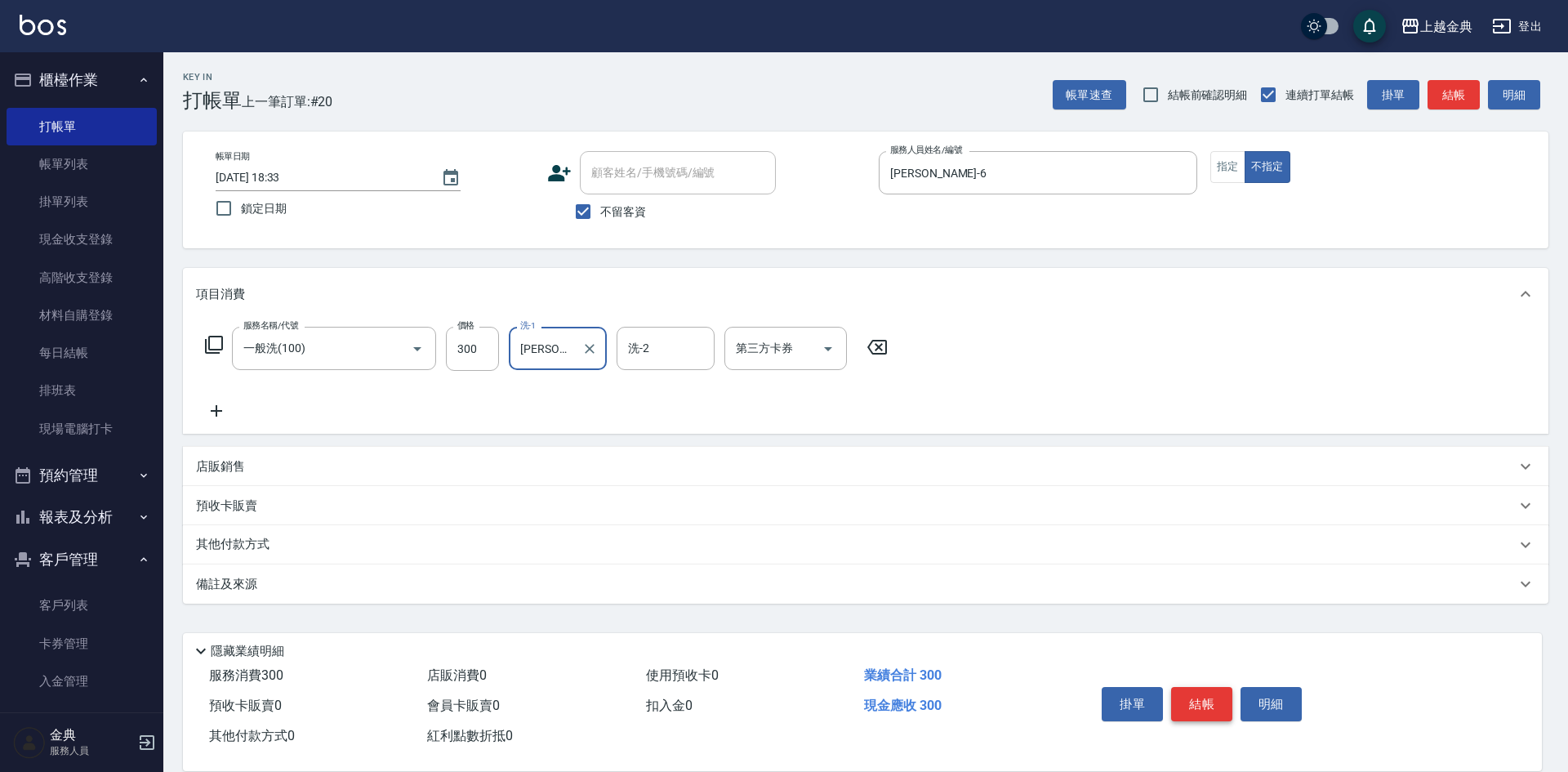
click at [1193, 687] on button "結帳" at bounding box center [1202, 704] width 61 height 34
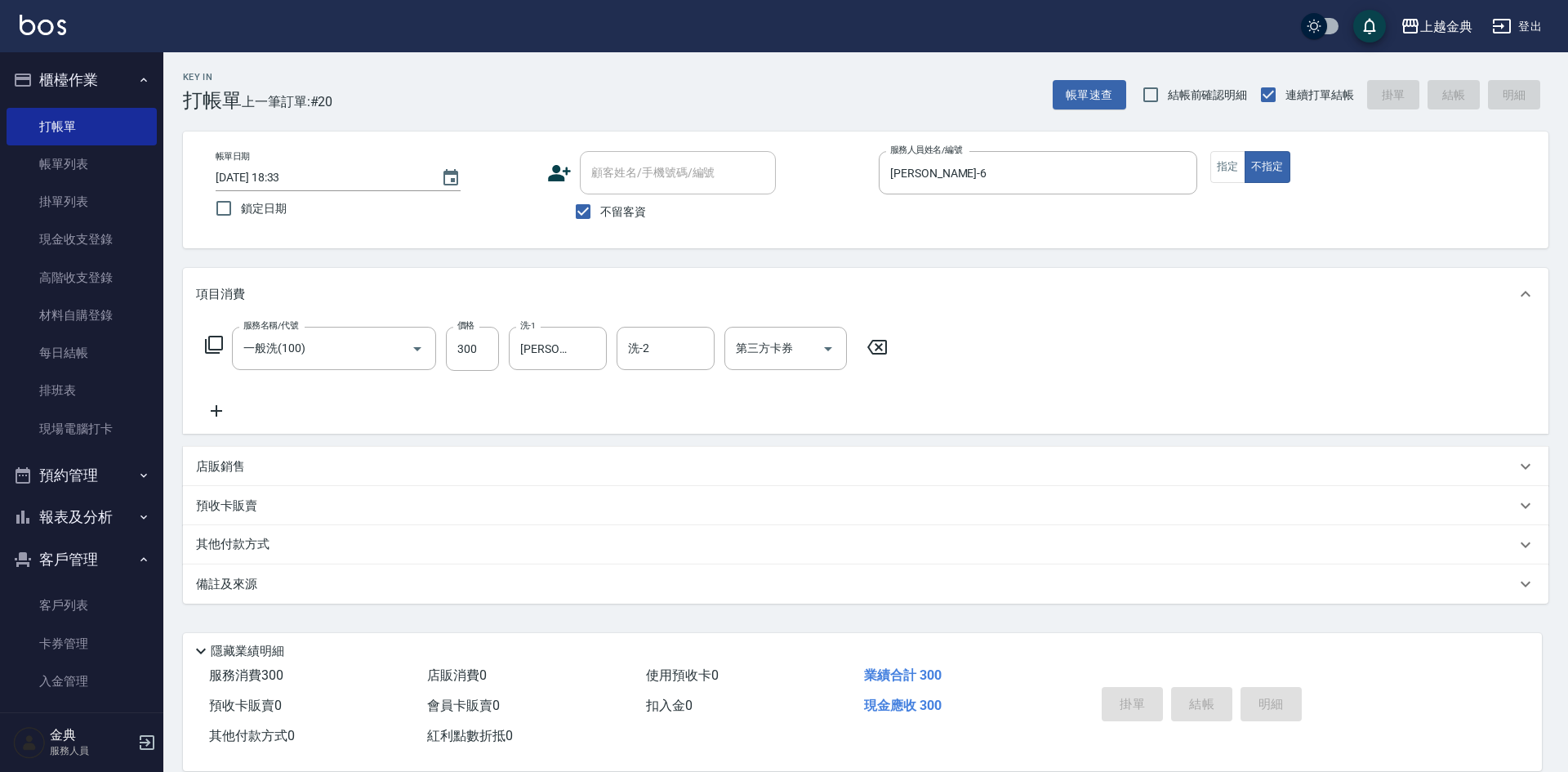
type input "[DATE] 18:34"
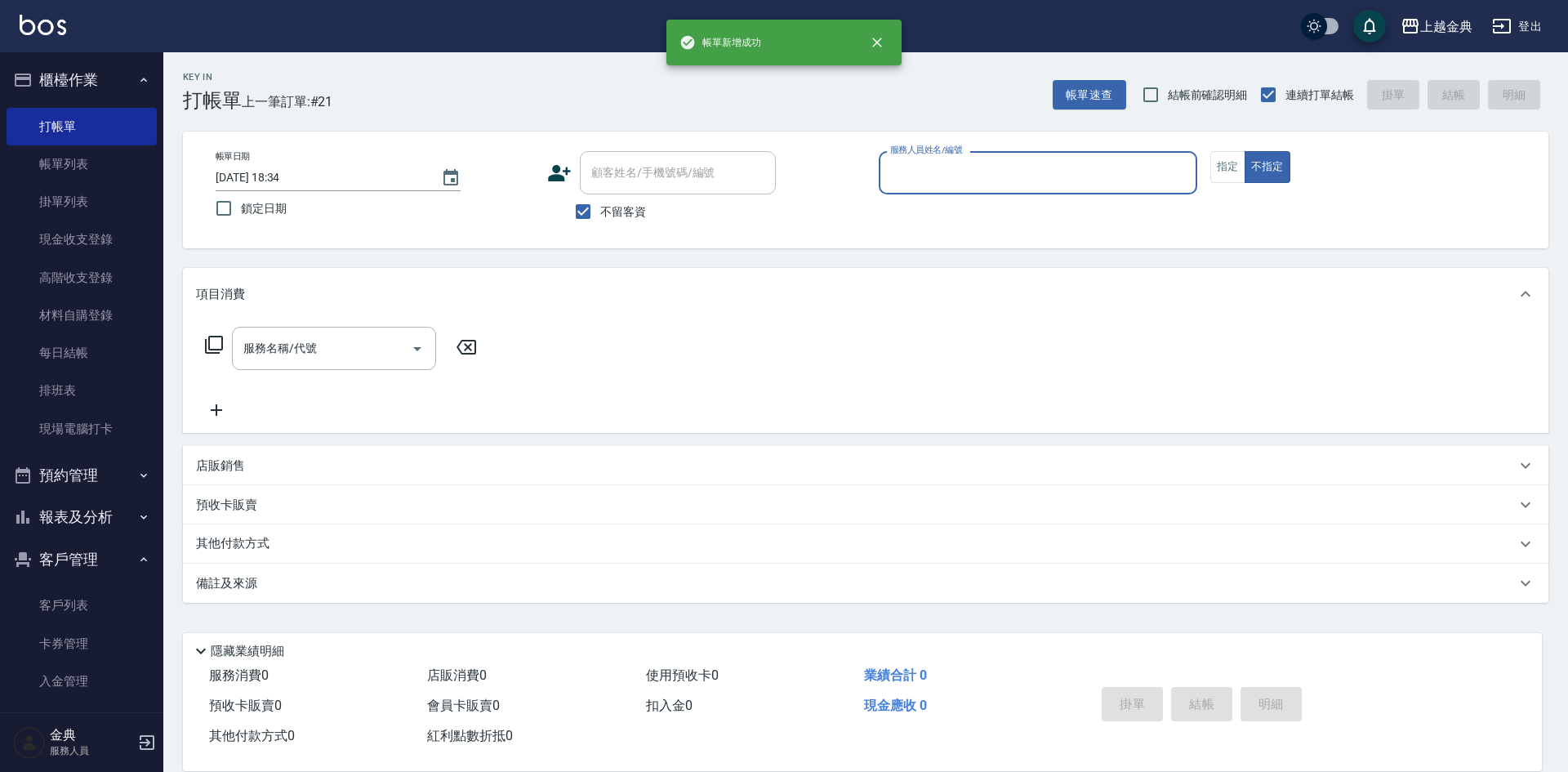
click at [1047, 186] on input "服務人員姓名/編號" at bounding box center [1037, 173] width 304 height 29
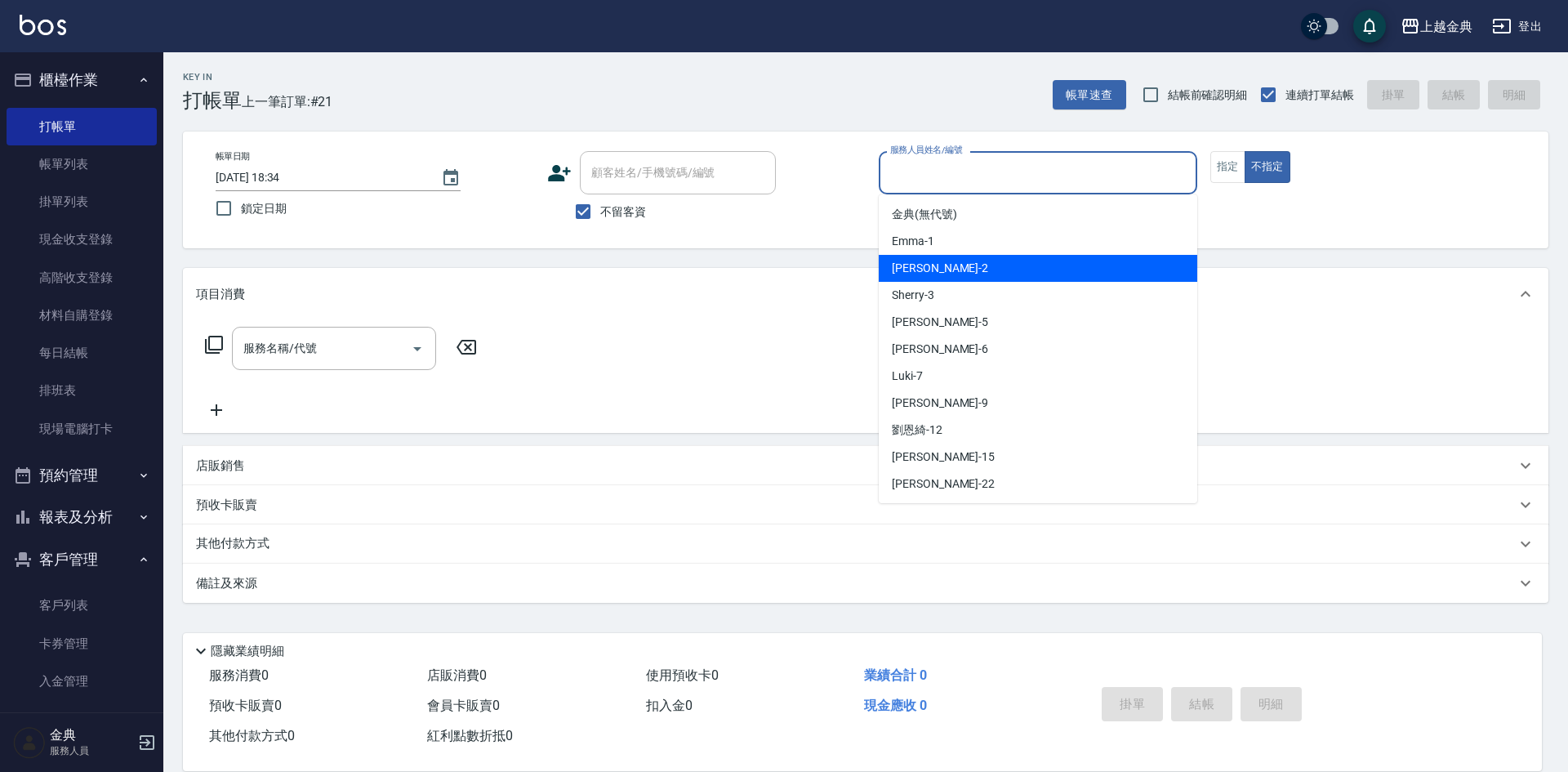
click at [990, 268] on div "Cindy -2" at bounding box center [1037, 268] width 319 height 27
type input "Cindy-2"
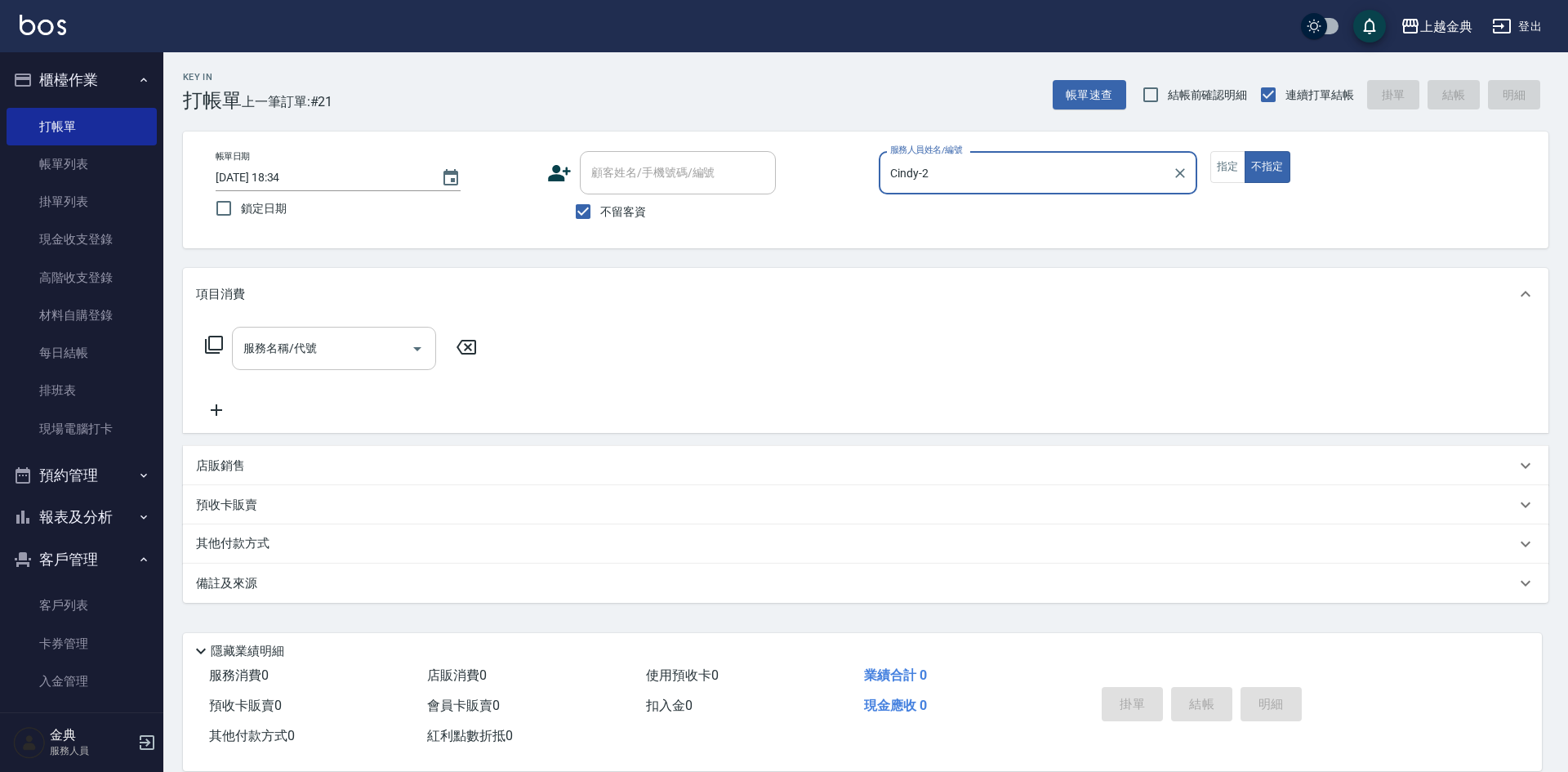
click at [331, 343] on input "服務名稱/代號" at bounding box center [321, 348] width 165 height 29
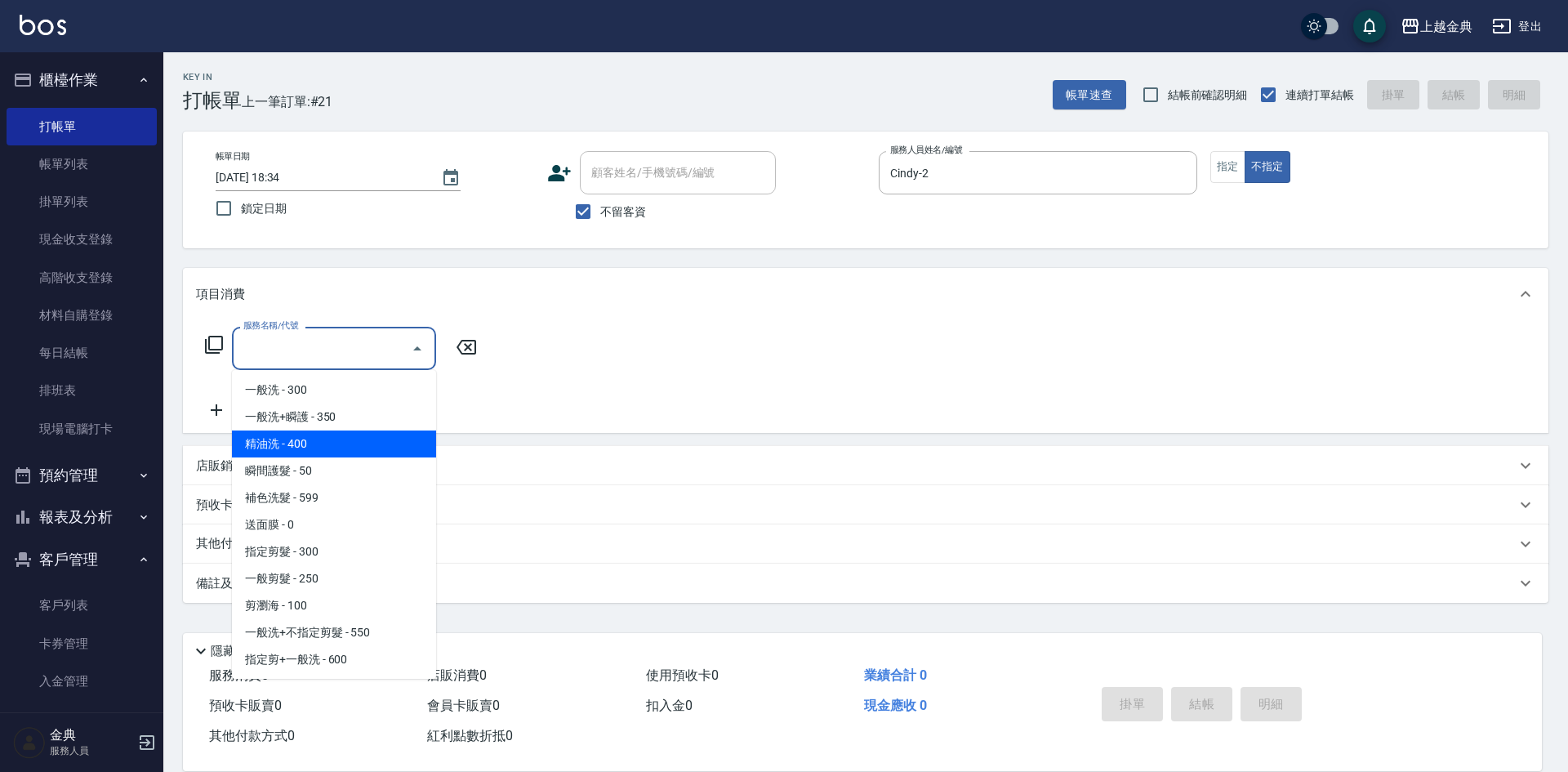
click at [349, 435] on span "精油洗 - 400" at bounding box center [334, 444] width 205 height 27
type input "精油洗(102)"
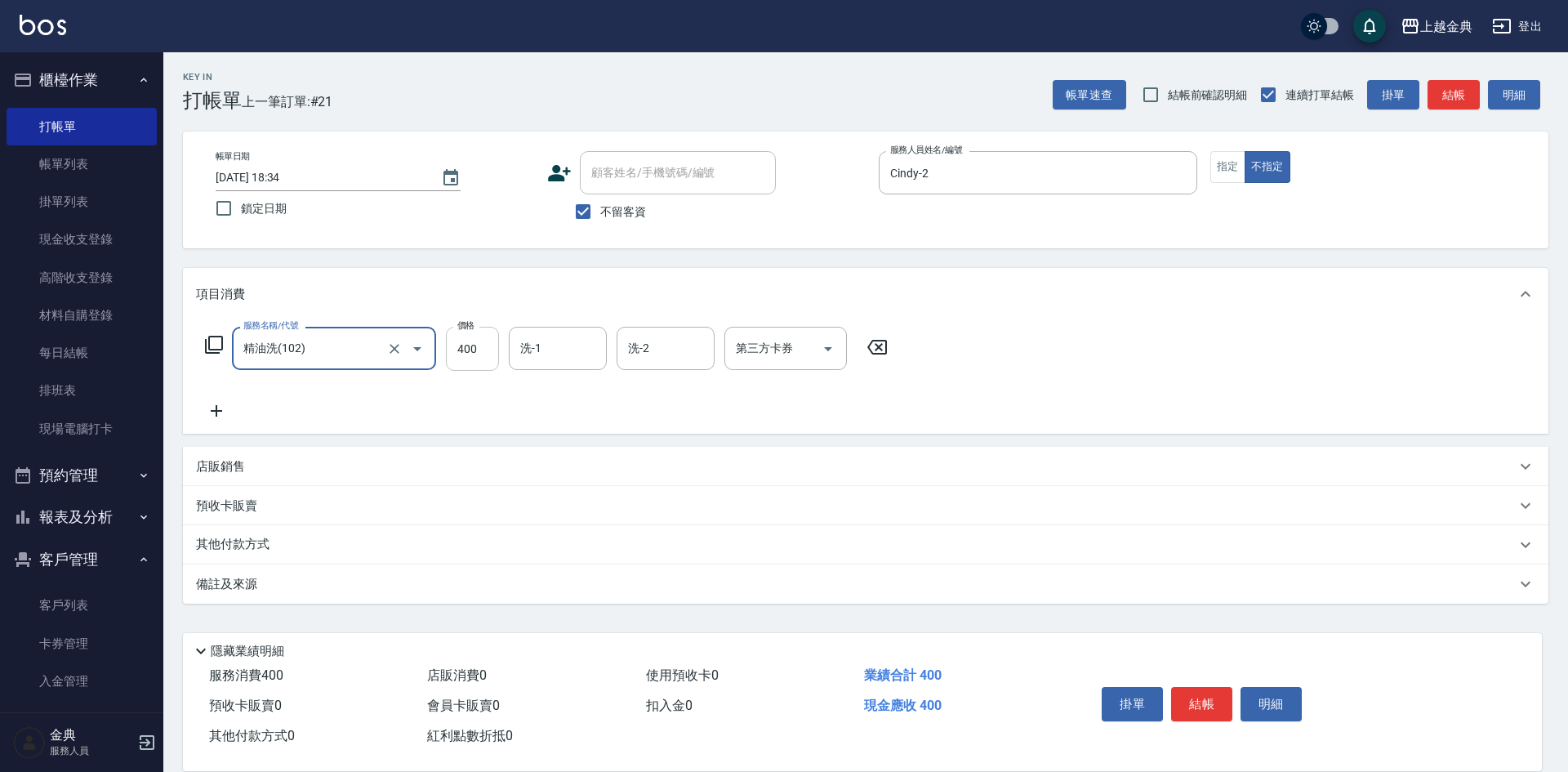
click at [491, 354] on input "400" at bounding box center [473, 348] width 53 height 44
type input "500"
click at [542, 346] on input "洗-1" at bounding box center [558, 348] width 84 height 29
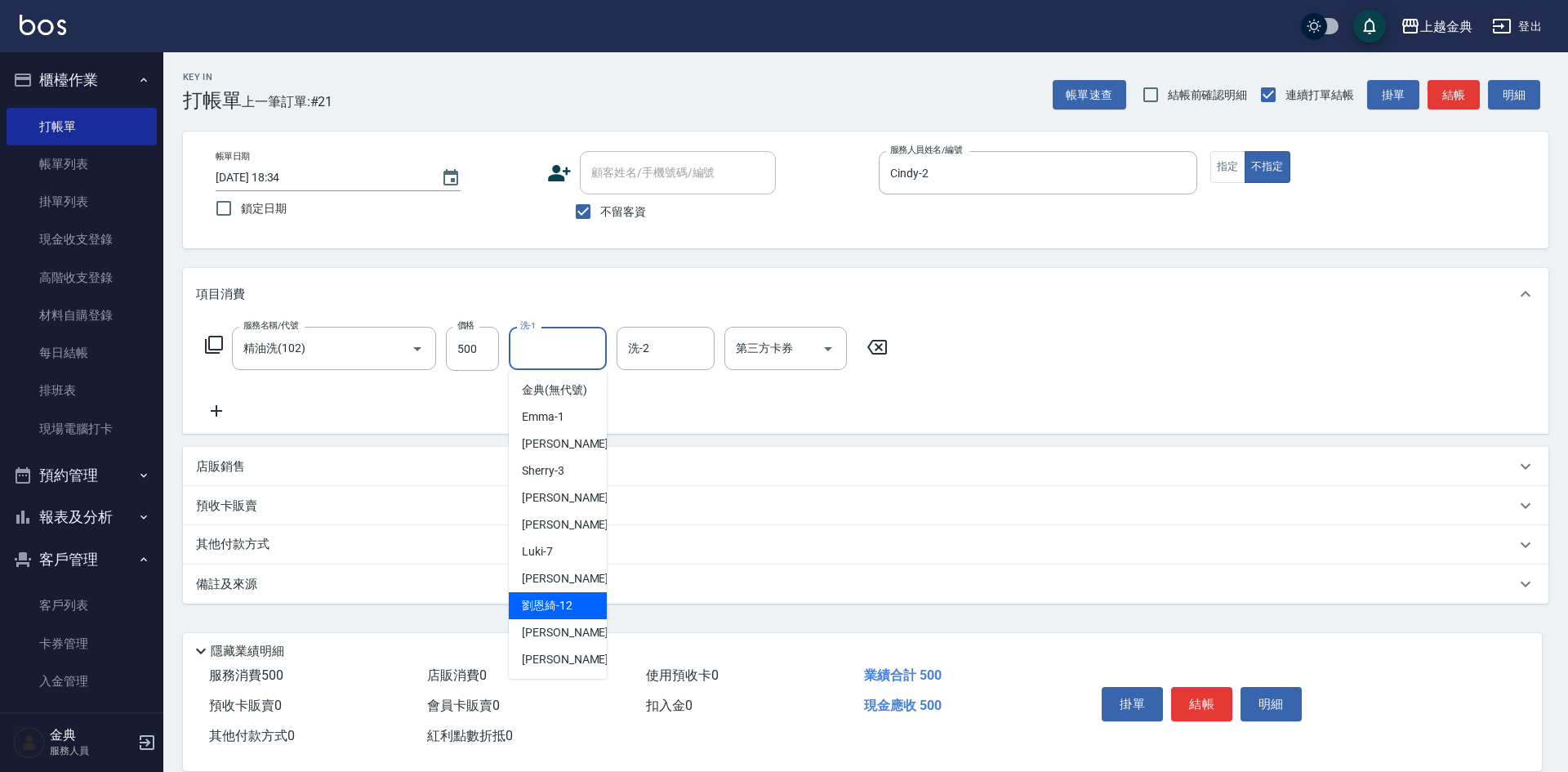
click at [565, 612] on div "[PERSON_NAME]-12" at bounding box center [558, 605] width 98 height 27
type input "[PERSON_NAME]-12"
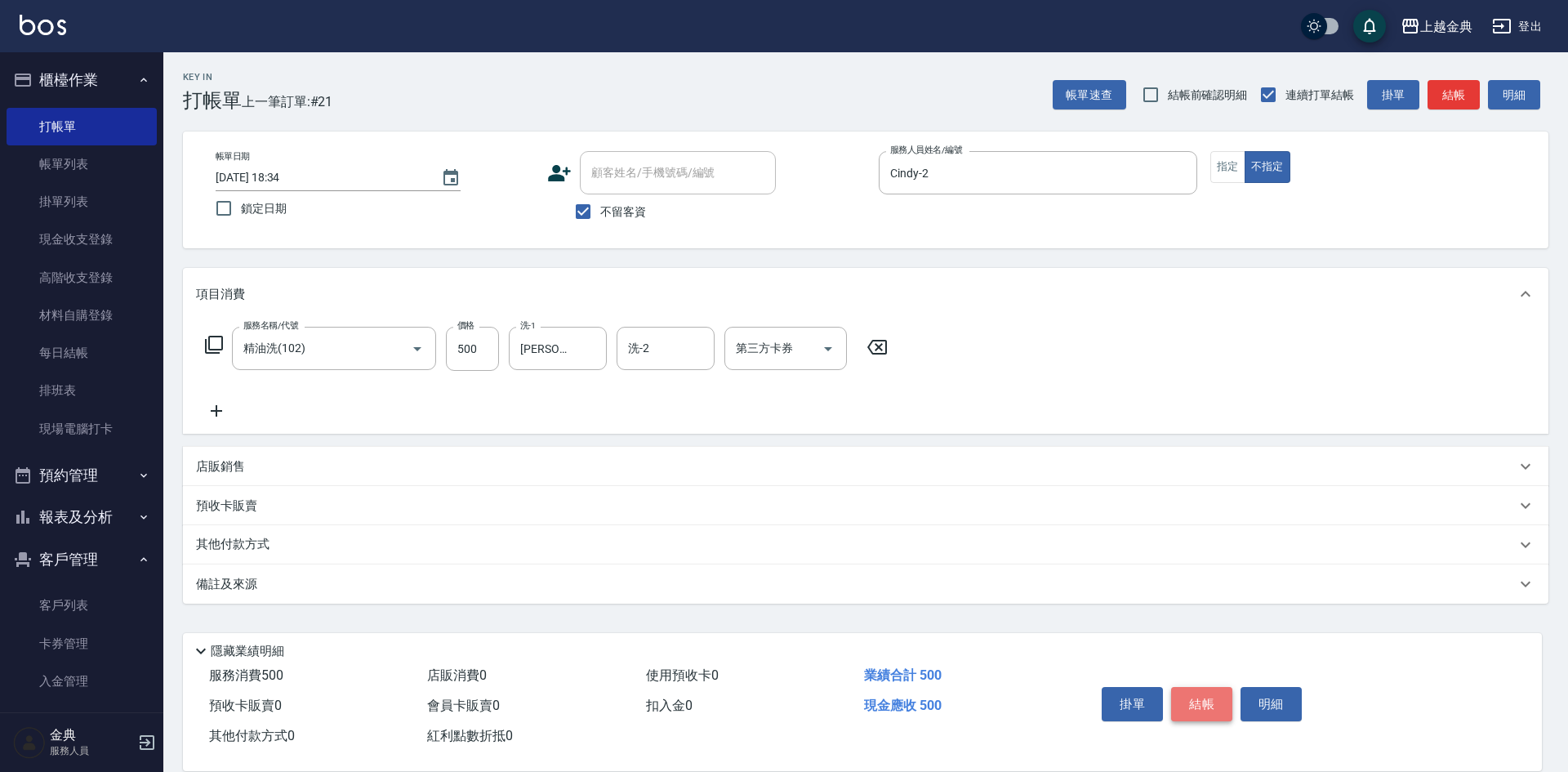
click at [1193, 693] on button "結帳" at bounding box center [1202, 704] width 61 height 34
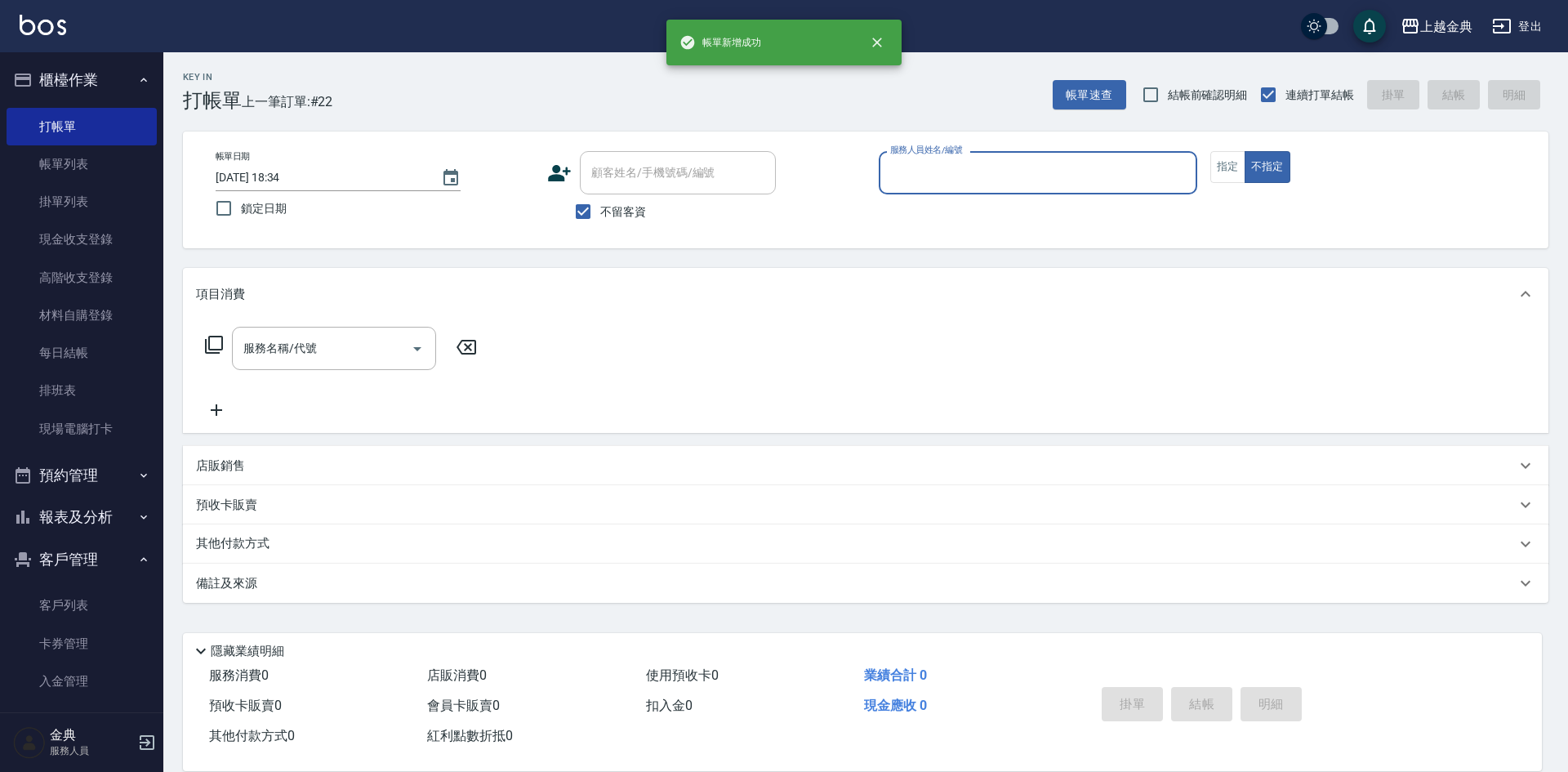
click at [1108, 182] on input "服務人員姓名/編號" at bounding box center [1037, 173] width 304 height 29
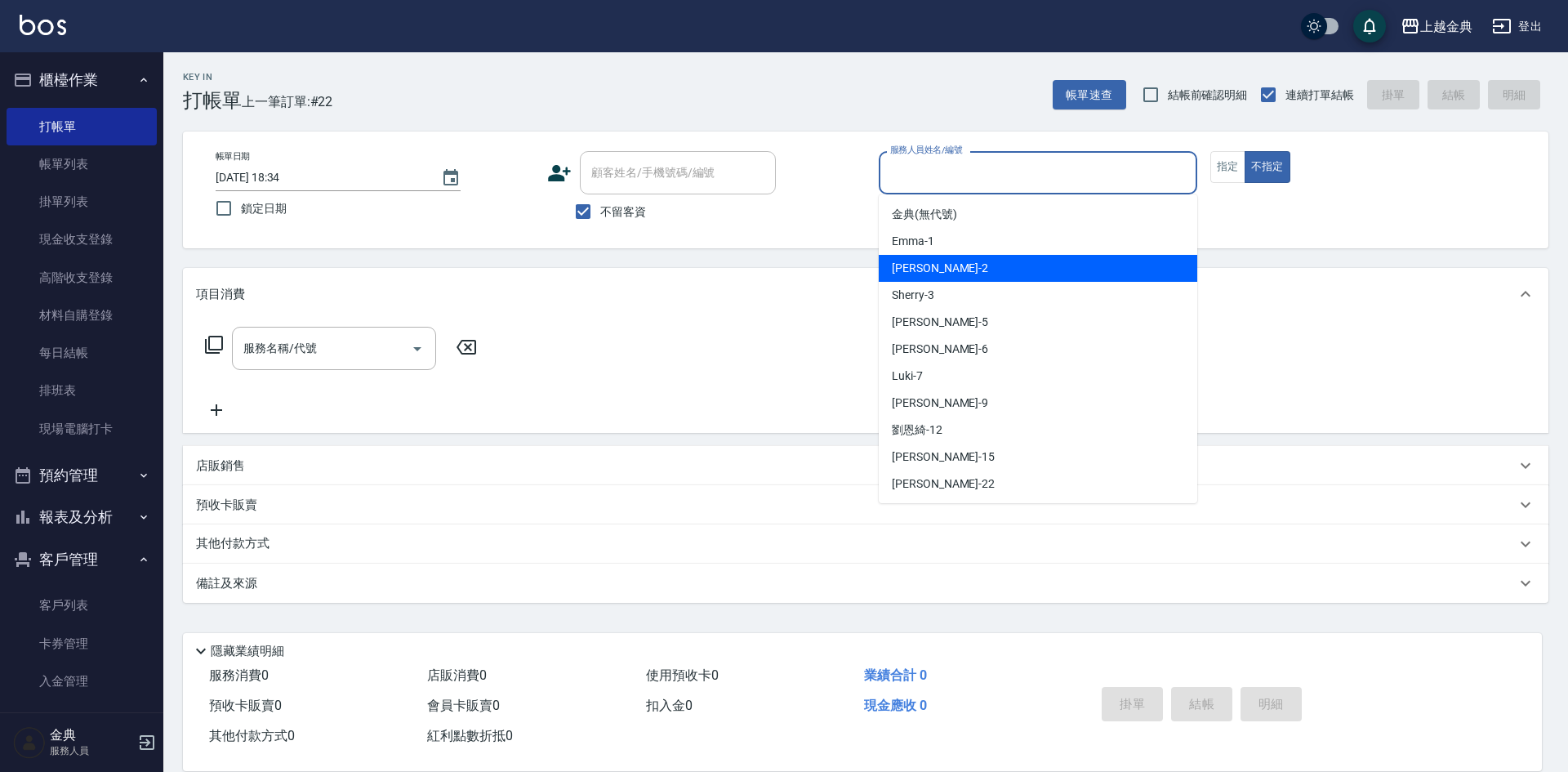
click at [1027, 267] on div "Cindy -2" at bounding box center [1037, 268] width 319 height 27
type input "Cindy-2"
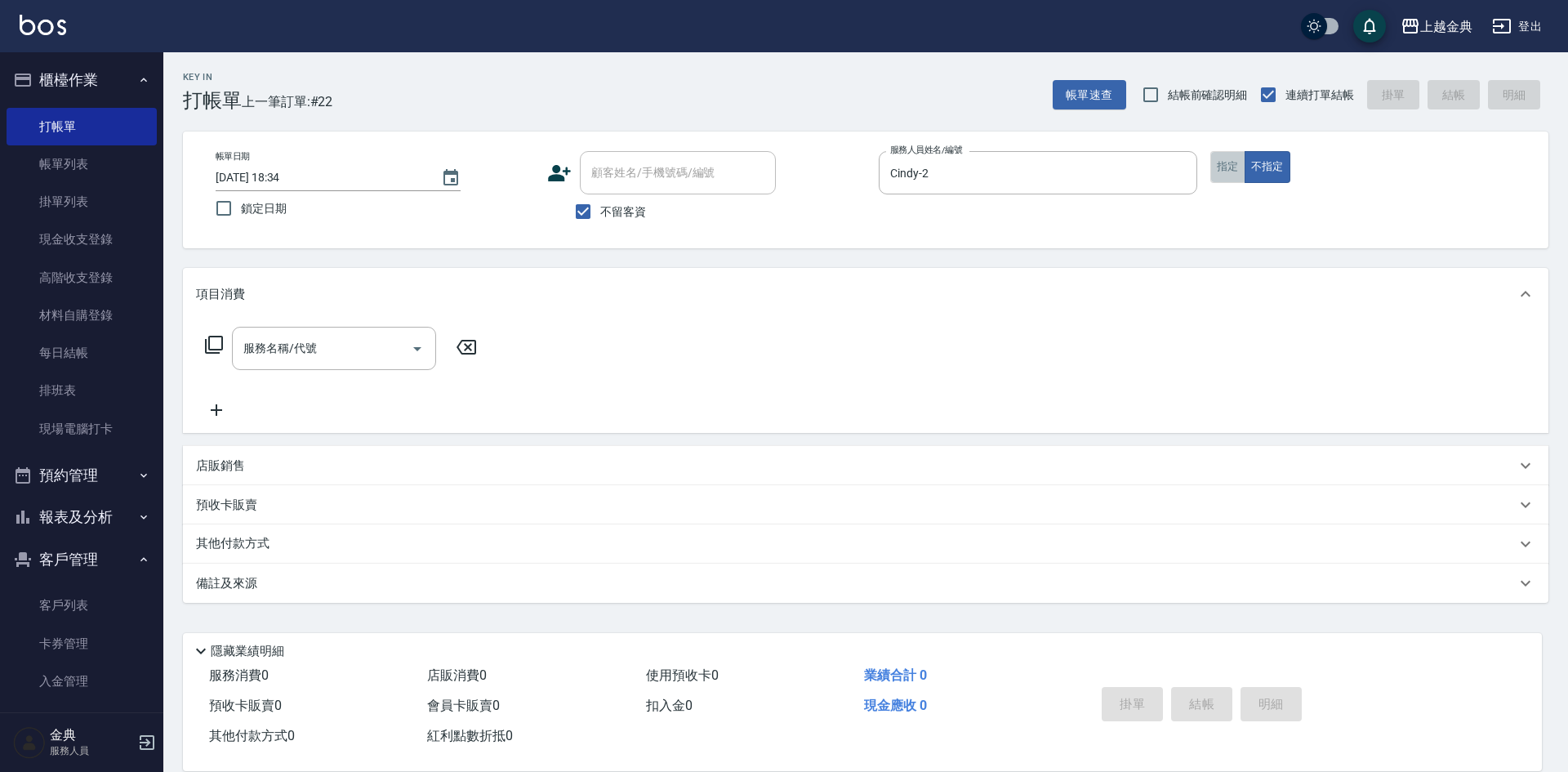
click at [1237, 165] on button "指定" at bounding box center [1227, 167] width 35 height 31
click at [348, 346] on input "服務名稱/代號" at bounding box center [321, 348] width 165 height 29
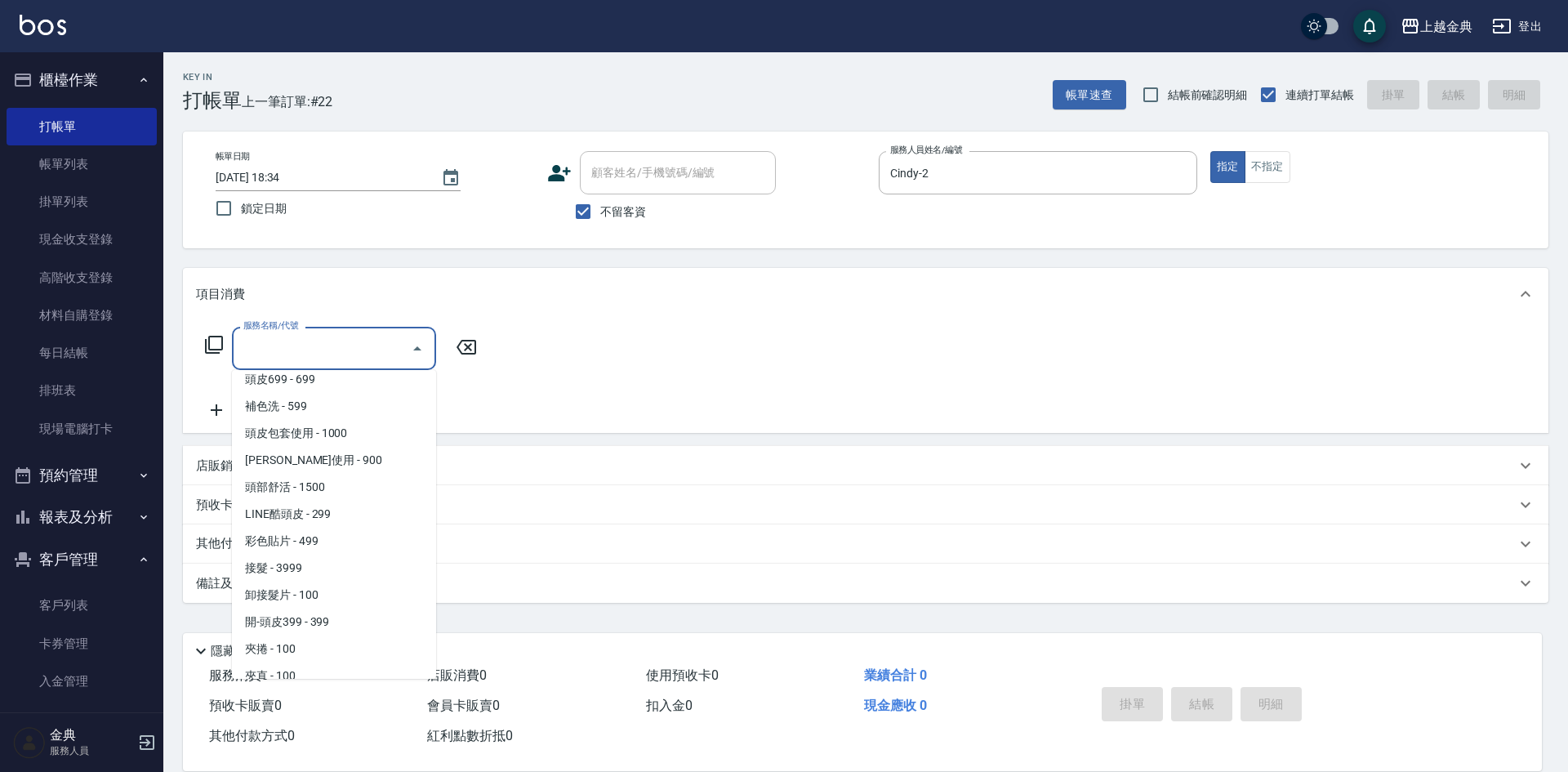
scroll to position [1225, 0]
click at [327, 384] on span "頭皮699 - 699" at bounding box center [334, 378] width 205 height 27
type input "頭皮699(602)"
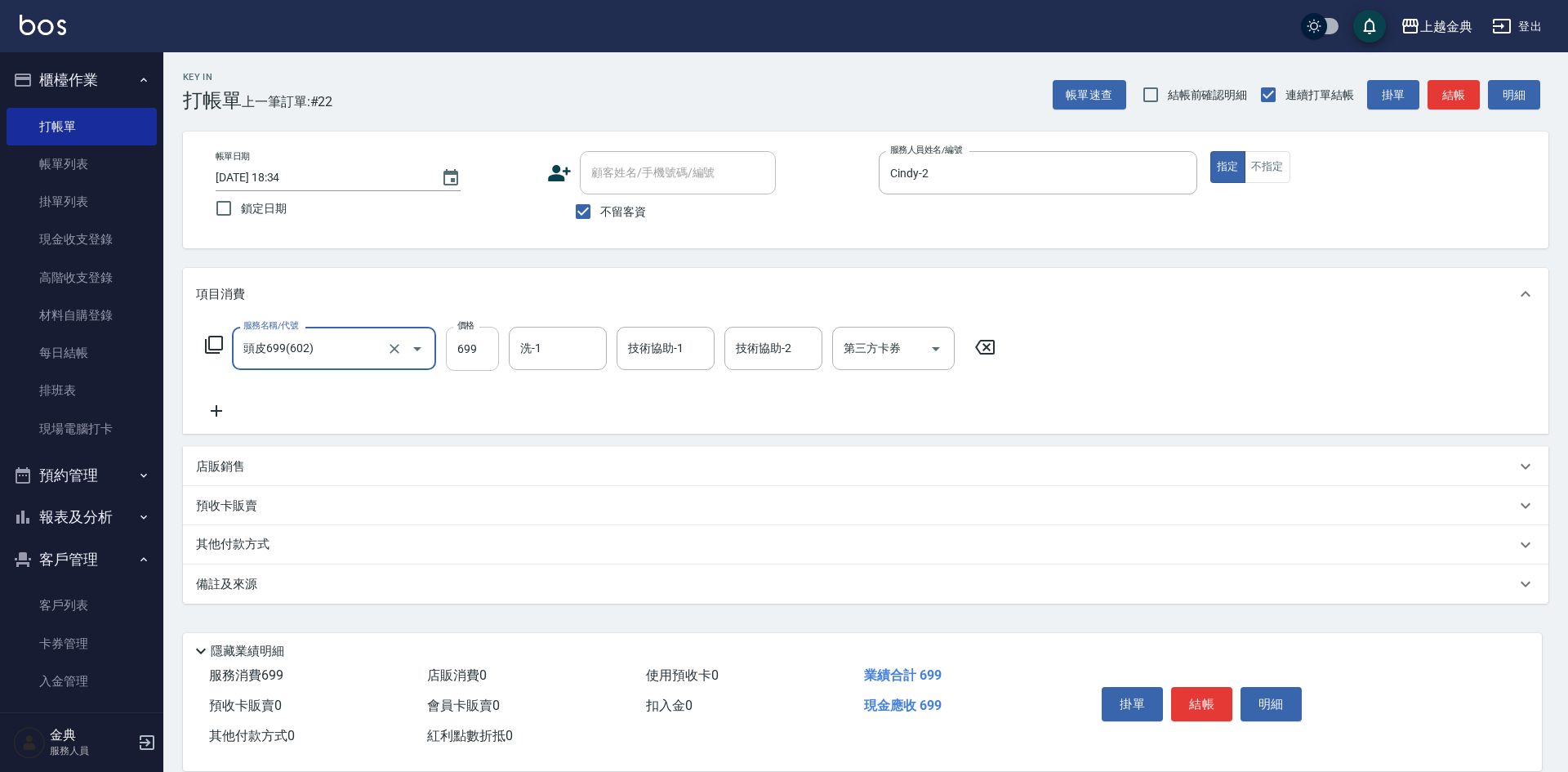
click at [467, 350] on input "699" at bounding box center [473, 348] width 53 height 44
type input "700"
click at [507, 327] on div "服務名稱/代號 頭皮699(602) 服務名稱/代號 價格 700 價格 洗-1 洗-1 技術協助-1 技術協助-1 技術協助-2 技術協助-2 第三方卡券 …" at bounding box center [600, 348] width 810 height 44
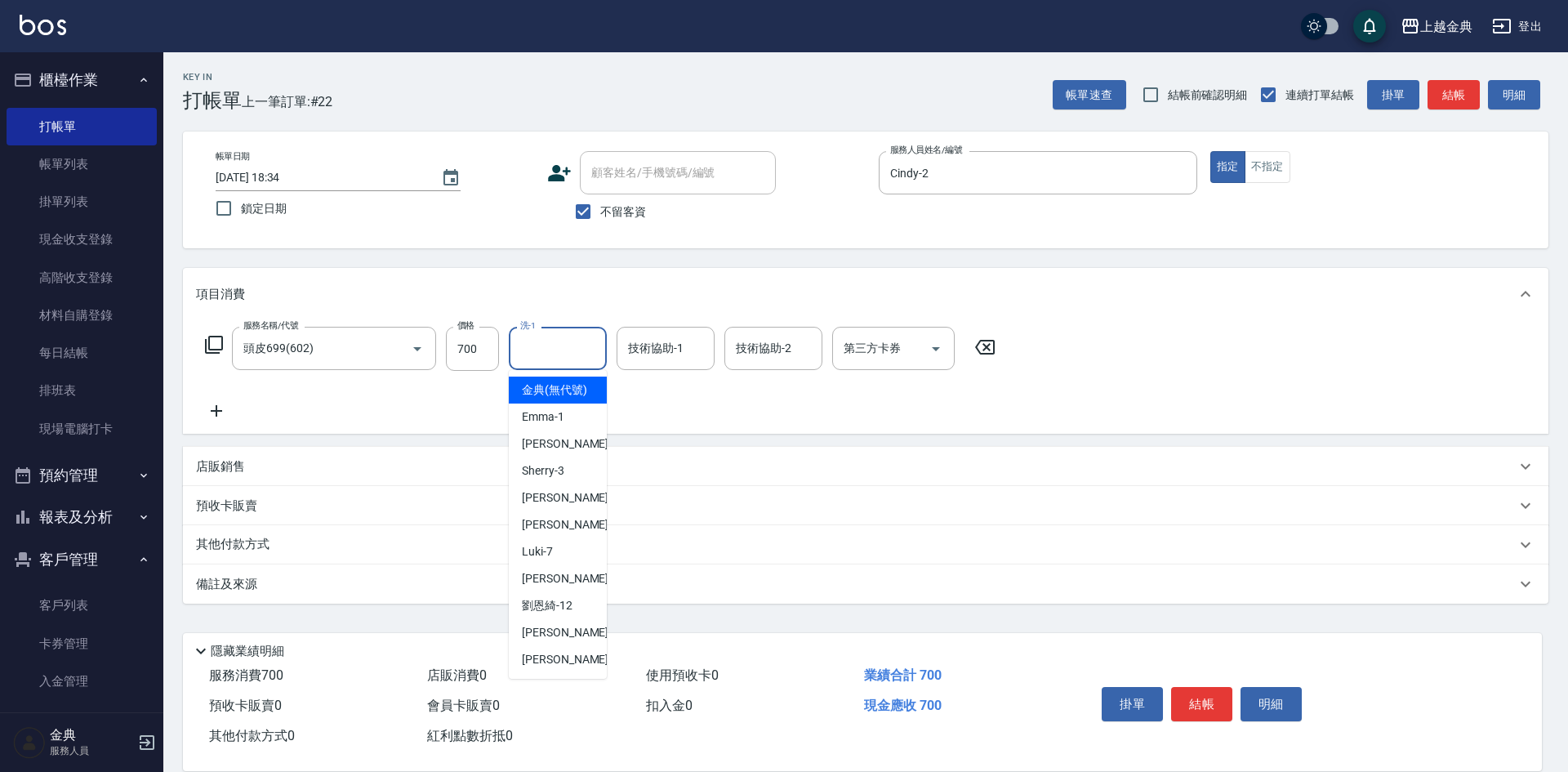
click at [532, 340] on div "洗-1 洗-1" at bounding box center [558, 347] width 98 height 43
click at [570, 511] on div "[PERSON_NAME] -5" at bounding box center [558, 498] width 98 height 27
type input "[PERSON_NAME]-5"
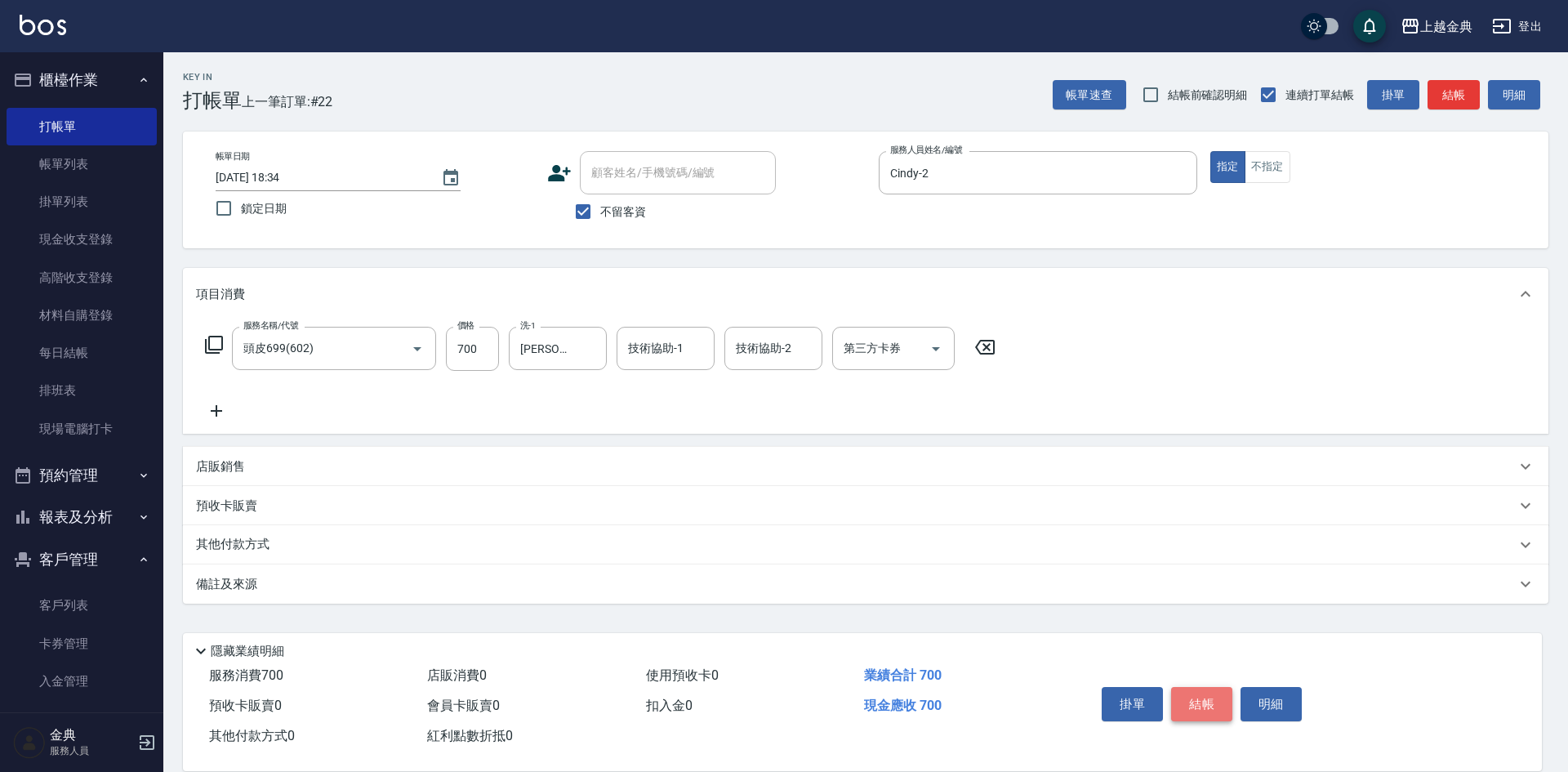
click at [1189, 714] on button "結帳" at bounding box center [1202, 704] width 61 height 34
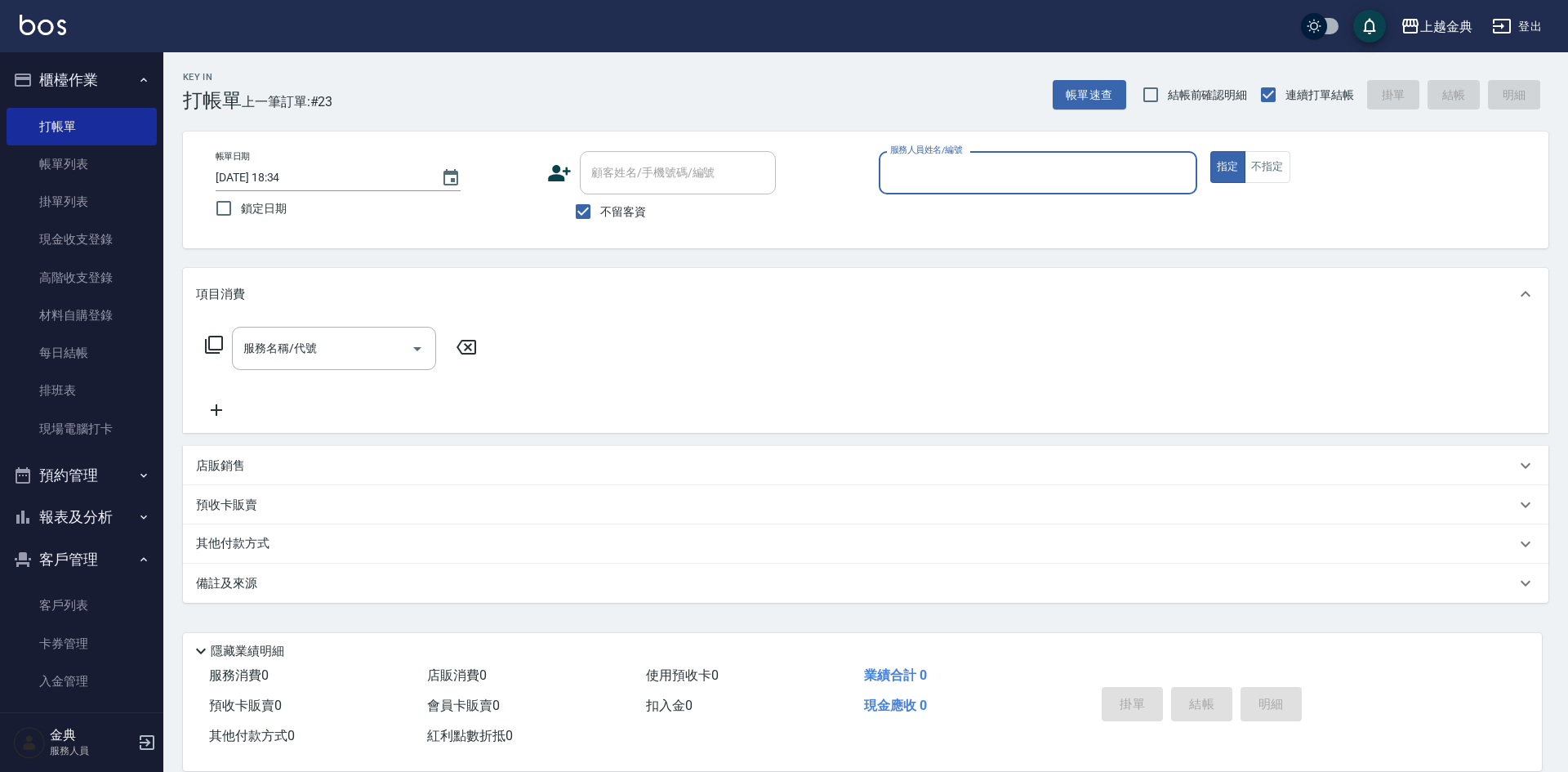
click at [1061, 178] on input "服務人員姓名/編號" at bounding box center [1037, 173] width 304 height 29
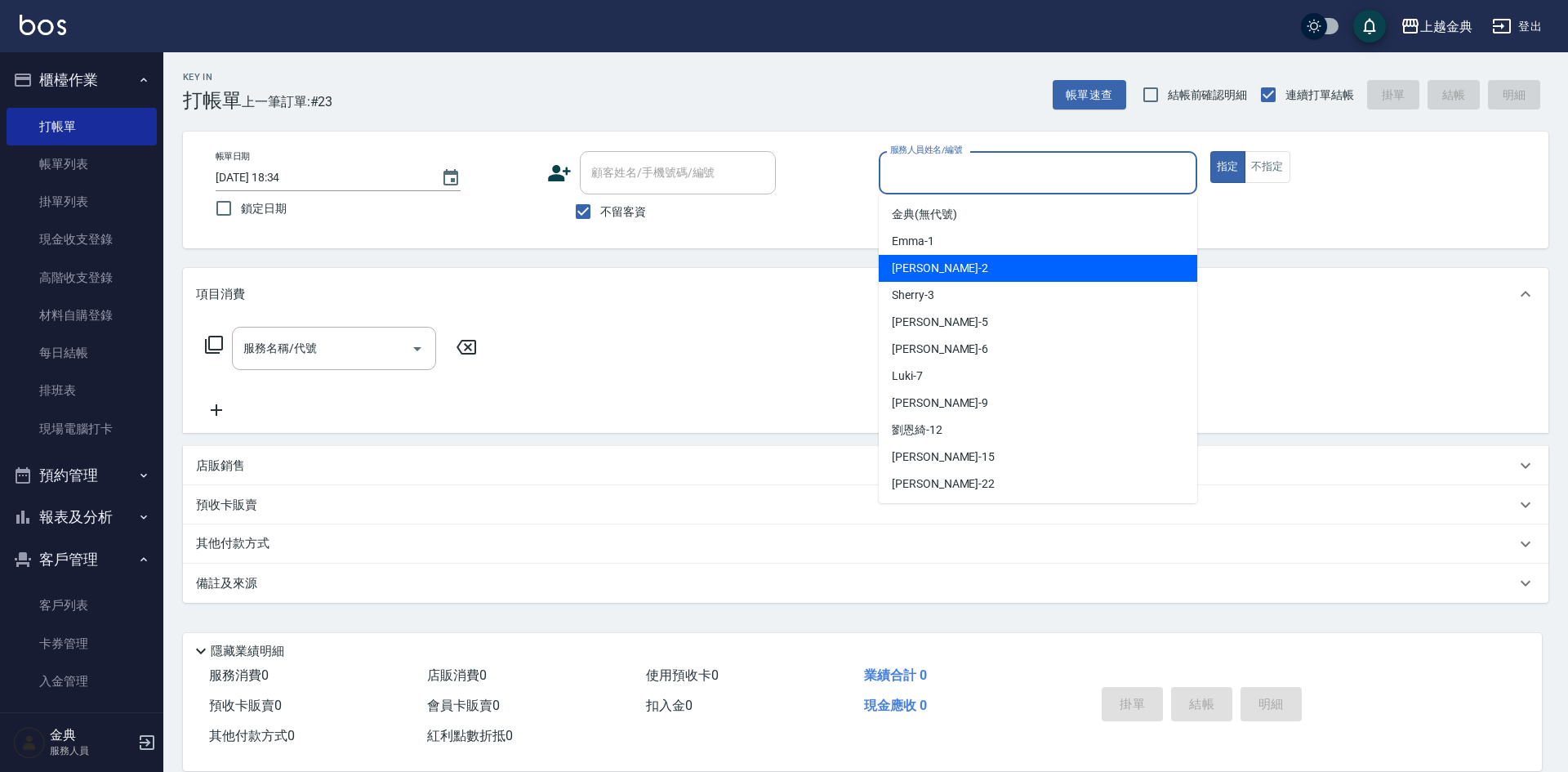
click at [1023, 263] on div "Cindy -2" at bounding box center [1037, 268] width 319 height 27
type input "Cindy-2"
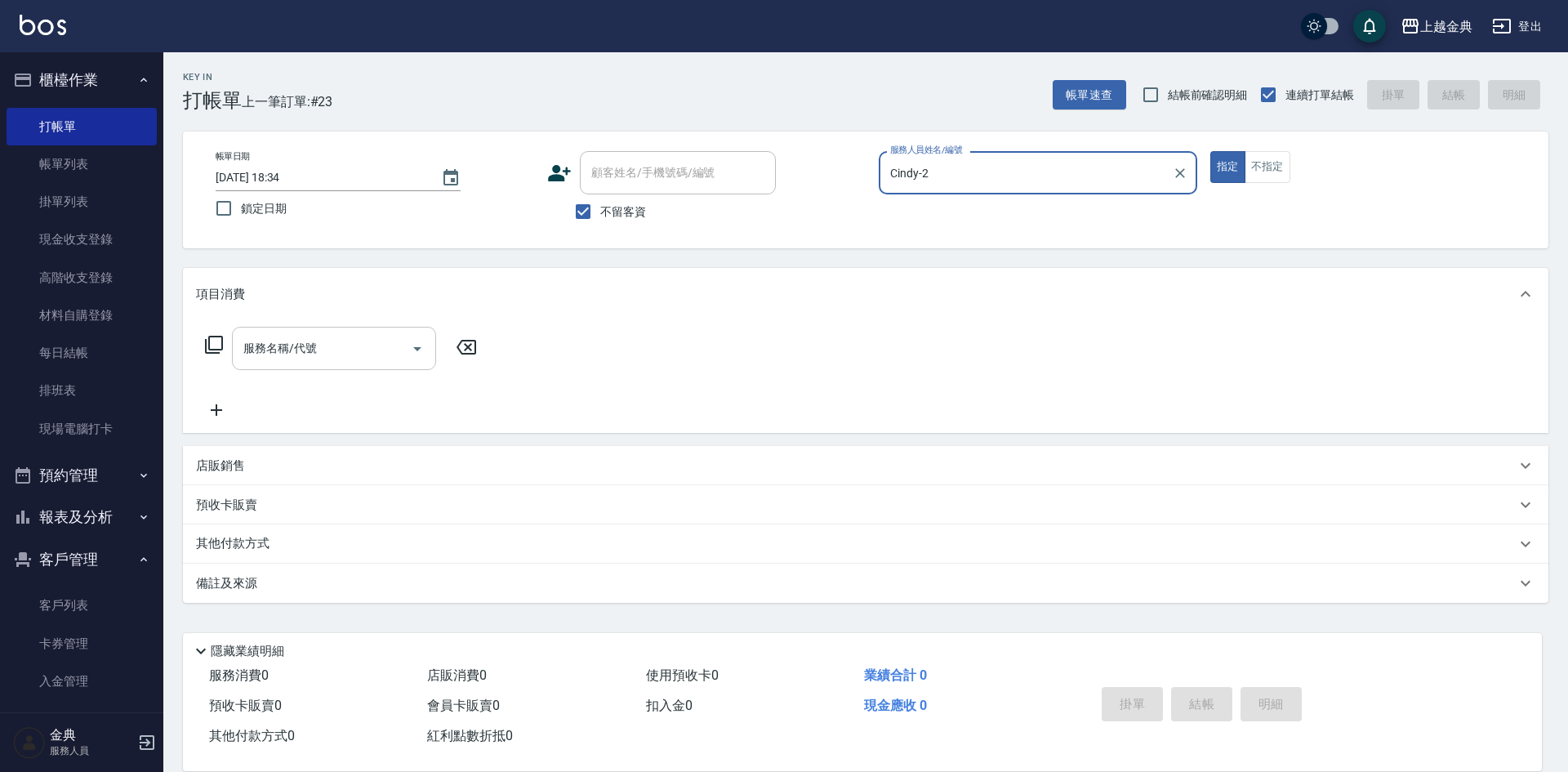
click at [316, 352] on input "服務名稱/代號" at bounding box center [321, 348] width 165 height 29
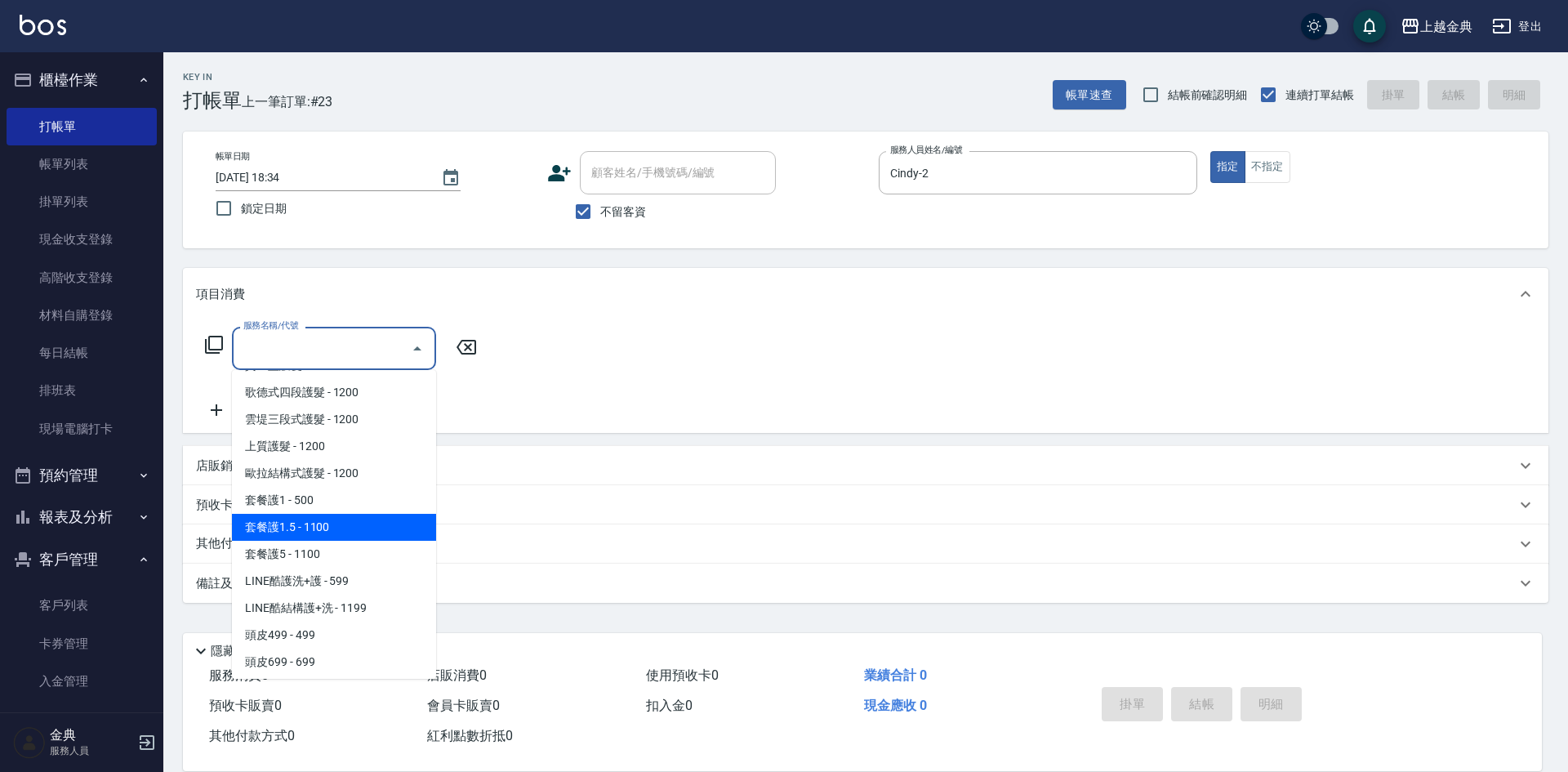
scroll to position [1144, 0]
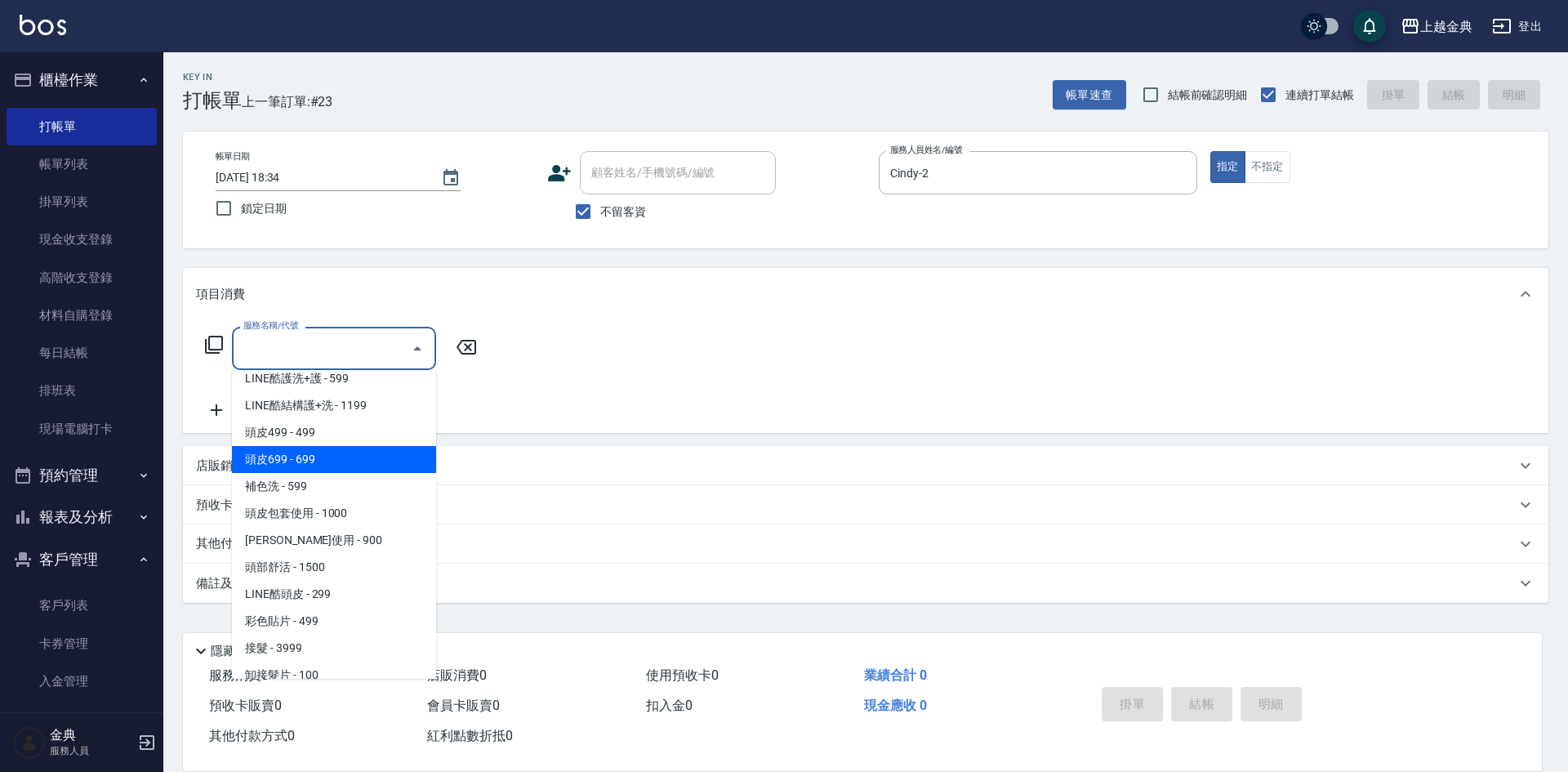
click at [337, 449] on span "頭皮699 - 699" at bounding box center [334, 460] width 205 height 27
type input "頭皮699(602)"
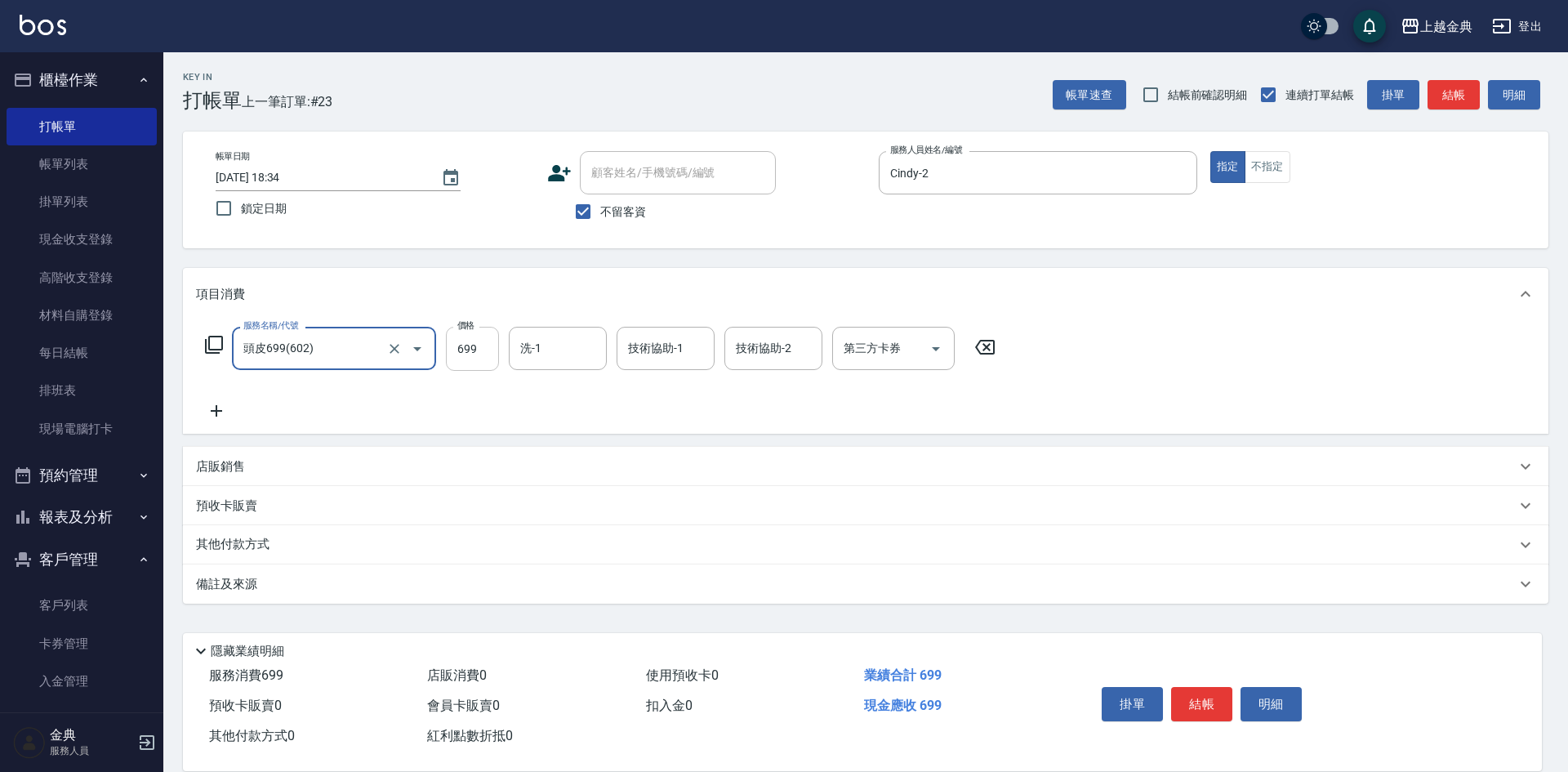
click at [452, 351] on input "699" at bounding box center [473, 348] width 53 height 44
type input "700"
click at [561, 348] on input "洗-1" at bounding box center [558, 348] width 84 height 29
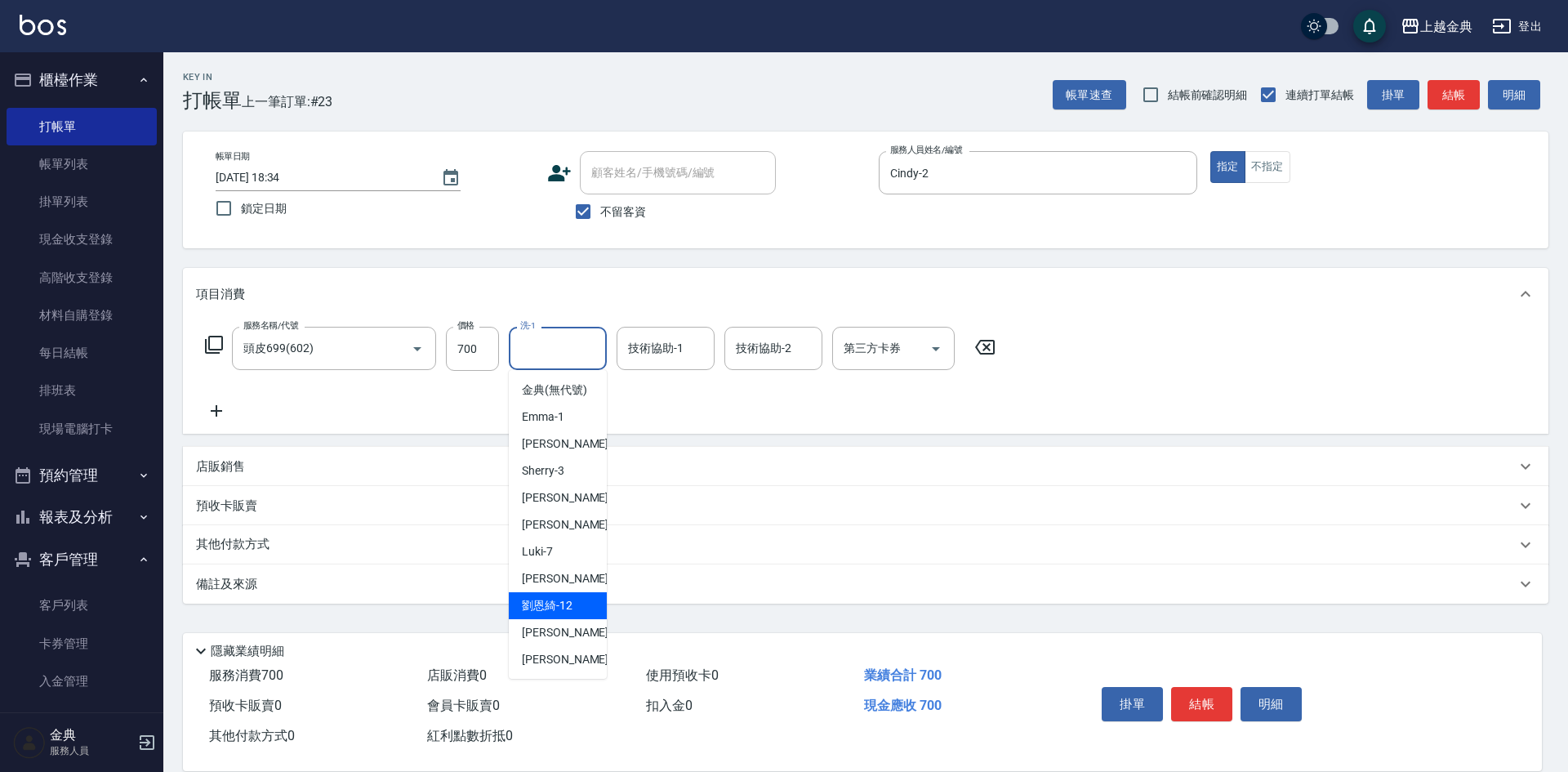
click at [545, 614] on span "[PERSON_NAME]-12" at bounding box center [546, 605] width 50 height 17
type input "[PERSON_NAME]-12"
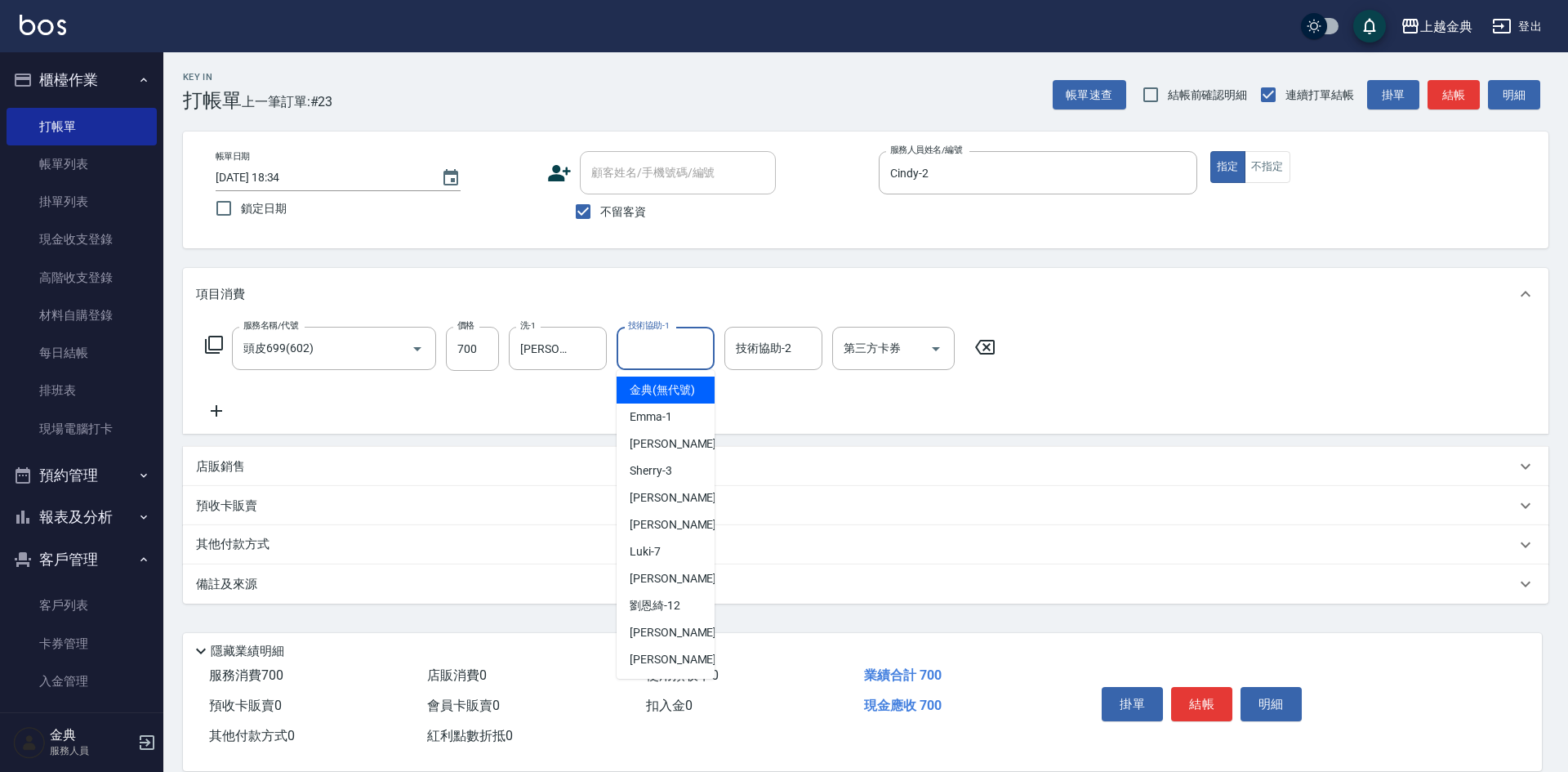
click at [661, 354] on div "技術協助-1 技術協助-1" at bounding box center [665, 347] width 98 height 43
click at [676, 614] on span "[PERSON_NAME]-12" at bounding box center [655, 605] width 50 height 17
type input "[PERSON_NAME]-12"
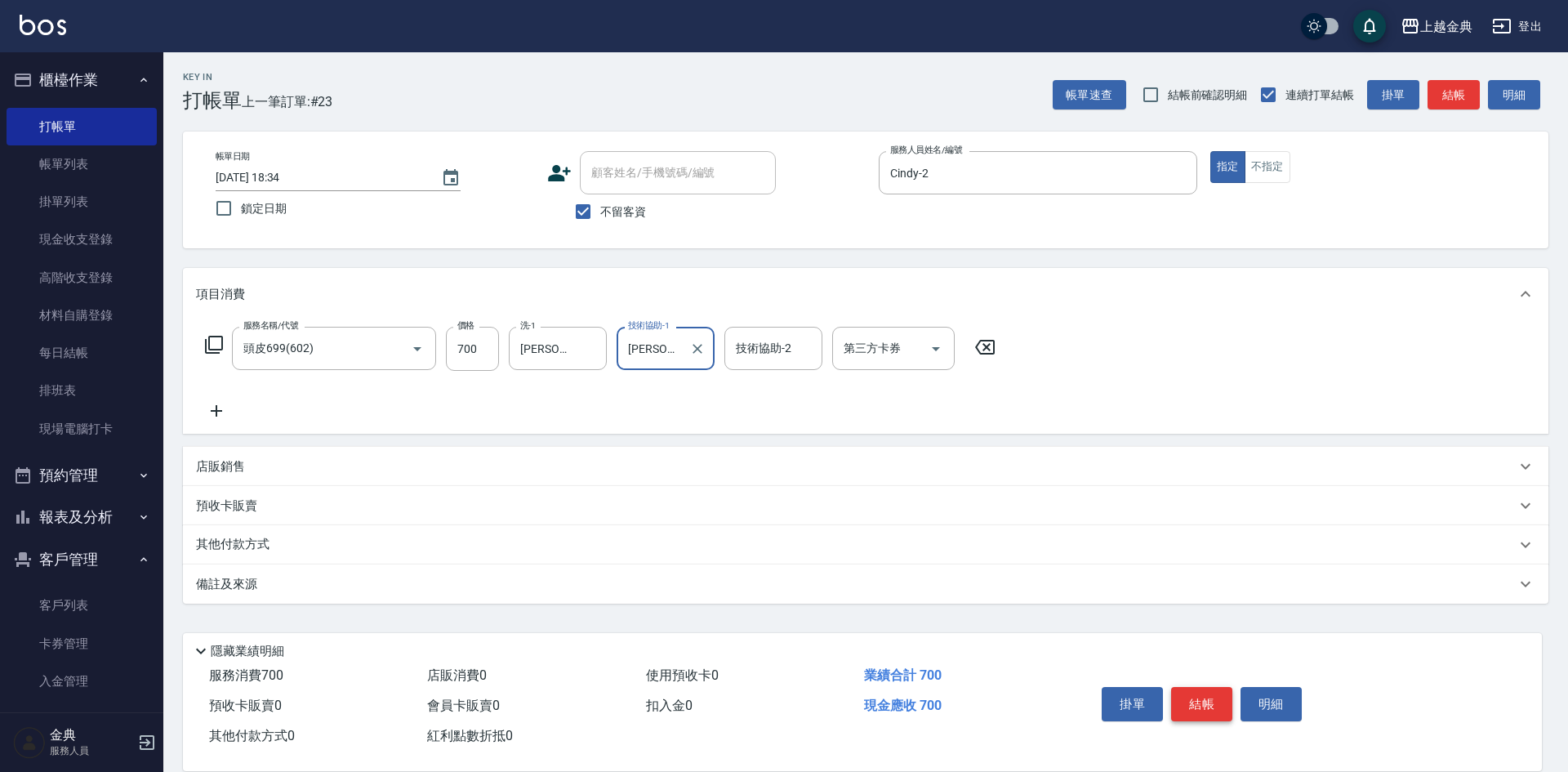
click at [1222, 690] on button "結帳" at bounding box center [1202, 704] width 61 height 34
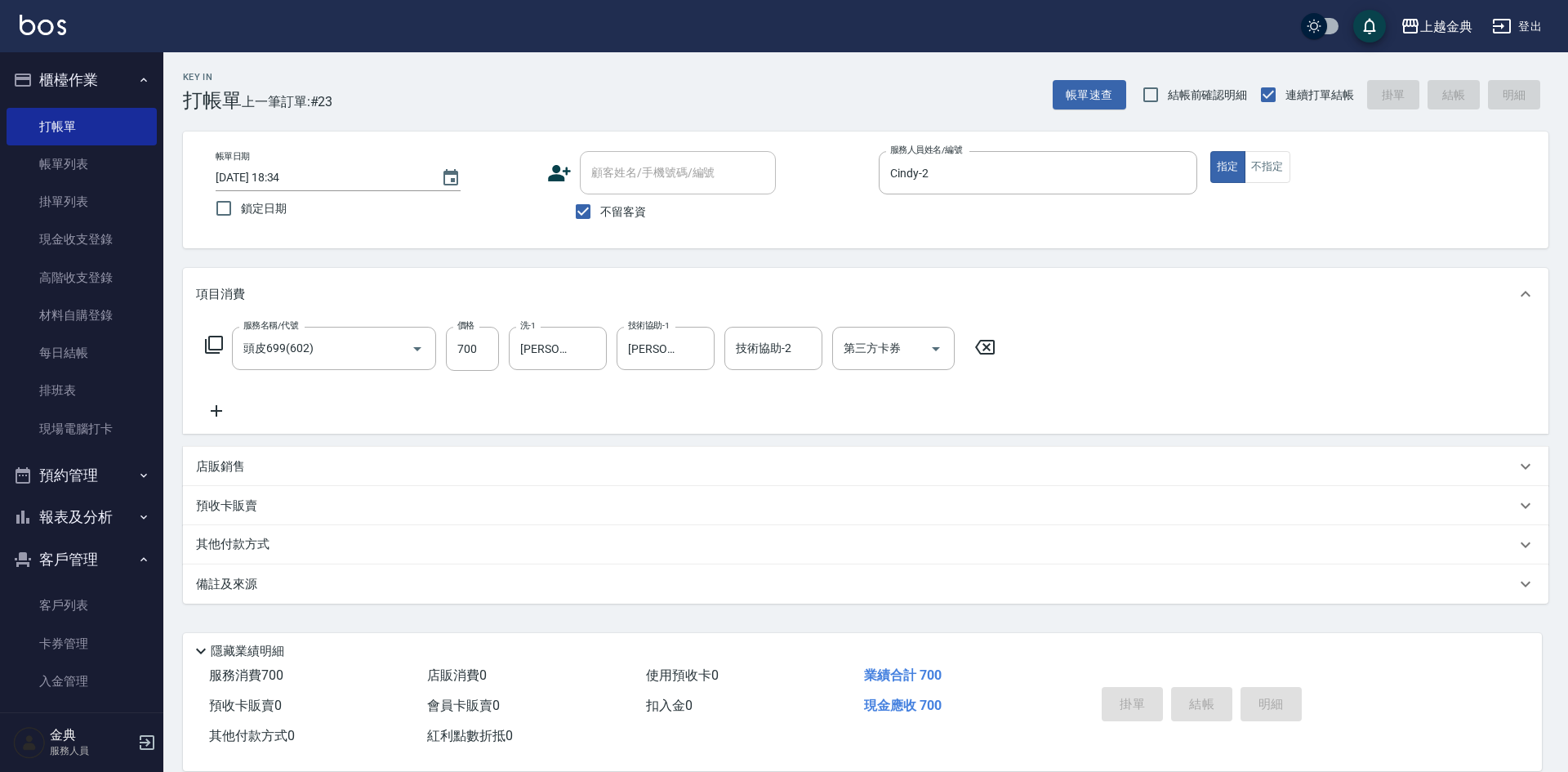
type input "[DATE] 18:35"
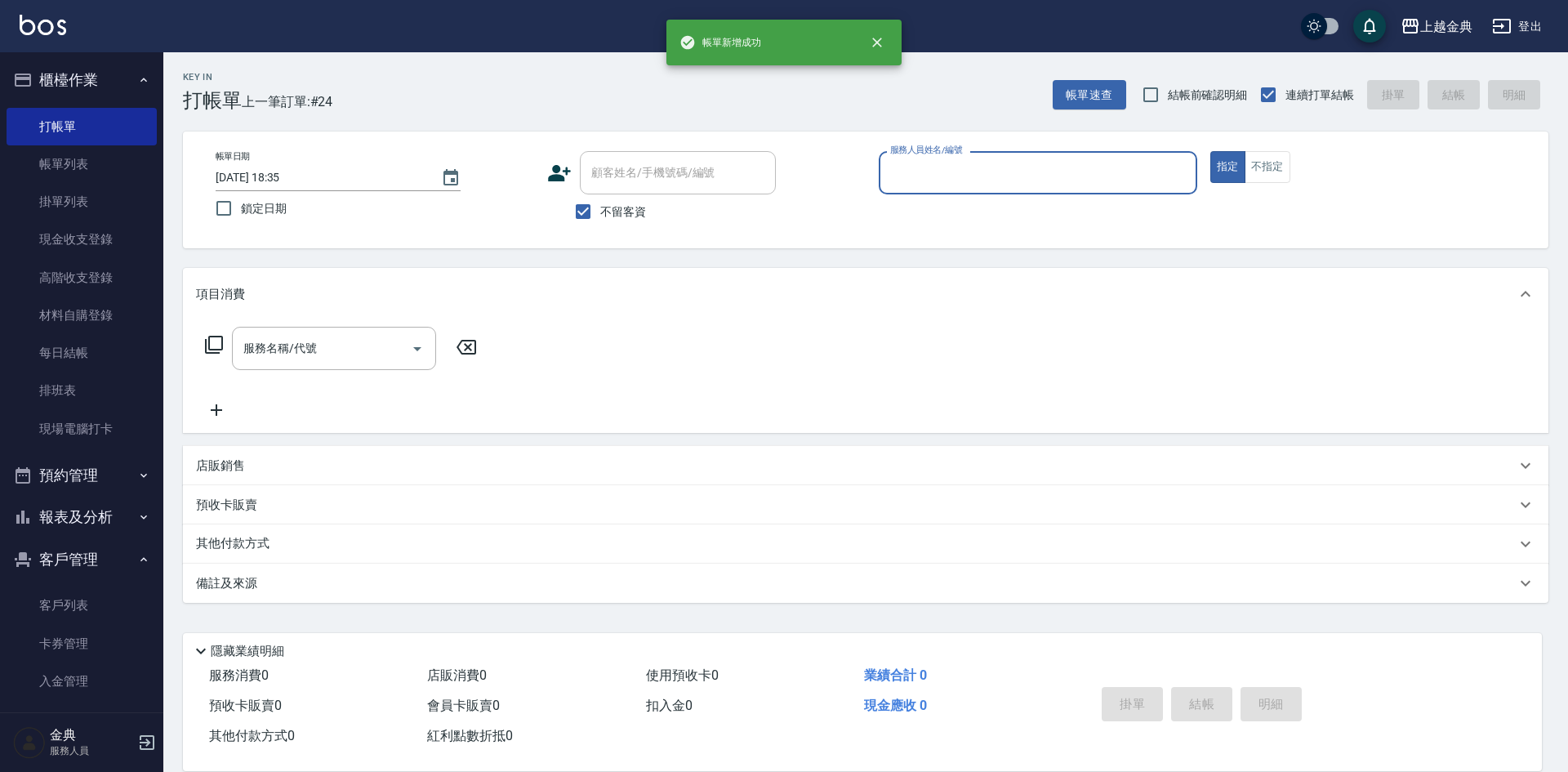
click at [962, 153] on div "服務人員姓名/編號" at bounding box center [1037, 172] width 319 height 43
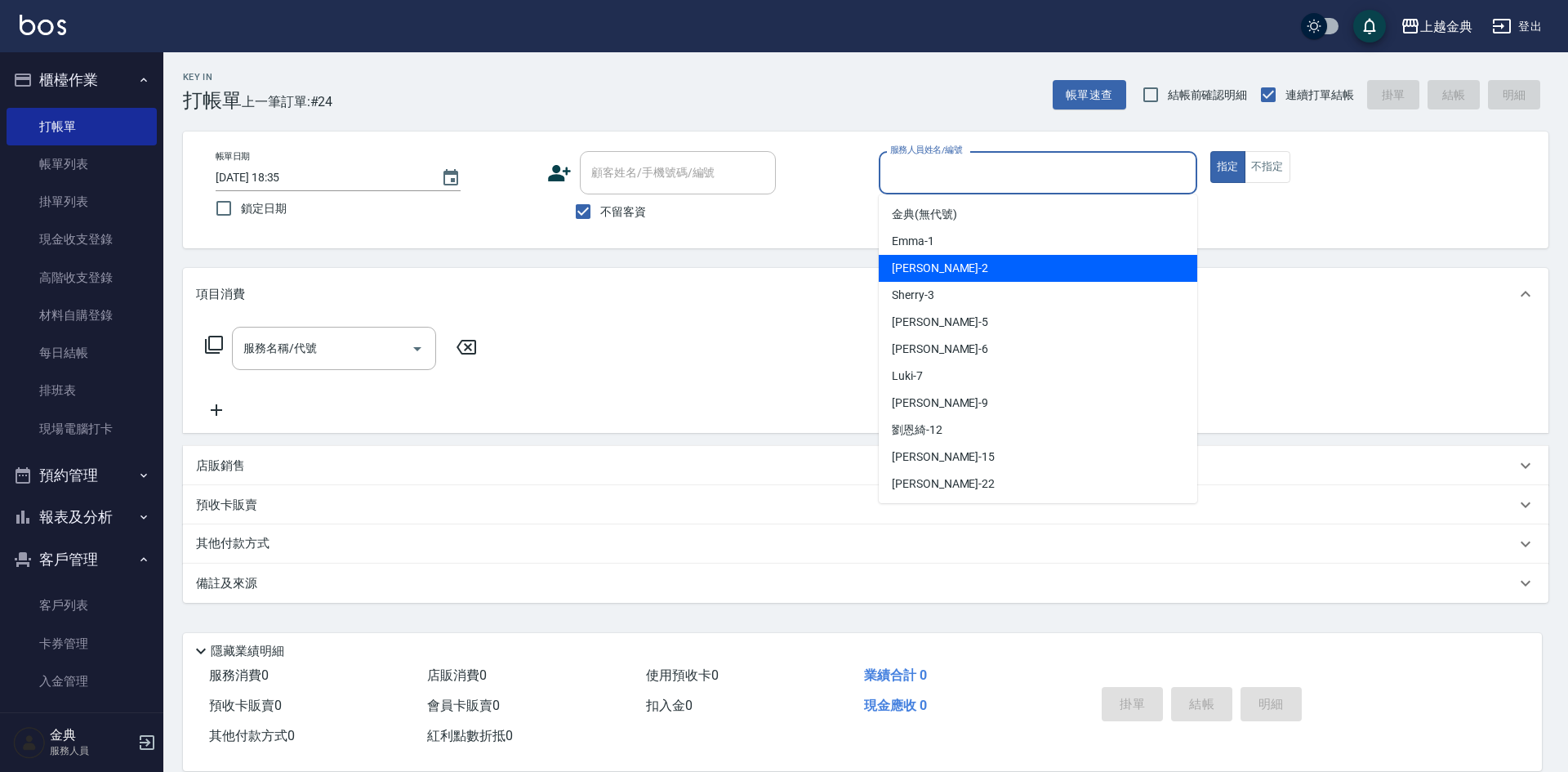
click at [964, 279] on div "Cindy -2" at bounding box center [1037, 268] width 319 height 27
type input "Cindy-2"
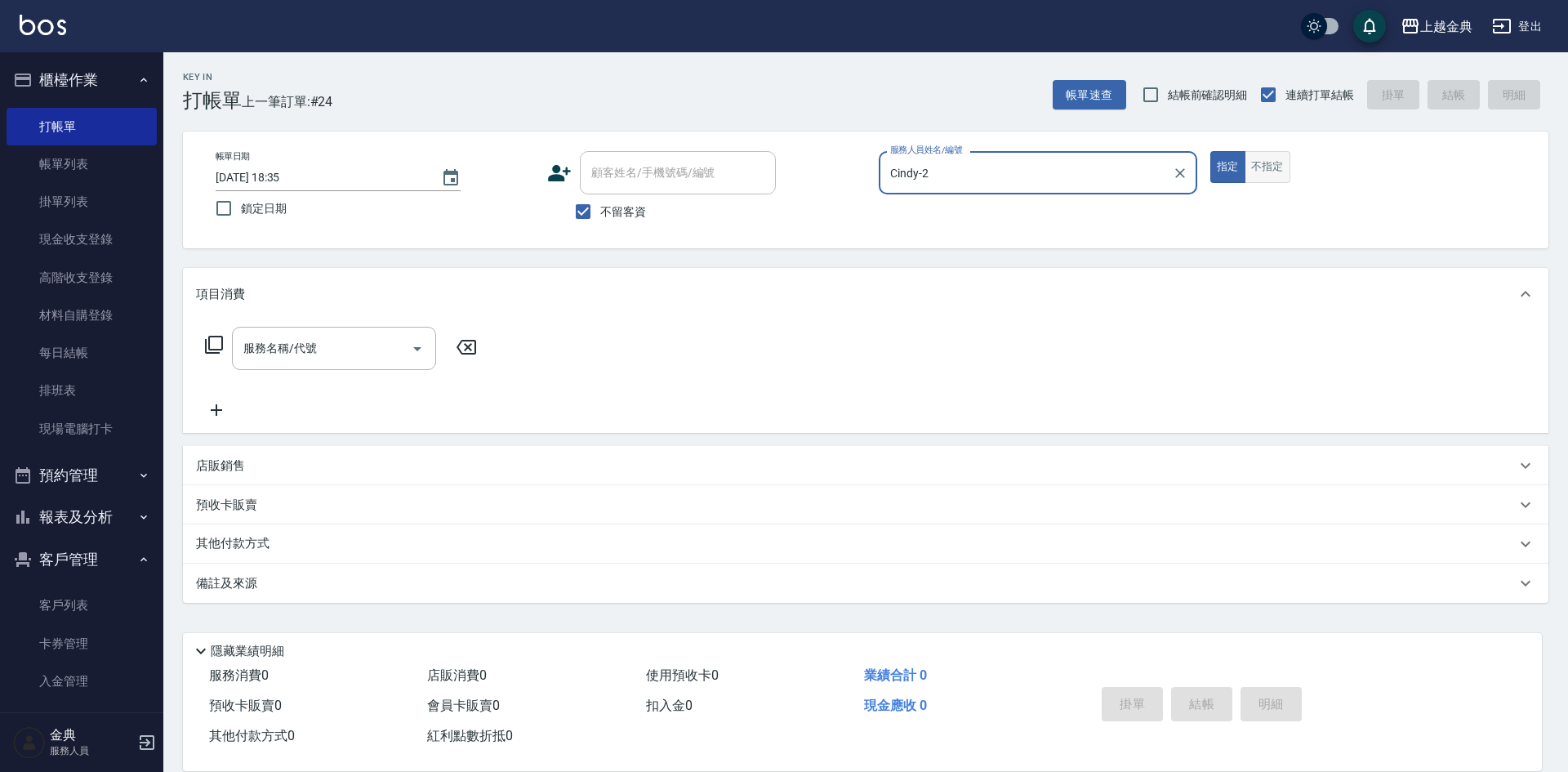
click at [1263, 176] on button "不指定" at bounding box center [1267, 167] width 46 height 31
click at [324, 343] on input "服務名稱/代號" at bounding box center [321, 348] width 165 height 29
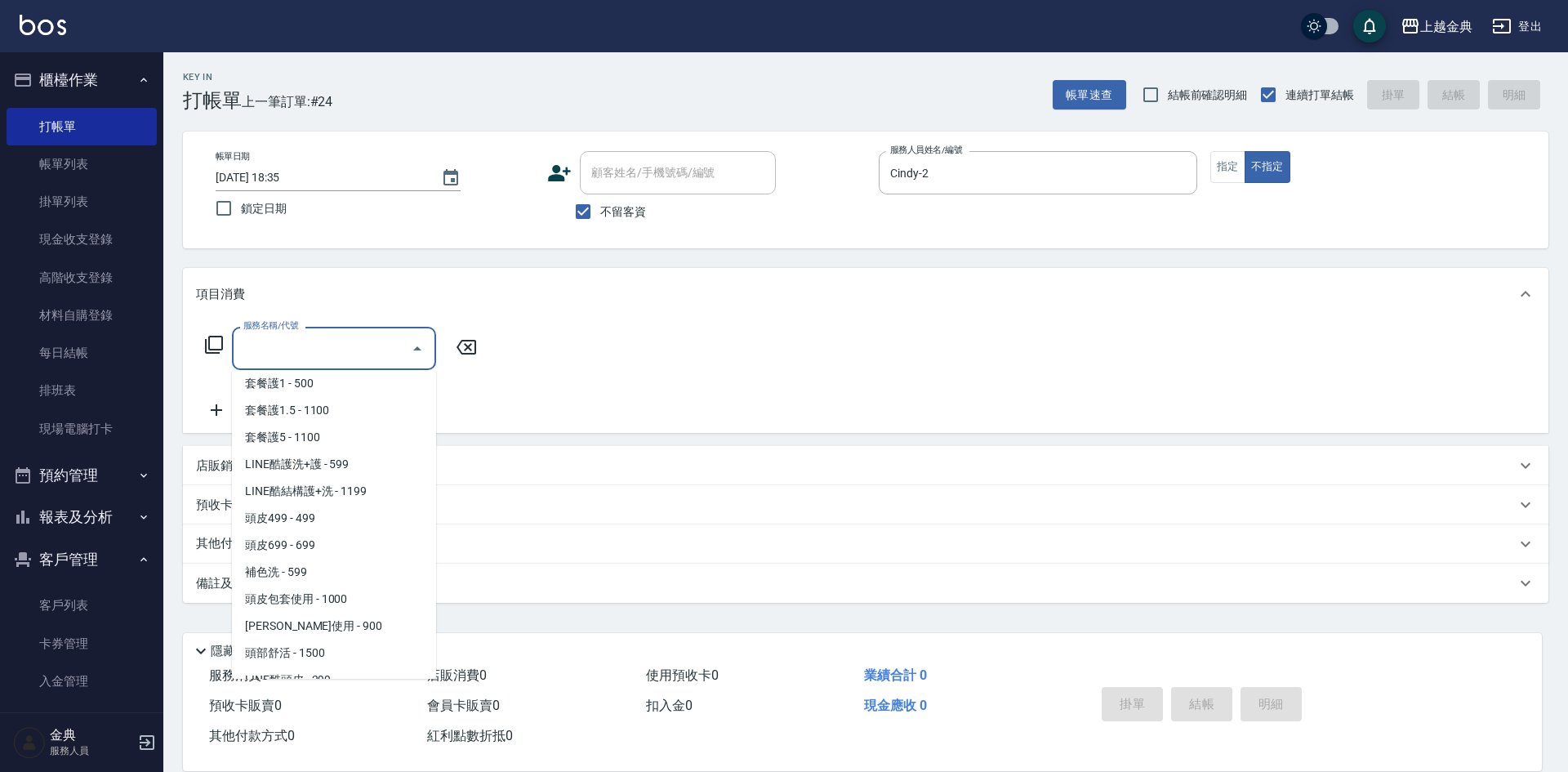
scroll to position [1062, 0]
click at [364, 505] on span "頭皮499 - 499" at bounding box center [334, 514] width 205 height 27
type input "頭皮499(601)"
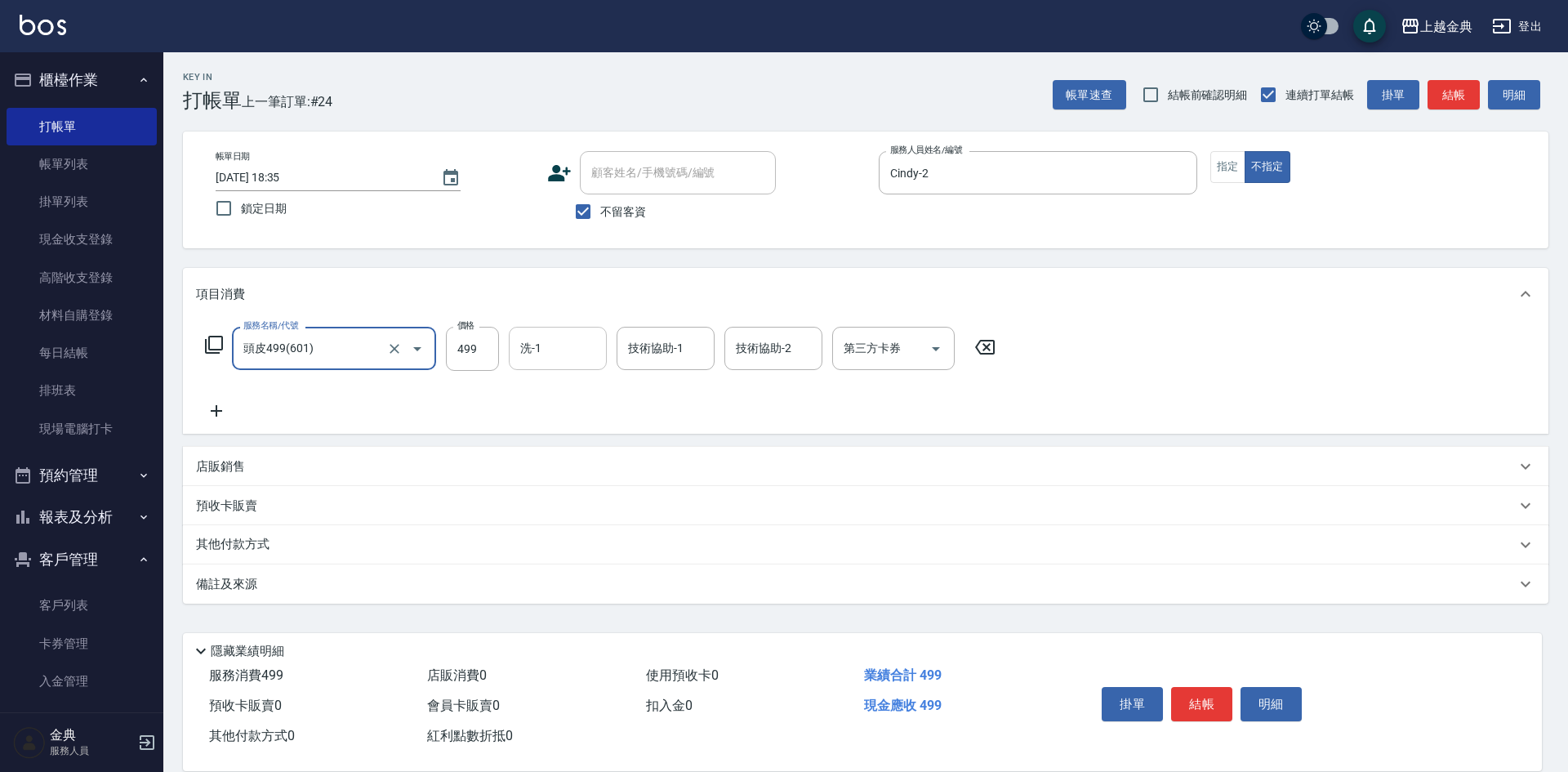
click at [528, 354] on div "洗-1 洗-1" at bounding box center [558, 347] width 98 height 43
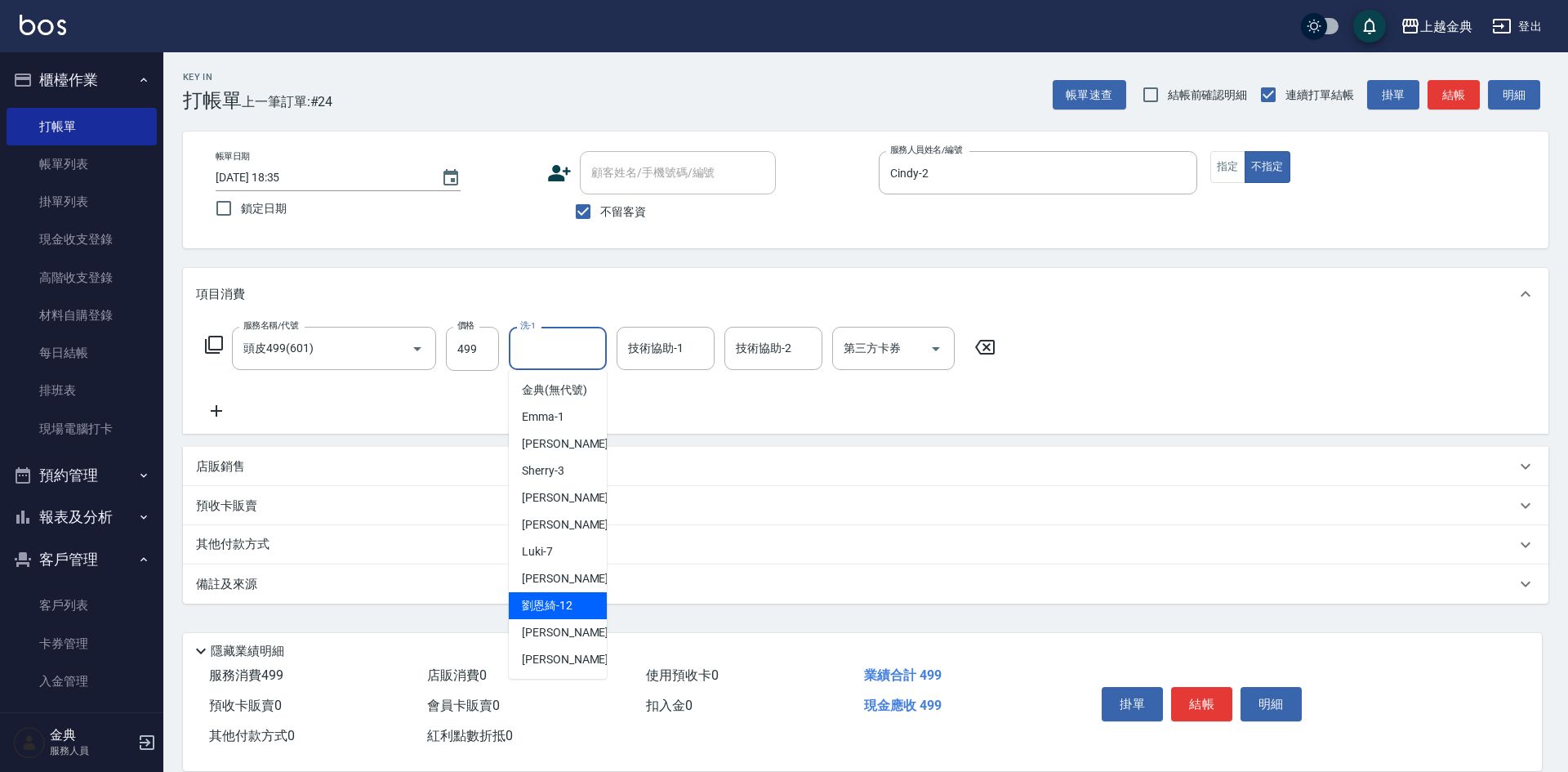
click at [571, 620] on div "[PERSON_NAME]-12" at bounding box center [558, 605] width 98 height 27
type input "[PERSON_NAME]-12"
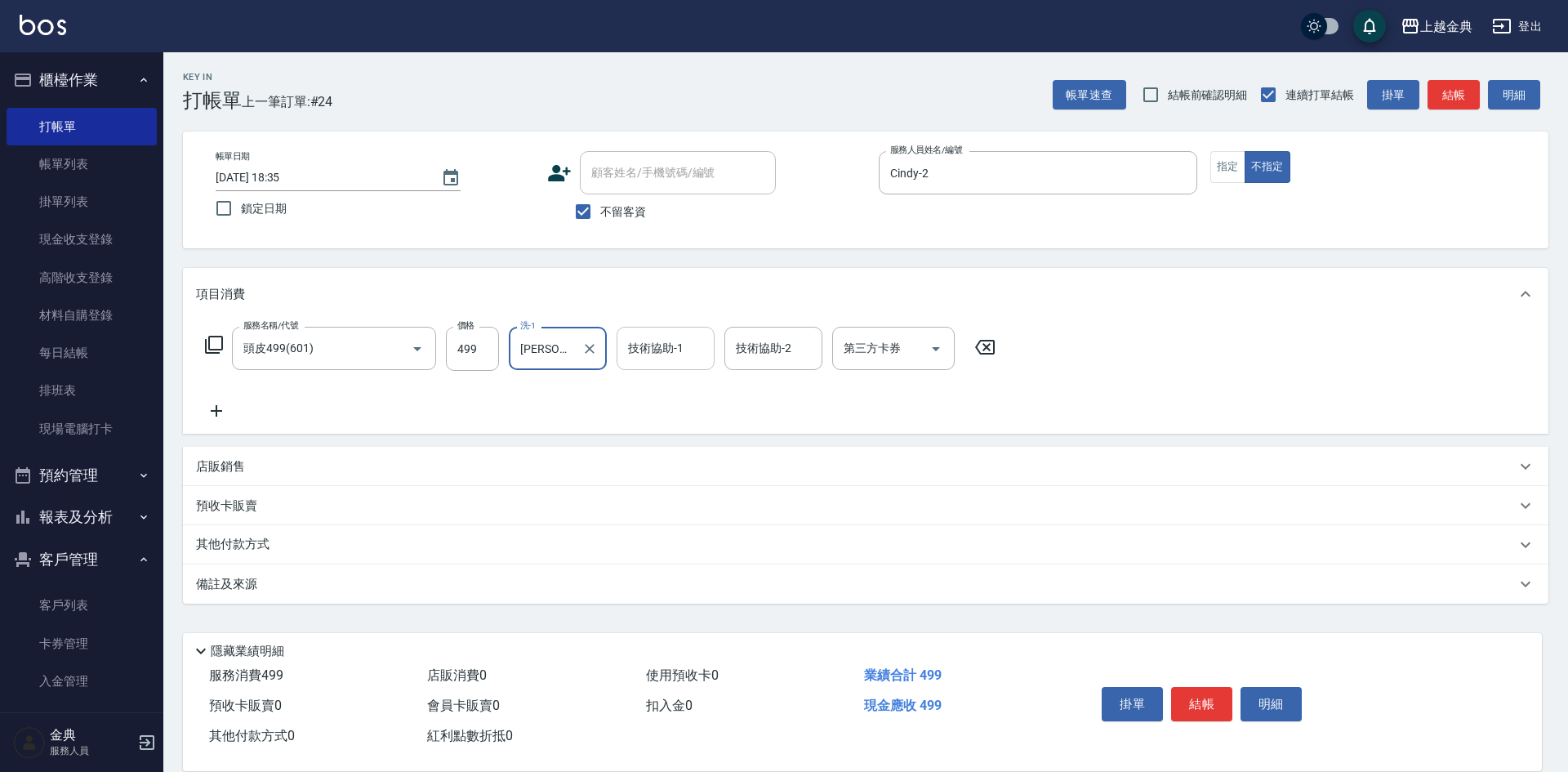
click at [666, 362] on input "技術協助-1" at bounding box center [666, 348] width 84 height 29
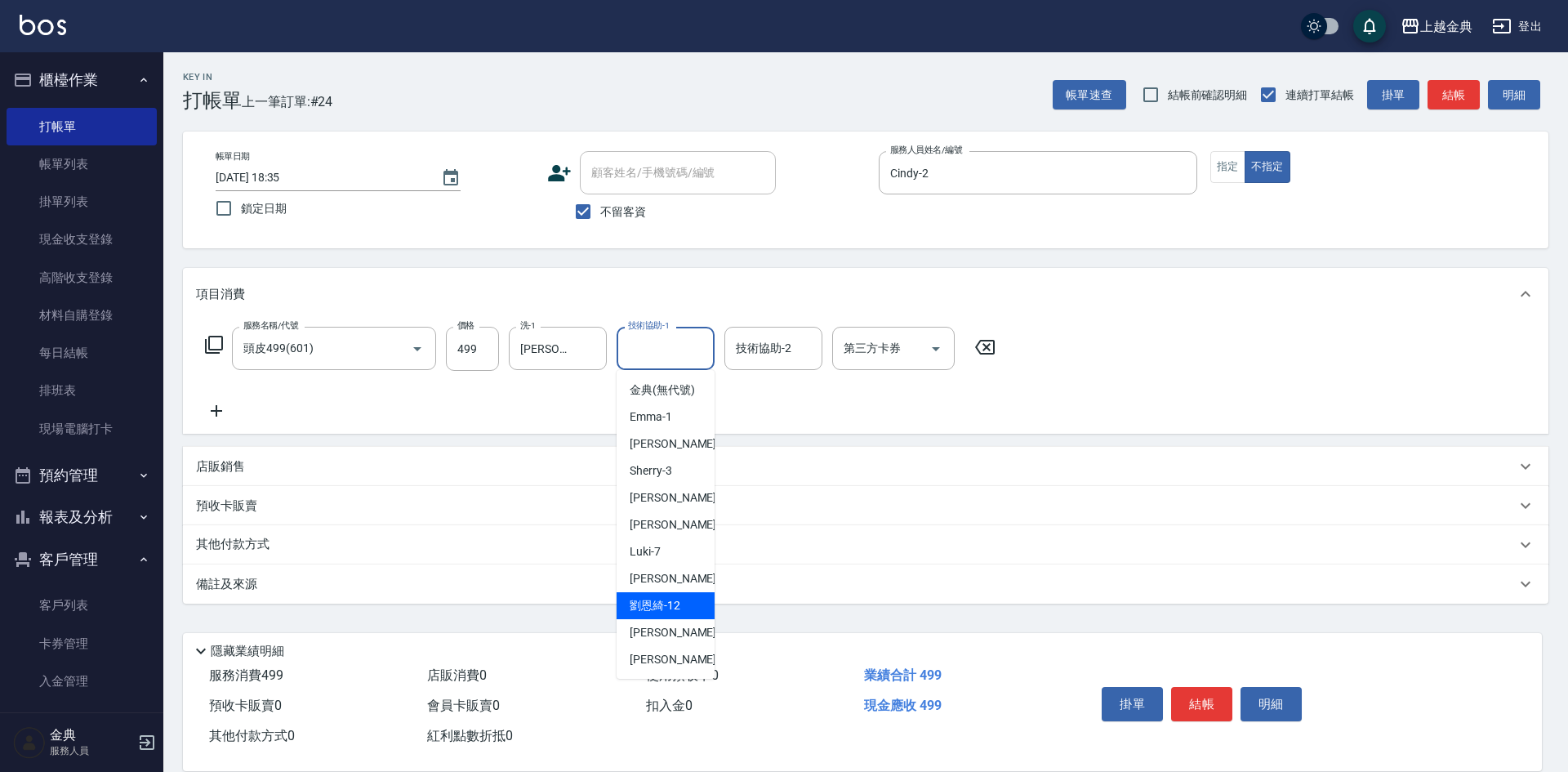
click at [676, 614] on span "[PERSON_NAME]-12" at bounding box center [655, 605] width 50 height 17
type input "[PERSON_NAME]-12"
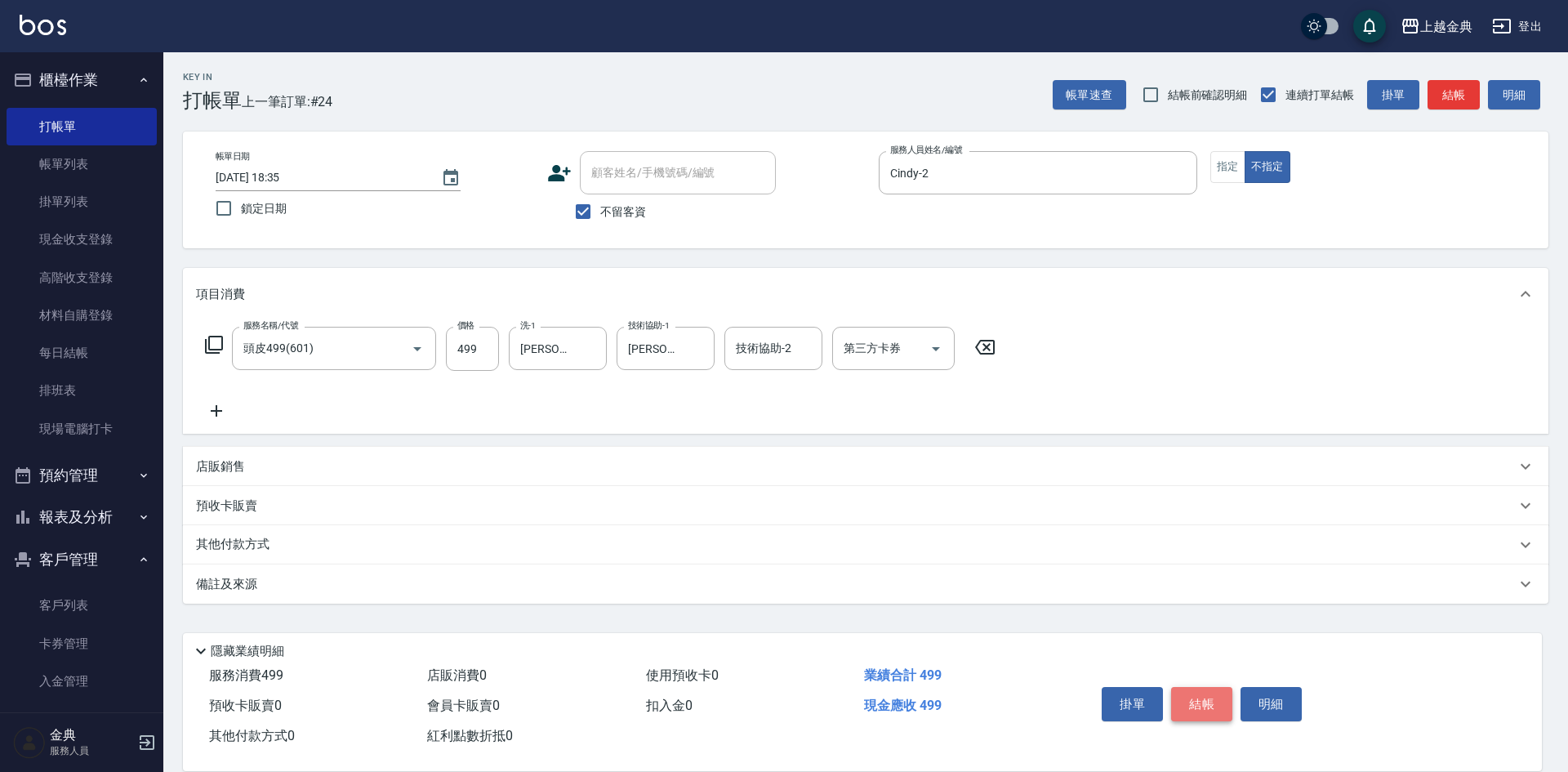
click at [1225, 706] on button "結帳" at bounding box center [1202, 704] width 61 height 34
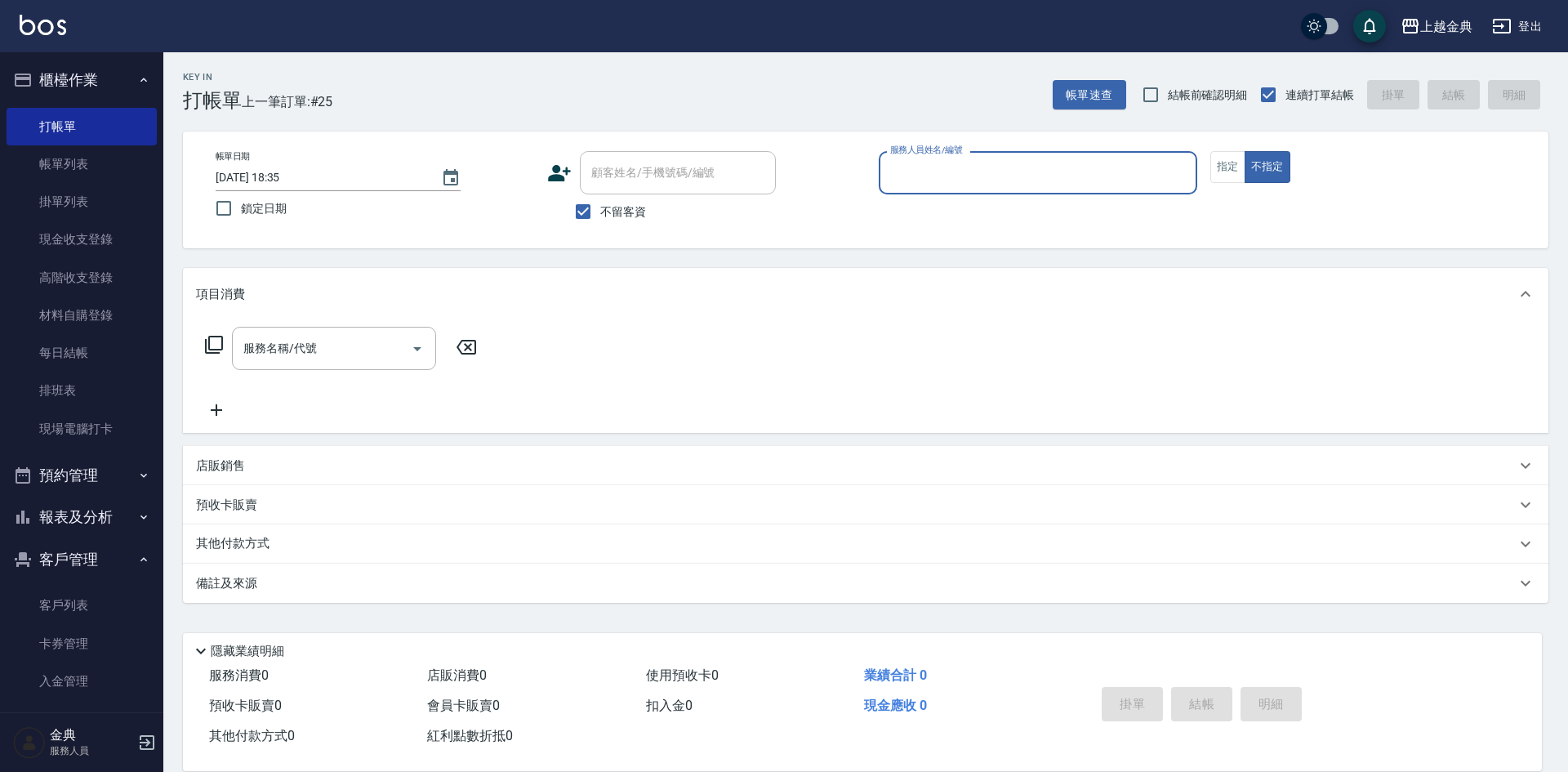
click at [985, 173] on input "服務人員姓名/編號" at bounding box center [1037, 173] width 304 height 29
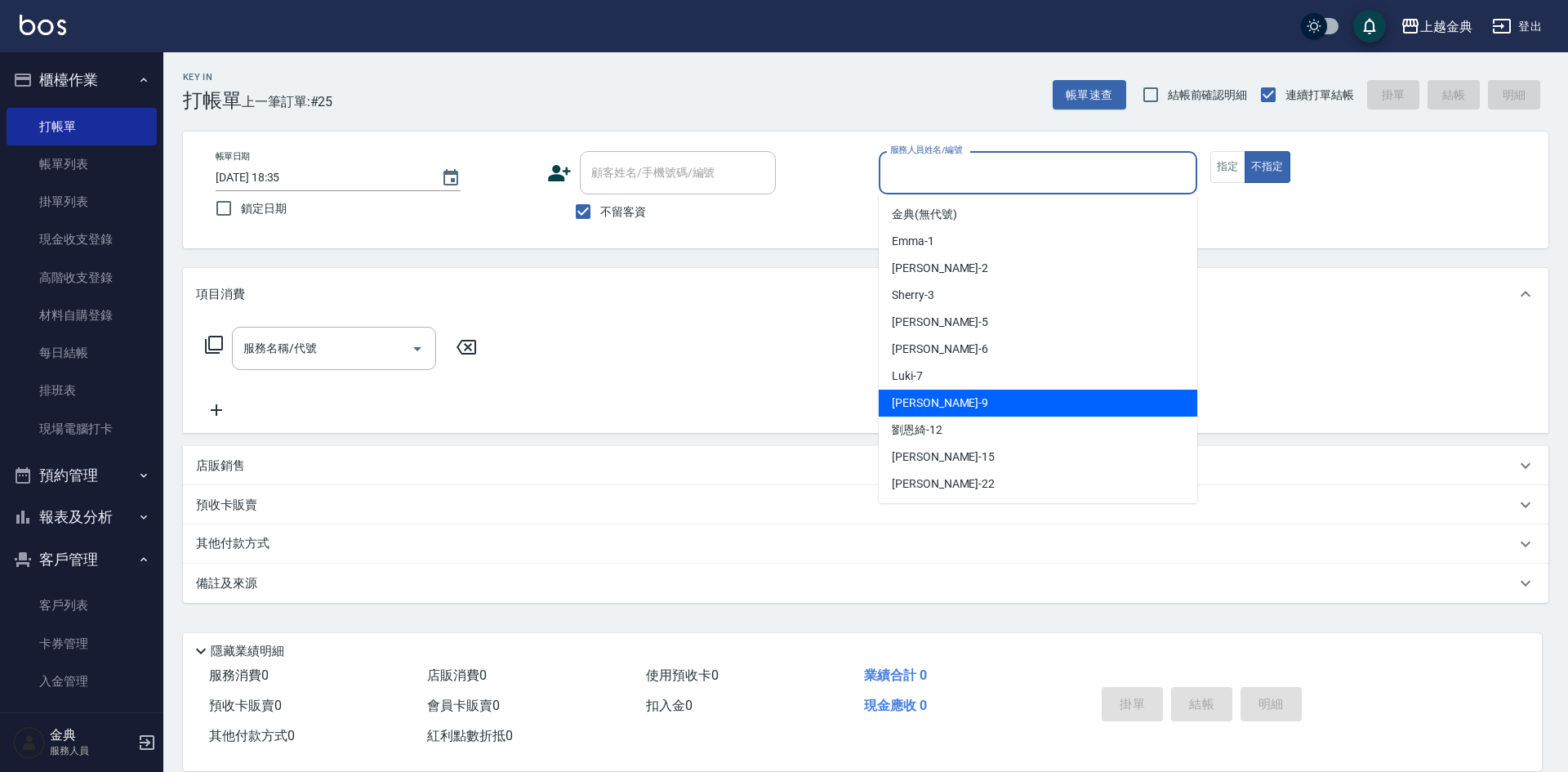
click at [1052, 406] on div "[PERSON_NAME] -9" at bounding box center [1037, 403] width 319 height 27
type input "[PERSON_NAME]-9"
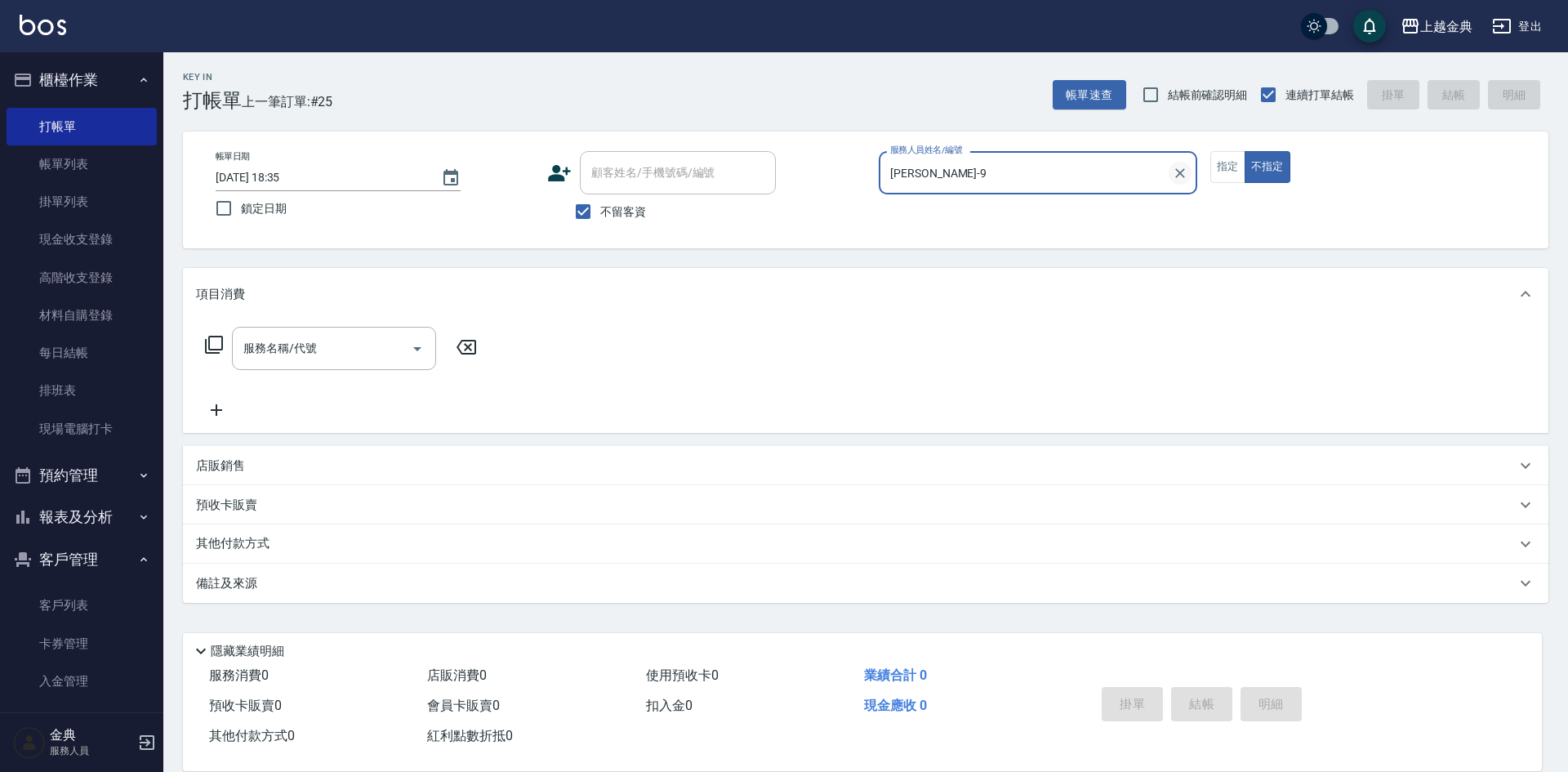
click at [1185, 163] on button "Clear" at bounding box center [1180, 173] width 23 height 23
click at [1093, 171] on input "服務人員姓名/編號" at bounding box center [1037, 173] width 304 height 29
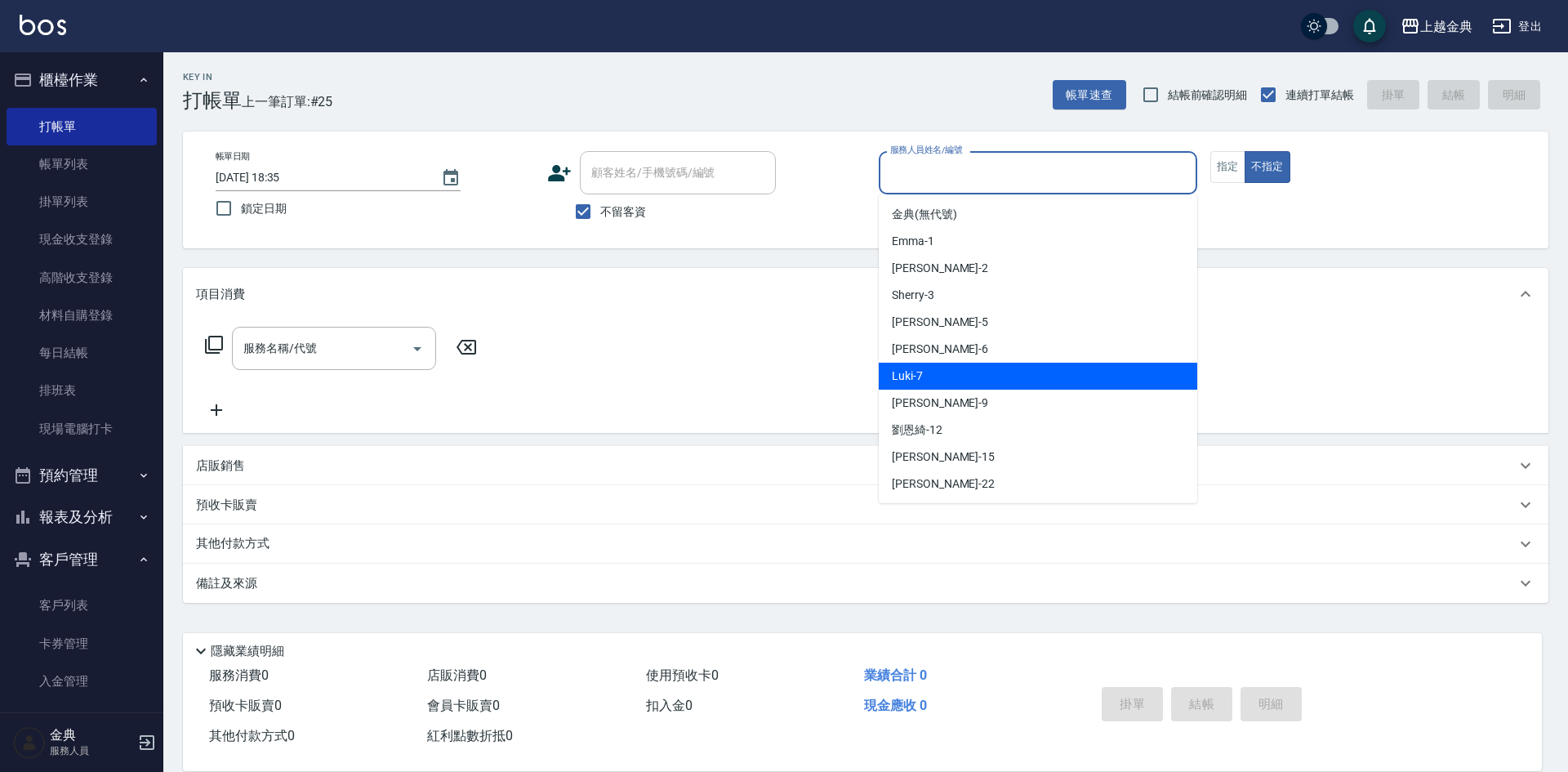
click at [941, 404] on div "[PERSON_NAME] -9" at bounding box center [1037, 403] width 319 height 27
type input "[PERSON_NAME]-9"
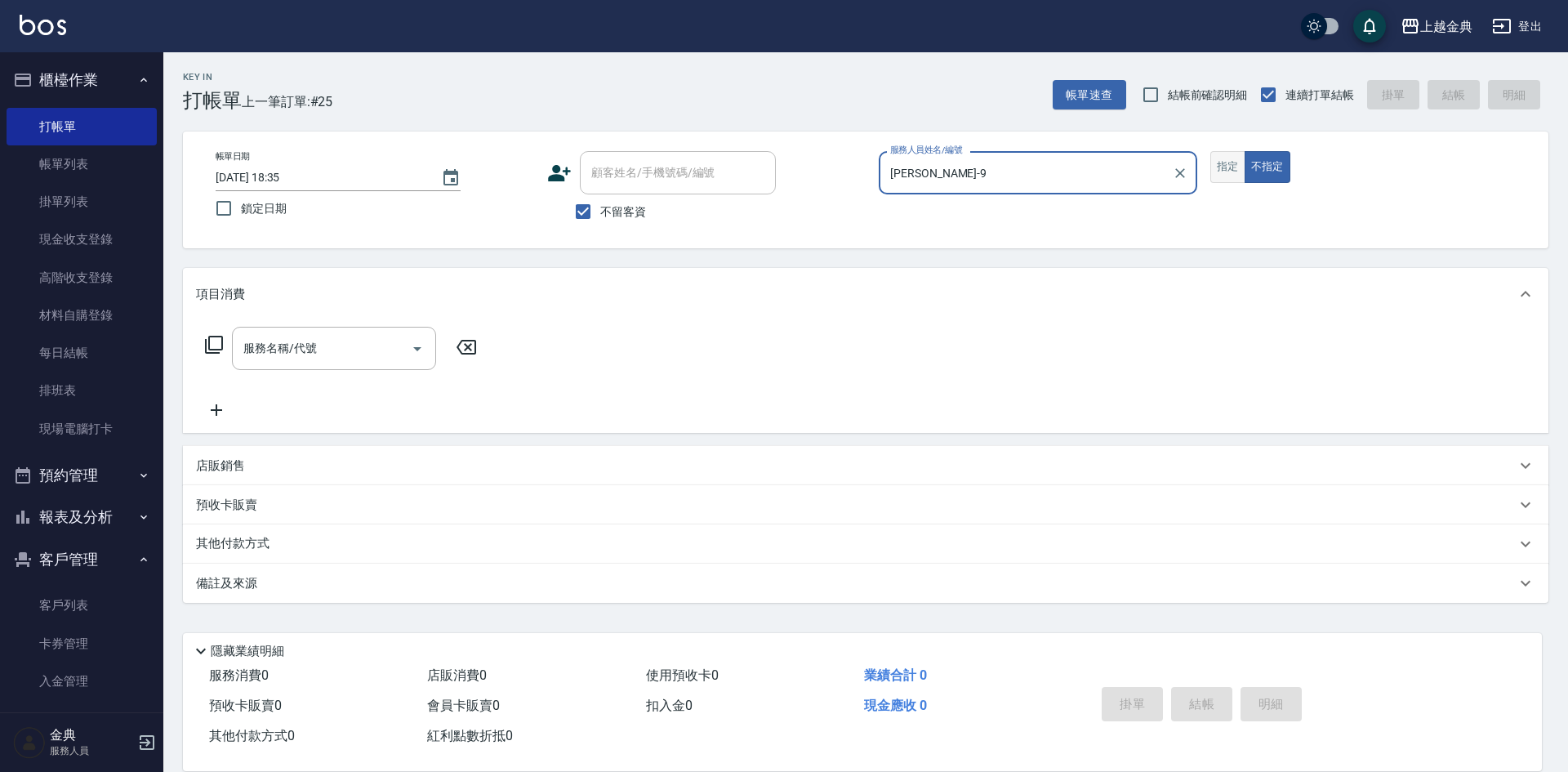
click at [1221, 168] on button "指定" at bounding box center [1227, 167] width 35 height 31
click at [339, 355] on input "服務名稱/代號" at bounding box center [321, 348] width 165 height 29
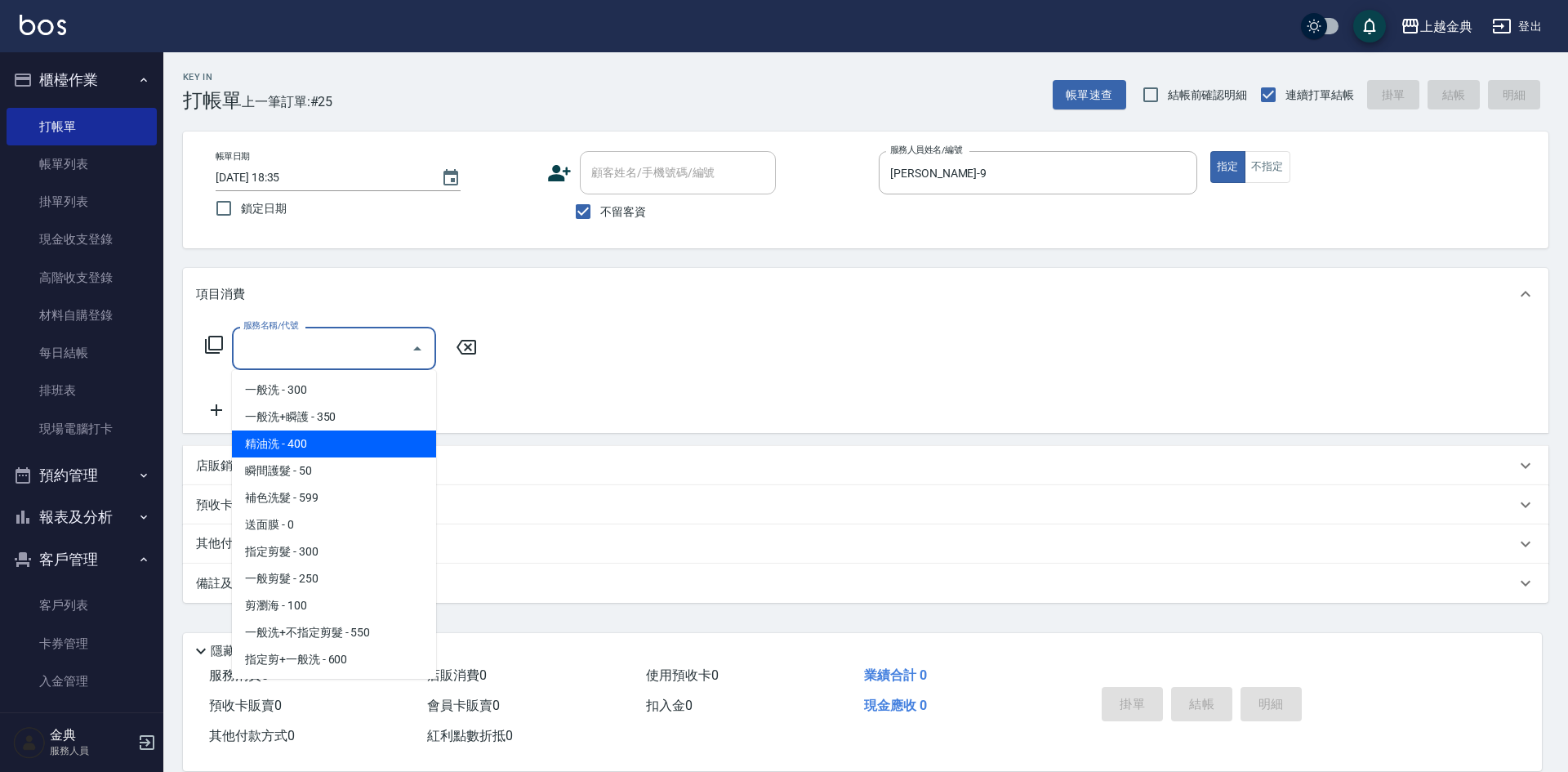
click at [330, 443] on span "精油洗 - 400" at bounding box center [334, 444] width 205 height 27
type input "精油洗(102)"
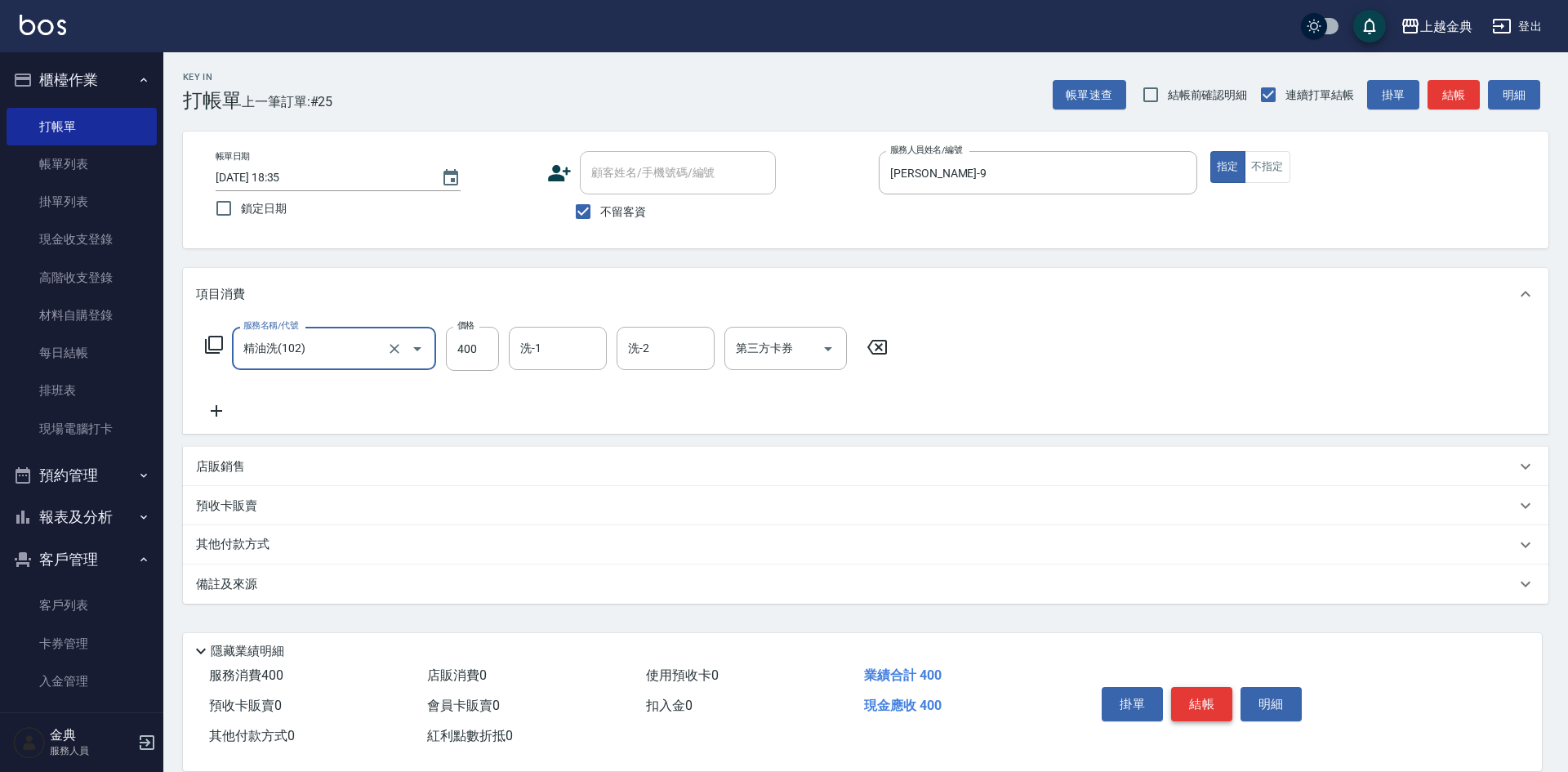
click at [1192, 687] on button "結帳" at bounding box center [1202, 704] width 61 height 34
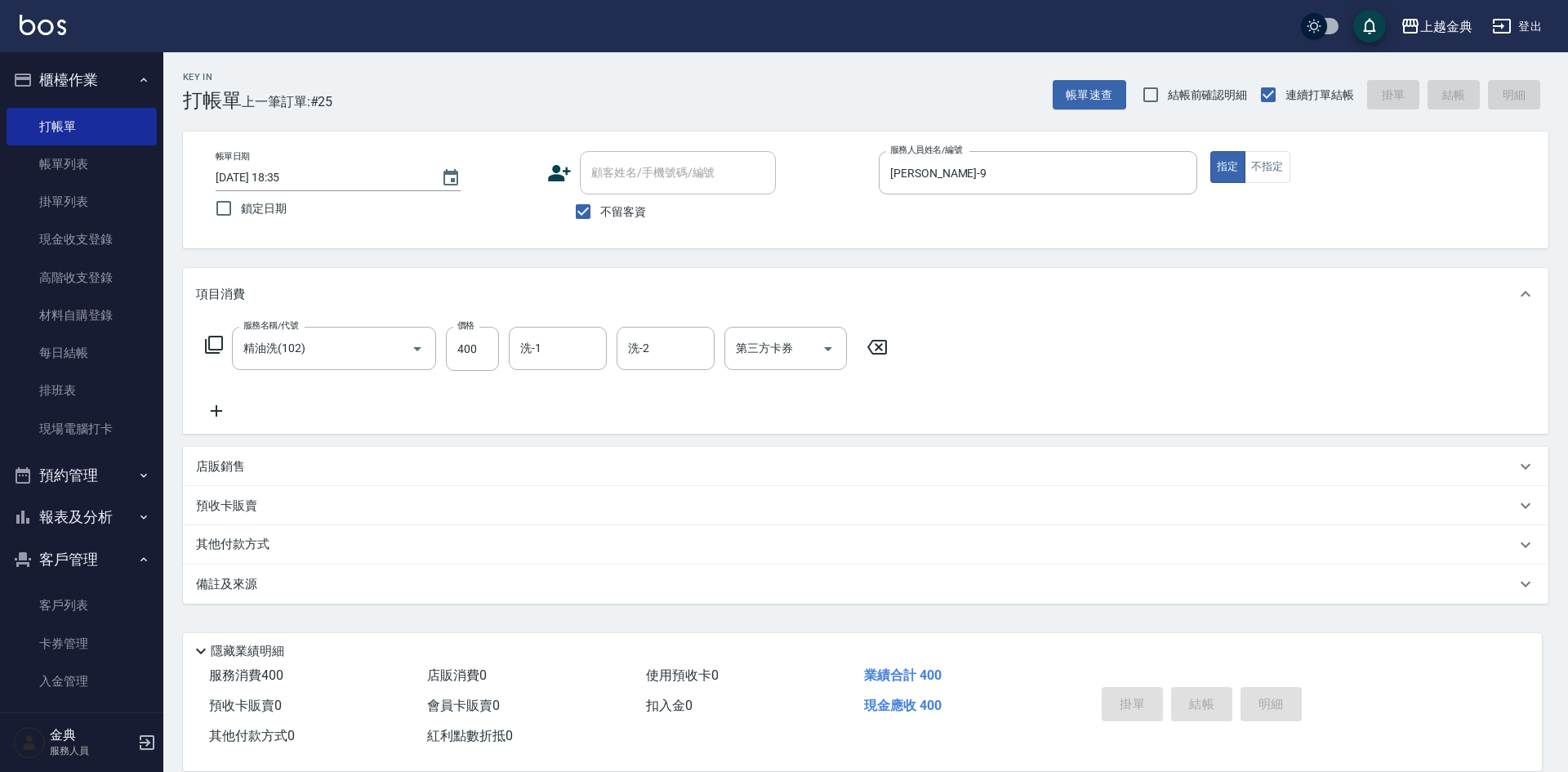
type input "[DATE] 18:36"
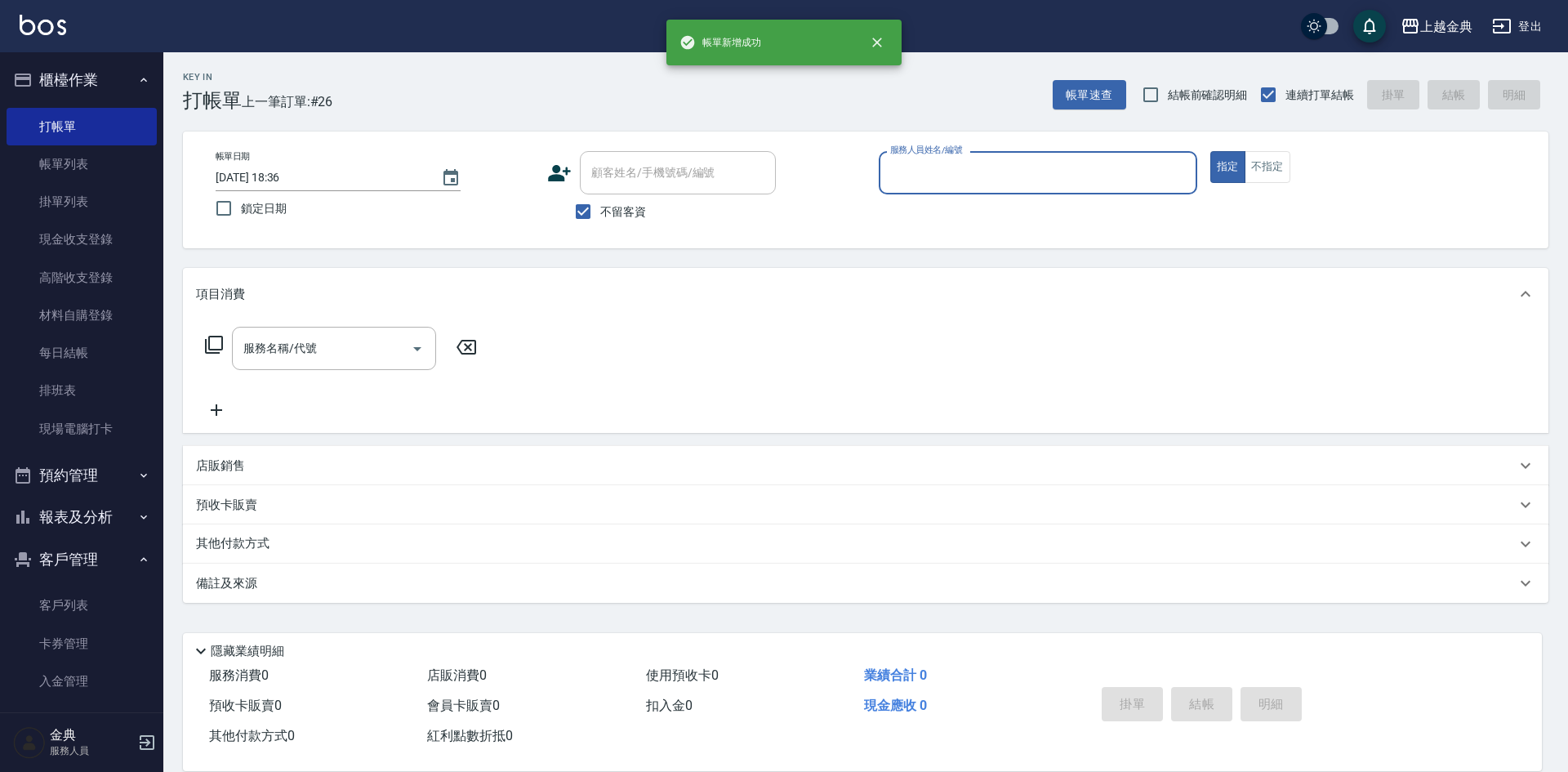
click at [1091, 174] on input "服務人員姓名/編號" at bounding box center [1037, 173] width 304 height 29
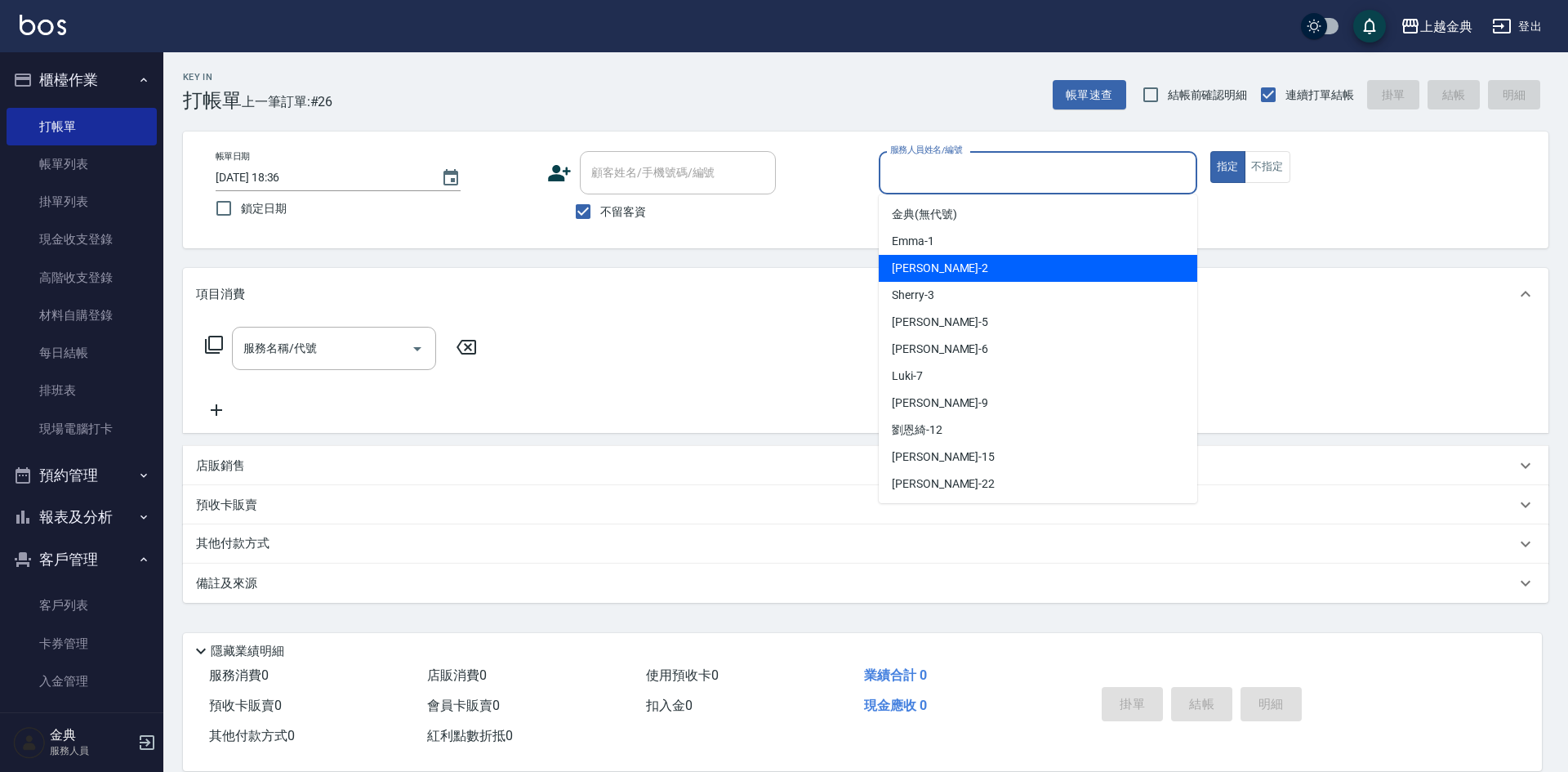
click at [1016, 275] on div "Cindy -2" at bounding box center [1037, 268] width 319 height 27
type input "Cindy-2"
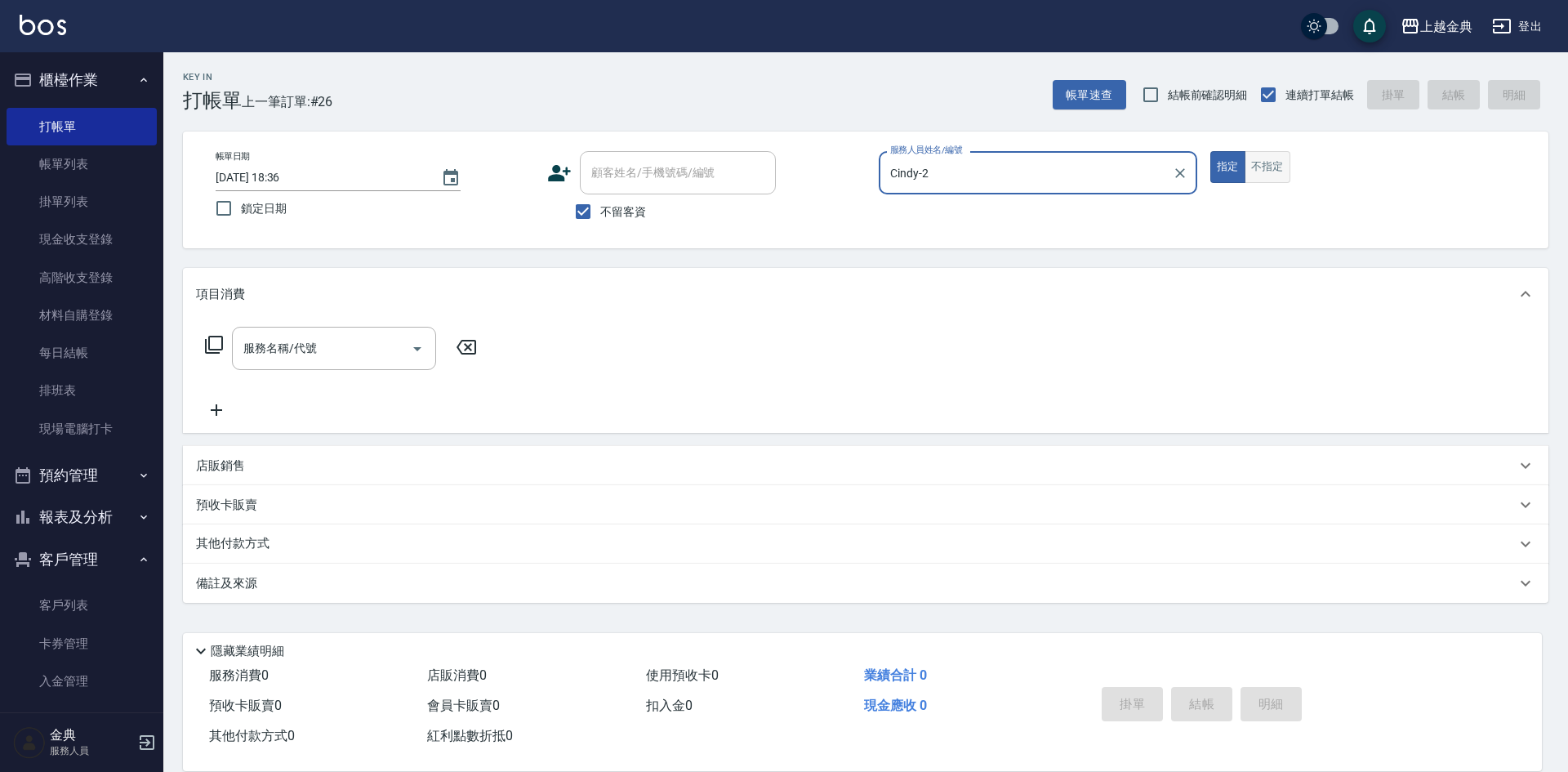
click at [1274, 168] on button "不指定" at bounding box center [1267, 167] width 46 height 31
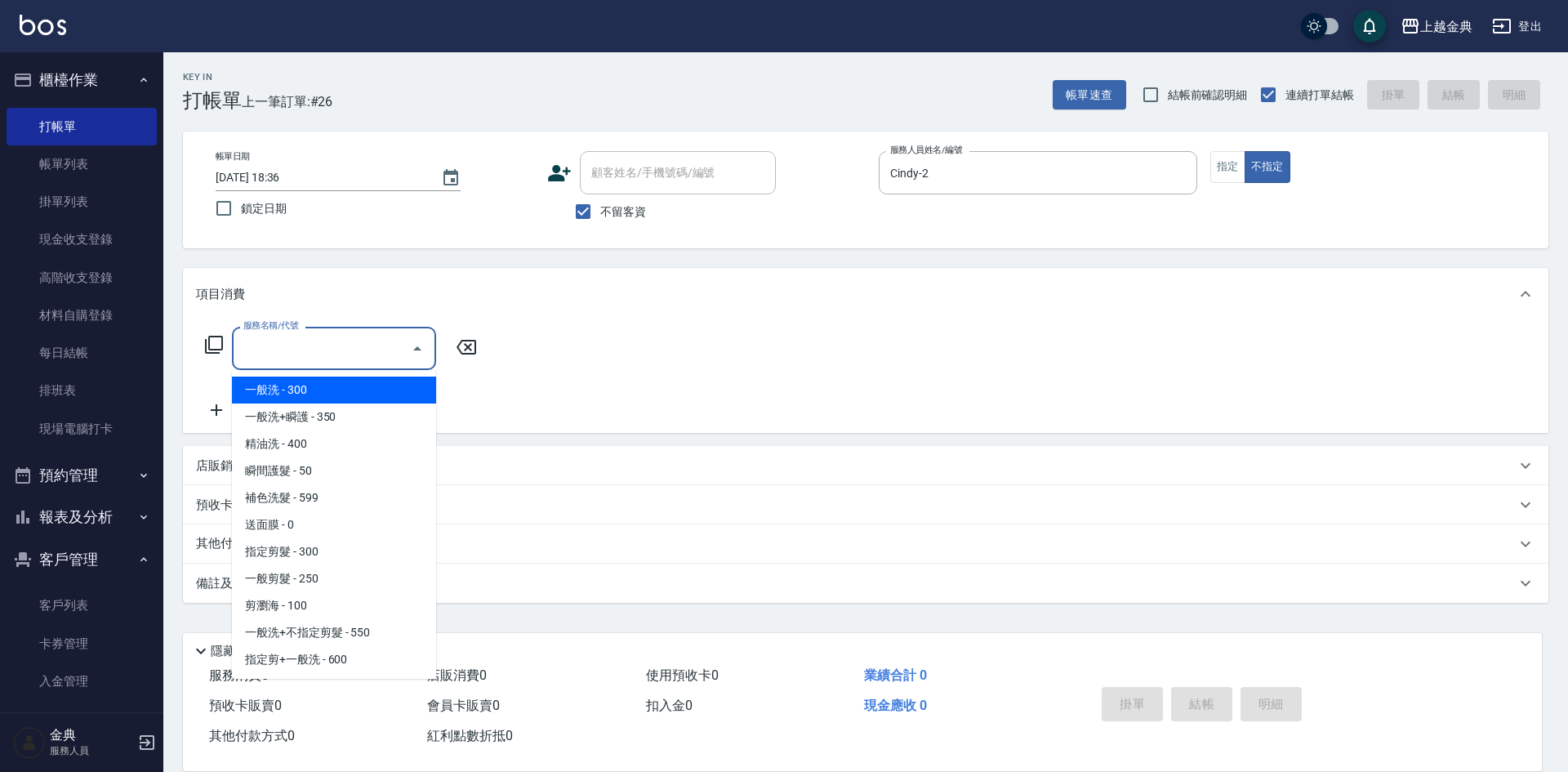
click at [355, 348] on input "服務名稱/代號" at bounding box center [321, 348] width 165 height 29
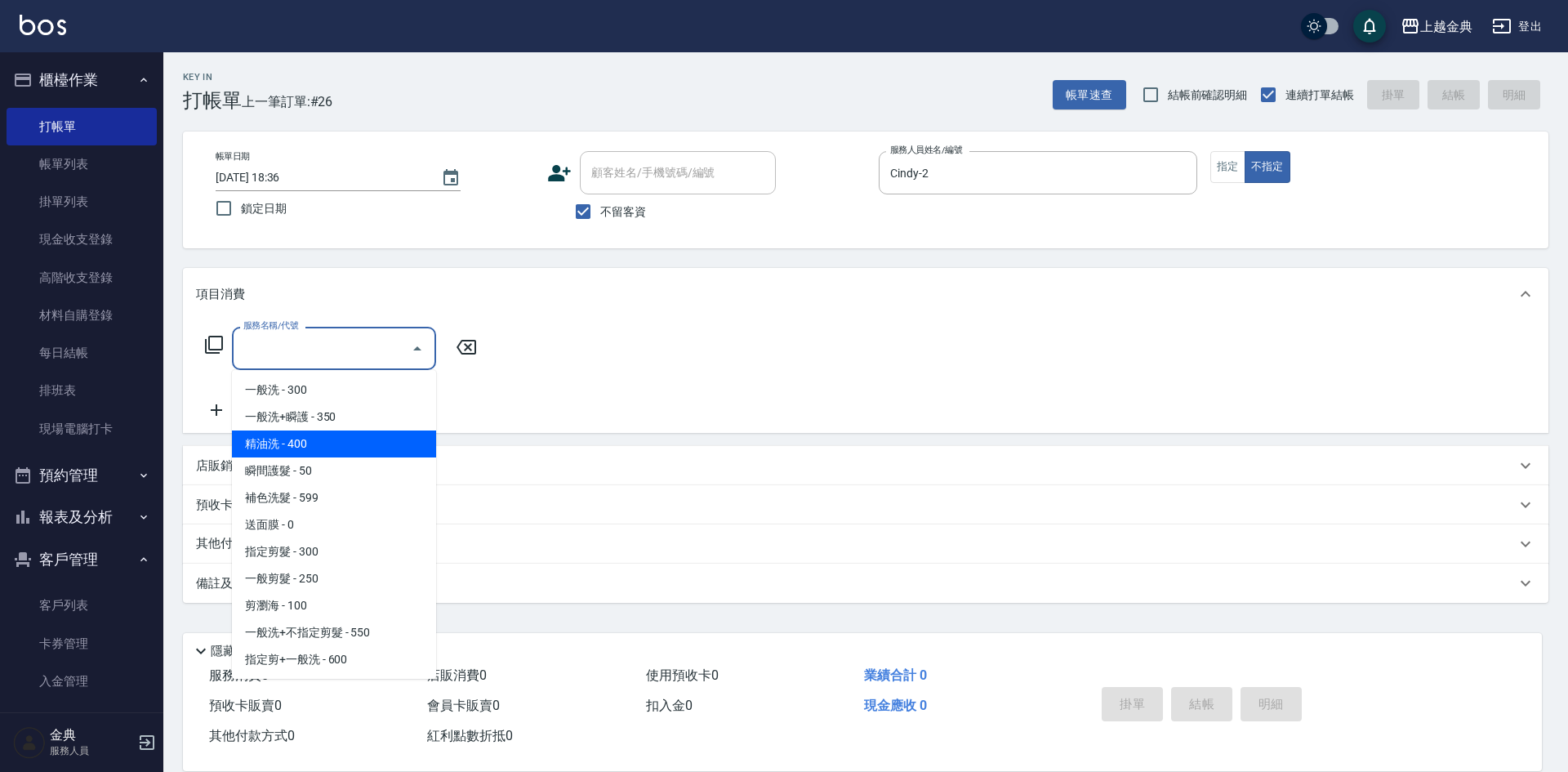
click at [329, 441] on span "精油洗 - 400" at bounding box center [334, 444] width 205 height 27
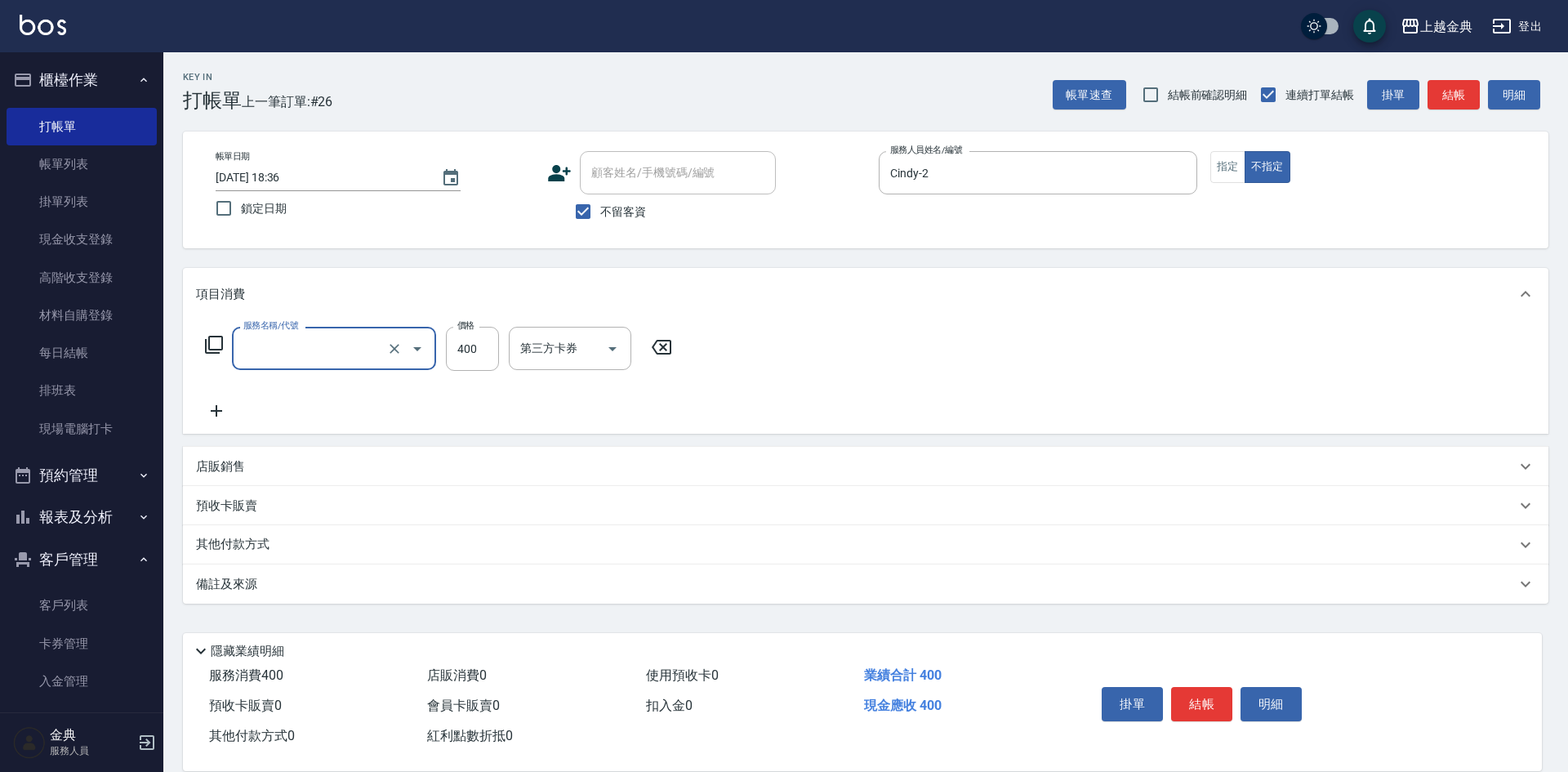
type input "精油洗(102)"
click at [1207, 712] on button "結帳" at bounding box center [1202, 704] width 61 height 34
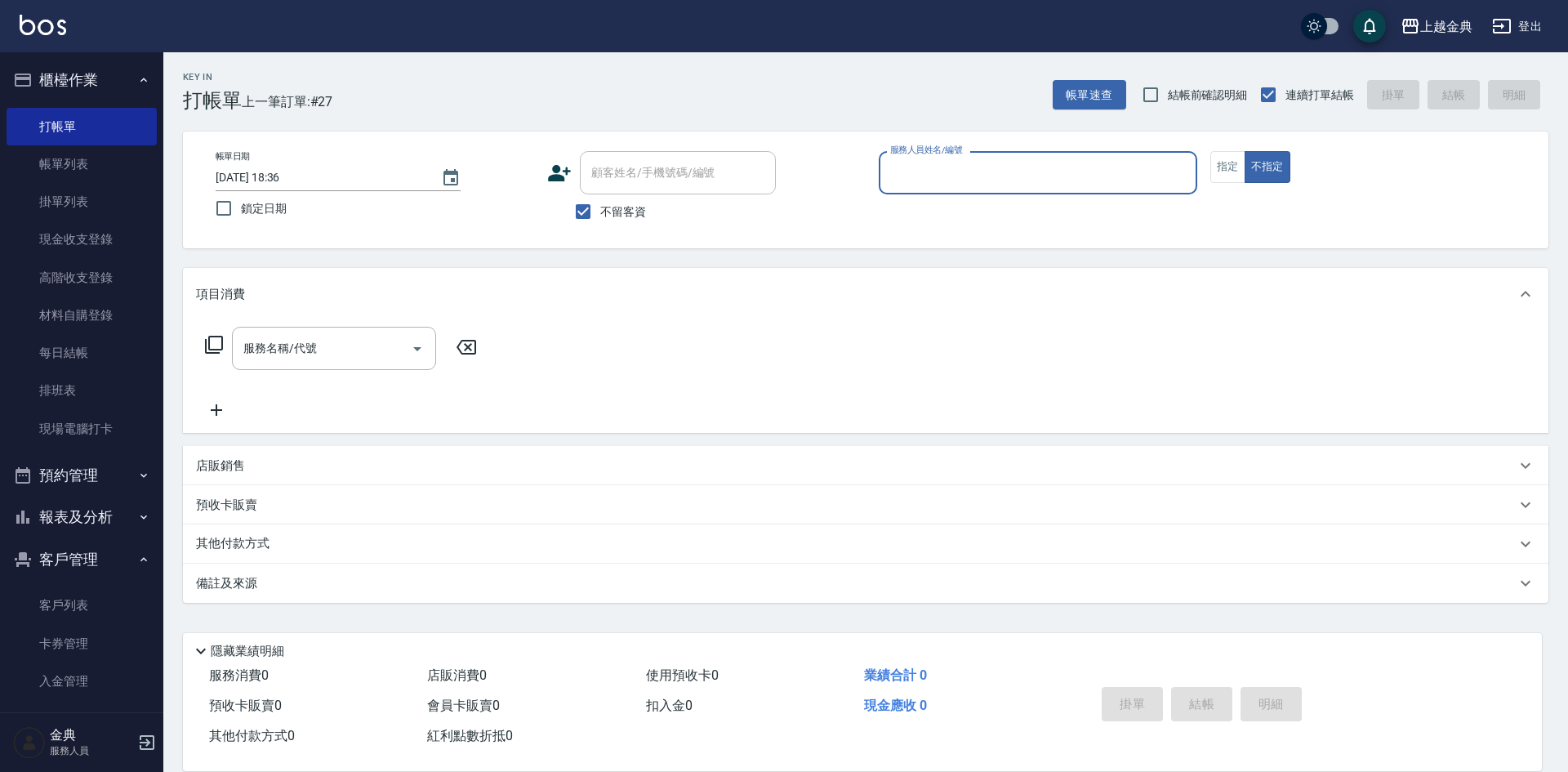
click at [1033, 159] on input "服務人員姓名/編號" at bounding box center [1037, 173] width 304 height 29
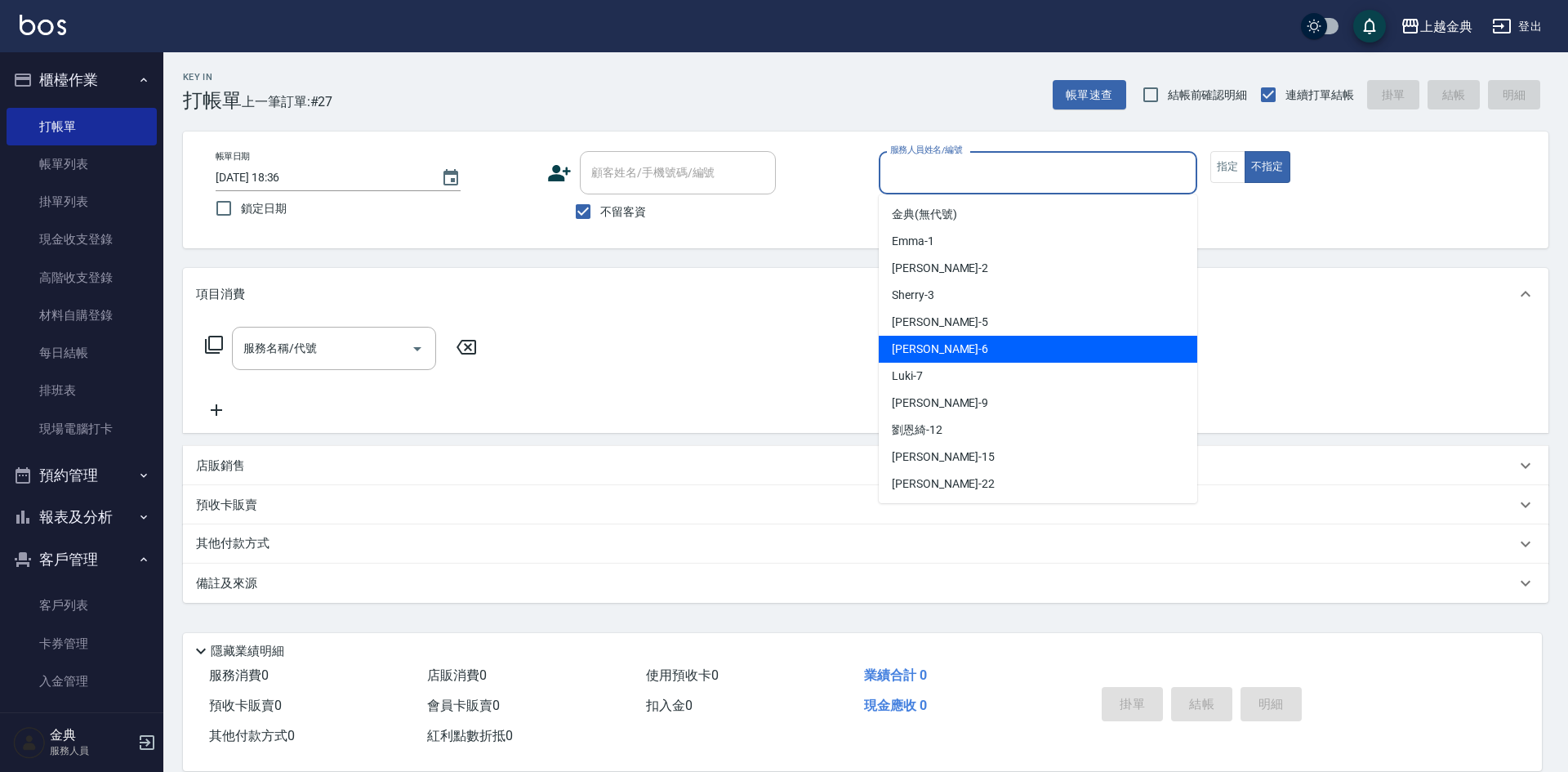
click at [947, 348] on div "[PERSON_NAME] -6" at bounding box center [1037, 349] width 319 height 27
type input "[PERSON_NAME]-6"
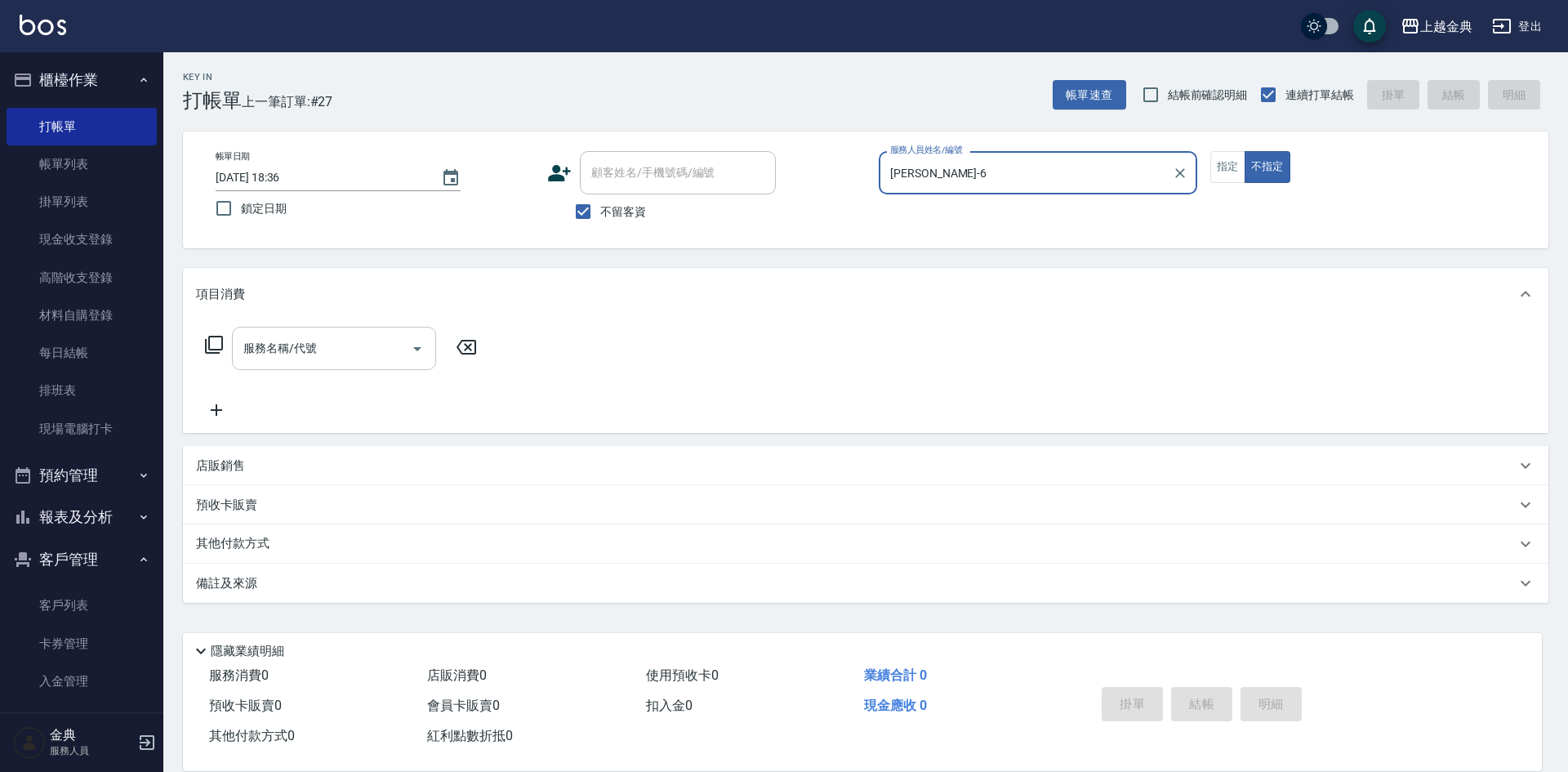
click at [355, 359] on input "服務名稱/代號" at bounding box center [321, 348] width 165 height 29
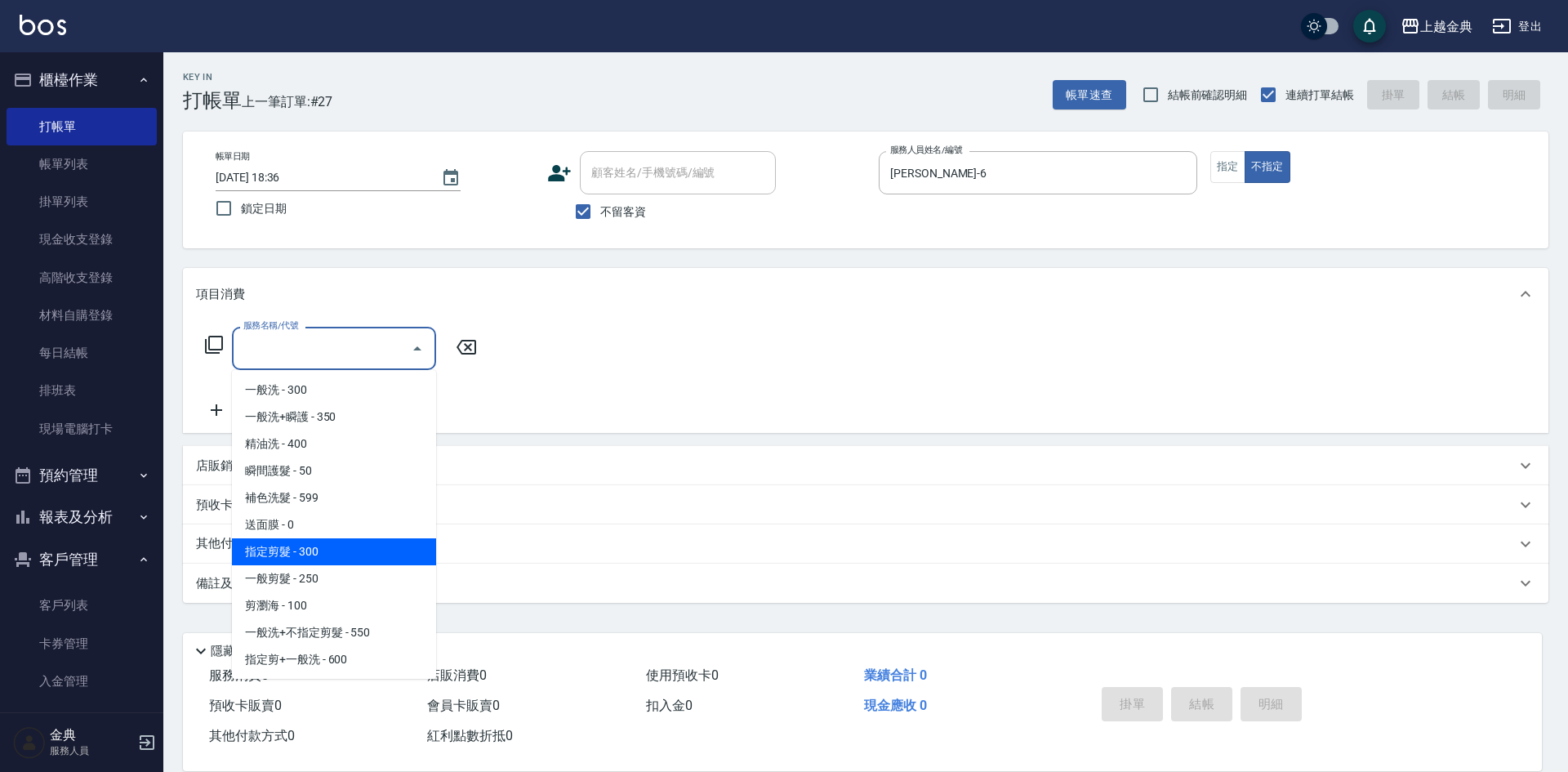
click at [327, 567] on span "一般剪髮 - 250" at bounding box center [334, 579] width 205 height 27
type input "一般剪髮(200)"
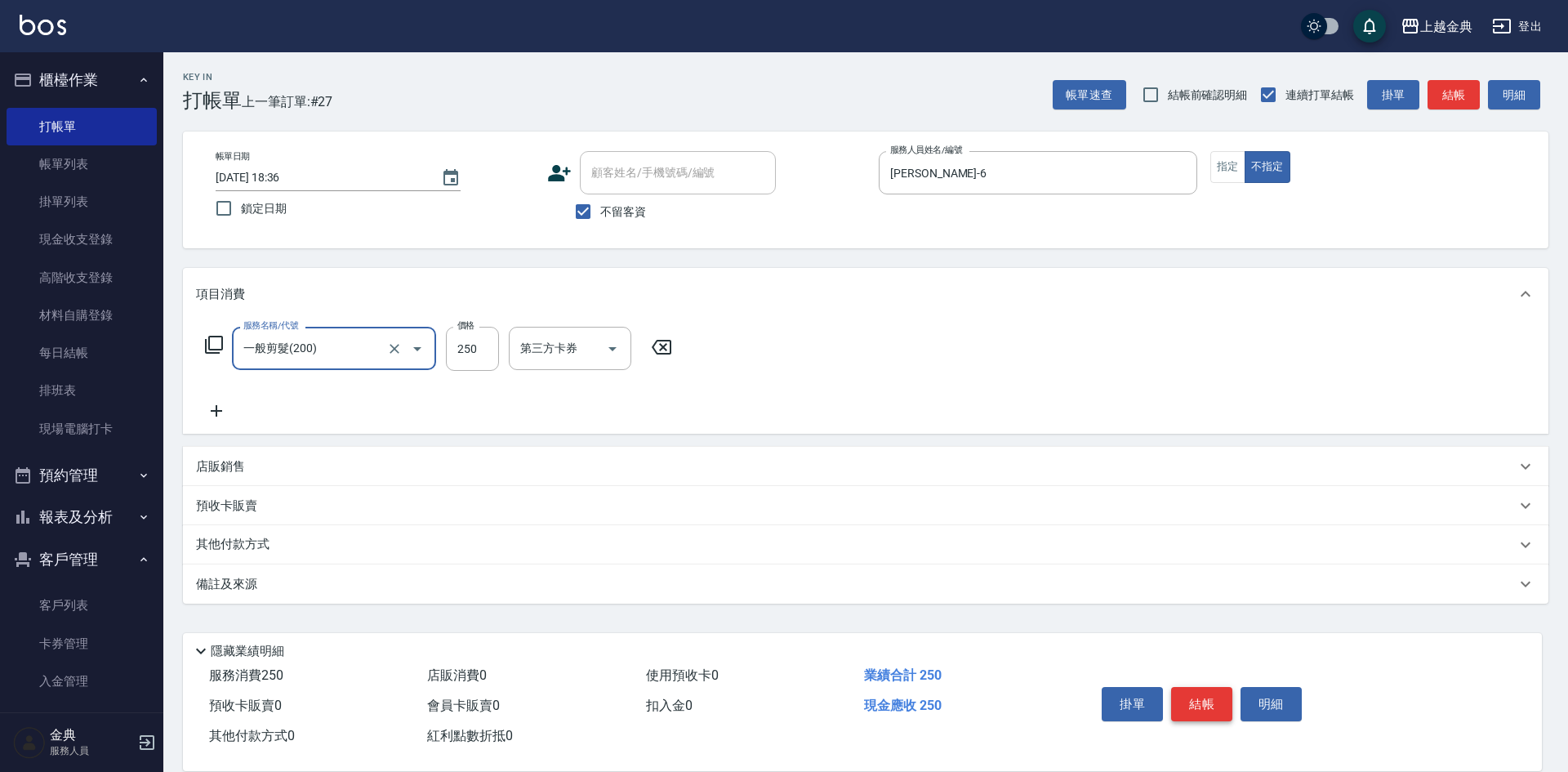
click at [1198, 706] on button "結帳" at bounding box center [1202, 704] width 61 height 34
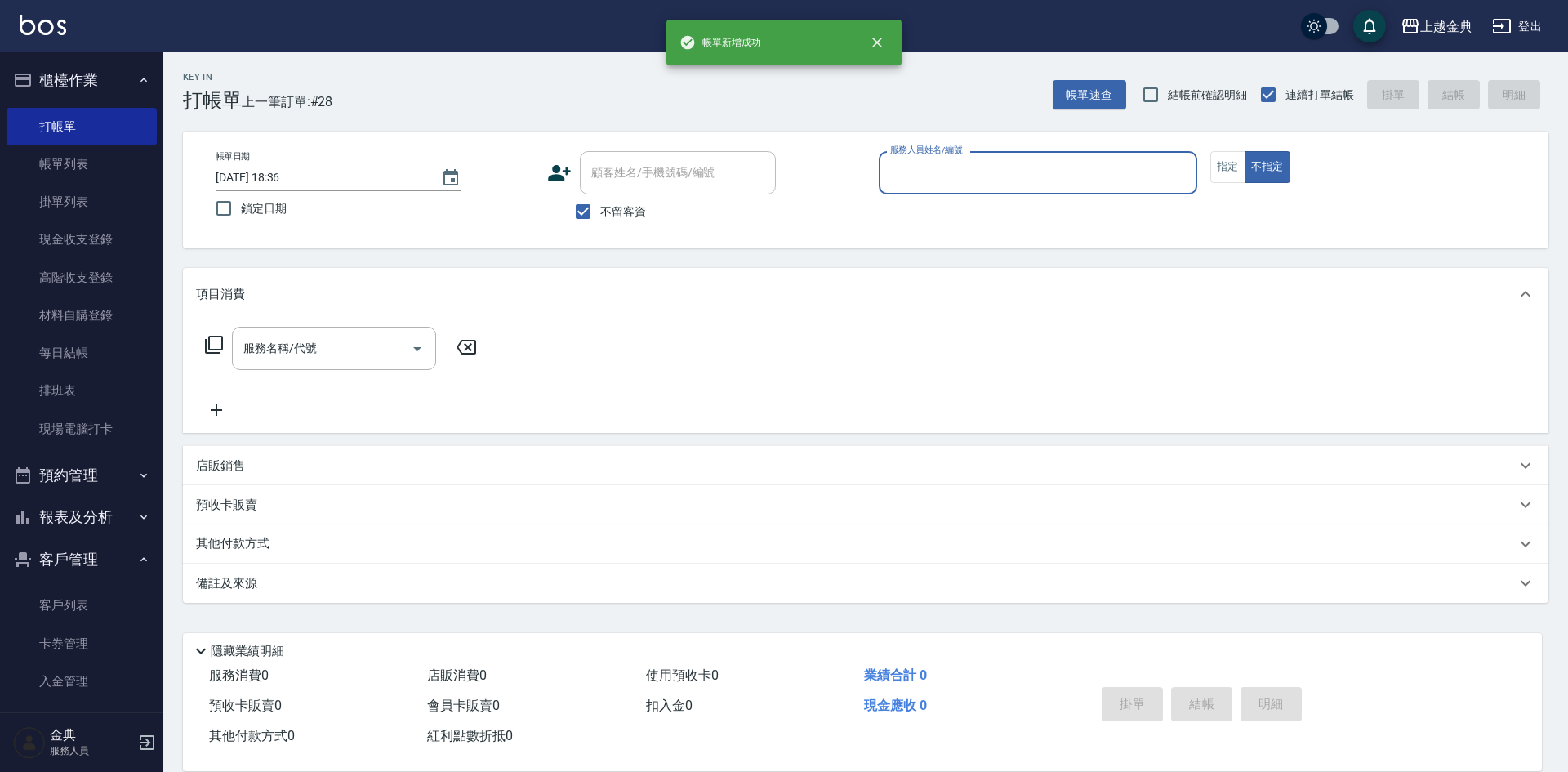
click at [927, 159] on input "服務人員姓名/編號" at bounding box center [1037, 173] width 304 height 29
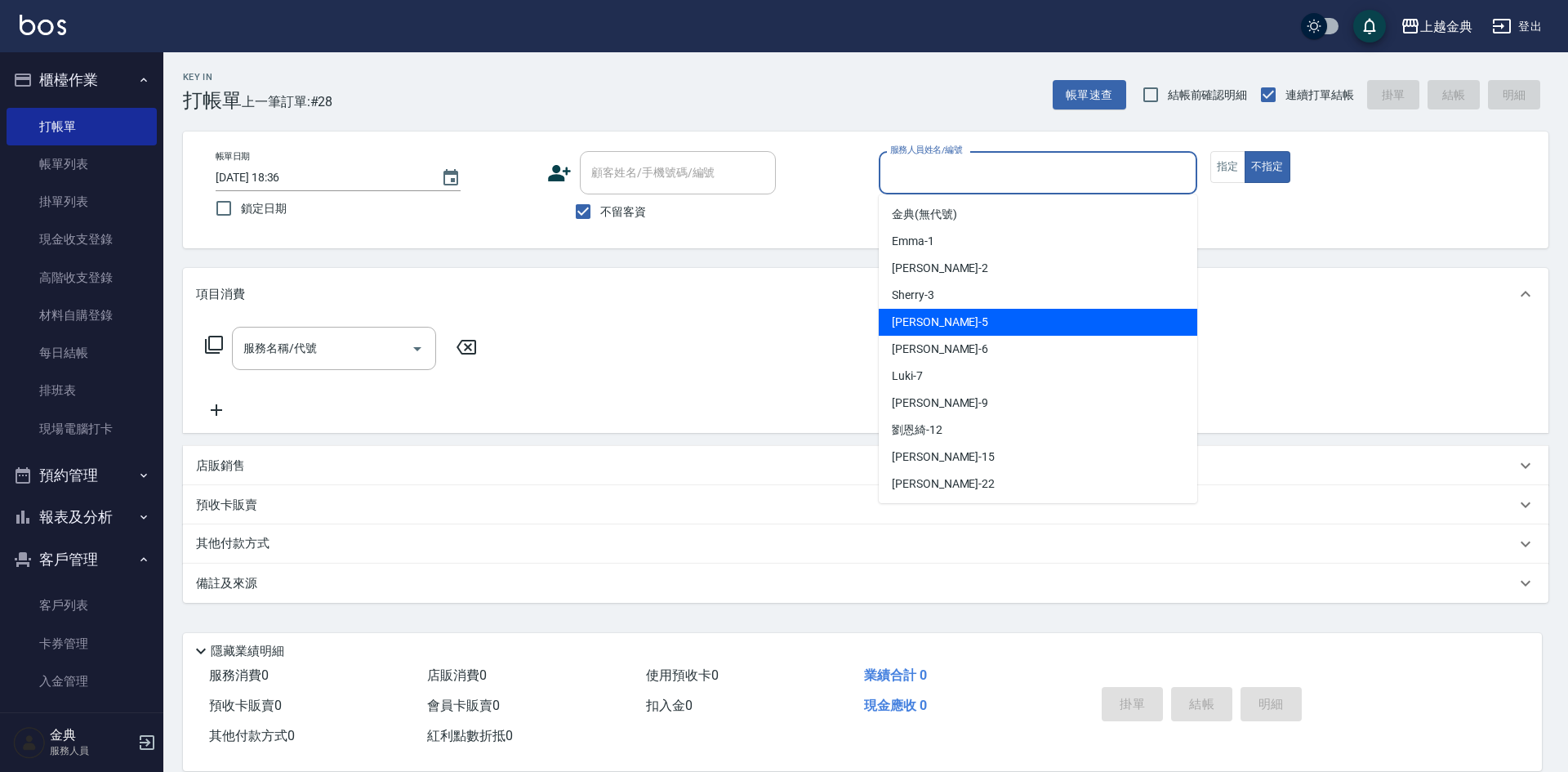
click at [973, 320] on div "[PERSON_NAME] -5" at bounding box center [1037, 322] width 319 height 27
type input "[PERSON_NAME]-5"
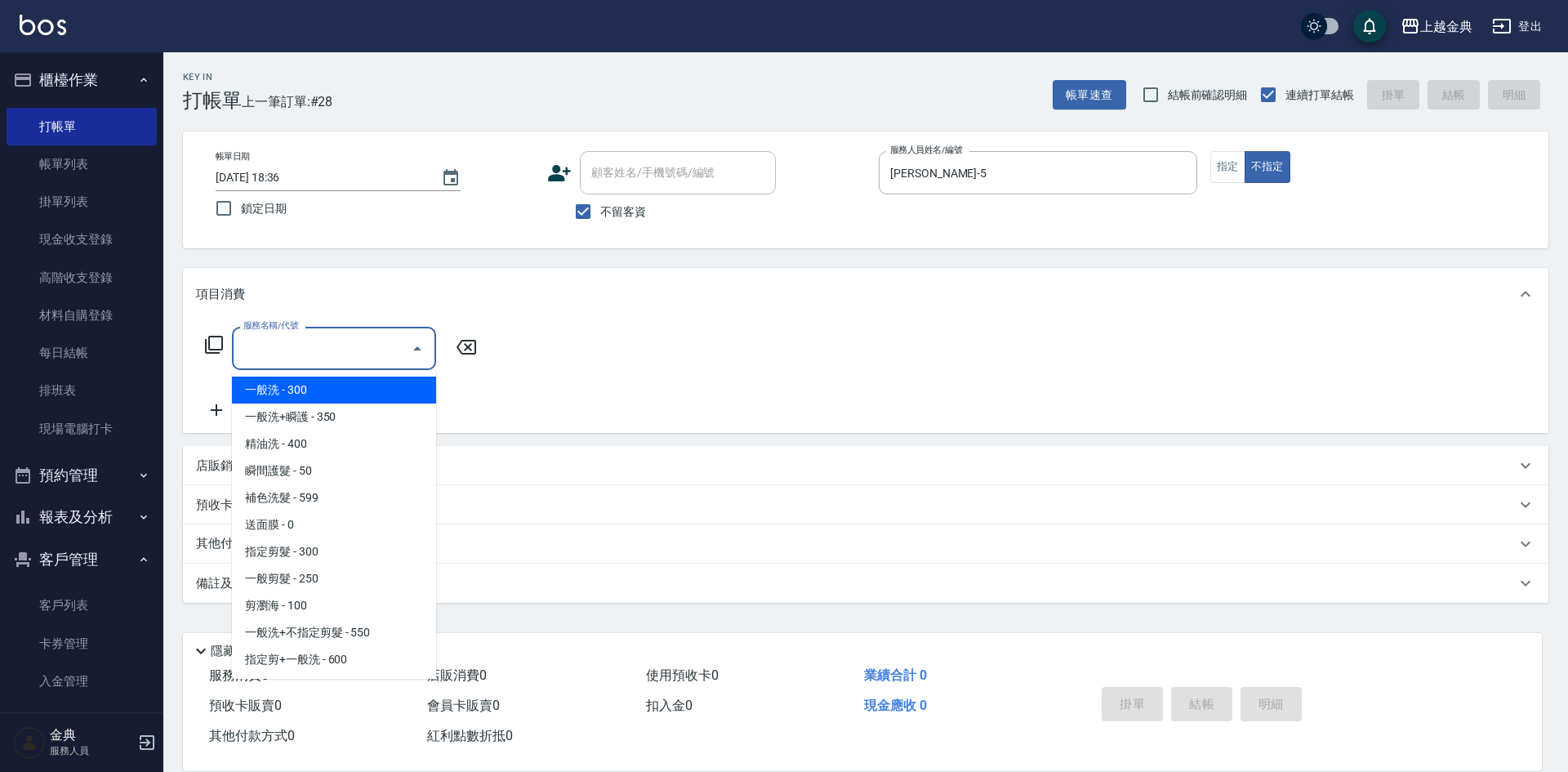
click at [323, 359] on input "服務名稱/代號" at bounding box center [321, 348] width 165 height 29
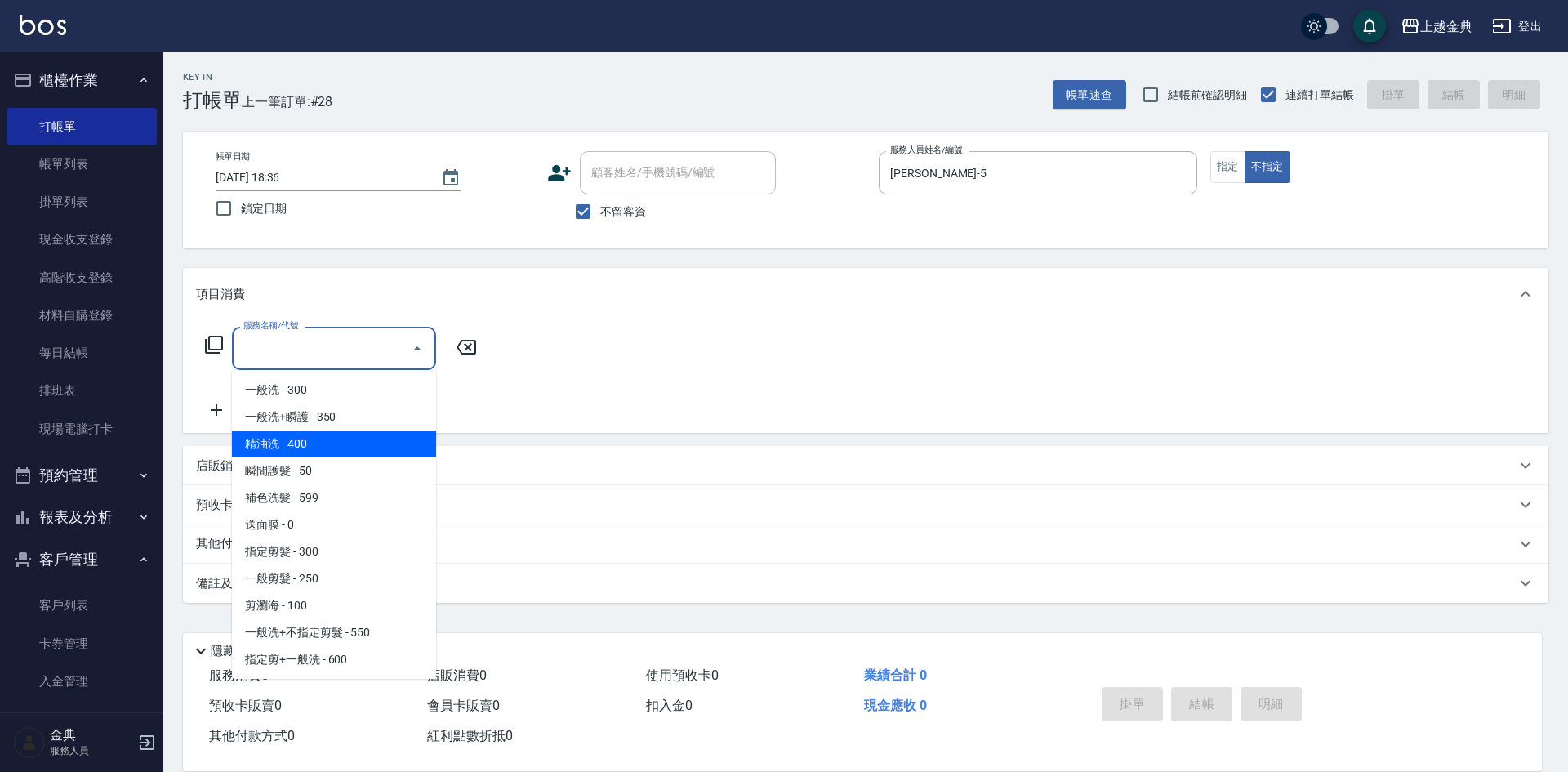
click at [337, 445] on span "精油洗 - 400" at bounding box center [334, 444] width 205 height 27
type input "精油洗(102)"
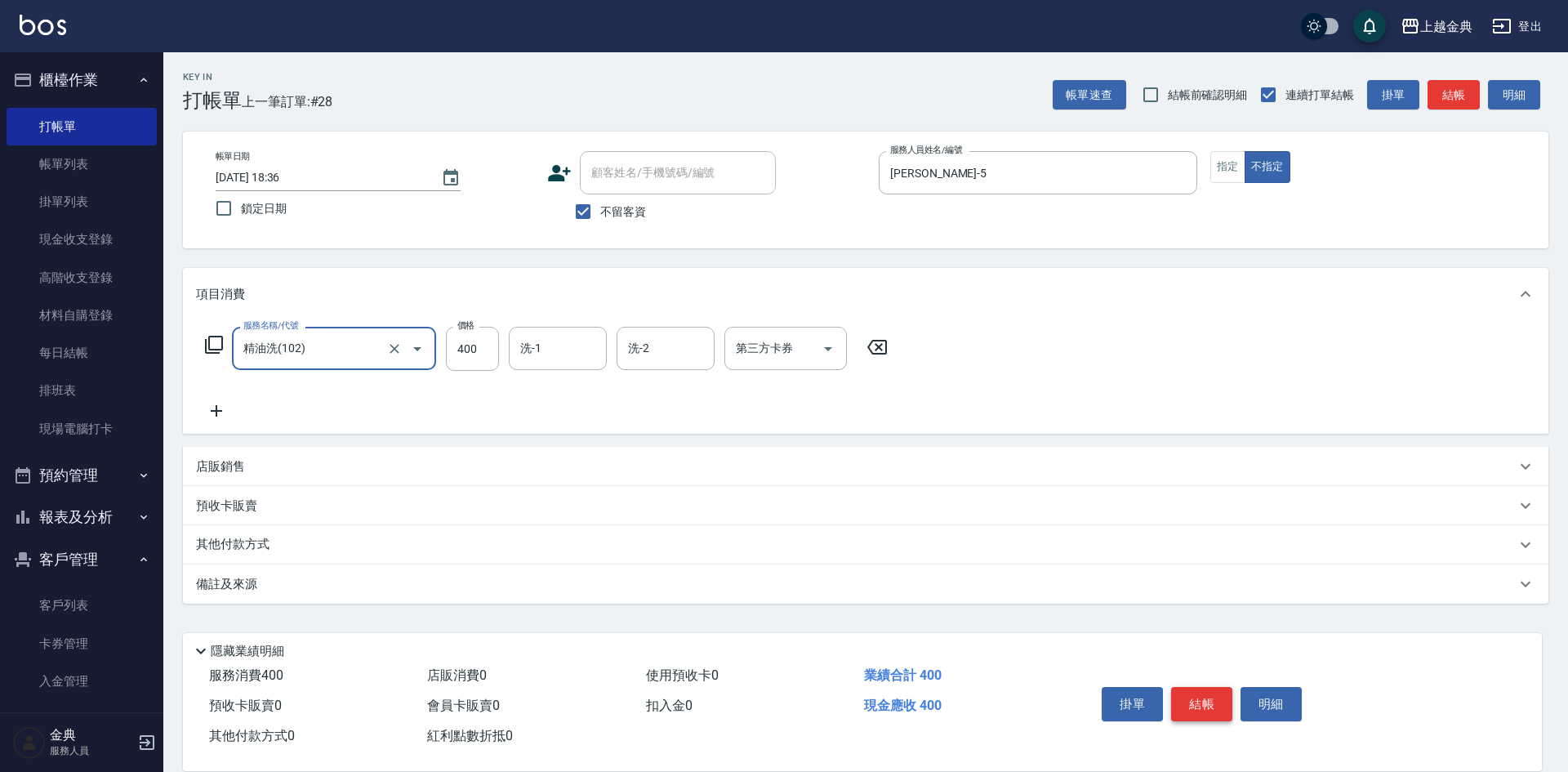
click at [1205, 687] on button "結帳" at bounding box center [1202, 704] width 61 height 34
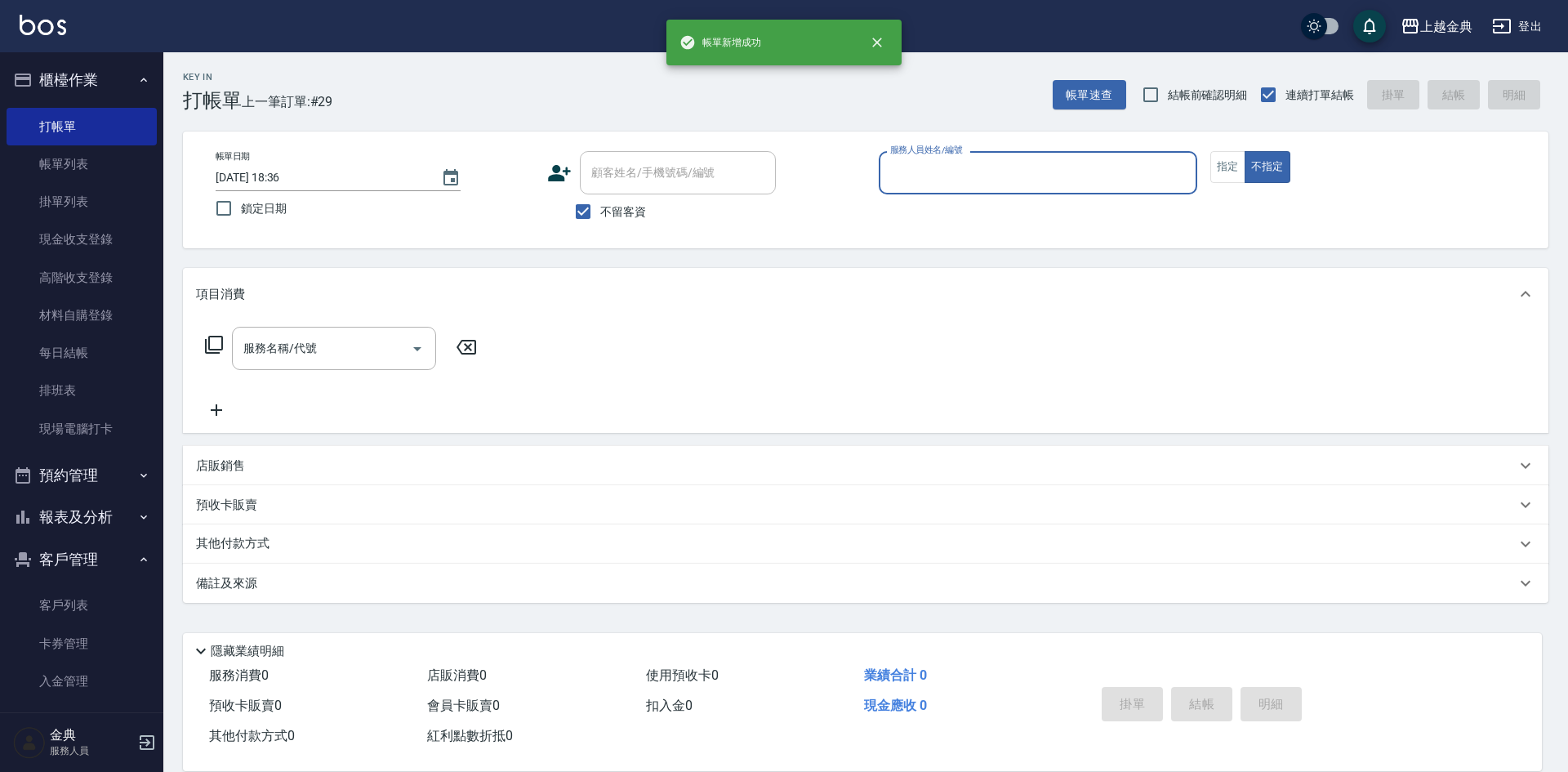
click at [1008, 163] on input "服務人員姓名/編號" at bounding box center [1037, 173] width 304 height 29
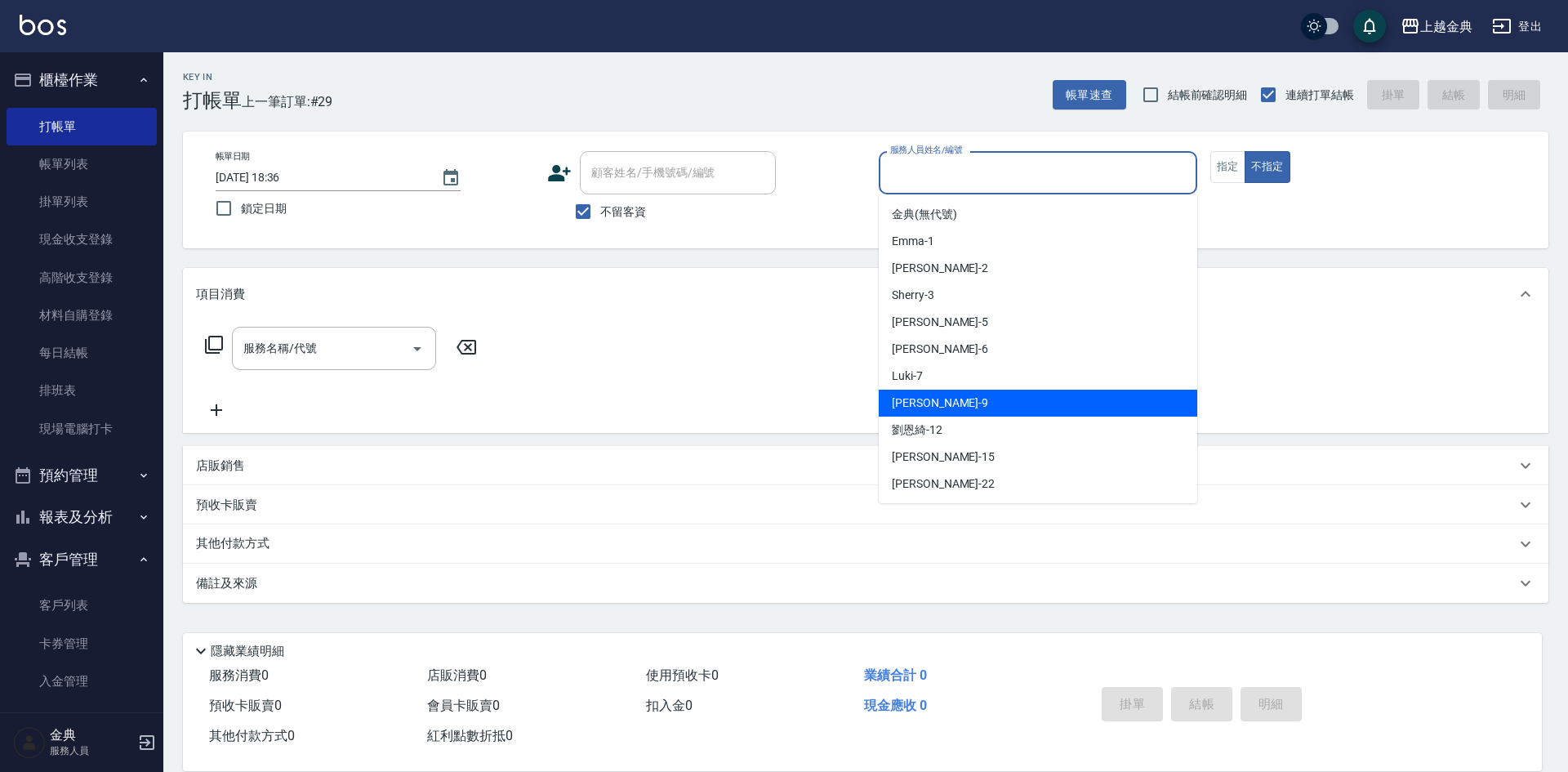
click at [959, 406] on div "[PERSON_NAME] -9" at bounding box center [1037, 403] width 319 height 27
type input "[PERSON_NAME]-9"
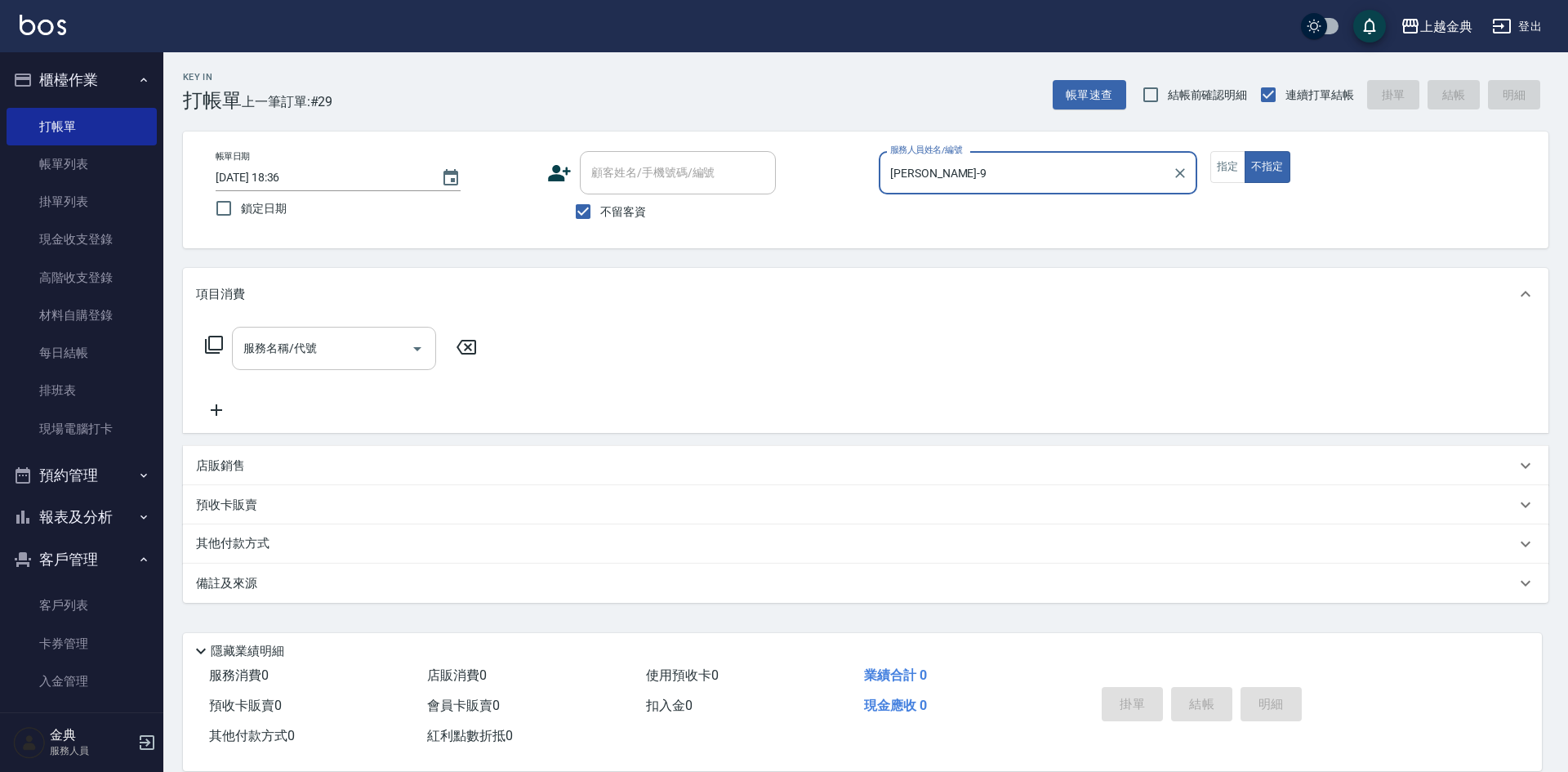
click at [303, 343] on input "服務名稱/代號" at bounding box center [321, 348] width 165 height 29
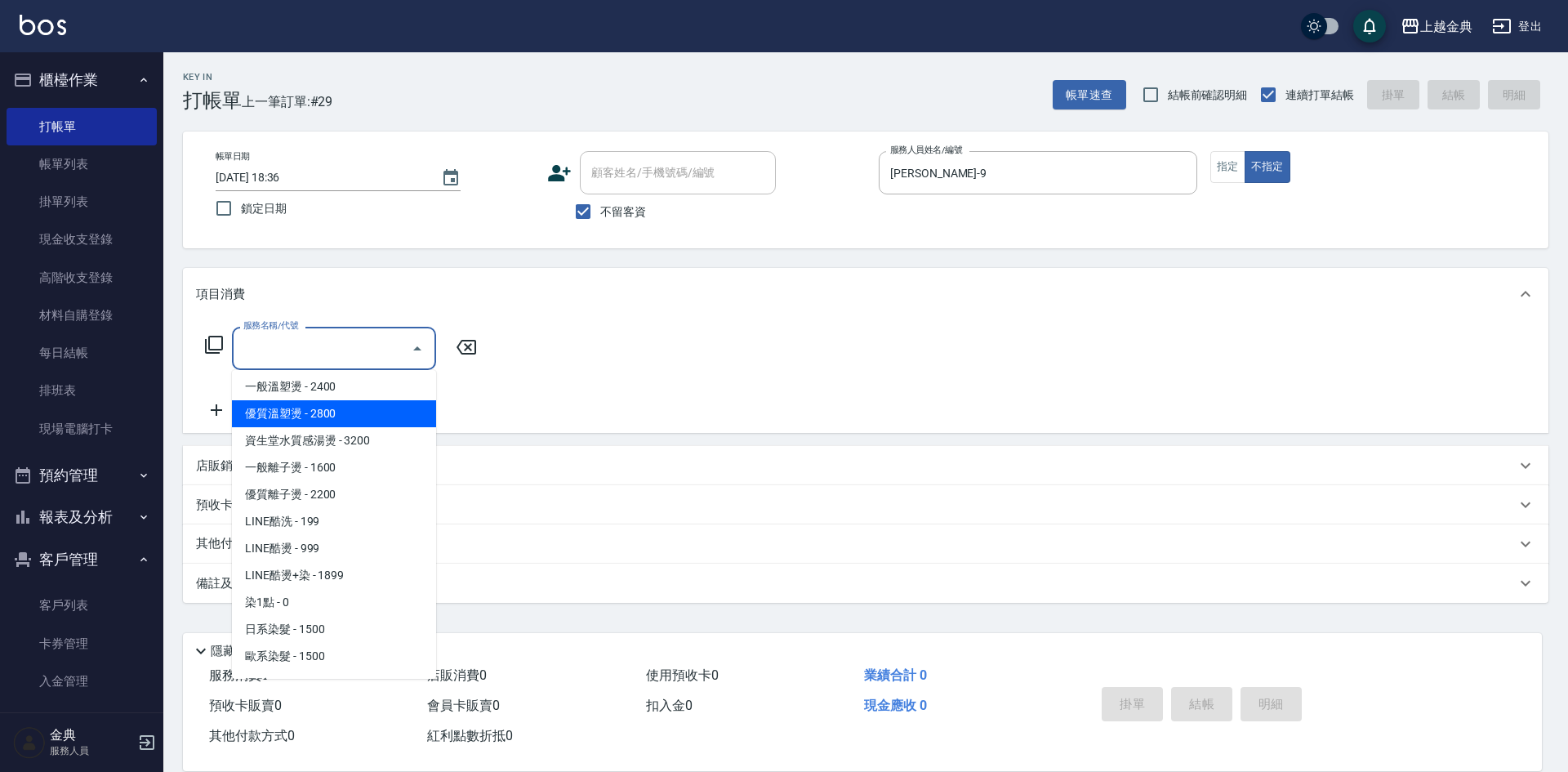
scroll to position [408, 0]
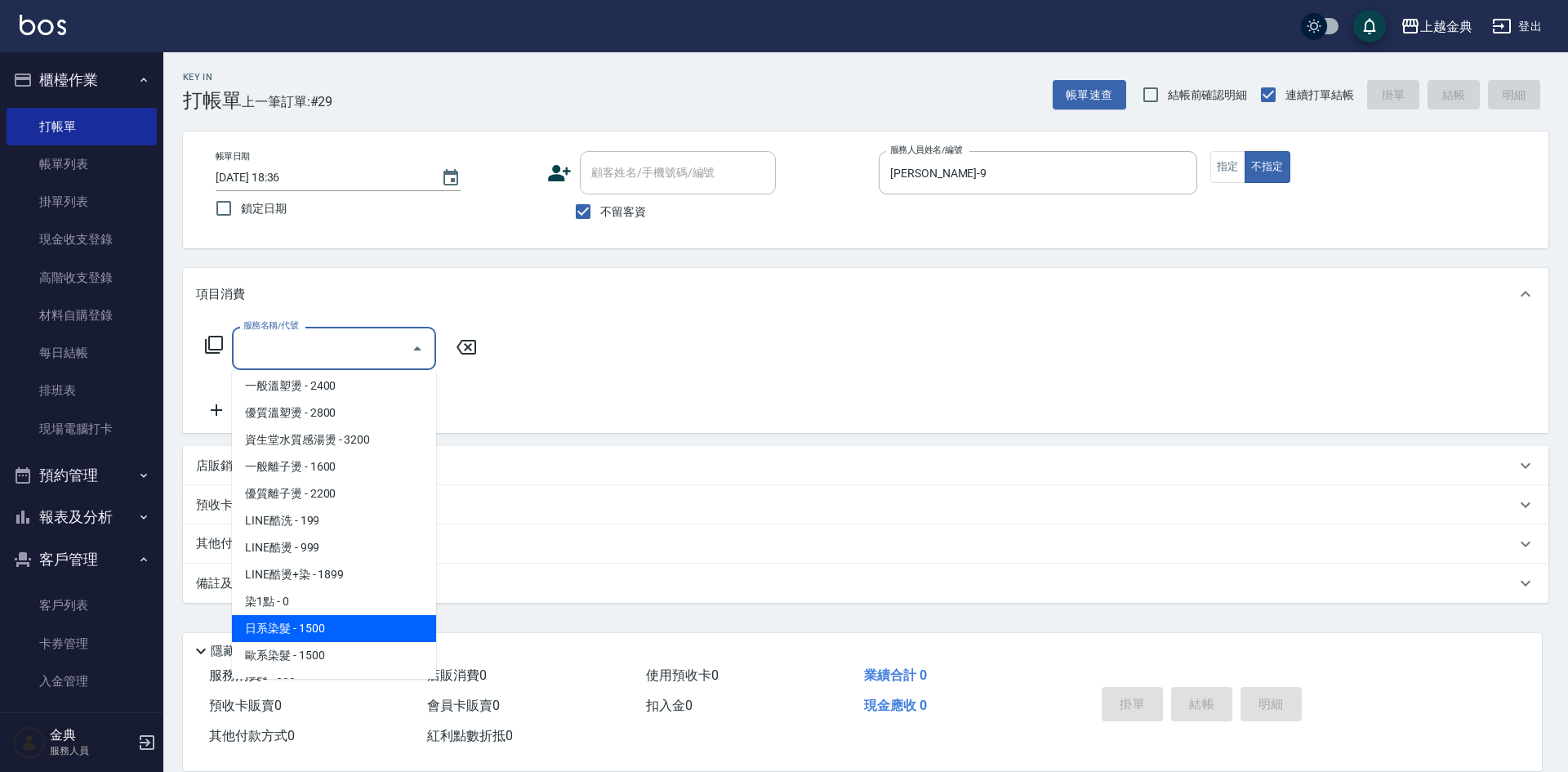
click at [287, 624] on span "日系染髮 - 1500" at bounding box center [334, 628] width 205 height 27
type input "日系染髮(401)"
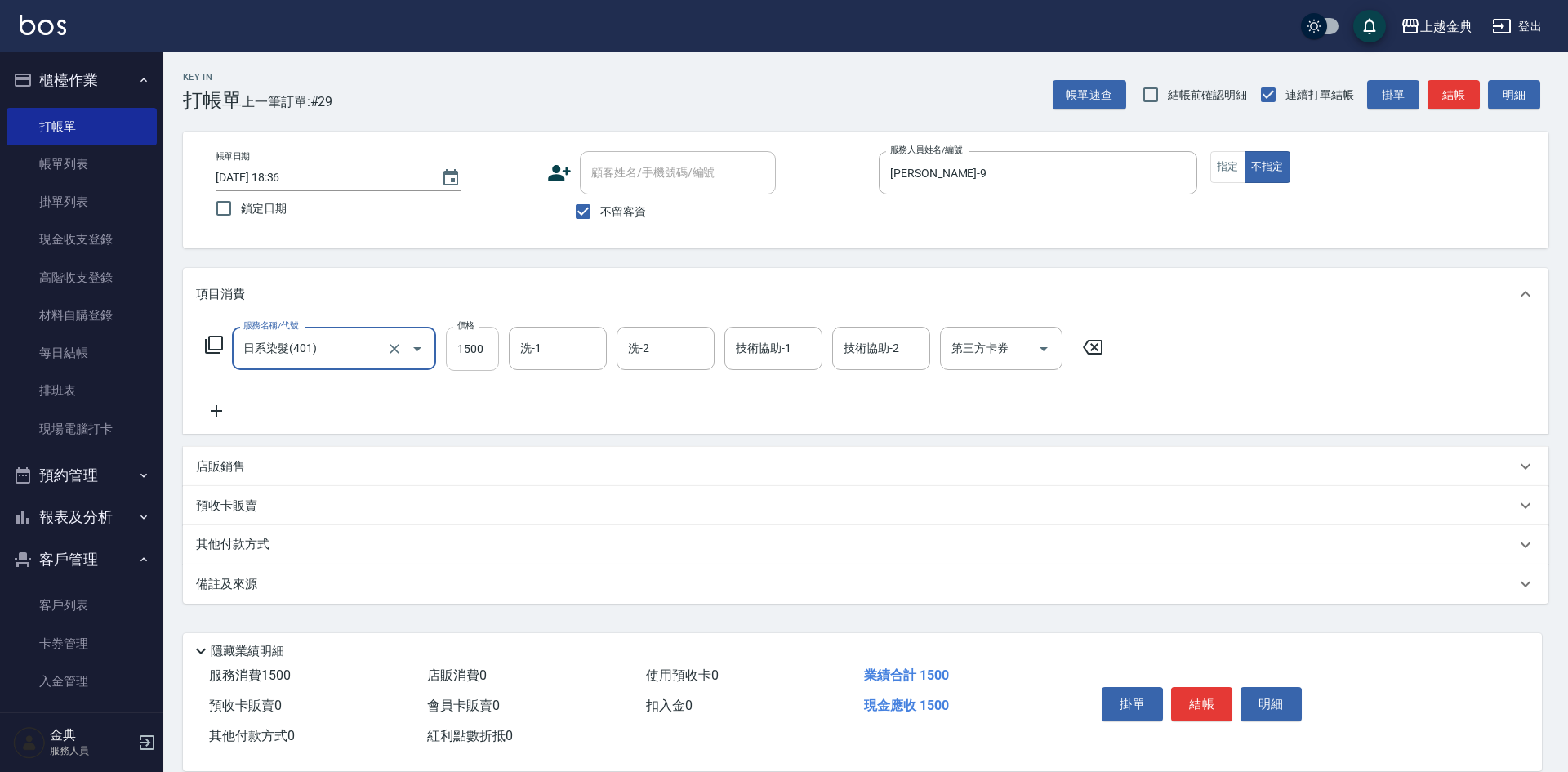
click at [486, 364] on input "1500" at bounding box center [473, 348] width 53 height 44
type input "1790"
click at [199, 545] on p "其他付款方式" at bounding box center [237, 544] width 82 height 18
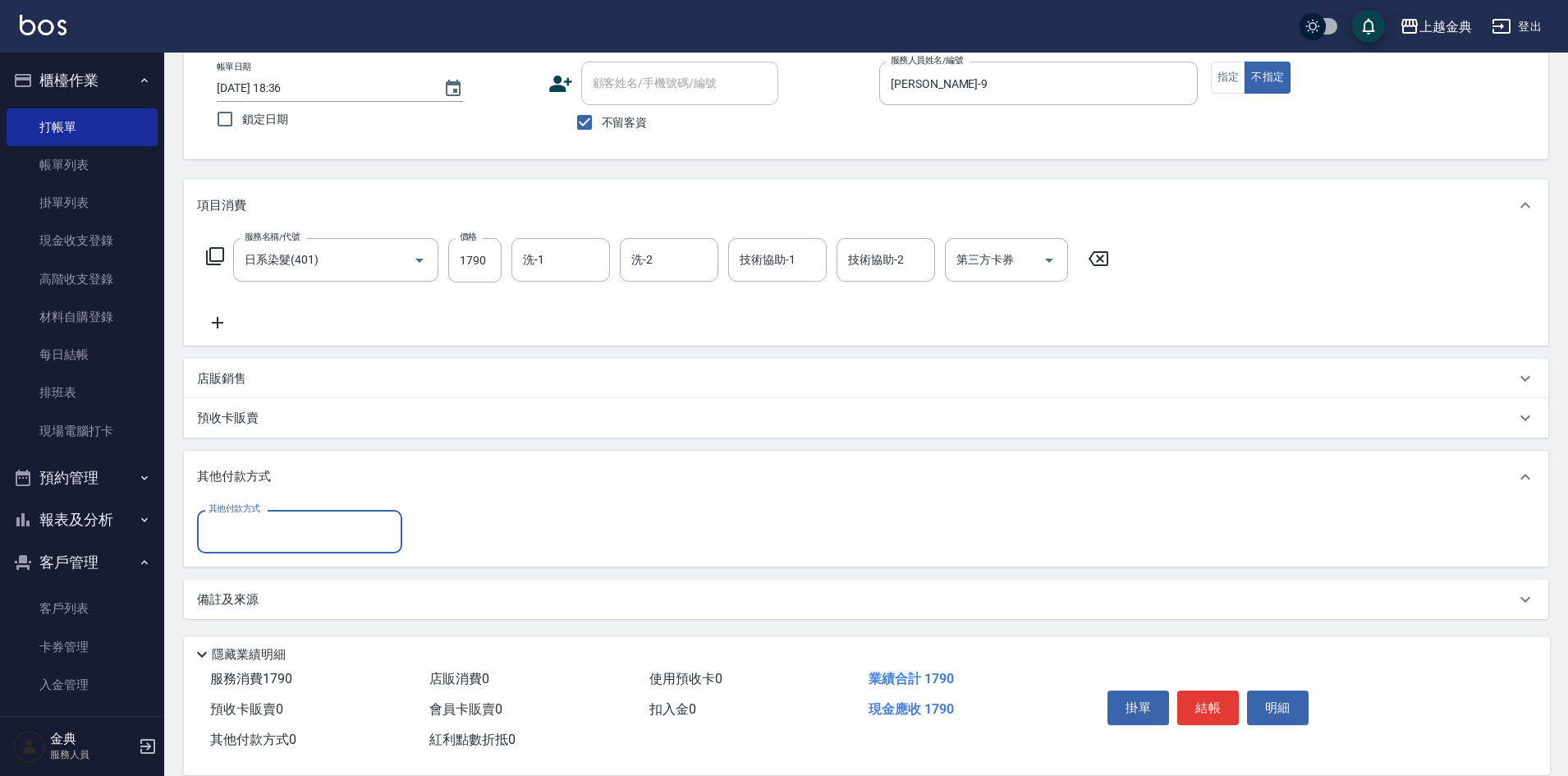
scroll to position [91, 0]
click at [270, 518] on input "其他付款方式" at bounding box center [299, 531] width 190 height 29
click at [272, 594] on span "信用卡" at bounding box center [299, 600] width 206 height 27
type input "信用卡"
type input "1790"
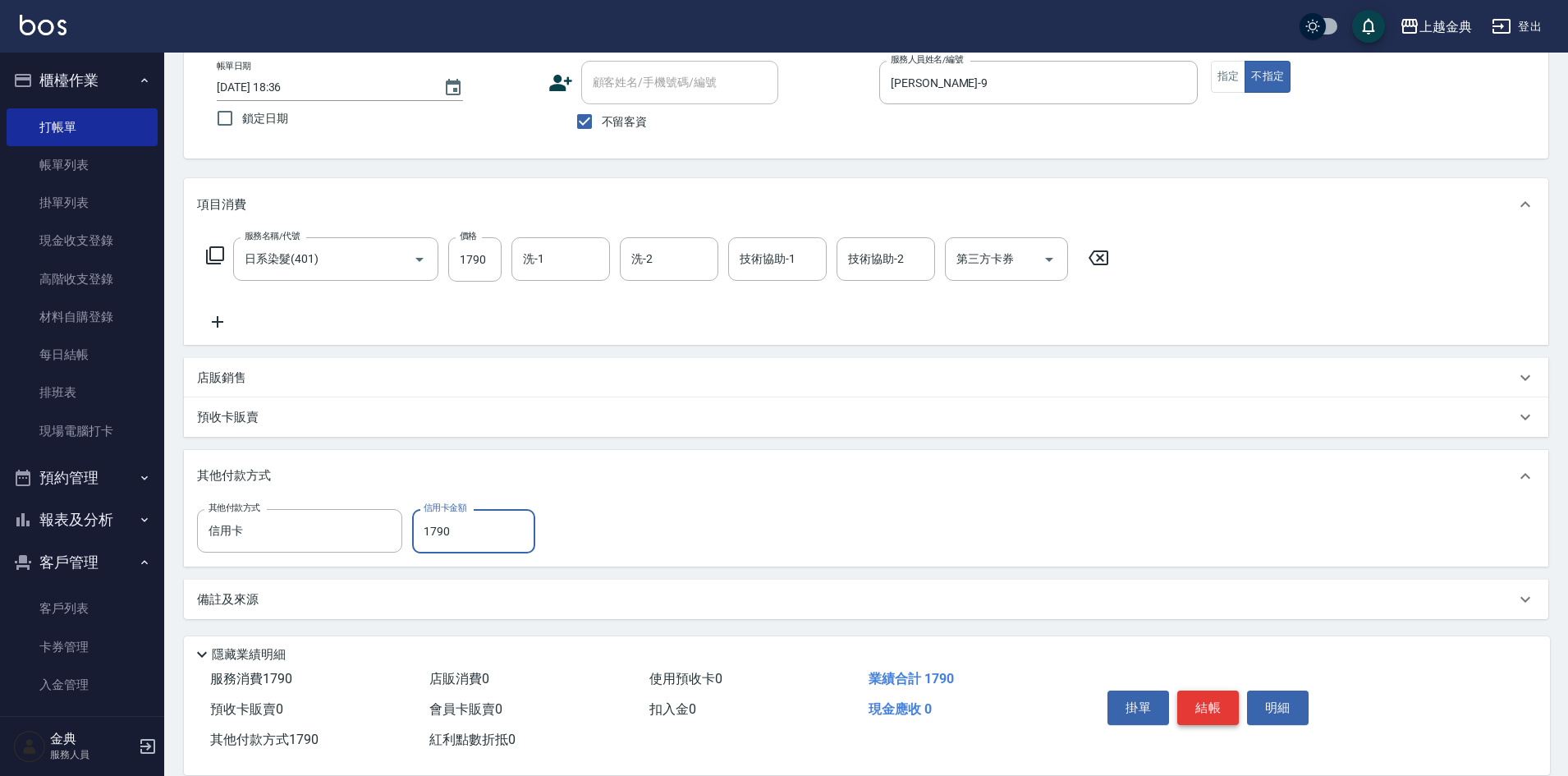
click at [1226, 696] on button "結帳" at bounding box center [1208, 708] width 61 height 34
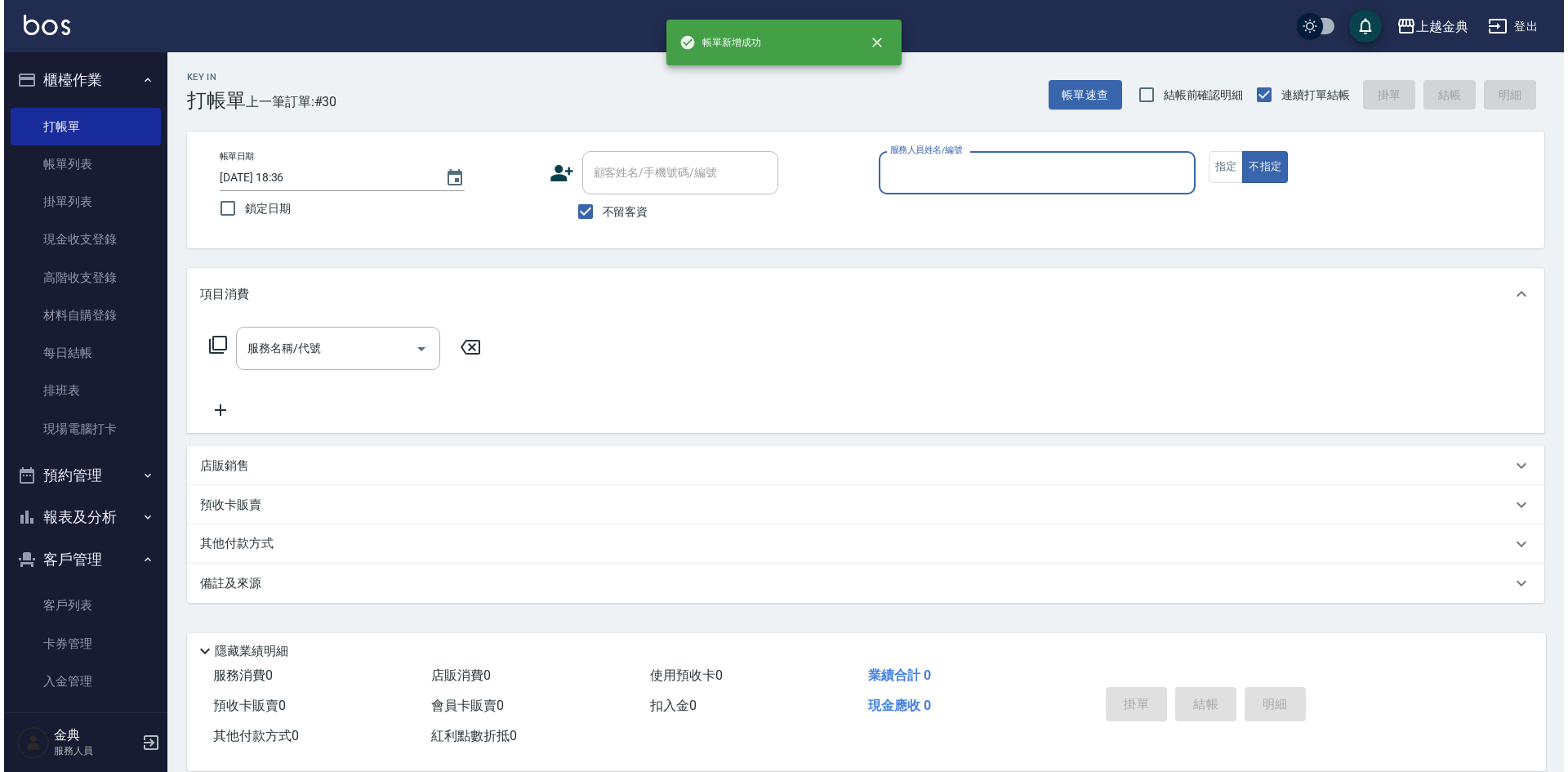
scroll to position [0, 0]
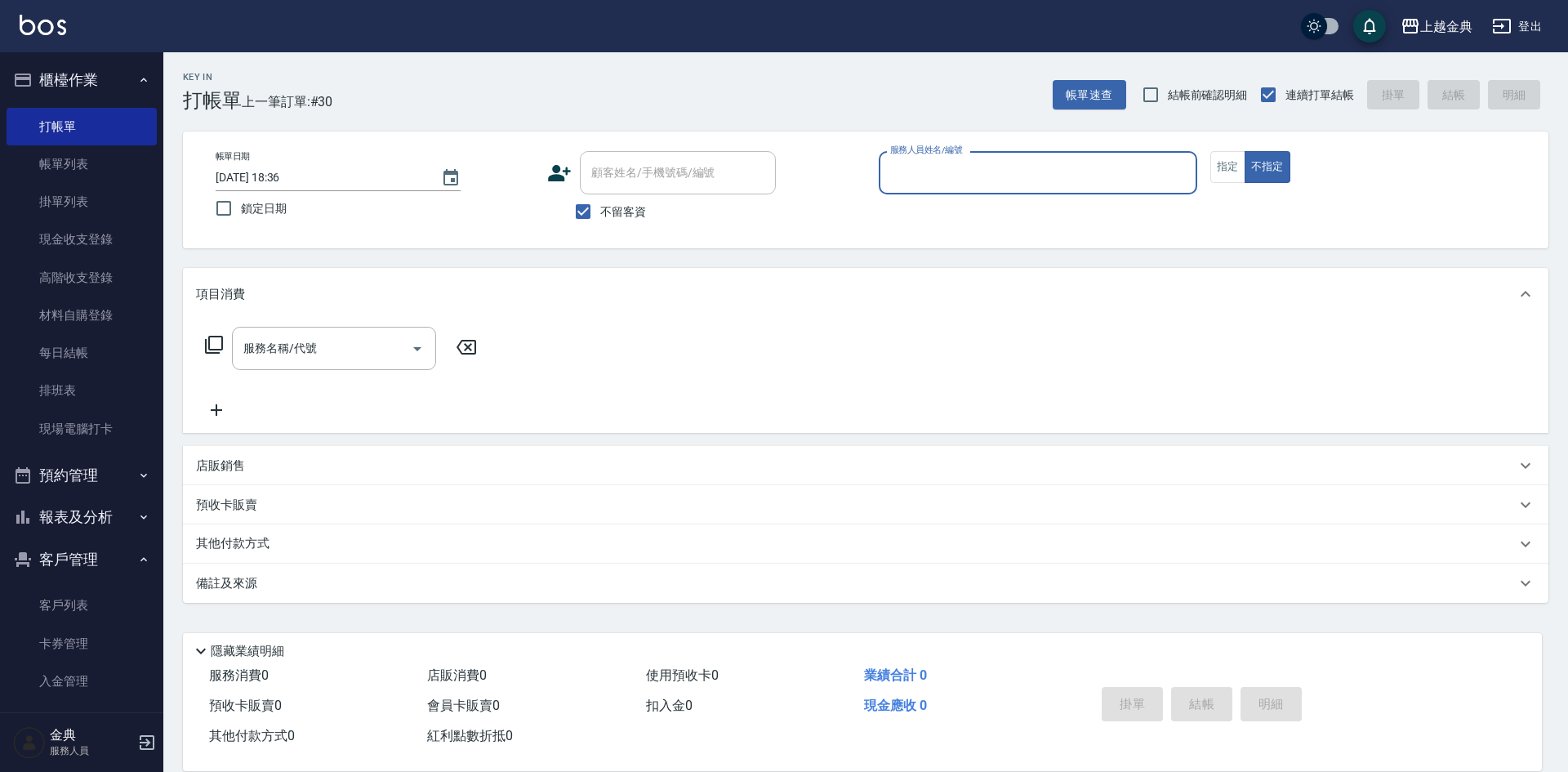
click at [965, 178] on input "服務人員姓名/編號" at bounding box center [1037, 173] width 304 height 29
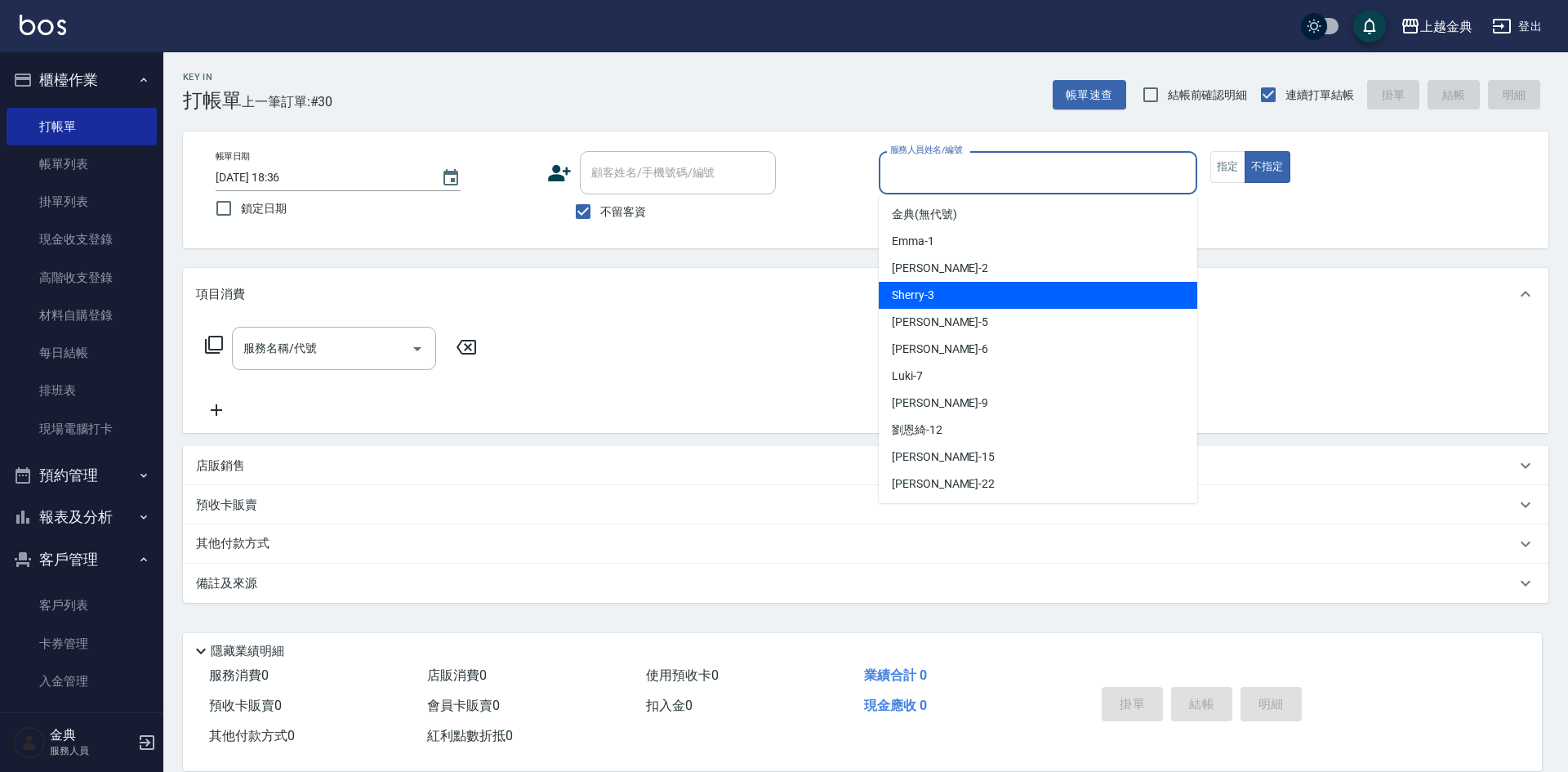
click at [936, 295] on div "Sherry -3" at bounding box center [1037, 295] width 319 height 27
type input "Sherry-3"
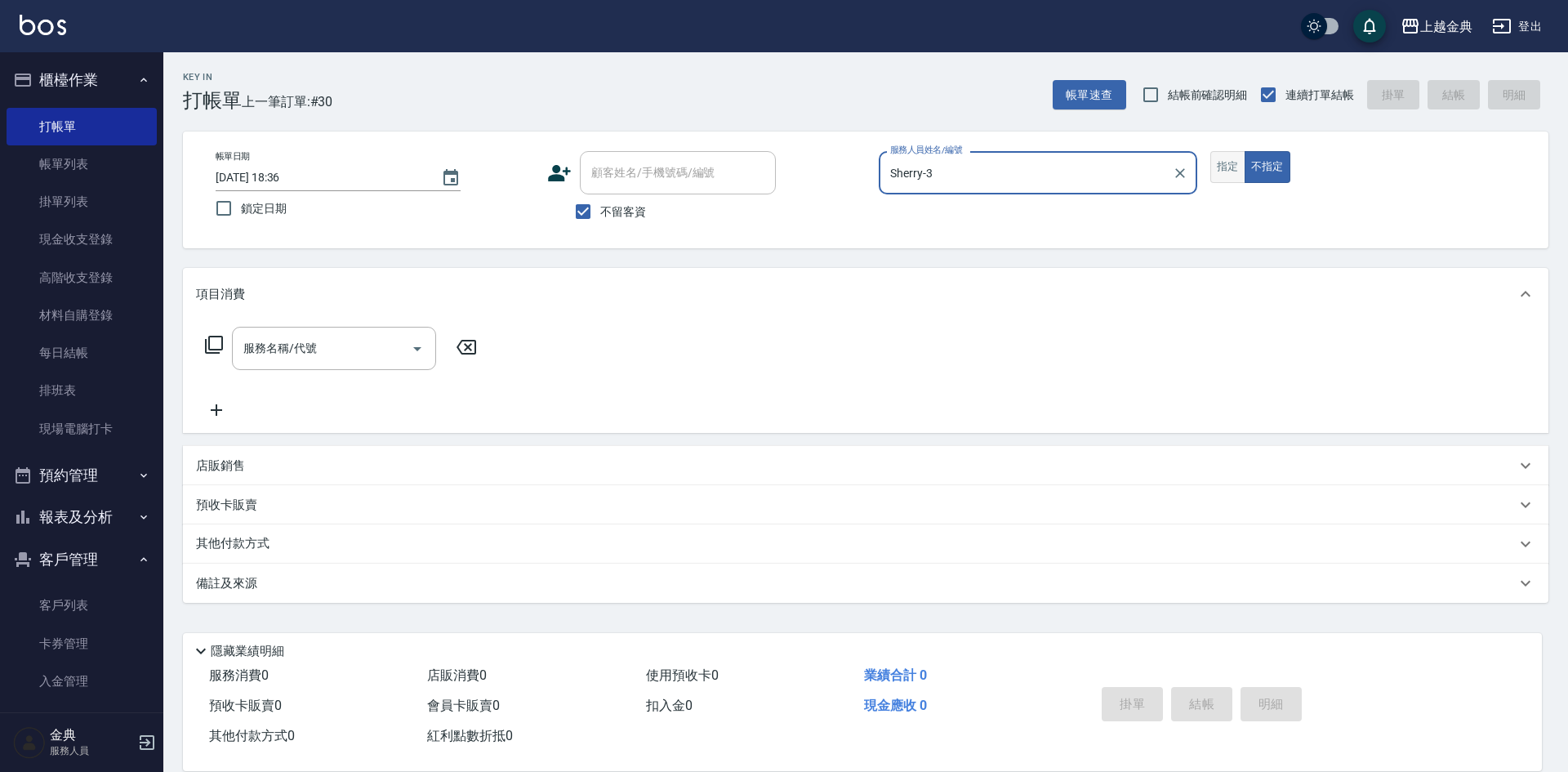
click at [1231, 165] on button "指定" at bounding box center [1227, 167] width 35 height 31
click at [354, 346] on input "服務名稱/代號" at bounding box center [321, 348] width 165 height 29
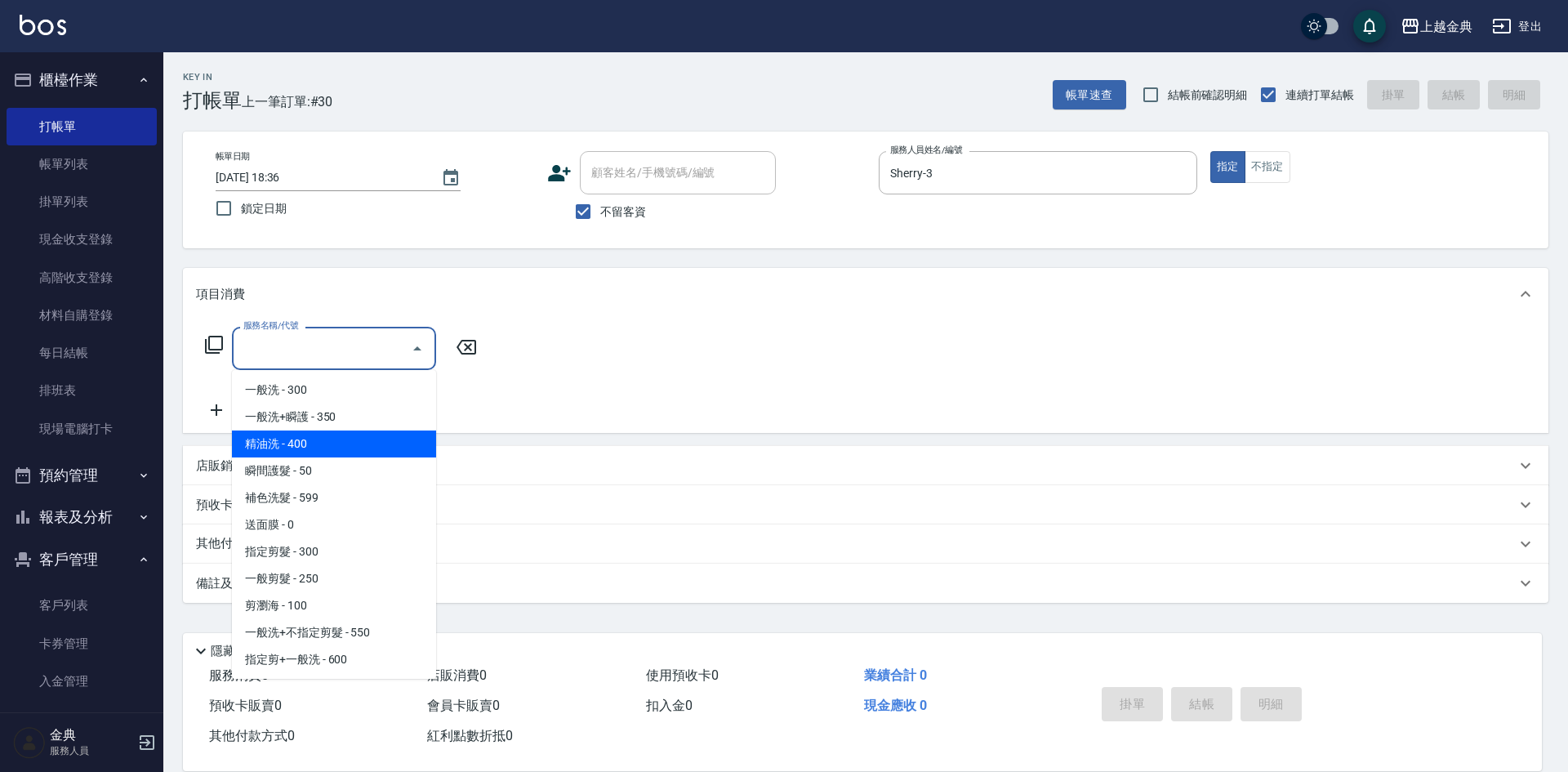
click at [321, 441] on span "精油洗 - 400" at bounding box center [334, 444] width 205 height 27
type input "精油洗(102)"
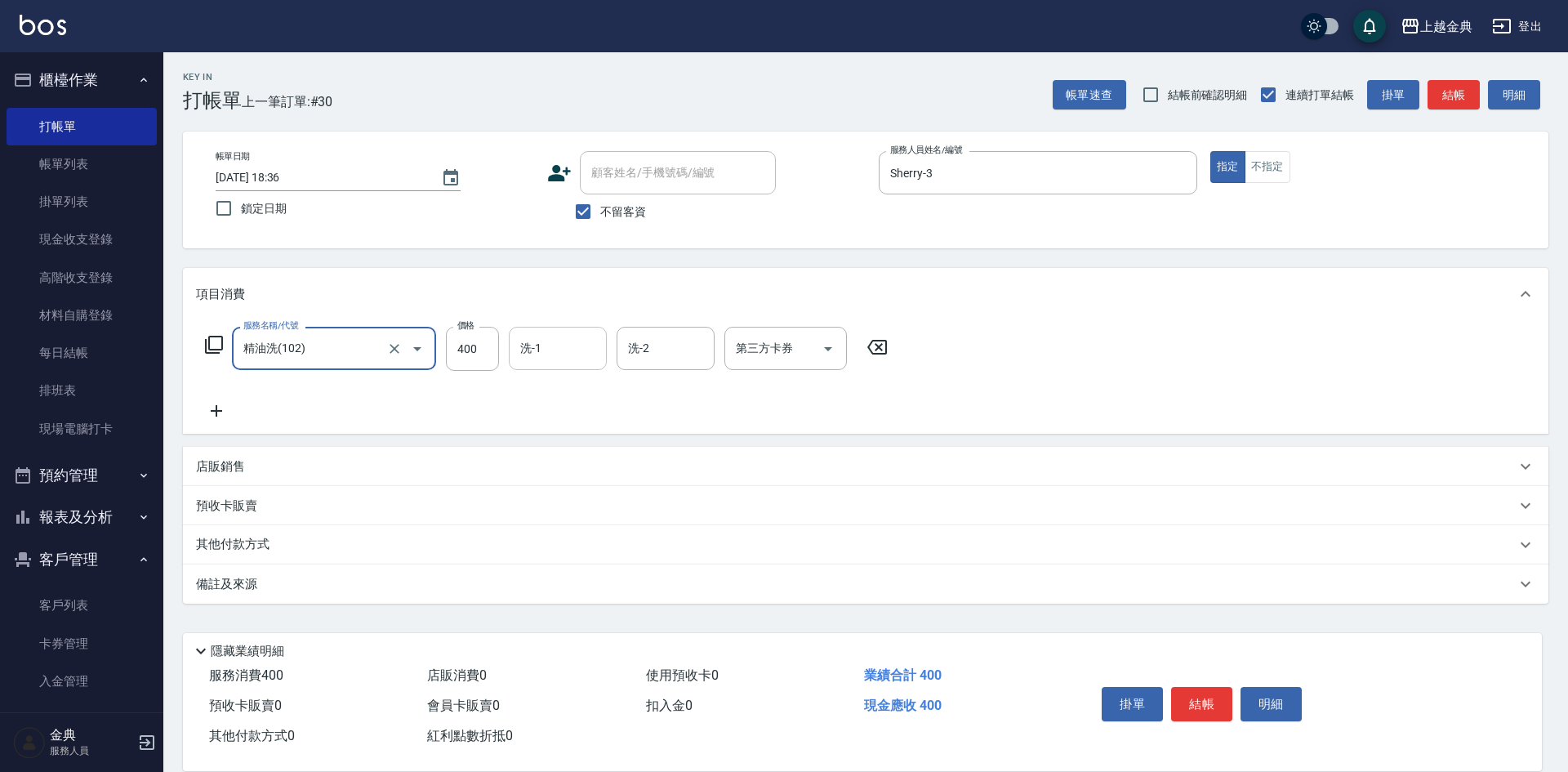
click at [545, 354] on input "洗-1" at bounding box center [558, 348] width 84 height 29
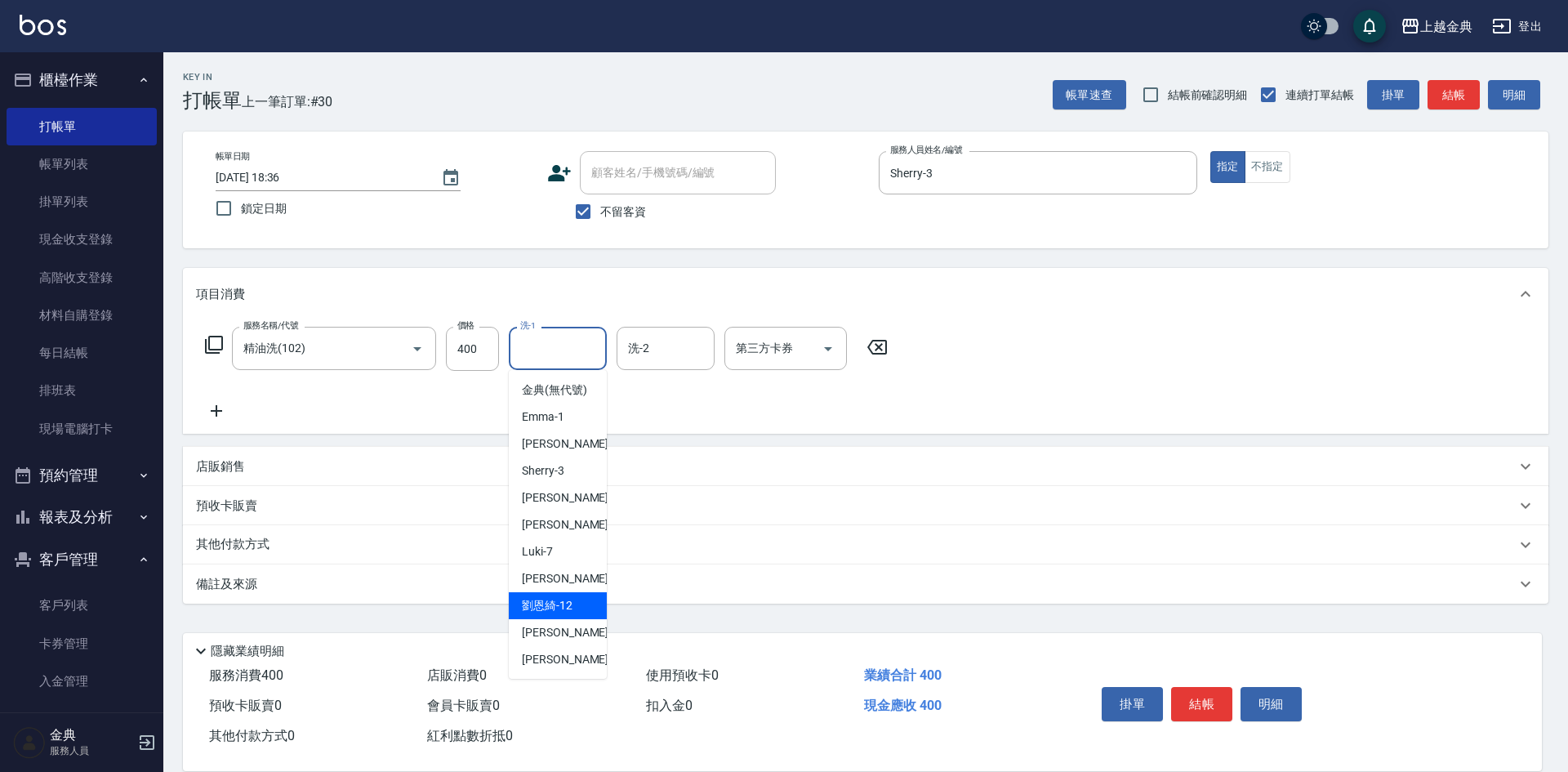
click at [557, 614] on span "[PERSON_NAME]-12" at bounding box center [546, 605] width 50 height 17
type input "[PERSON_NAME]-12"
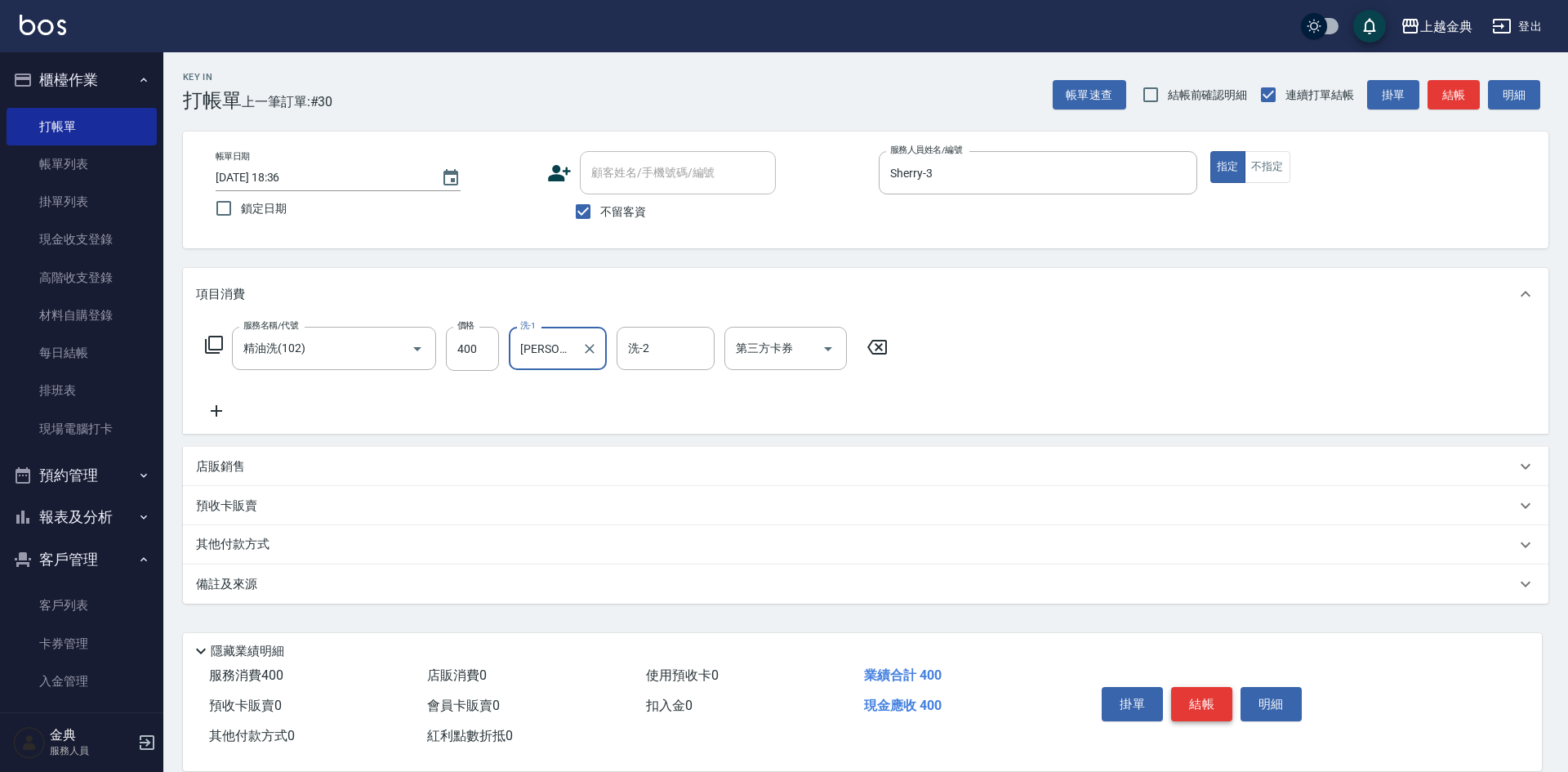
click at [1210, 698] on button "結帳" at bounding box center [1202, 704] width 61 height 34
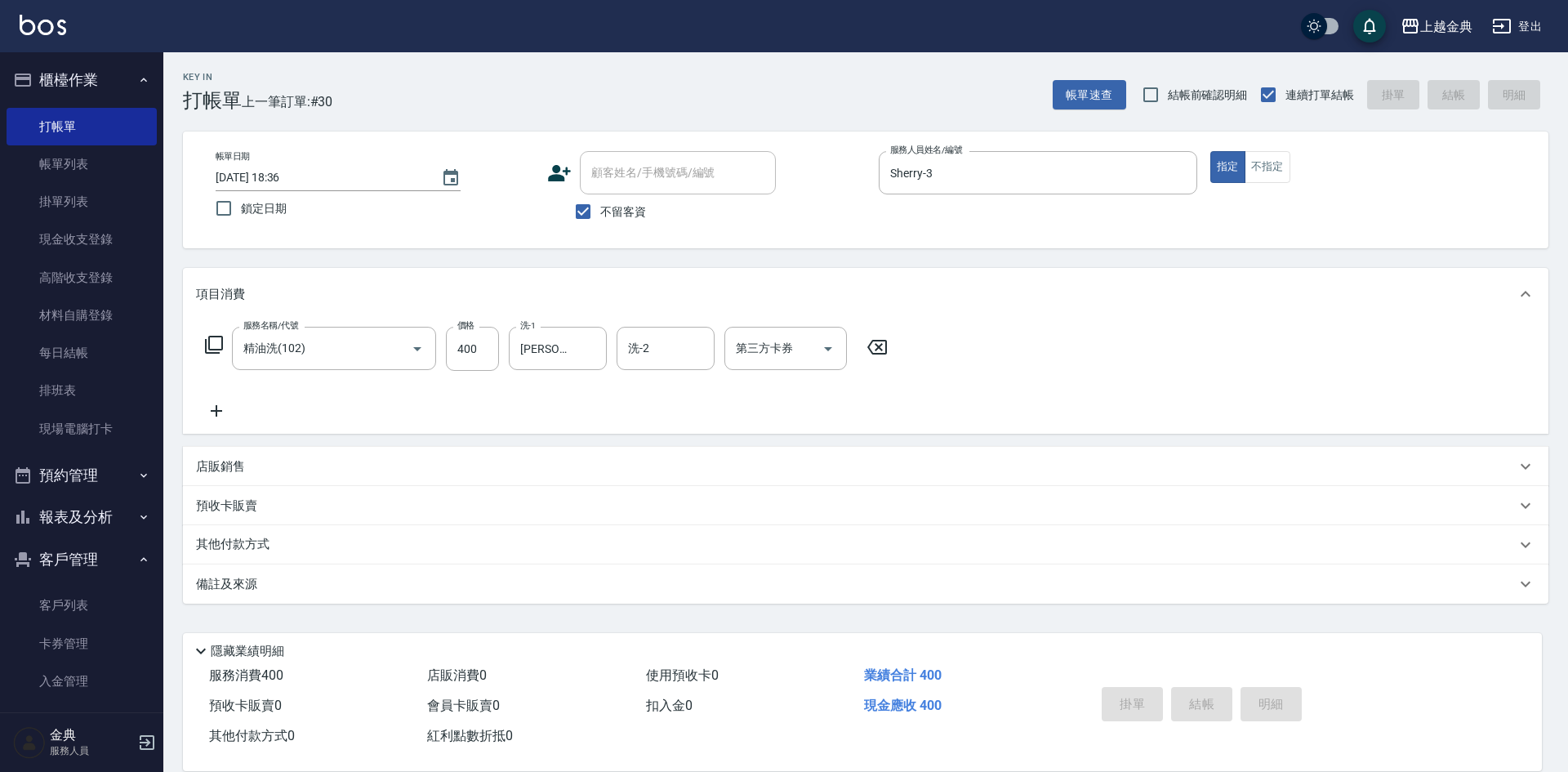
type input "[DATE] 18:37"
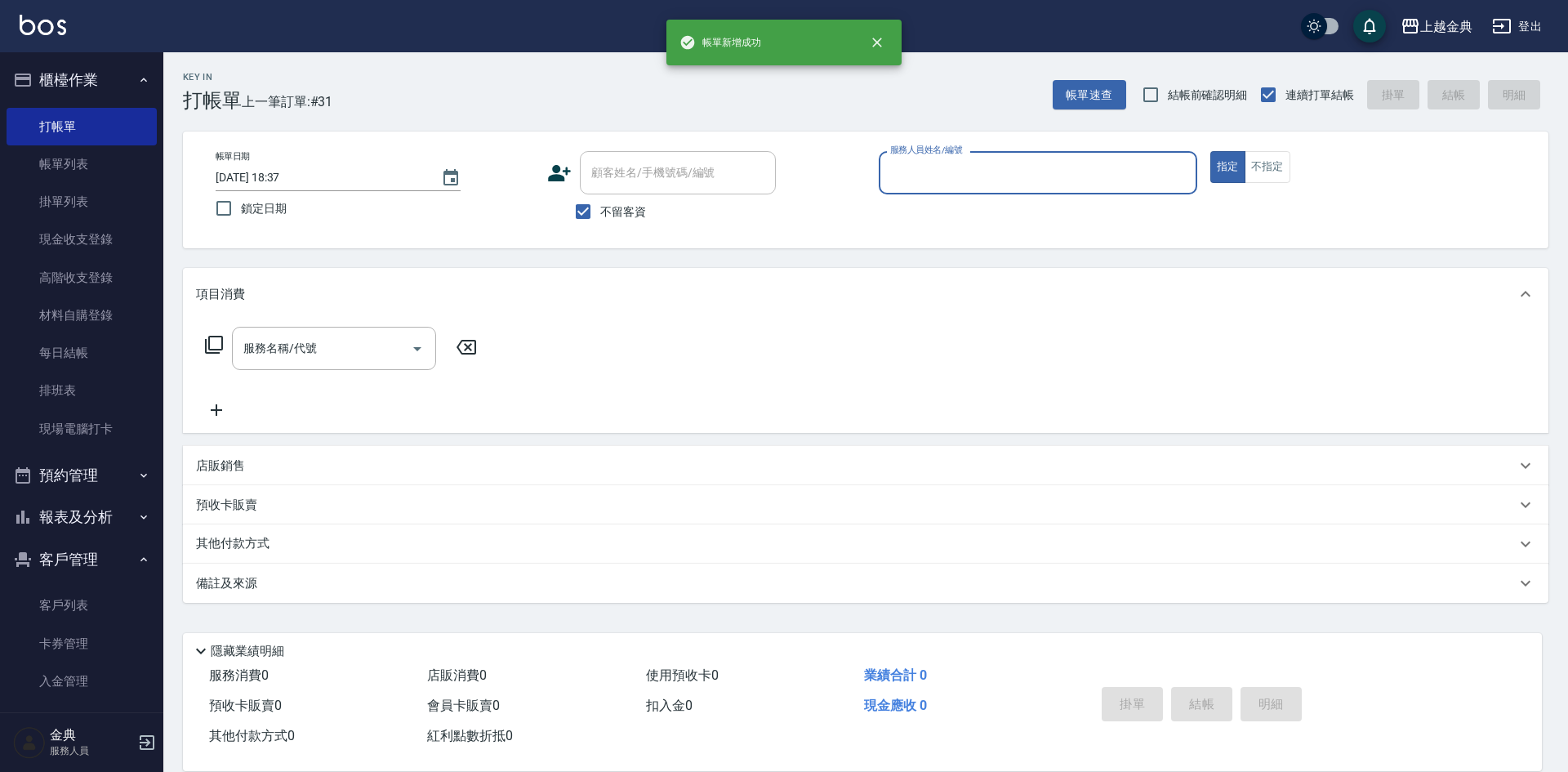
click at [996, 176] on input "服務人員姓名/編號" at bounding box center [1037, 173] width 304 height 29
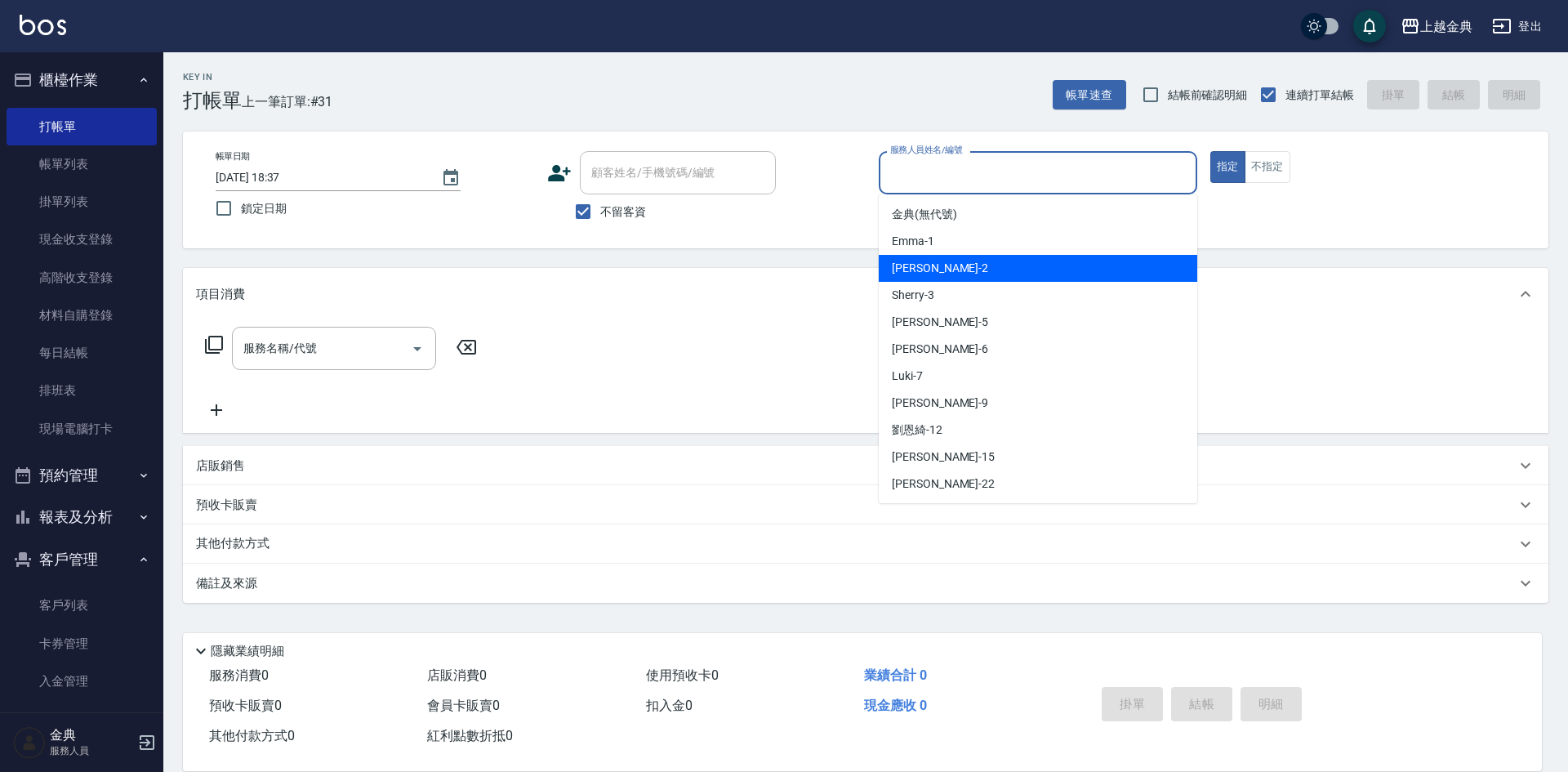
click at [998, 274] on div "Cindy -2" at bounding box center [1037, 268] width 319 height 27
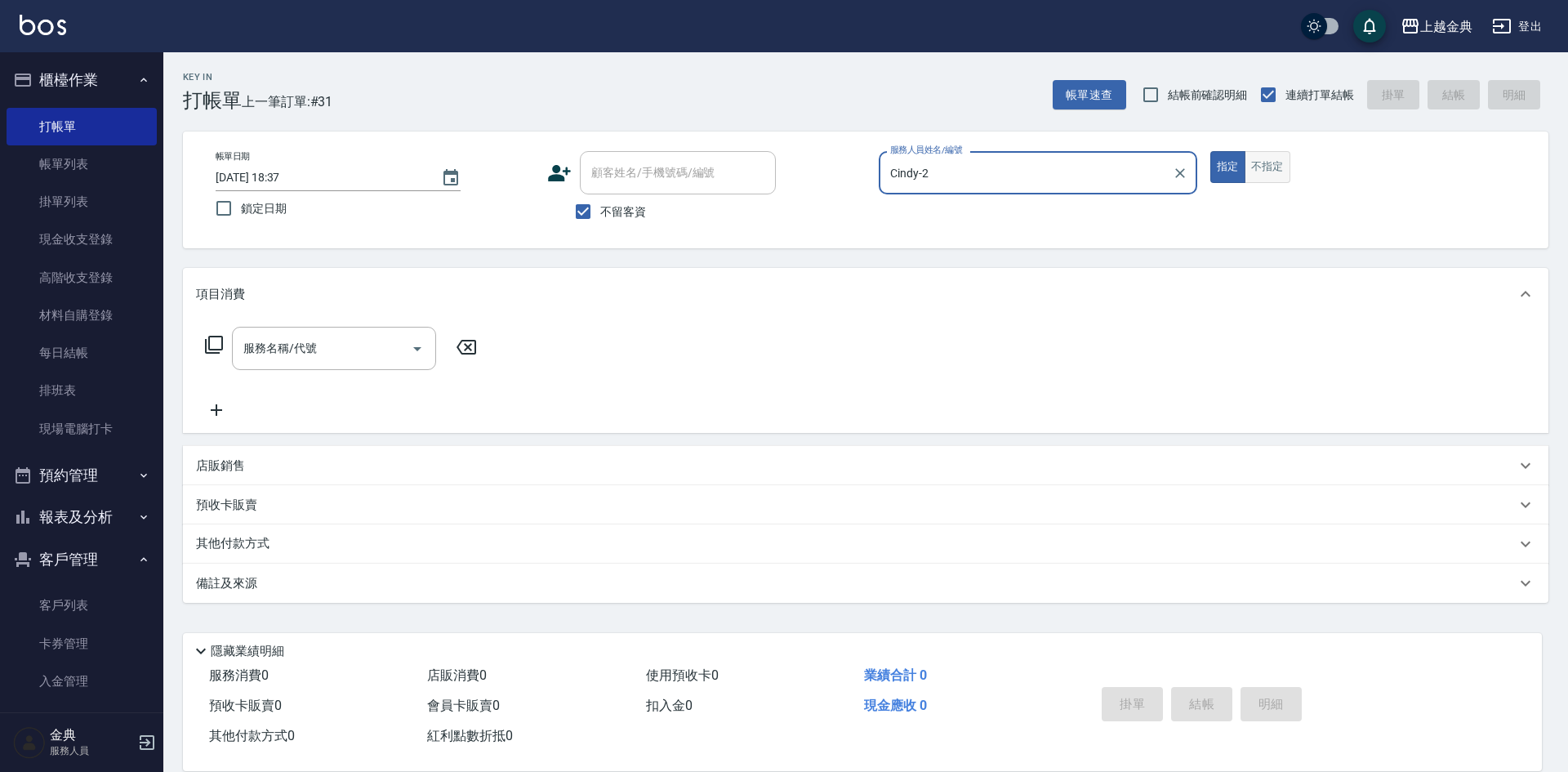
click at [1266, 170] on button "不指定" at bounding box center [1267, 167] width 46 height 31
click at [317, 354] on input "服務名稱/代號" at bounding box center [321, 348] width 165 height 29
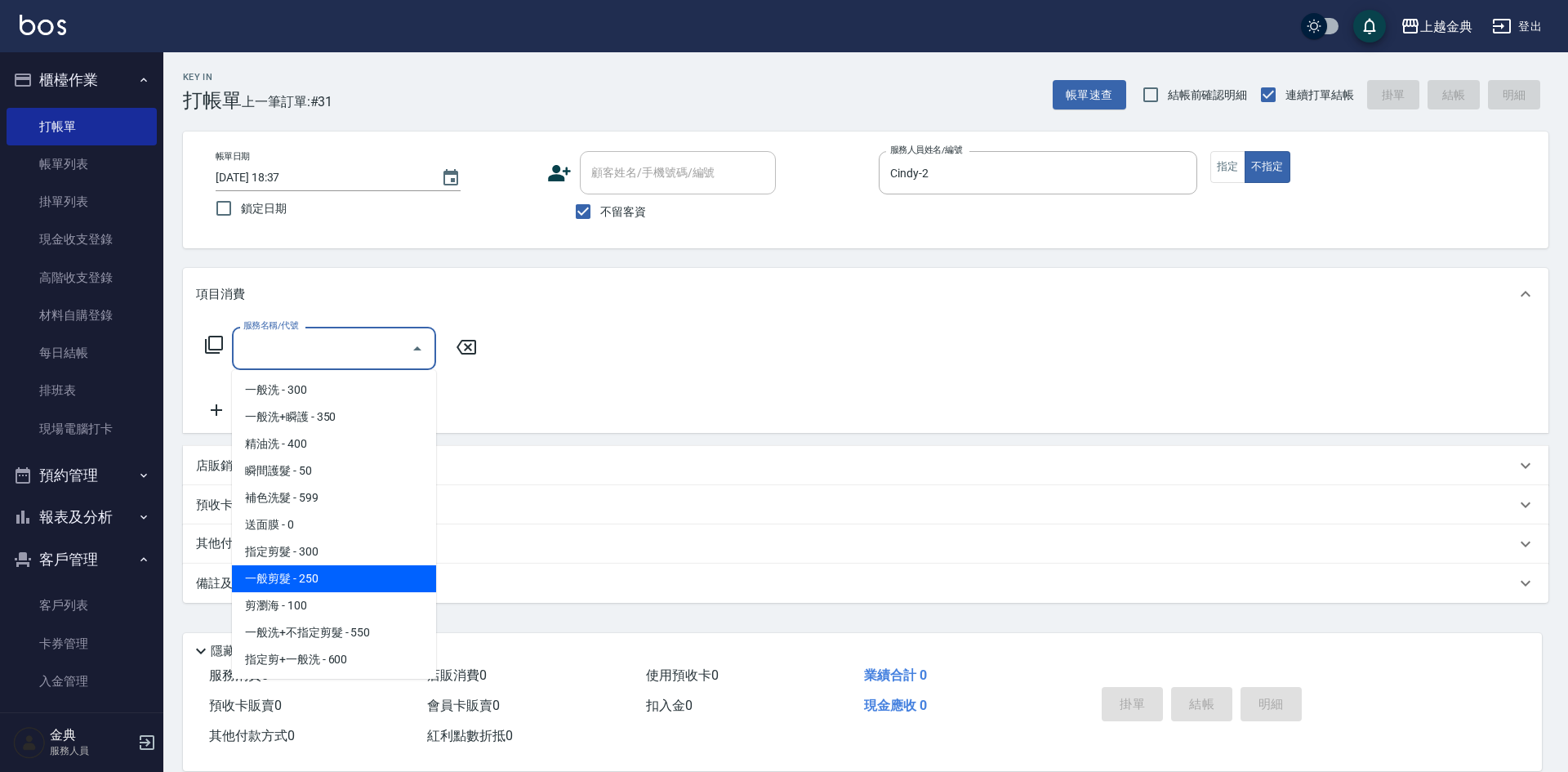
click at [331, 568] on span "一般剪髮 - 250" at bounding box center [334, 579] width 205 height 27
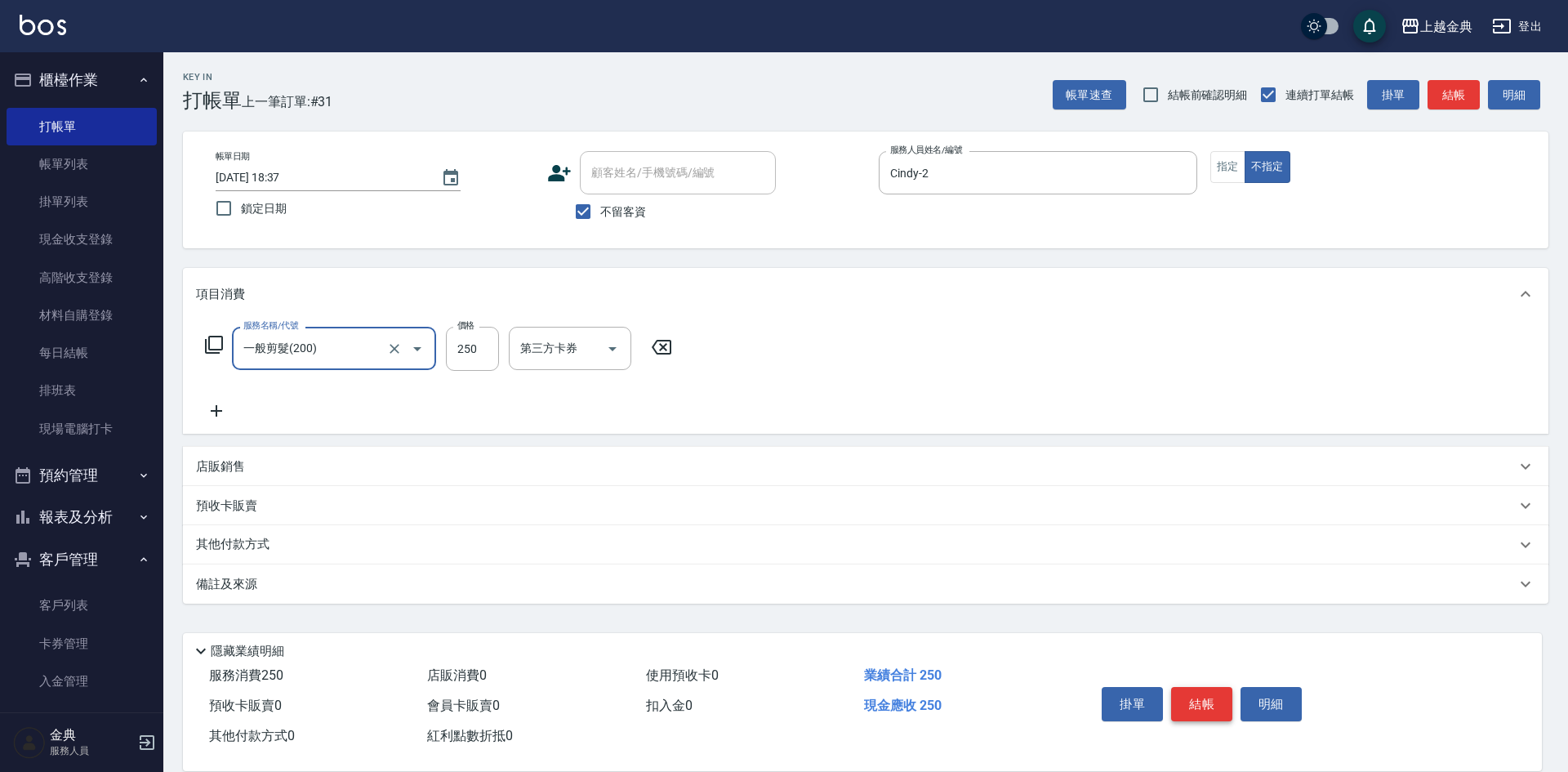
click at [1188, 690] on button "結帳" at bounding box center [1202, 704] width 61 height 34
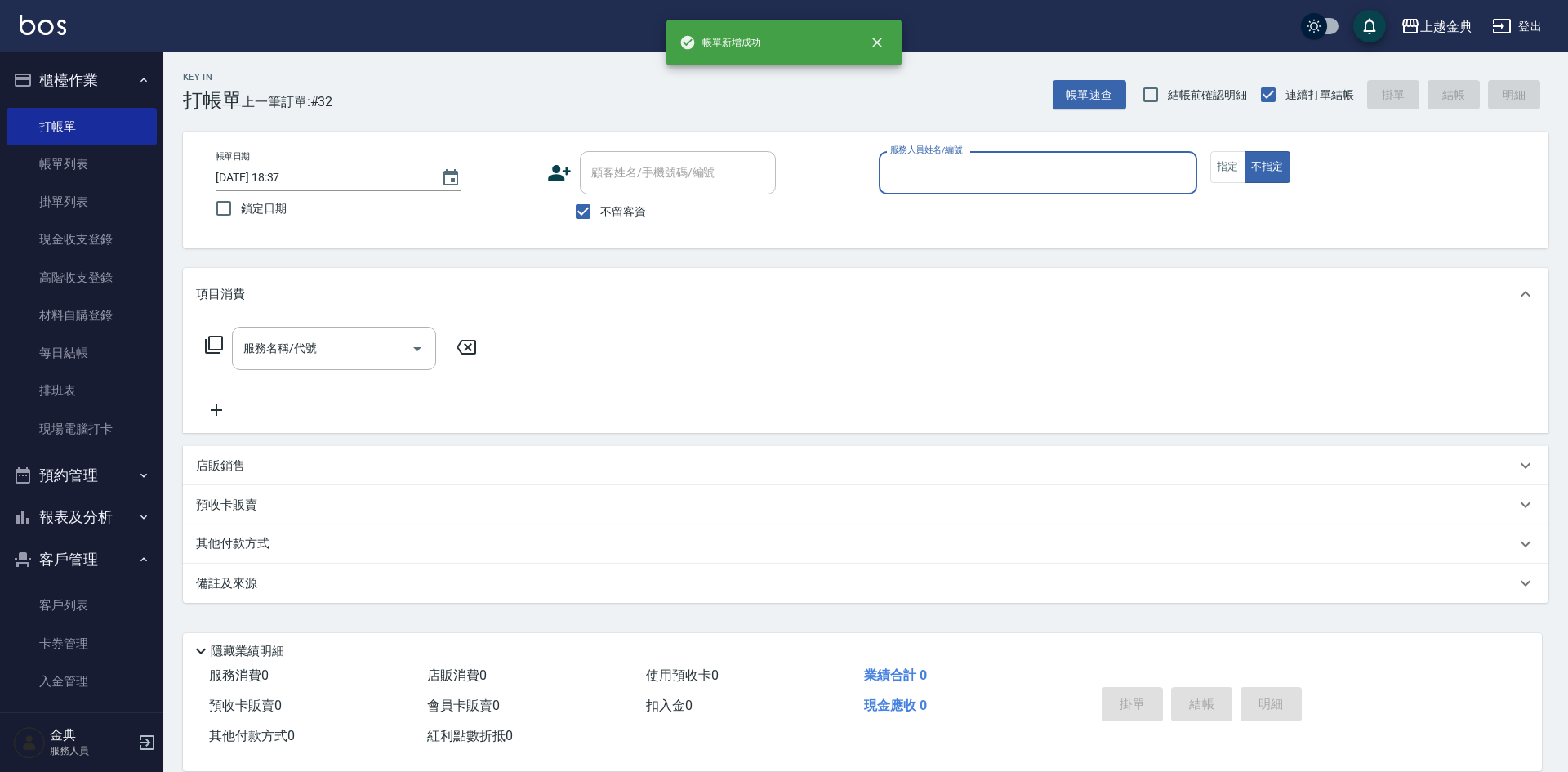
click at [975, 171] on input "服務人員姓名/編號" at bounding box center [1037, 173] width 304 height 29
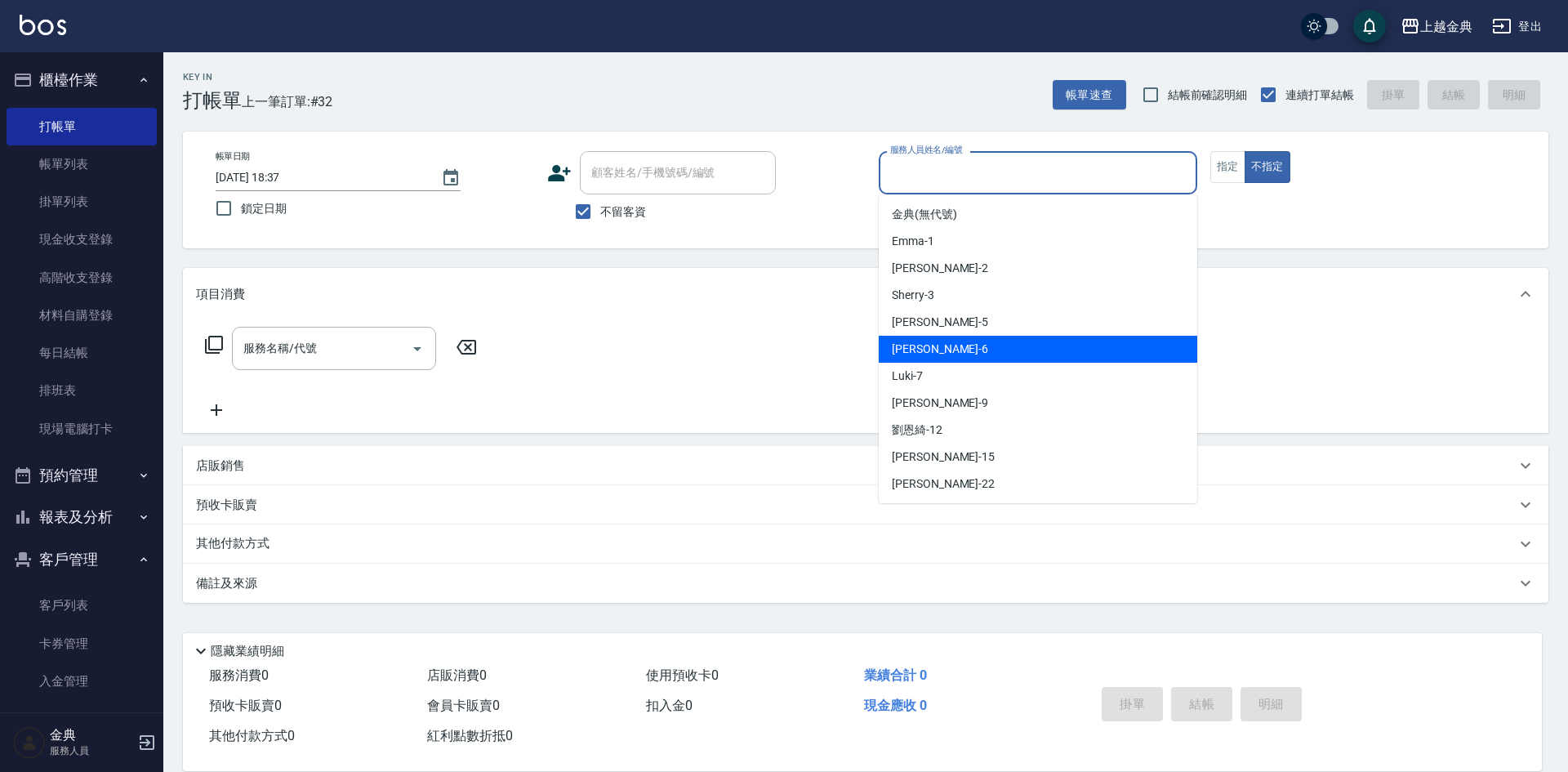
click at [990, 355] on div "[PERSON_NAME] -6" at bounding box center [1037, 349] width 319 height 27
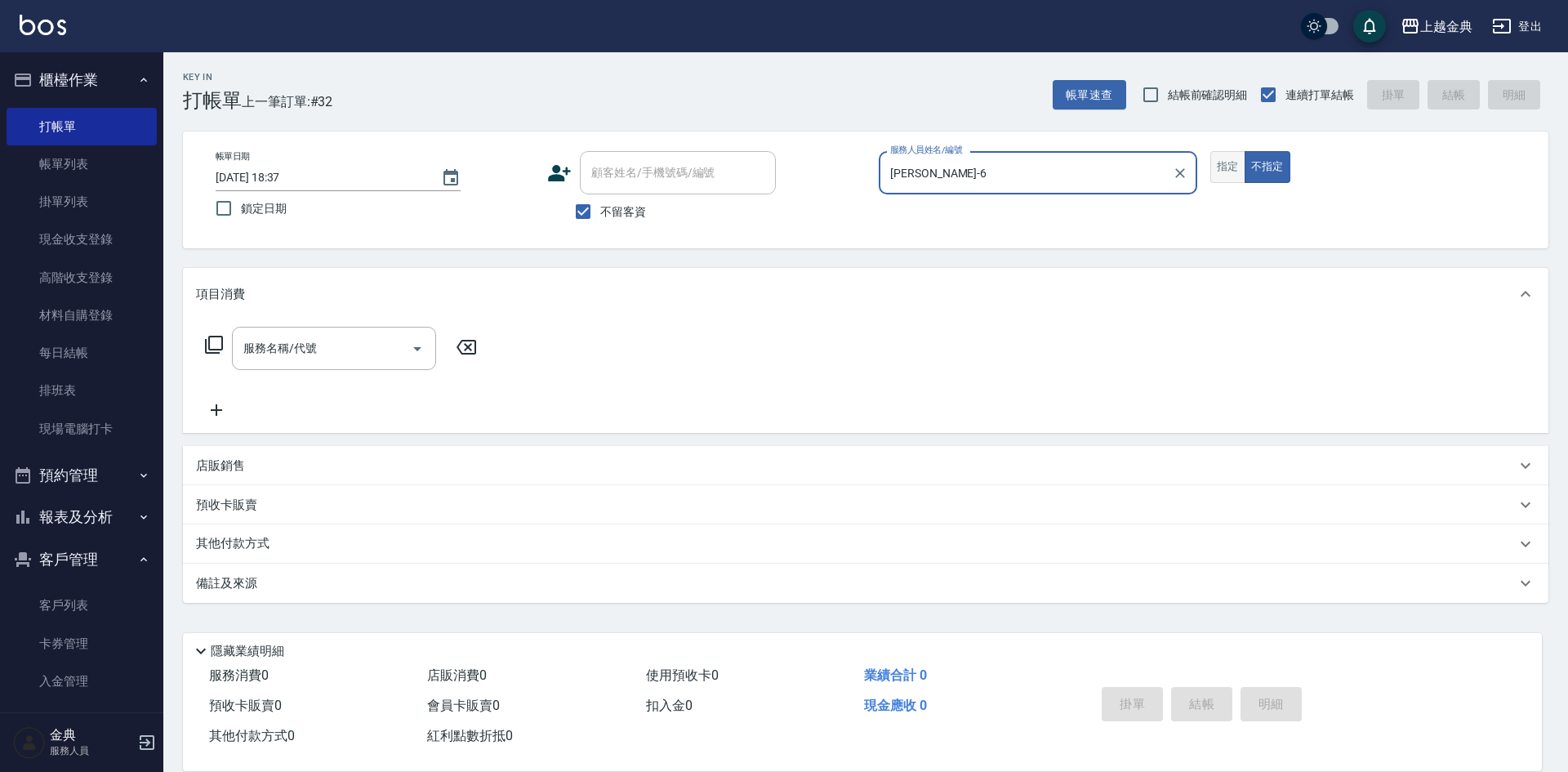
click at [1220, 173] on button "指定" at bounding box center [1227, 167] width 35 height 31
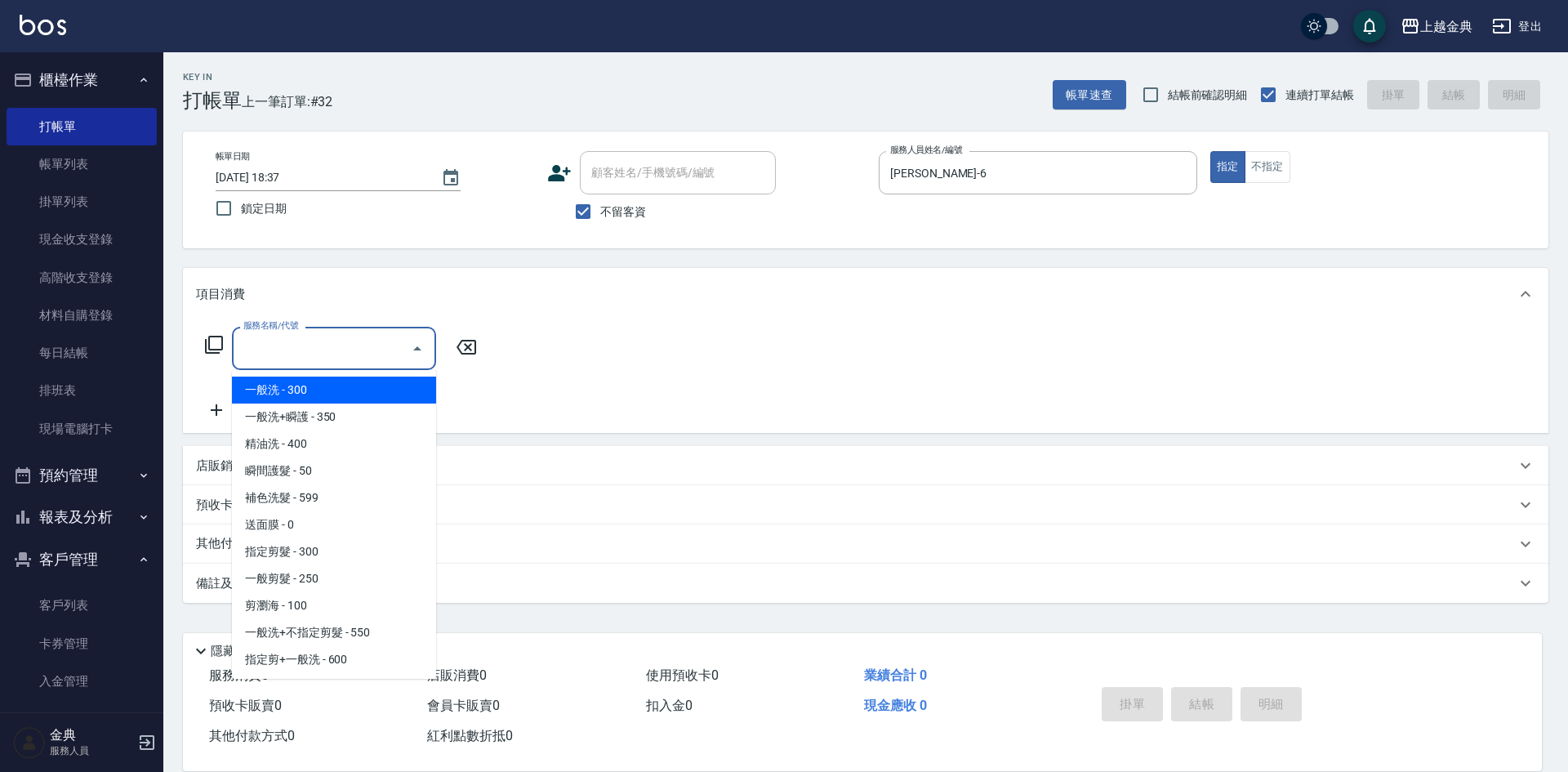
click at [303, 348] on div "服務名稱/代號 服務名稱/代號" at bounding box center [334, 347] width 205 height 43
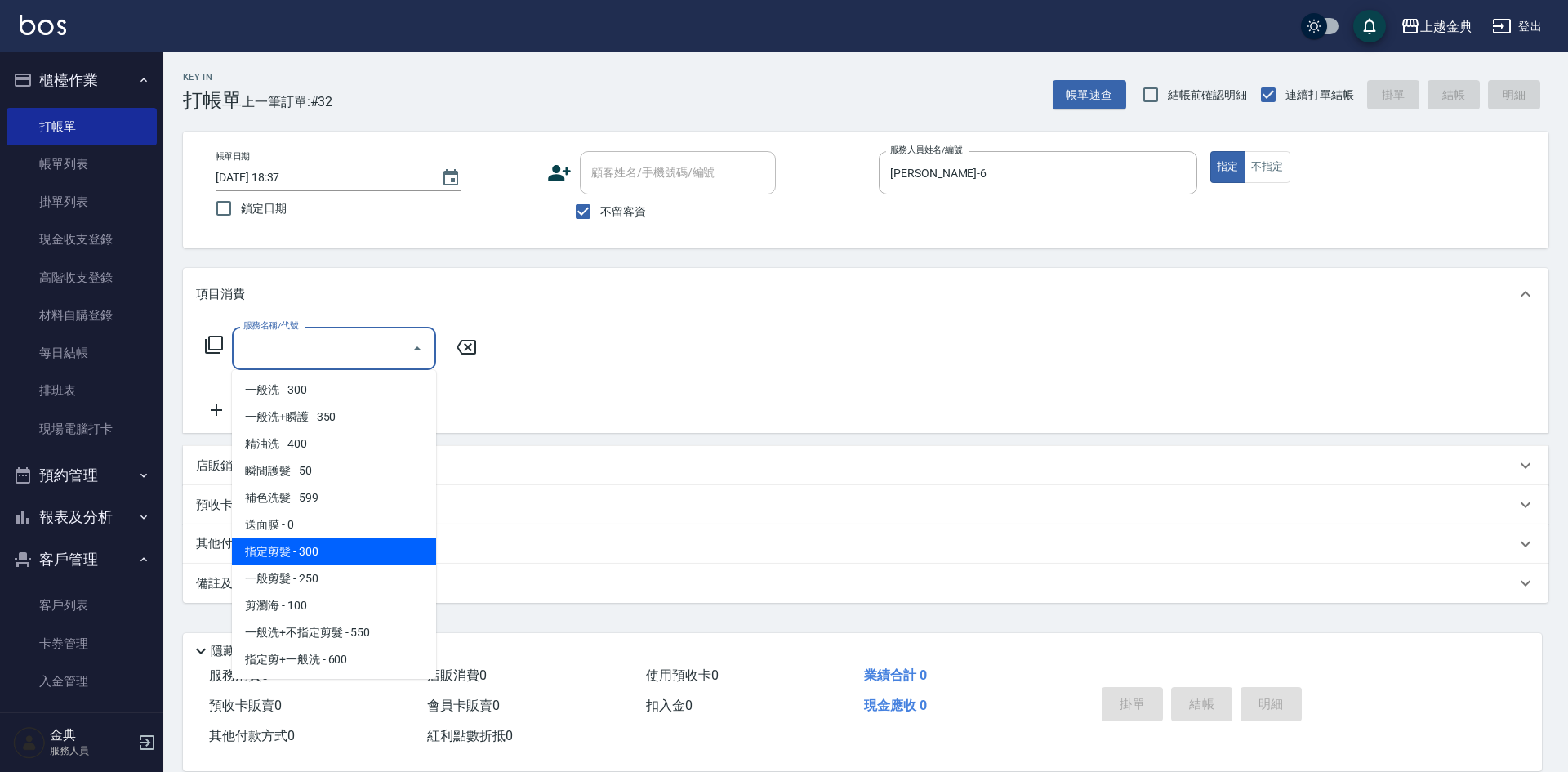
click at [357, 562] on span "指定剪髮 - 300" at bounding box center [334, 552] width 205 height 27
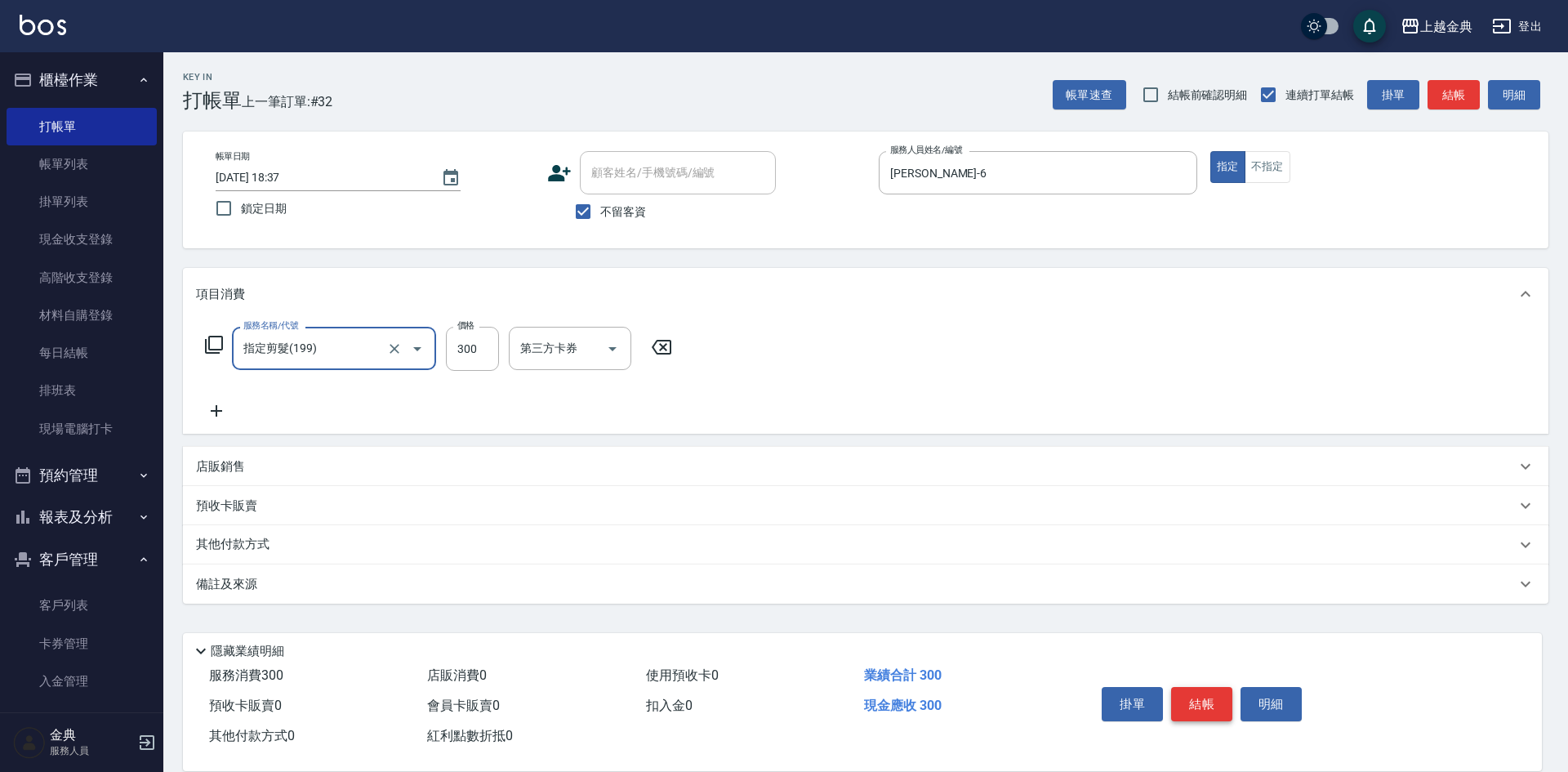
click at [1213, 688] on button "結帳" at bounding box center [1202, 704] width 61 height 34
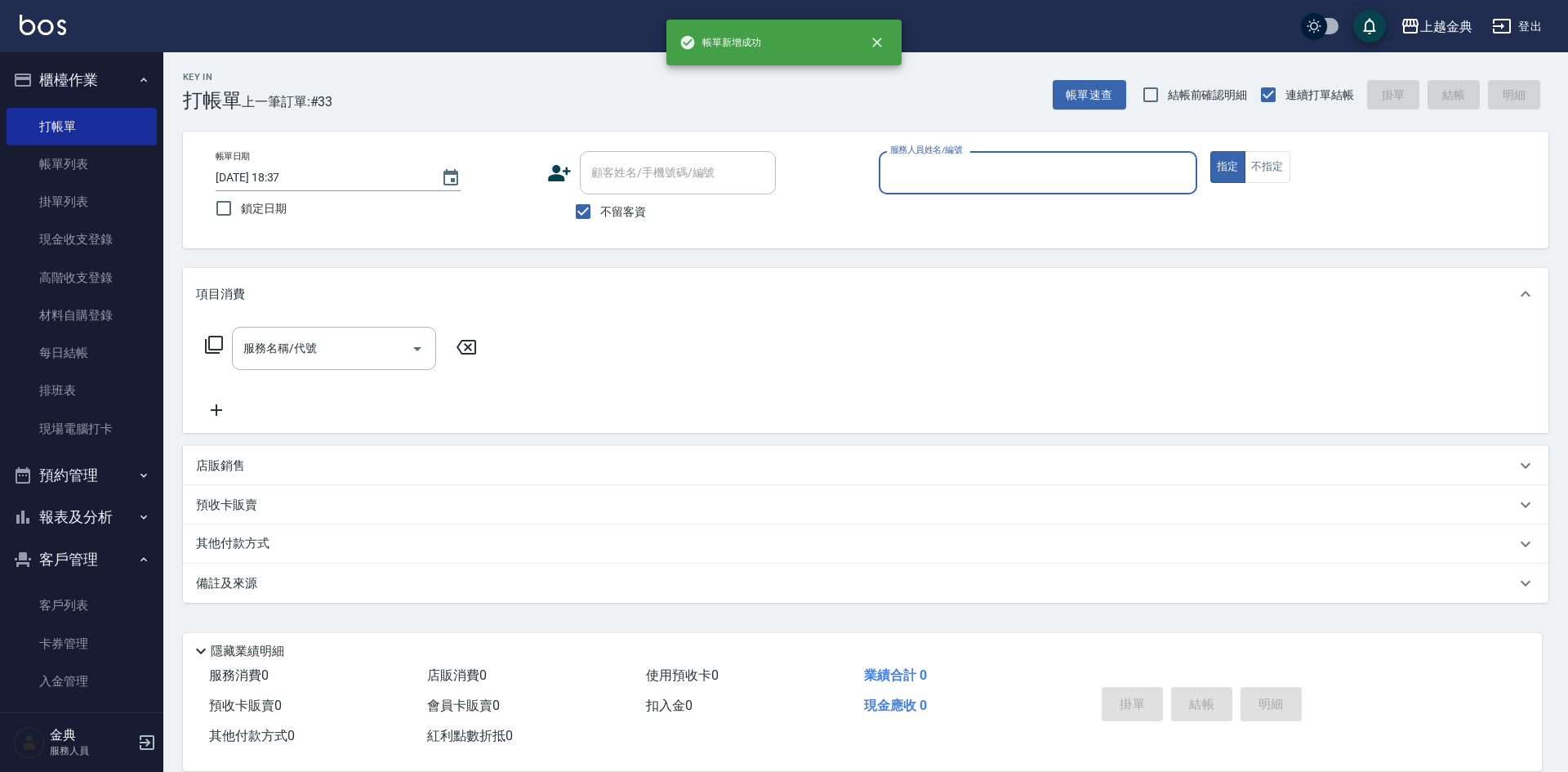
click at [982, 179] on input "服務人員姓名/編號" at bounding box center [1037, 173] width 304 height 29
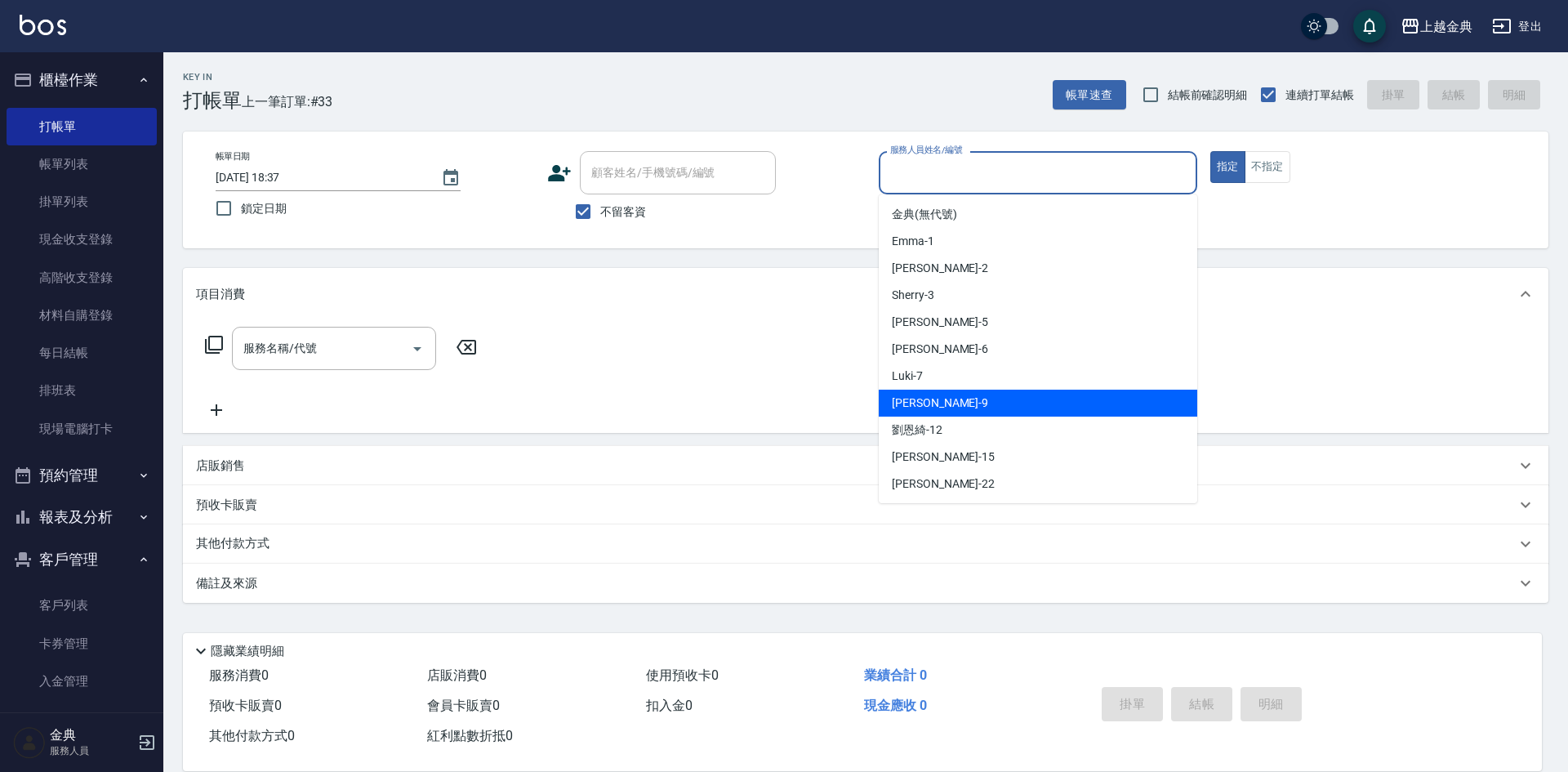
click at [982, 400] on div "[PERSON_NAME] -9" at bounding box center [1037, 403] width 319 height 27
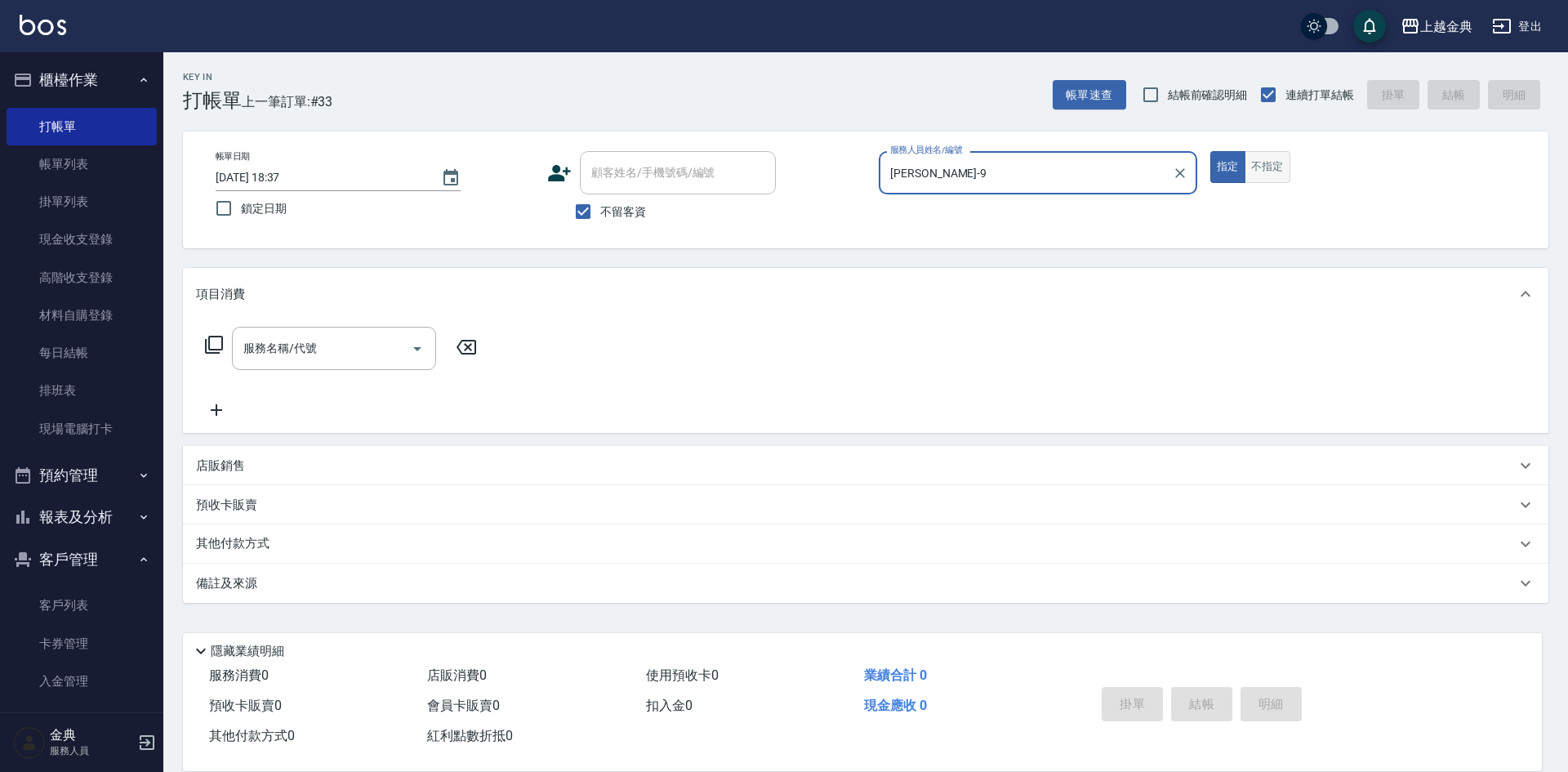
click at [1262, 179] on button "不指定" at bounding box center [1267, 167] width 46 height 31
click at [312, 341] on div "服務名稱/代號 服務名稱/代號" at bounding box center [334, 347] width 205 height 43
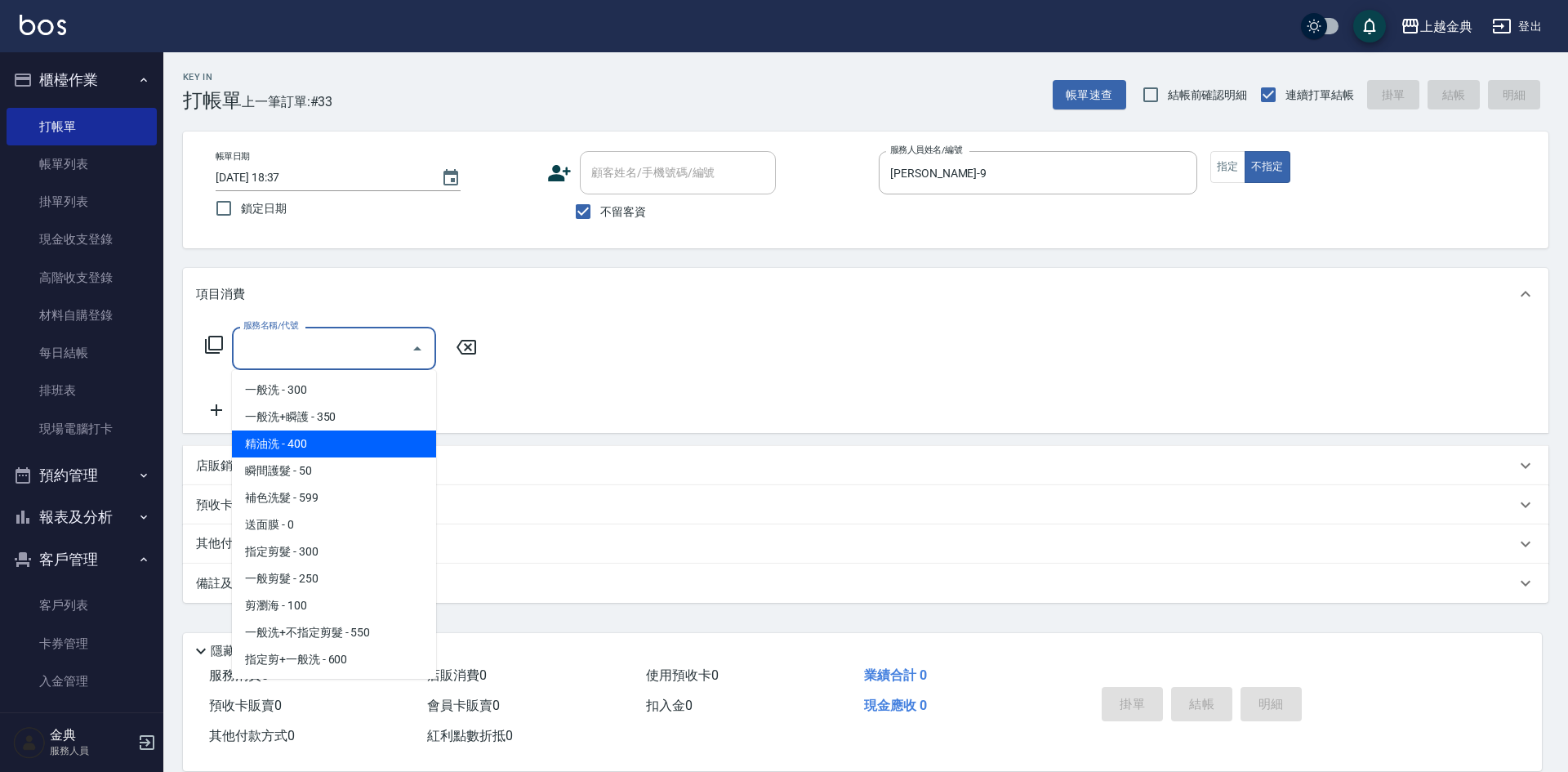
click at [317, 441] on span "精油洗 - 400" at bounding box center [334, 444] width 205 height 27
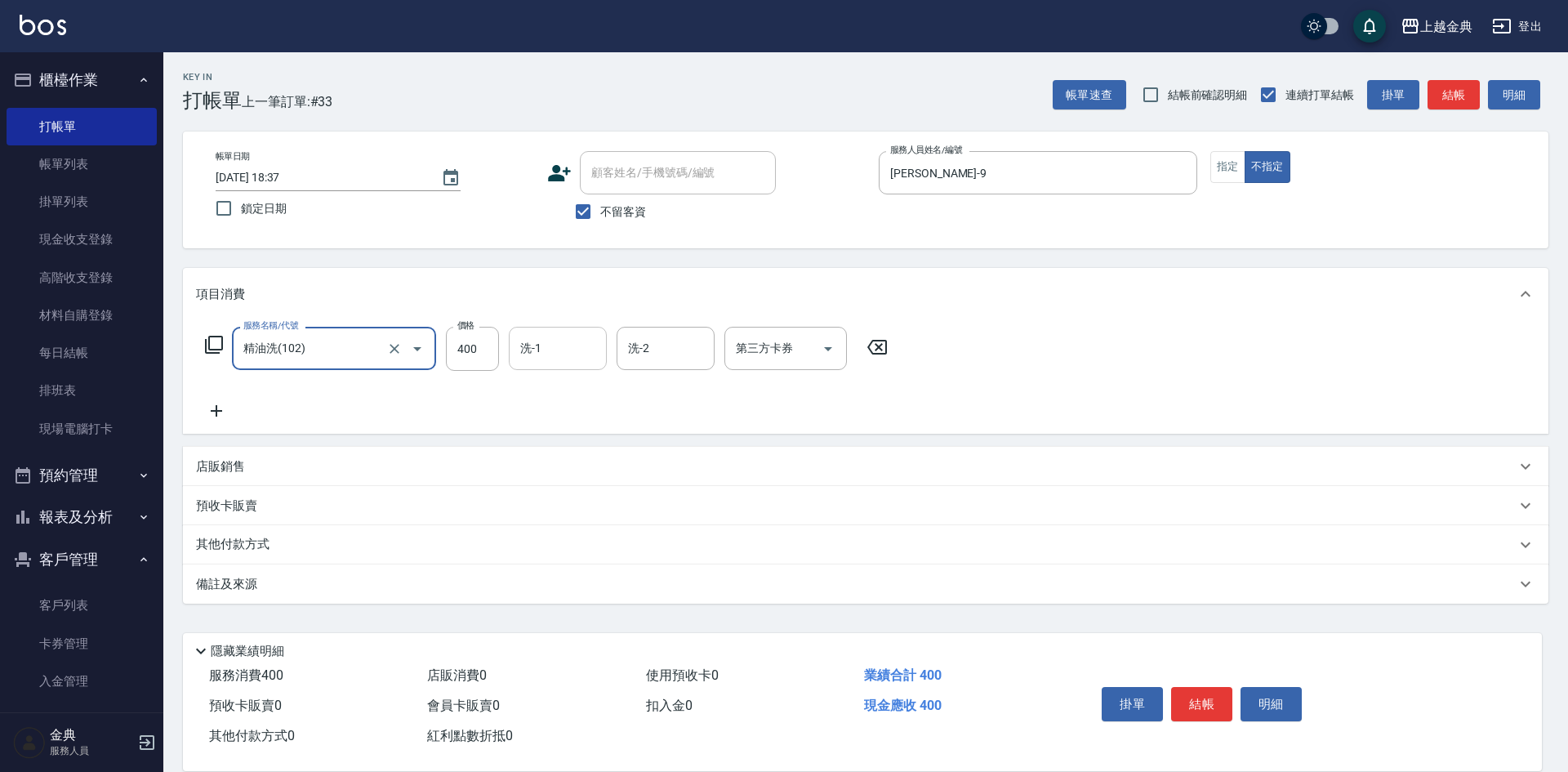
click at [556, 354] on input "洗-1" at bounding box center [558, 348] width 84 height 29
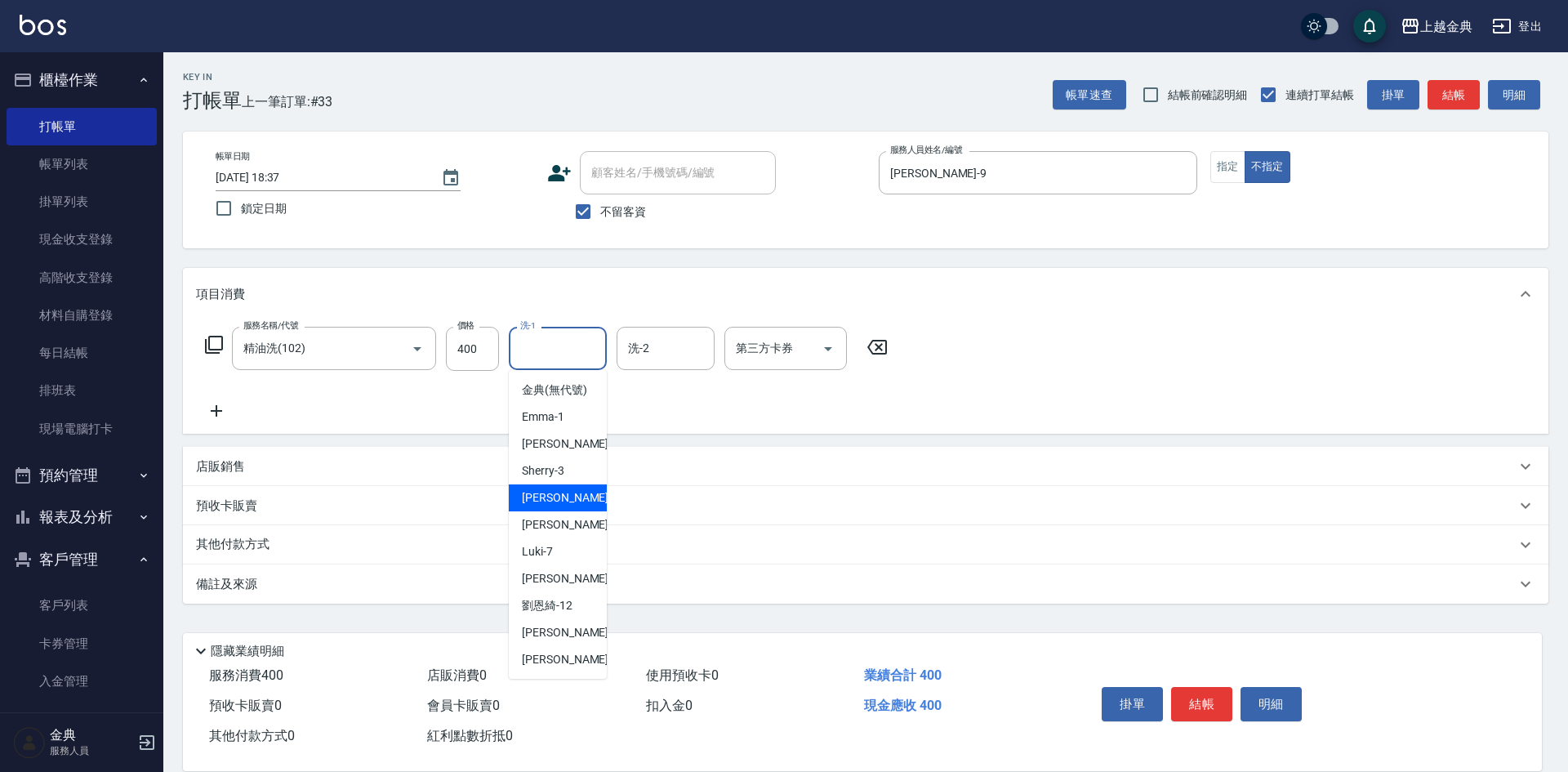
click at [567, 511] on div "[PERSON_NAME] -5" at bounding box center [558, 498] width 98 height 27
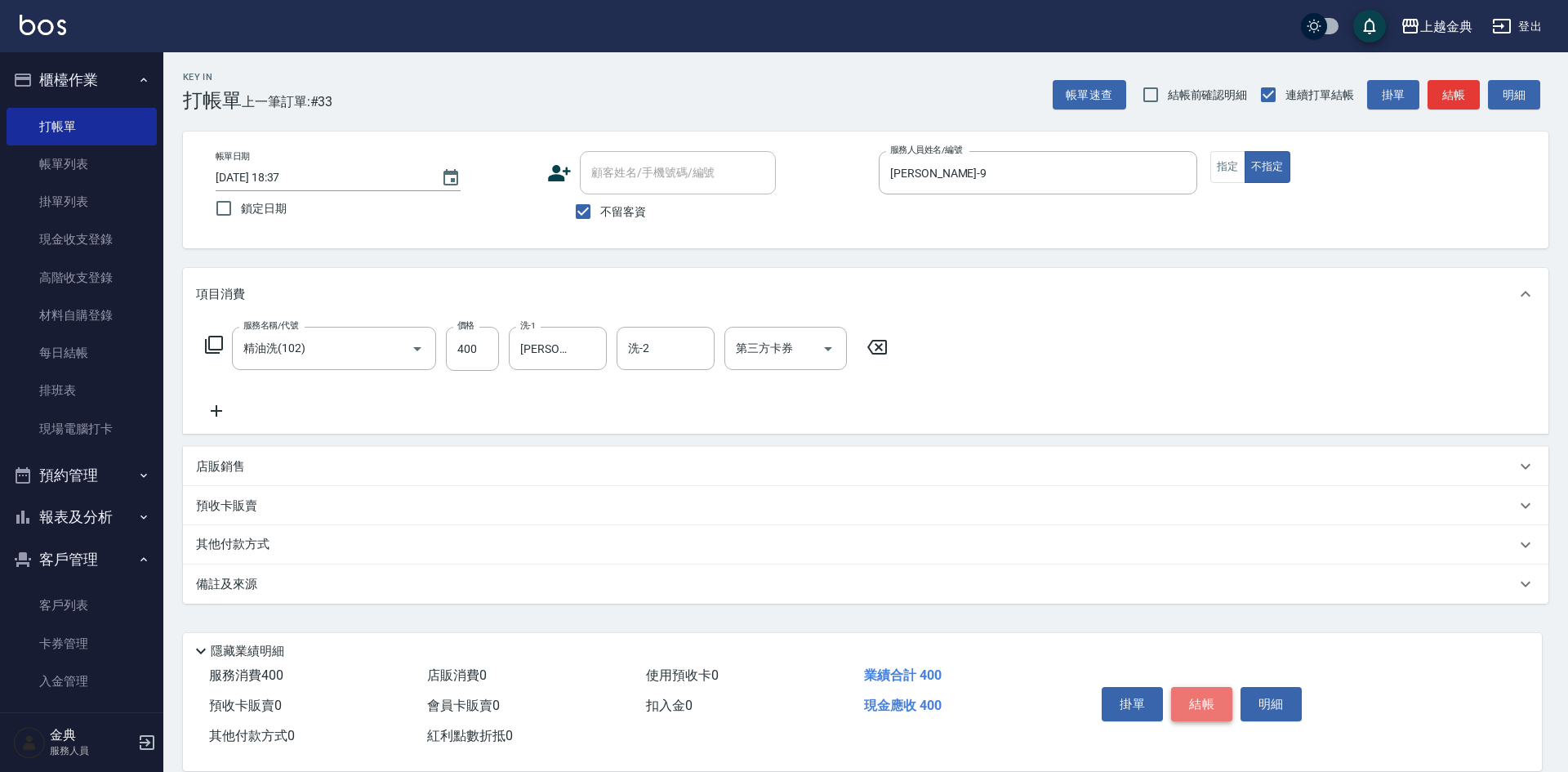
click at [1222, 706] on button "結帳" at bounding box center [1202, 704] width 61 height 34
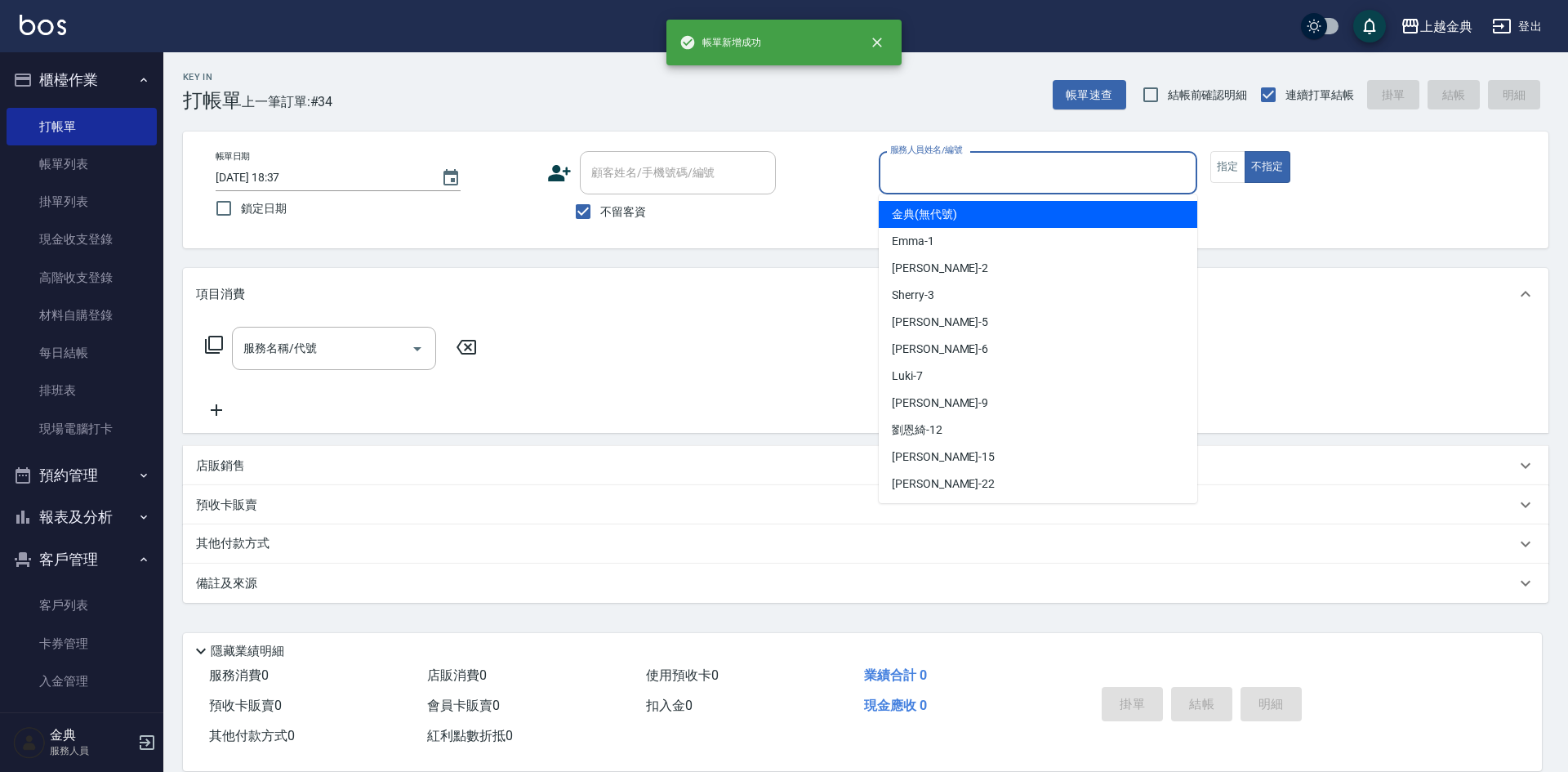
click at [997, 165] on input "服務人員姓名/編號" at bounding box center [1037, 173] width 304 height 29
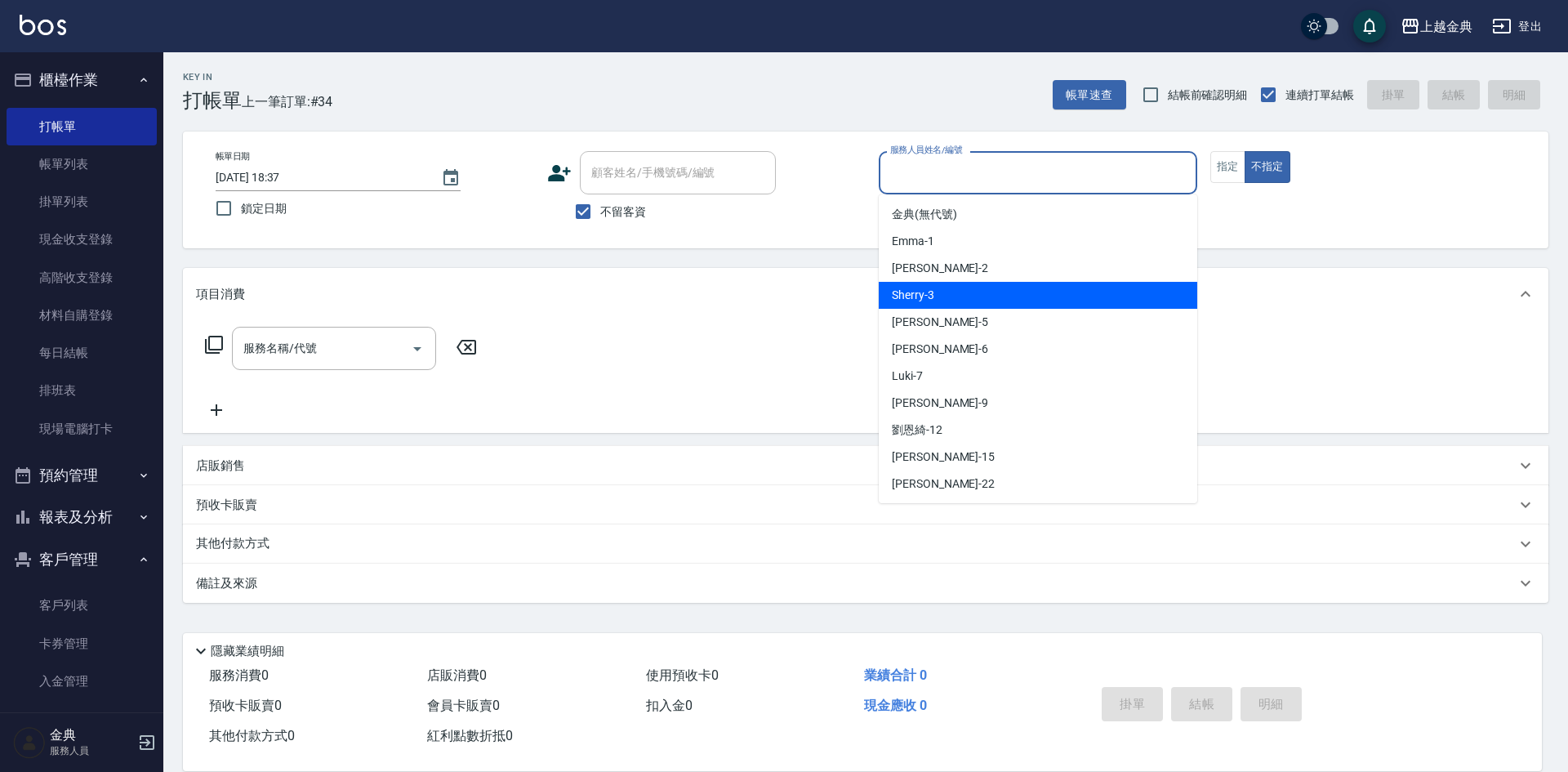
click at [963, 303] on div "Sherry -3" at bounding box center [1037, 295] width 319 height 27
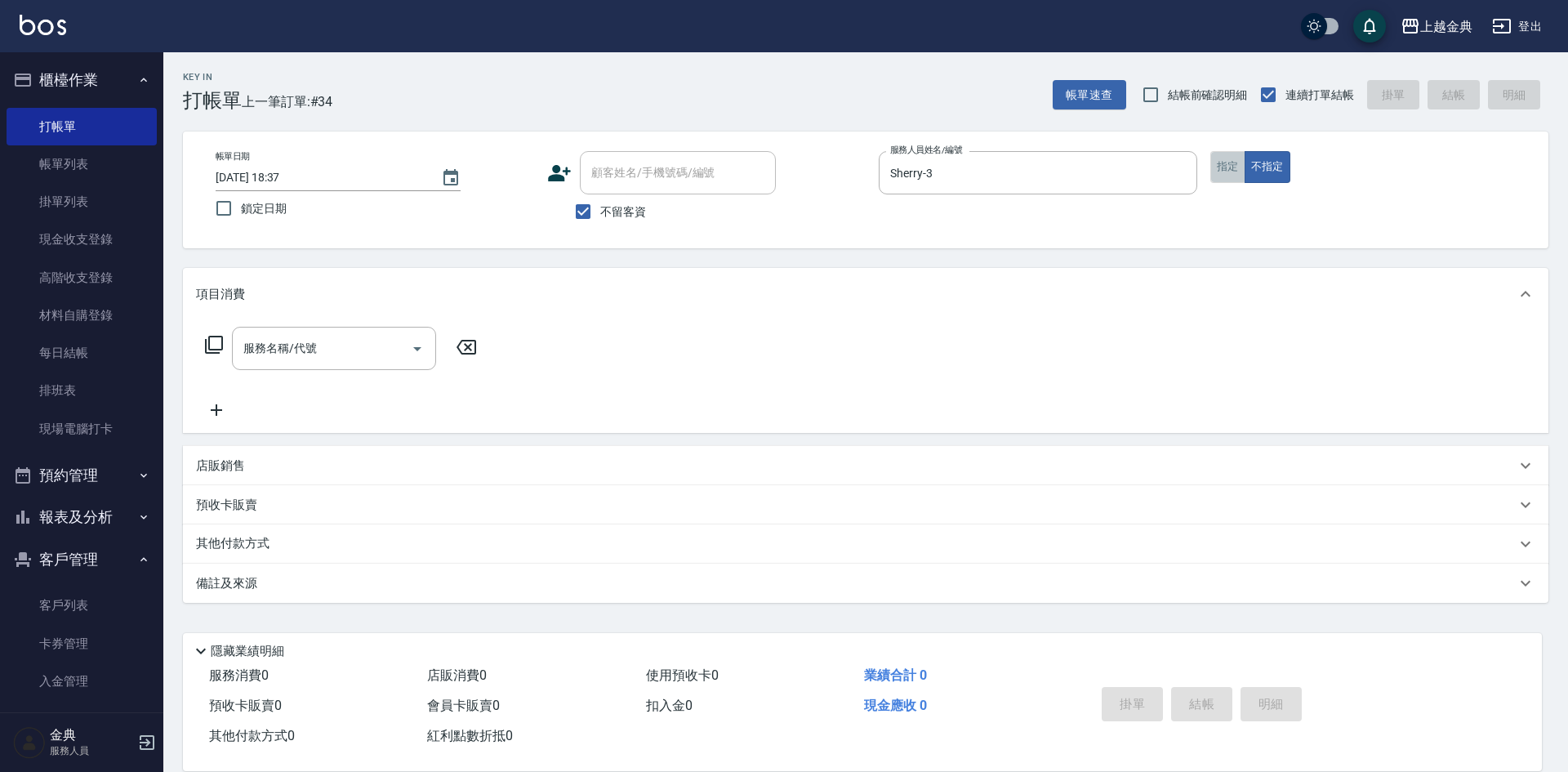
click at [1226, 169] on button "指定" at bounding box center [1227, 167] width 35 height 31
click at [311, 366] on div "服務名稱/代號" at bounding box center [334, 347] width 205 height 43
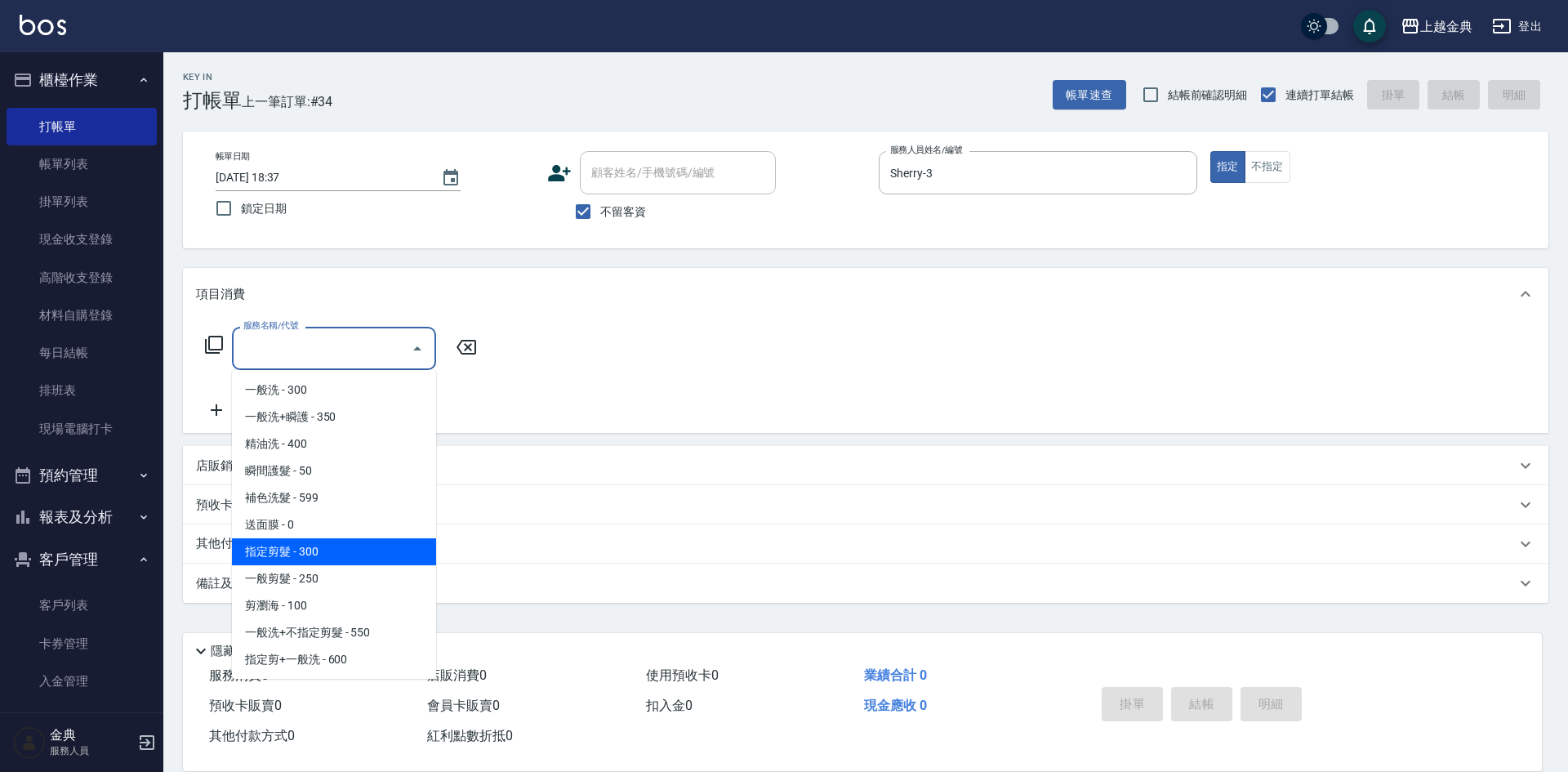
click at [345, 552] on span "指定剪髮 - 300" at bounding box center [334, 552] width 205 height 27
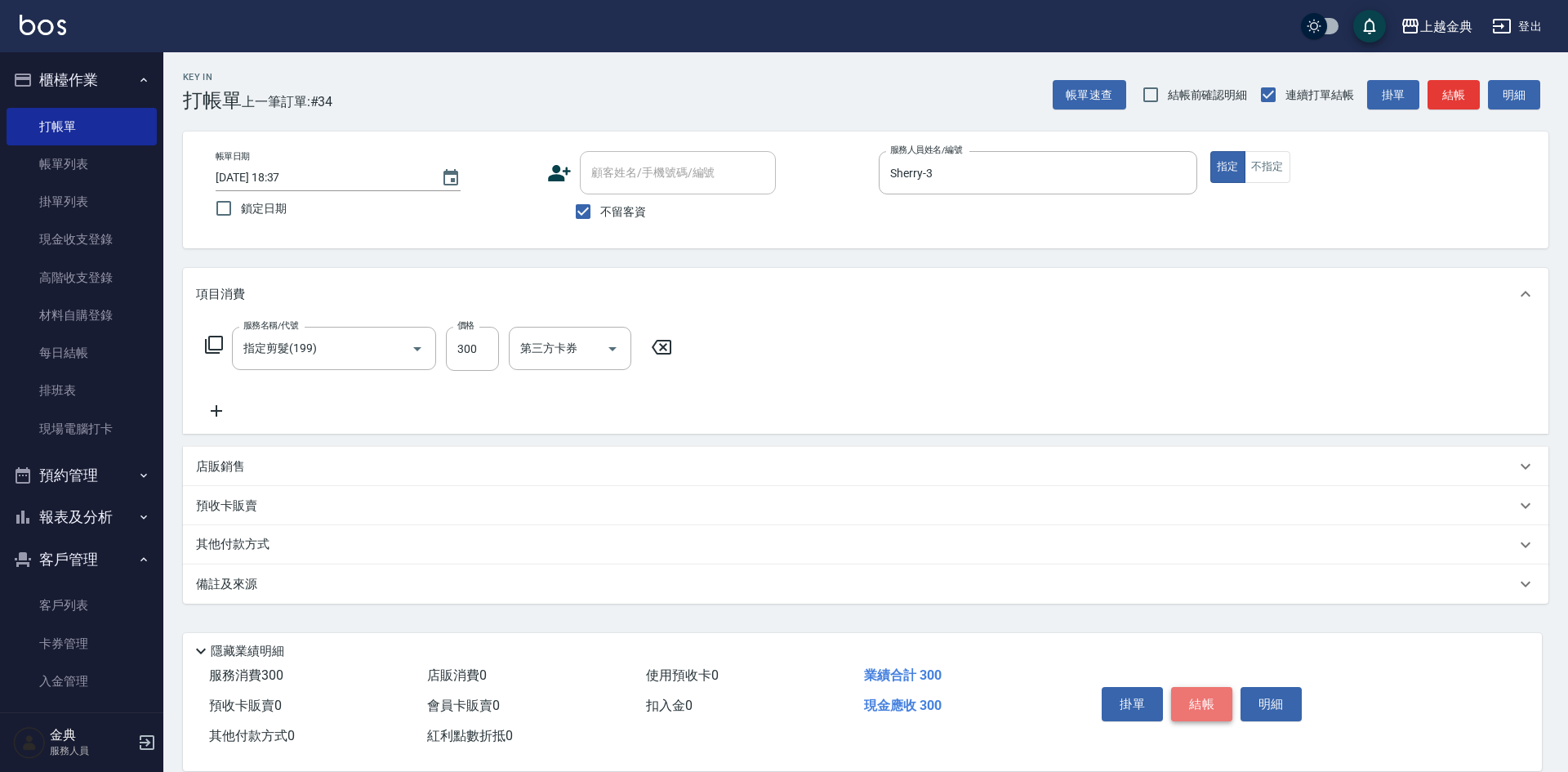
click at [1205, 701] on button "結帳" at bounding box center [1202, 704] width 61 height 34
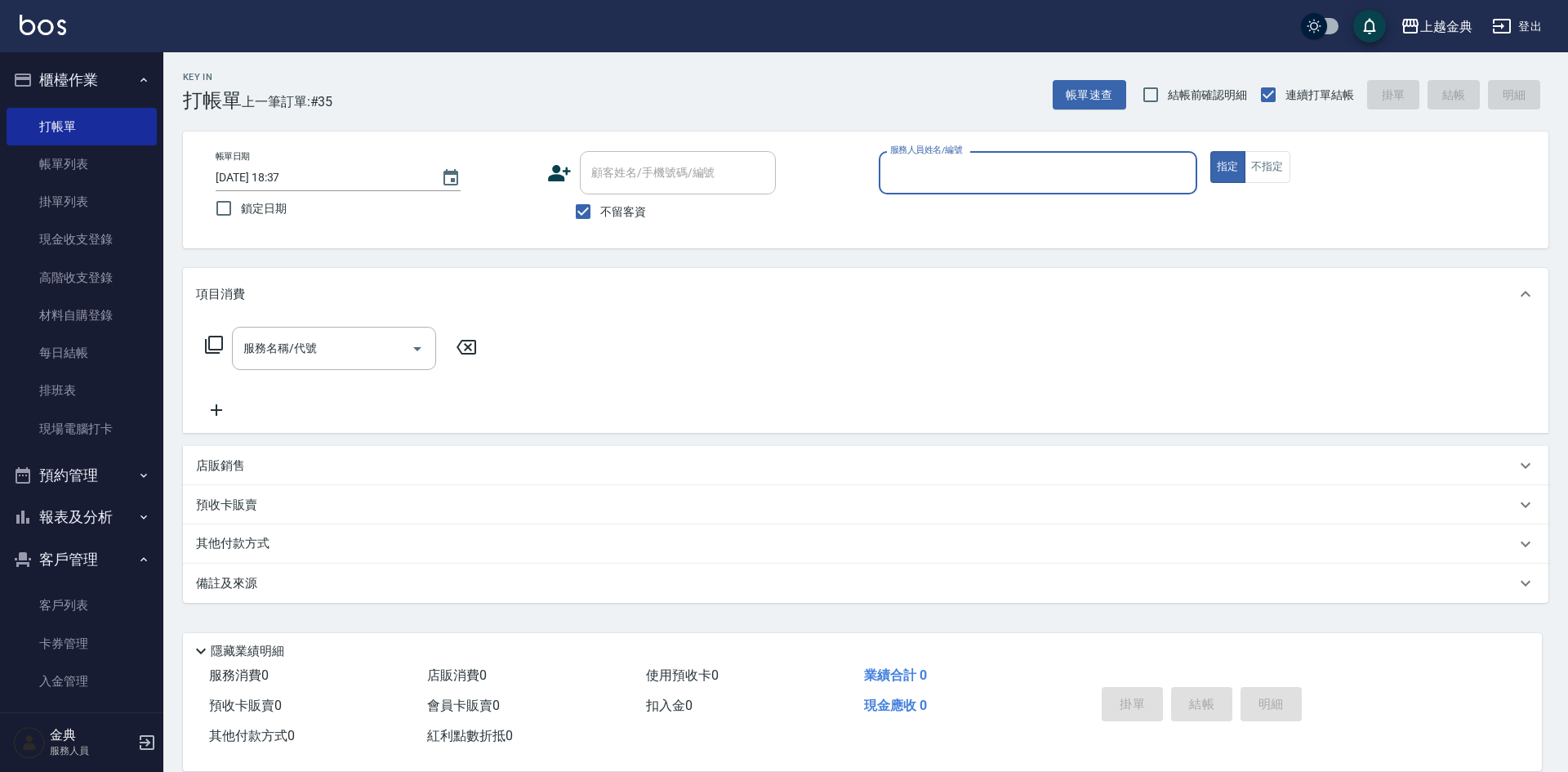
click at [975, 181] on input "服務人員姓名/編號" at bounding box center [1037, 173] width 304 height 29
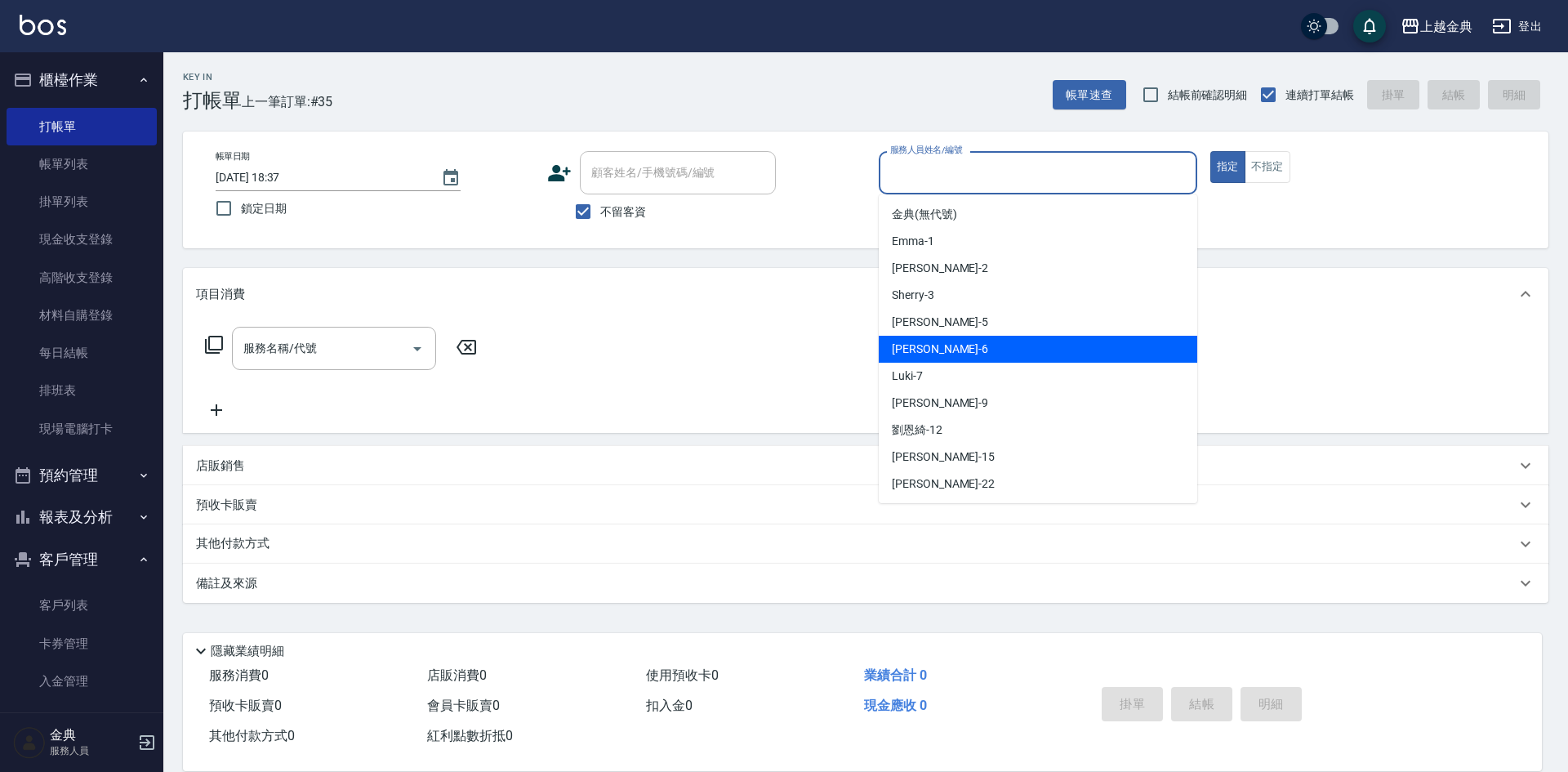
click at [993, 343] on div "[PERSON_NAME] -6" at bounding box center [1037, 349] width 319 height 27
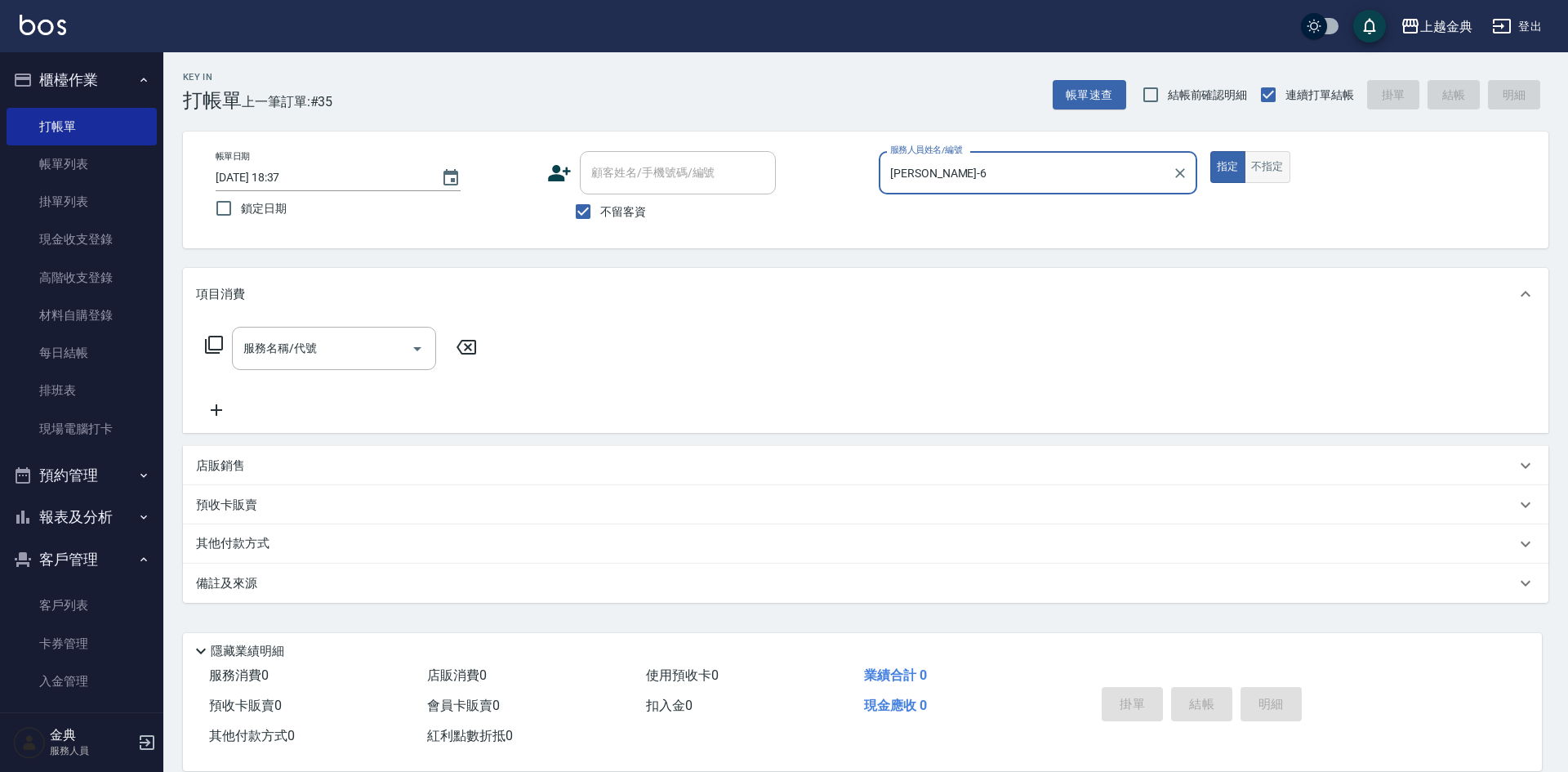
click at [1274, 168] on button "不指定" at bounding box center [1267, 167] width 46 height 31
click at [375, 339] on input "服務名稱/代號" at bounding box center [321, 348] width 165 height 29
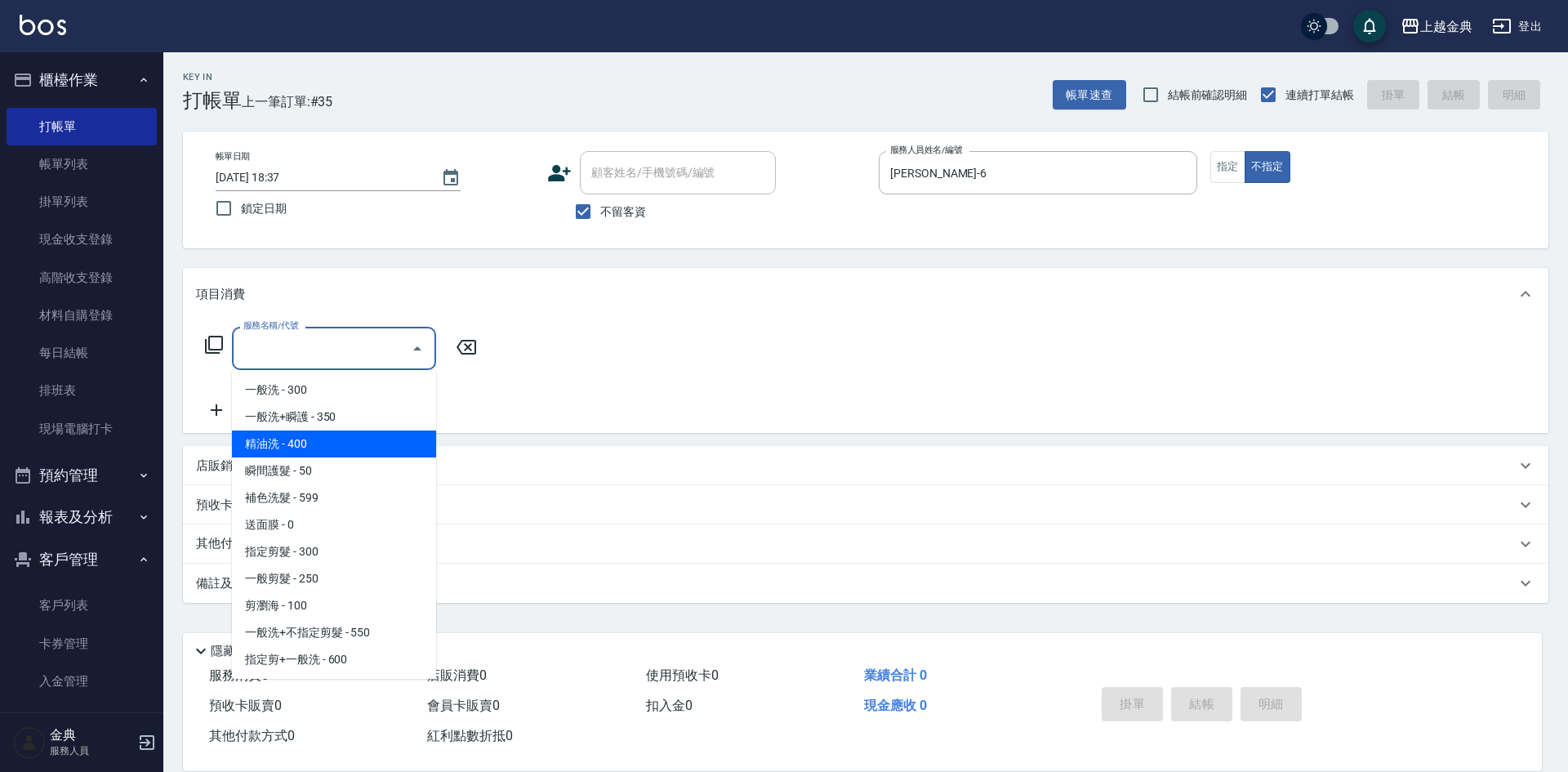
click at [314, 446] on span "精油洗 - 400" at bounding box center [334, 444] width 205 height 27
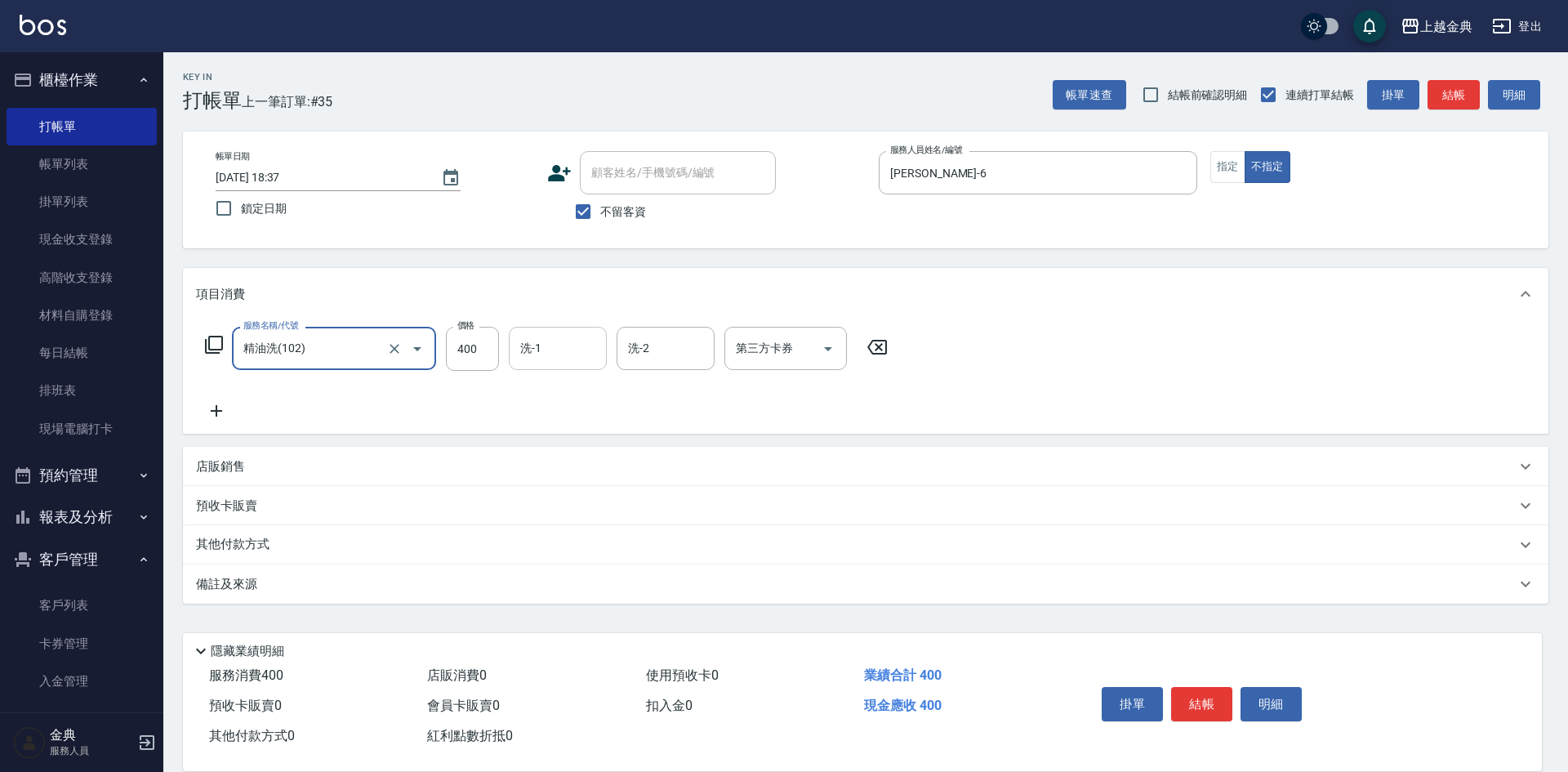
click at [544, 346] on input "洗-1" at bounding box center [558, 348] width 84 height 29
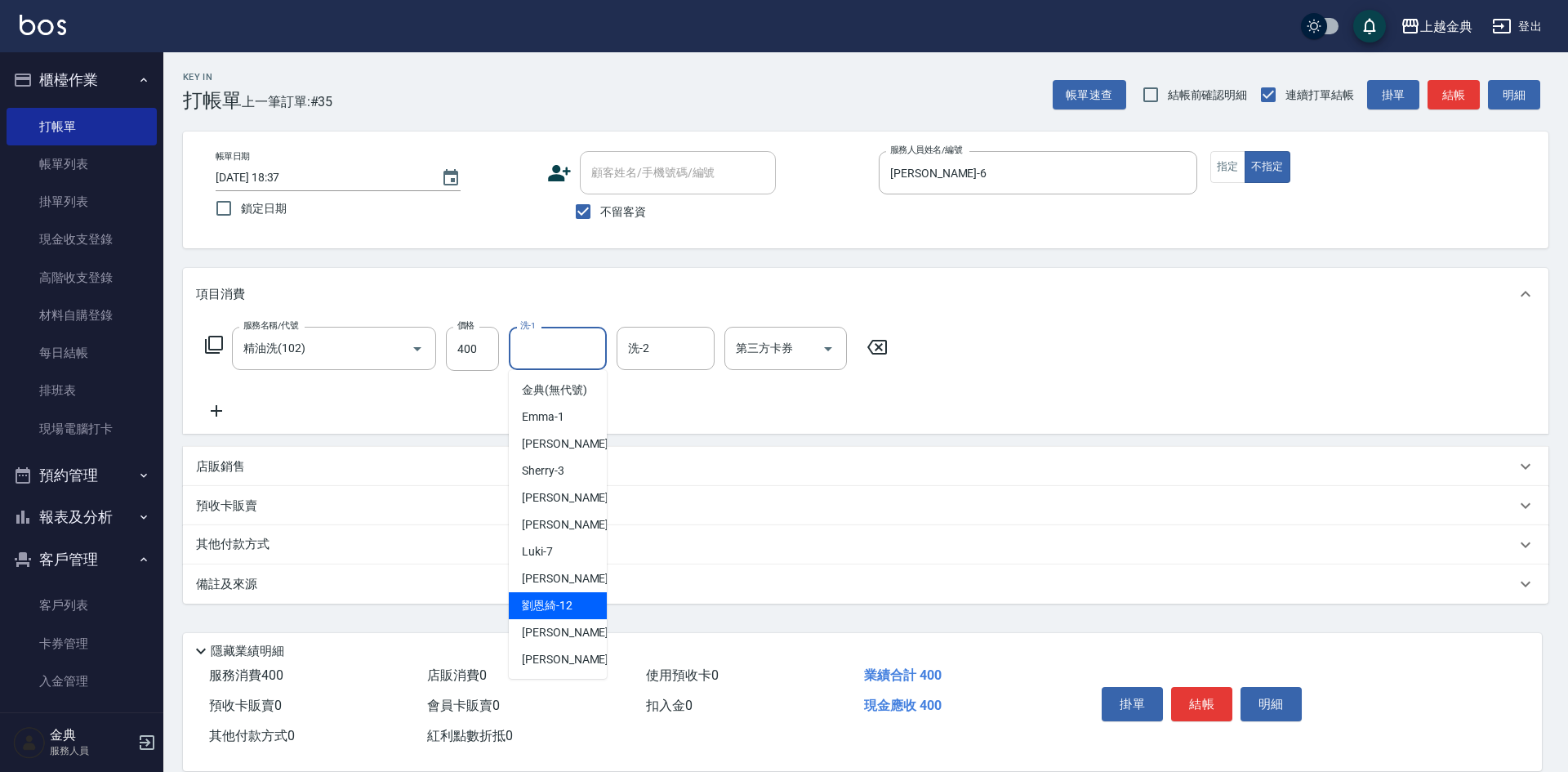
click at [555, 614] on span "[PERSON_NAME]-12" at bounding box center [546, 605] width 50 height 17
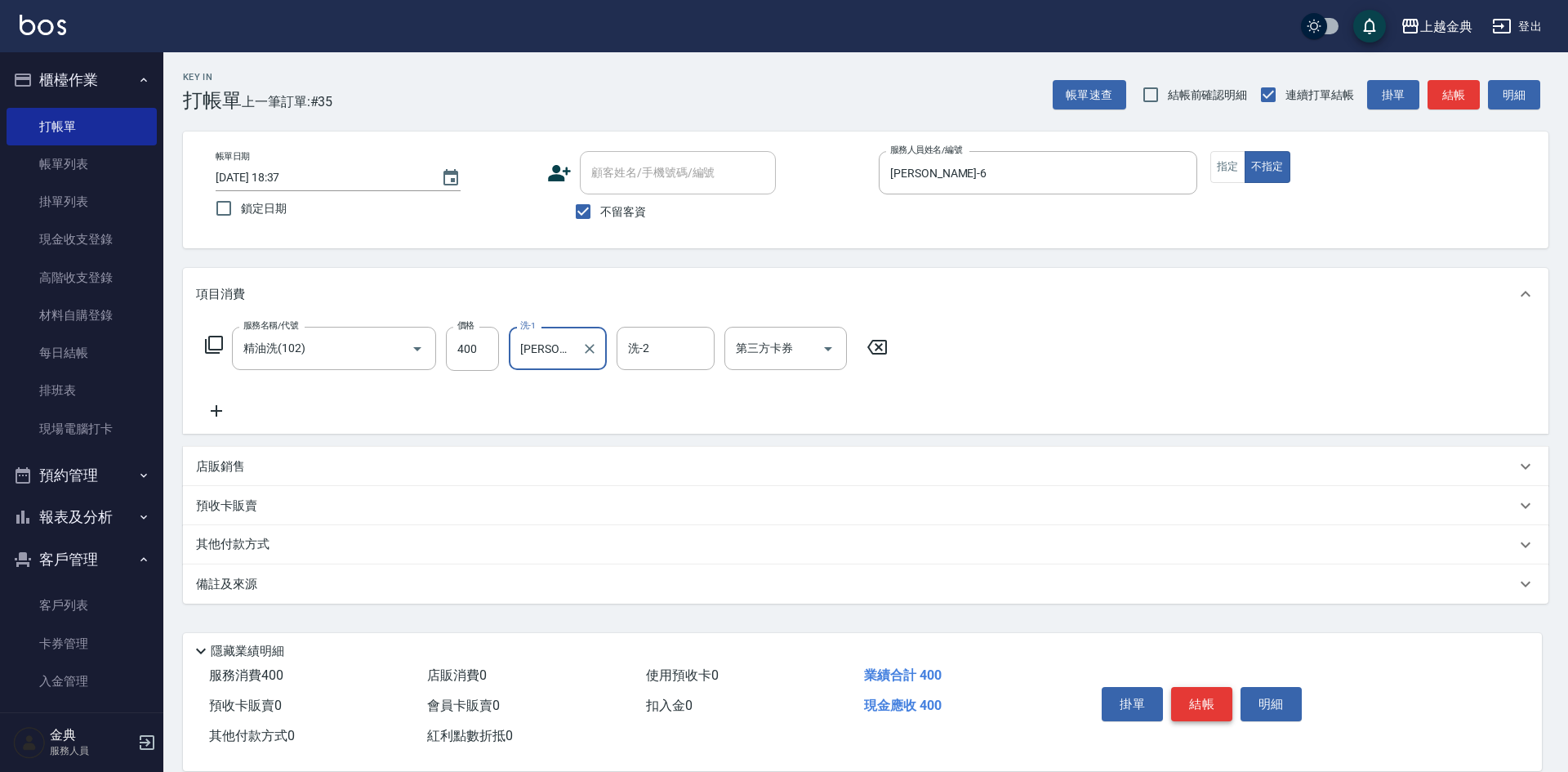
click at [1199, 707] on button "結帳" at bounding box center [1202, 704] width 61 height 34
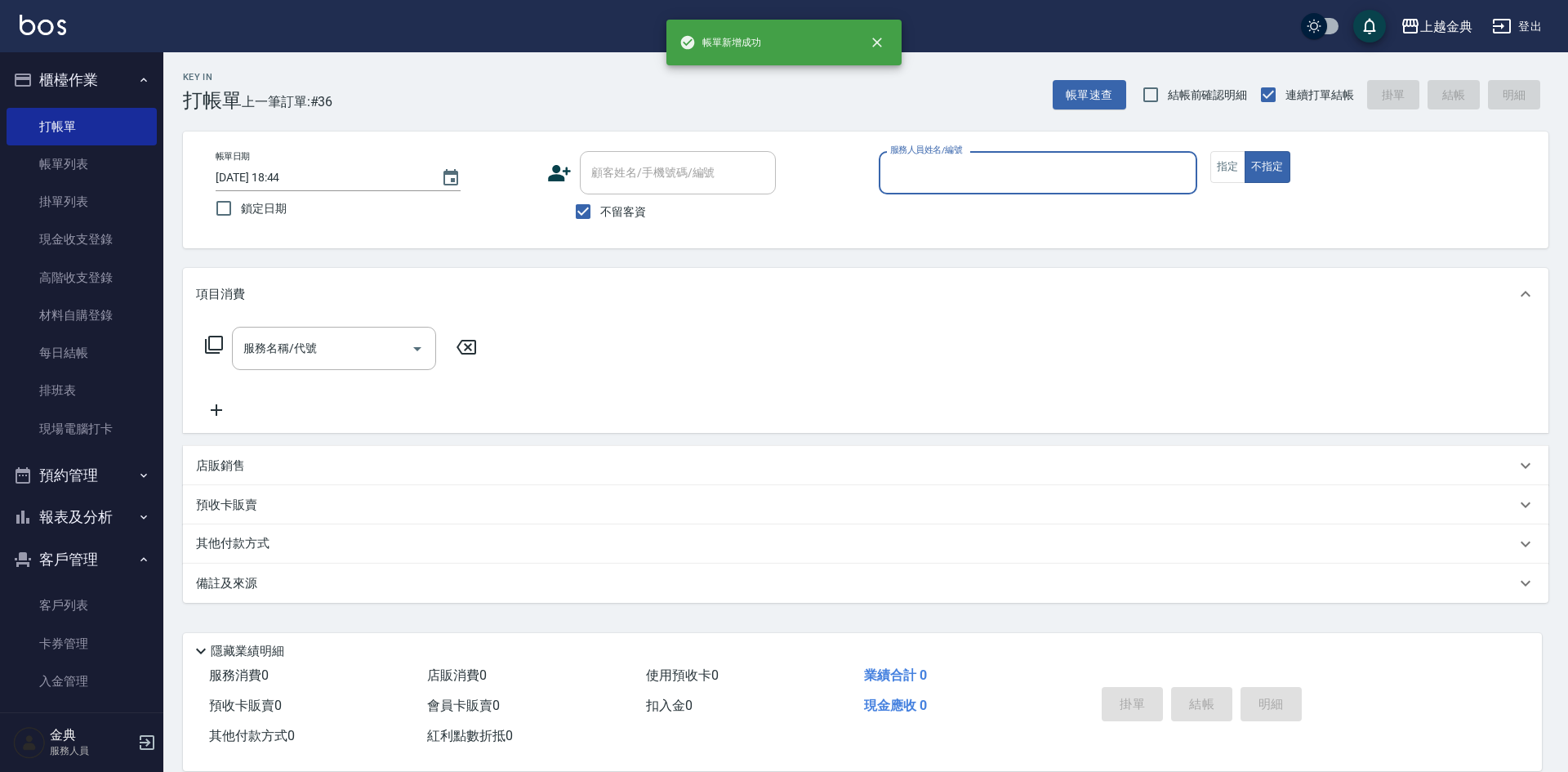
click at [965, 165] on input "服務人員姓名/編號" at bounding box center [1037, 173] width 304 height 29
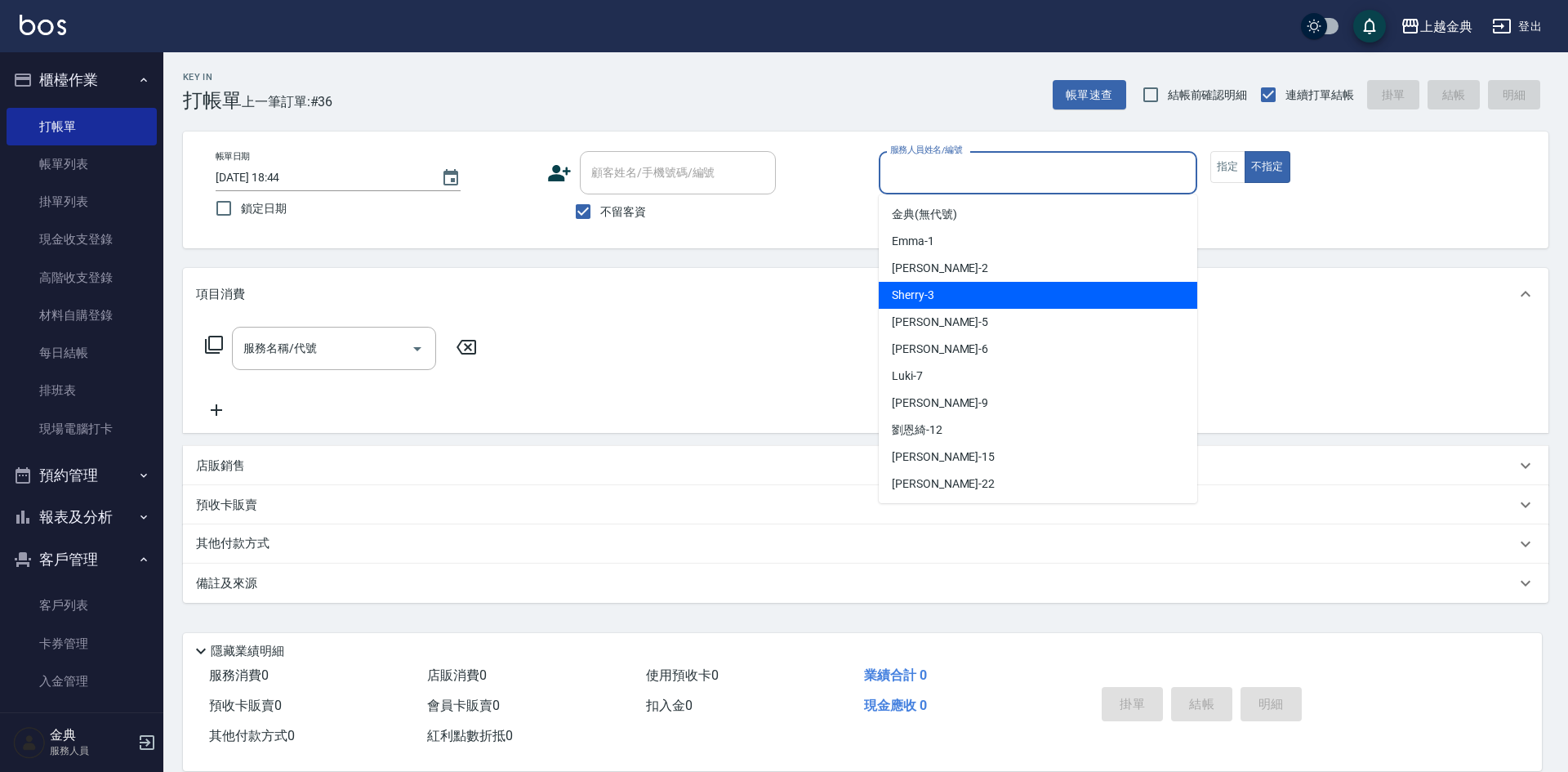
click at [988, 296] on div "Sherry -3" at bounding box center [1037, 295] width 319 height 27
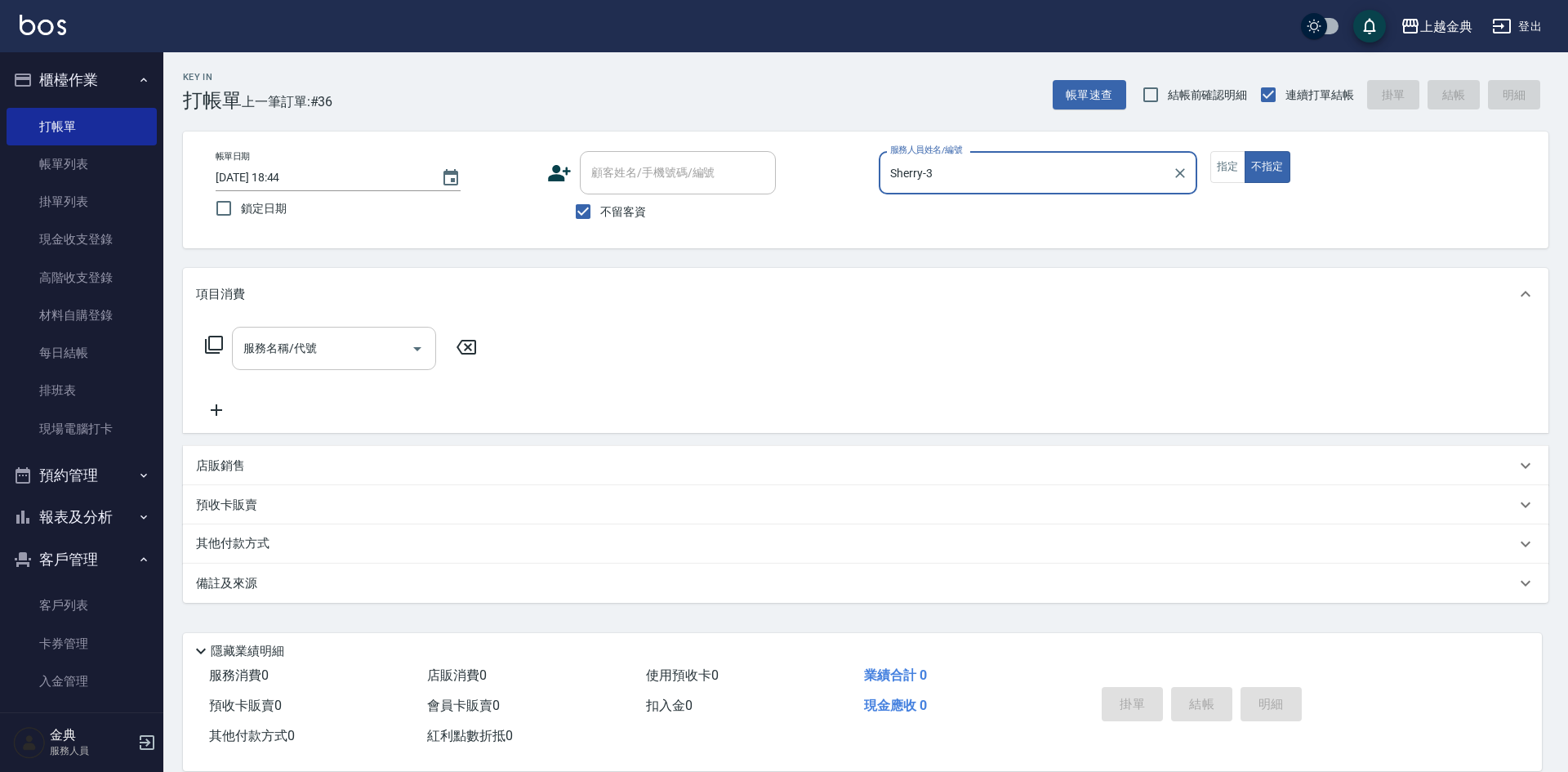
click at [261, 353] on input "服務名稱/代號" at bounding box center [321, 348] width 165 height 29
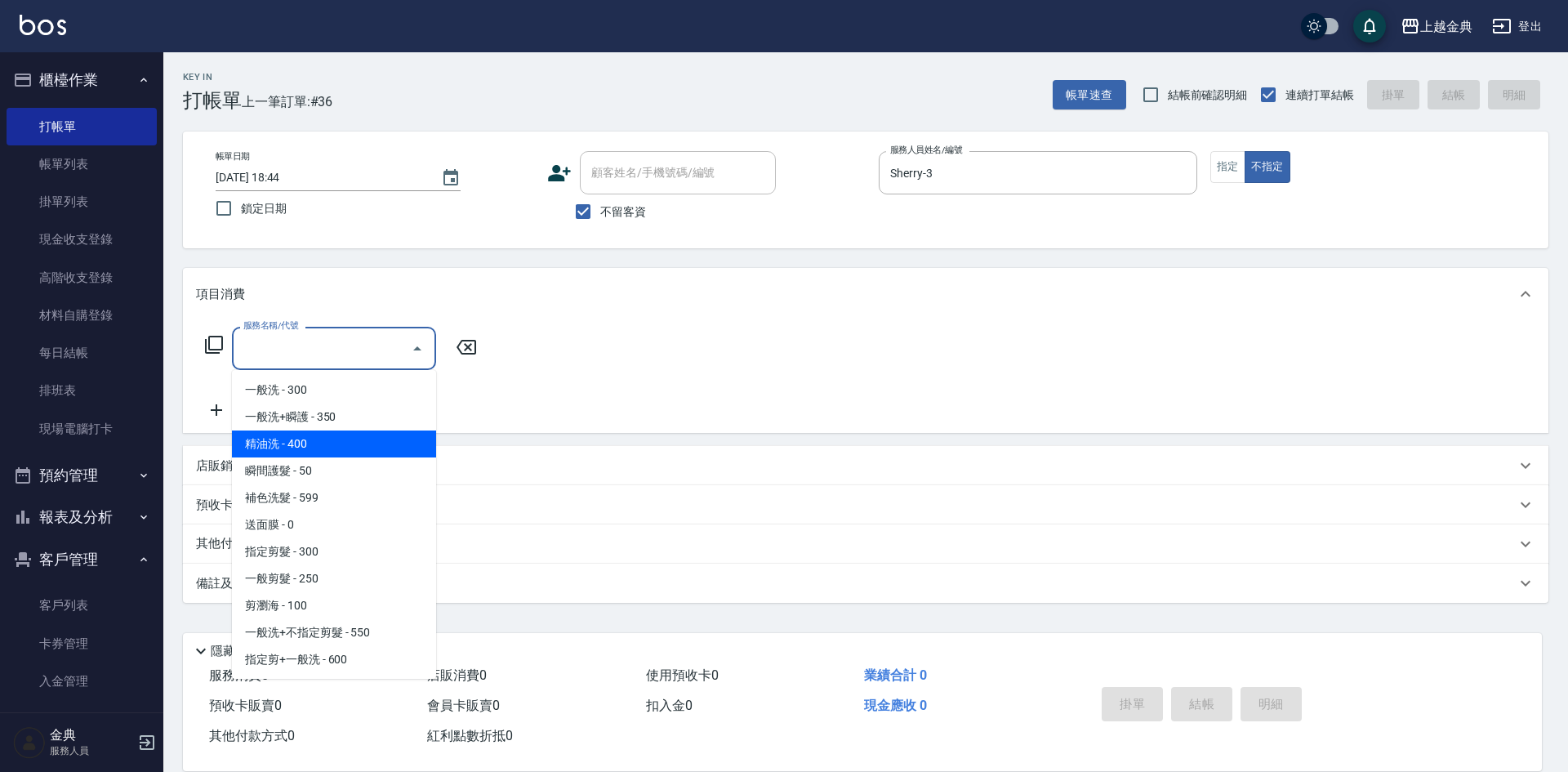
click at [348, 440] on span "精油洗 - 400" at bounding box center [334, 444] width 205 height 27
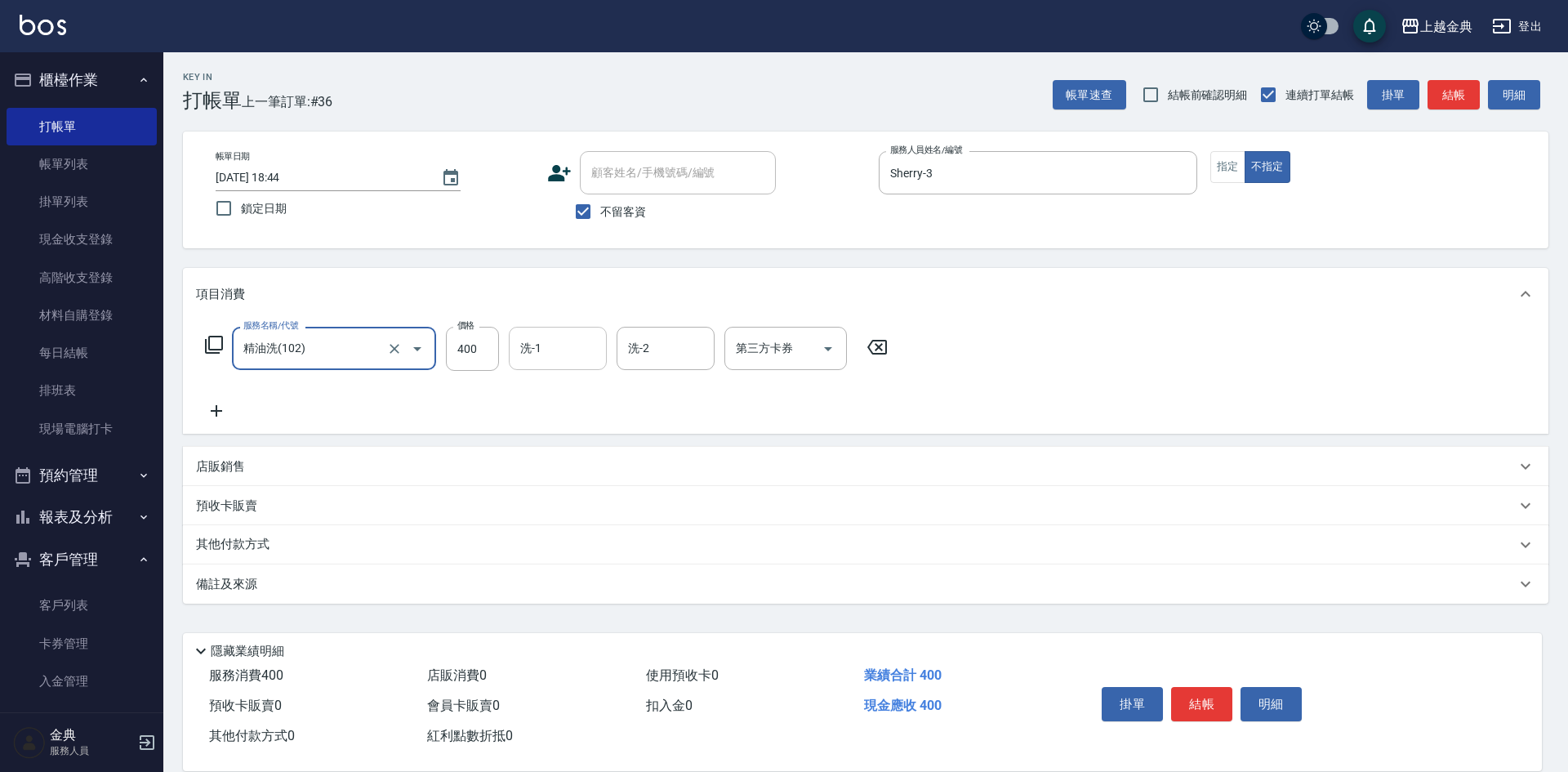
click at [556, 354] on input "洗-1" at bounding box center [558, 348] width 84 height 29
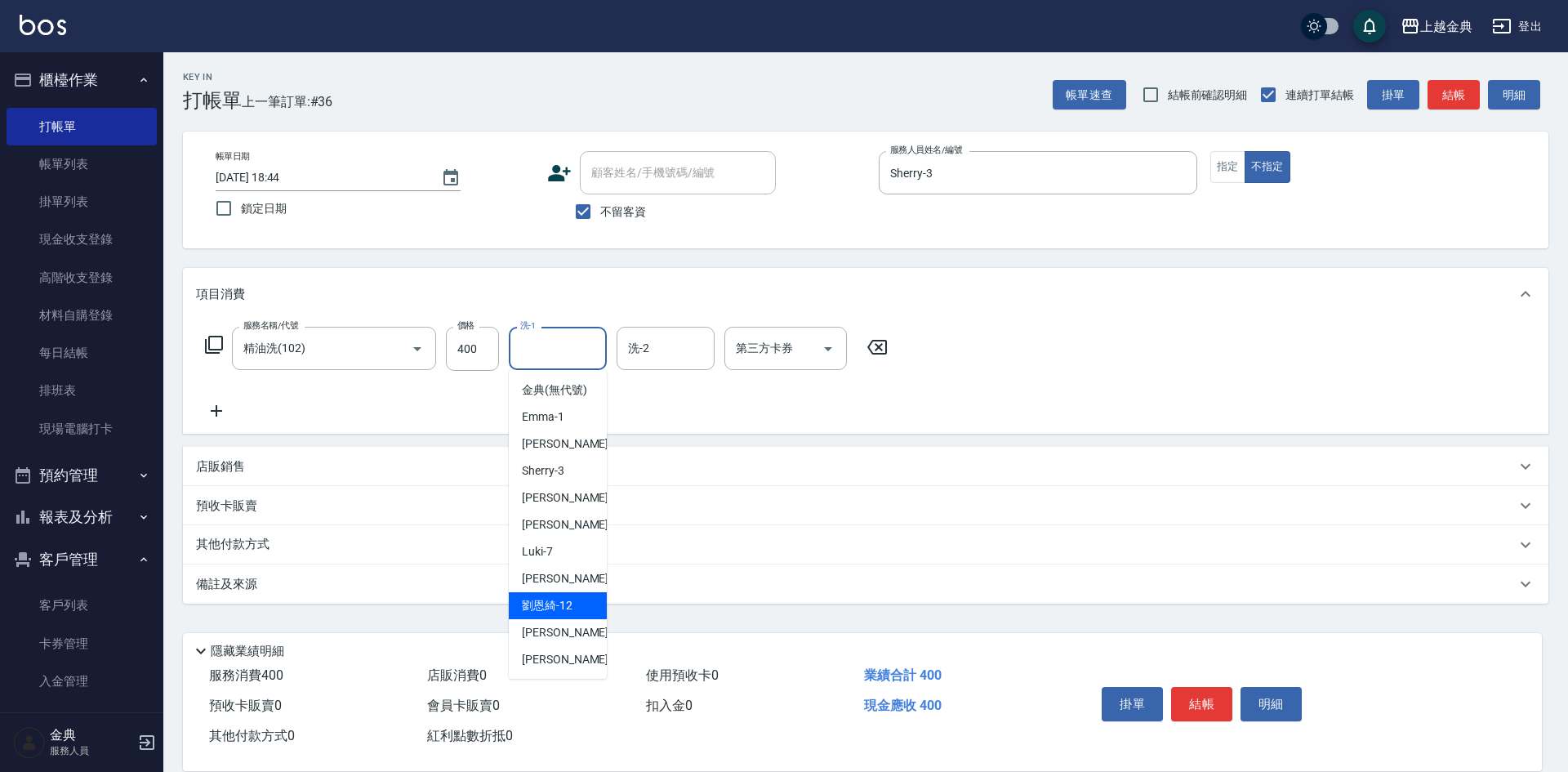
click at [565, 620] on div "[PERSON_NAME]-12" at bounding box center [558, 605] width 98 height 27
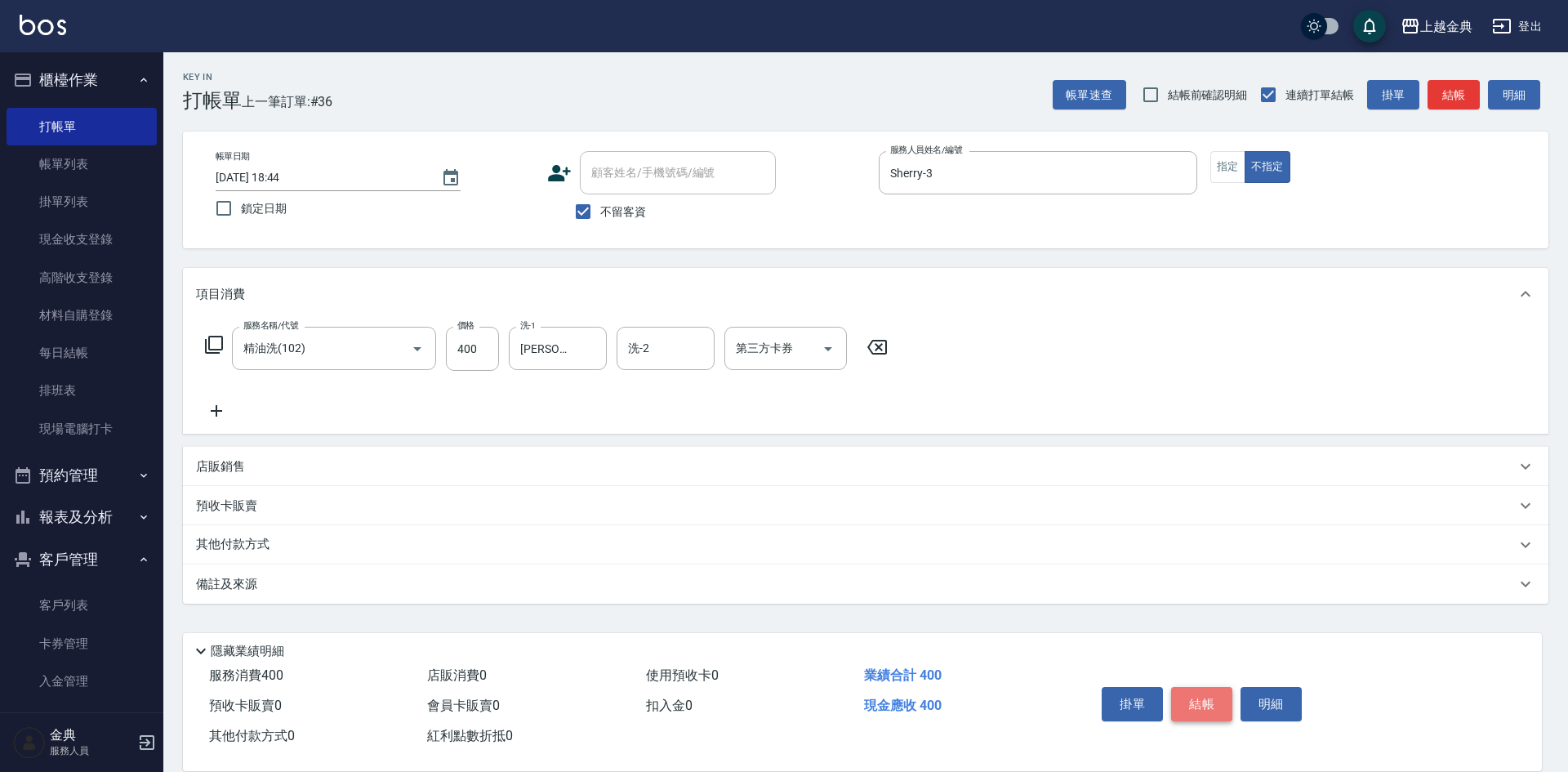
click at [1194, 701] on button "結帳" at bounding box center [1202, 704] width 61 height 34
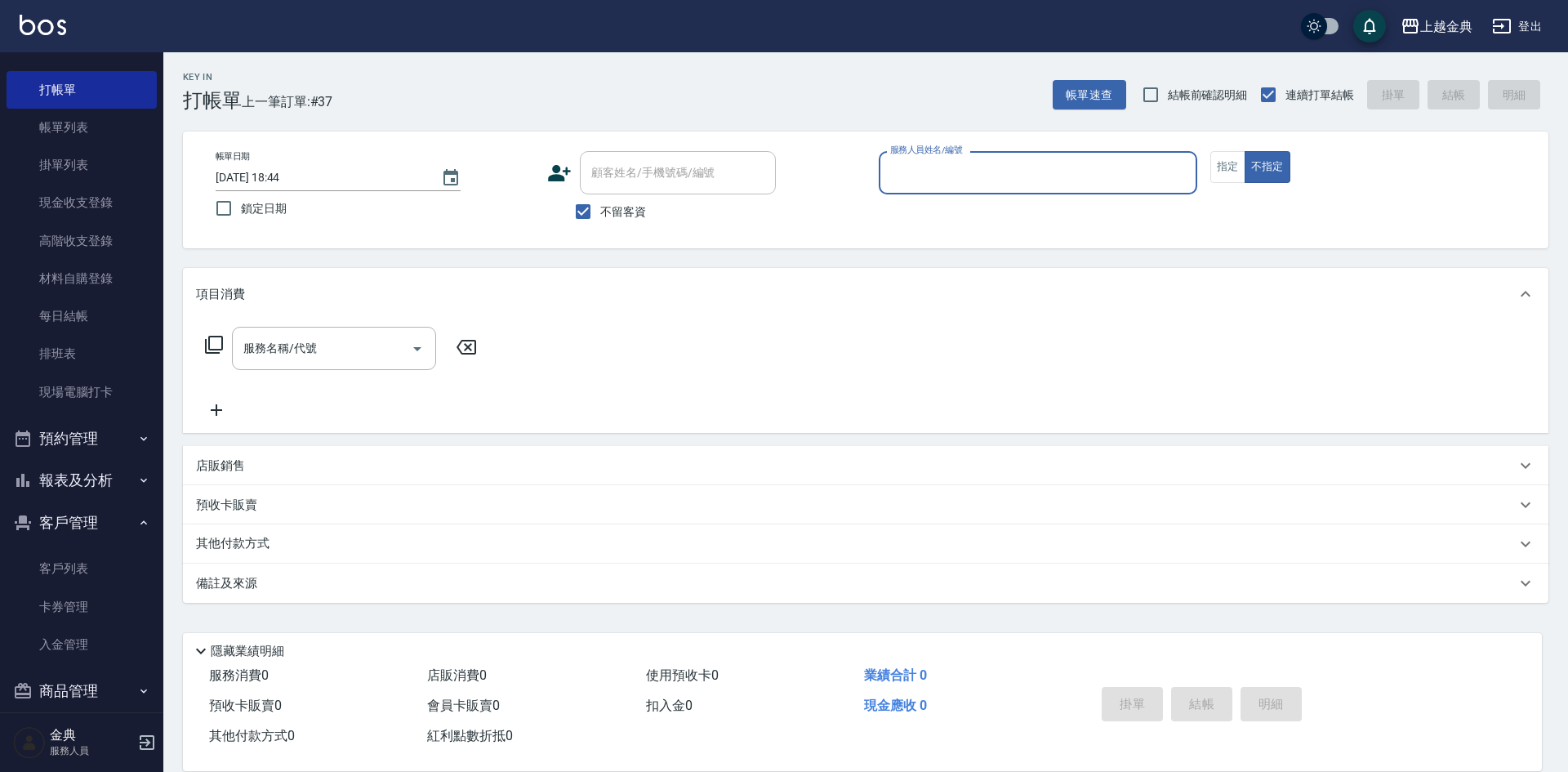
scroll to position [56, 0]
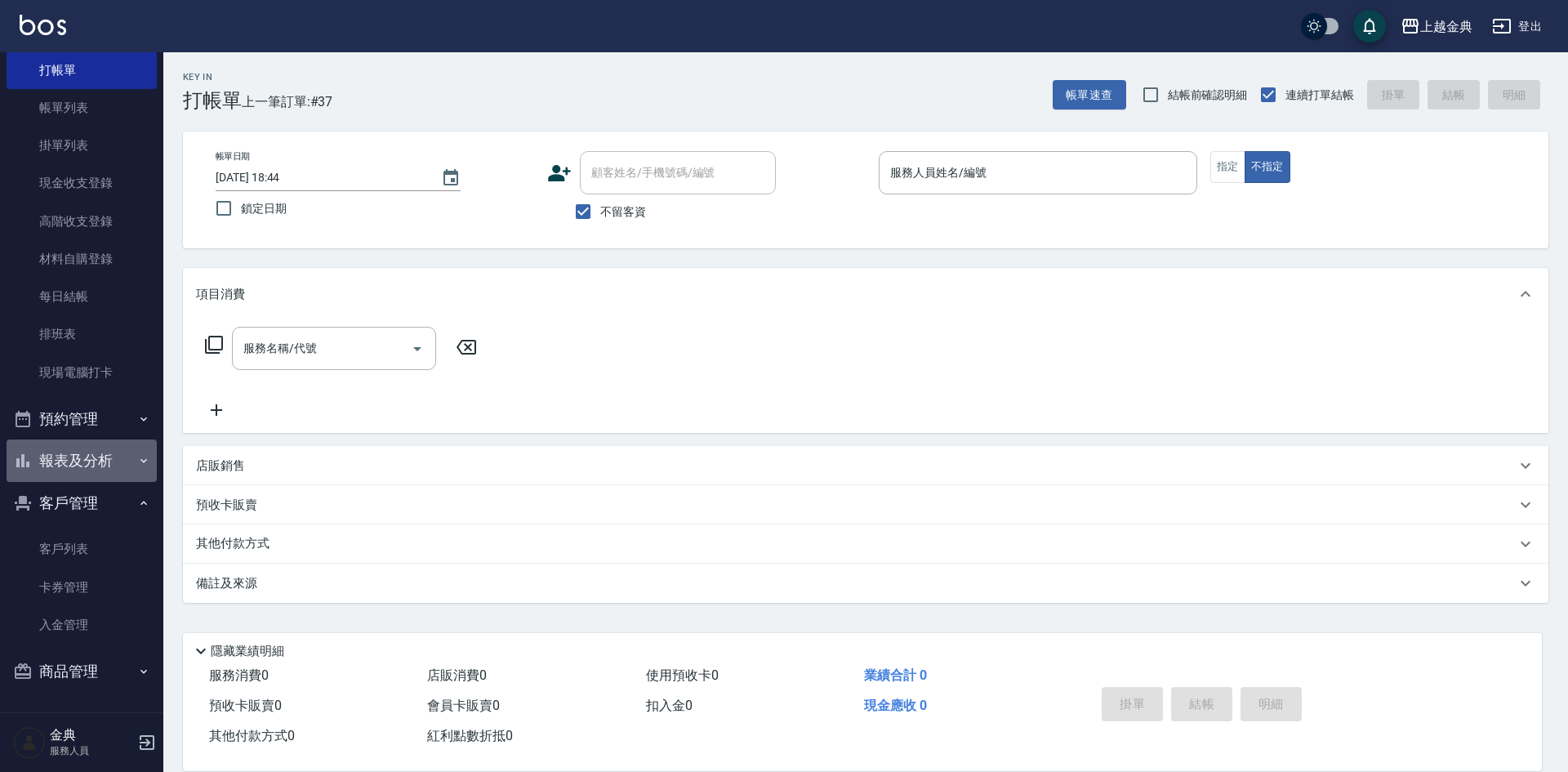
click at [108, 450] on button "報表及分析" at bounding box center [82, 461] width 150 height 43
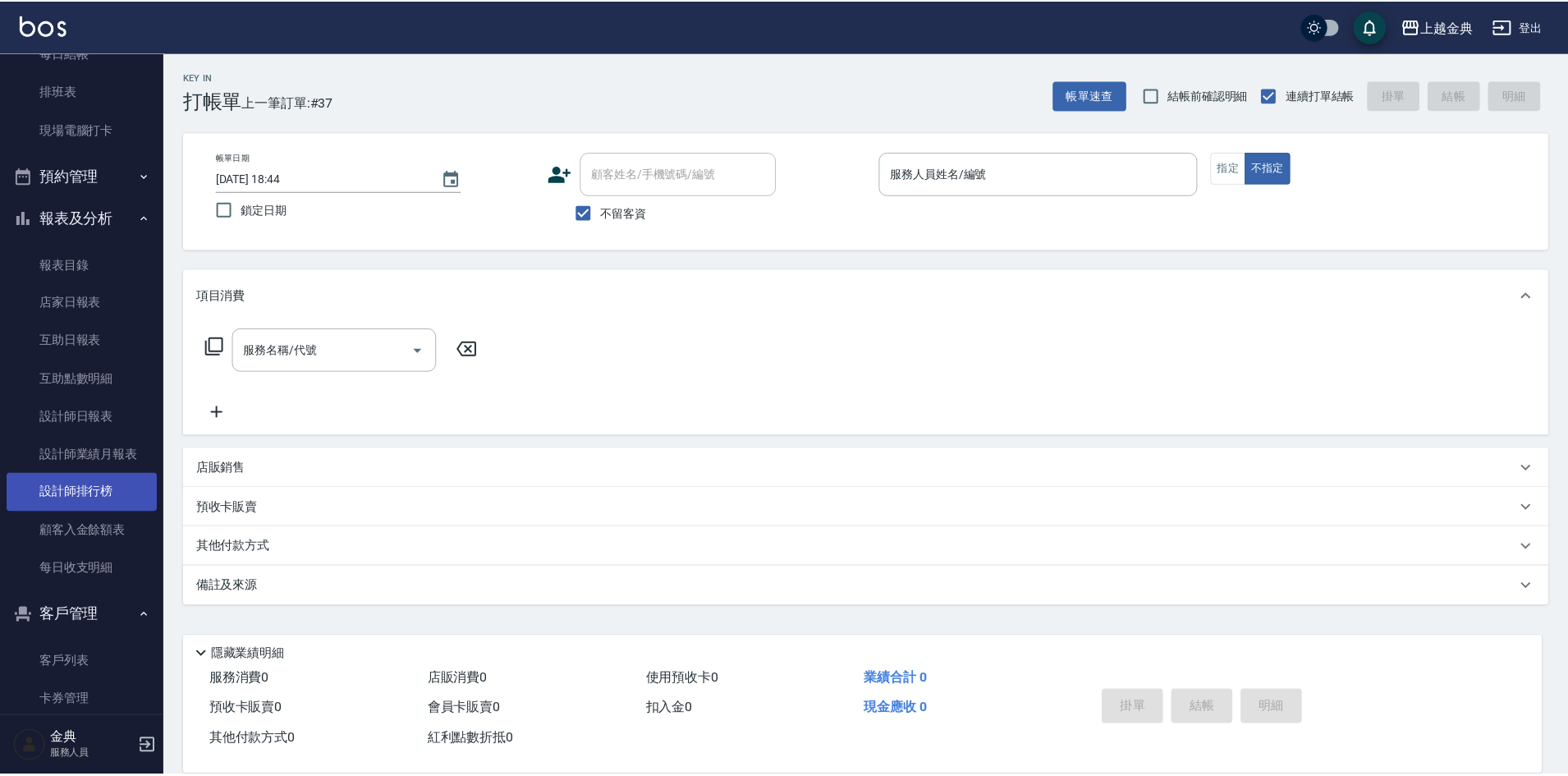
scroll to position [303, 0]
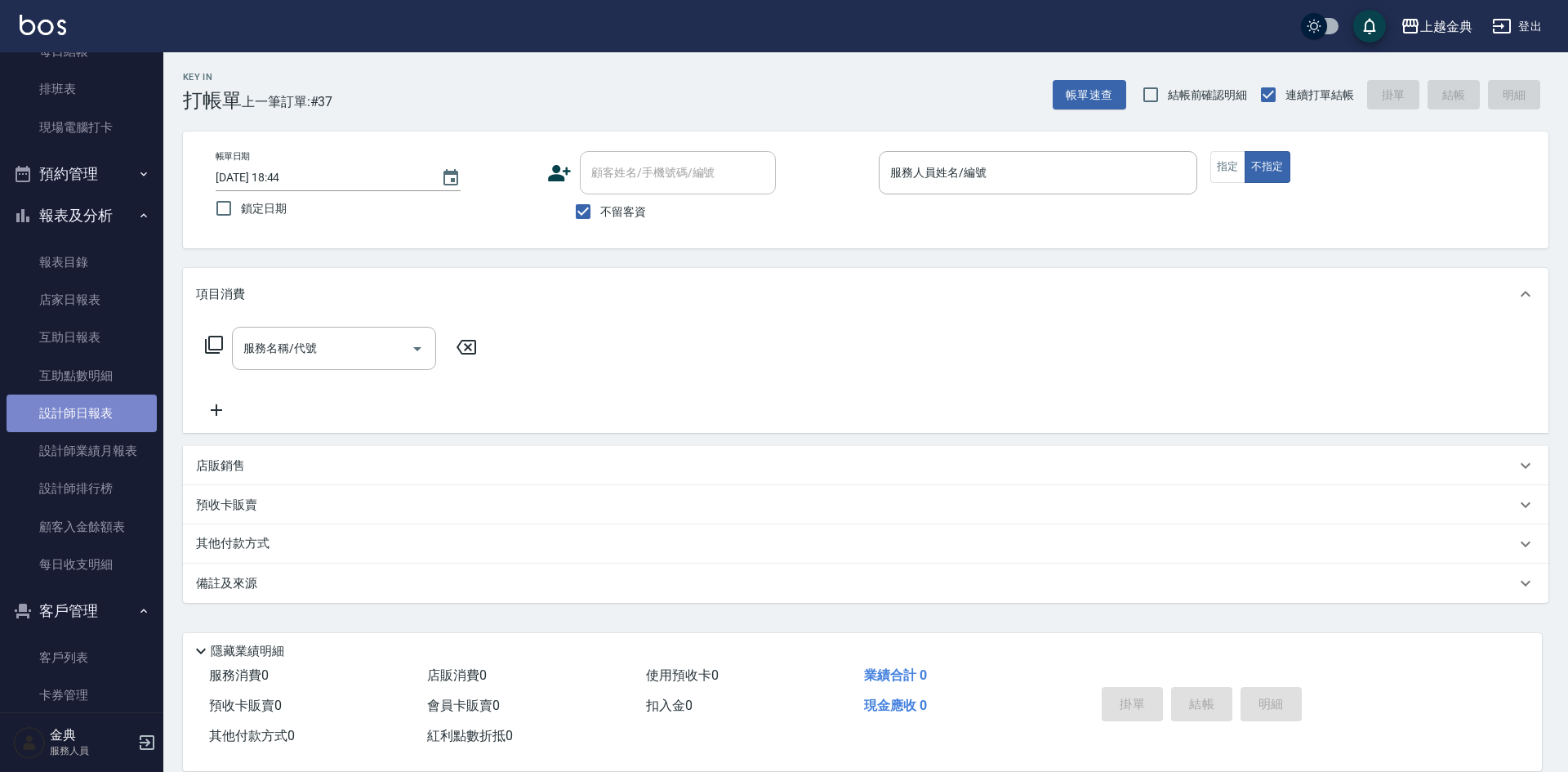
click at [101, 415] on link "設計師日報表" at bounding box center [82, 413] width 150 height 37
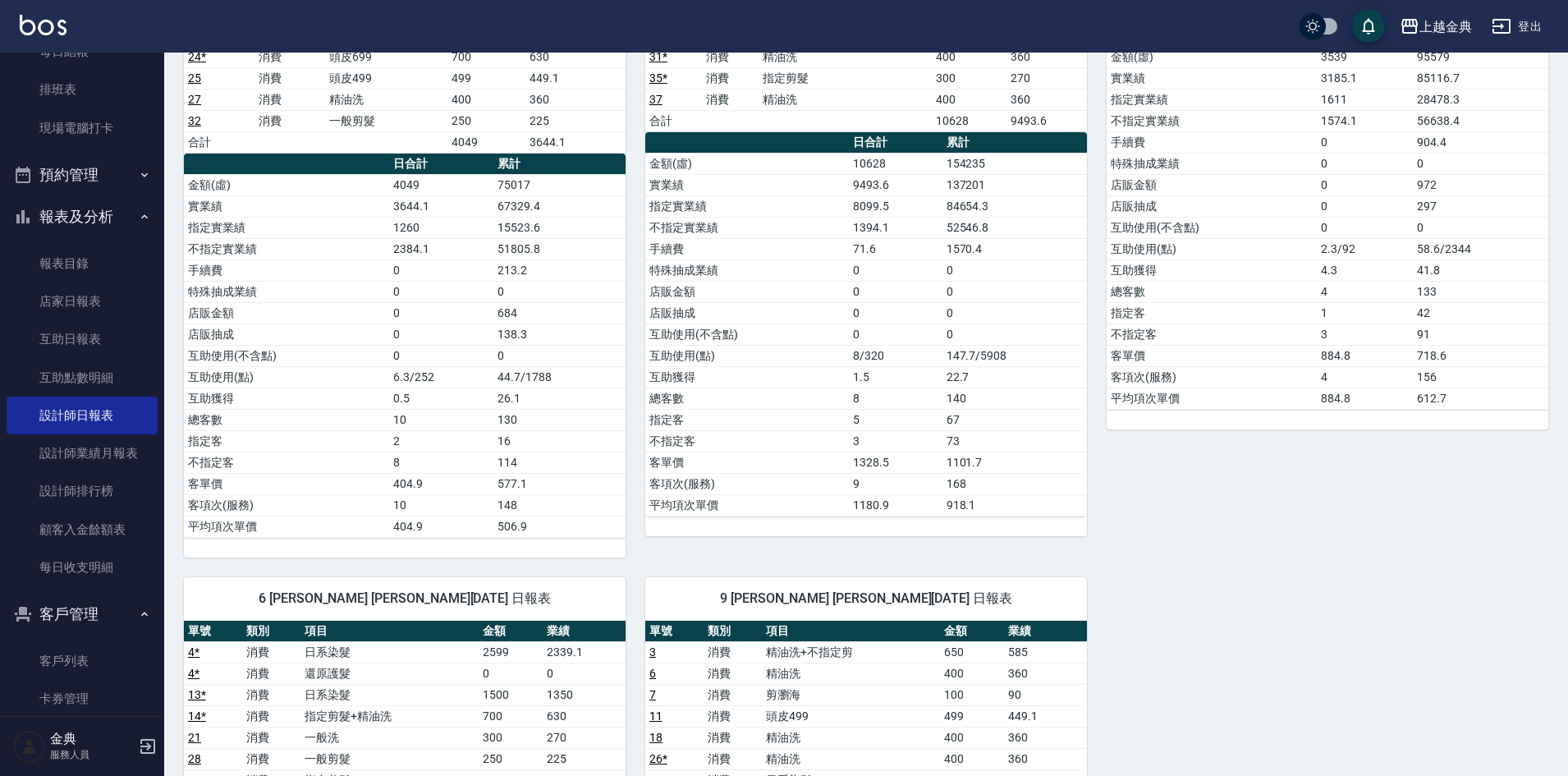
scroll to position [246, 0]
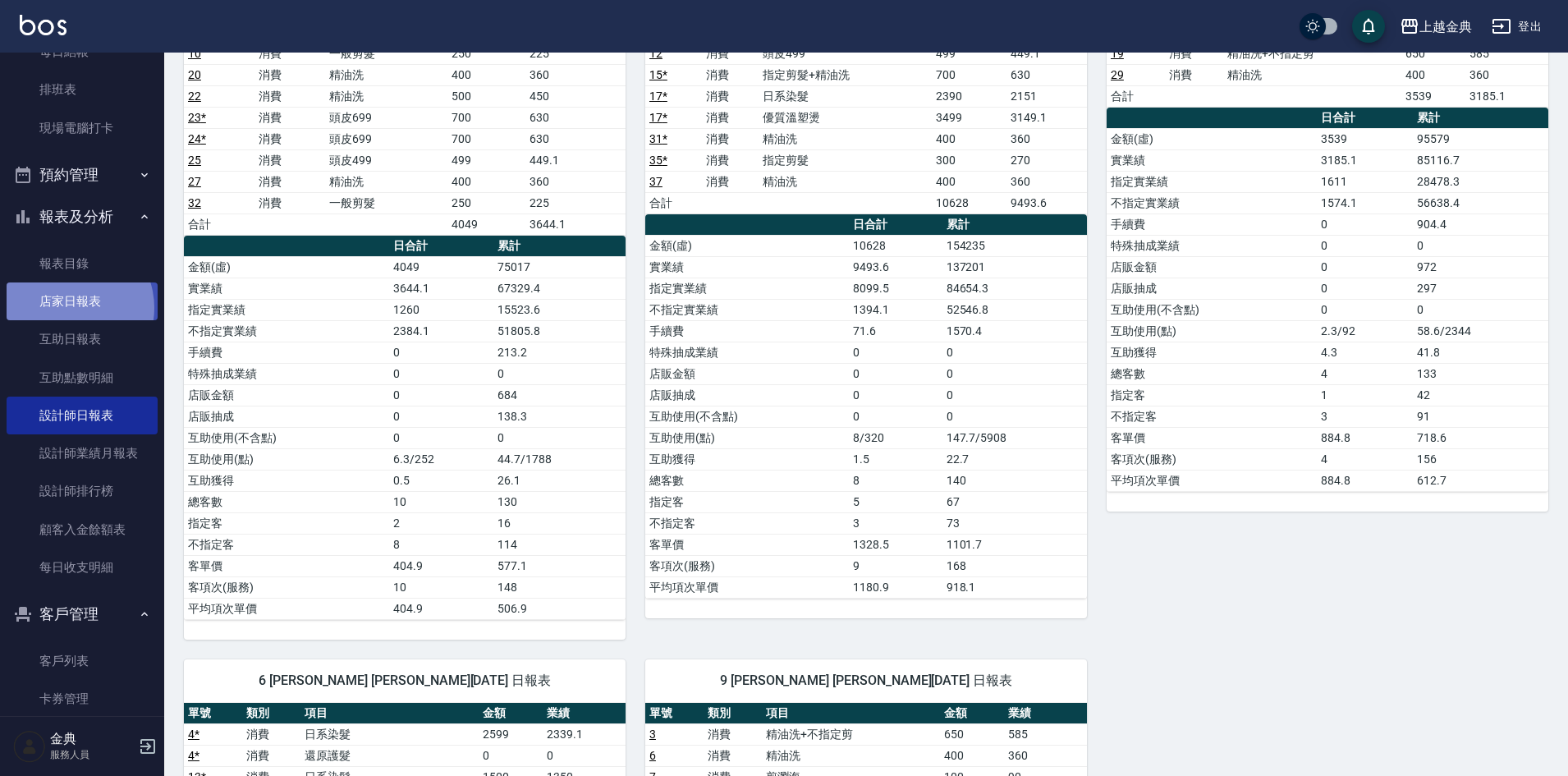
click at [67, 308] on link "店家日報表" at bounding box center [82, 300] width 151 height 37
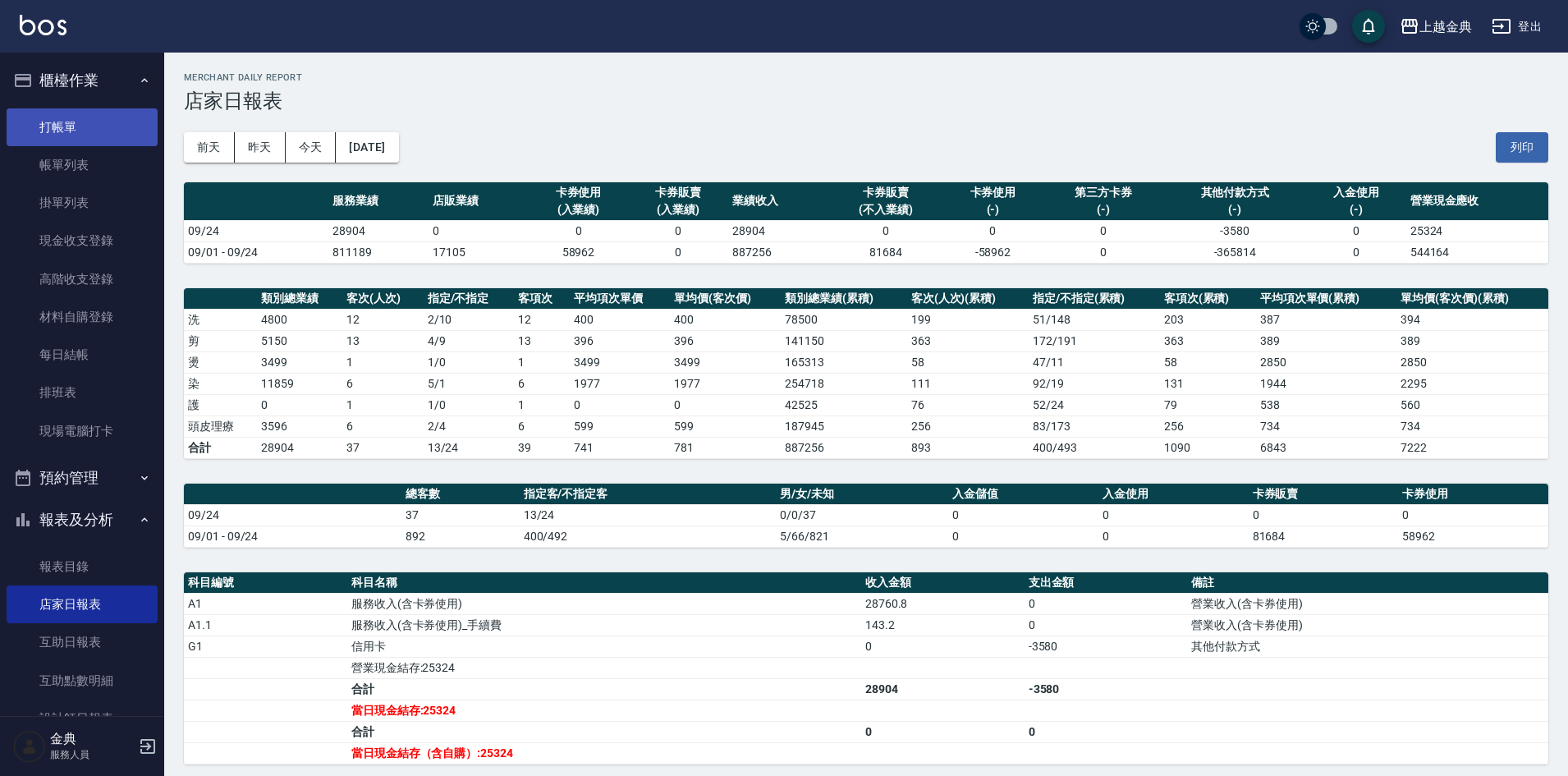
click at [64, 136] on link "打帳單" at bounding box center [82, 126] width 151 height 37
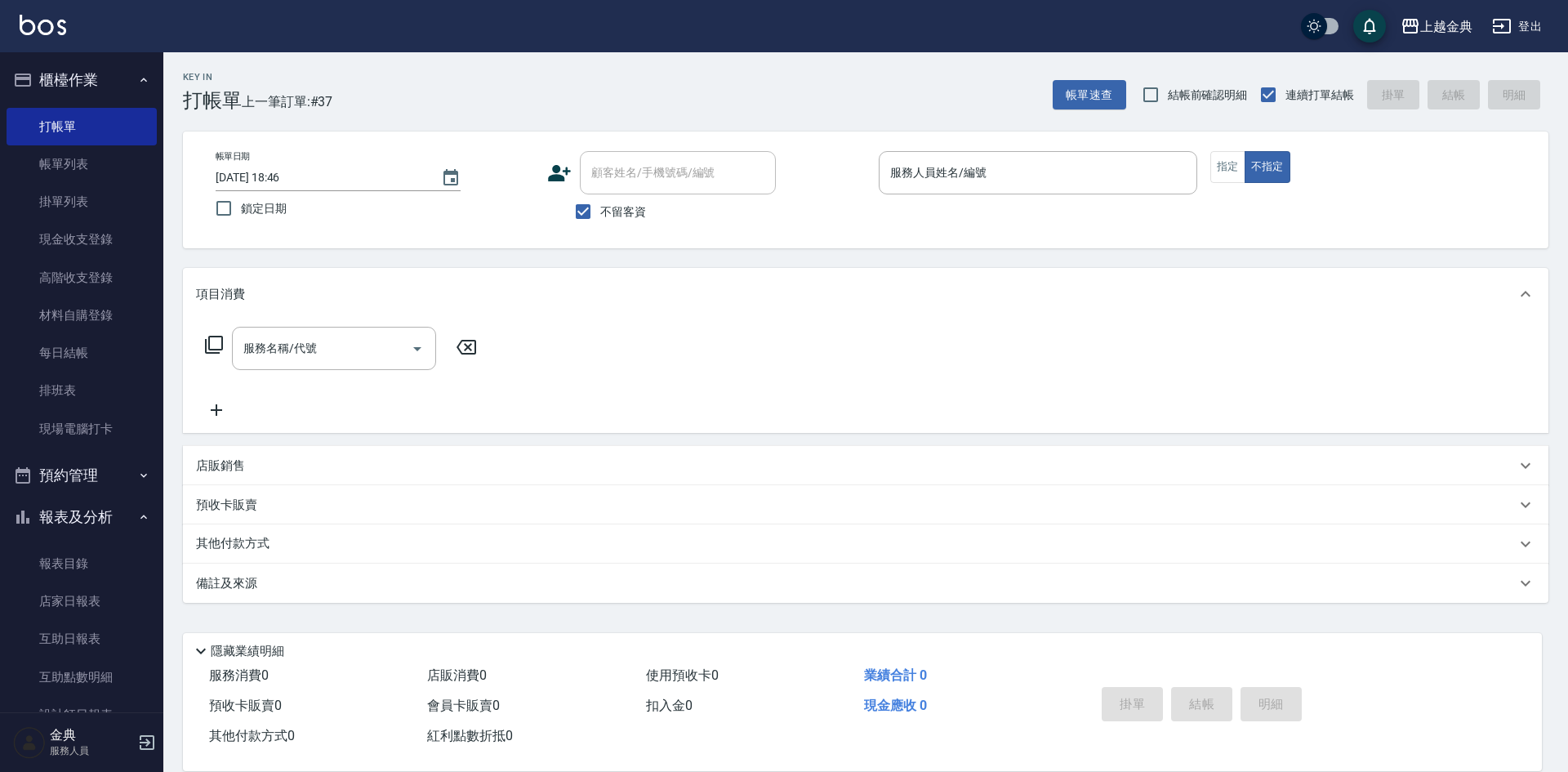
click at [629, 216] on span "不留客資" at bounding box center [623, 212] width 46 height 17
click at [600, 216] on input "不留客資" at bounding box center [583, 211] width 34 height 34
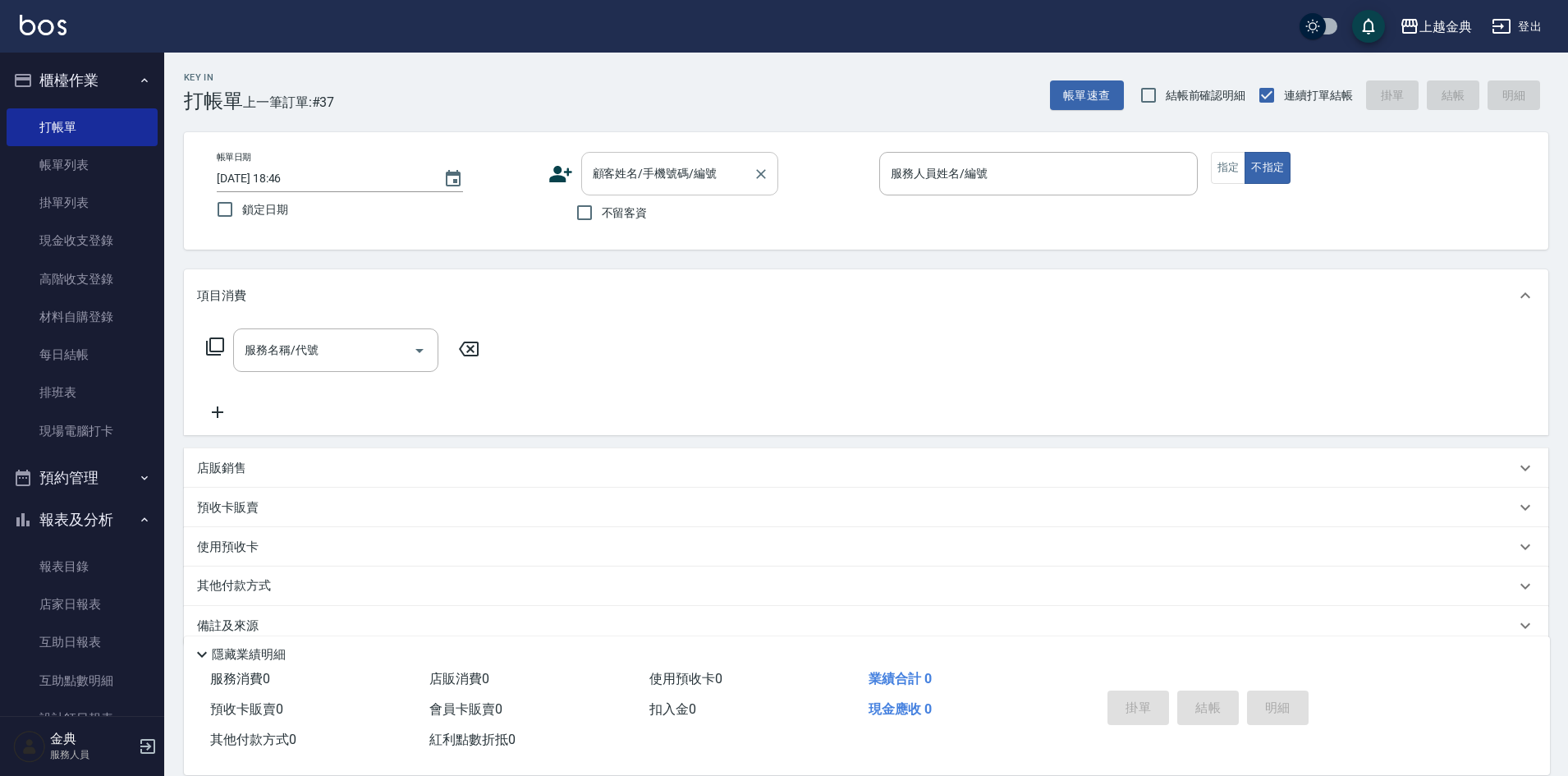
click at [658, 181] on div "顧客姓名/手機號碼/編號 顧客姓名/手機號碼/編號" at bounding box center [680, 173] width 197 height 43
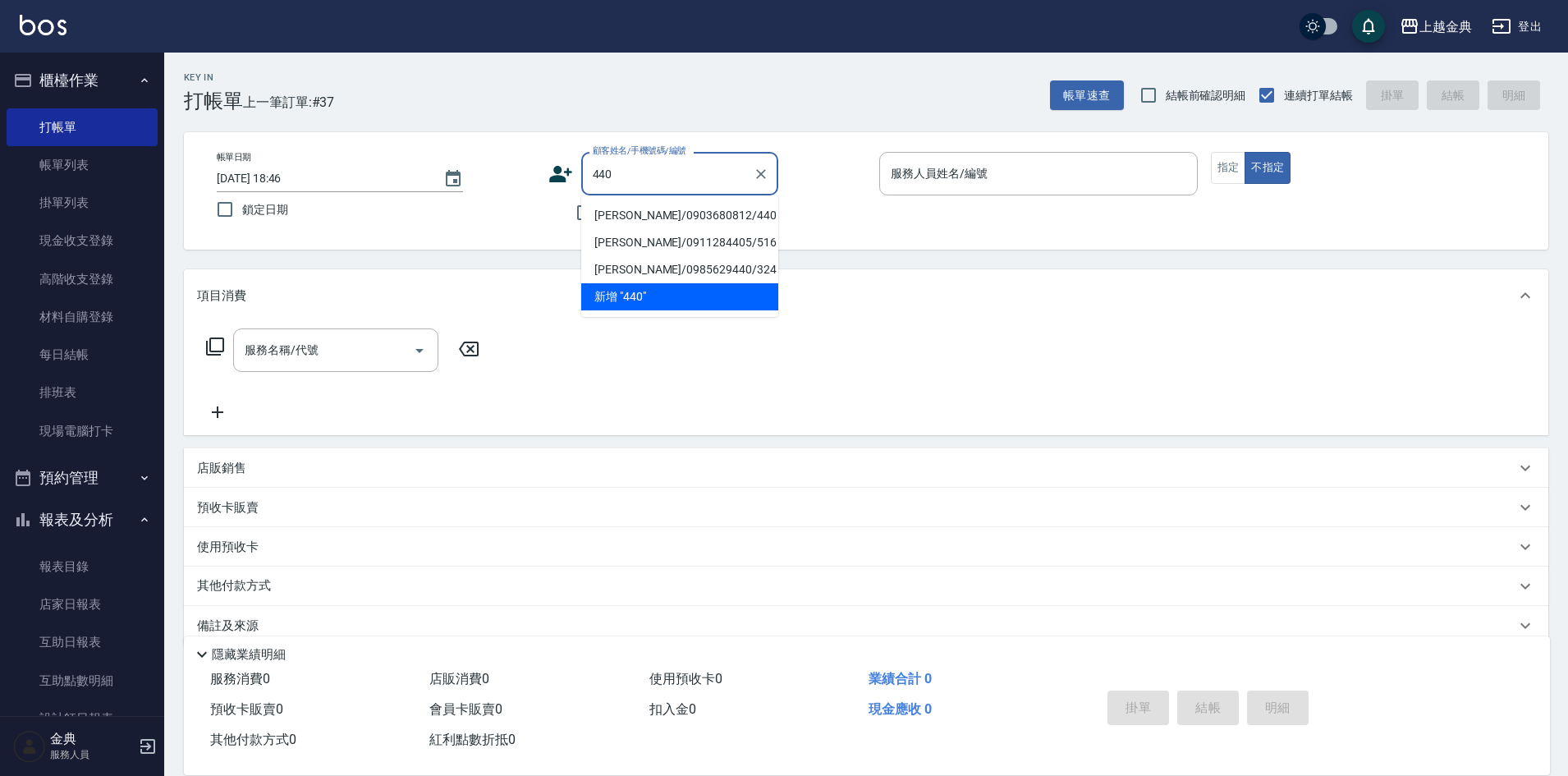
click at [663, 210] on li "[PERSON_NAME]/0903680812/440" at bounding box center [680, 215] width 197 height 27
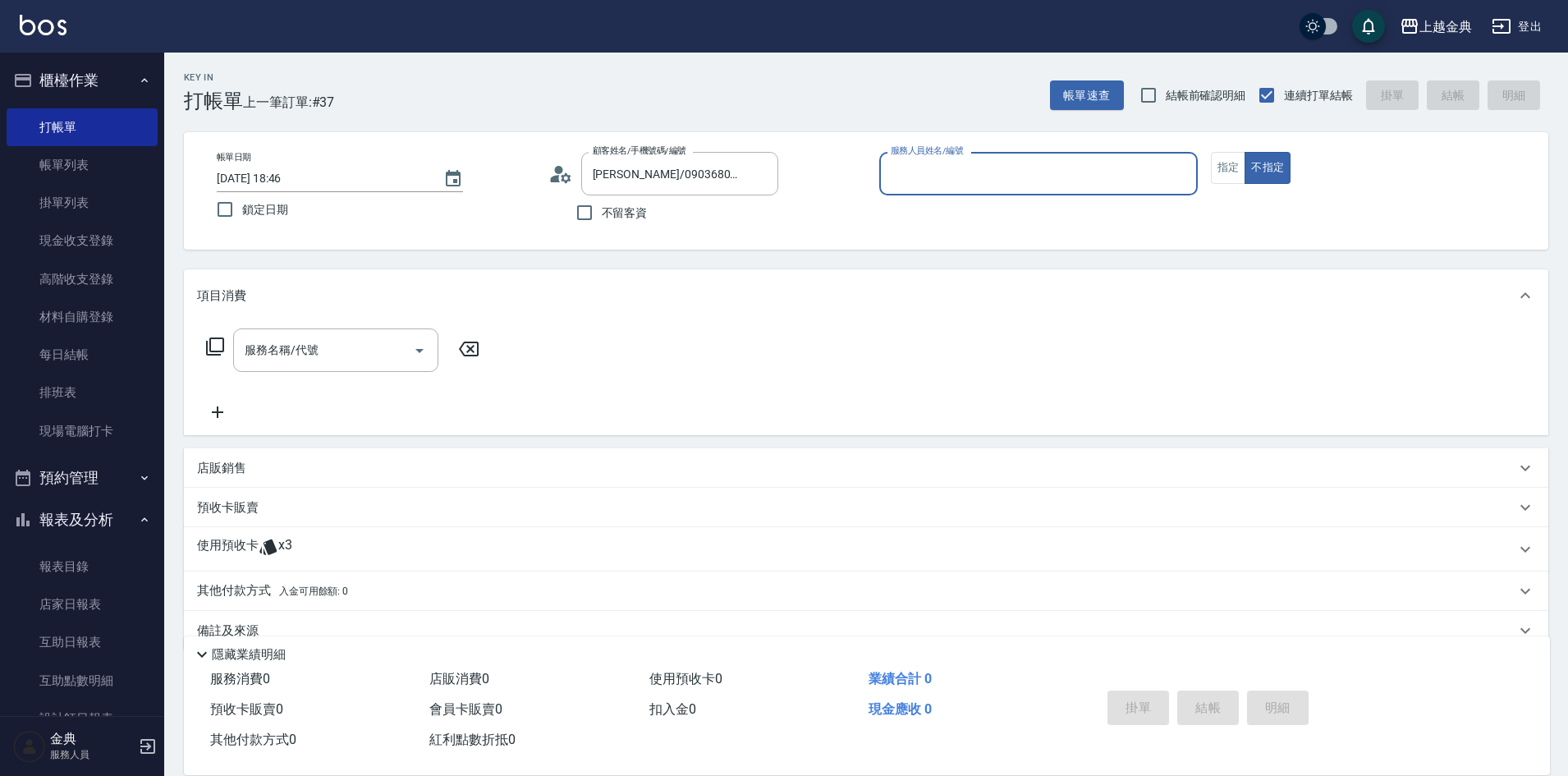
click at [325, 549] on div "使用預收卡 x3" at bounding box center [856, 549] width 1318 height 25
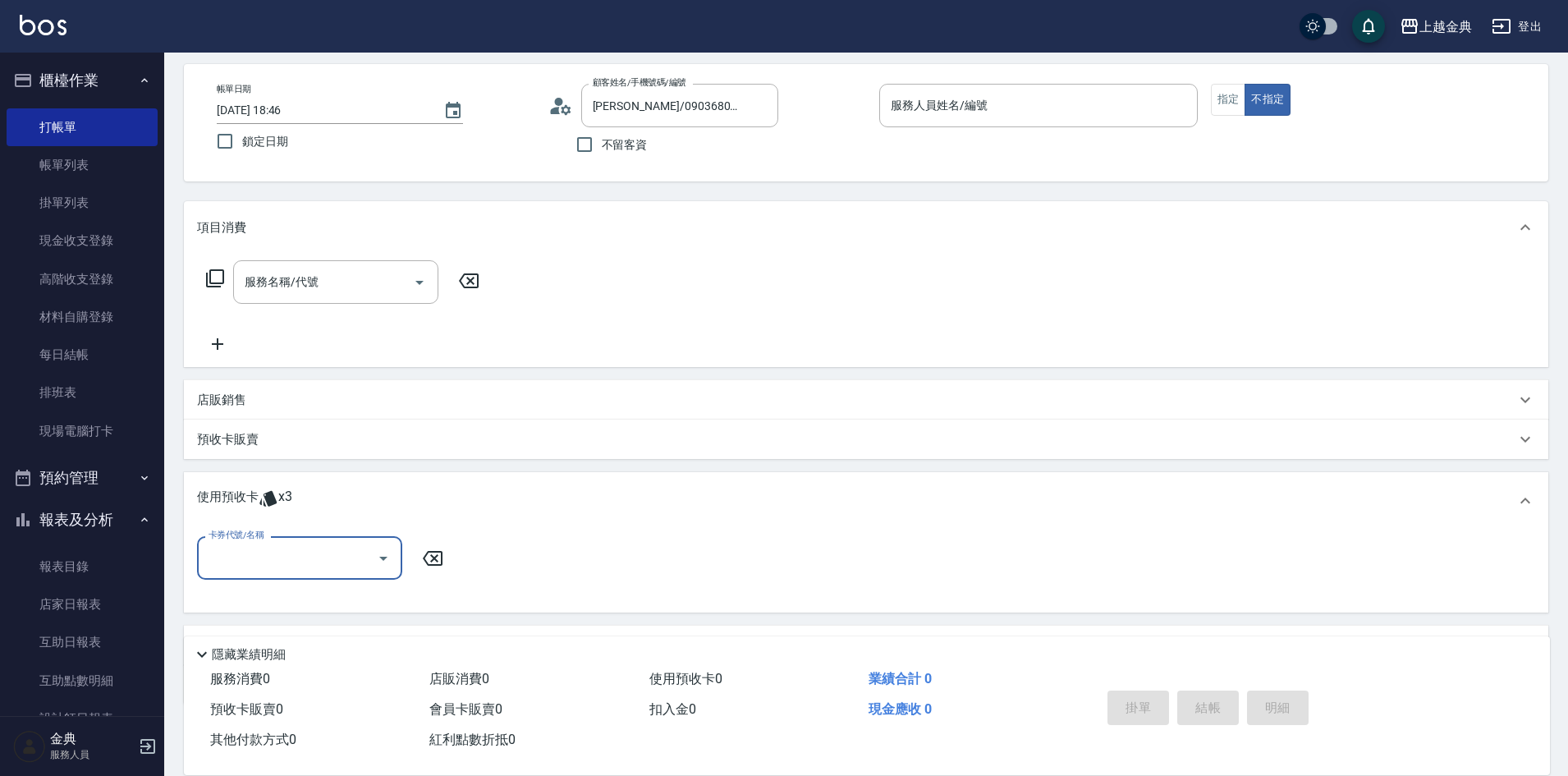
scroll to position [154, 0]
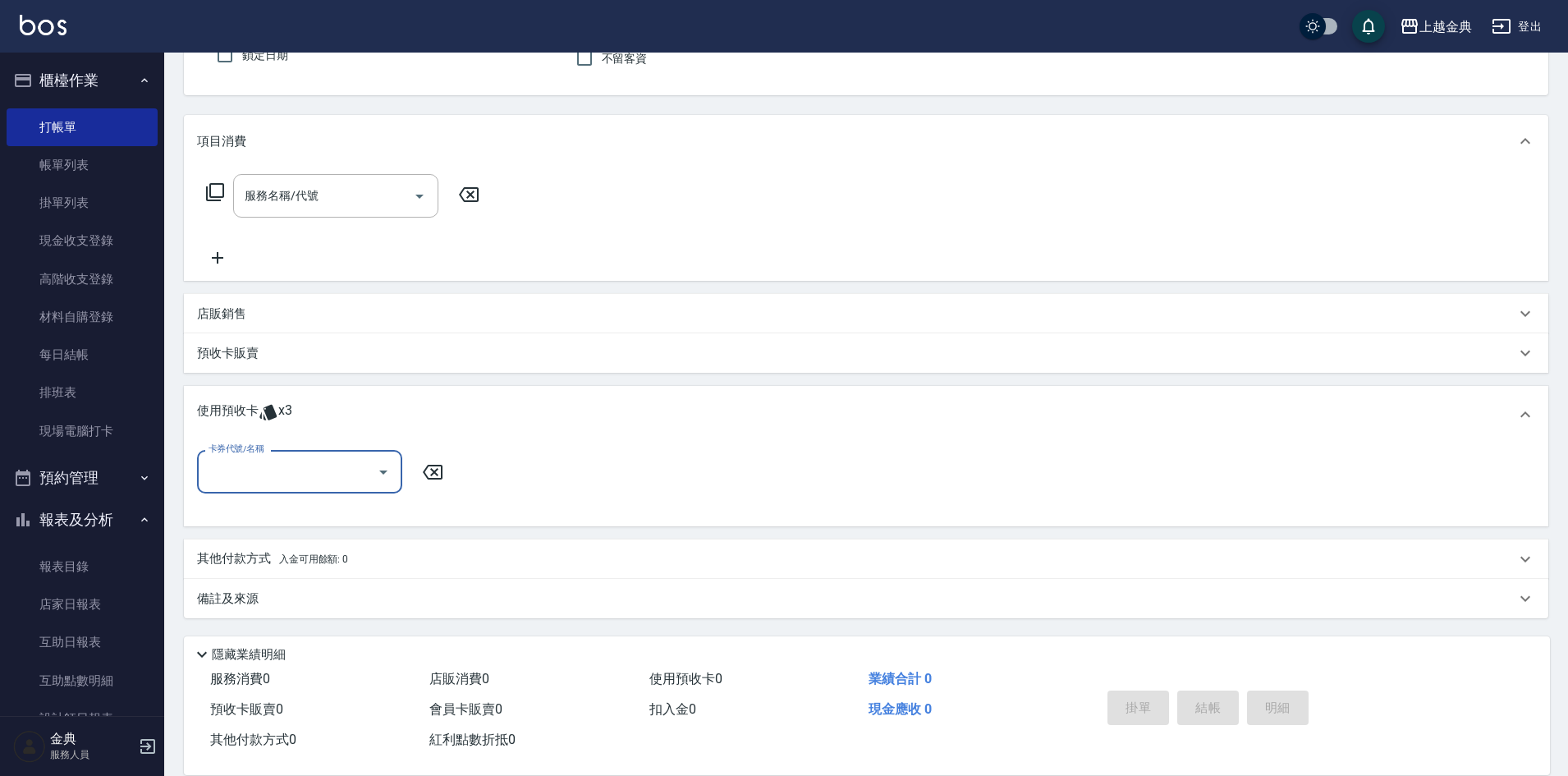
click at [334, 478] on input "卡券代號/名稱" at bounding box center [287, 472] width 166 height 29
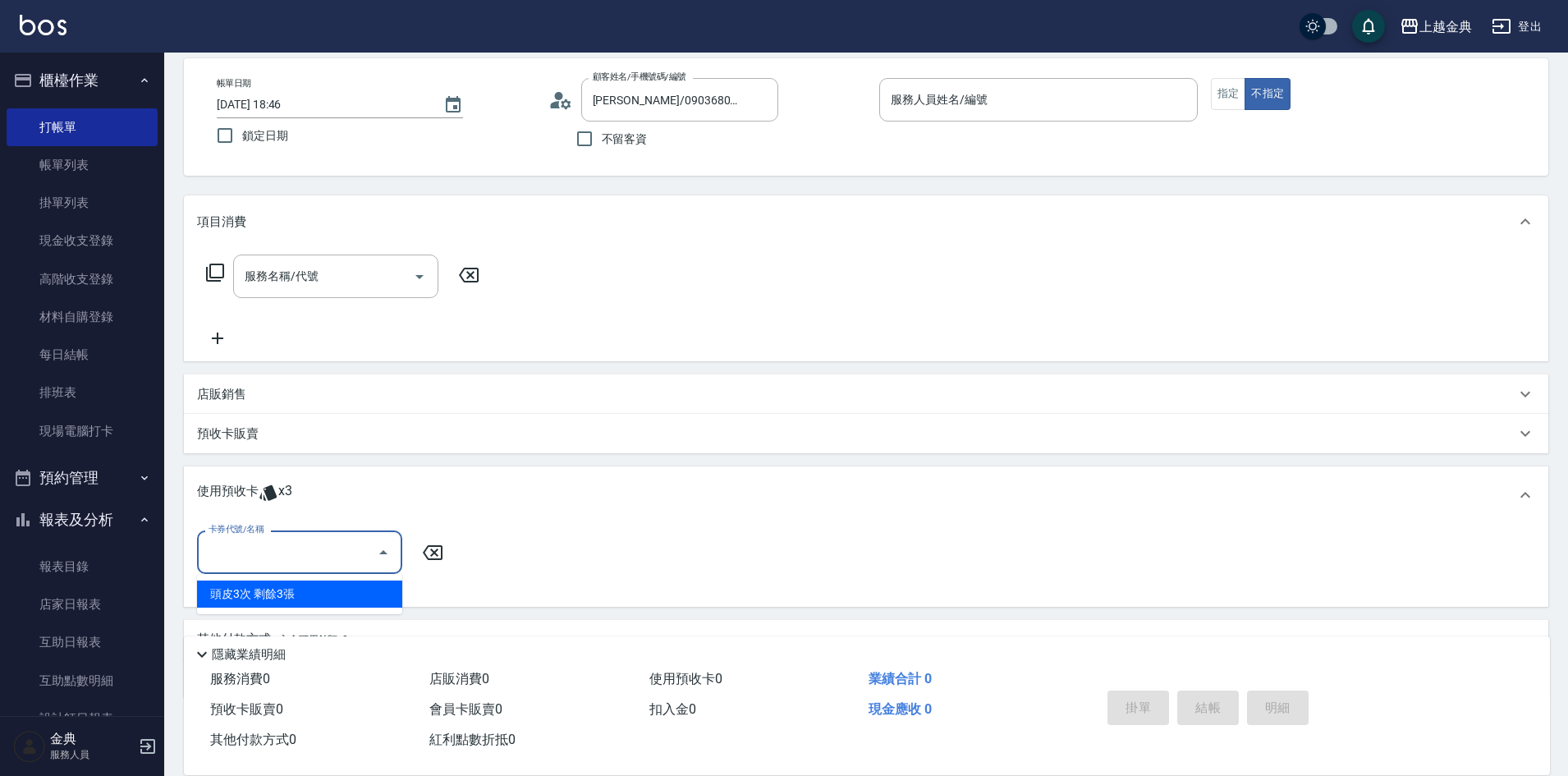
scroll to position [0, 0]
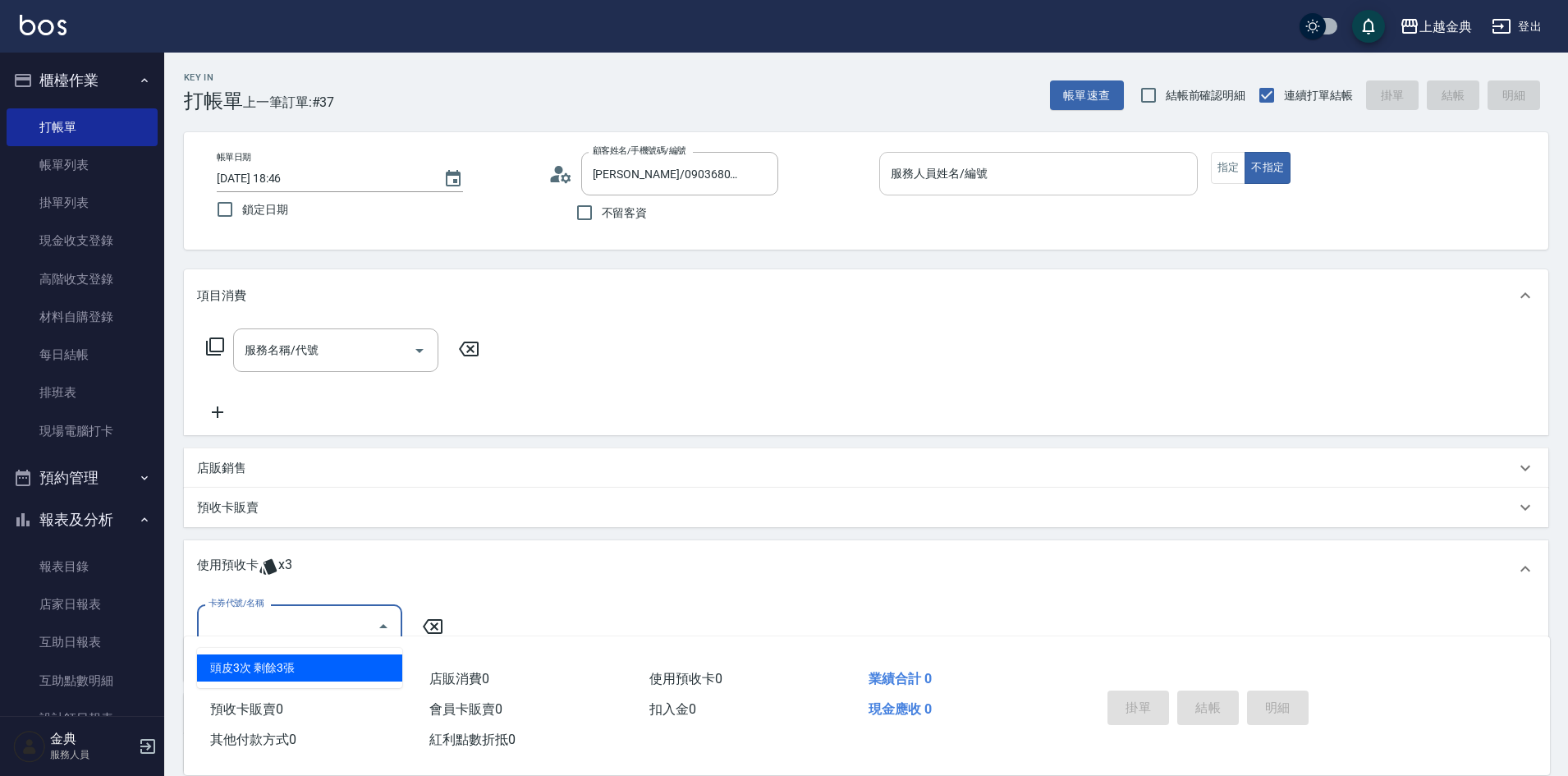
click at [946, 183] on input "服務人員姓名/編號" at bounding box center [1039, 174] width 304 height 29
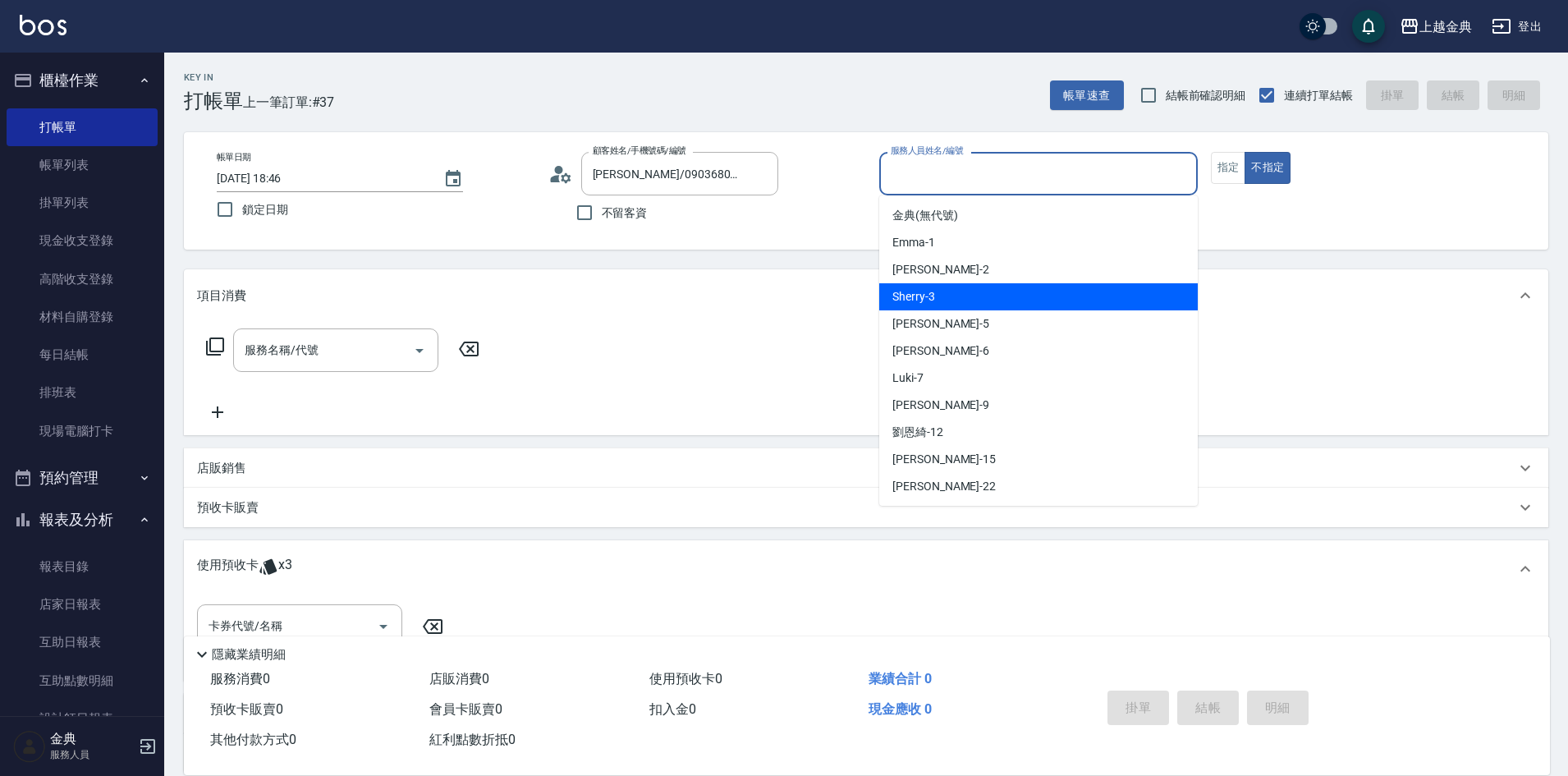
click at [1012, 300] on div "Sherry -3" at bounding box center [1038, 297] width 319 height 27
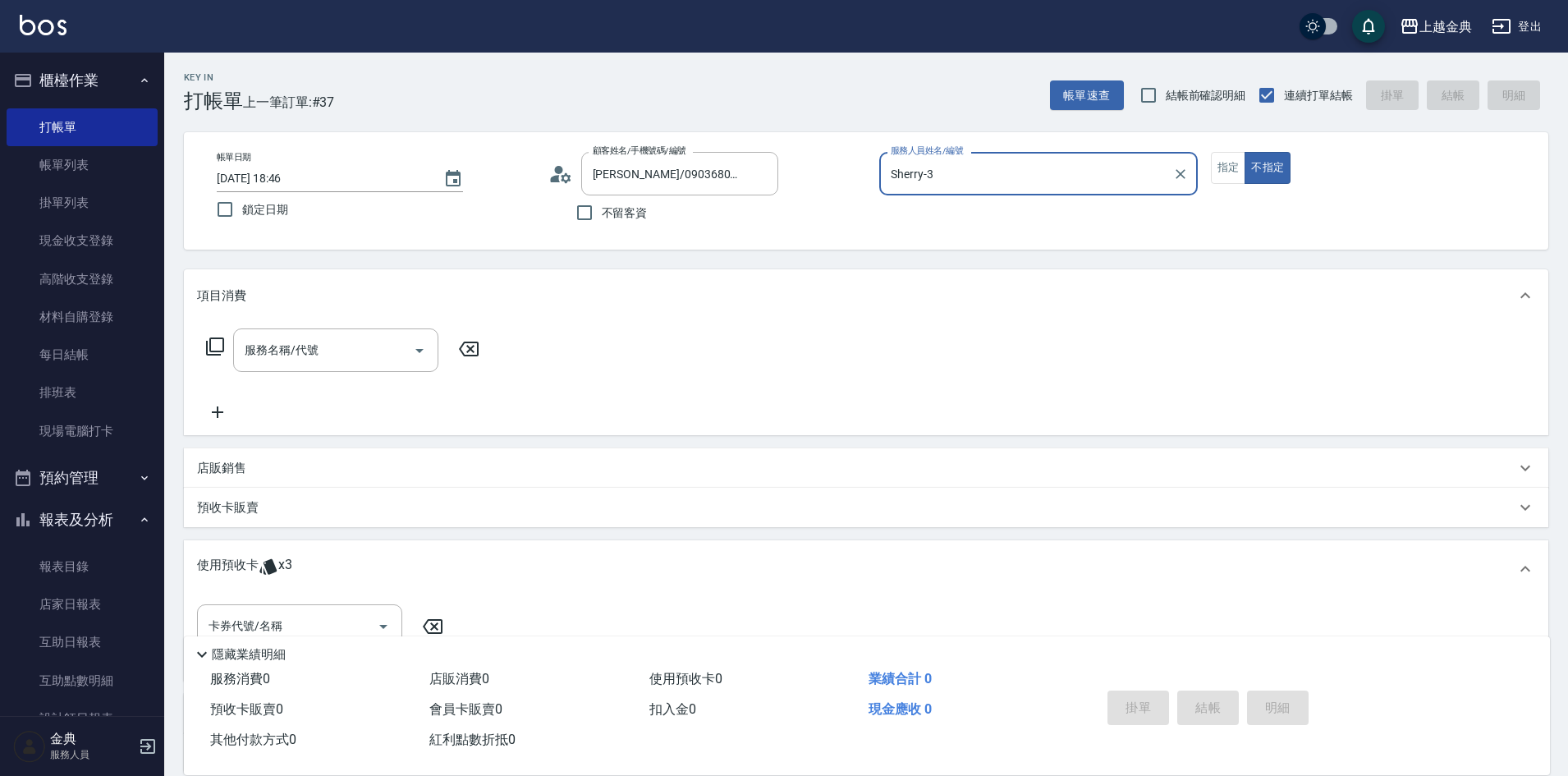
click at [1045, 184] on input "Sherry-3" at bounding box center [1027, 174] width 279 height 29
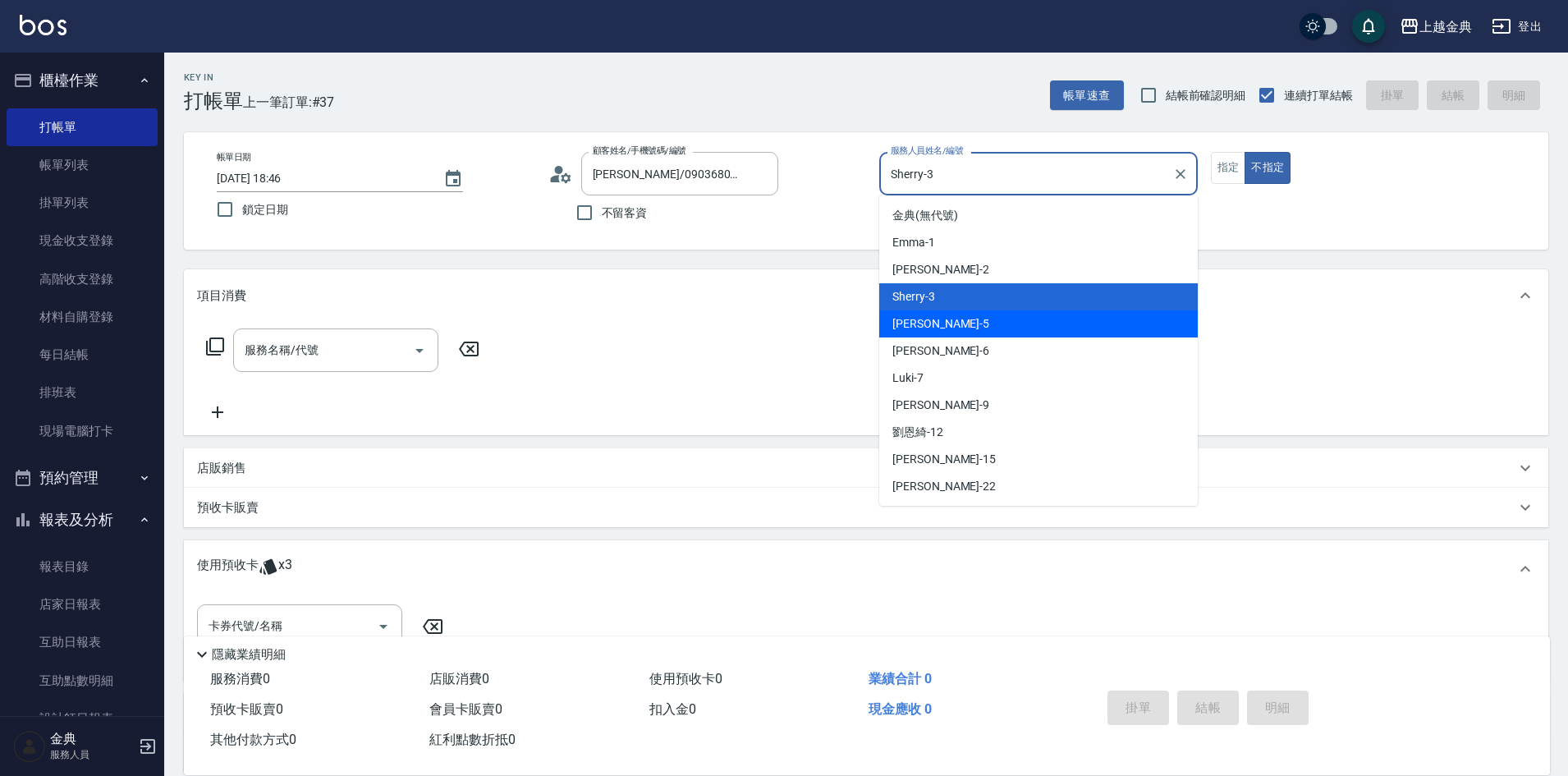
click at [978, 328] on div "[PERSON_NAME] -5" at bounding box center [1038, 323] width 319 height 27
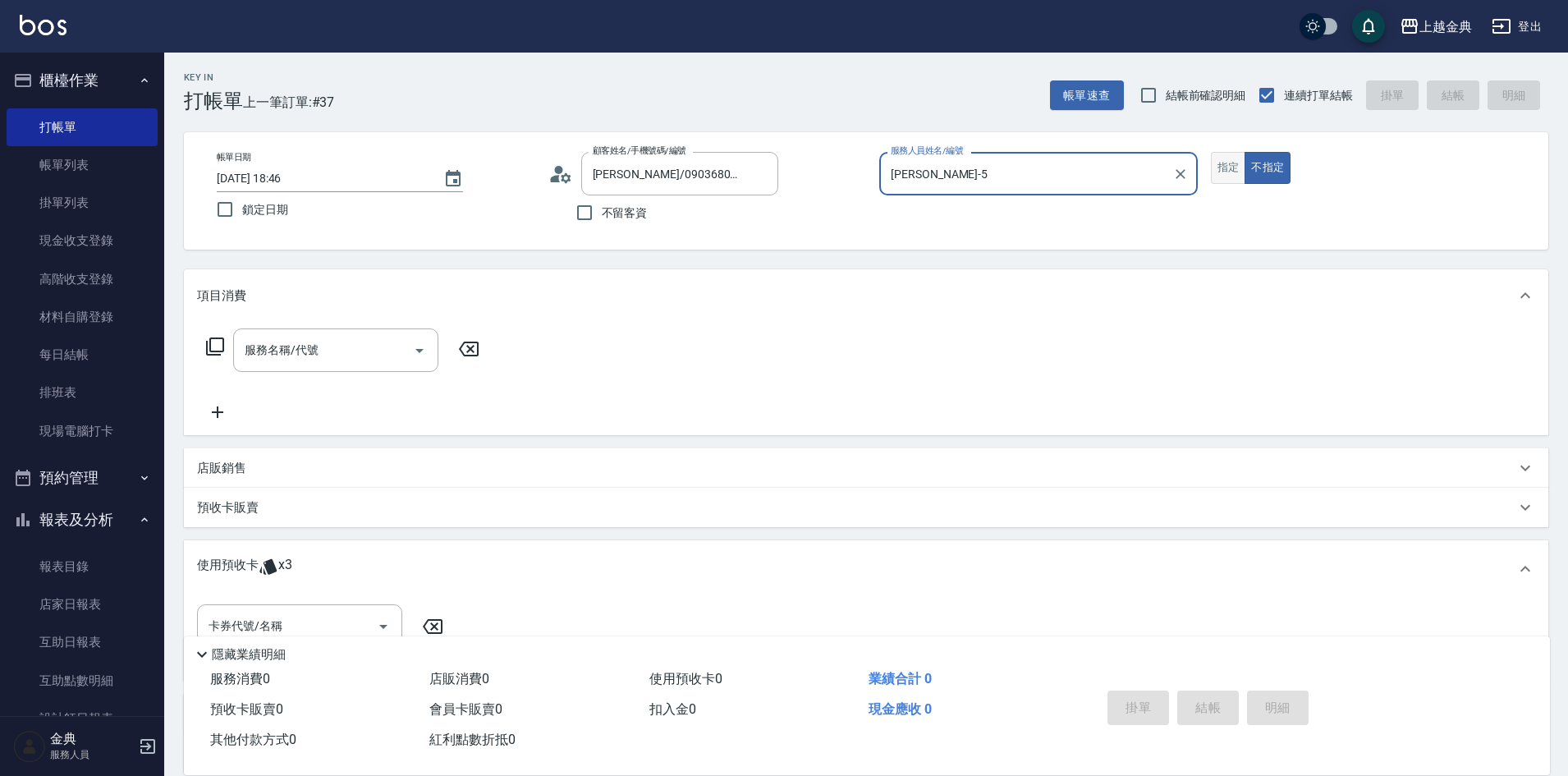
click at [1230, 171] on button "指定" at bounding box center [1228, 167] width 35 height 32
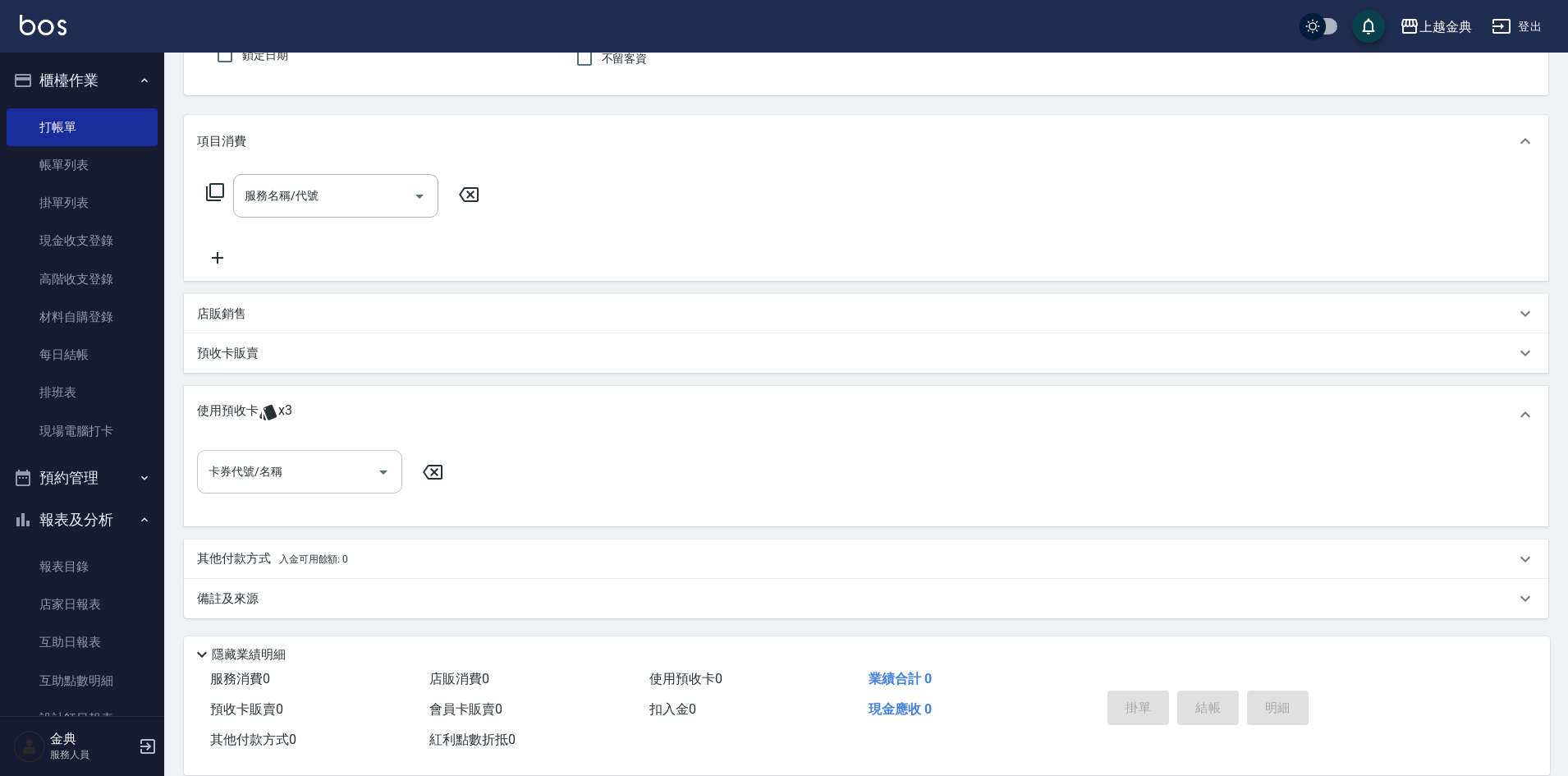
click at [293, 477] on input "卡券代號/名稱" at bounding box center [287, 472] width 166 height 29
click at [298, 513] on div "頭皮3次 剩餘3張" at bounding box center [299, 514] width 206 height 27
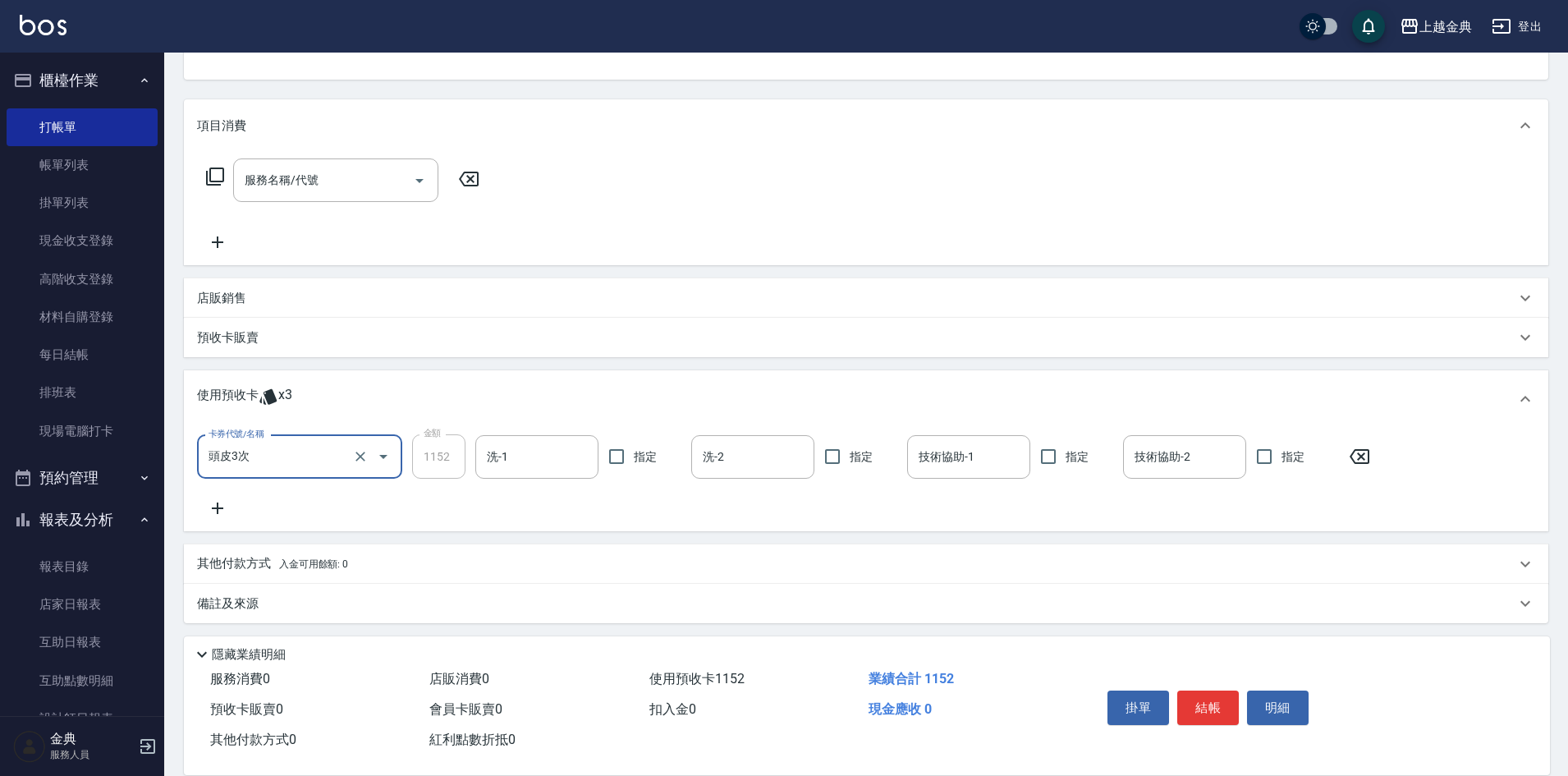
scroll to position [175, 0]
click at [1225, 697] on button "結帳" at bounding box center [1208, 708] width 61 height 34
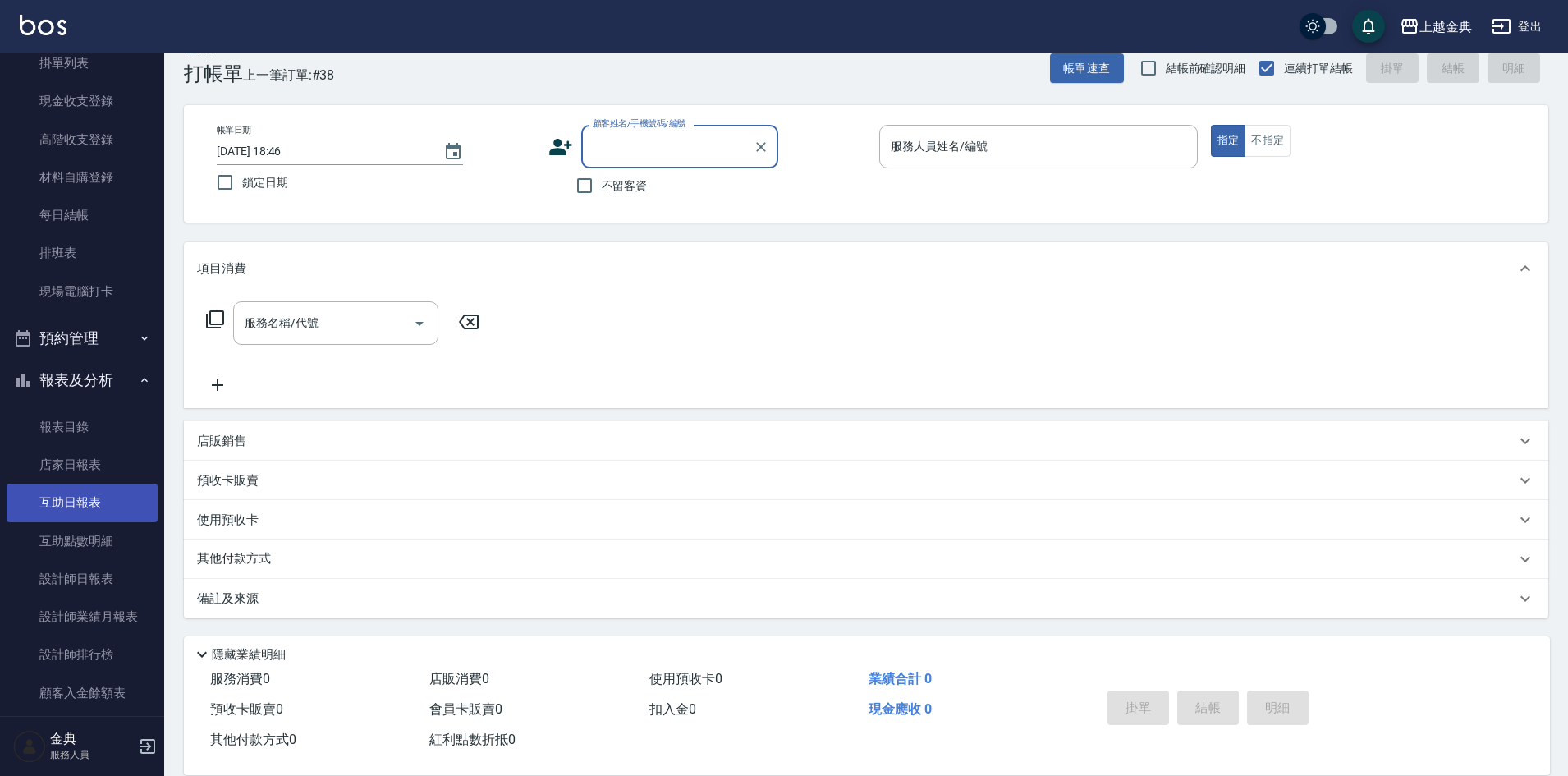
scroll to position [165, 0]
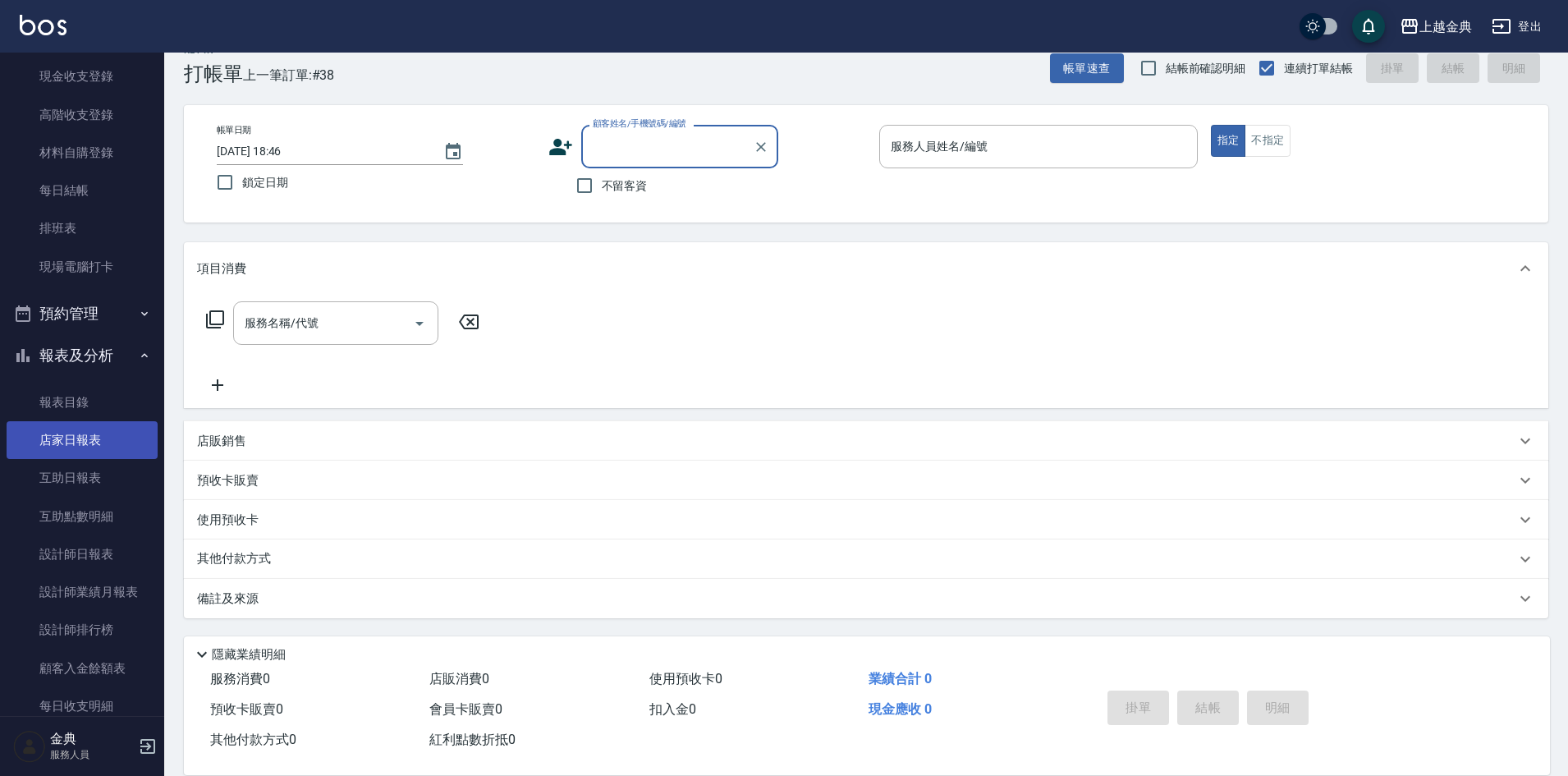
click at [96, 438] on link "店家日報表" at bounding box center [82, 439] width 151 height 37
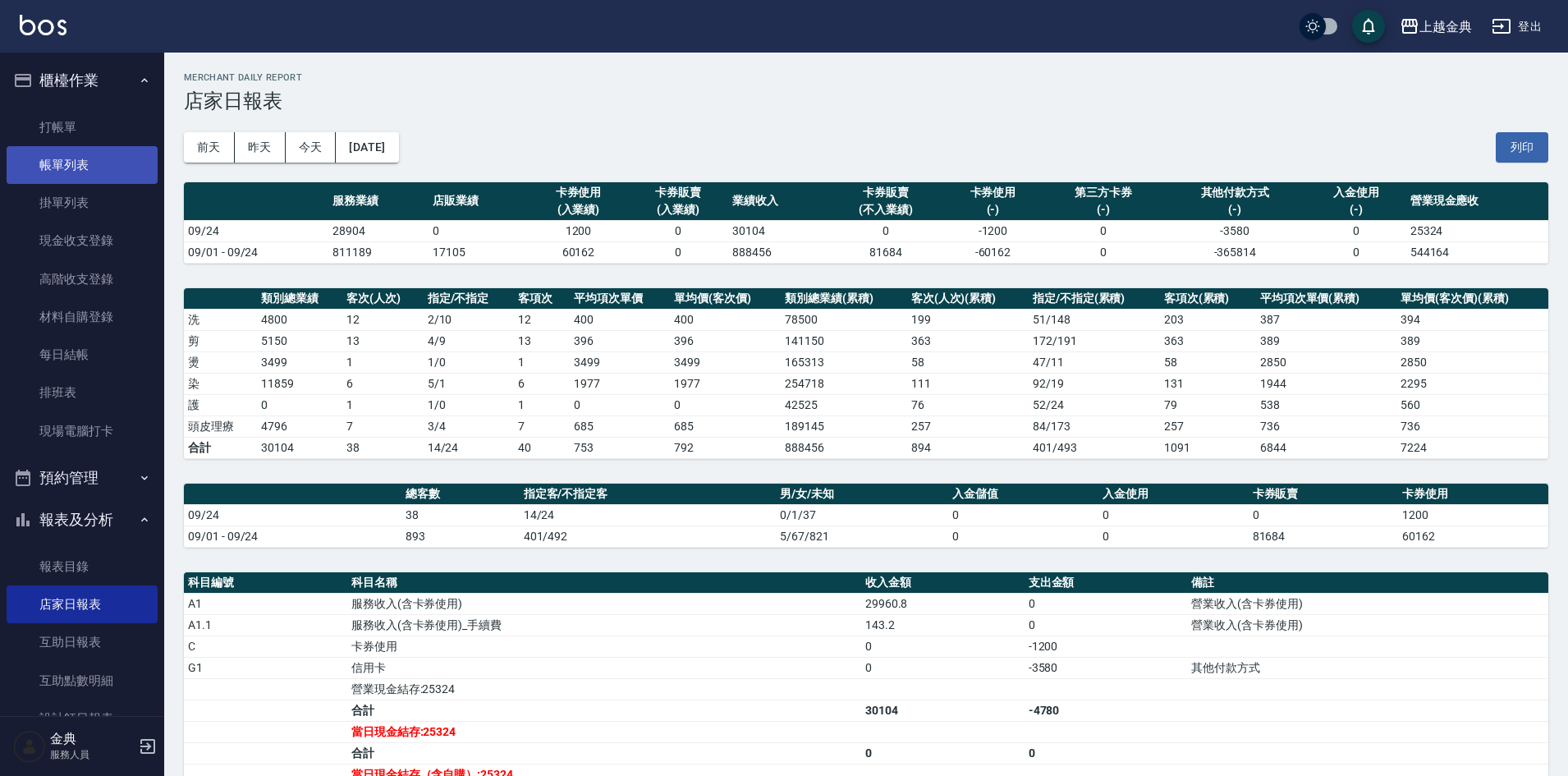
click at [63, 173] on link "帳單列表" at bounding box center [82, 165] width 151 height 37
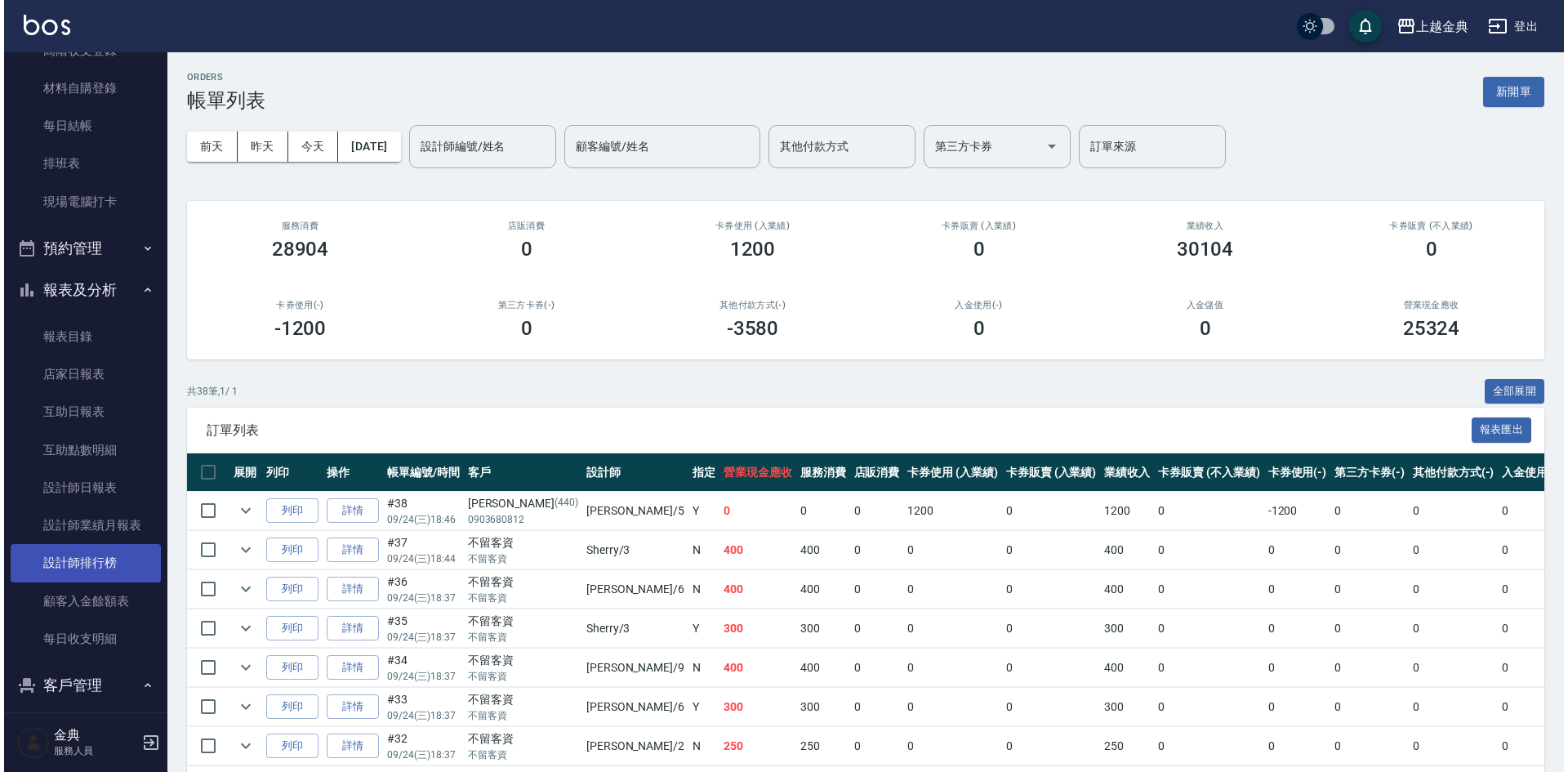
scroll to position [245, 0]
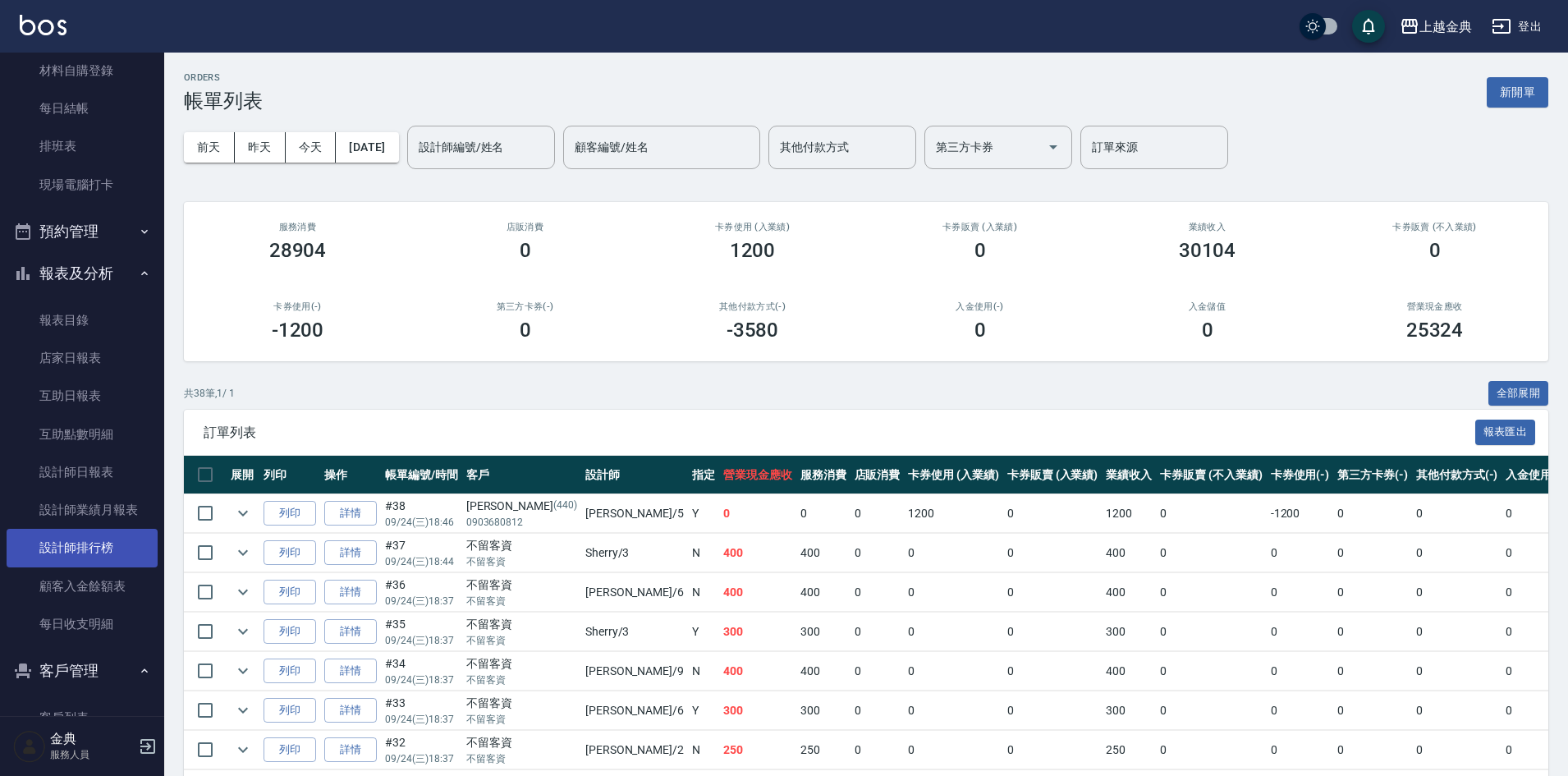
click at [125, 537] on link "設計師排行榜" at bounding box center [82, 547] width 151 height 37
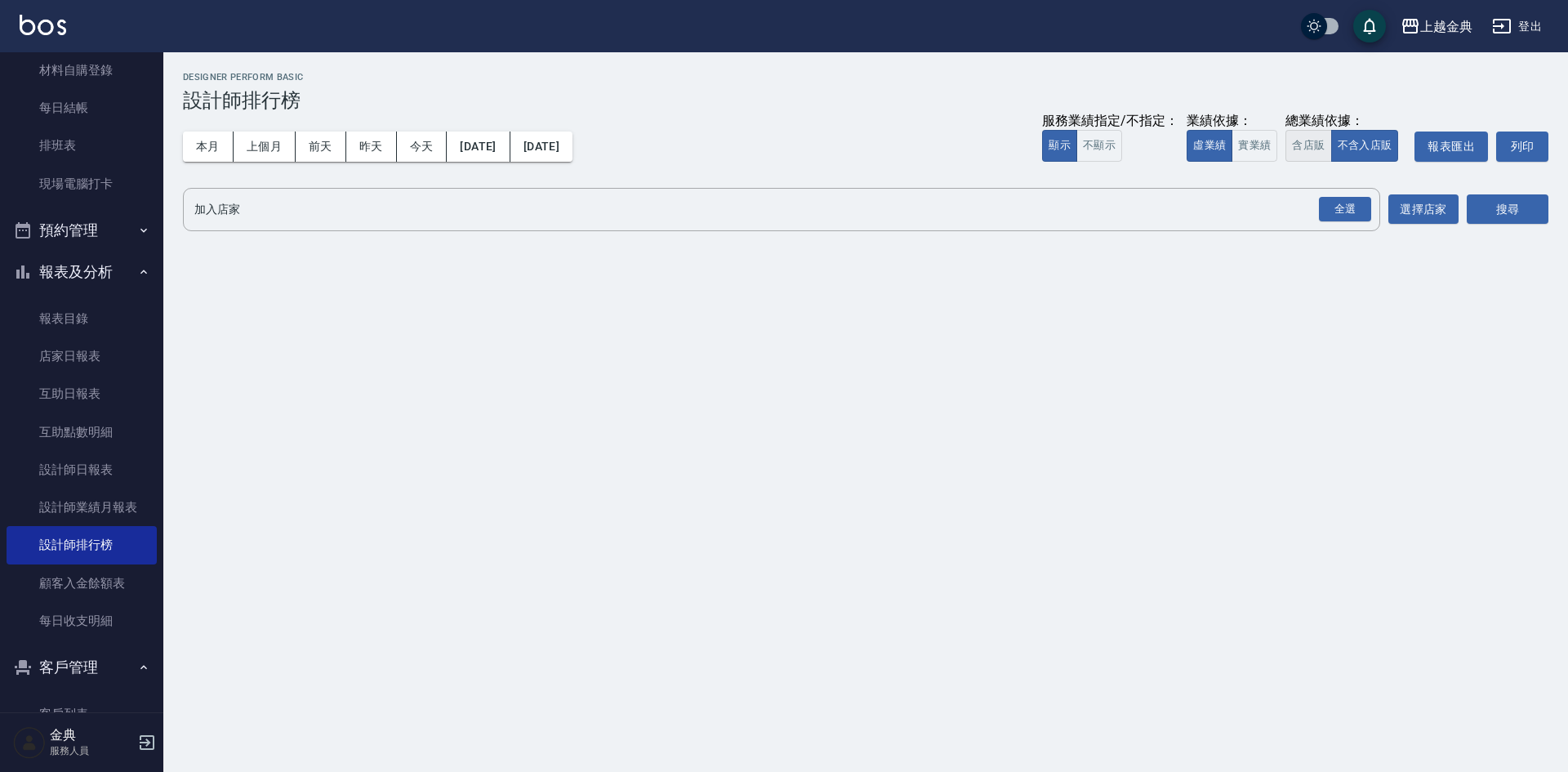
click at [1323, 136] on button "含店販" at bounding box center [1308, 145] width 46 height 31
click at [1323, 204] on div "全選" at bounding box center [1344, 209] width 52 height 26
click at [1486, 211] on button "搜尋" at bounding box center [1507, 210] width 82 height 30
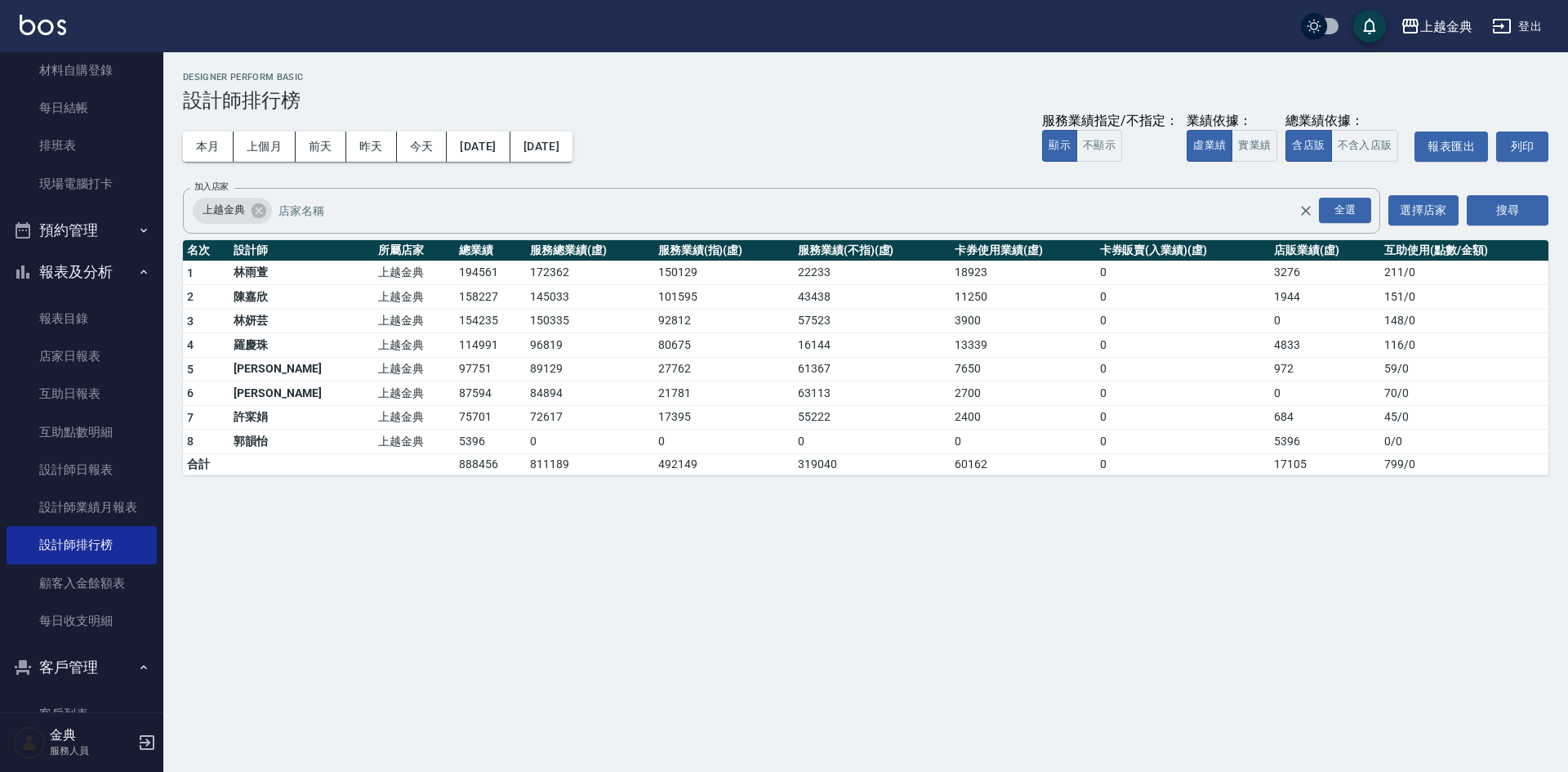
click at [766, 157] on div "本月 上個月 [DATE] [DATE] [DATE] [DATE] [DATE] 服務業績指定/不指定： 顯示 不顯示 業績依據： 虛業績 實業績 總業績依…" at bounding box center [865, 147] width 1365 height 69
click at [85, 228] on button "預約管理" at bounding box center [82, 230] width 150 height 43
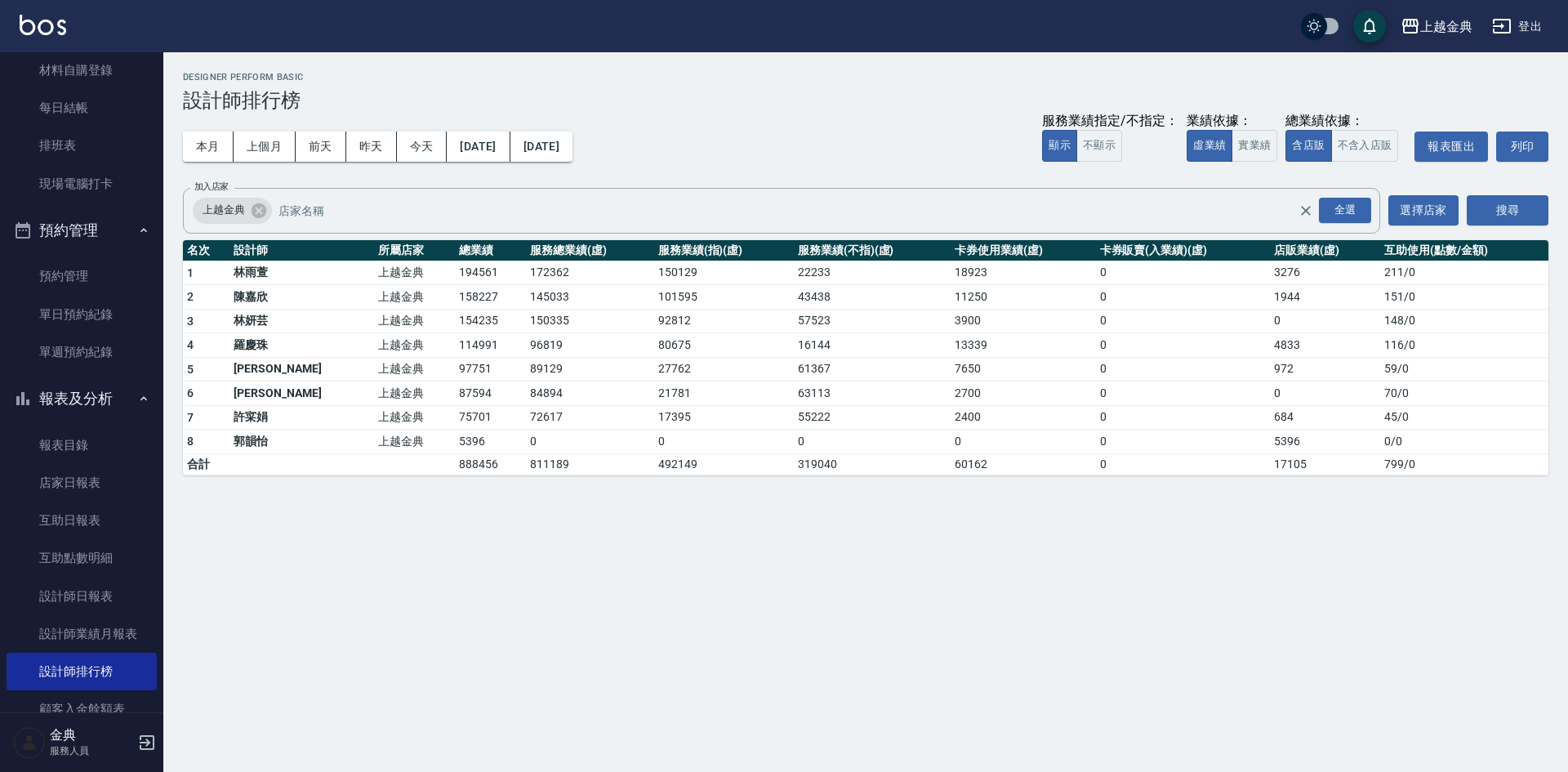
click at [95, 227] on button "預約管理" at bounding box center [82, 230] width 150 height 43
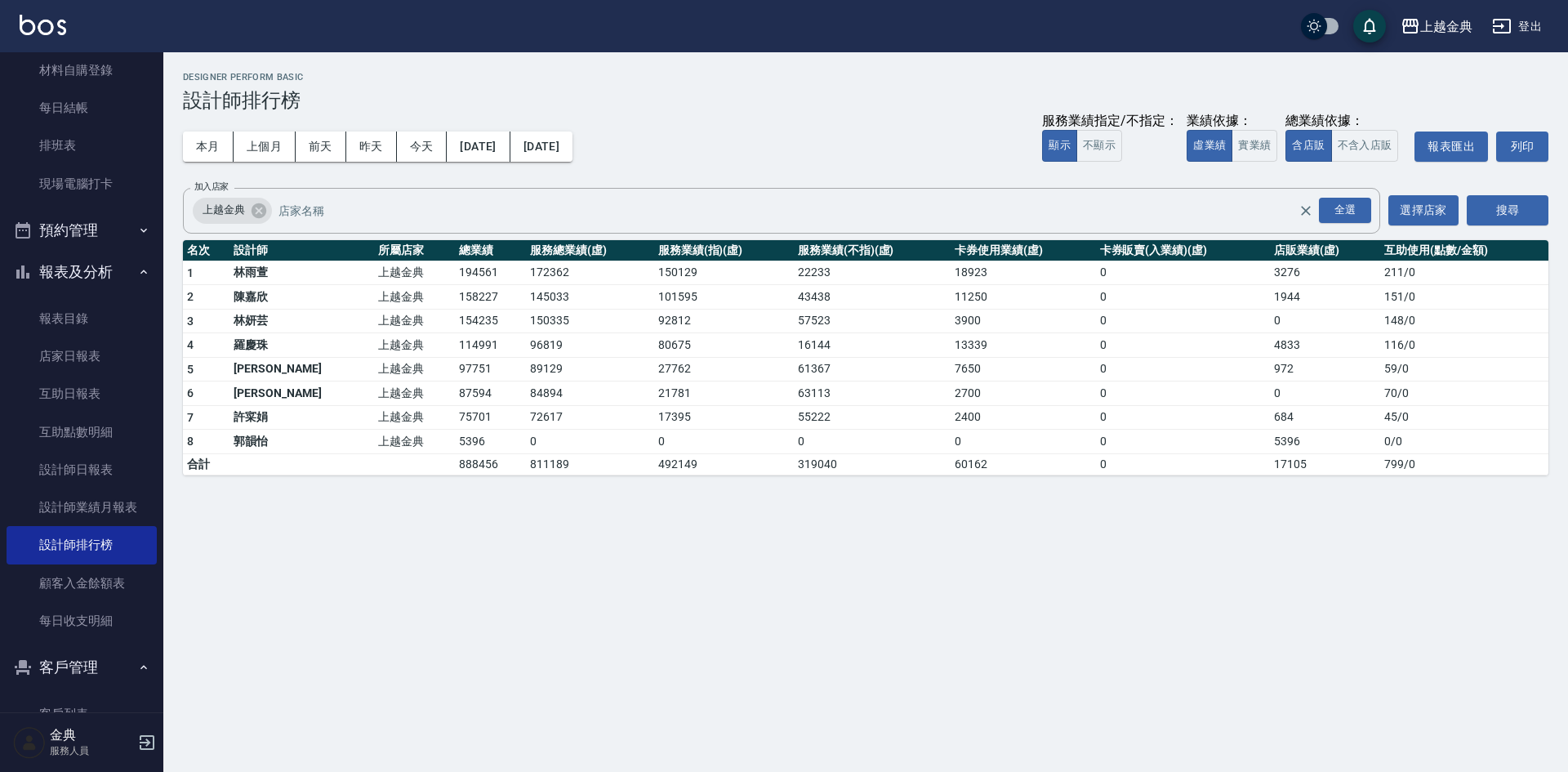
click at [94, 659] on button "客戶管理" at bounding box center [82, 667] width 150 height 43
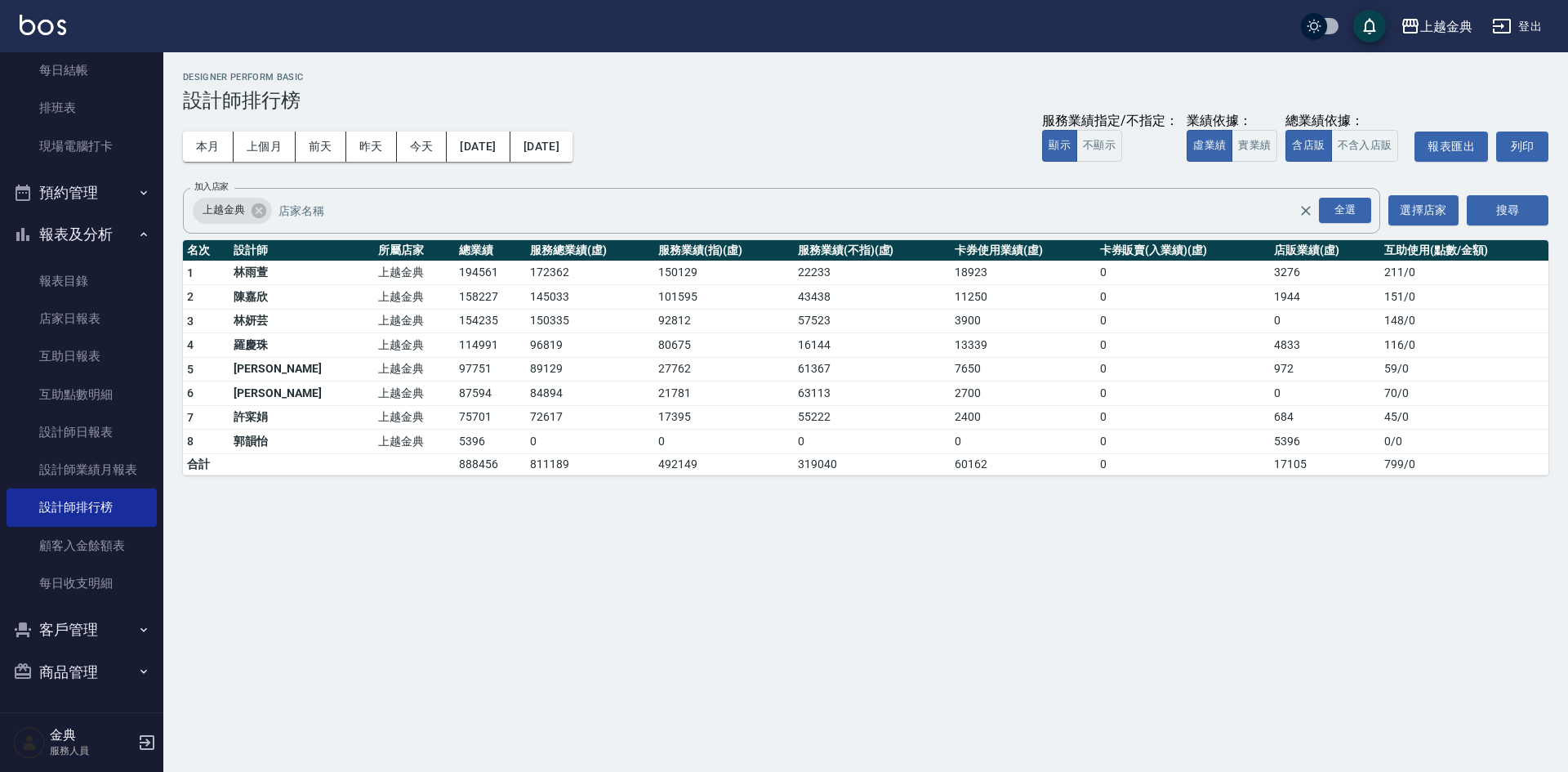
click at [93, 625] on button "客戶管理" at bounding box center [82, 629] width 150 height 43
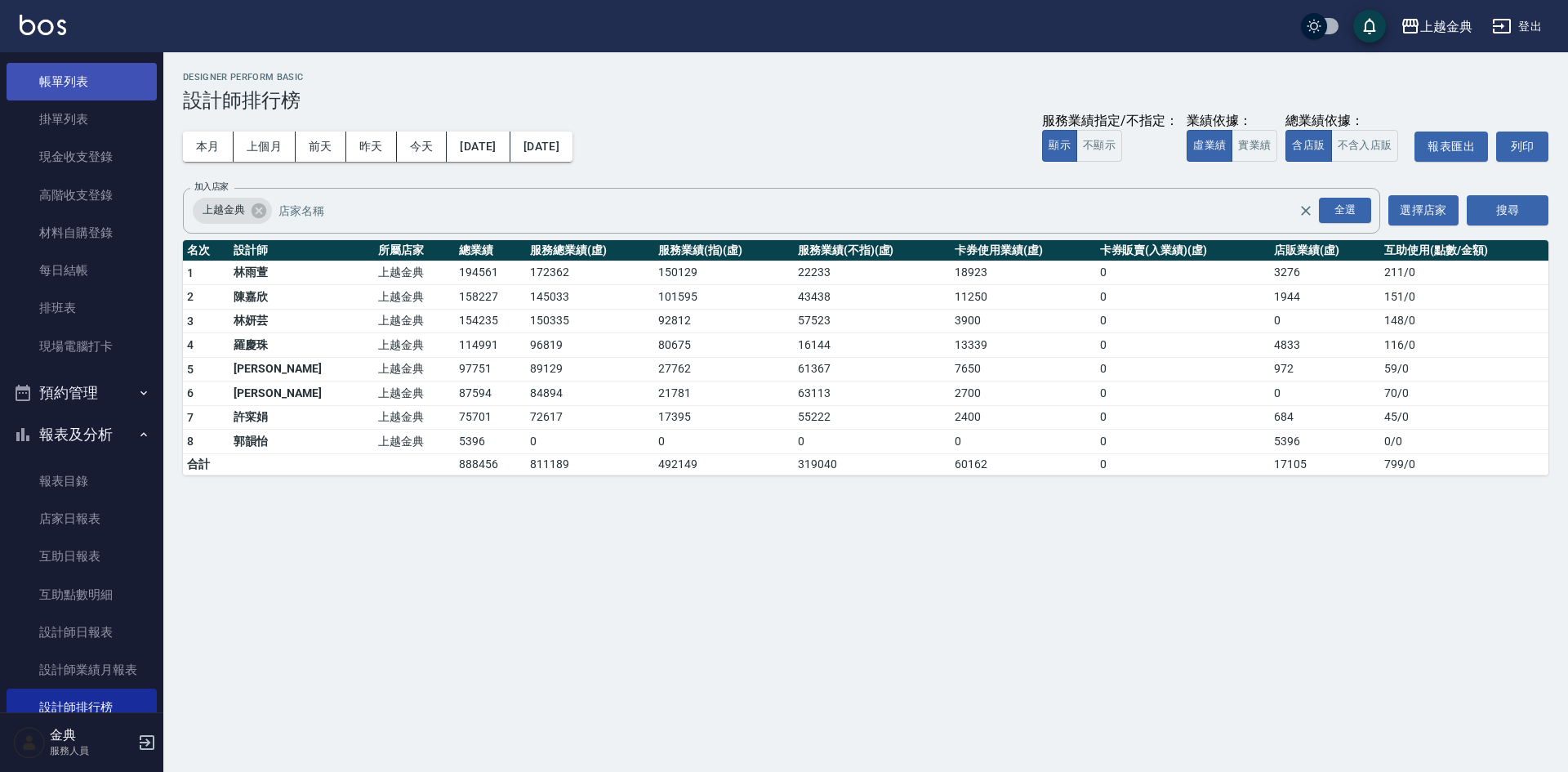
scroll to position [0, 0]
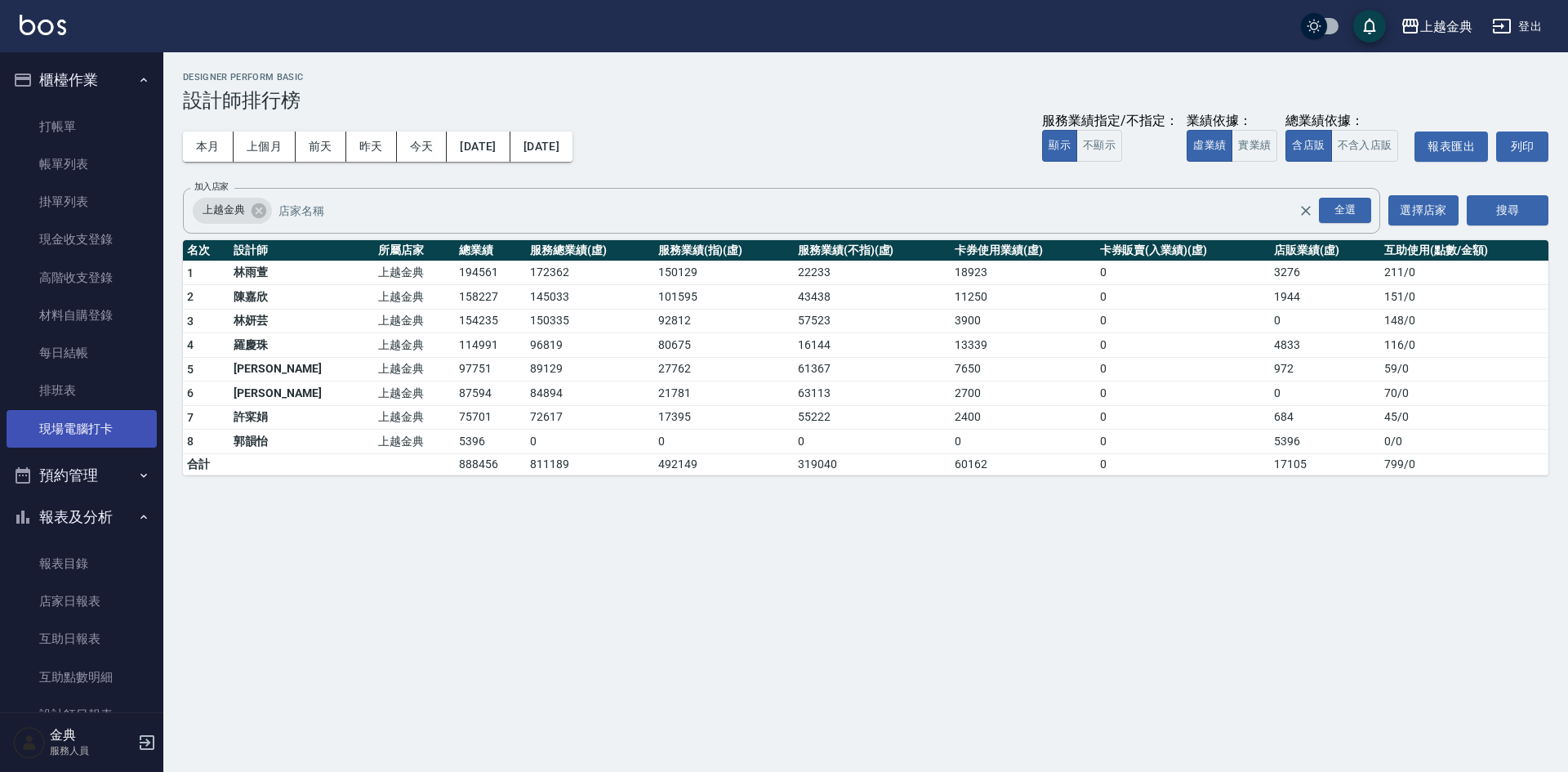
click at [53, 435] on link "現場電腦打卡" at bounding box center [82, 428] width 150 height 37
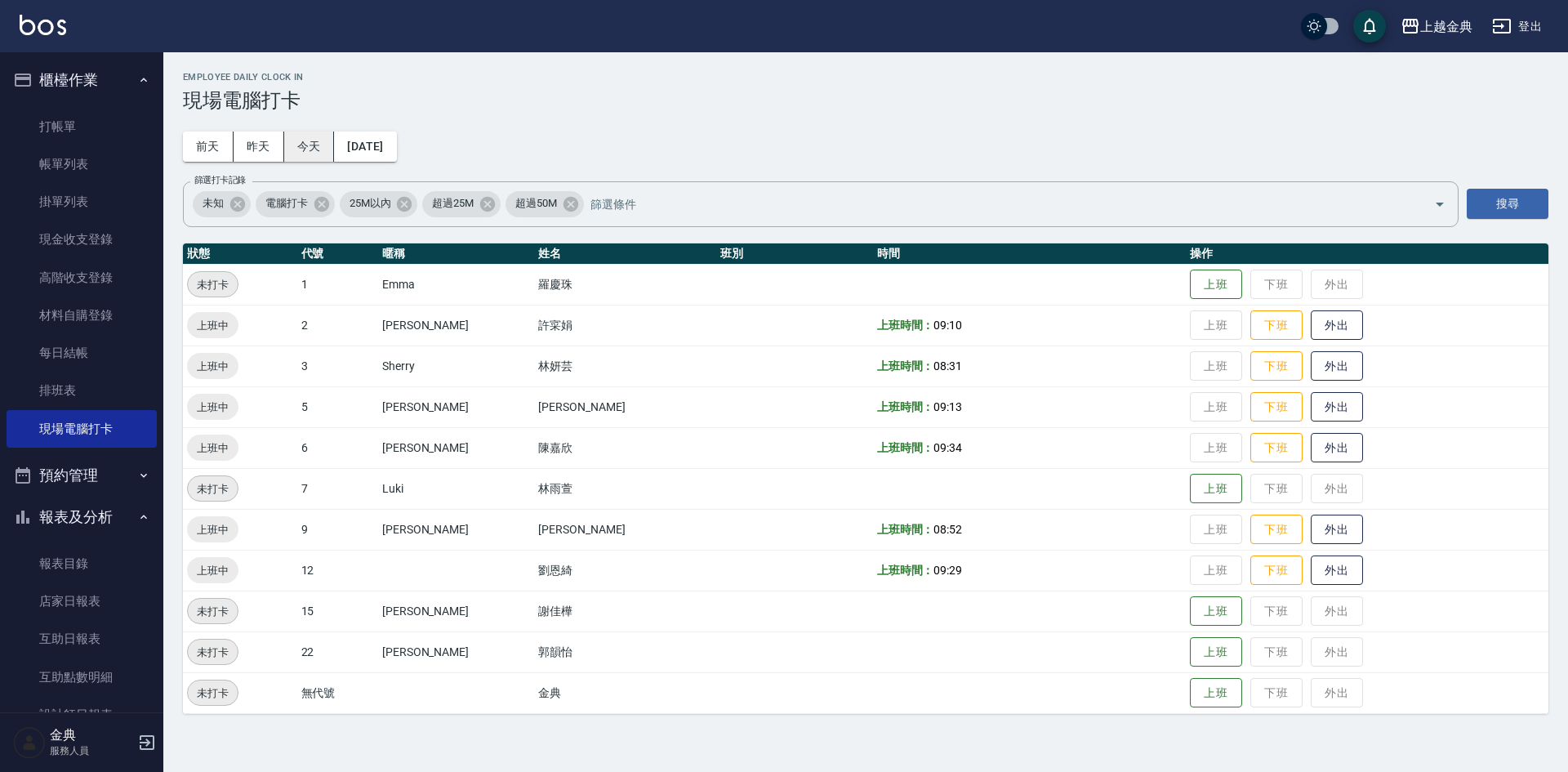
click at [309, 149] on button "今天" at bounding box center [309, 147] width 50 height 30
click at [271, 144] on button "昨天" at bounding box center [258, 147] width 50 height 30
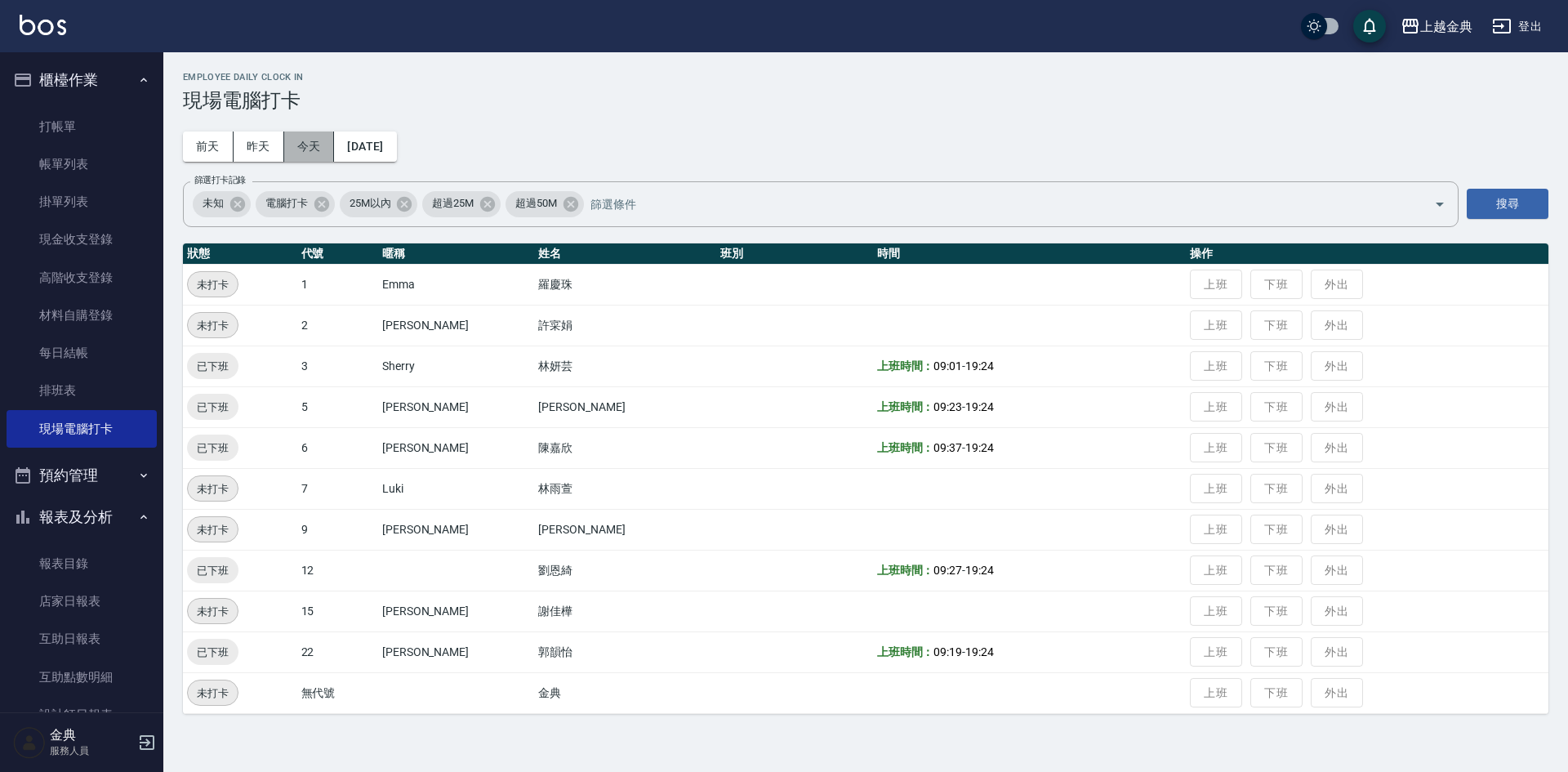
click at [321, 147] on button "今天" at bounding box center [309, 147] width 50 height 30
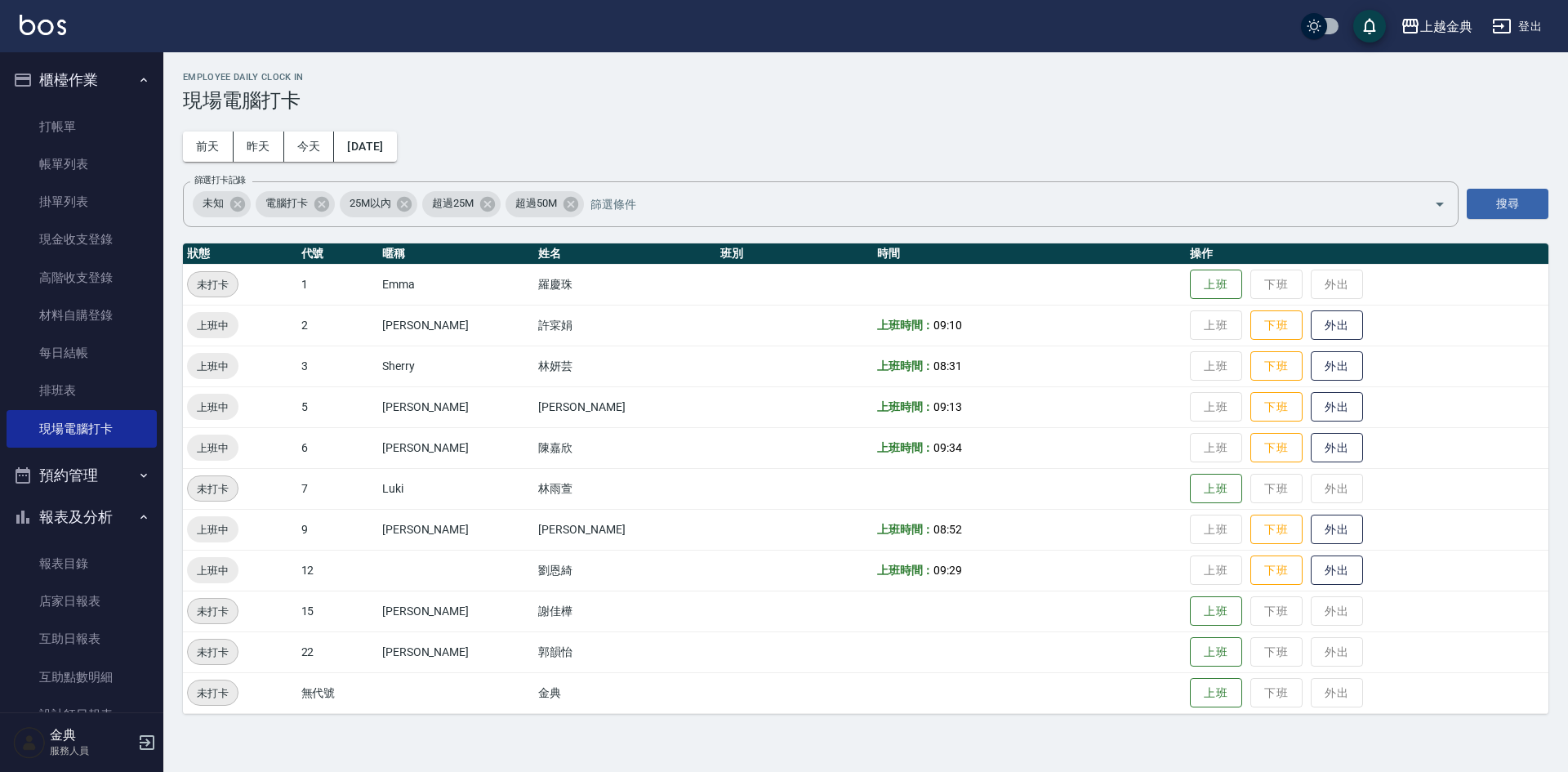
click at [850, 137] on div "Employee Daily Clock In 現場電腦打卡 [DATE] [DATE] [DATE] [DATE] 篩選打卡記錄 未知 電腦打卡 25M以內…" at bounding box center [866, 393] width 1404 height 682
click at [1251, 328] on button "下班" at bounding box center [1276, 326] width 52 height 29
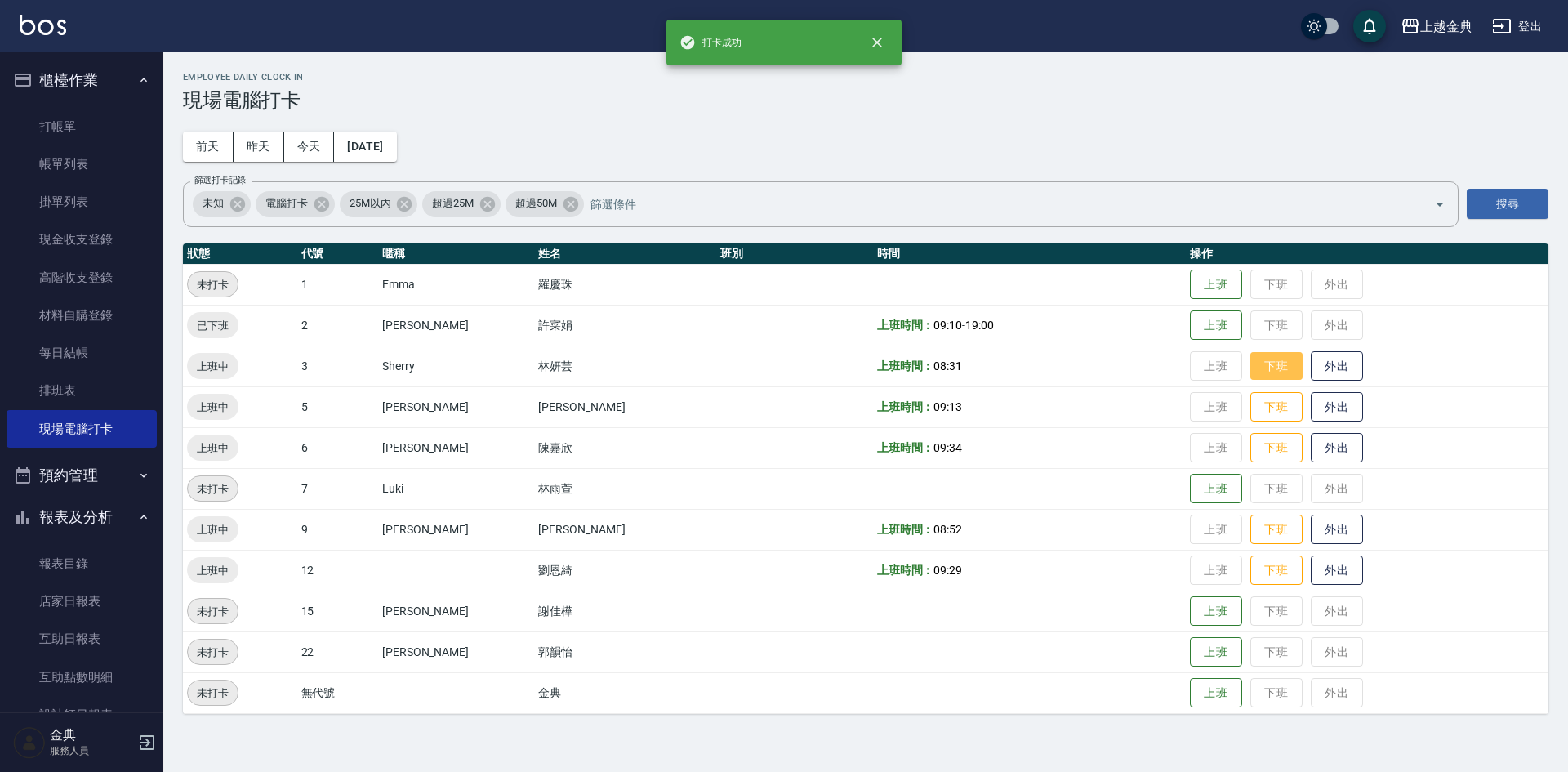
click at [1253, 363] on button "下班" at bounding box center [1276, 366] width 52 height 29
click at [1250, 408] on button "下班" at bounding box center [1276, 407] width 52 height 29
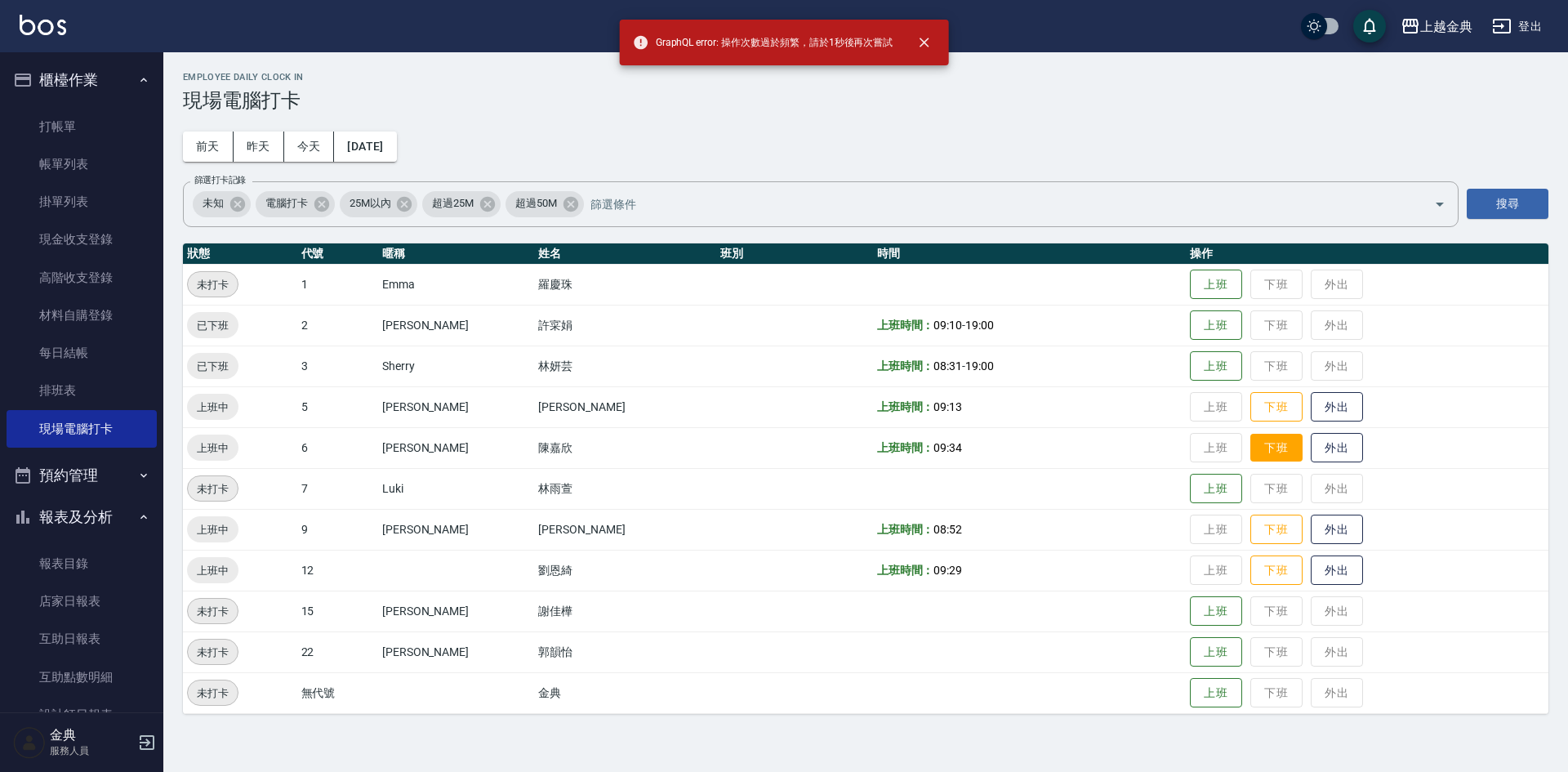
click at [1250, 452] on button "下班" at bounding box center [1276, 448] width 52 height 29
click at [1250, 406] on button "下班" at bounding box center [1276, 407] width 52 height 29
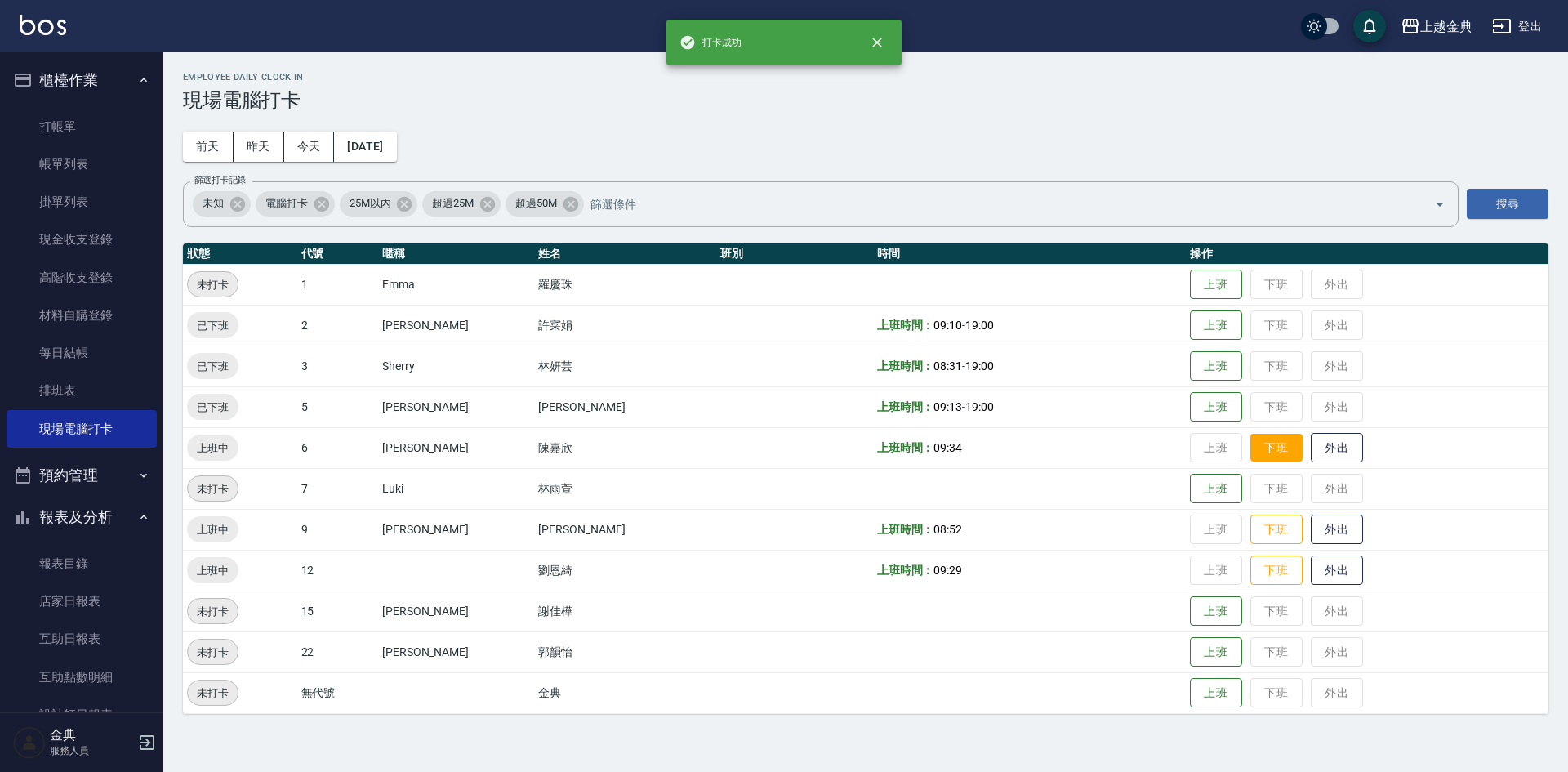
click at [1250, 444] on button "下班" at bounding box center [1276, 448] width 52 height 29
click at [1250, 526] on button "下班" at bounding box center [1276, 530] width 52 height 29
click at [1251, 565] on button "下班" at bounding box center [1276, 570] width 52 height 29
